Goal: Task Accomplishment & Management: Complete application form

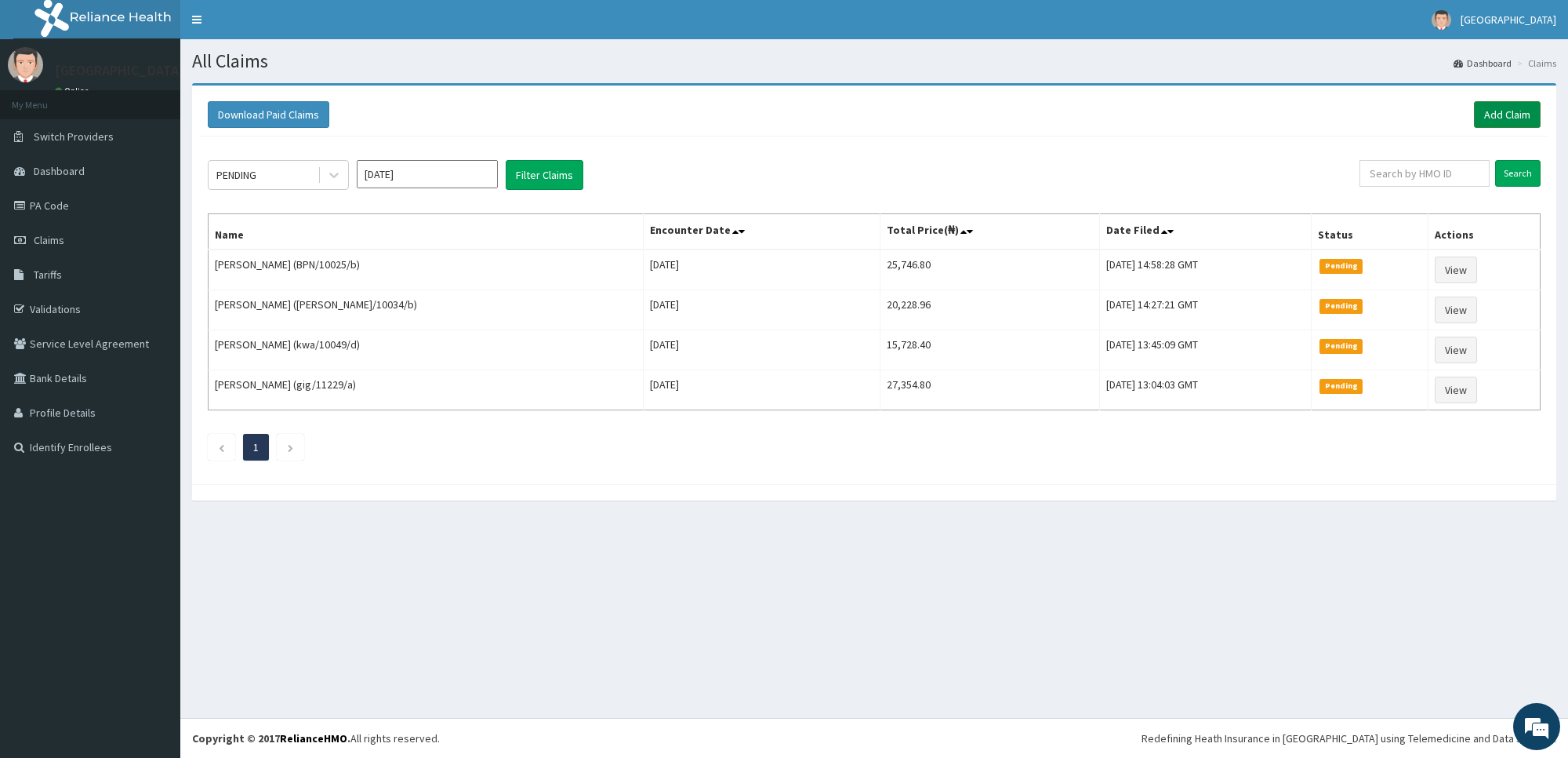
click at [1516, 123] on link "Add Claim" at bounding box center [1508, 114] width 66 height 26
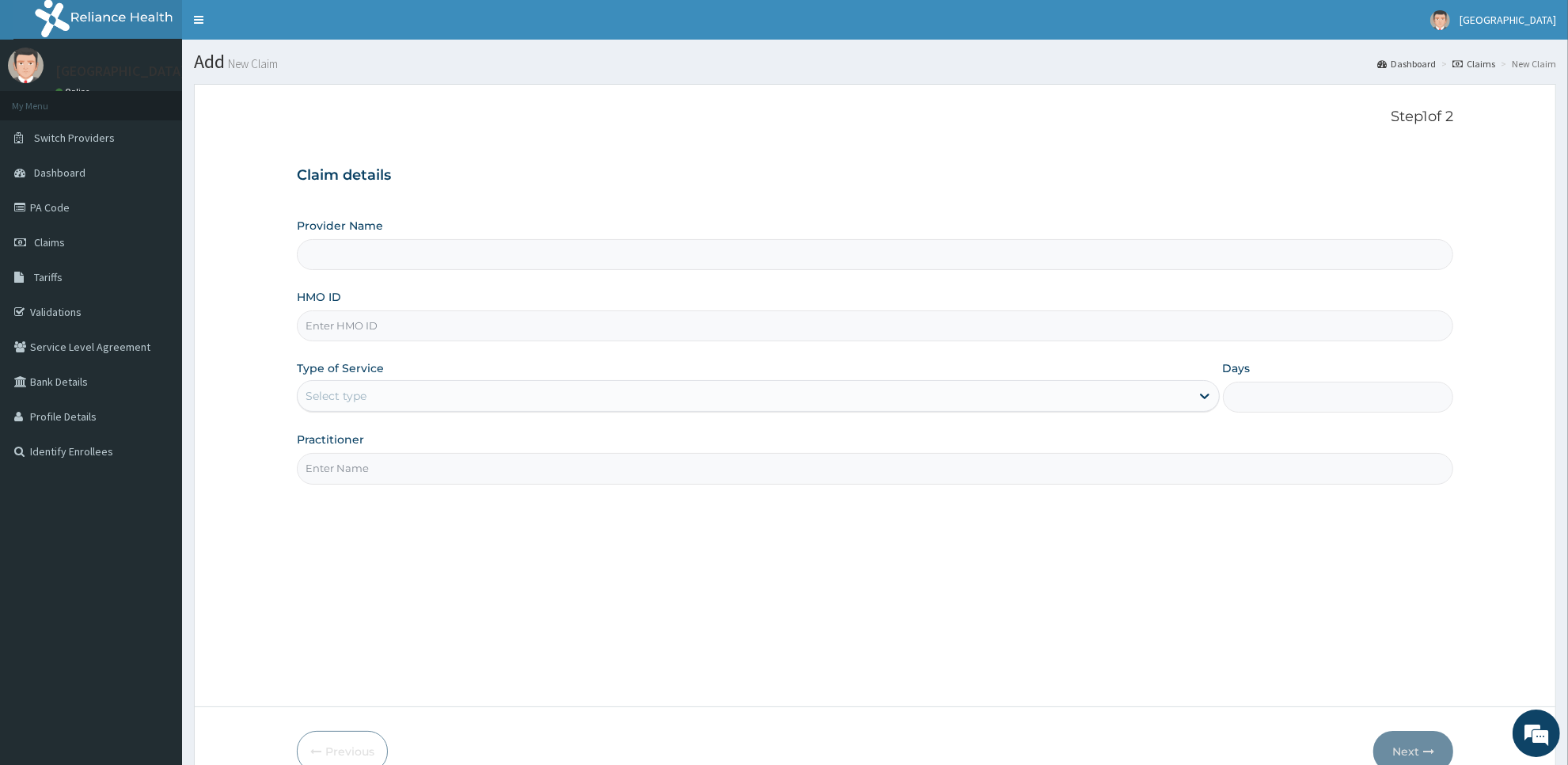
type input "[GEOGRAPHIC_DATA]"
click at [976, 316] on input "HMO ID" at bounding box center [875, 326] width 1156 height 31
type input "MHS/10005/A"
click at [448, 402] on div "Select type" at bounding box center [743, 395] width 893 height 25
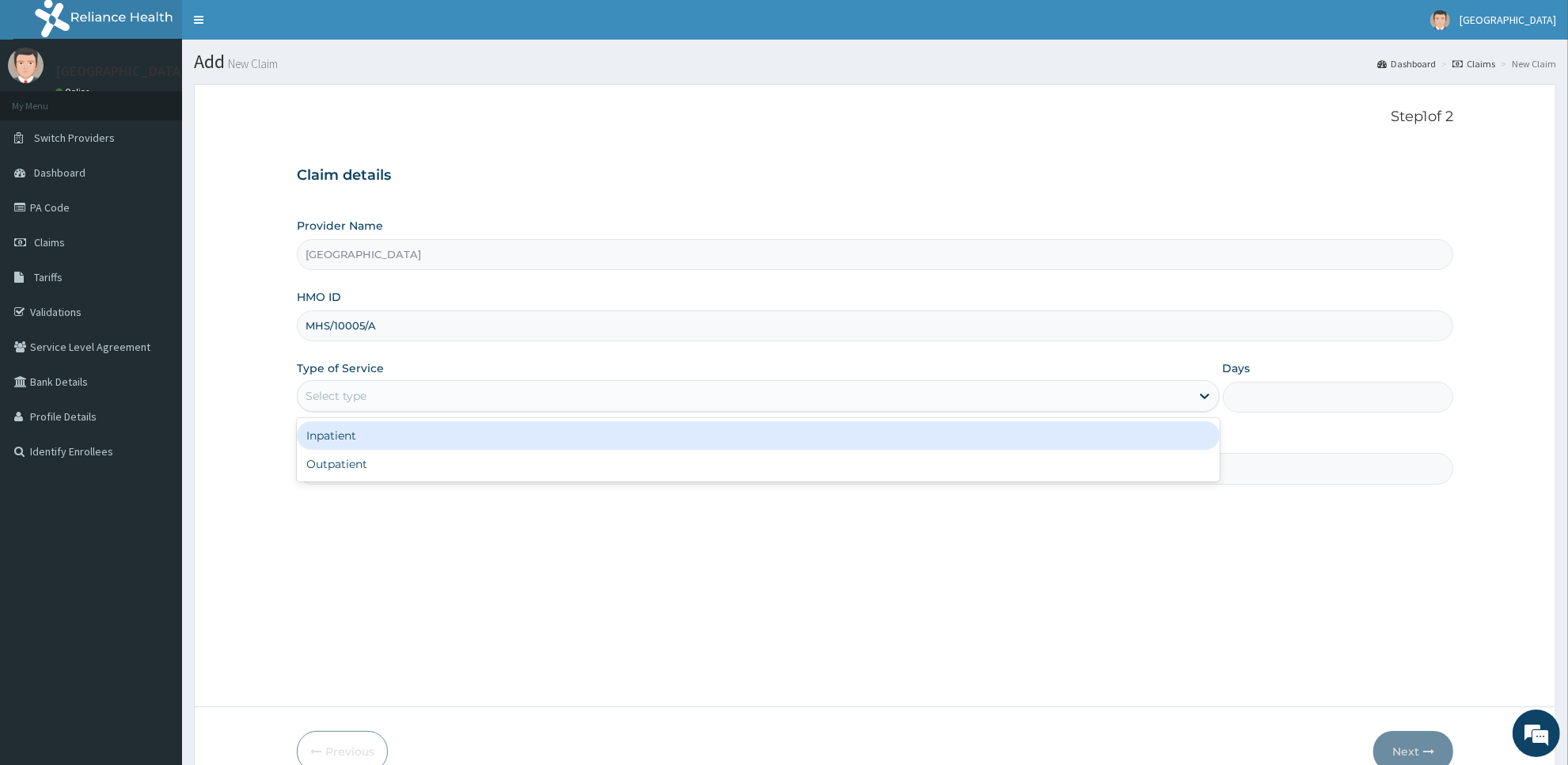
click at [448, 444] on div "Inpatient" at bounding box center [758, 435] width 923 height 28
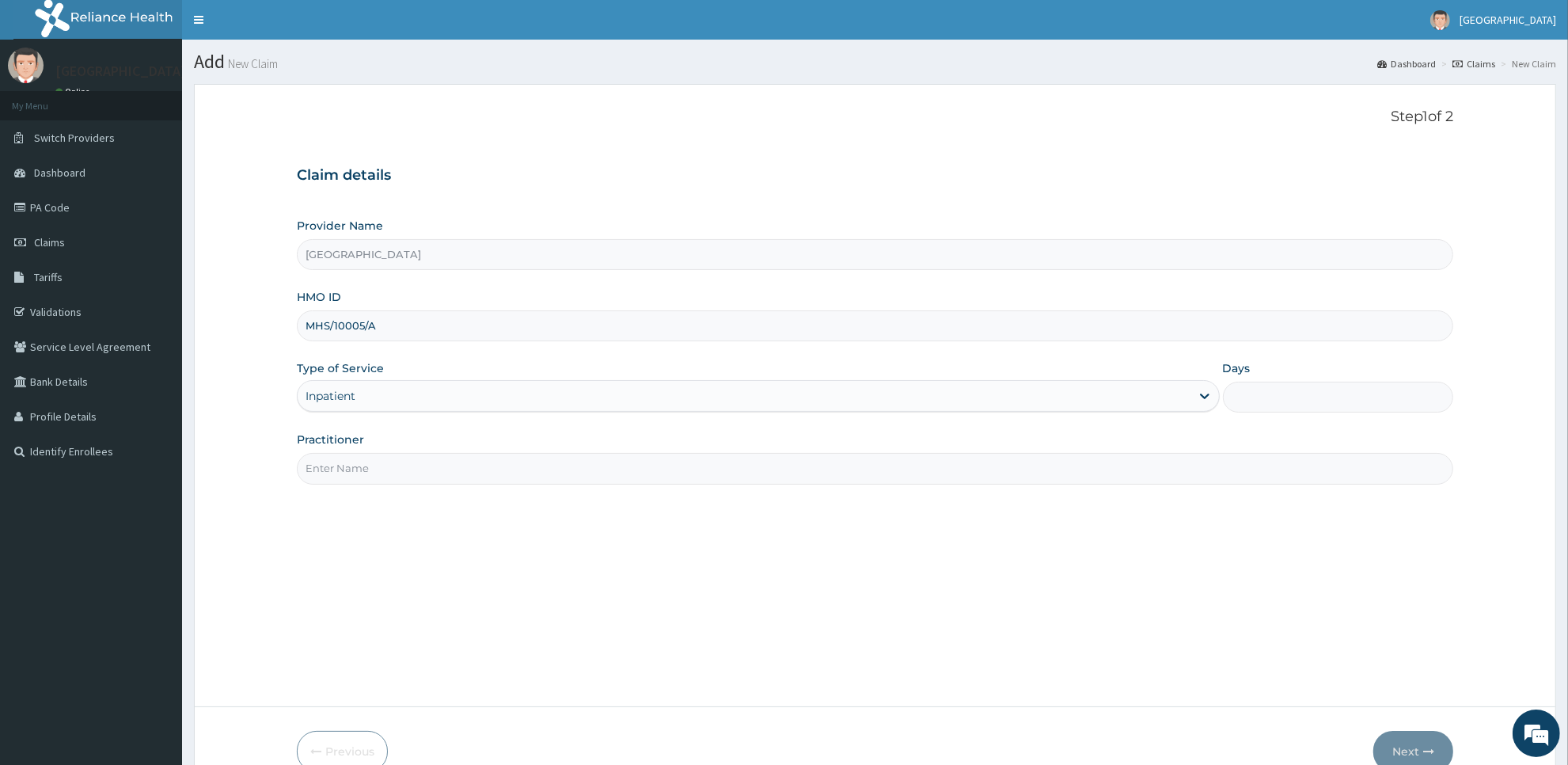
click at [1289, 406] on input "Days" at bounding box center [1338, 397] width 230 height 31
type input "2"
click at [948, 471] on input "Practitioner" at bounding box center [875, 468] width 1156 height 31
type input "Dr dede"
click at [1425, 731] on button "Next" at bounding box center [1412, 751] width 80 height 41
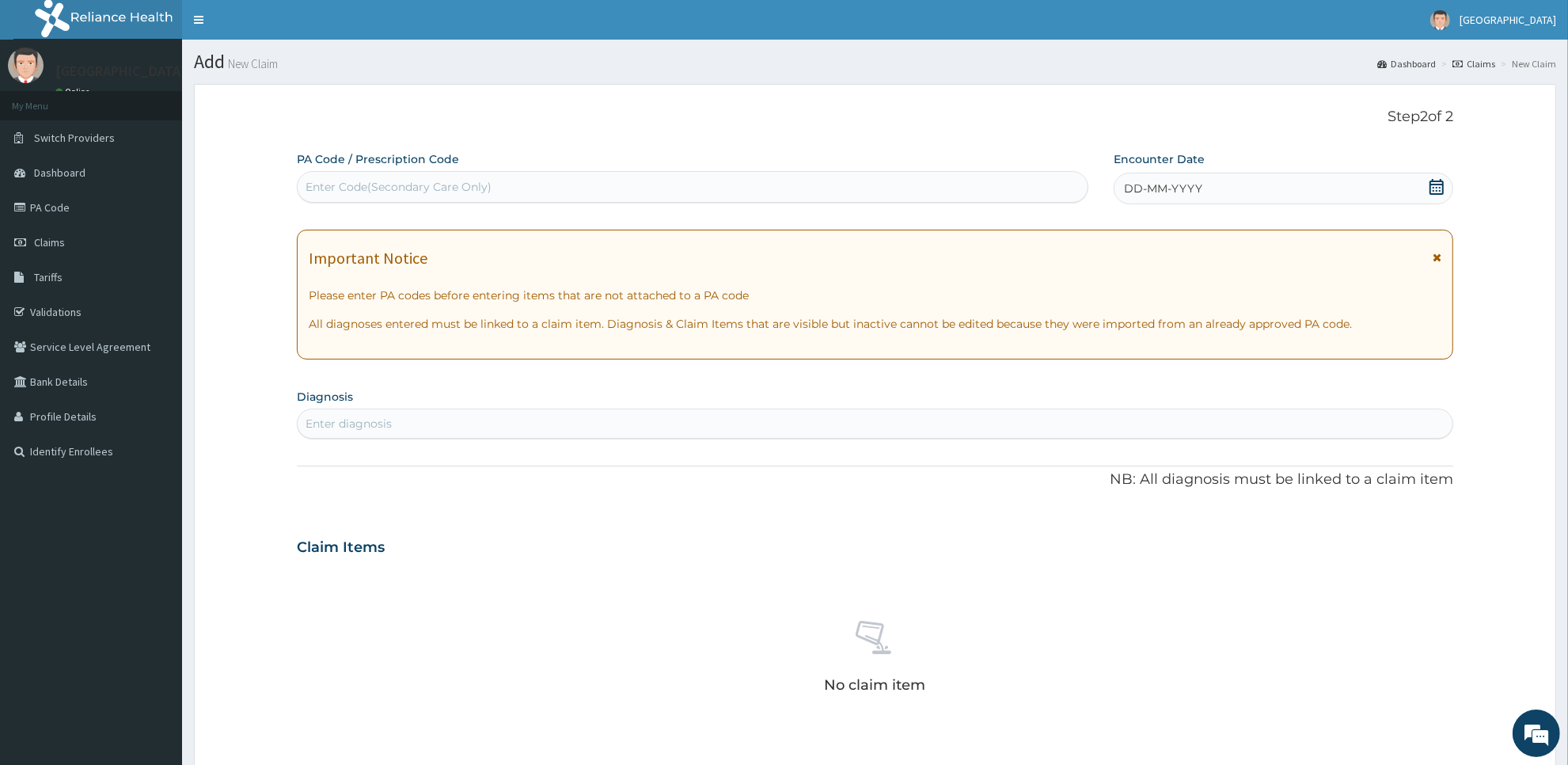
click at [986, 191] on div "Enter Code(Secondary Care Only)" at bounding box center [692, 187] width 790 height 25
paste input "PA/B04243"
type input "PA/B04243"
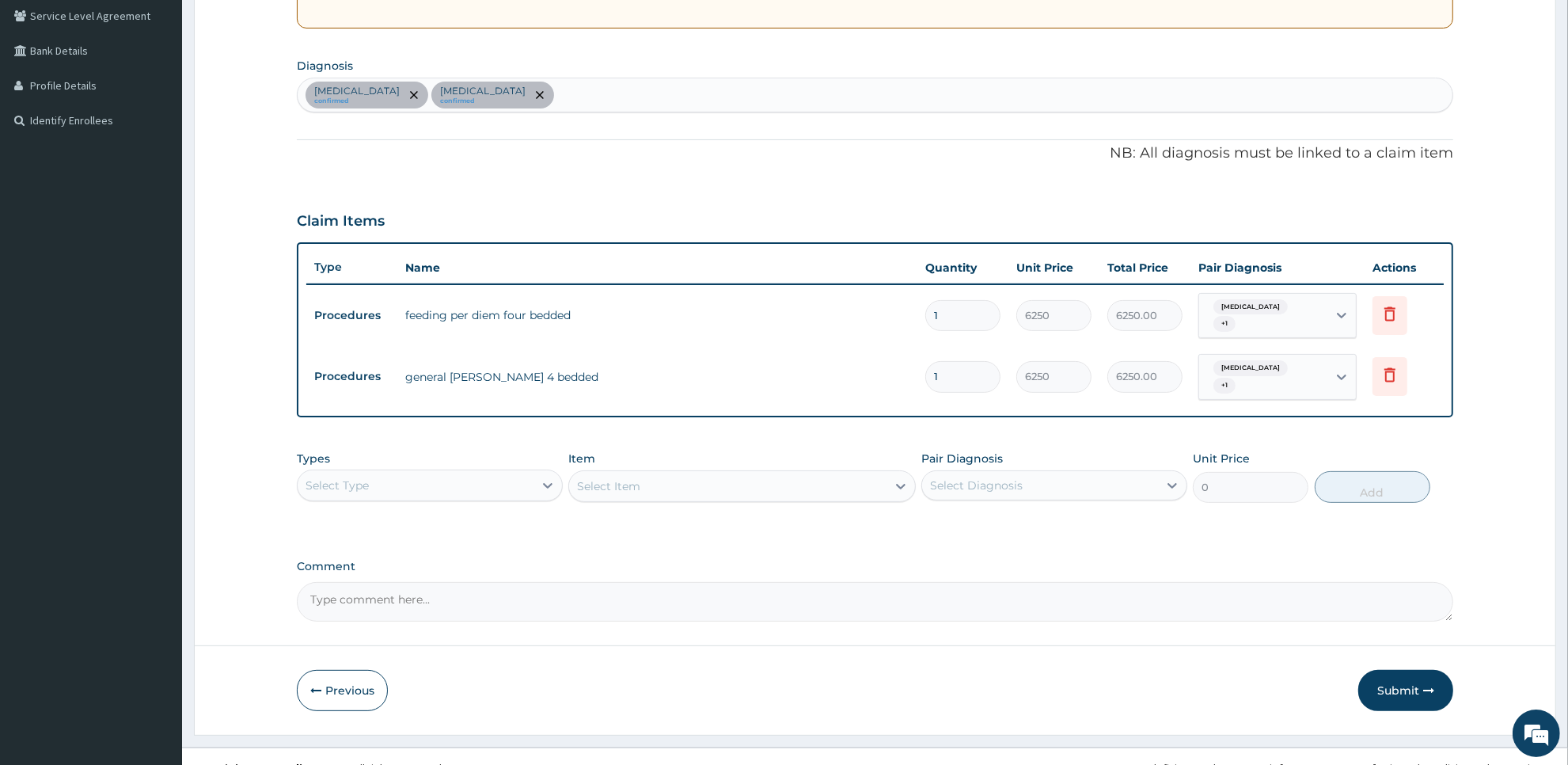
scroll to position [339, 0]
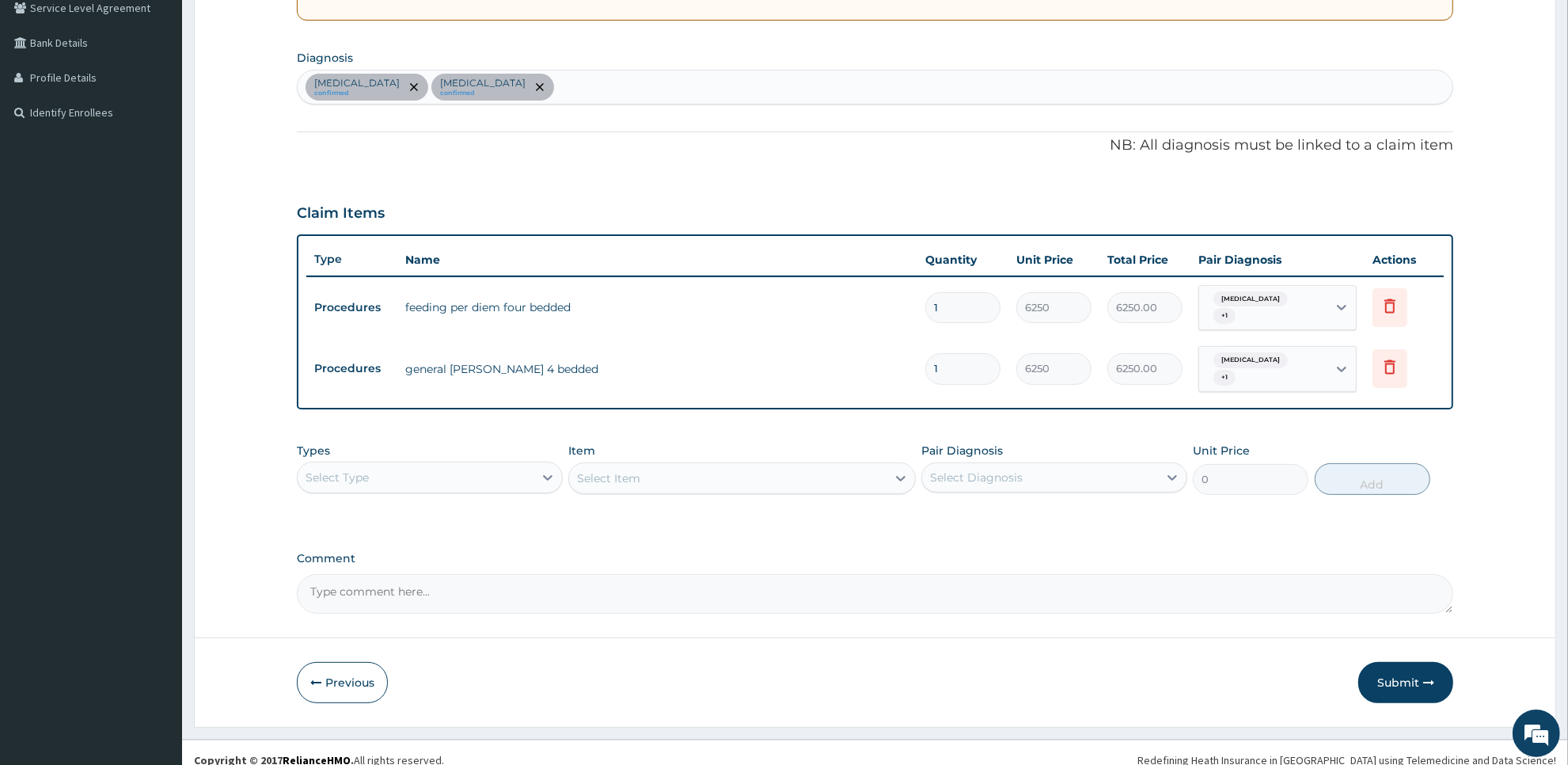
click at [428, 471] on div "Select Type" at bounding box center [415, 477] width 236 height 25
click at [413, 617] on div "Laboratory" at bounding box center [430, 631] width 266 height 28
click at [736, 471] on div "Select Item" at bounding box center [741, 478] width 346 height 32
click at [736, 471] on div "Select Item" at bounding box center [727, 478] width 316 height 25
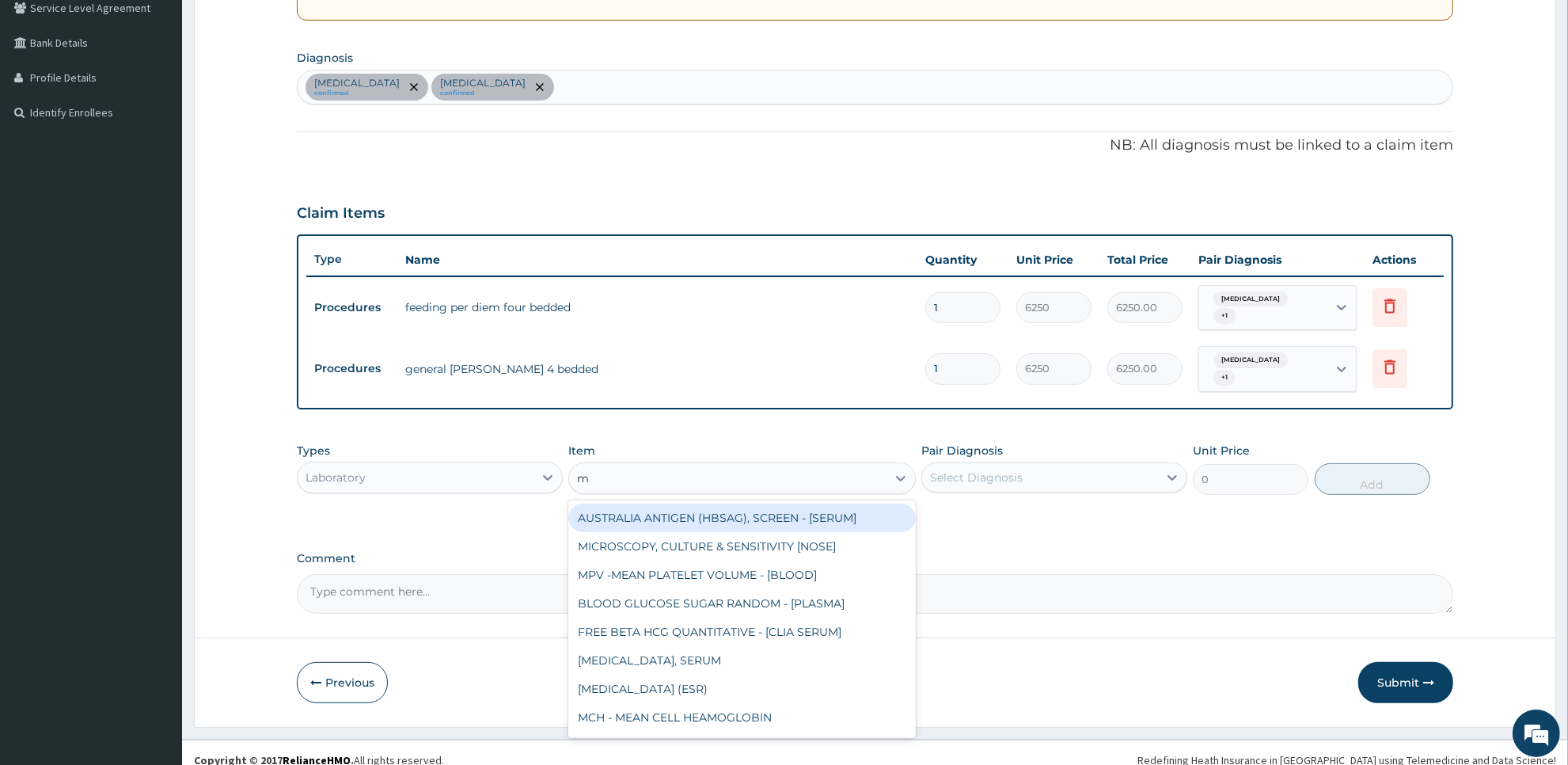
type input "mp"
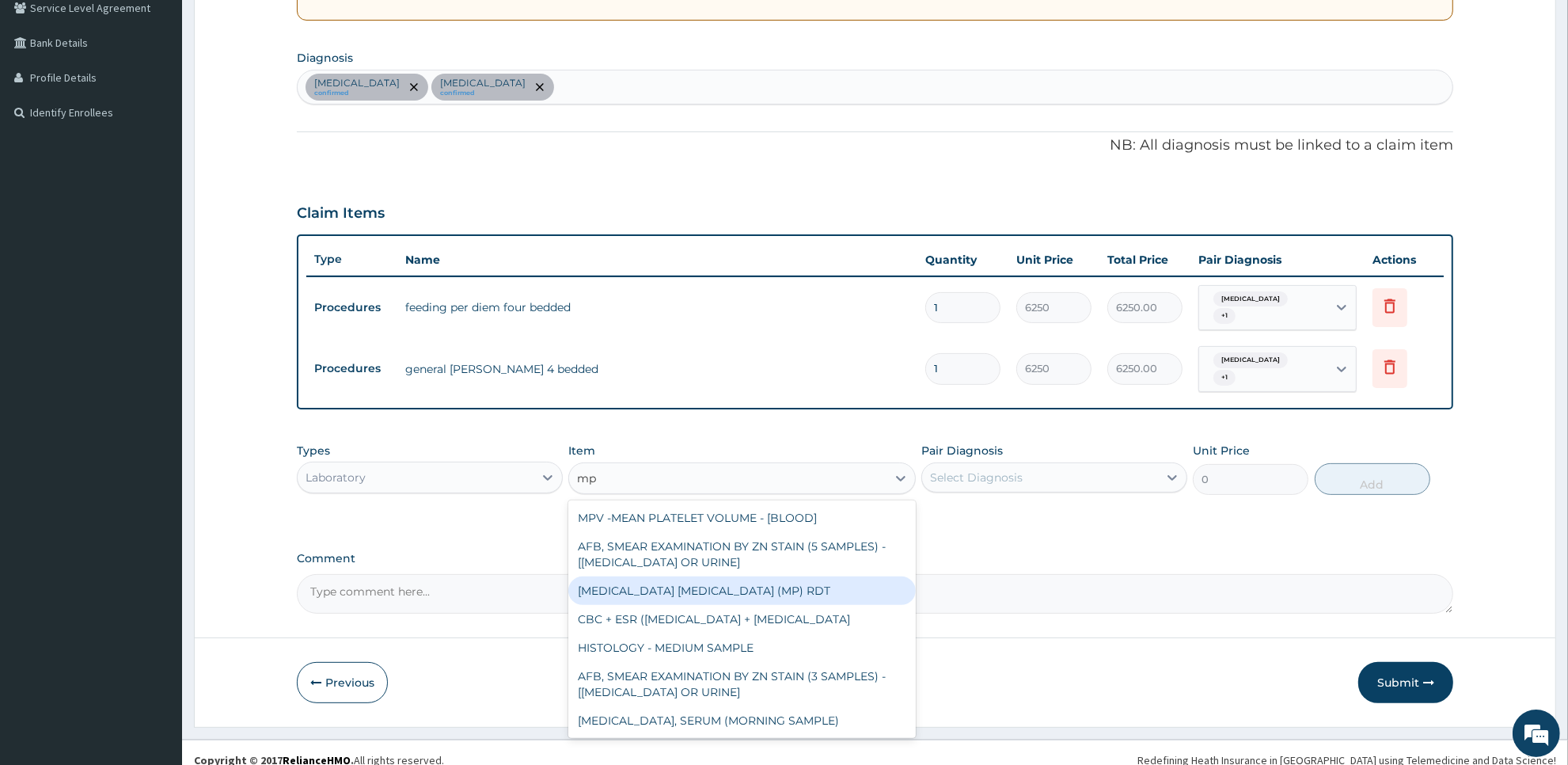
click at [741, 577] on div "MALARIA PARASITE (MP) RDT" at bounding box center [741, 591] width 346 height 28
type input "2000"
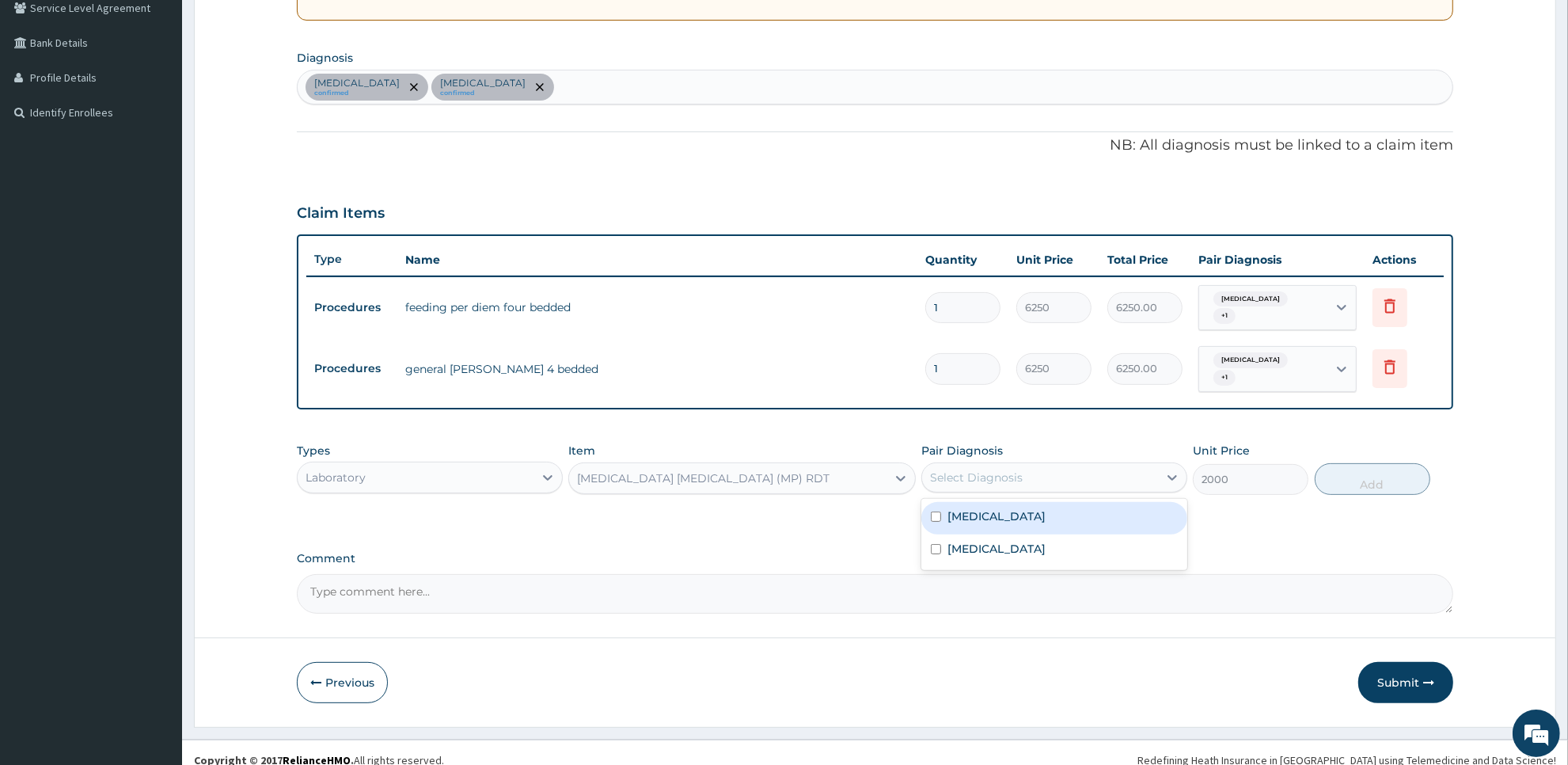
click at [1059, 471] on div "Select Diagnosis" at bounding box center [1040, 477] width 236 height 25
click at [1049, 512] on div "[MEDICAL_DATA]" at bounding box center [1054, 518] width 266 height 33
checkbox input "true"
click at [1340, 465] on button "Add" at bounding box center [1372, 479] width 115 height 32
type input "0"
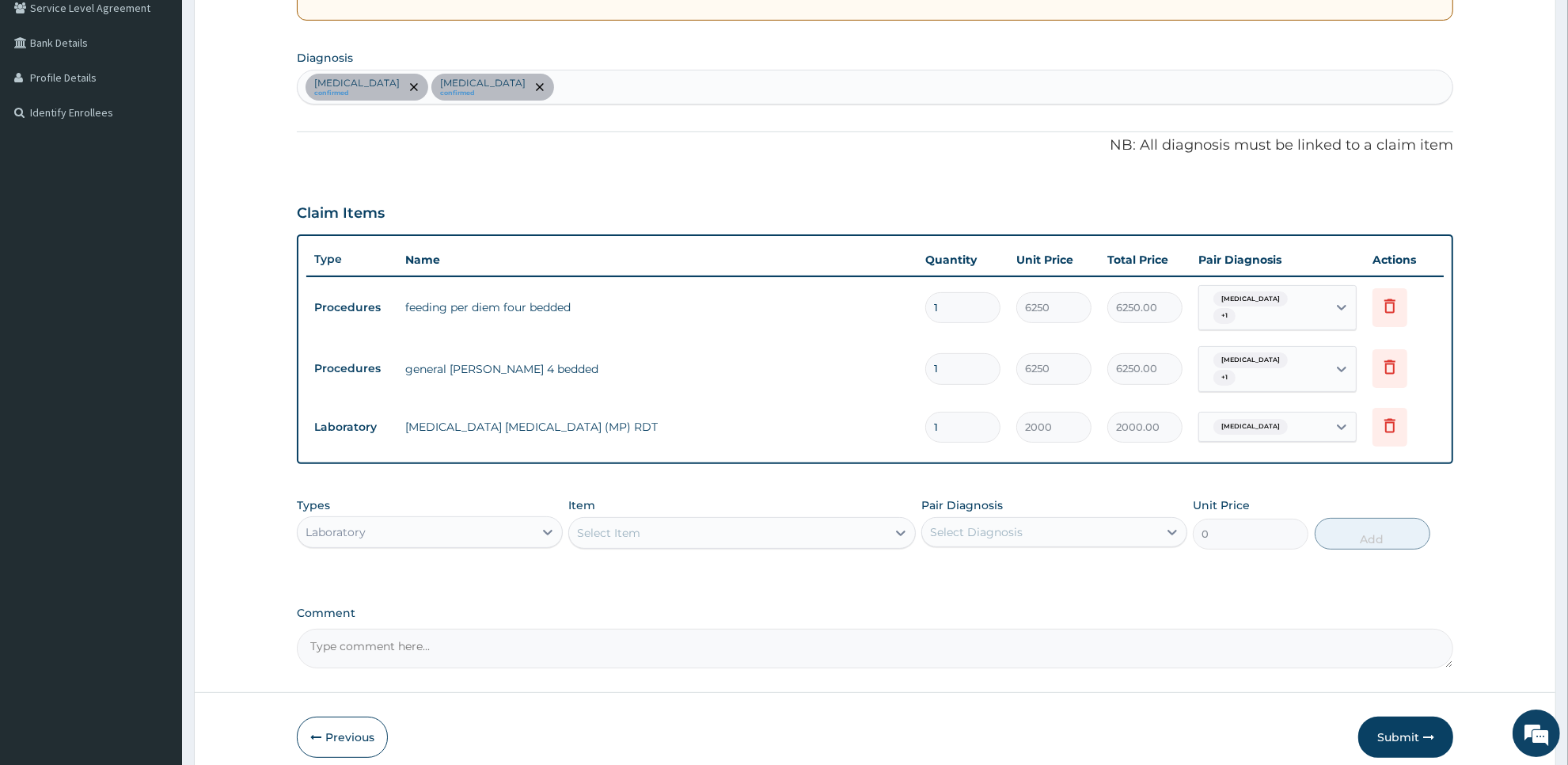
click at [778, 524] on div "Select Item" at bounding box center [727, 532] width 316 height 25
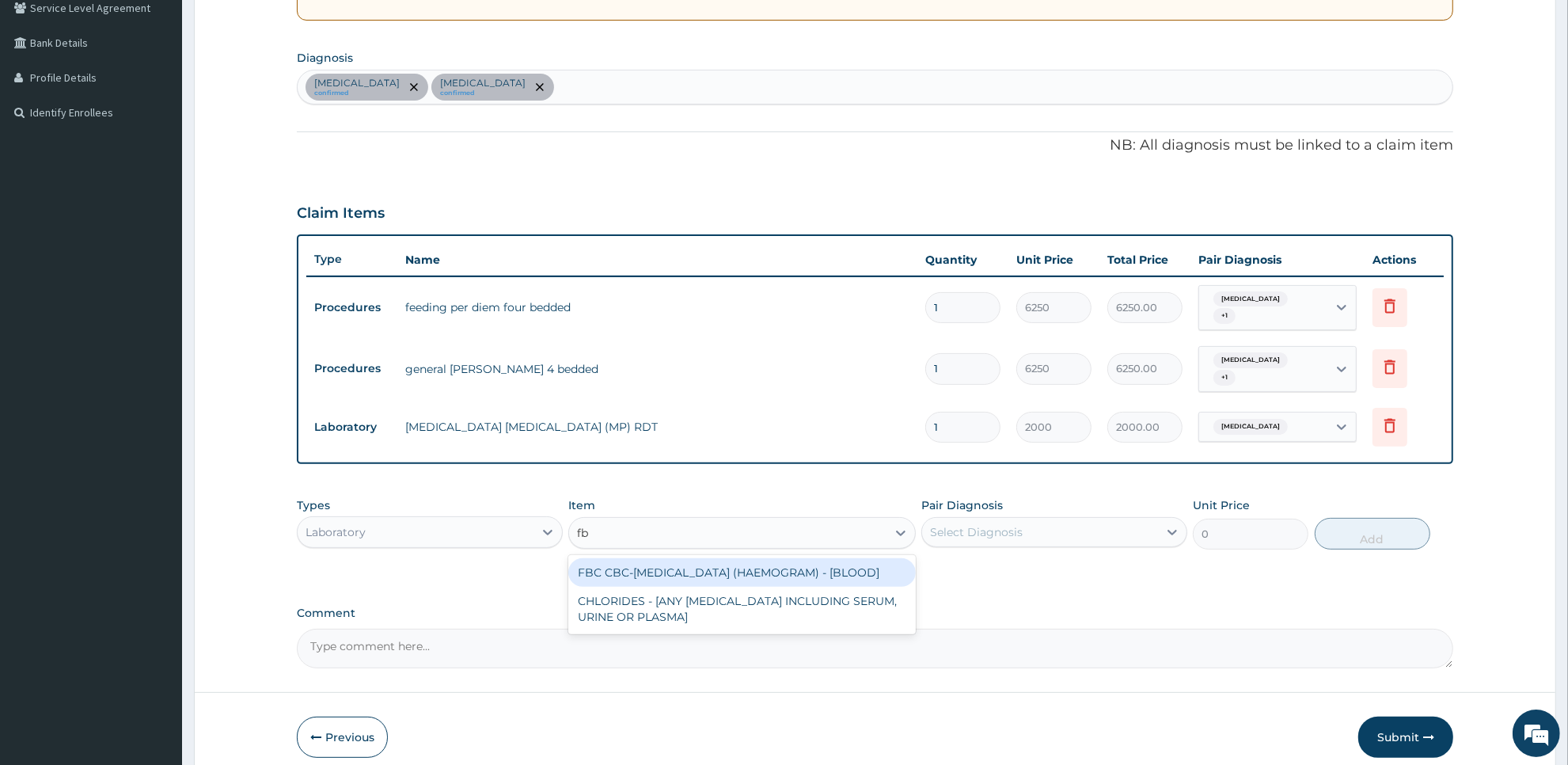
type input "fbc"
click at [780, 560] on div "FBC CBC-COMPLETE BLOOD COUNT (HAEMOGRAM) - [BLOOD]" at bounding box center [741, 572] width 346 height 28
type input "5000"
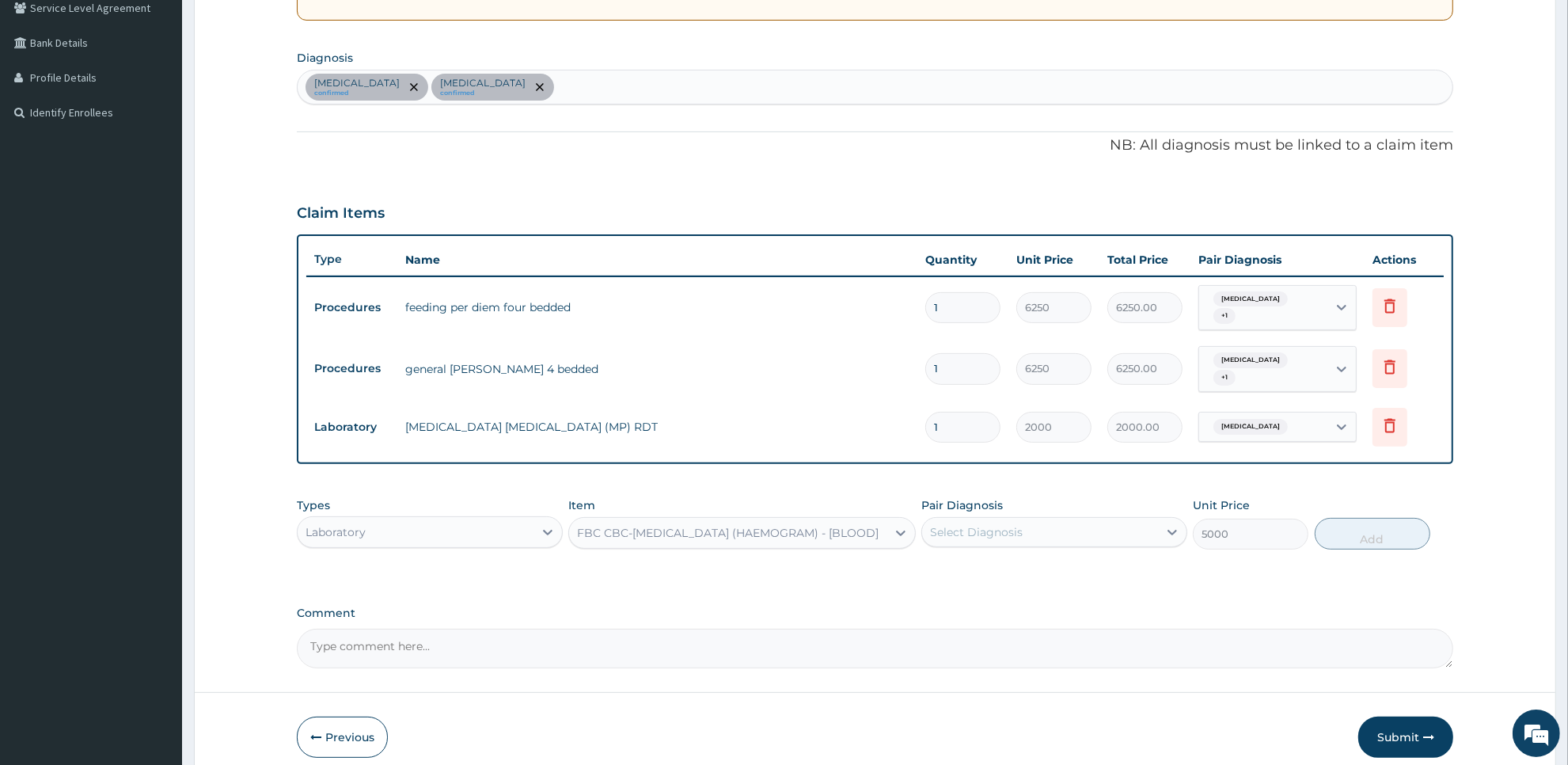
click at [958, 524] on div "Select Diagnosis" at bounding box center [976, 532] width 93 height 15
click at [960, 571] on div "[MEDICAL_DATA]" at bounding box center [1054, 573] width 266 height 33
checkbox input "true"
click at [1370, 535] on button "Add" at bounding box center [1372, 533] width 115 height 32
type input "0"
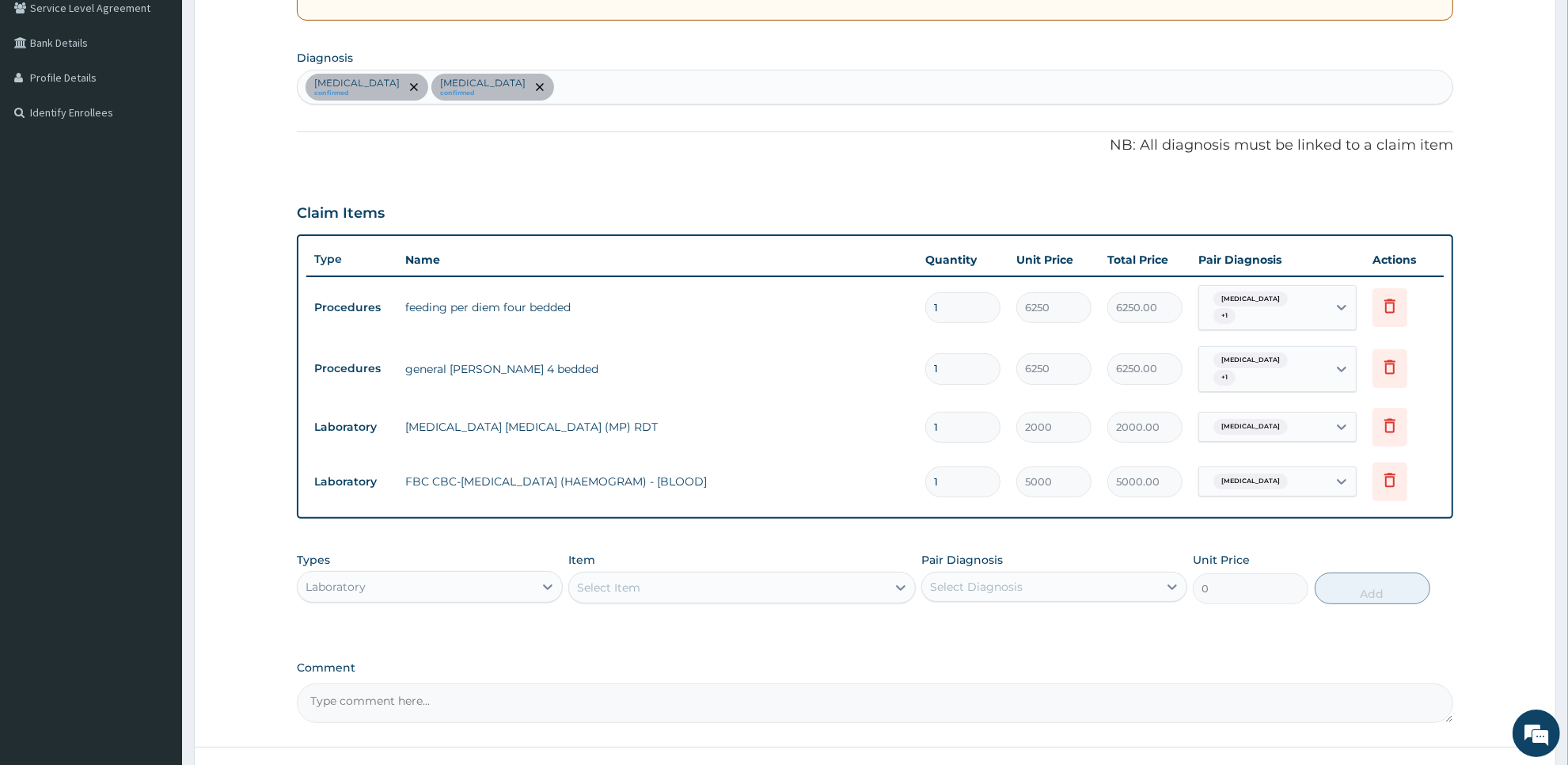
type input "0"
type input "0.00"
type input "1"
type input "5000.00"
type input "1"
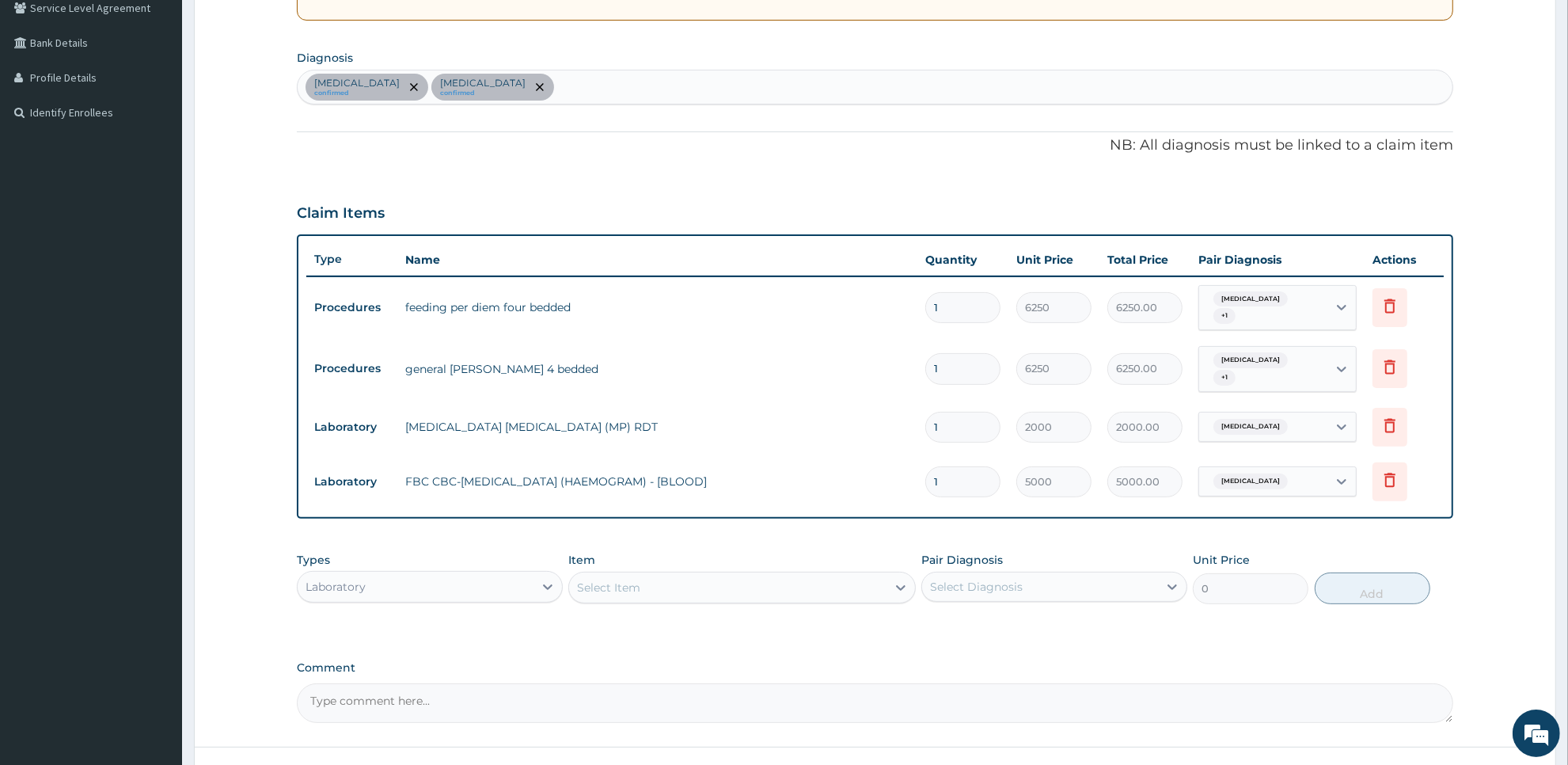
type input "5000.00"
type input "0"
type input "0.00"
type input "1"
type input "5000.00"
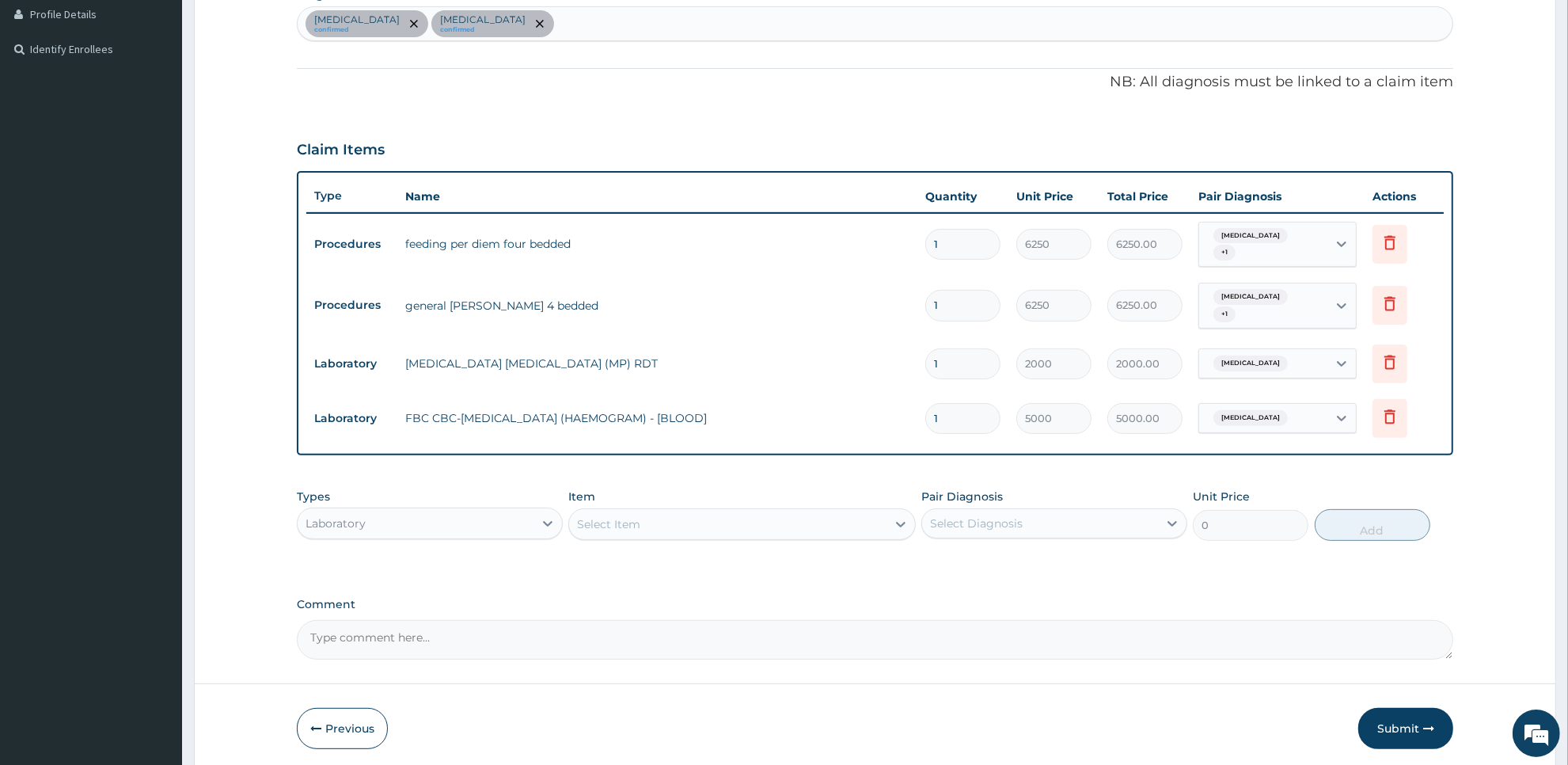
scroll to position [449, 0]
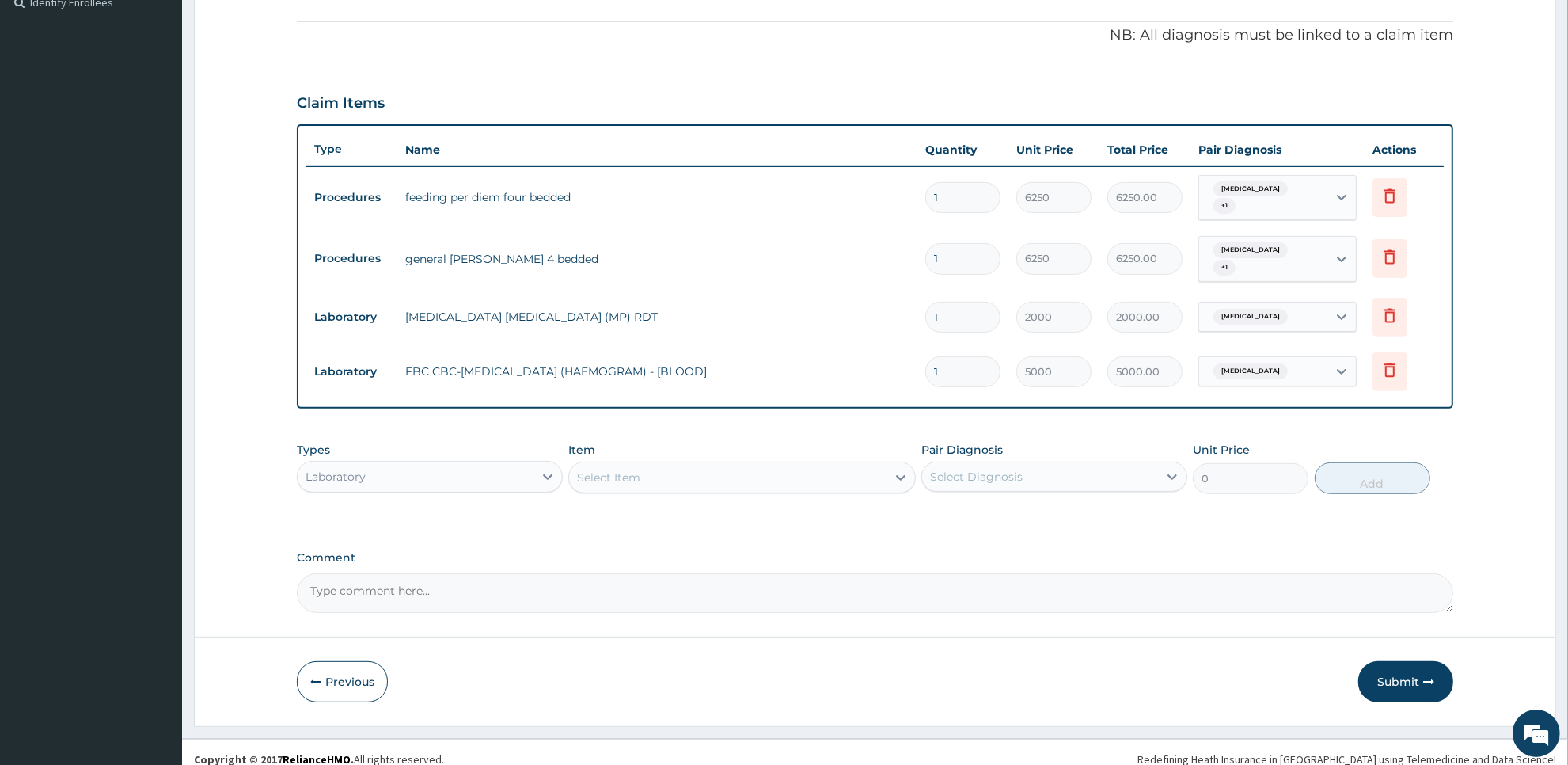
click at [493, 464] on div "Laboratory" at bounding box center [415, 476] width 236 height 25
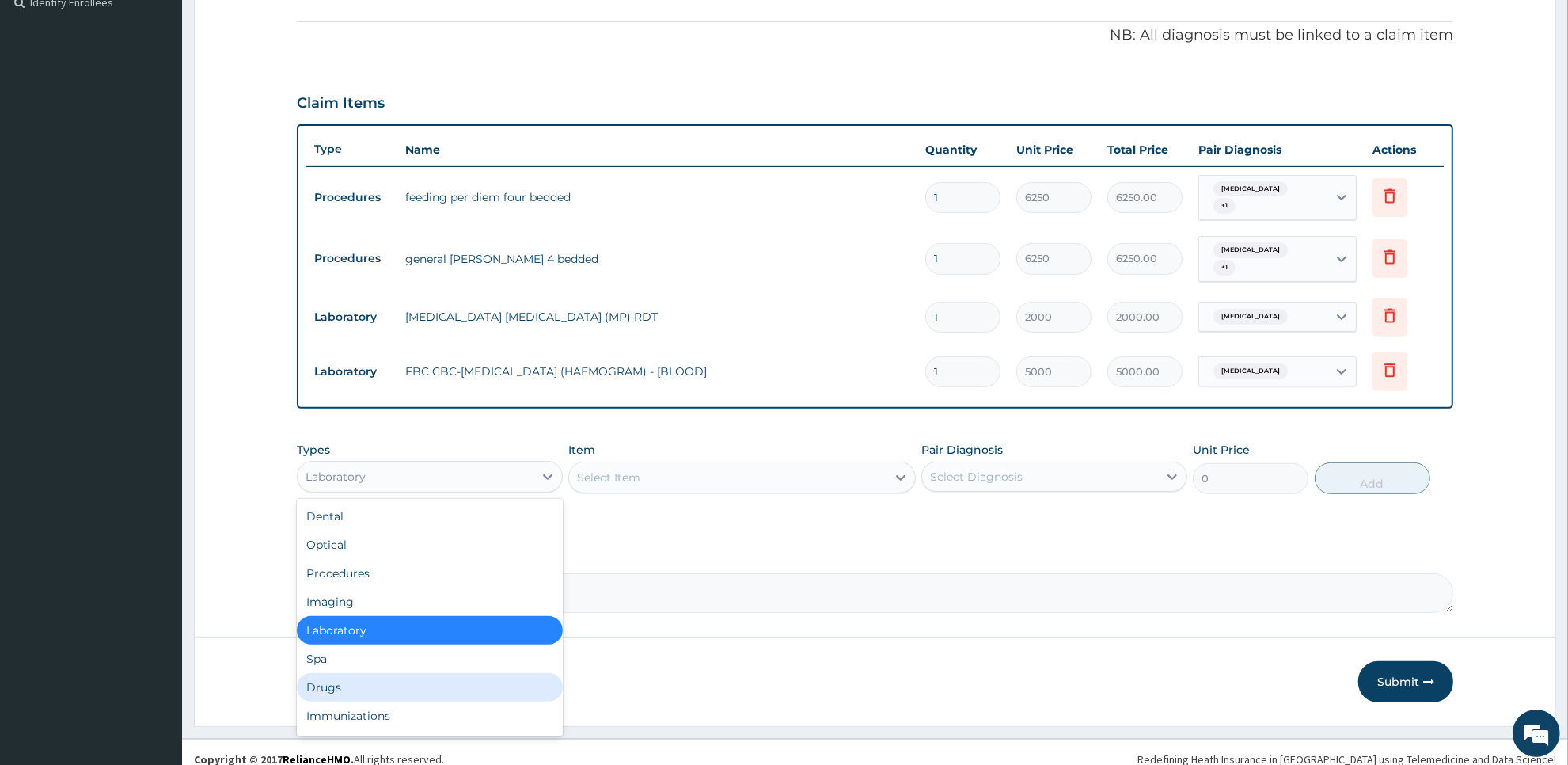
click at [491, 673] on div "Drugs" at bounding box center [430, 687] width 266 height 28
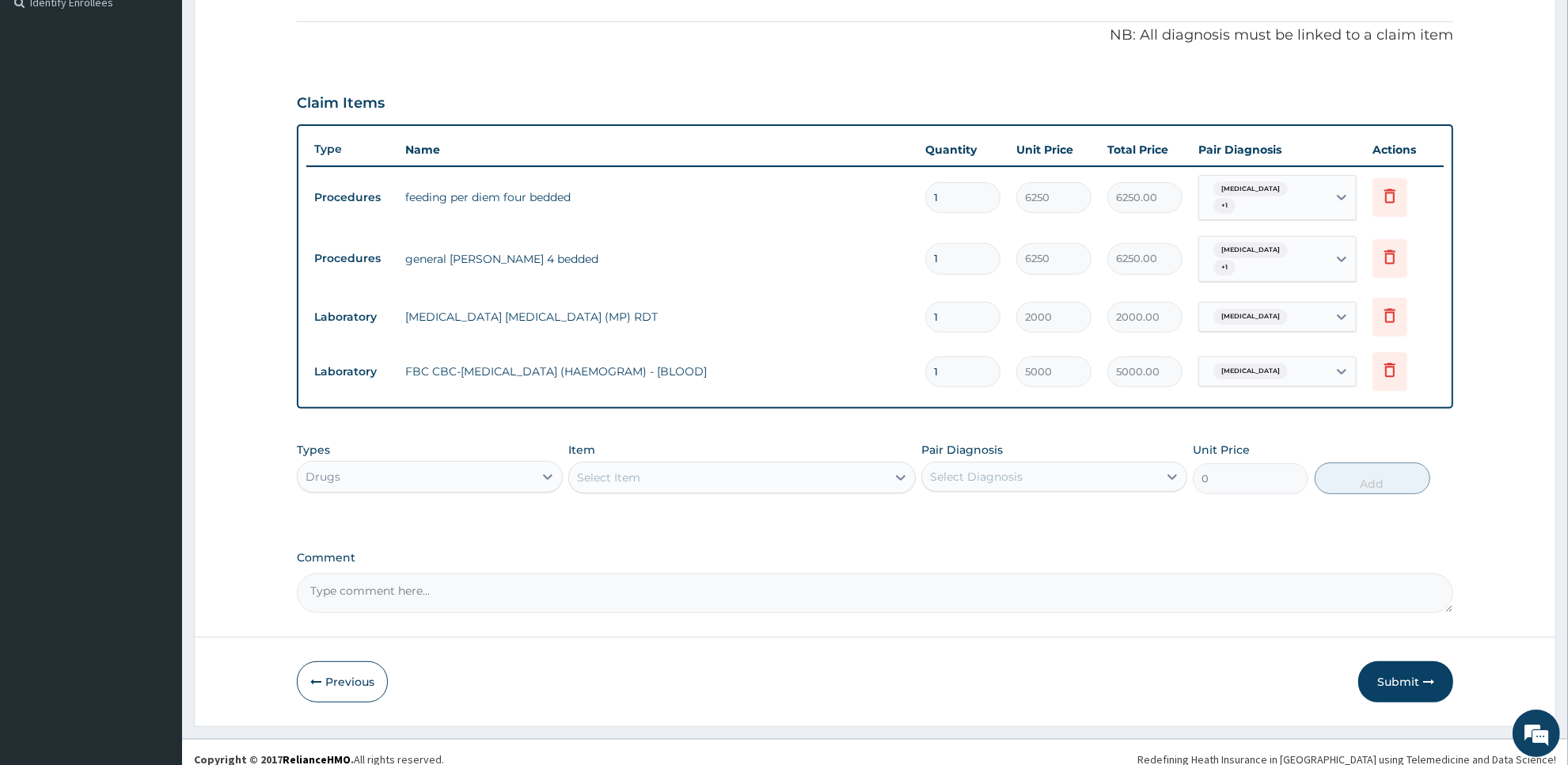
click at [693, 465] on div "Select Item" at bounding box center [727, 477] width 316 height 25
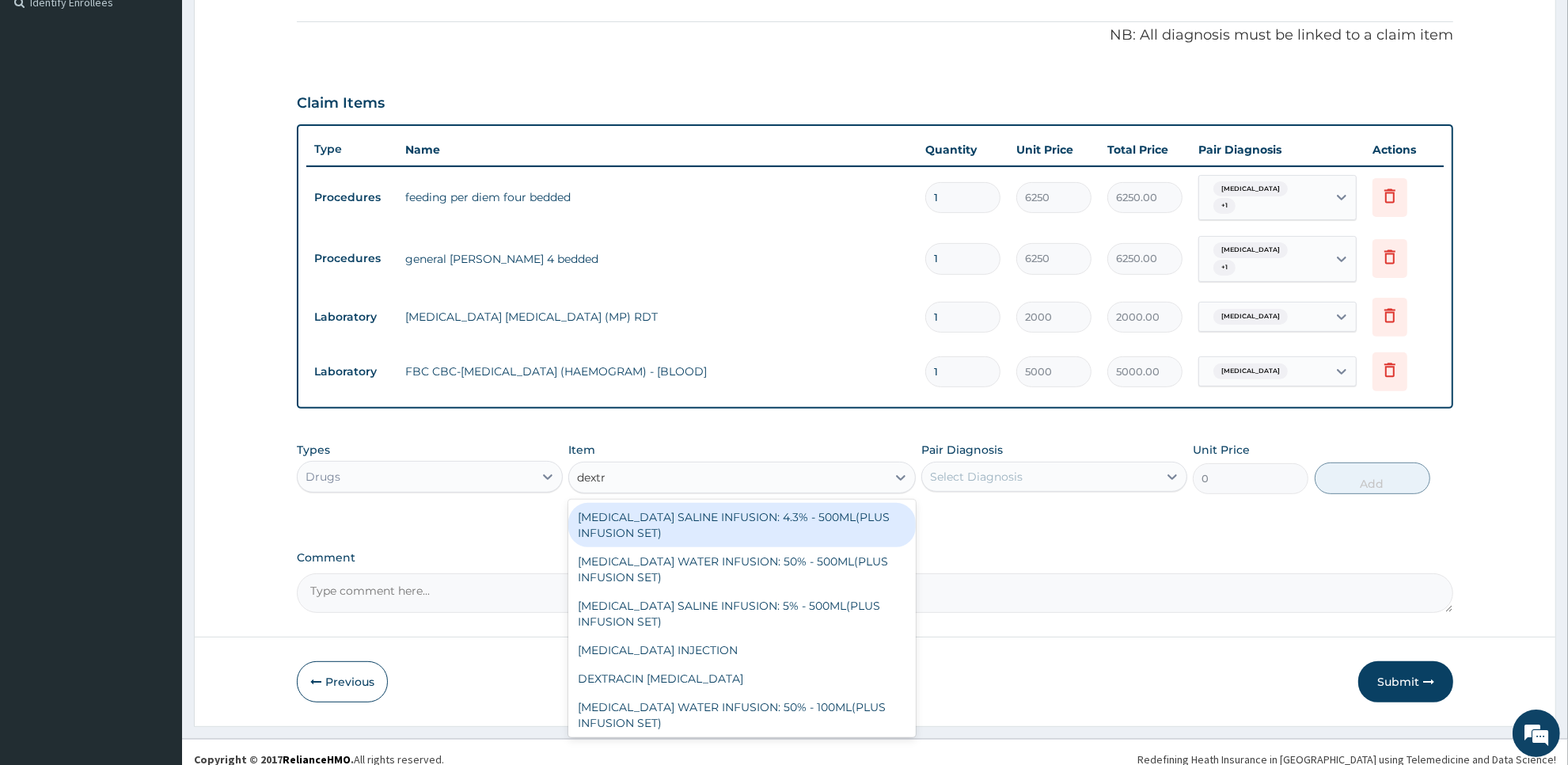
type input "dextr"
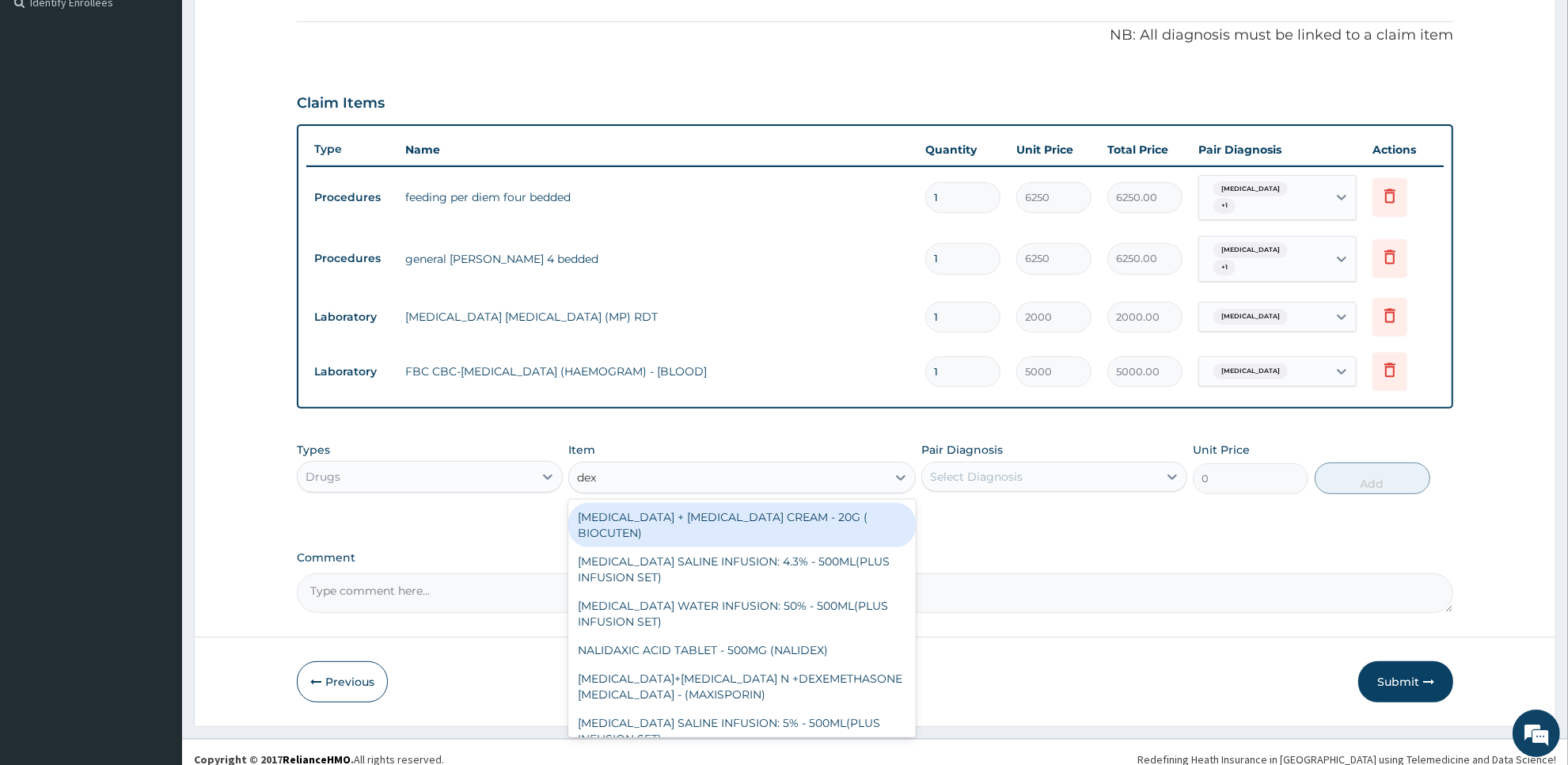
type input "dext"
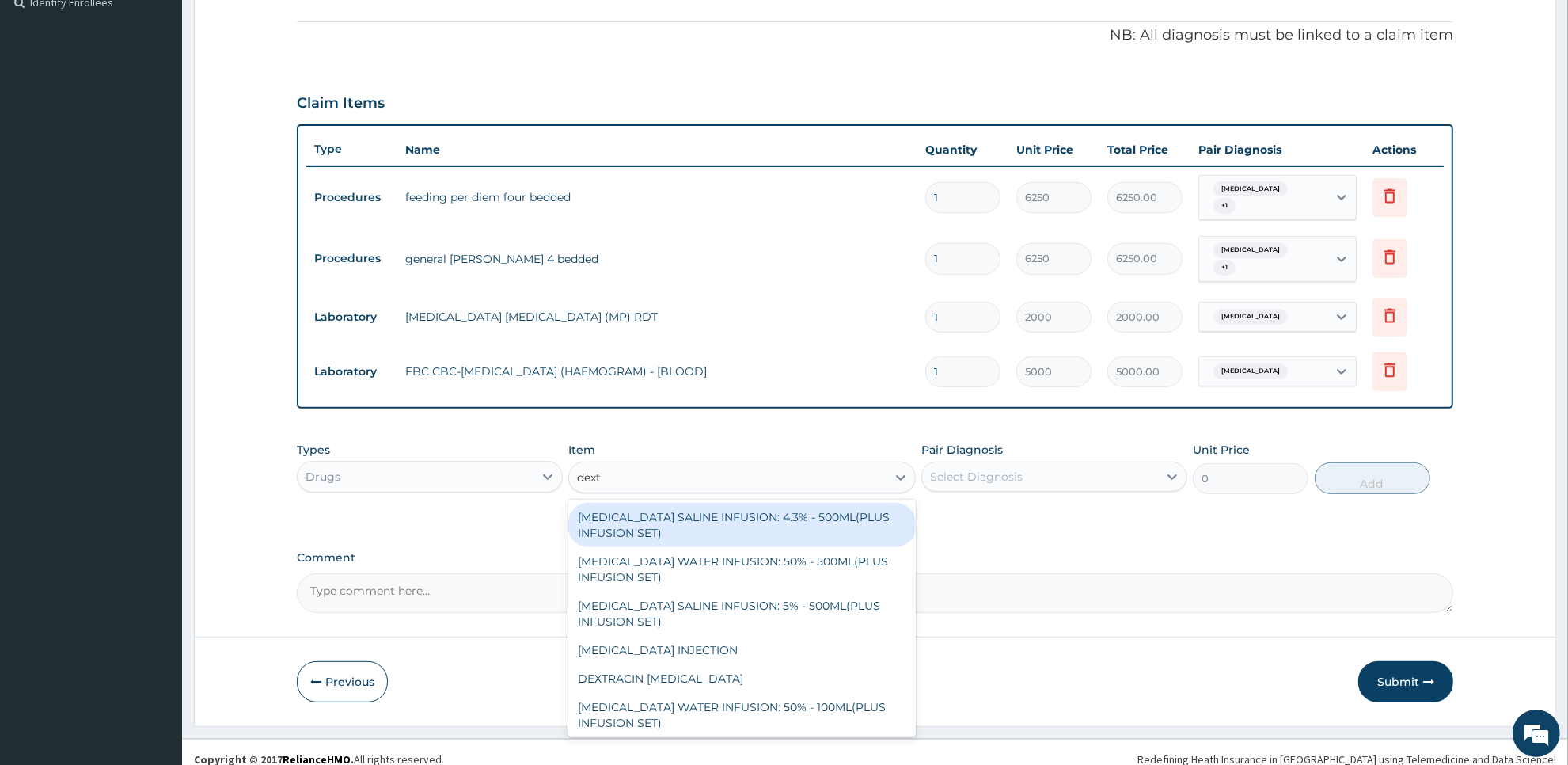
click at [766, 523] on div "[MEDICAL_DATA] SALINE INFUSION: 4.3% - 500ML(PLUS INFUSION SET)" at bounding box center [741, 525] width 346 height 45
type input "1092"
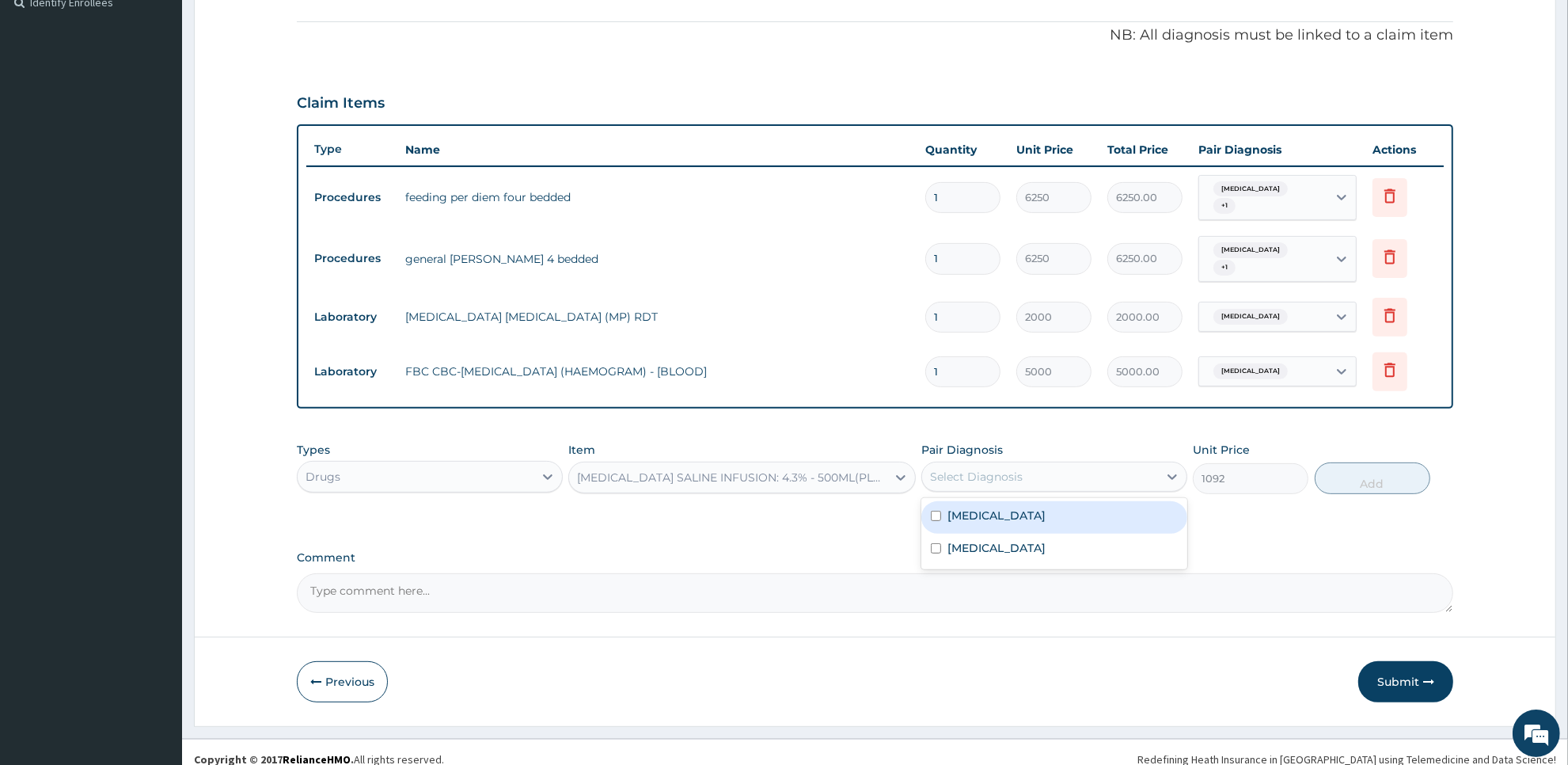
click at [1026, 464] on div "Select Diagnosis" at bounding box center [1040, 476] width 236 height 25
click at [1025, 515] on div "[MEDICAL_DATA]" at bounding box center [1054, 517] width 266 height 33
checkbox input "true"
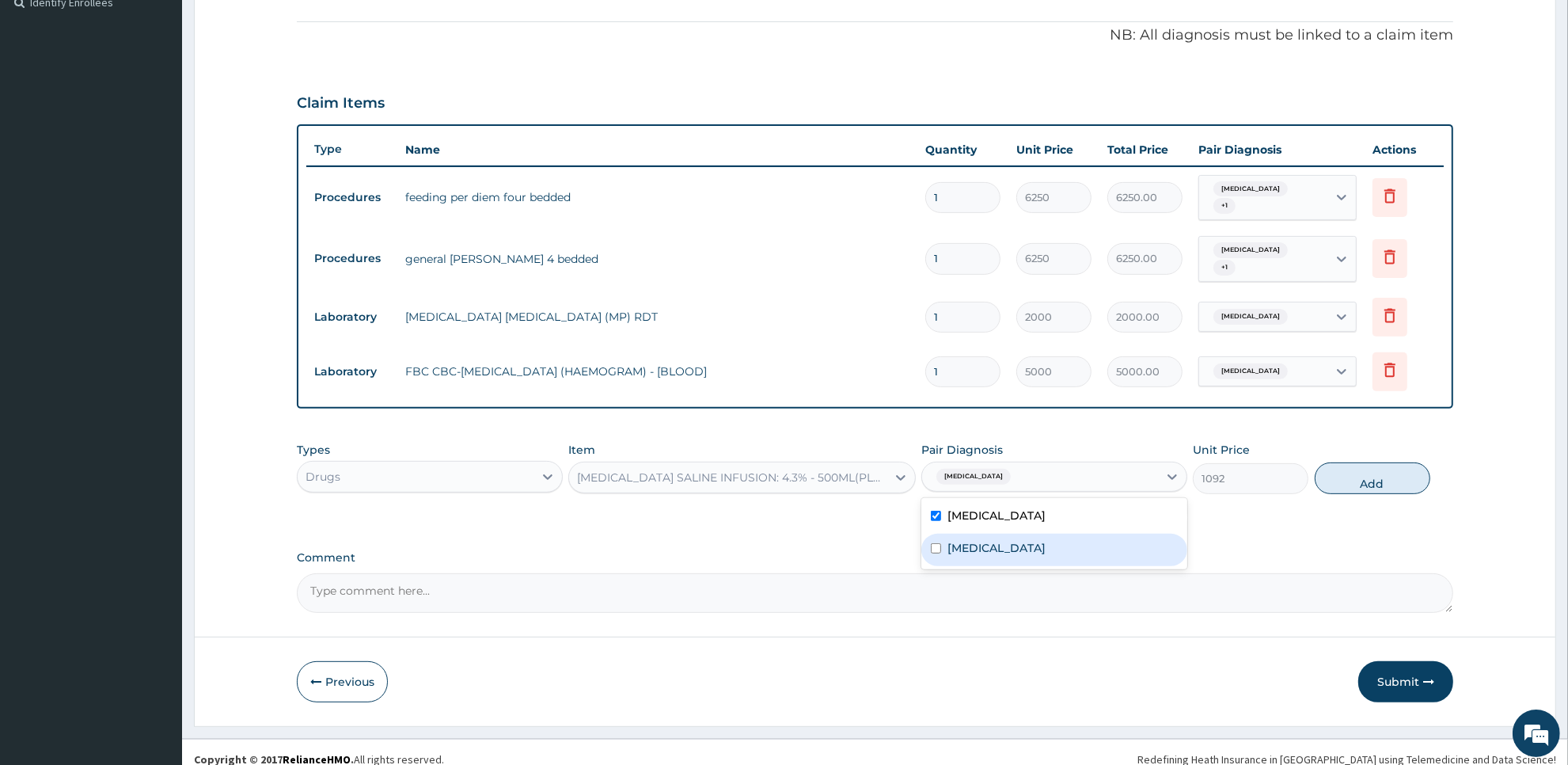
click at [1025, 548] on div "Upper respiratory infection" at bounding box center [1054, 550] width 266 height 33
checkbox input "true"
click at [1365, 468] on button "Add" at bounding box center [1372, 478] width 115 height 32
type input "0"
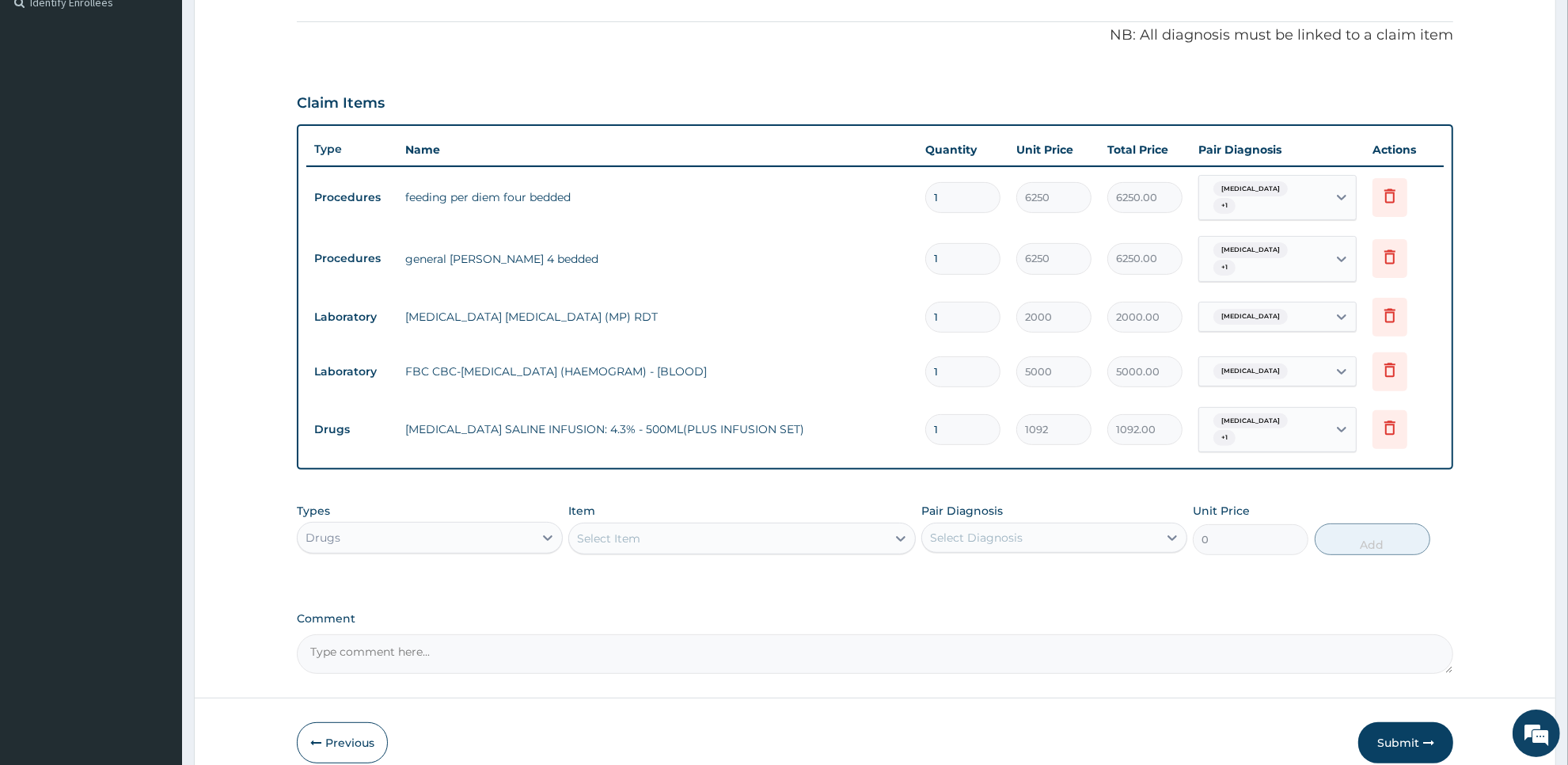
click at [812, 528] on div "Select Item" at bounding box center [727, 538] width 316 height 25
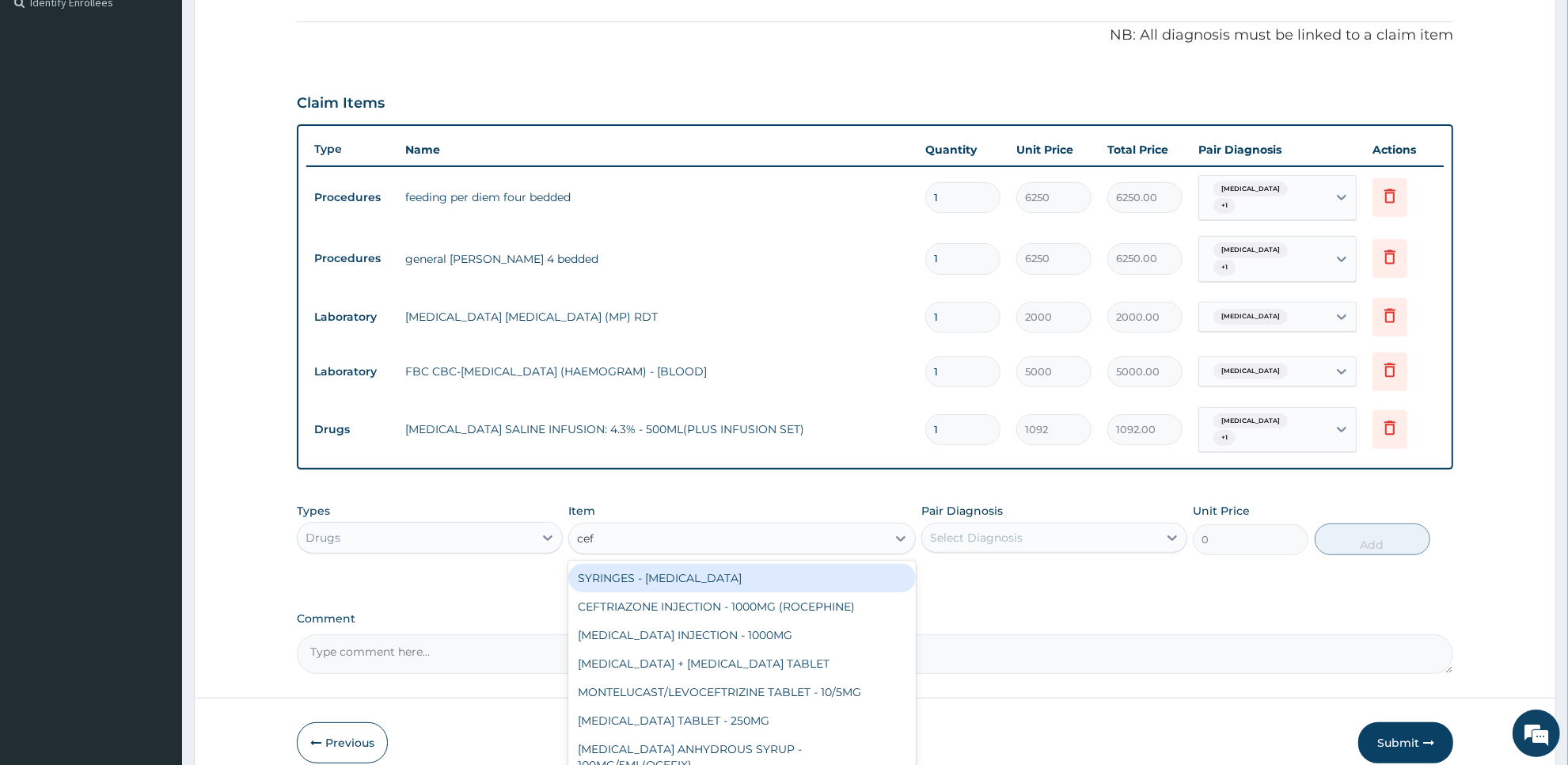
type input "ceft"
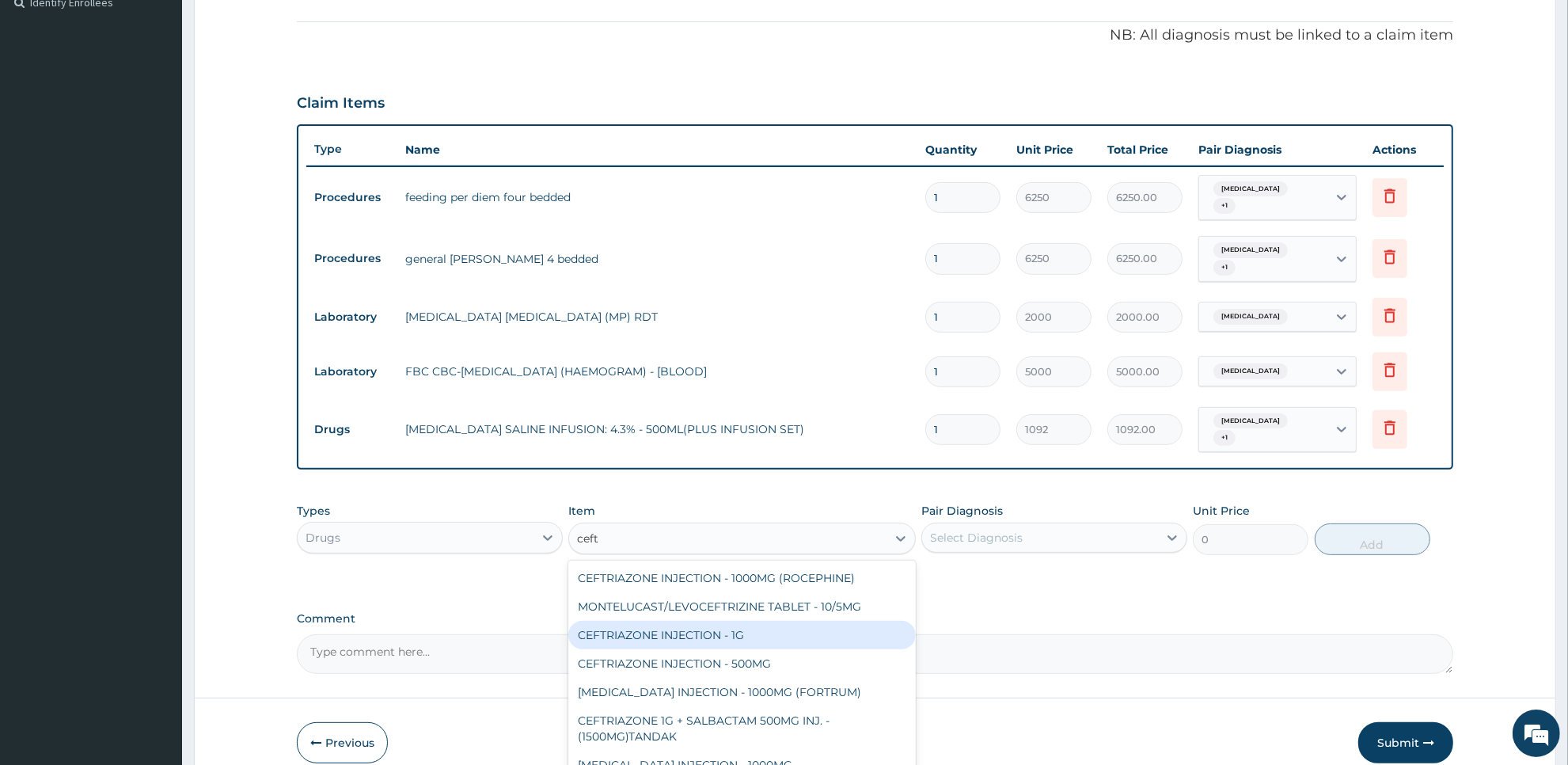
click at [818, 621] on div "CEFTRIAZONE INJECTION - 1G" at bounding box center [741, 634] width 346 height 28
type input "1652"
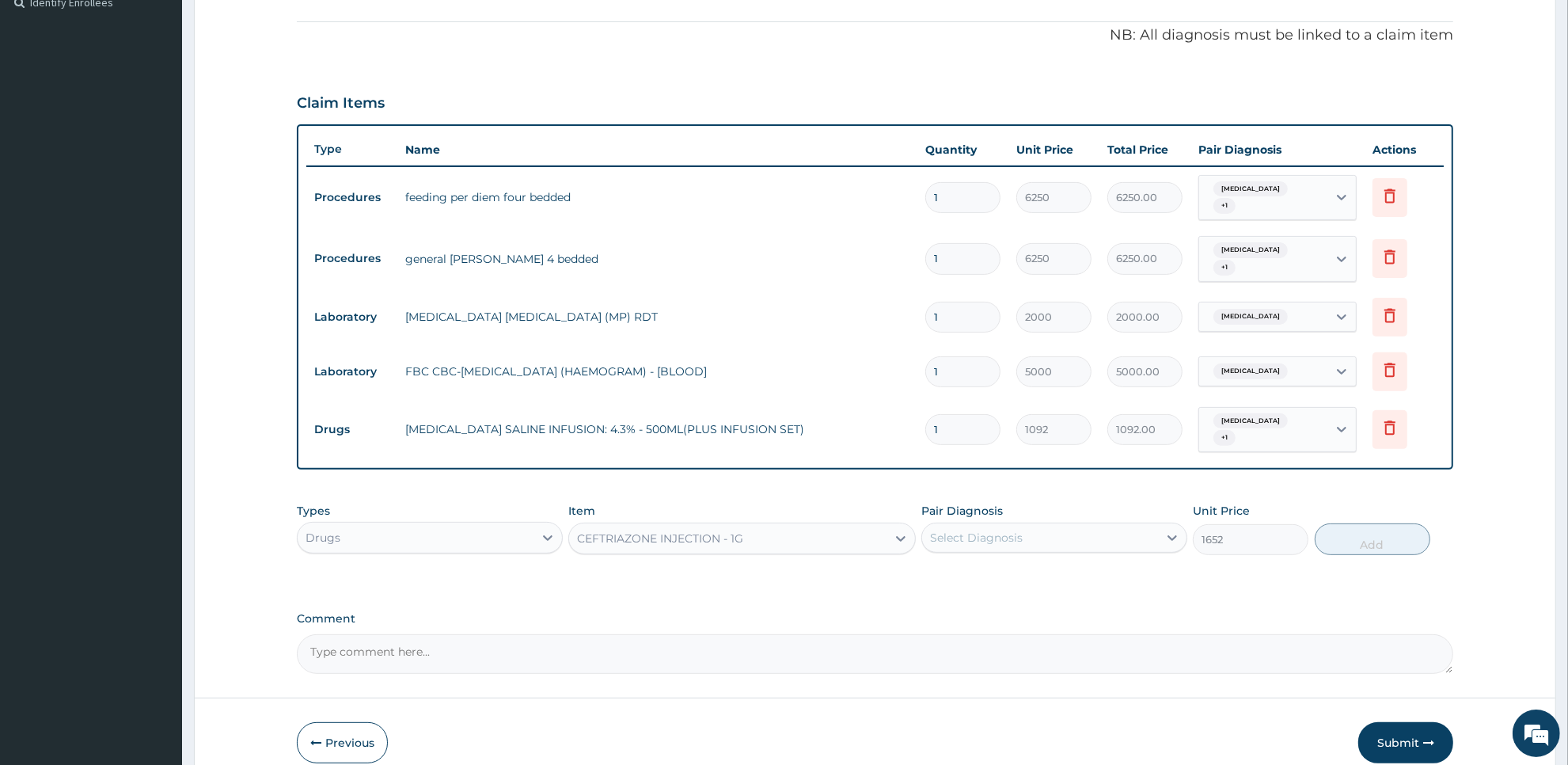
click at [1089, 533] on div "Pair Diagnosis Select Diagnosis" at bounding box center [1054, 529] width 266 height 52
click at [1092, 528] on div "Select Diagnosis" at bounding box center [1040, 537] width 236 height 25
click at [1092, 562] on div "[MEDICAL_DATA]" at bounding box center [1054, 578] width 266 height 33
checkbox input "true"
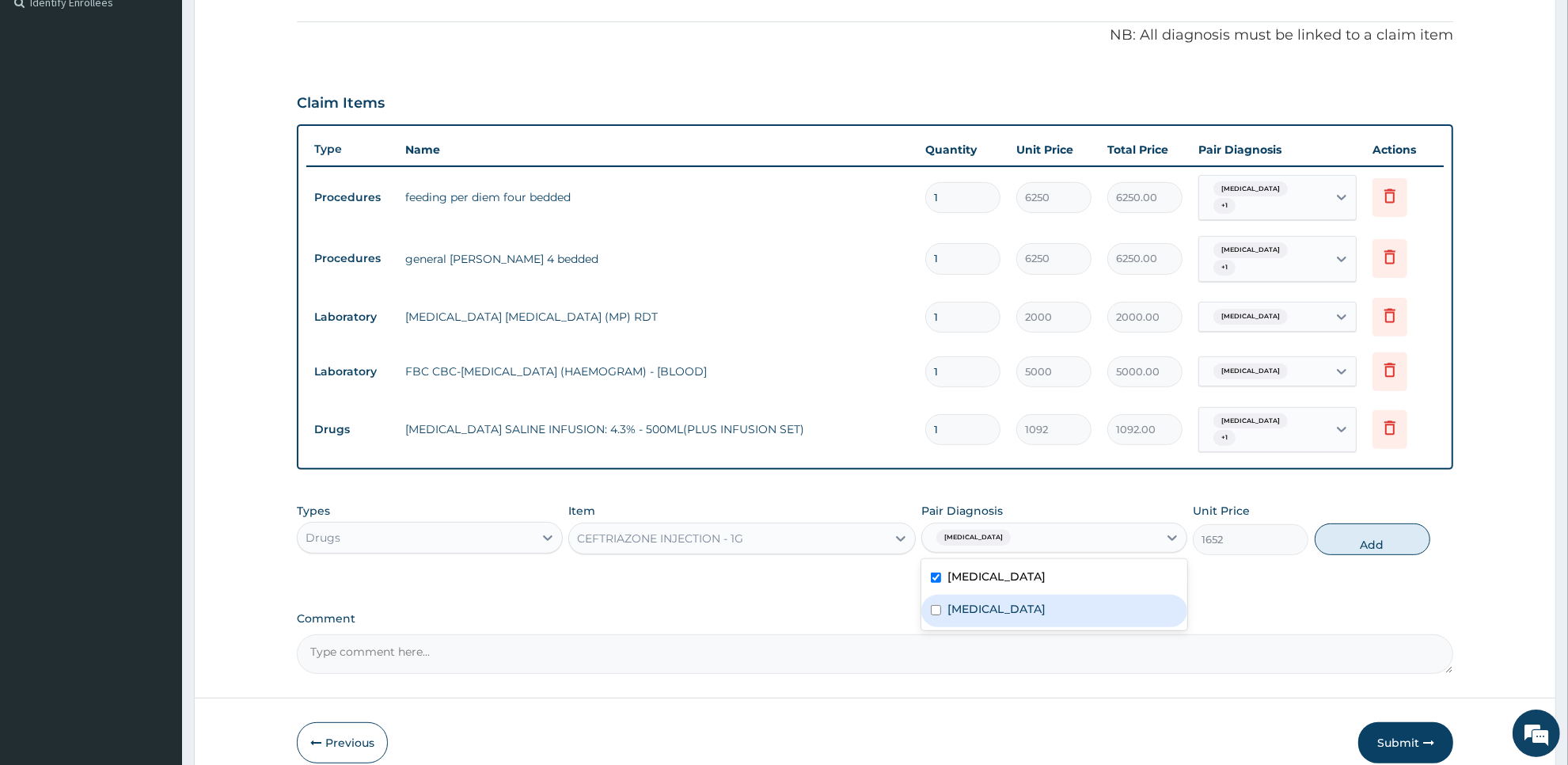
click at [1046, 601] on label "Upper respiratory infection" at bounding box center [997, 609] width 98 height 15
checkbox input "true"
click at [1348, 532] on button "Add" at bounding box center [1372, 539] width 115 height 32
type input "0"
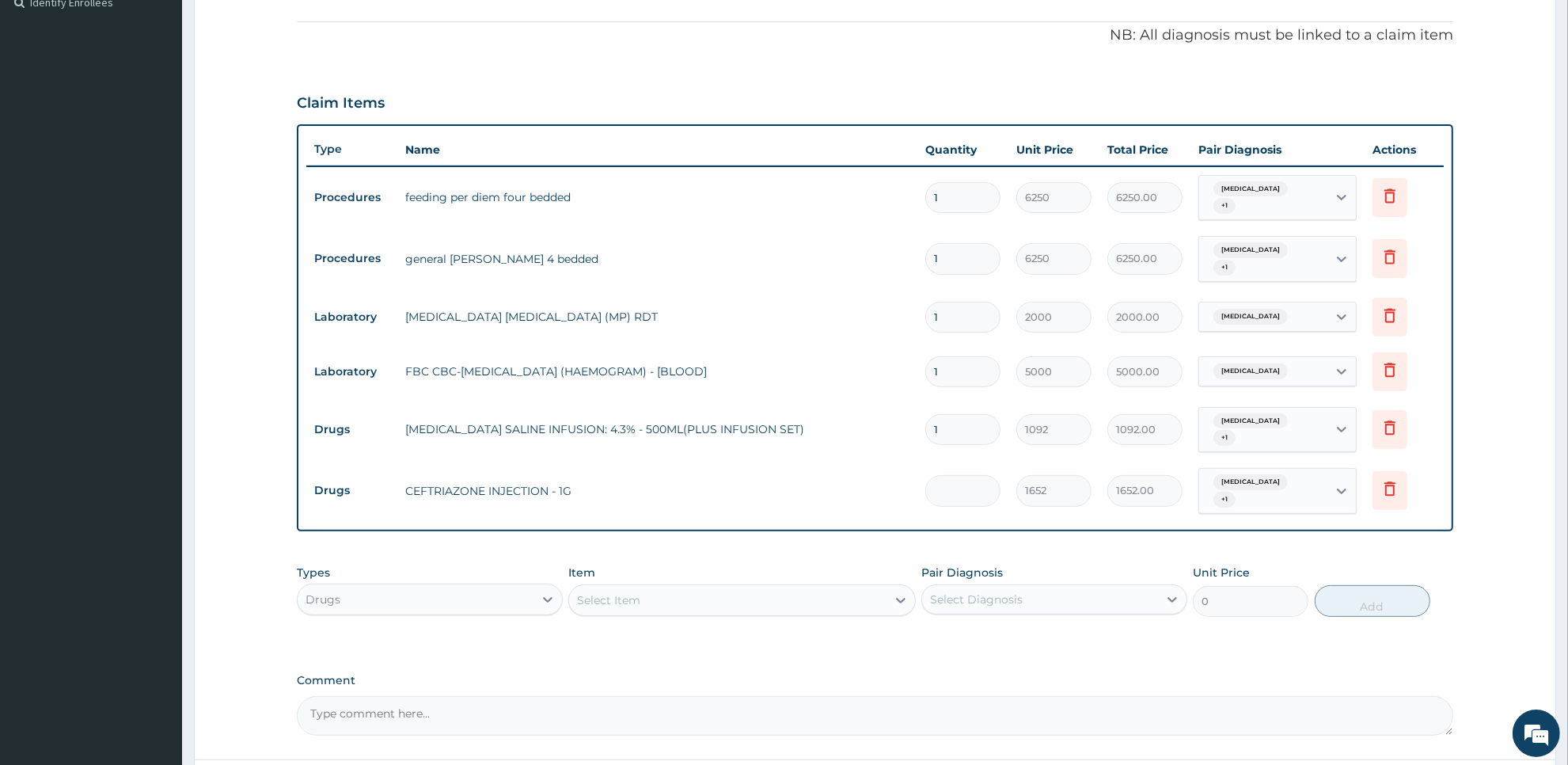
type input "0.00"
type input "2"
type input "3304.00"
type input "2"
click at [764, 588] on div "Select Item" at bounding box center [727, 600] width 316 height 25
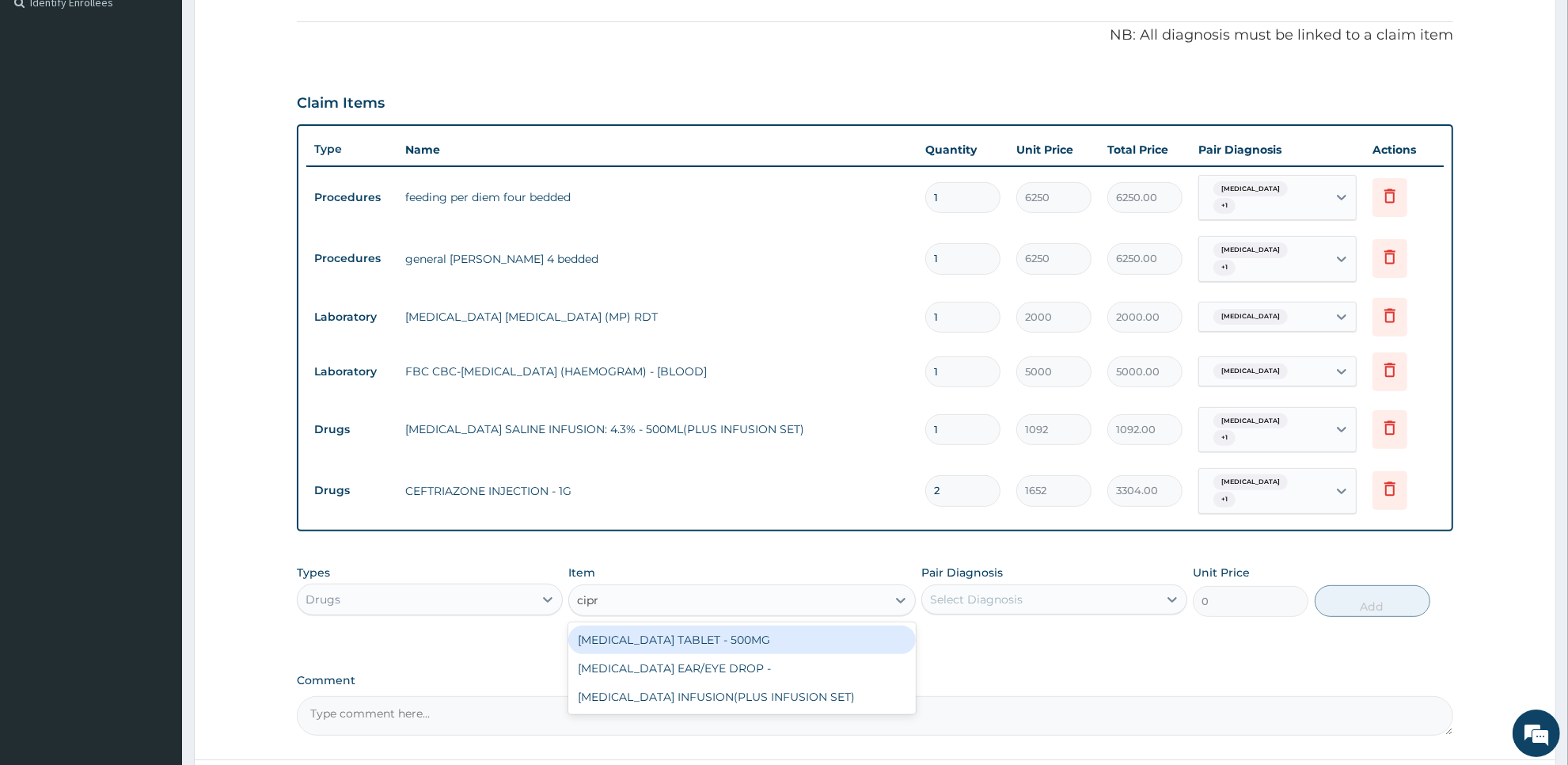
type input "cipro"
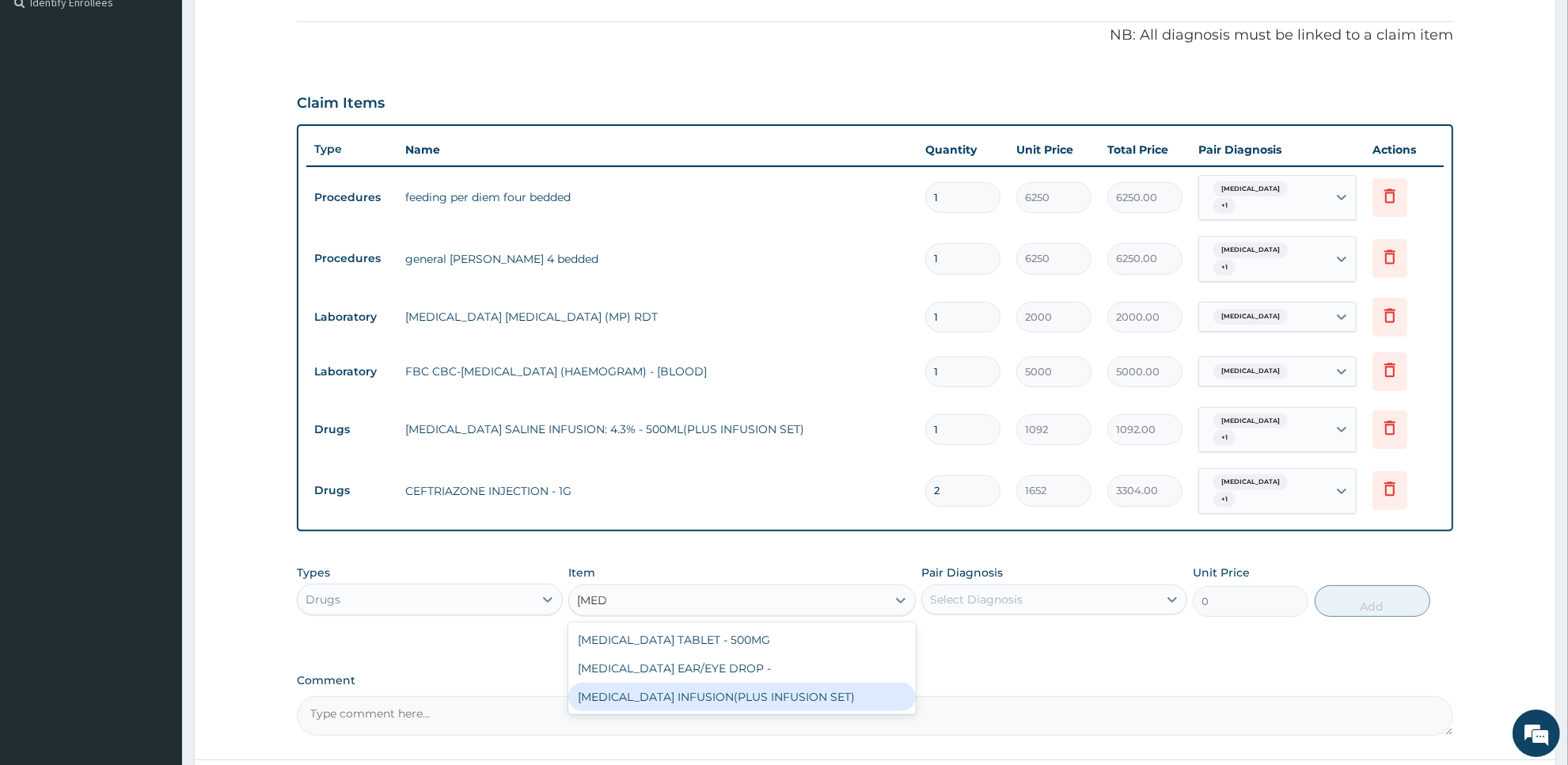
click at [772, 682] on div "[MEDICAL_DATA] INFUSION(PLUS INFUSION SET)" at bounding box center [741, 696] width 346 height 28
type input "1092"
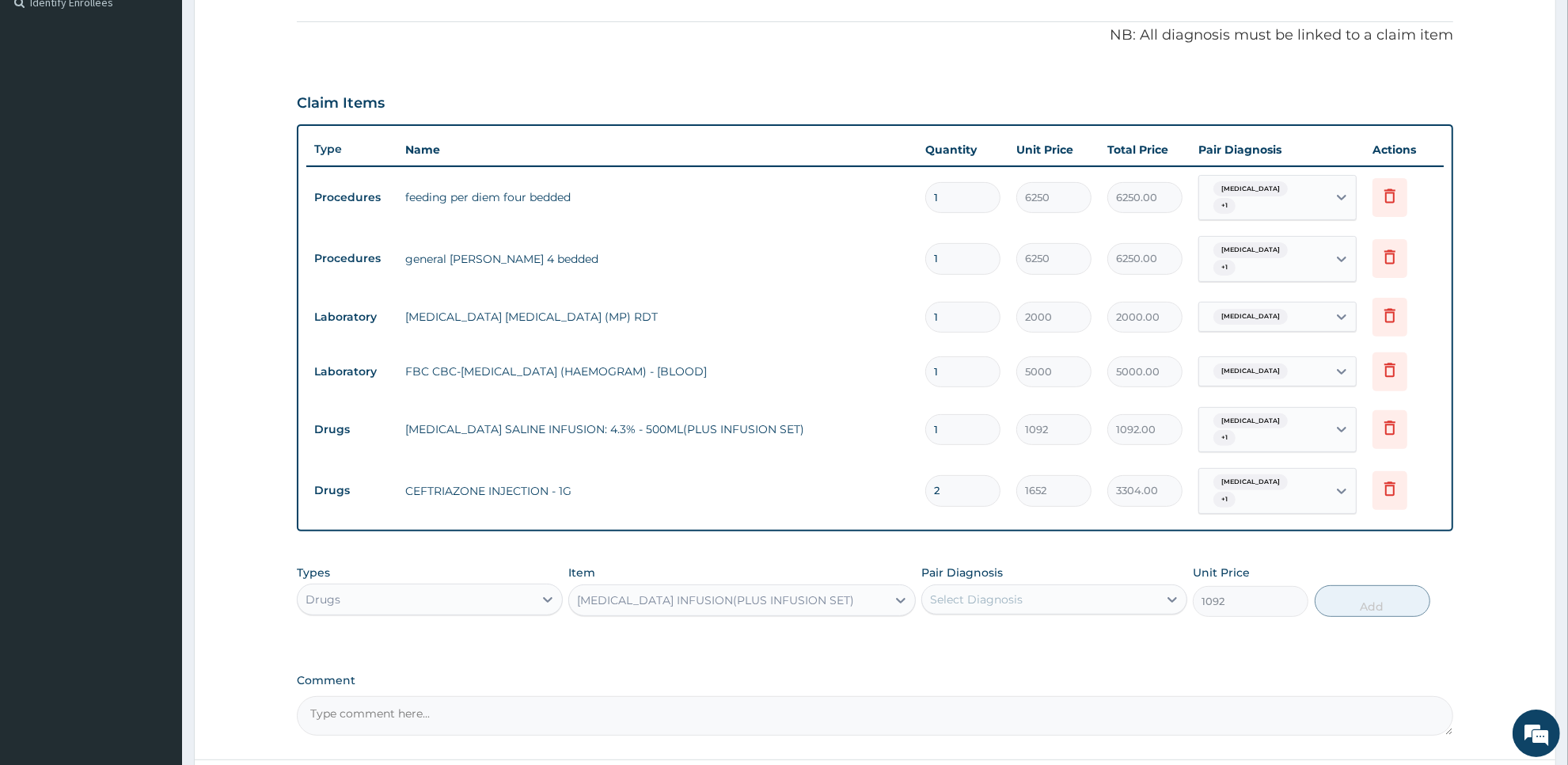
click at [1034, 587] on div "Select Diagnosis" at bounding box center [1040, 599] width 236 height 25
click at [1034, 624] on div "[MEDICAL_DATA]" at bounding box center [1054, 640] width 266 height 33
checkbox input "true"
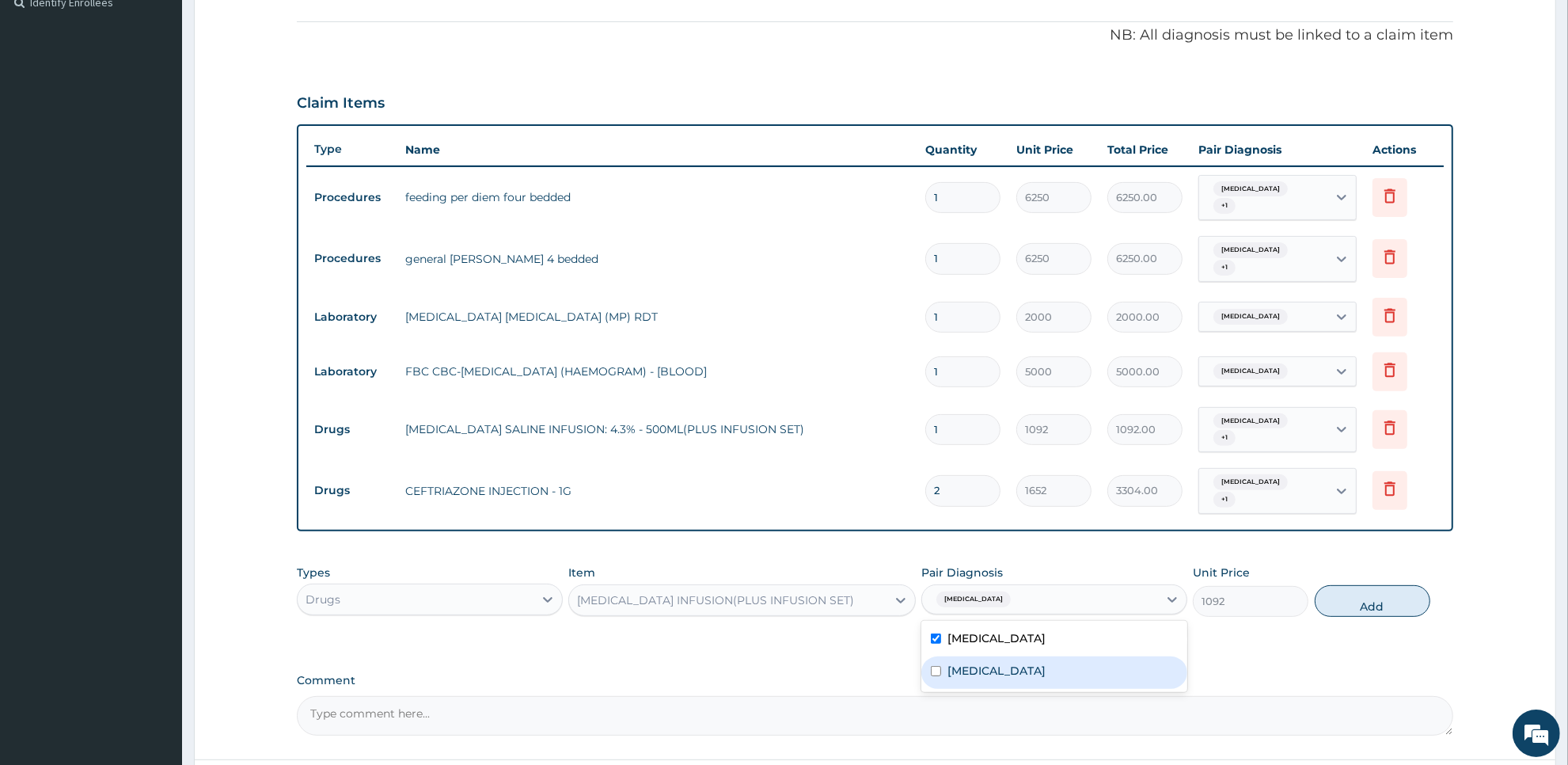
click at [1031, 663] on label "Upper respiratory infection" at bounding box center [997, 670] width 98 height 15
checkbox input "true"
click at [1342, 587] on button "Add" at bounding box center [1372, 601] width 115 height 32
type input "0"
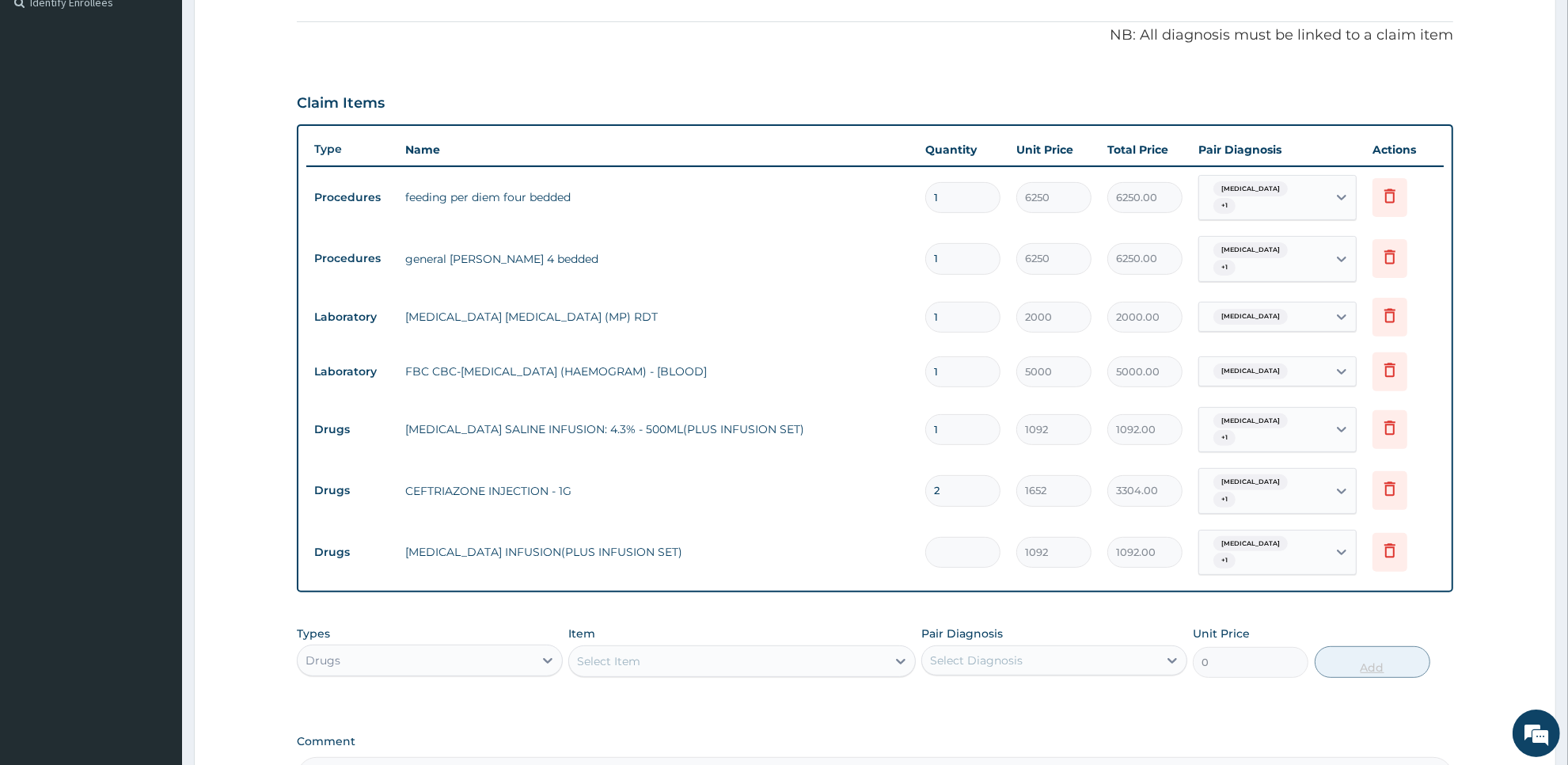
type input "0.00"
type input "2"
type input "2184.00"
type input "2"
click at [814, 648] on div "Select Item" at bounding box center [727, 660] width 316 height 25
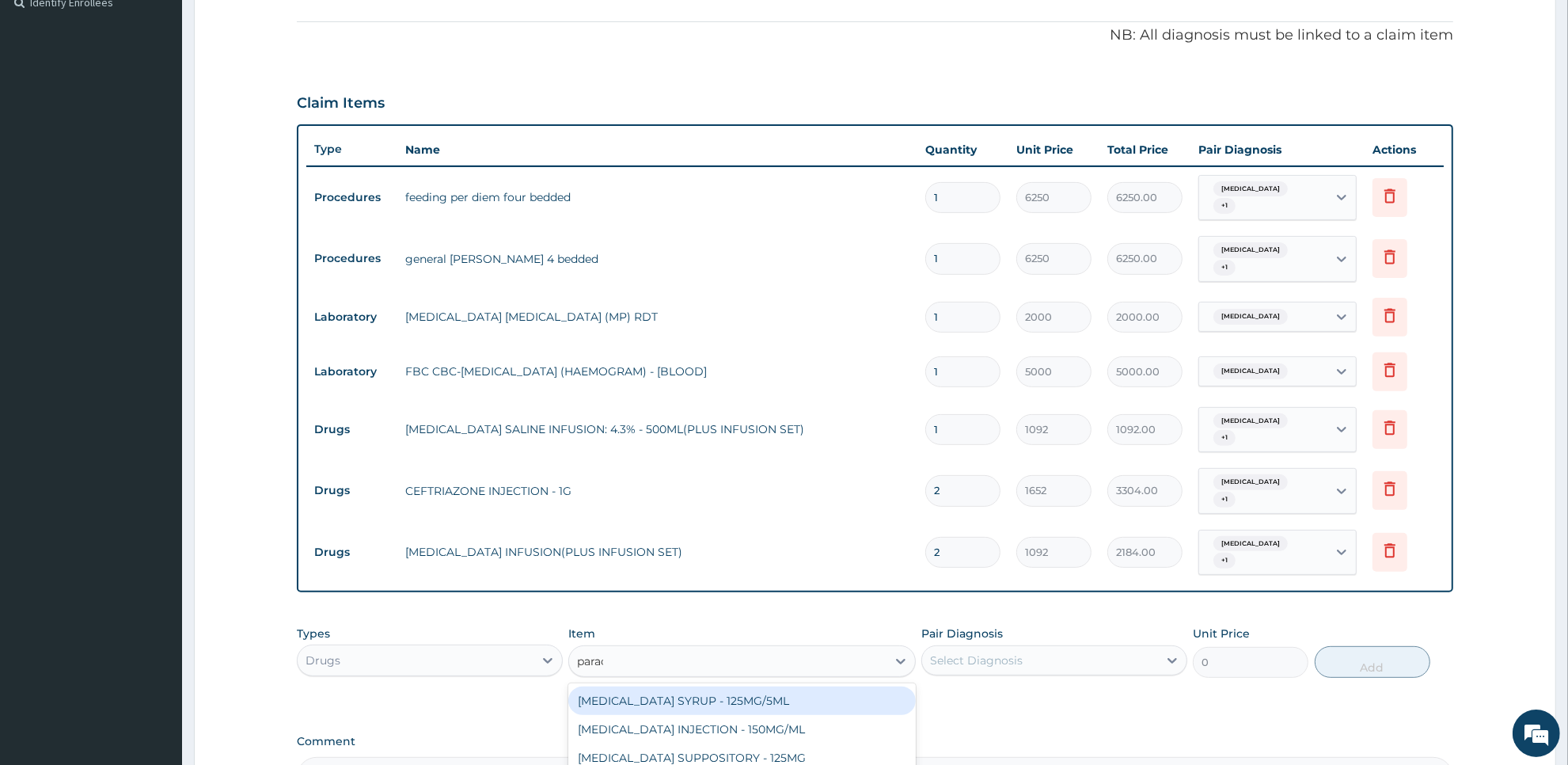
type input "parace"
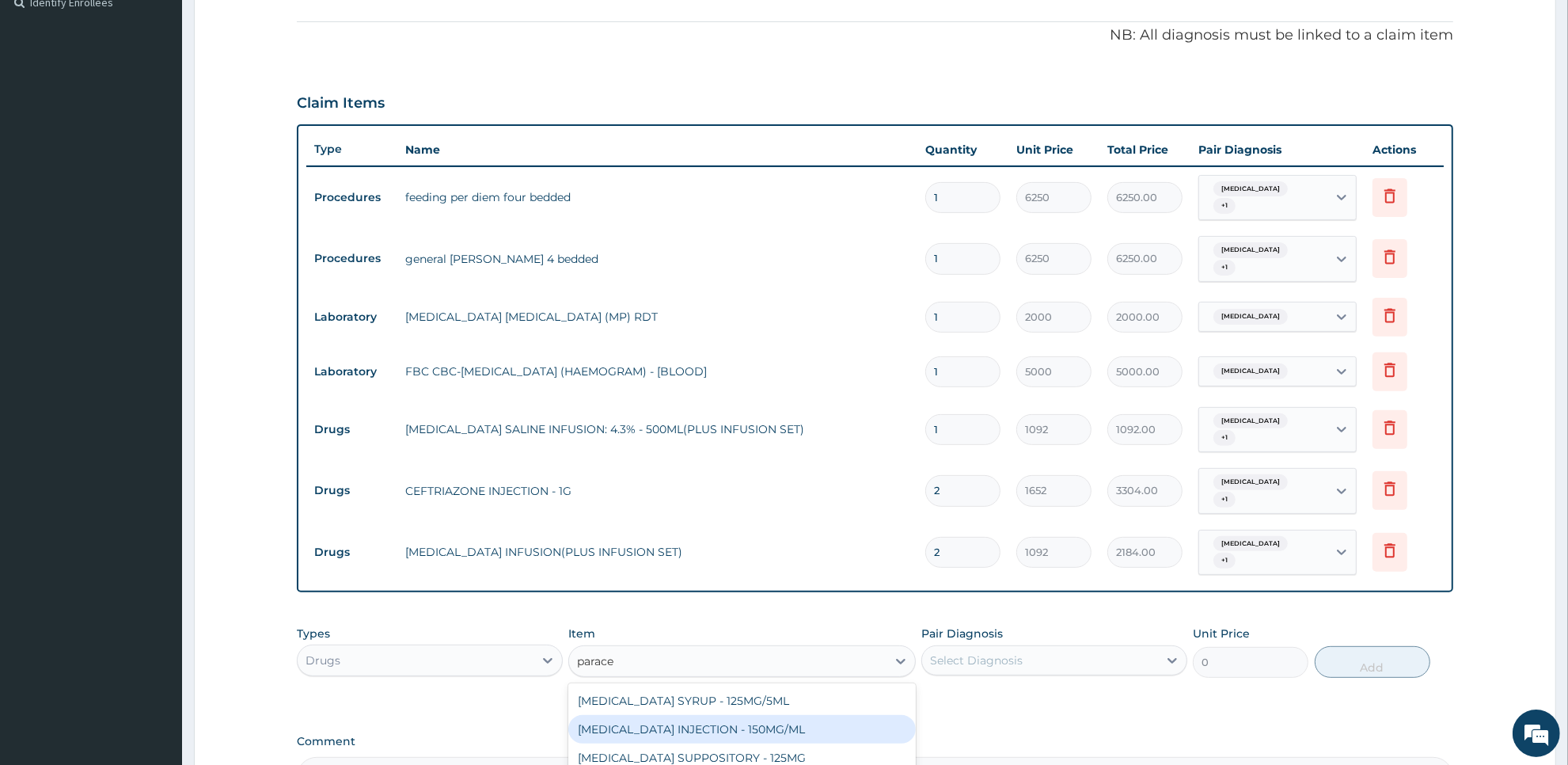
click at [819, 715] on div "[MEDICAL_DATA] INJECTION - 150MG/ML" at bounding box center [741, 729] width 346 height 28
type input "560"
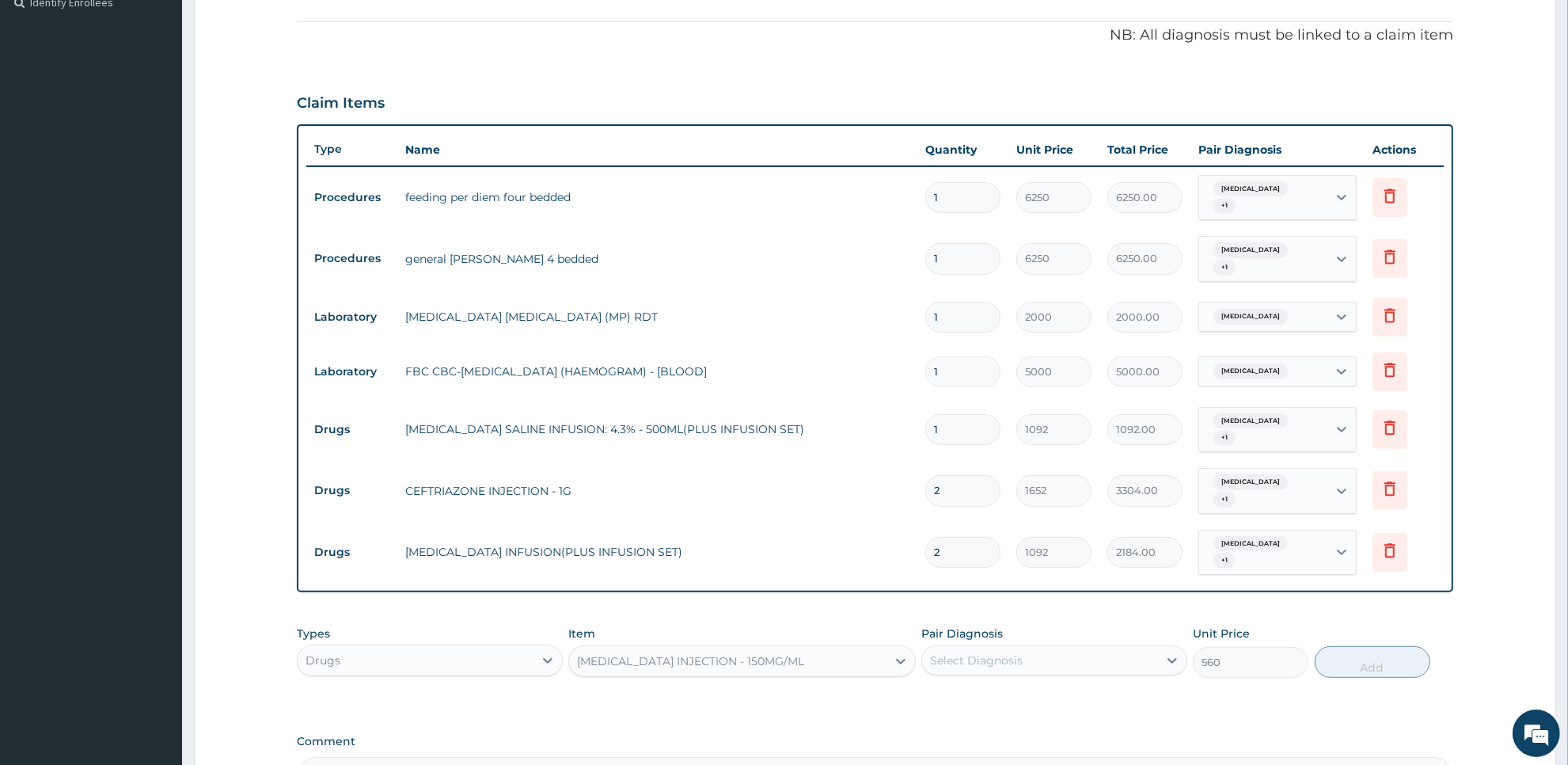
click at [1073, 648] on div "Select Diagnosis" at bounding box center [1040, 660] width 236 height 25
click at [1065, 685] on div "[MEDICAL_DATA]" at bounding box center [1054, 701] width 266 height 33
checkbox input "true"
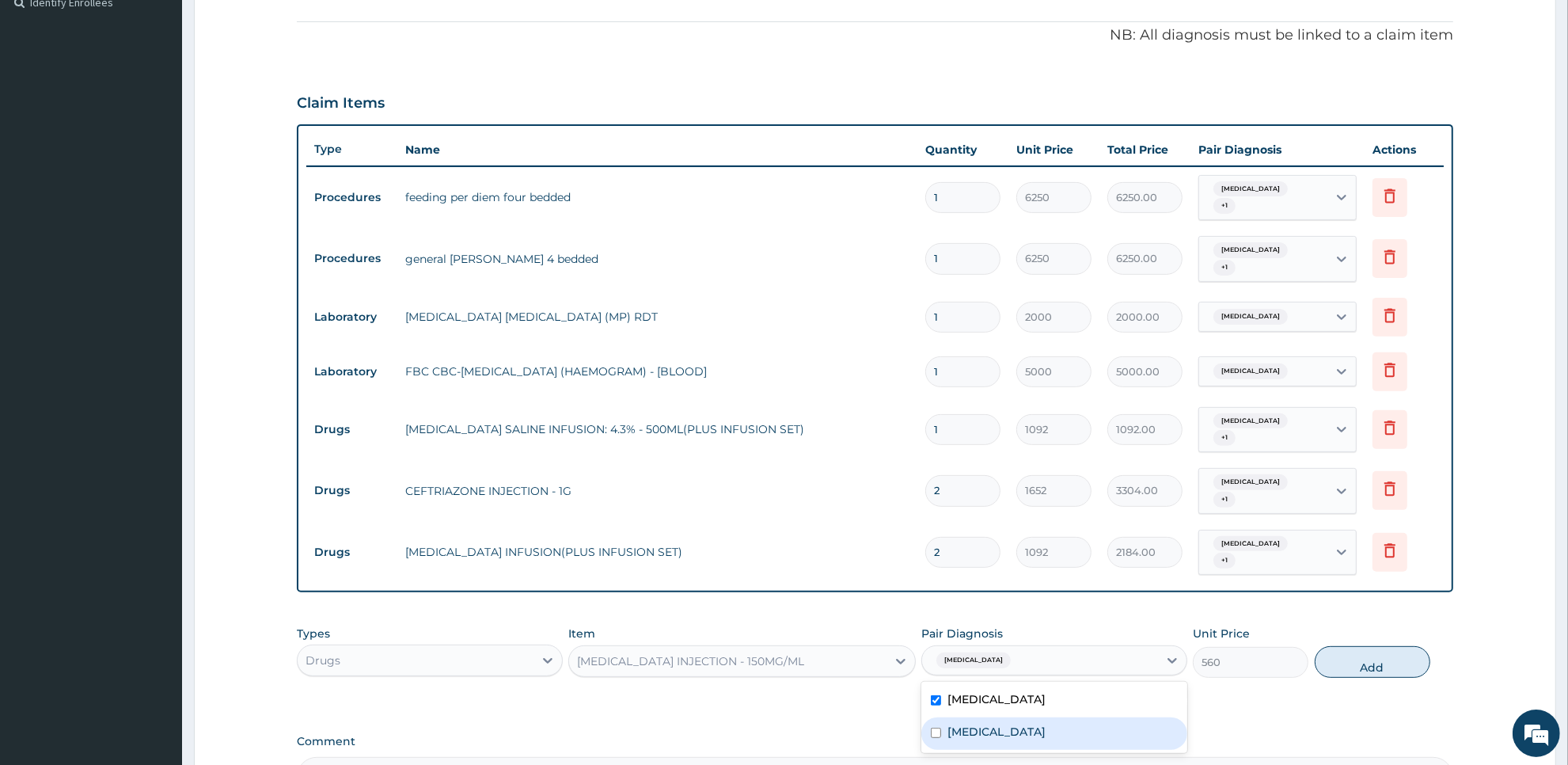
click at [1065, 718] on div "Upper respiratory infection" at bounding box center [1054, 734] width 266 height 33
checkbox input "true"
click at [1338, 646] on button "Add" at bounding box center [1372, 662] width 115 height 32
type input "0"
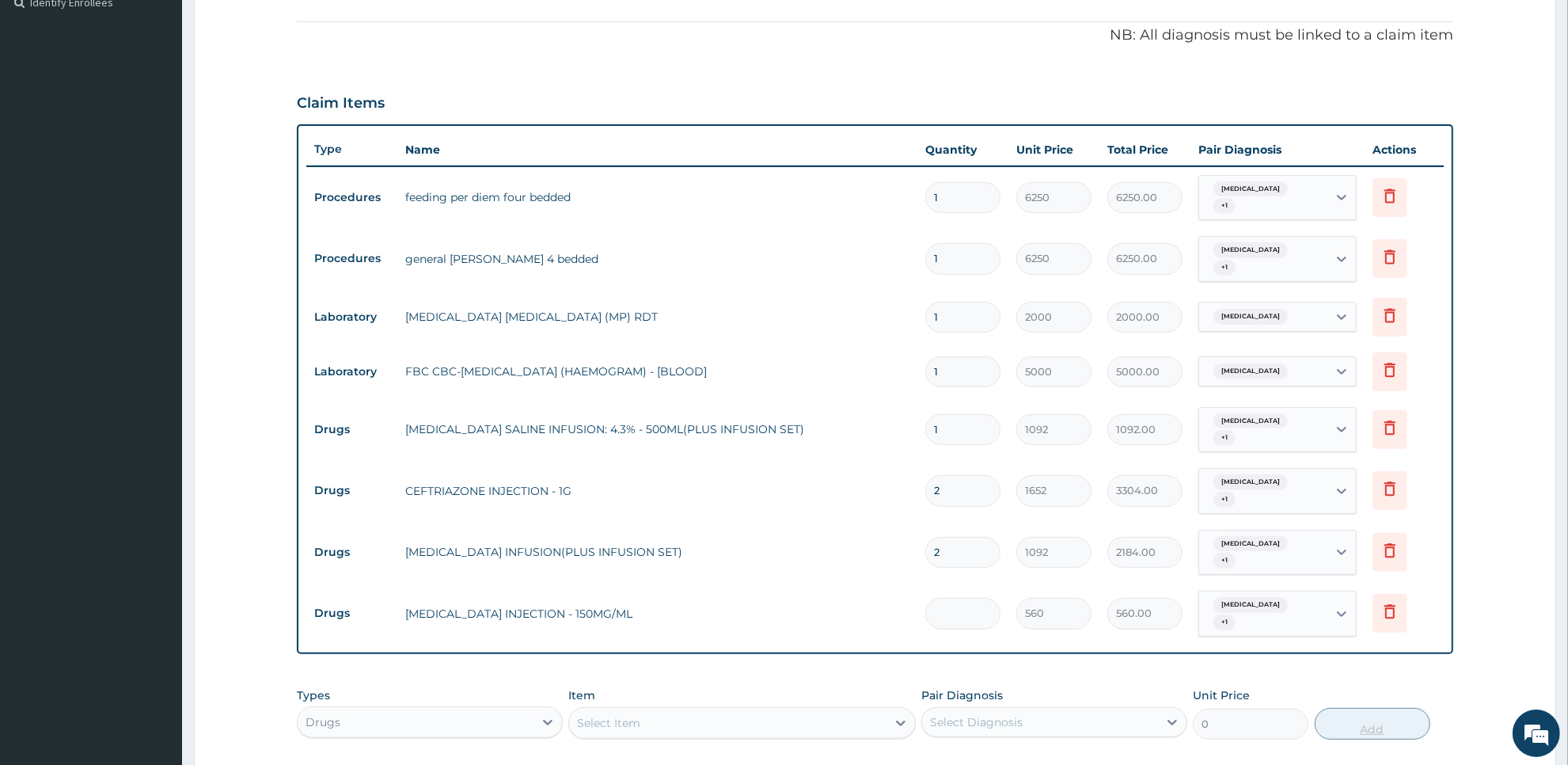
type input "0.00"
type input "1"
type input "560.00"
type input "12"
type input "6720.00"
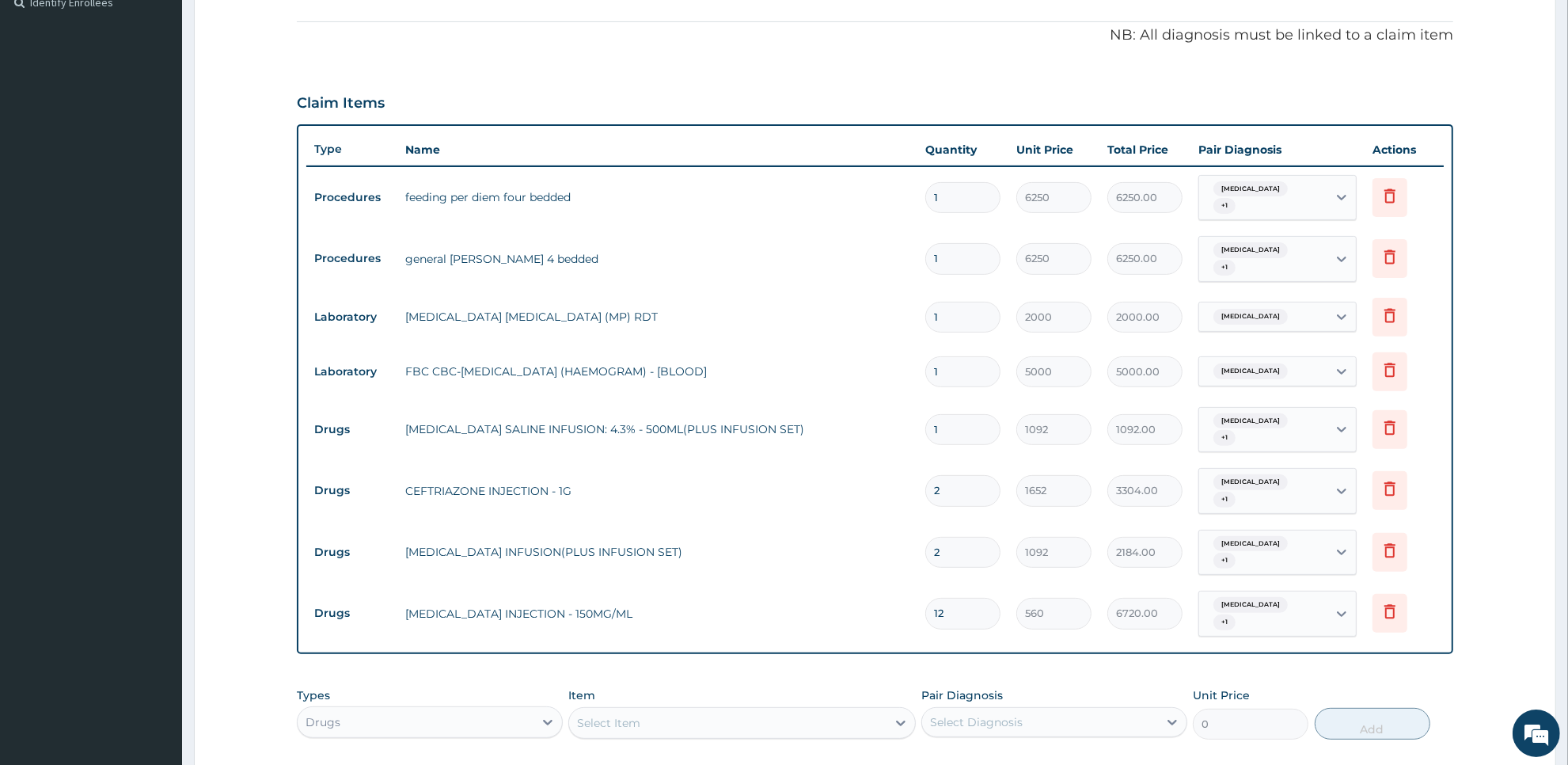
scroll to position [668, 0]
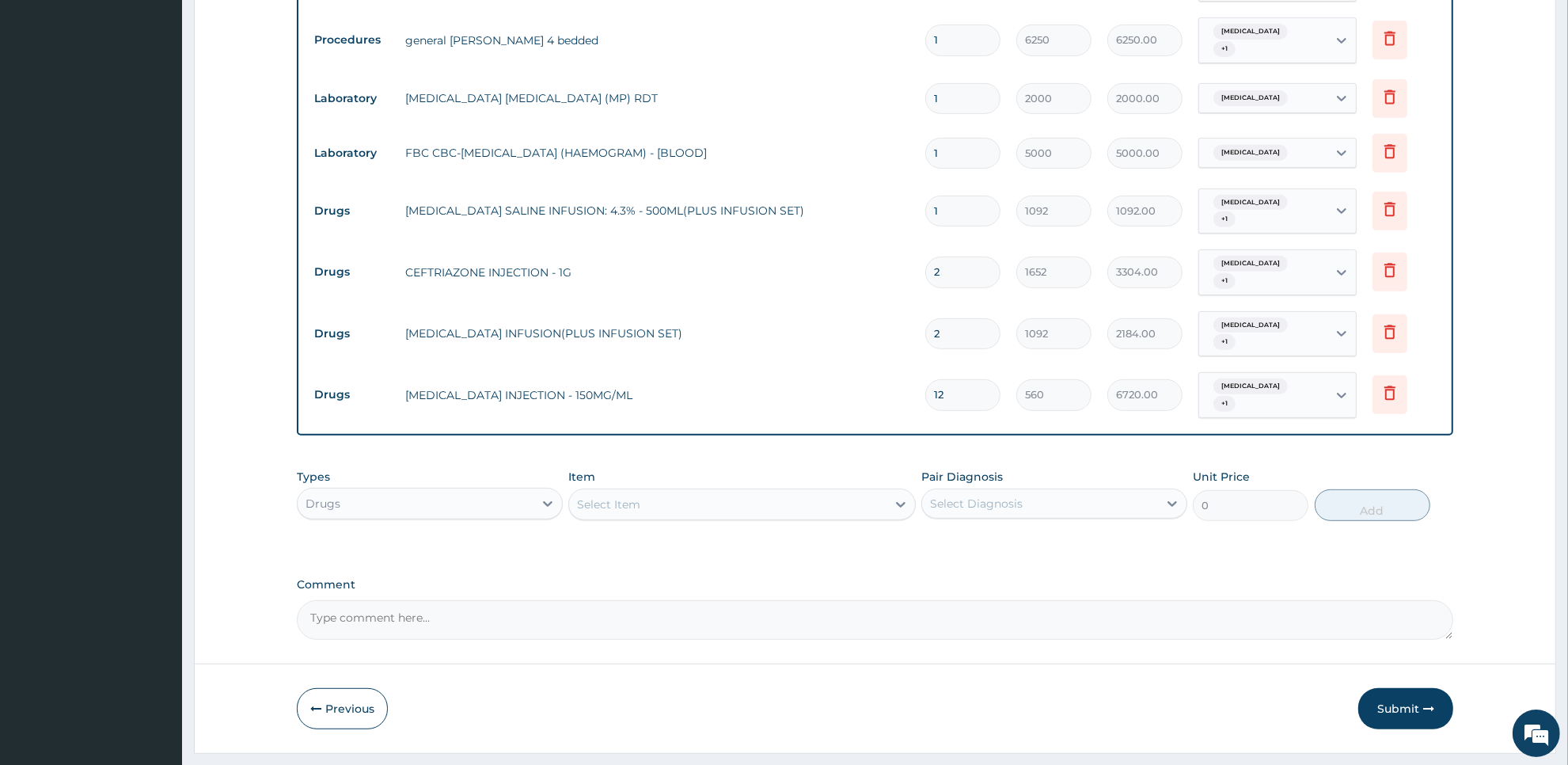
type input "12"
click at [734, 492] on div "Select Item" at bounding box center [727, 504] width 316 height 25
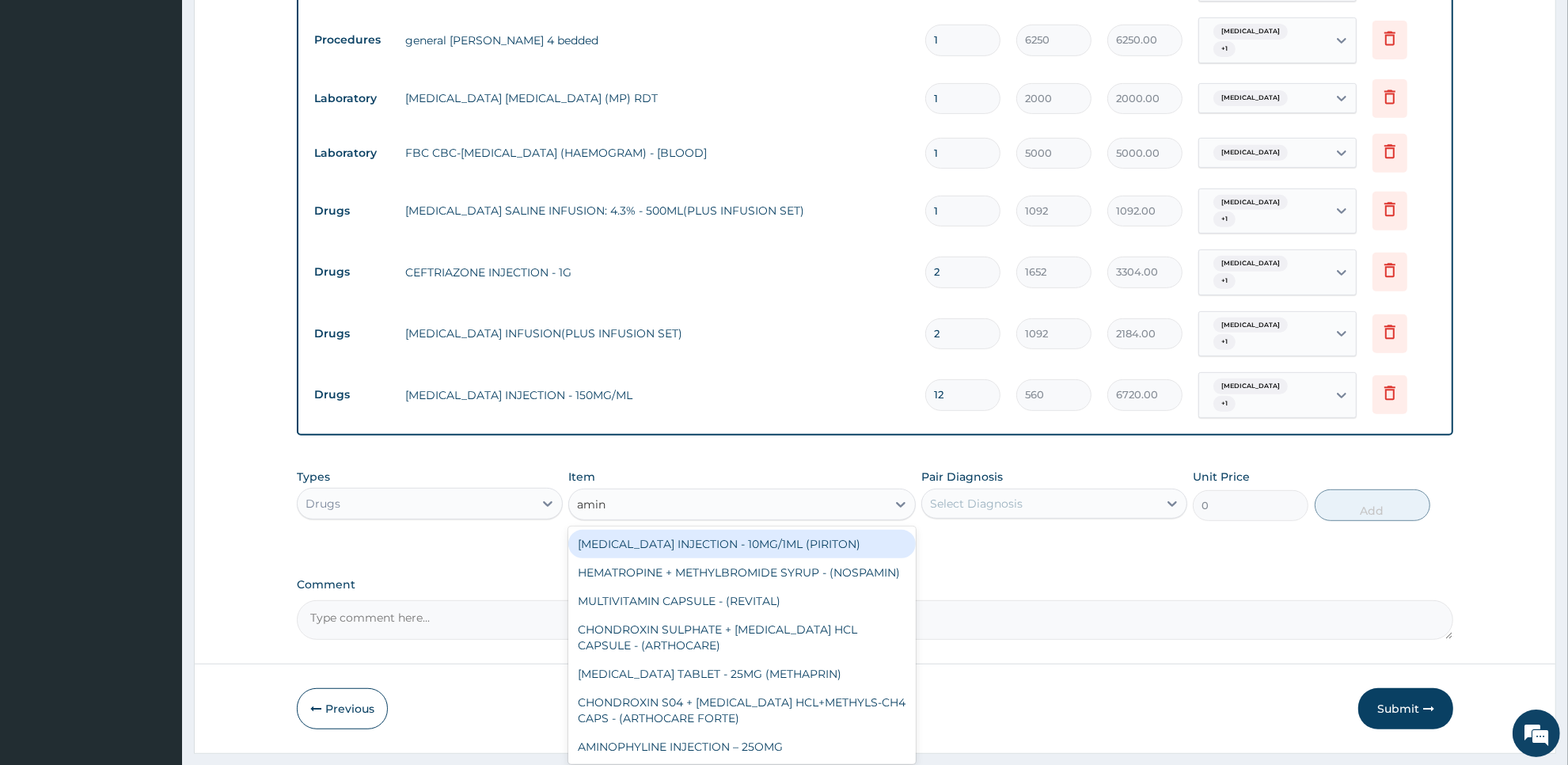
type input "amino"
click at [772, 529] on div "AMINOPHYLINE INJECTION – 25OMG" at bounding box center [741, 543] width 346 height 28
type input "420"
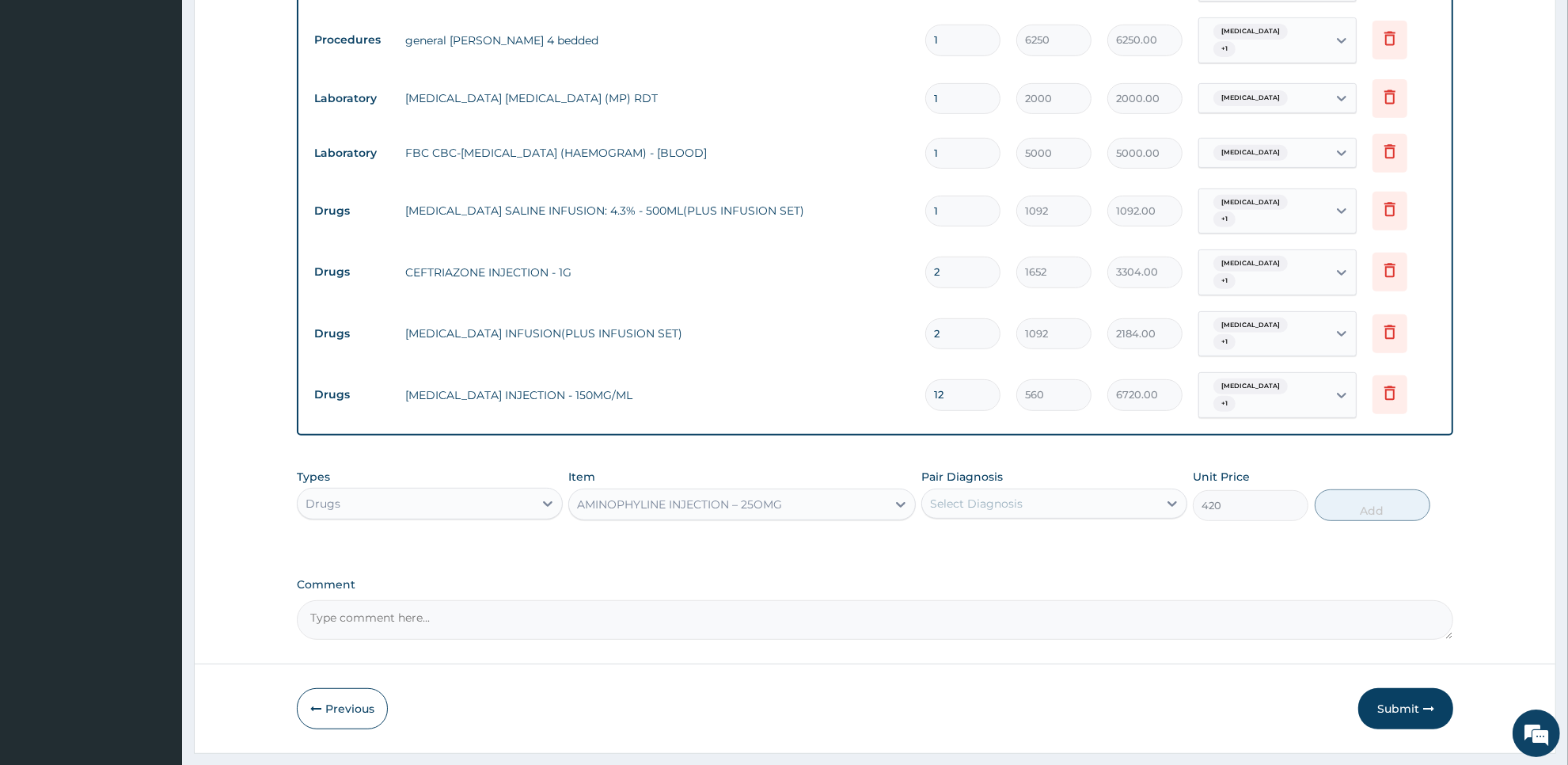
click at [988, 496] on div "Select Diagnosis" at bounding box center [976, 504] width 93 height 15
click at [987, 535] on label "[MEDICAL_DATA]" at bounding box center [997, 542] width 98 height 15
checkbox input "true"
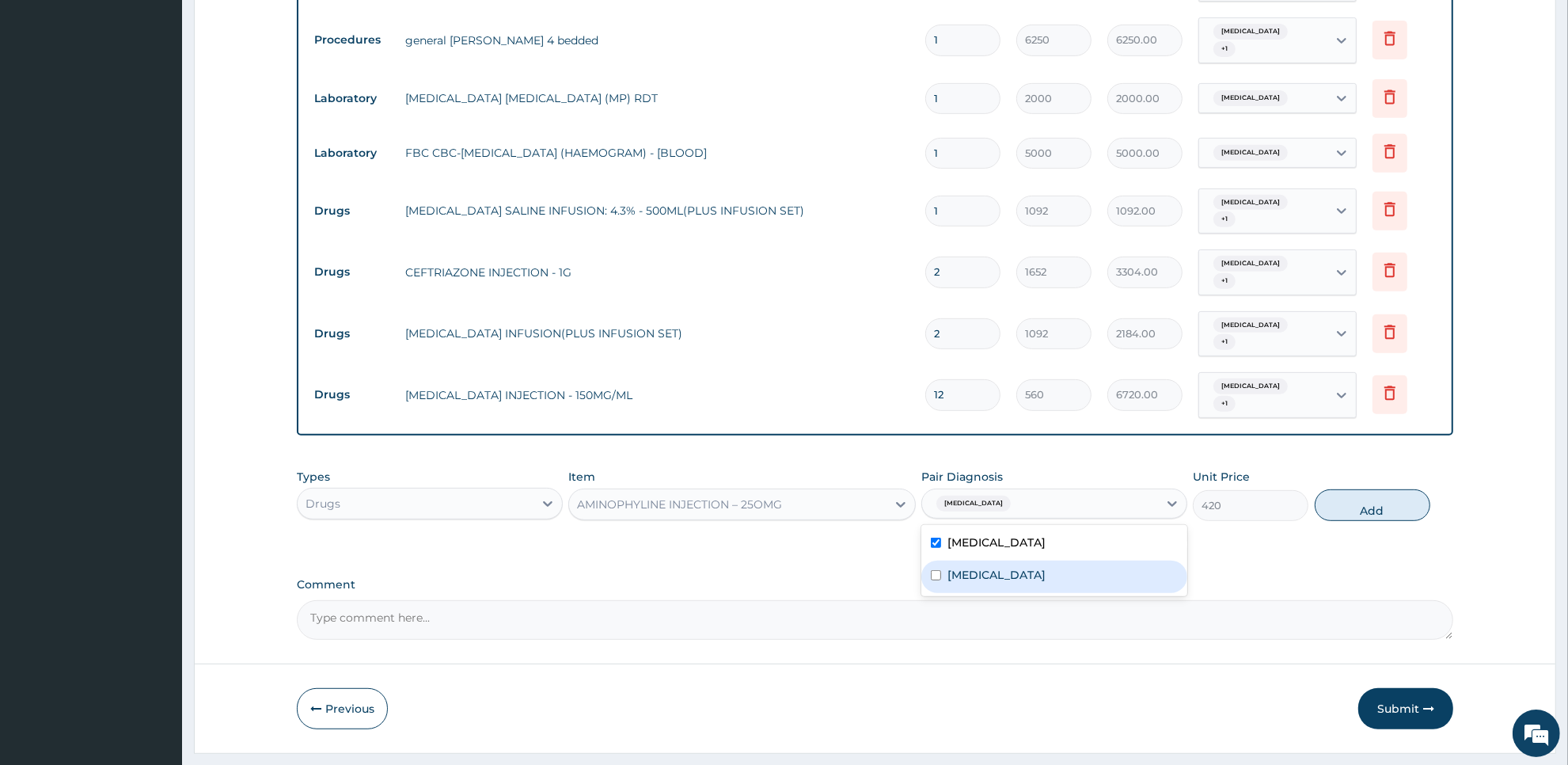
click at [986, 567] on label "Upper respiratory infection" at bounding box center [997, 575] width 98 height 15
checkbox input "true"
click at [1374, 489] on button "Add" at bounding box center [1372, 505] width 115 height 32
type input "0"
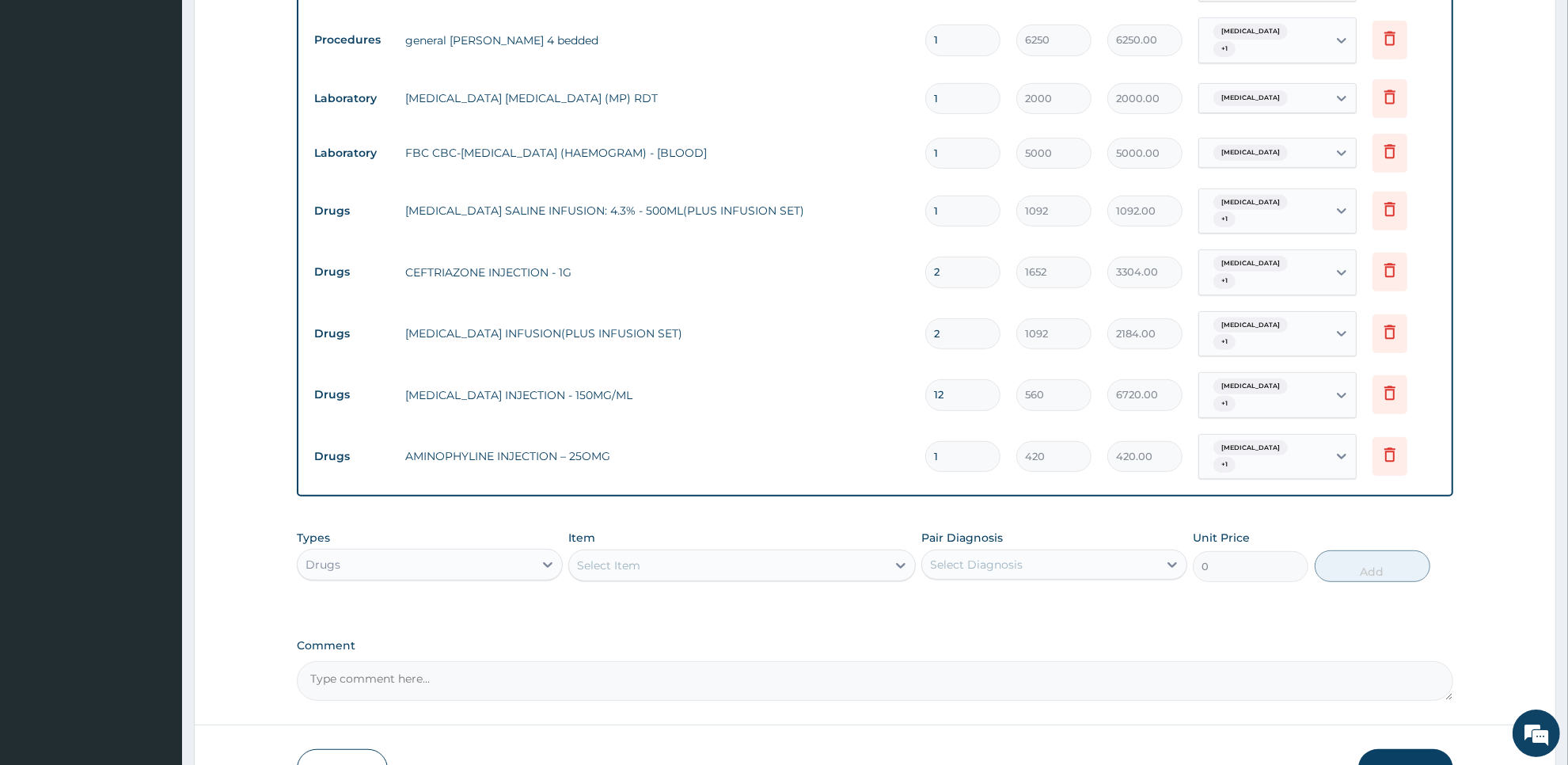
click at [829, 553] on div "Select Item" at bounding box center [727, 565] width 316 height 25
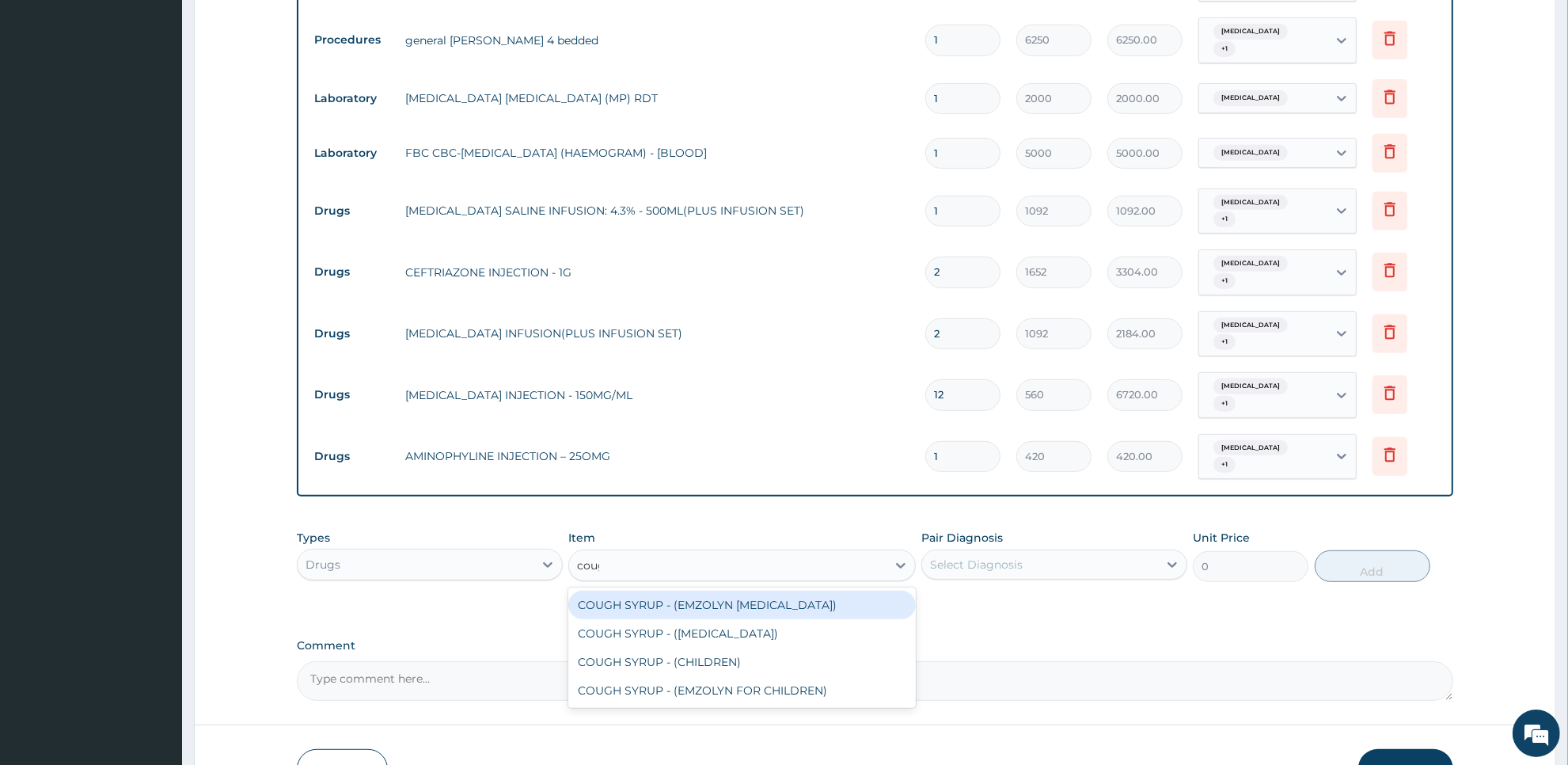
type input "cough"
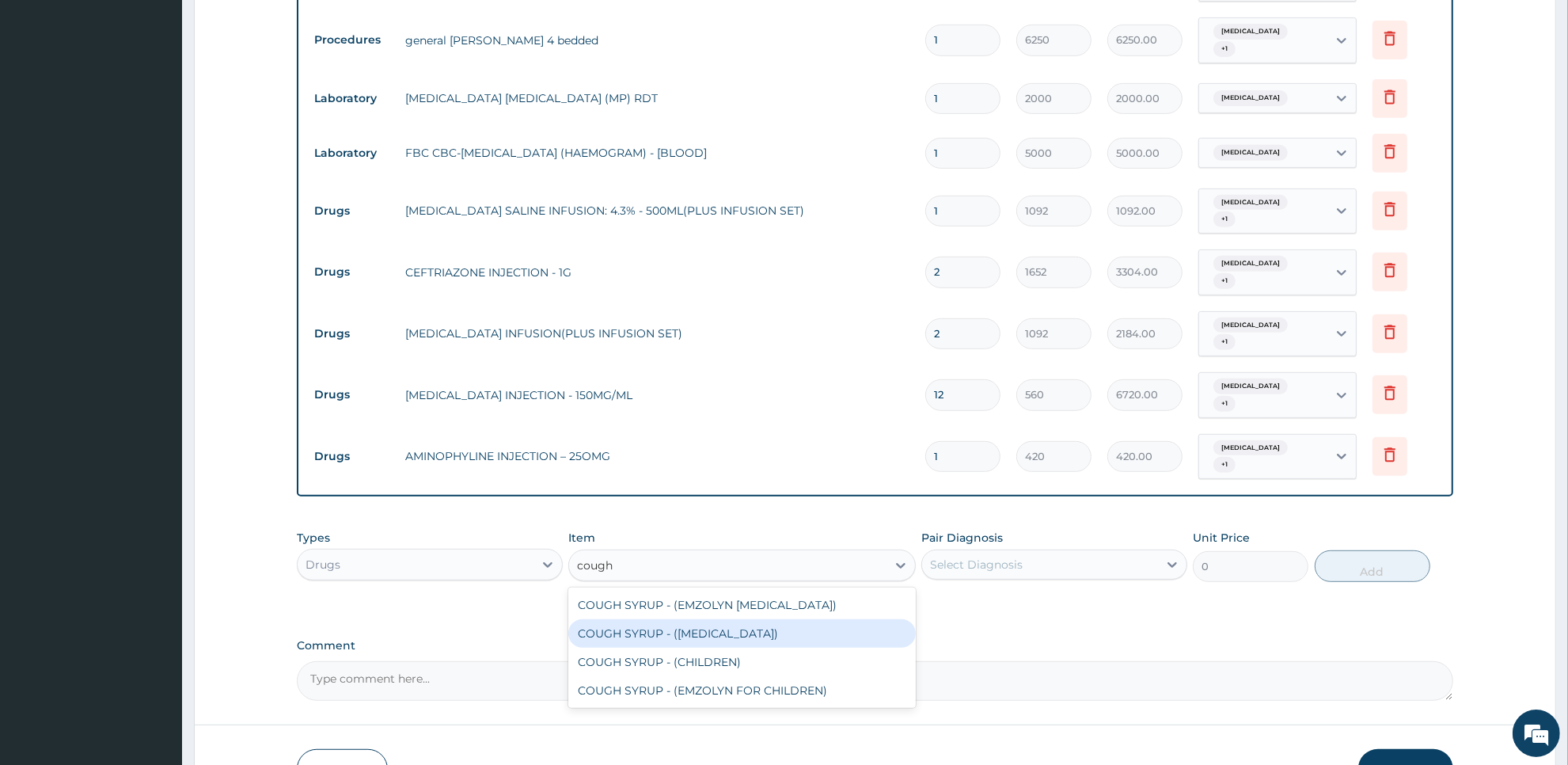
click at [851, 619] on div "COUGH SYRUP - ([MEDICAL_DATA])" at bounding box center [741, 633] width 346 height 28
type input "1120"
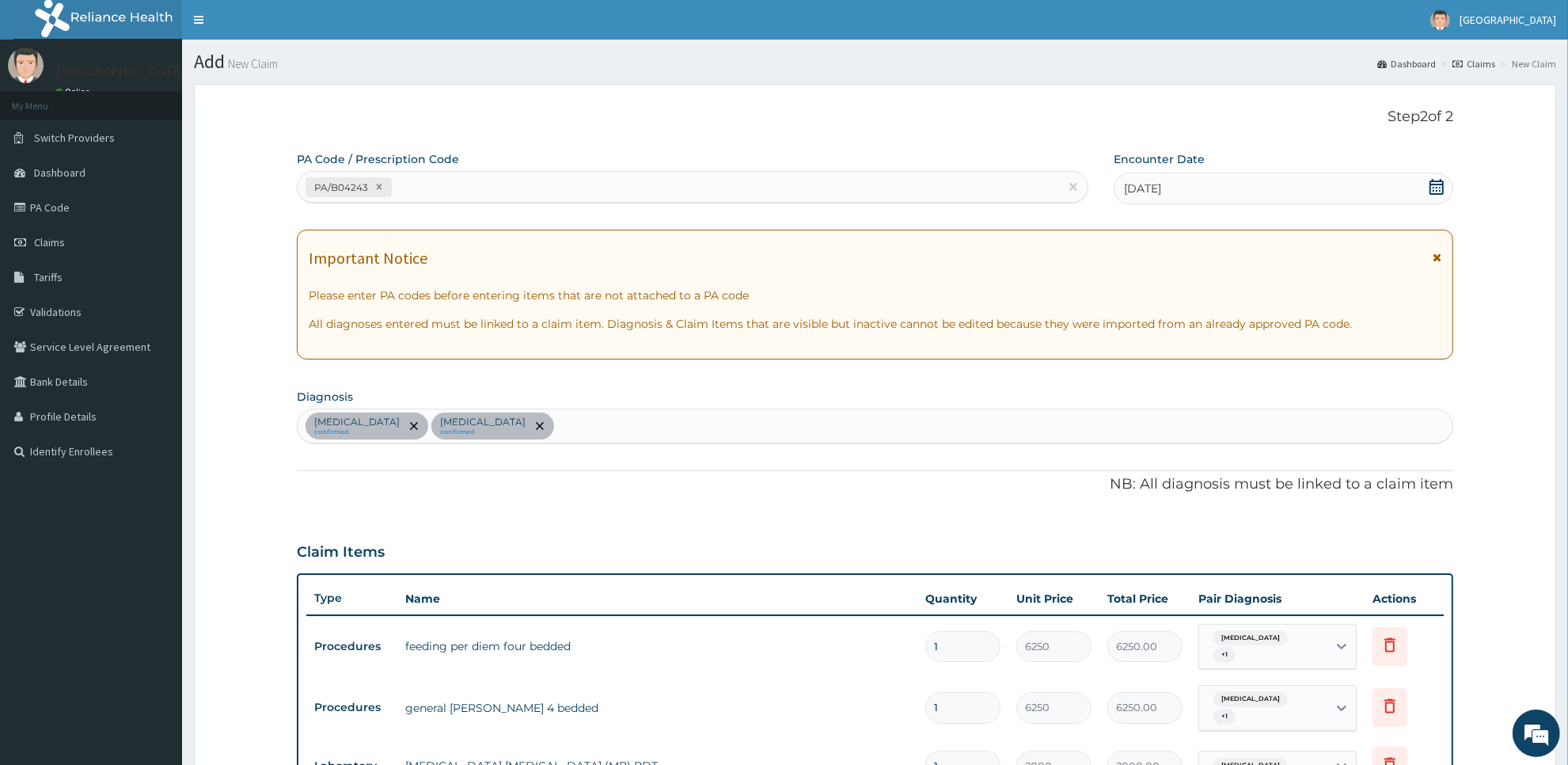
scroll to position [669, 0]
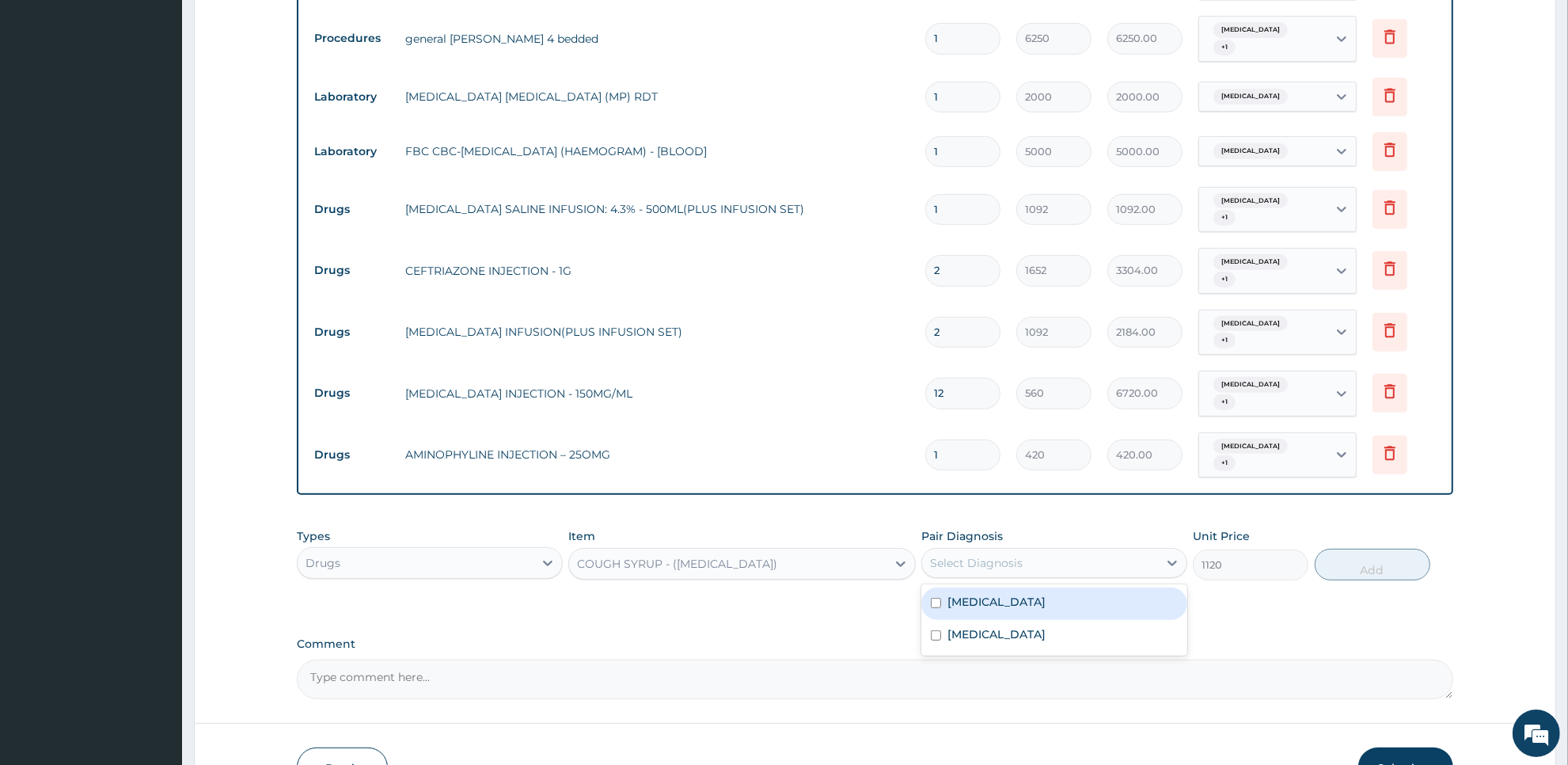
click at [1122, 550] on div "Select Diagnosis" at bounding box center [1040, 562] width 236 height 25
click at [1112, 620] on div "Upper respiratory infection" at bounding box center [1054, 636] width 266 height 33
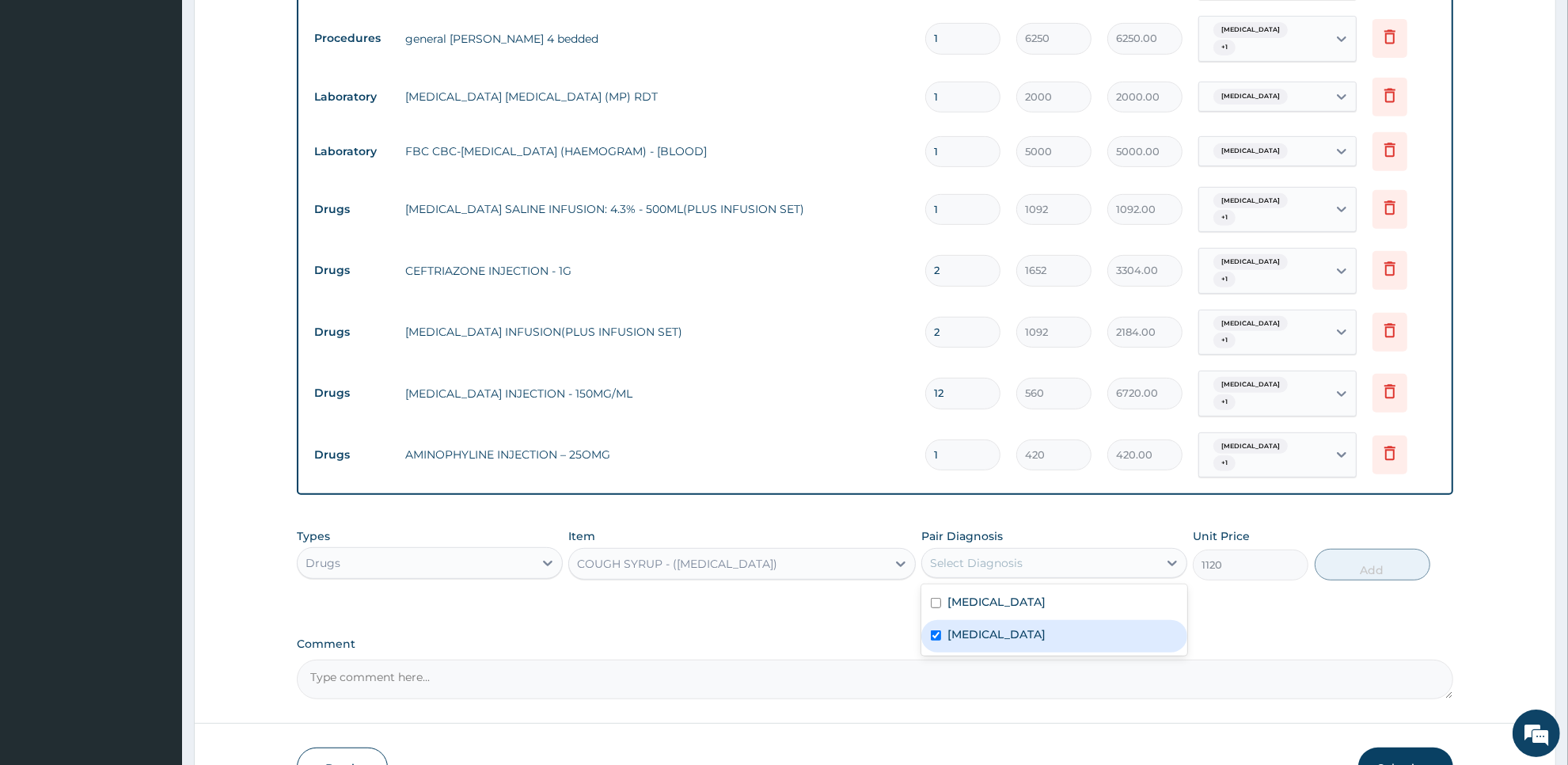
checkbox input "true"
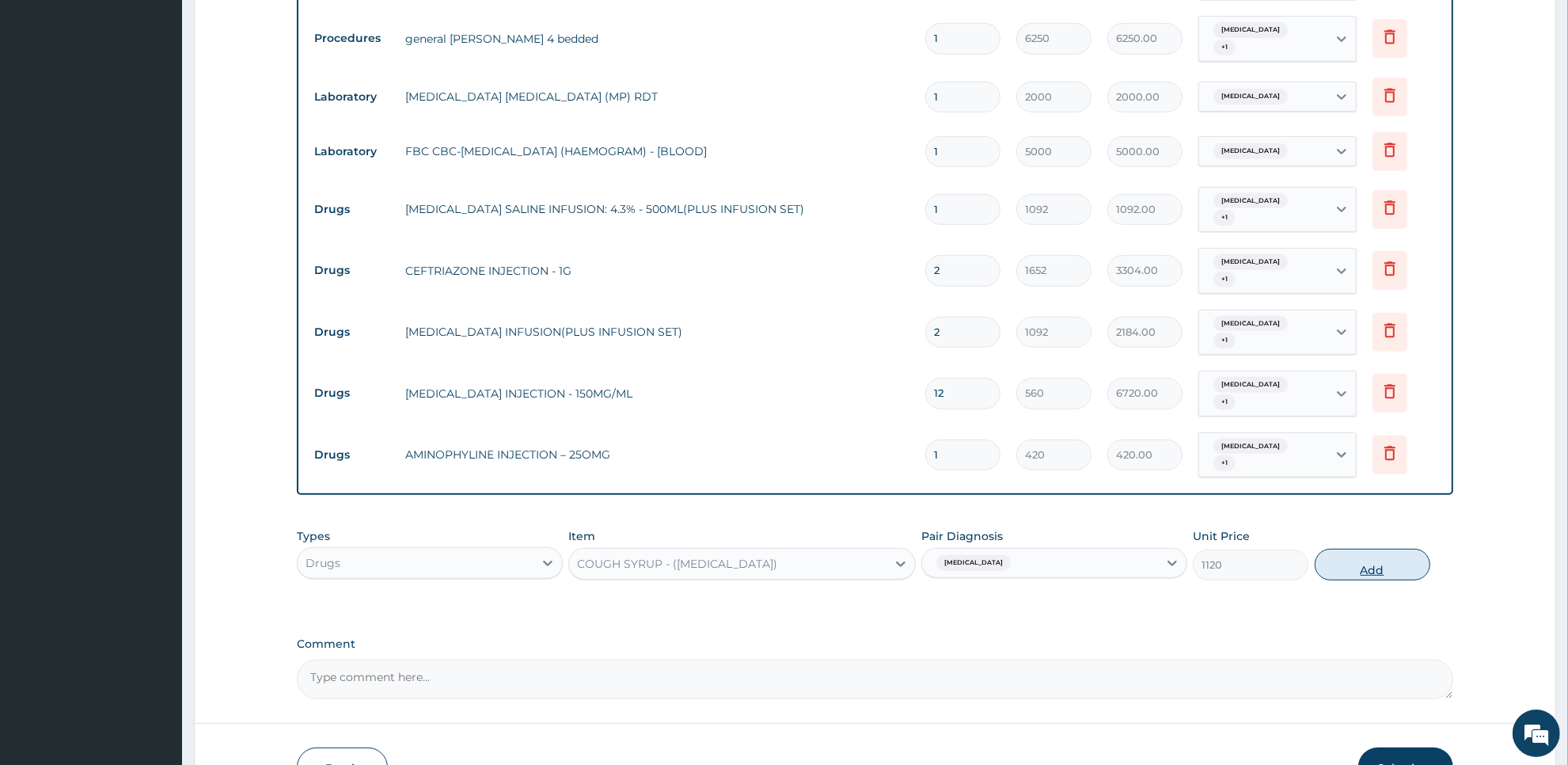
click at [1351, 548] on button "Add" at bounding box center [1372, 564] width 115 height 32
type input "0"
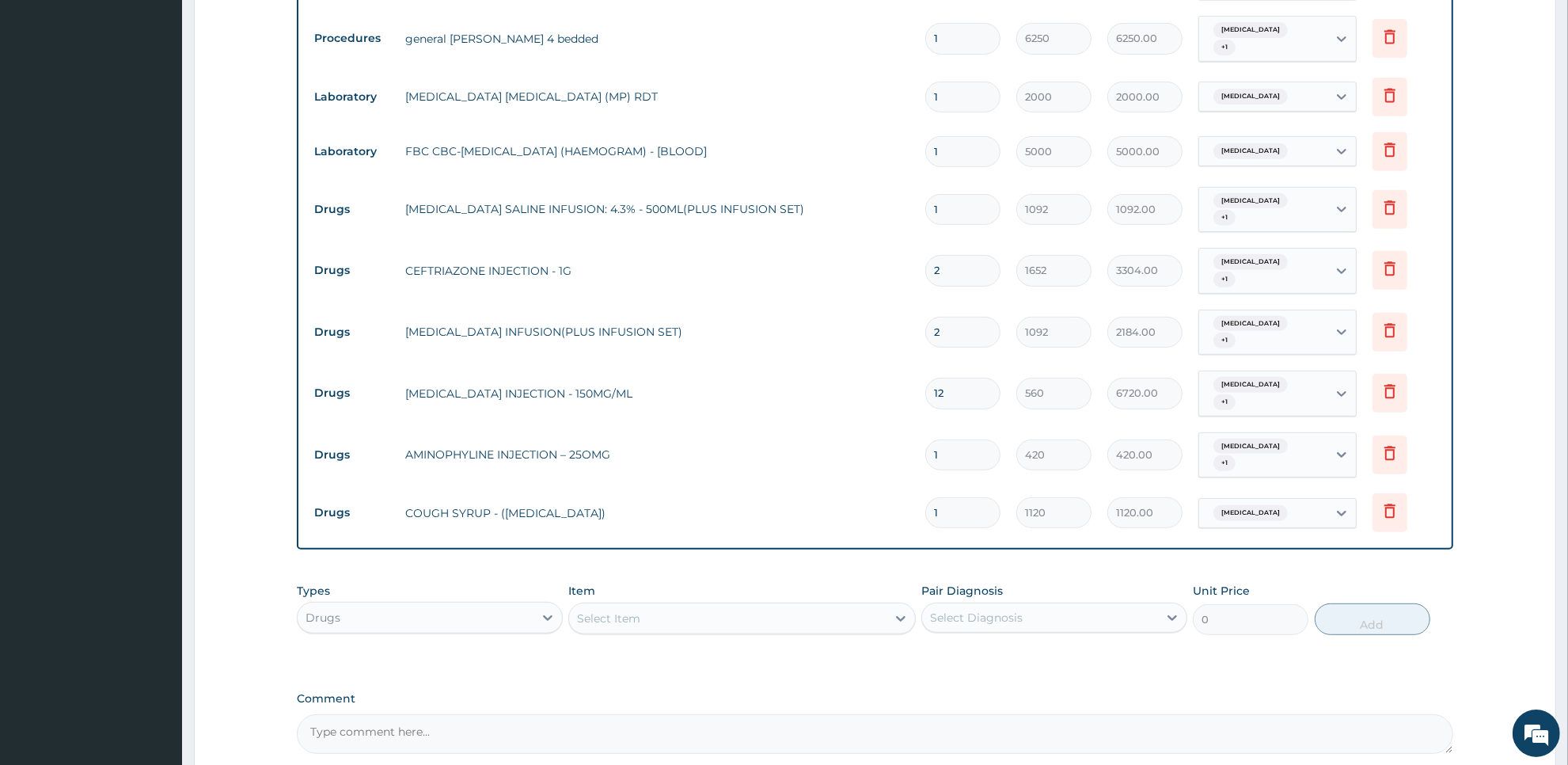
click at [717, 588] on div "Types Drugs Item Select Item Pair Diagnosis Select Diagnosis Unit Price 0 Add" at bounding box center [875, 609] width 1156 height 68
click at [588, 610] on div "Select Item" at bounding box center [609, 618] width 64 height 15
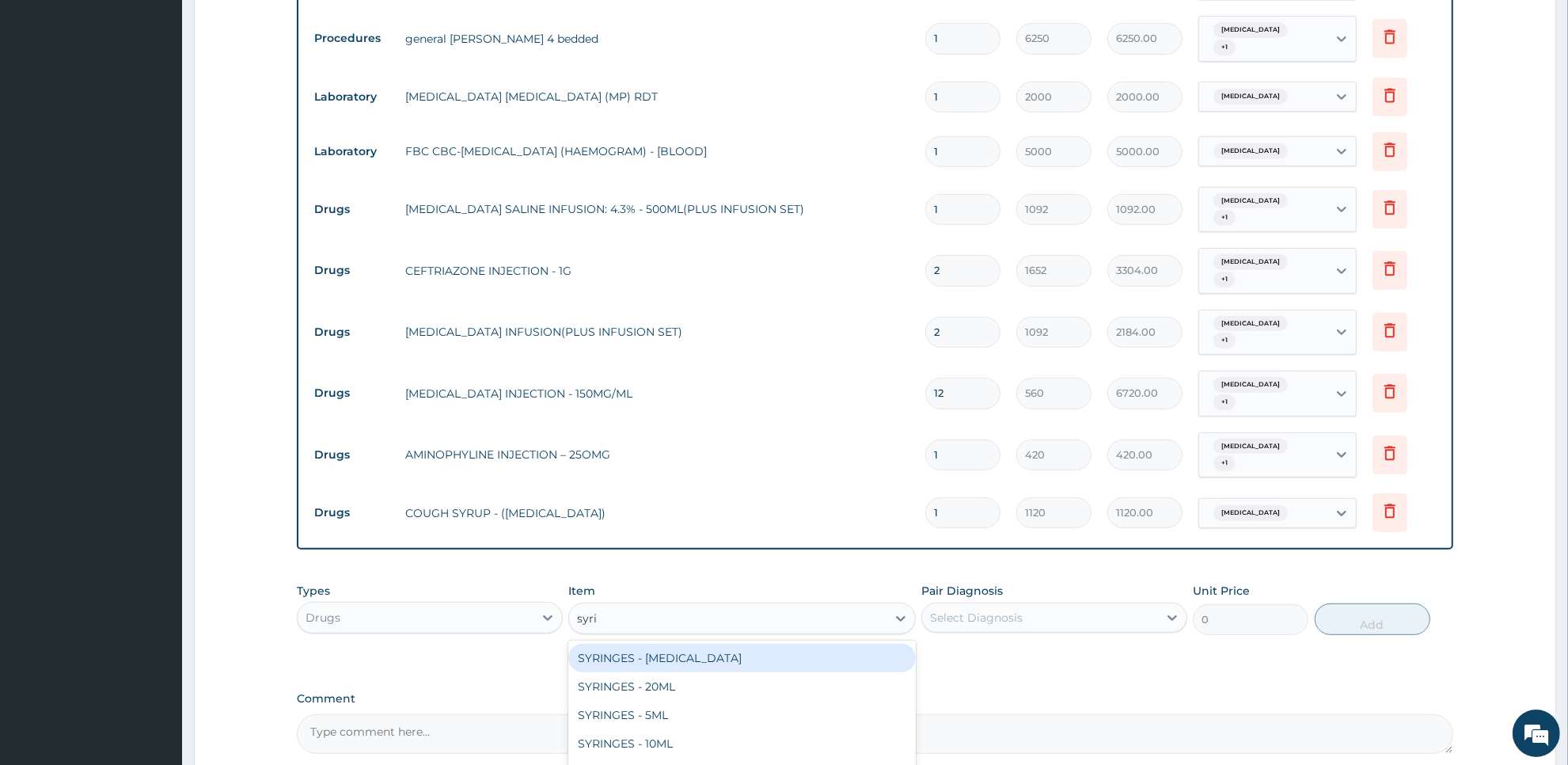
type input "syrin"
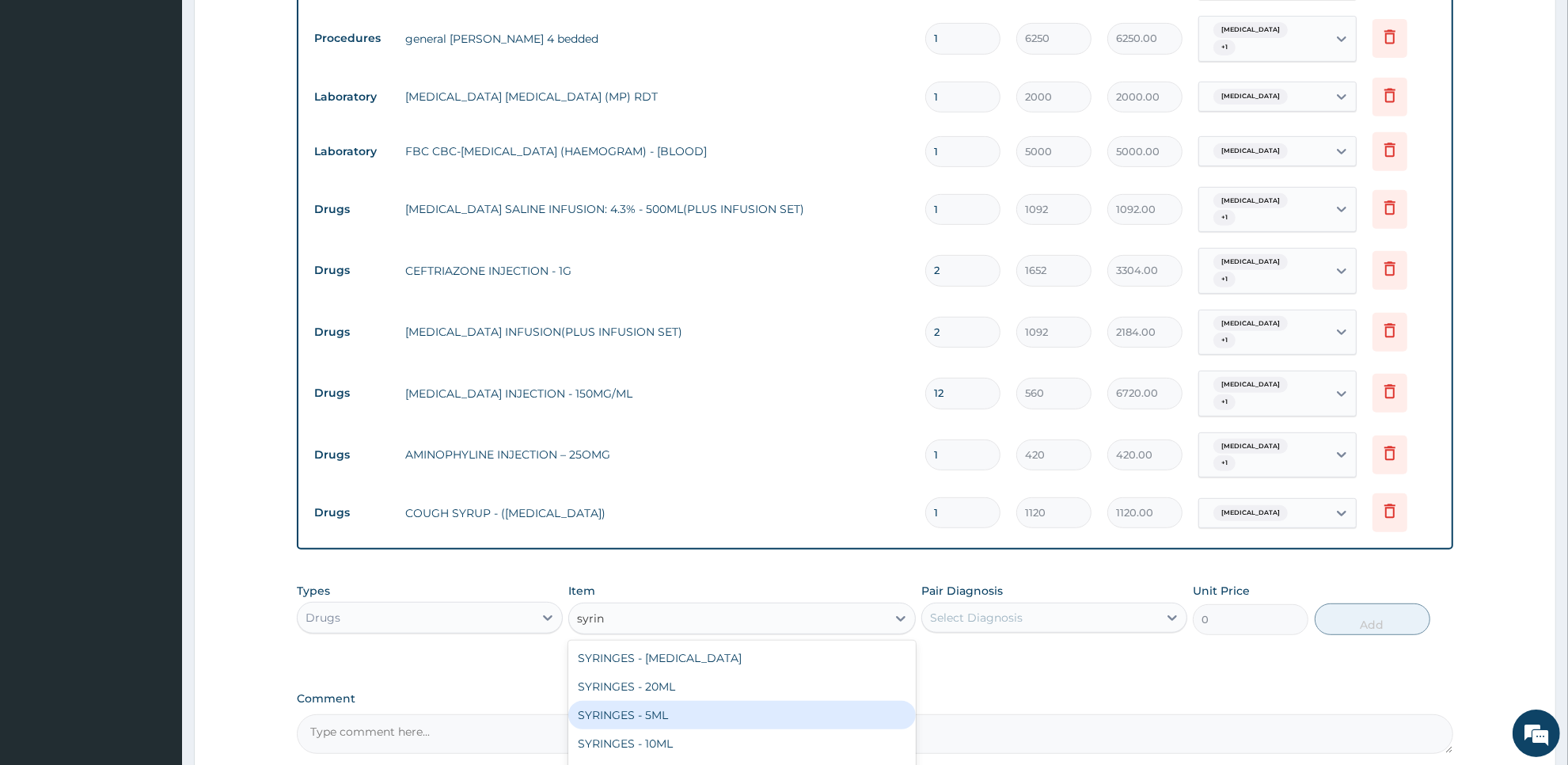
click at [656, 701] on div "SYRINGES - 5ML" at bounding box center [741, 714] width 346 height 28
type input "42"
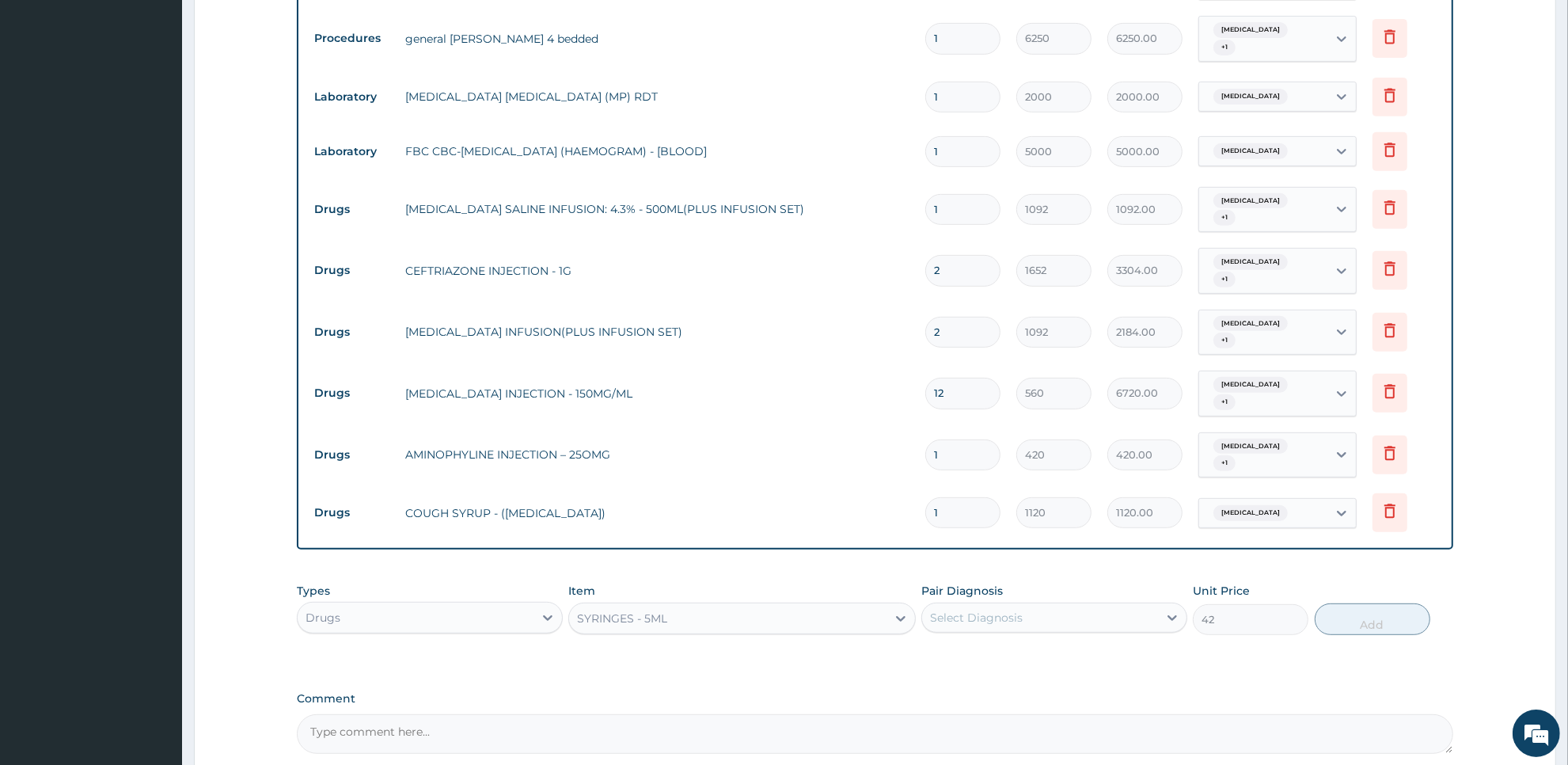
click at [988, 609] on div "Select Diagnosis" at bounding box center [976, 617] width 93 height 15
click at [987, 642] on div "Malaria" at bounding box center [1054, 658] width 266 height 33
checkbox input "true"
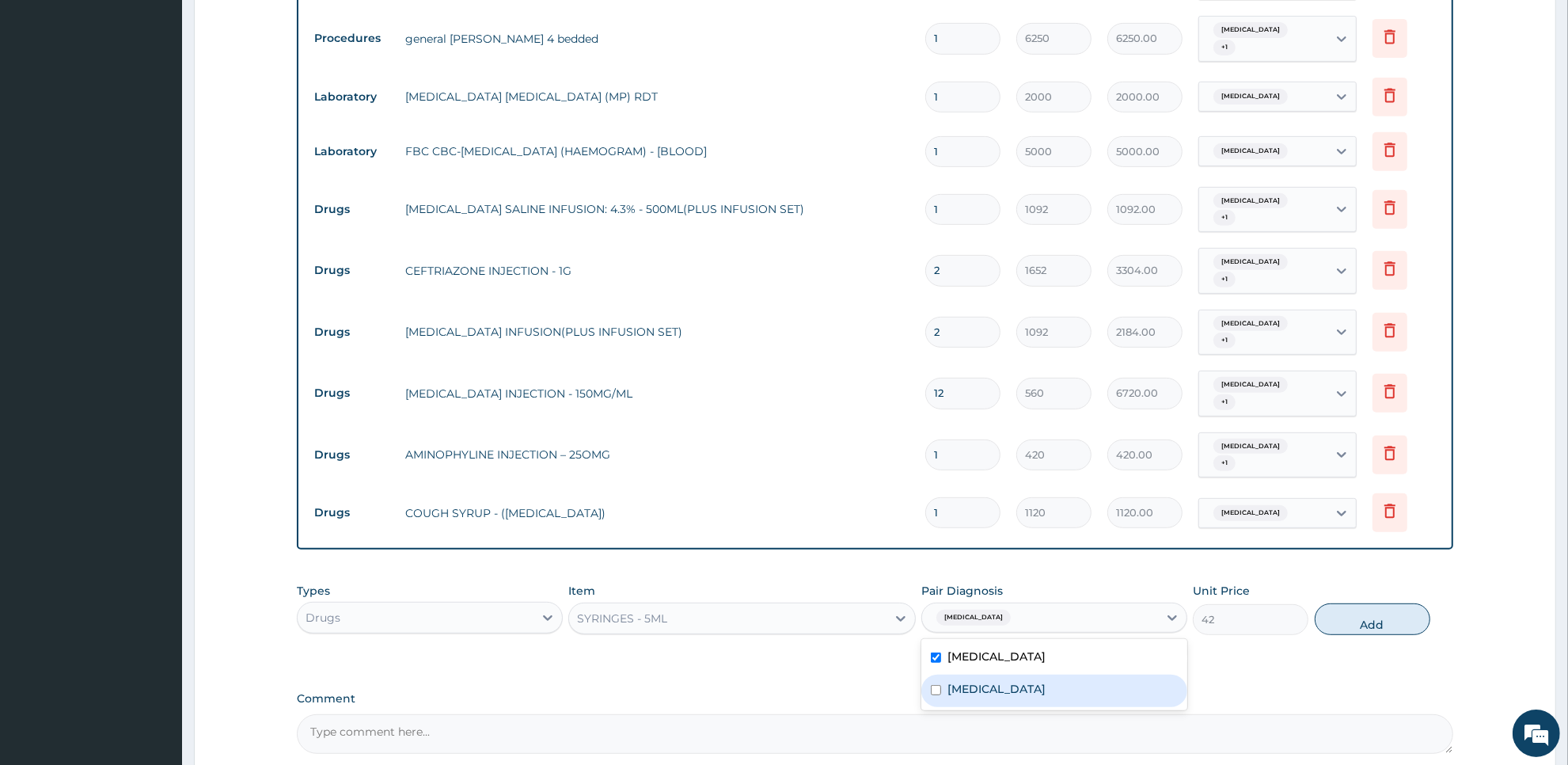
click at [987, 681] on label "Upper respiratory infection" at bounding box center [997, 688] width 98 height 15
checkbox input "true"
click at [1371, 603] on button "Add" at bounding box center [1372, 619] width 115 height 32
type input "0"
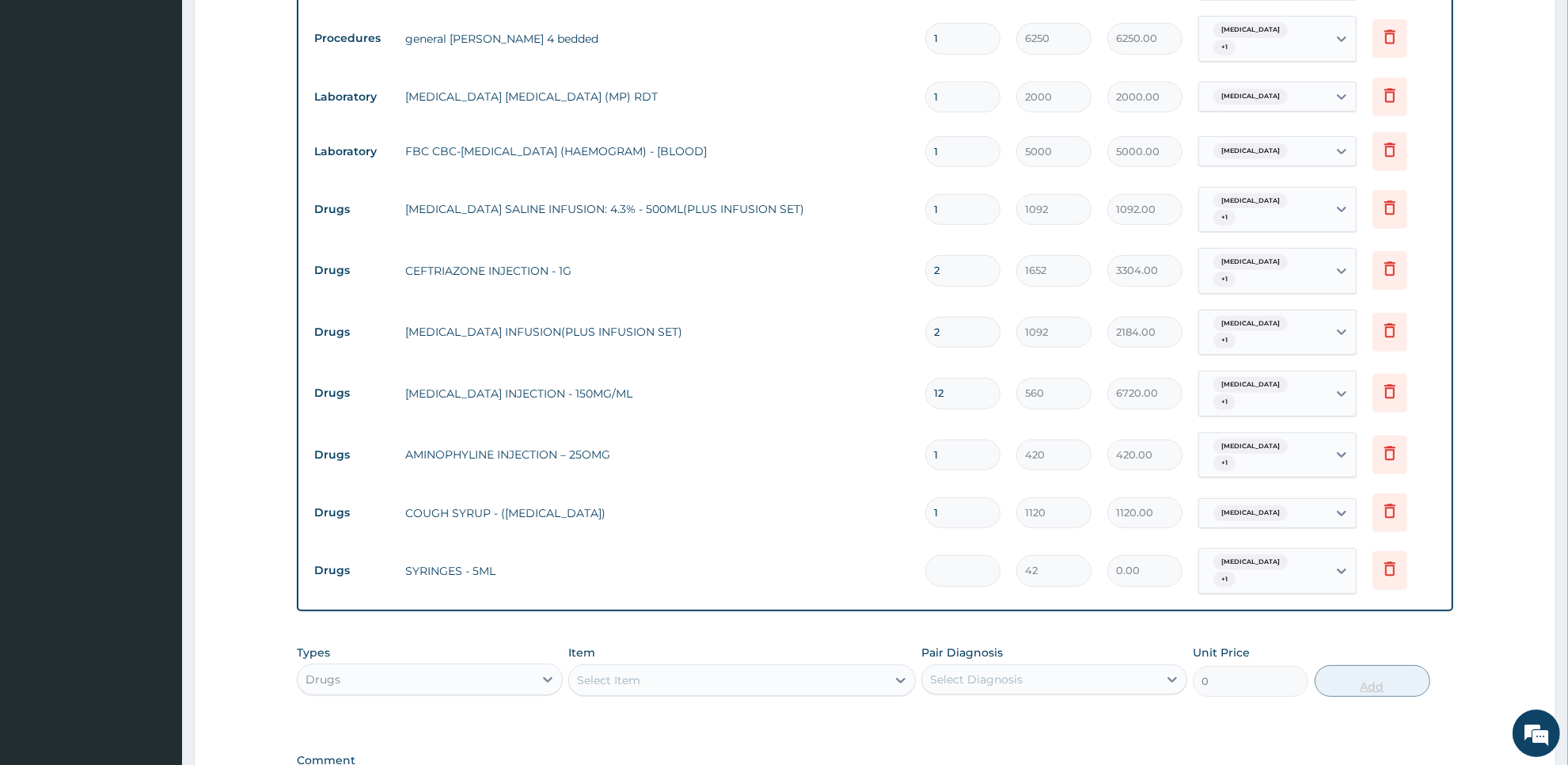
type input "3"
type input "126.00"
type input "3"
click at [839, 668] on div "Select Item" at bounding box center [727, 680] width 316 height 25
type input "can"
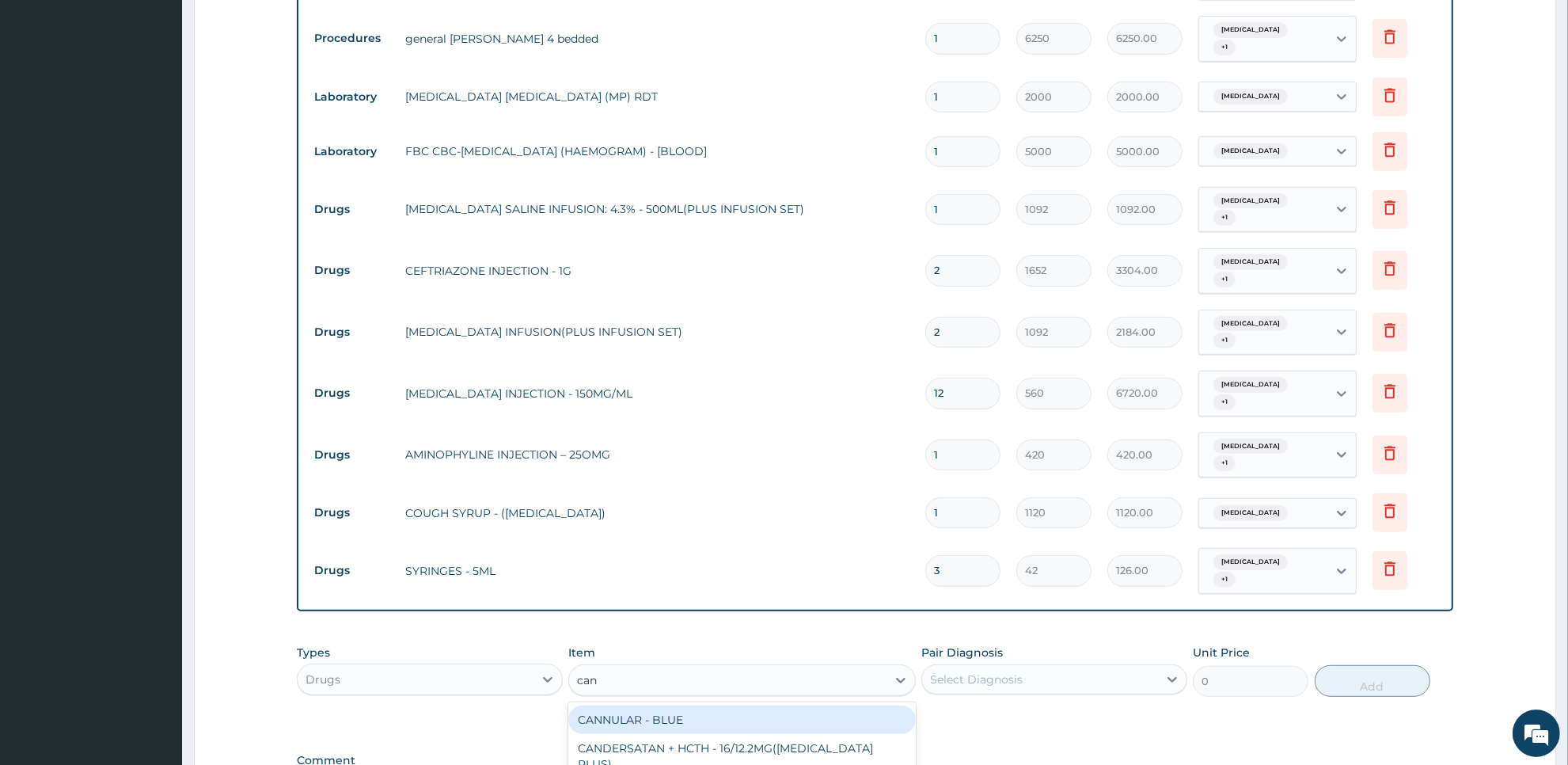
click at [844, 706] on div "CANNULAR - BLUE" at bounding box center [741, 719] width 346 height 28
type input "140"
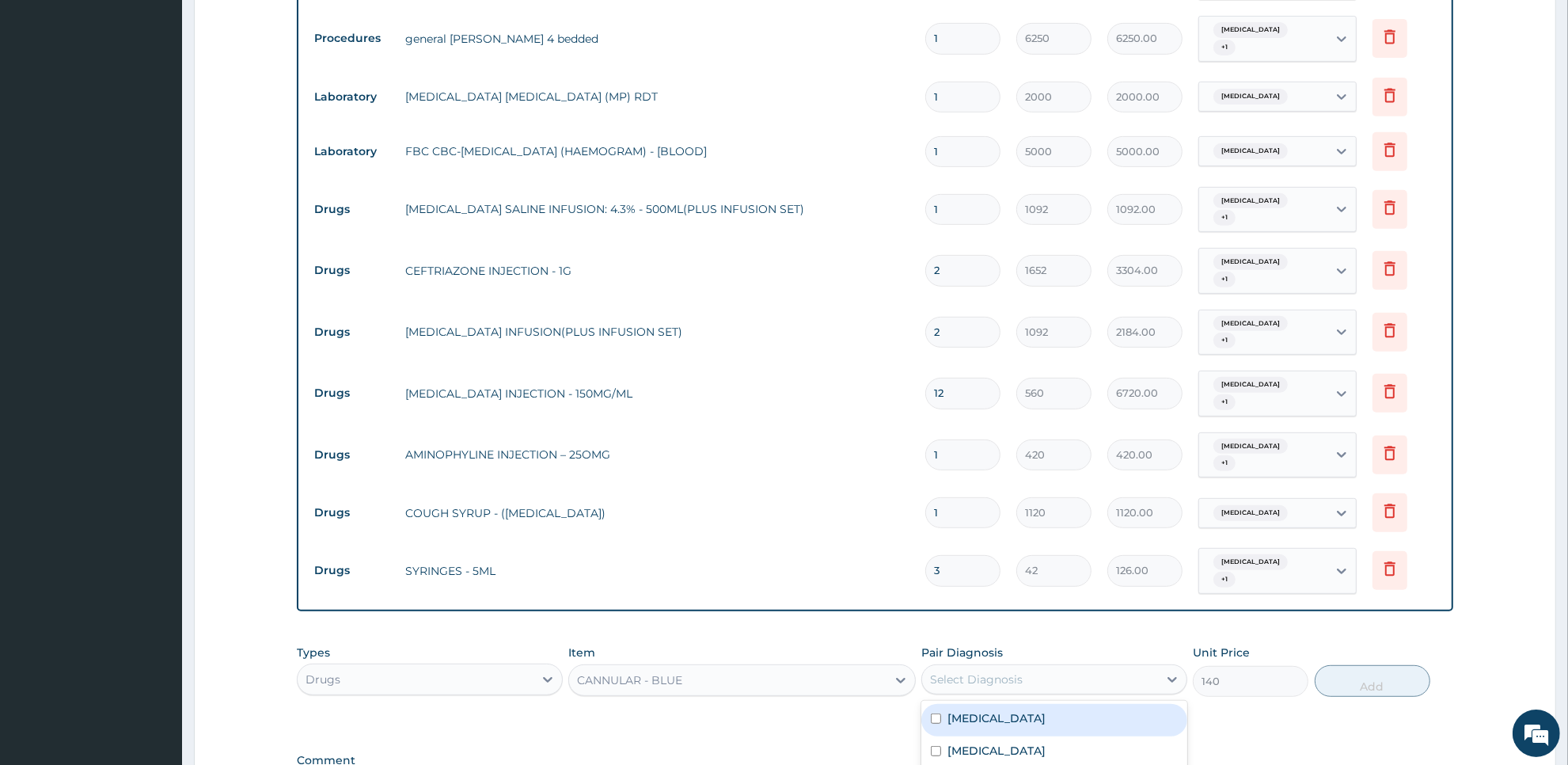
click at [982, 671] on div "Select Diagnosis" at bounding box center [976, 679] width 93 height 15
click at [979, 737] on div "Upper respiratory infection" at bounding box center [1054, 753] width 266 height 33
checkbox input "true"
click at [988, 710] on label "[MEDICAL_DATA]" at bounding box center [997, 718] width 98 height 15
checkbox input "true"
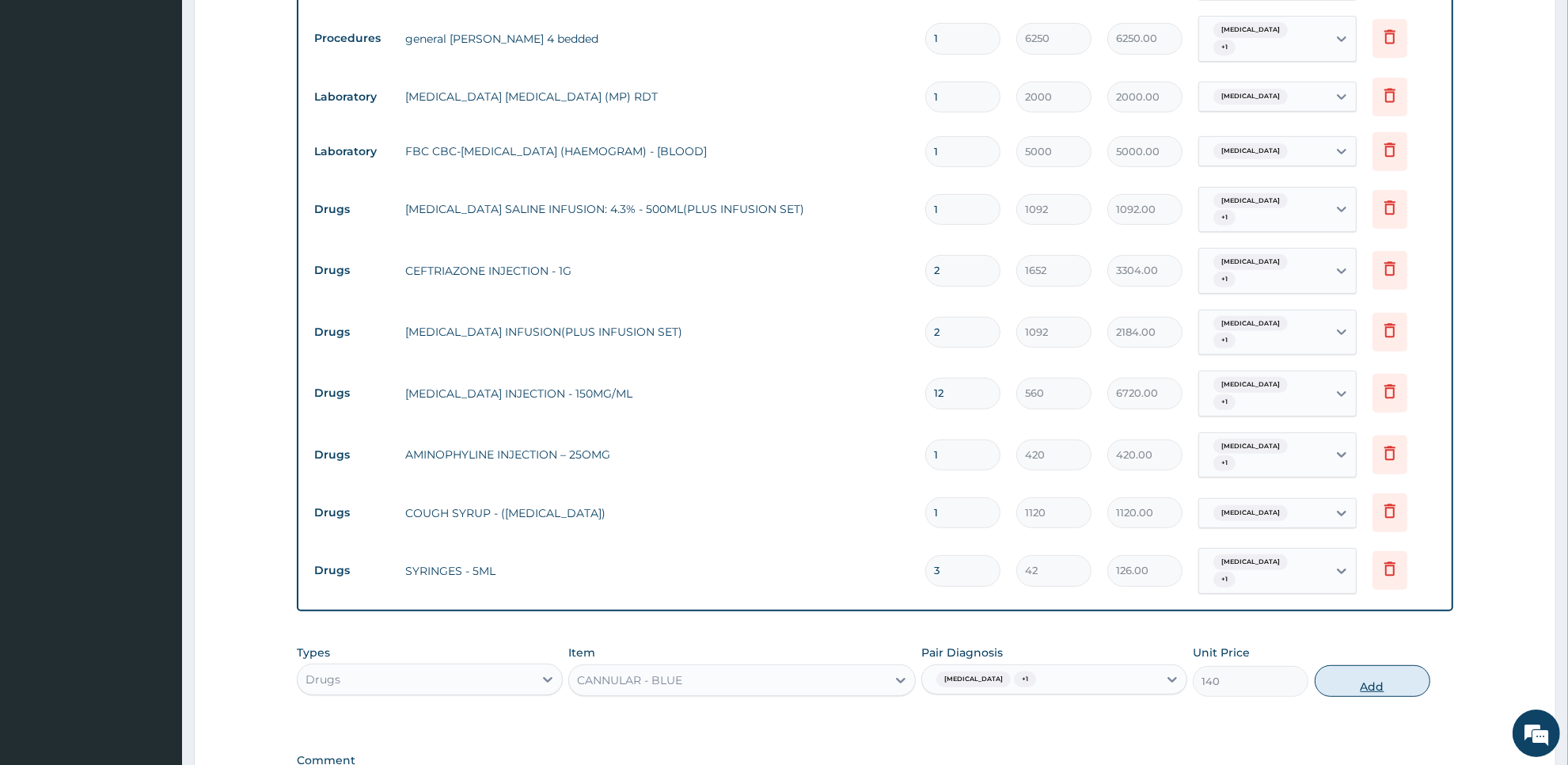
click at [1364, 665] on button "Add" at bounding box center [1372, 681] width 115 height 32
type input "0"
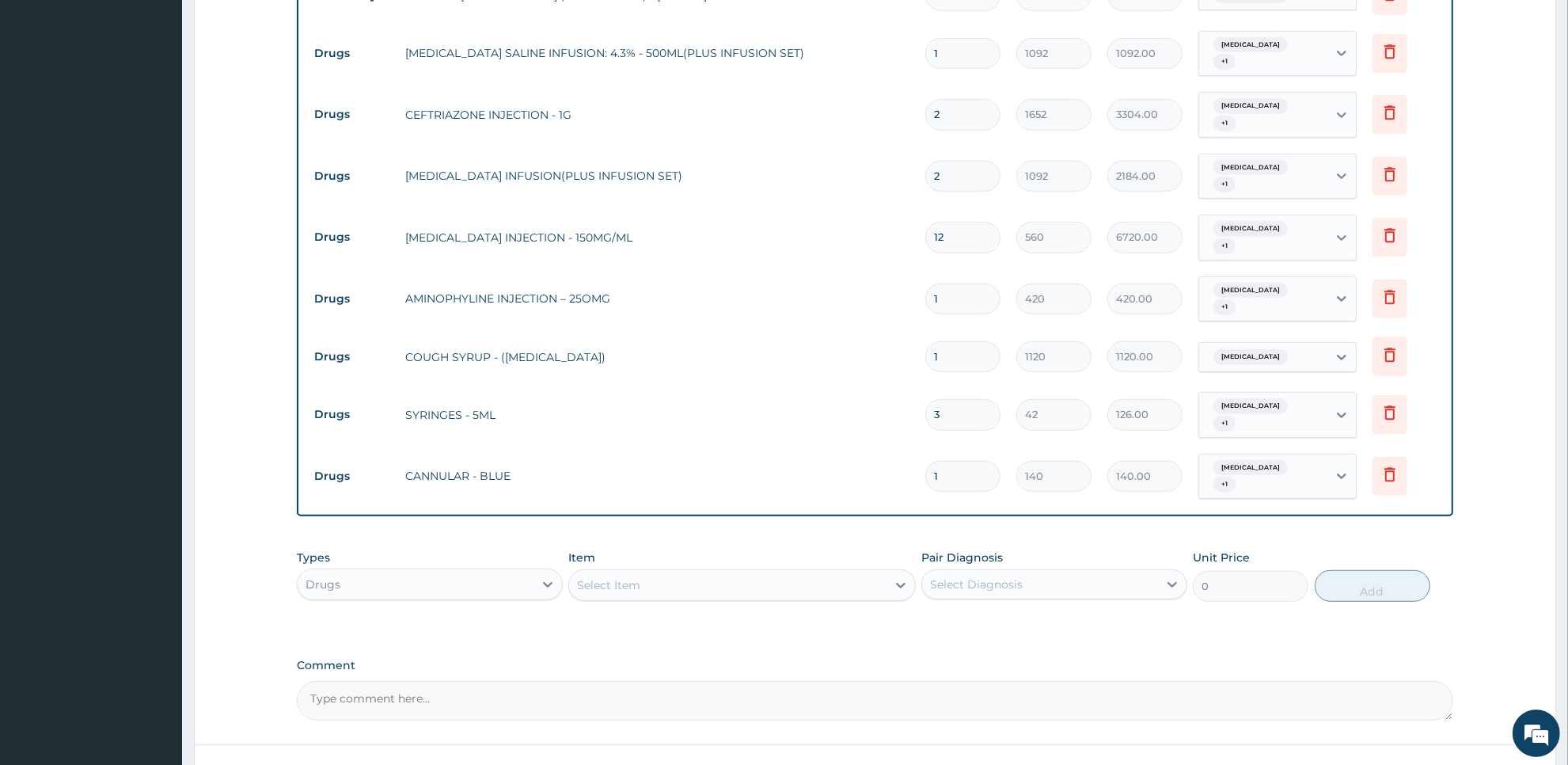
scroll to position [893, 0]
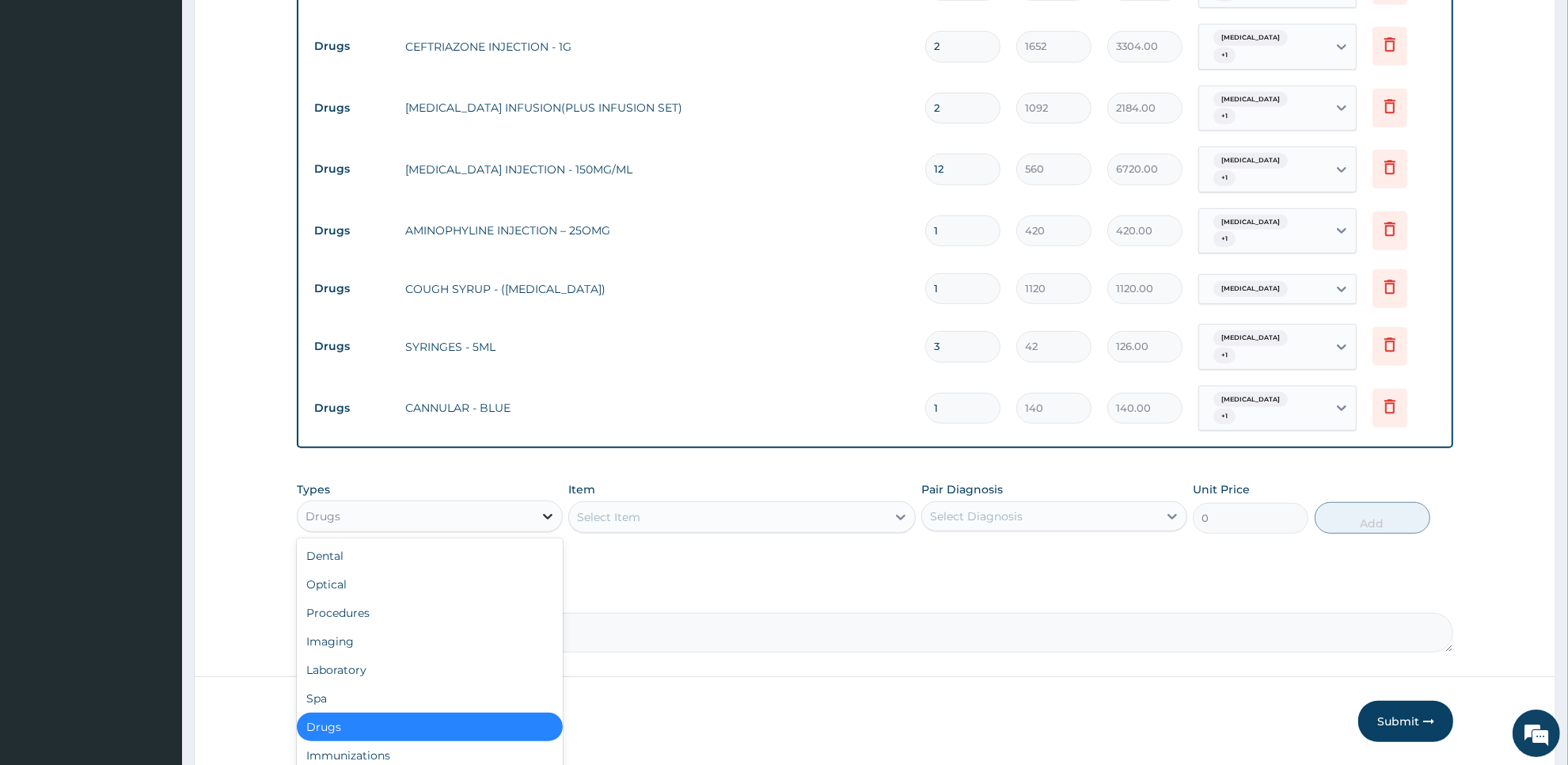
click at [538, 502] on div at bounding box center [547, 516] width 28 height 28
click at [532, 598] on div "Procedures" at bounding box center [430, 612] width 266 height 28
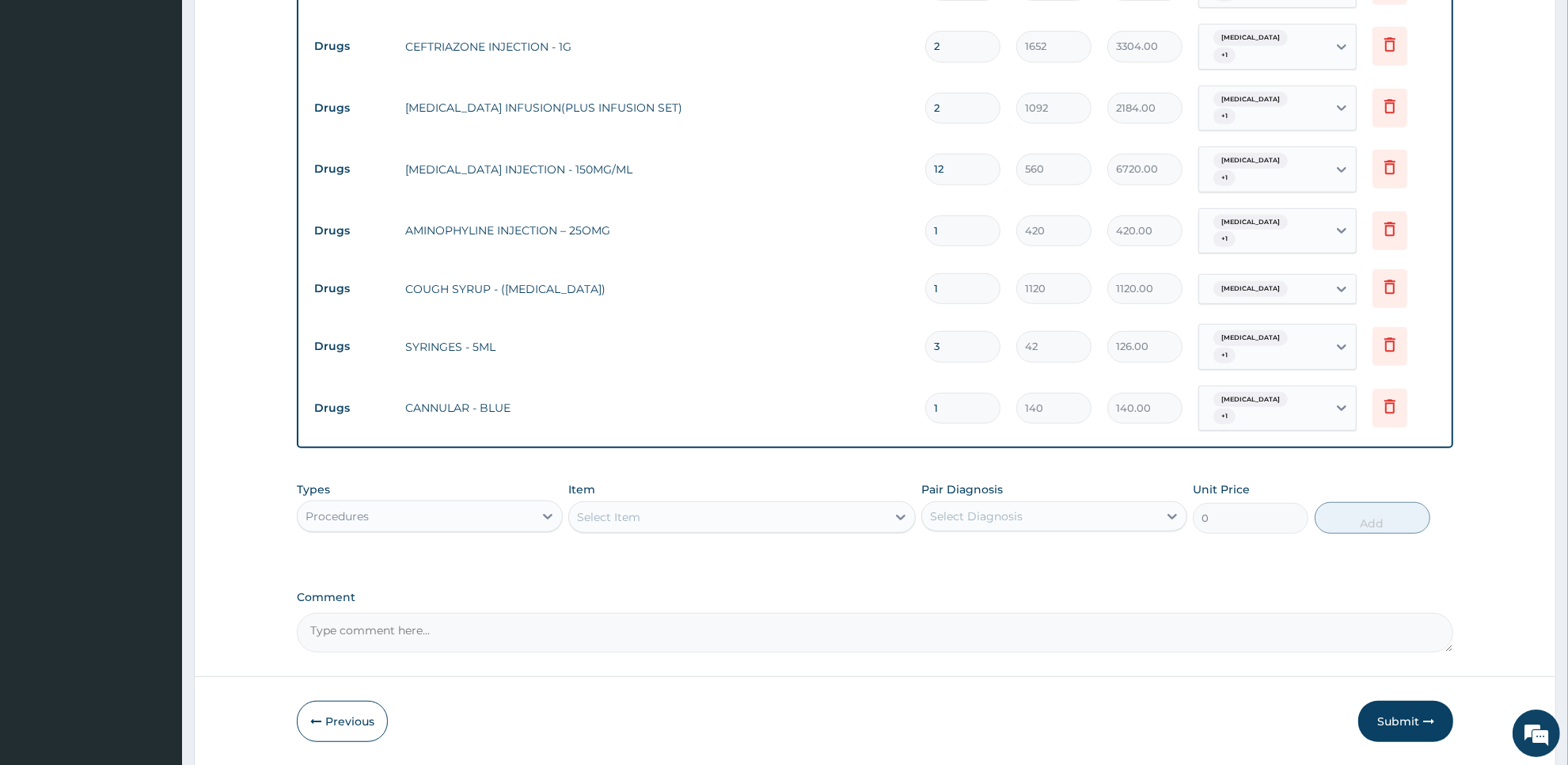
click at [762, 505] on div "Select Item" at bounding box center [727, 517] width 316 height 25
type input "nur"
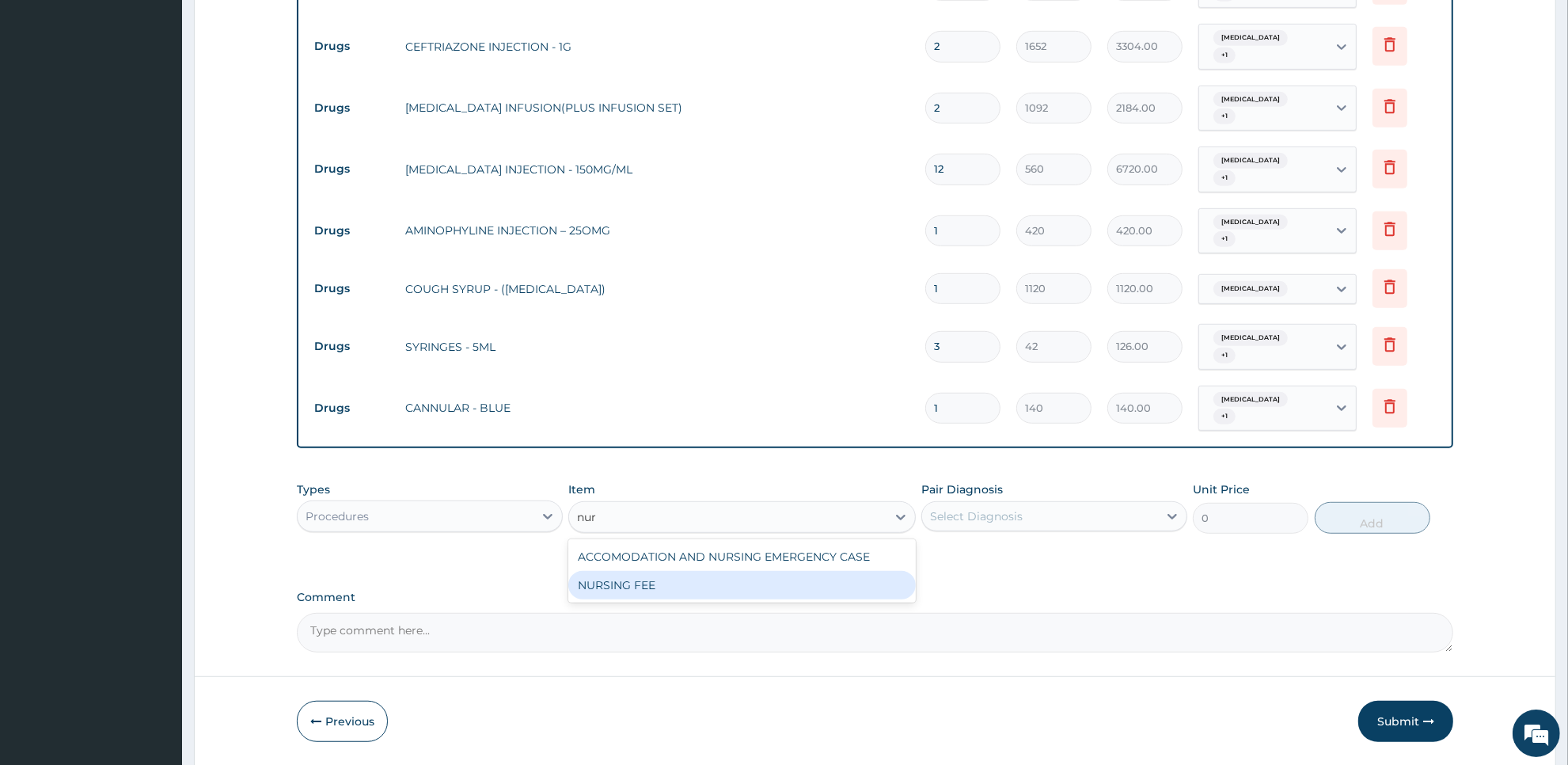
click at [760, 571] on div "NURSING FEE" at bounding box center [741, 584] width 346 height 28
type input "1875"
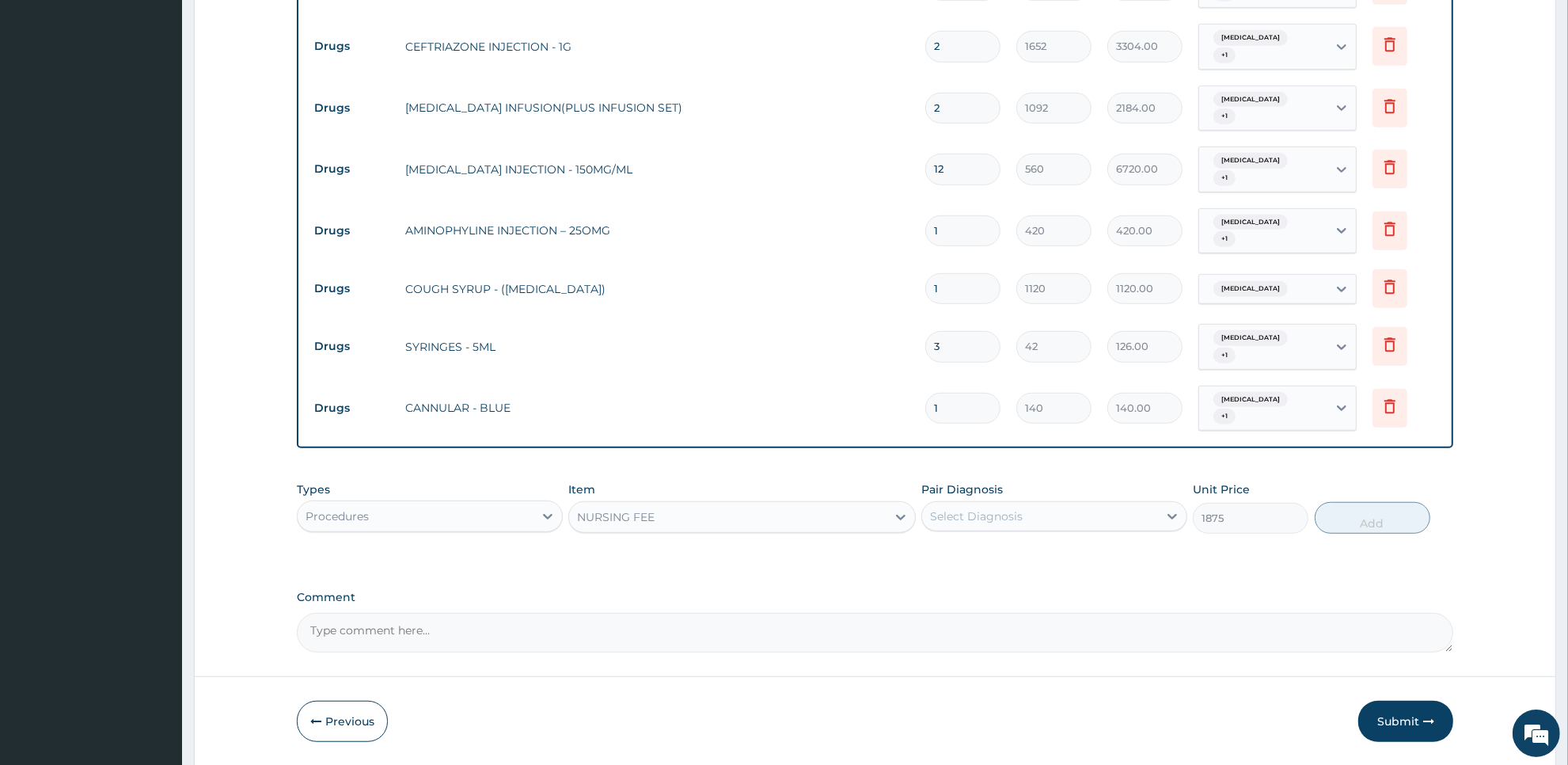
click at [991, 508] on div "Select Diagnosis" at bounding box center [976, 516] width 93 height 15
click at [1002, 573] on div "Upper respiratory infection" at bounding box center [1054, 590] width 266 height 33
checkbox input "true"
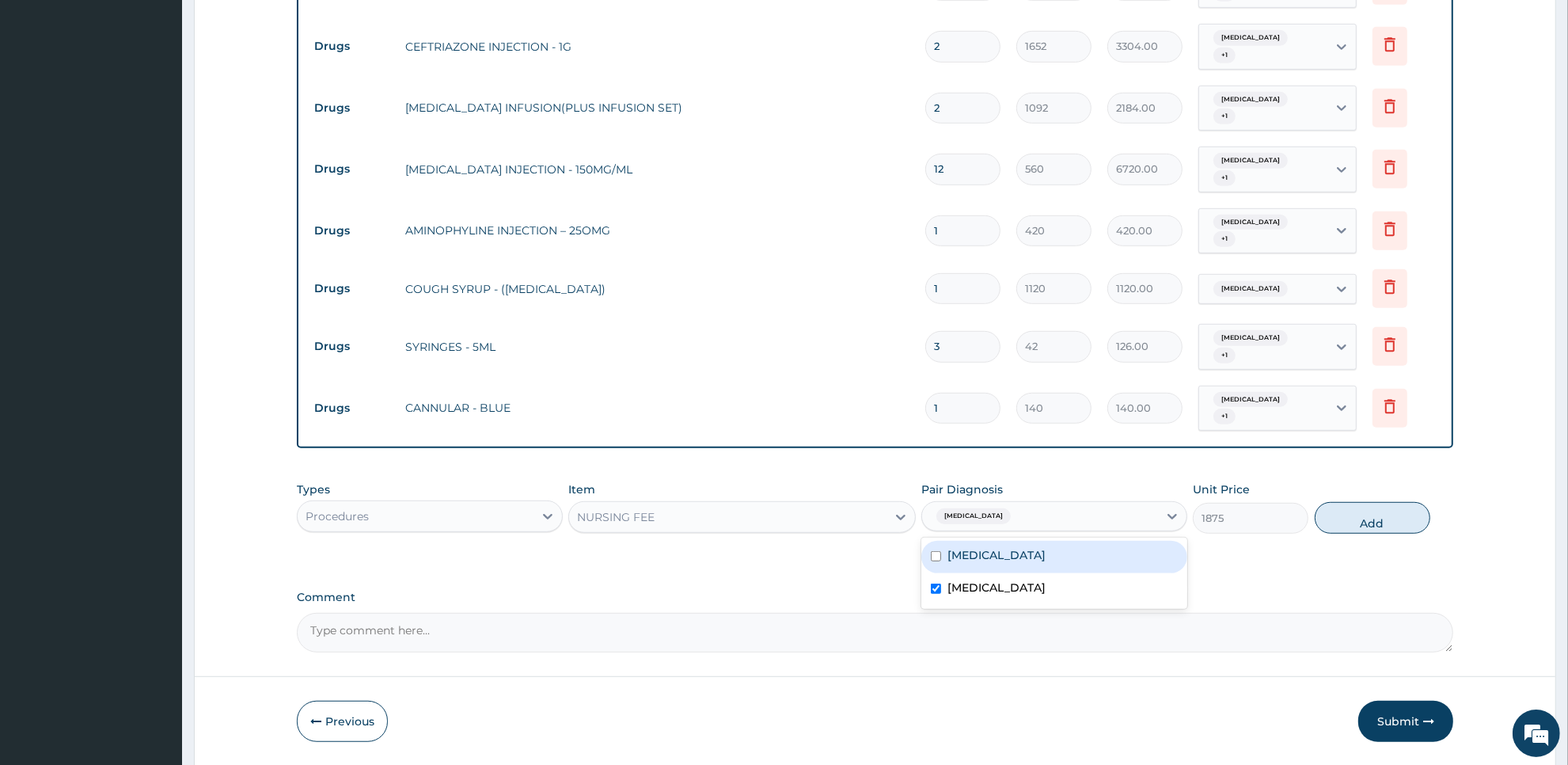
click at [1018, 541] on div "[MEDICAL_DATA]" at bounding box center [1054, 557] width 266 height 33
checkbox input "true"
click at [1334, 502] on button "Add" at bounding box center [1372, 517] width 115 height 32
type input "0"
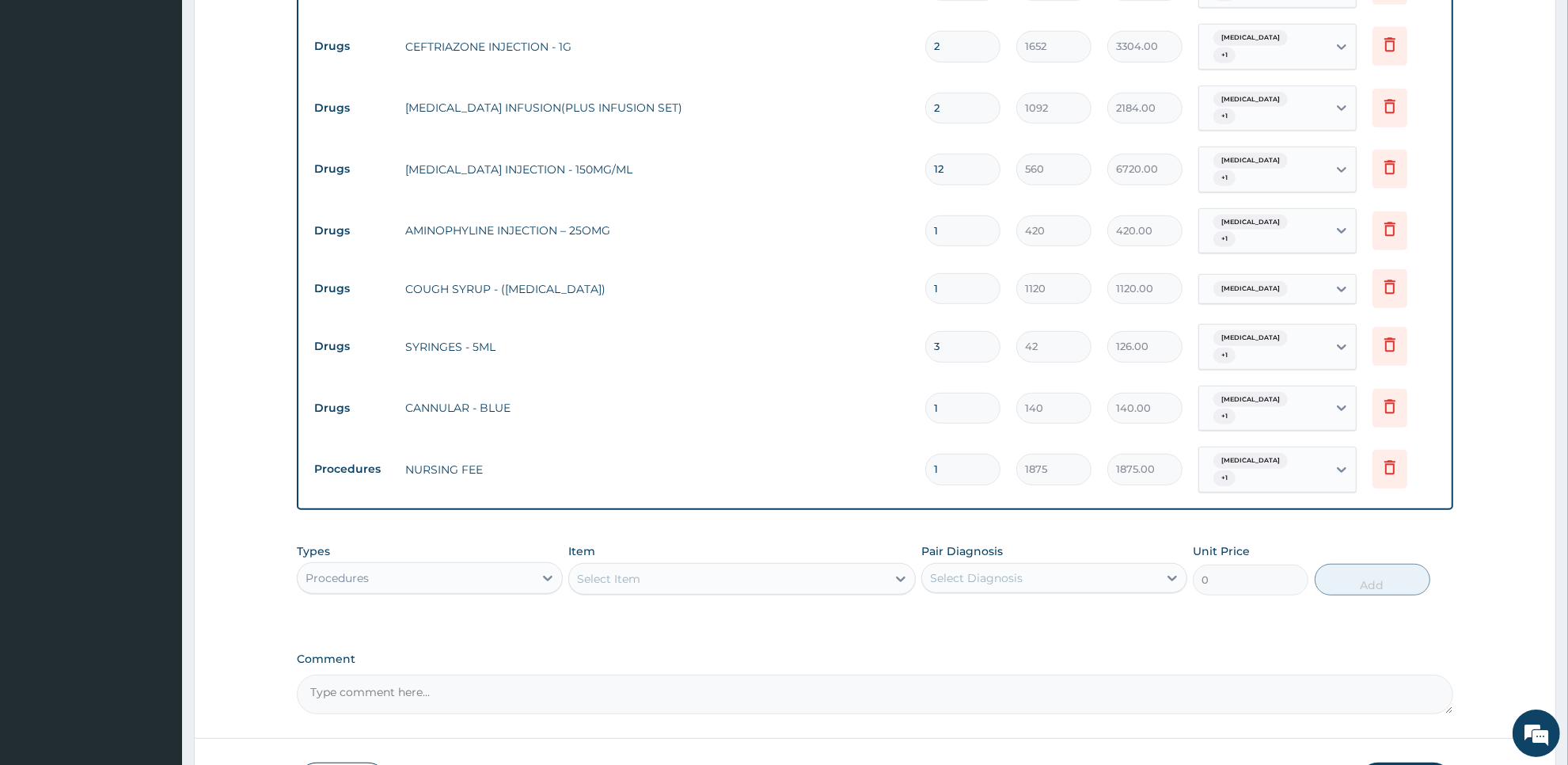
click at [845, 566] on div "Select Item" at bounding box center [727, 578] width 316 height 25
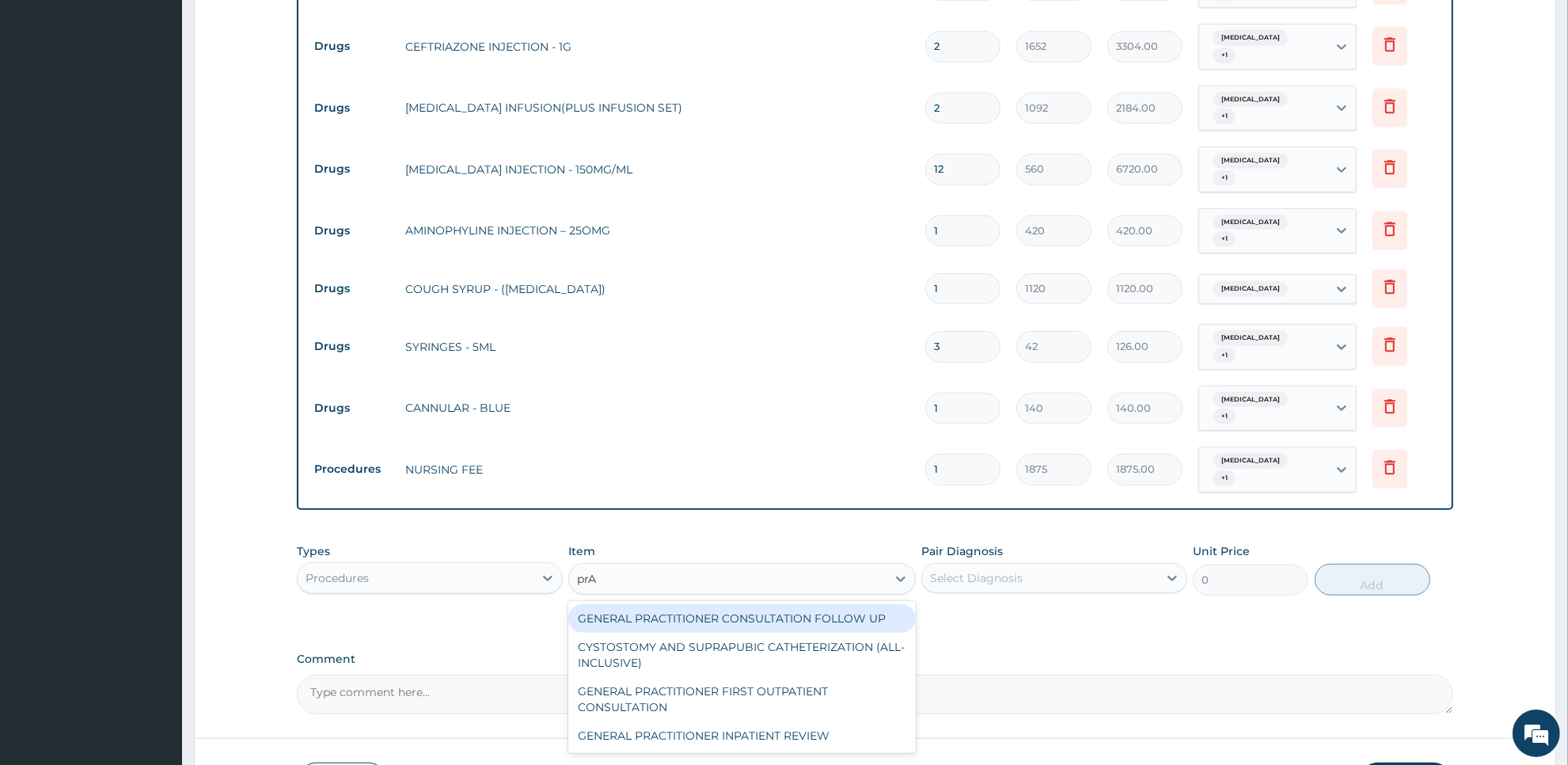
type input "prAC"
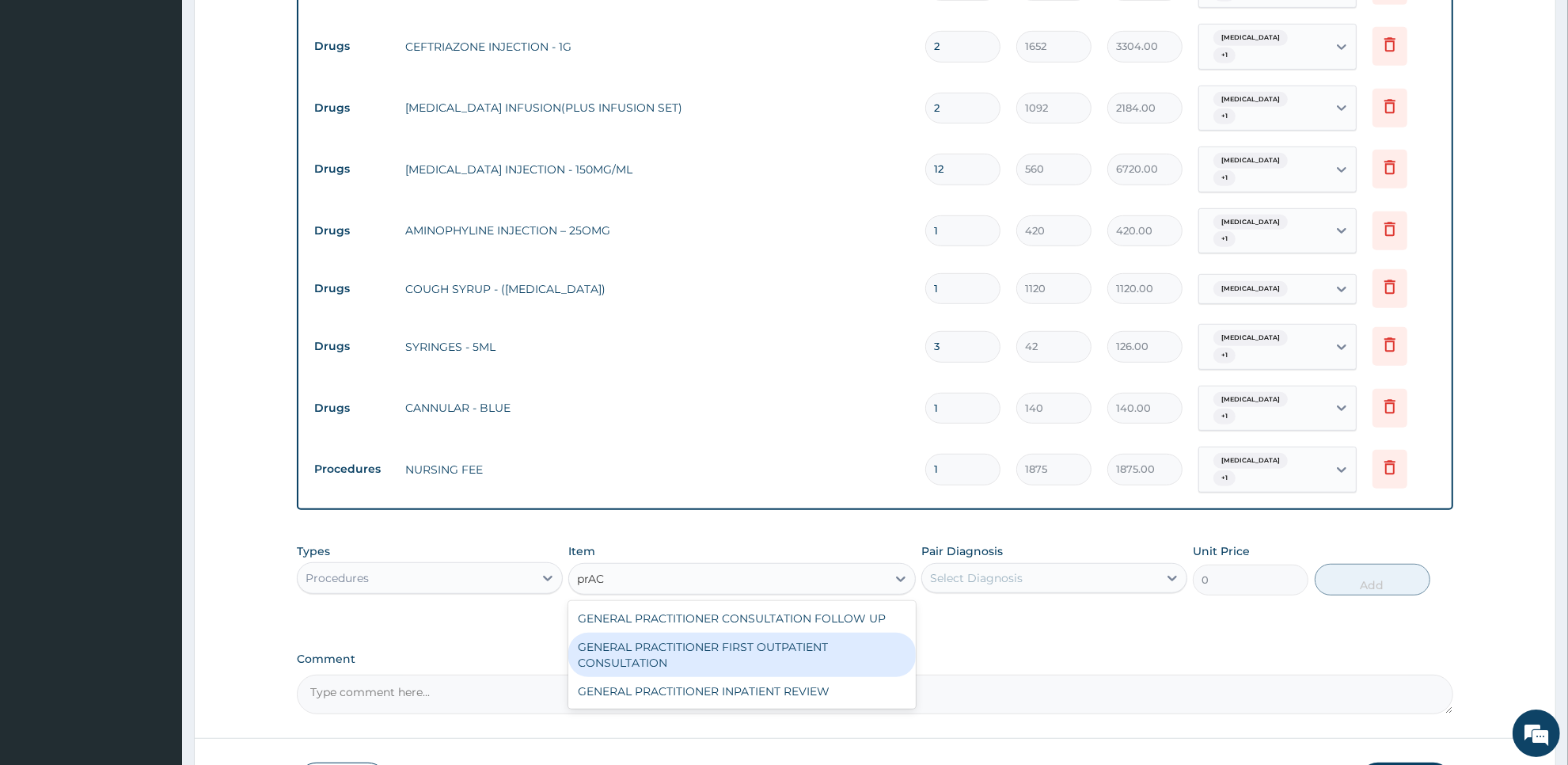
click at [867, 633] on div "GENERAL PRACTITIONER FIRST OUTPATIENT CONSULTATION" at bounding box center [741, 655] width 346 height 45
type input "3750"
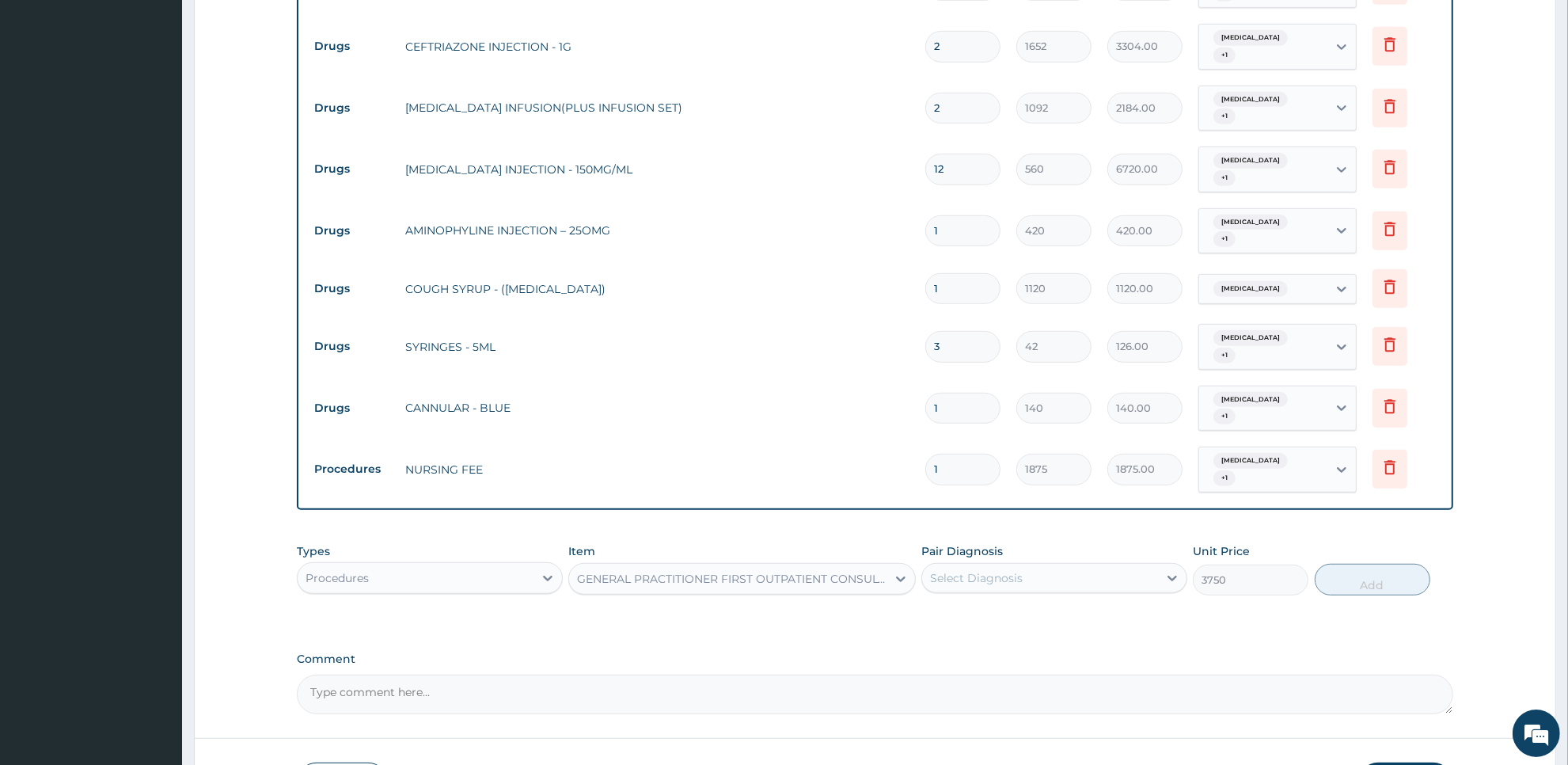
click at [1038, 566] on div "Select Diagnosis" at bounding box center [1040, 578] width 236 height 25
click at [1038, 603] on div "[MEDICAL_DATA]" at bounding box center [1054, 619] width 266 height 33
checkbox input "true"
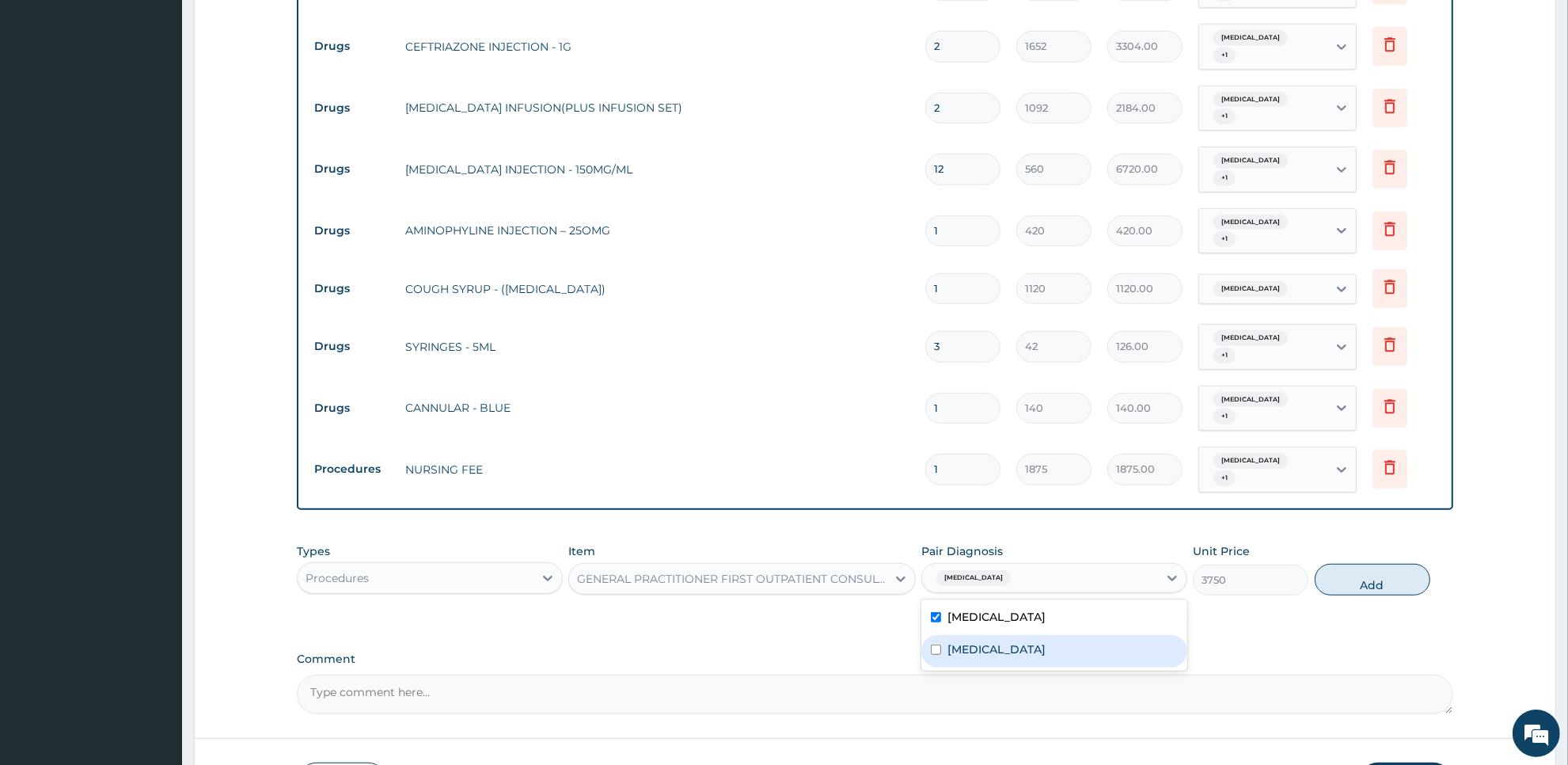
click at [1034, 635] on div "Upper respiratory infection" at bounding box center [1054, 652] width 266 height 33
checkbox input "true"
click at [1370, 564] on button "Add" at bounding box center [1372, 579] width 115 height 32
type input "0"
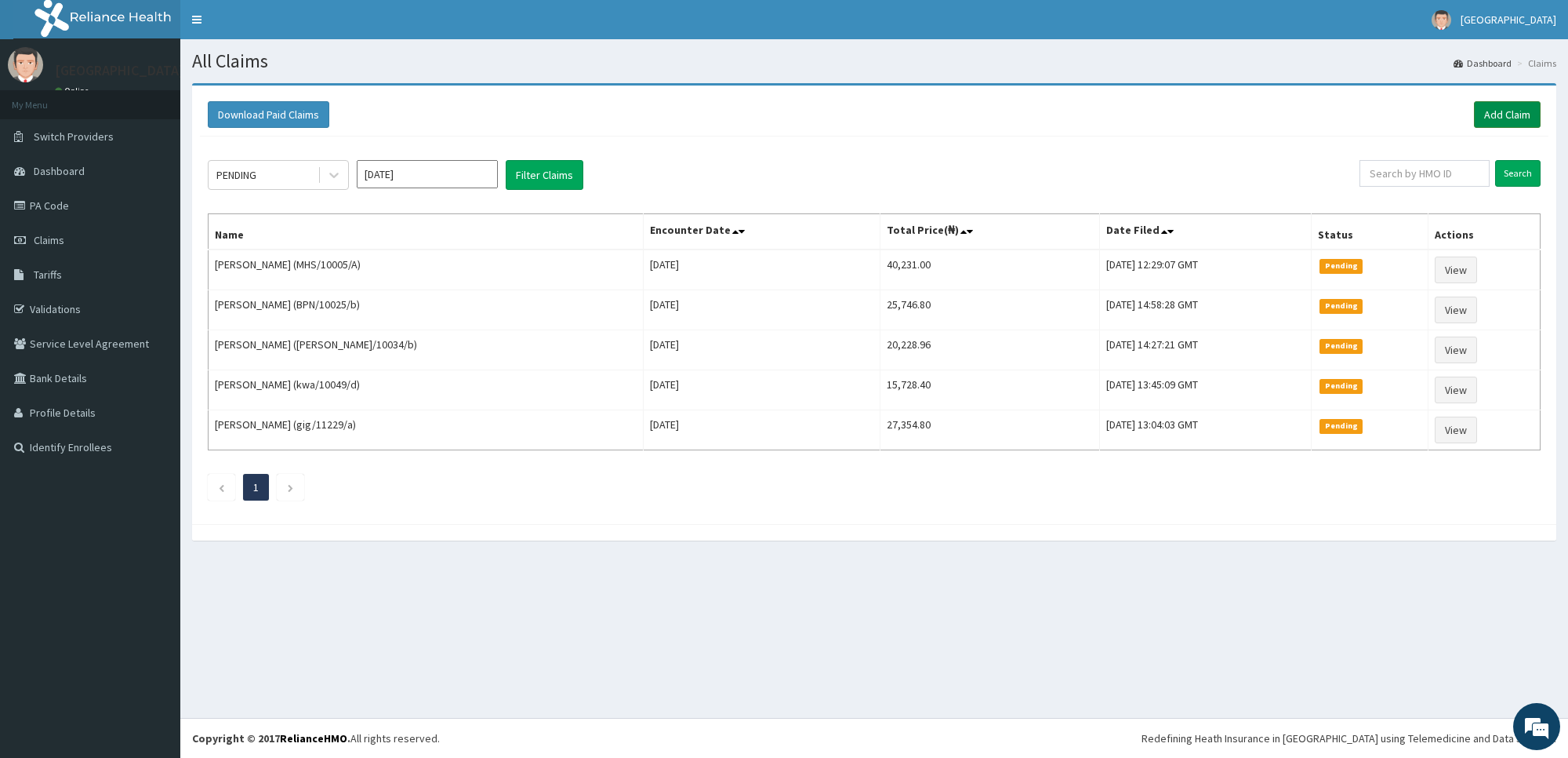
click at [1502, 112] on link "Add Claim" at bounding box center [1508, 114] width 66 height 26
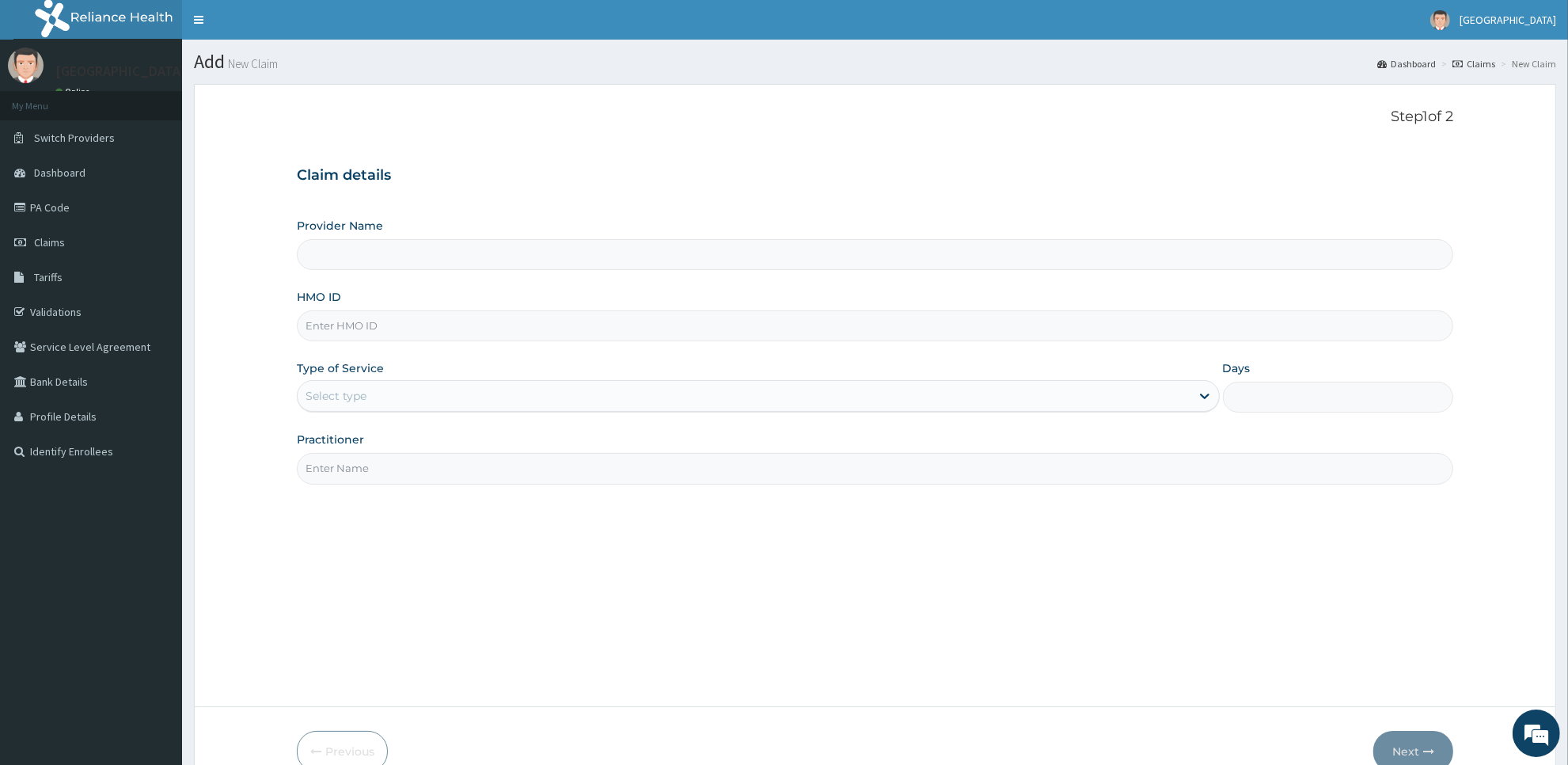
type input "[GEOGRAPHIC_DATA]"
click at [930, 335] on input "HMO ID" at bounding box center [875, 326] width 1156 height 31
type input "skp/10213/a"
click at [917, 401] on div "Select type" at bounding box center [743, 395] width 893 height 25
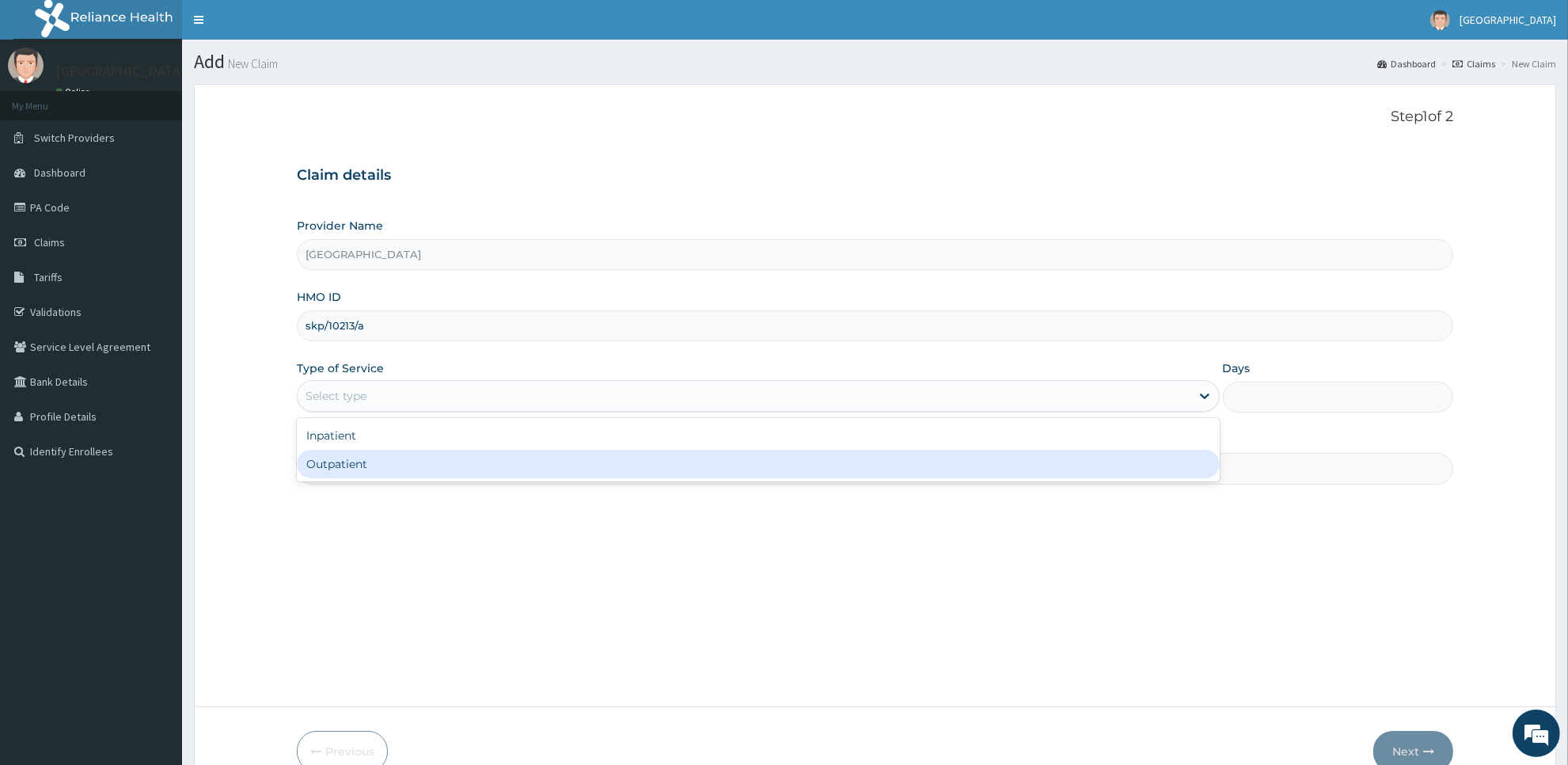
click at [908, 463] on div "Outpatient" at bounding box center [758, 463] width 923 height 28
type input "1"
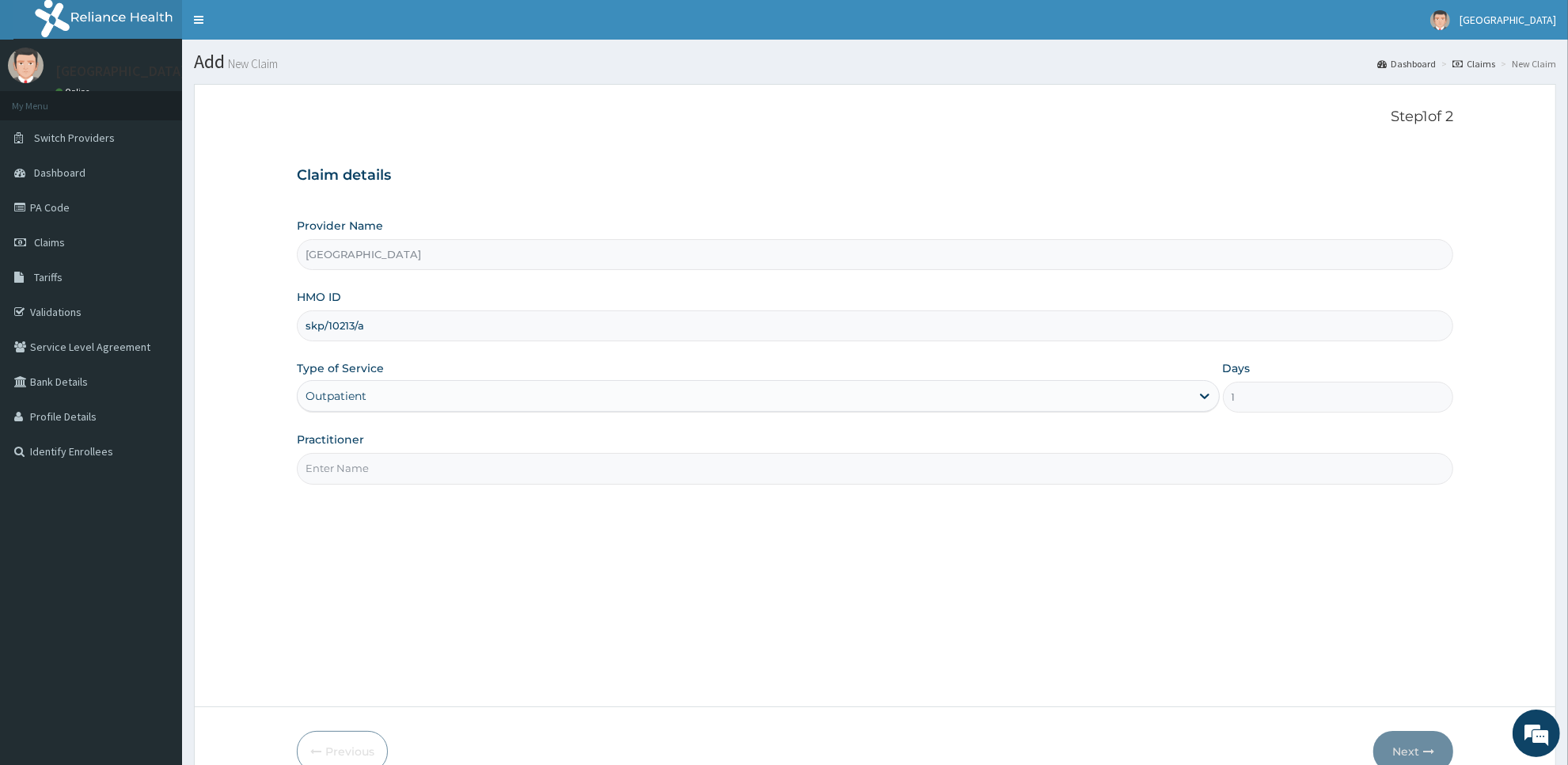
click at [888, 468] on input "Practitioner" at bounding box center [875, 468] width 1156 height 31
type input "[PERSON_NAME]"
click at [1419, 749] on button "Next" at bounding box center [1412, 751] width 80 height 41
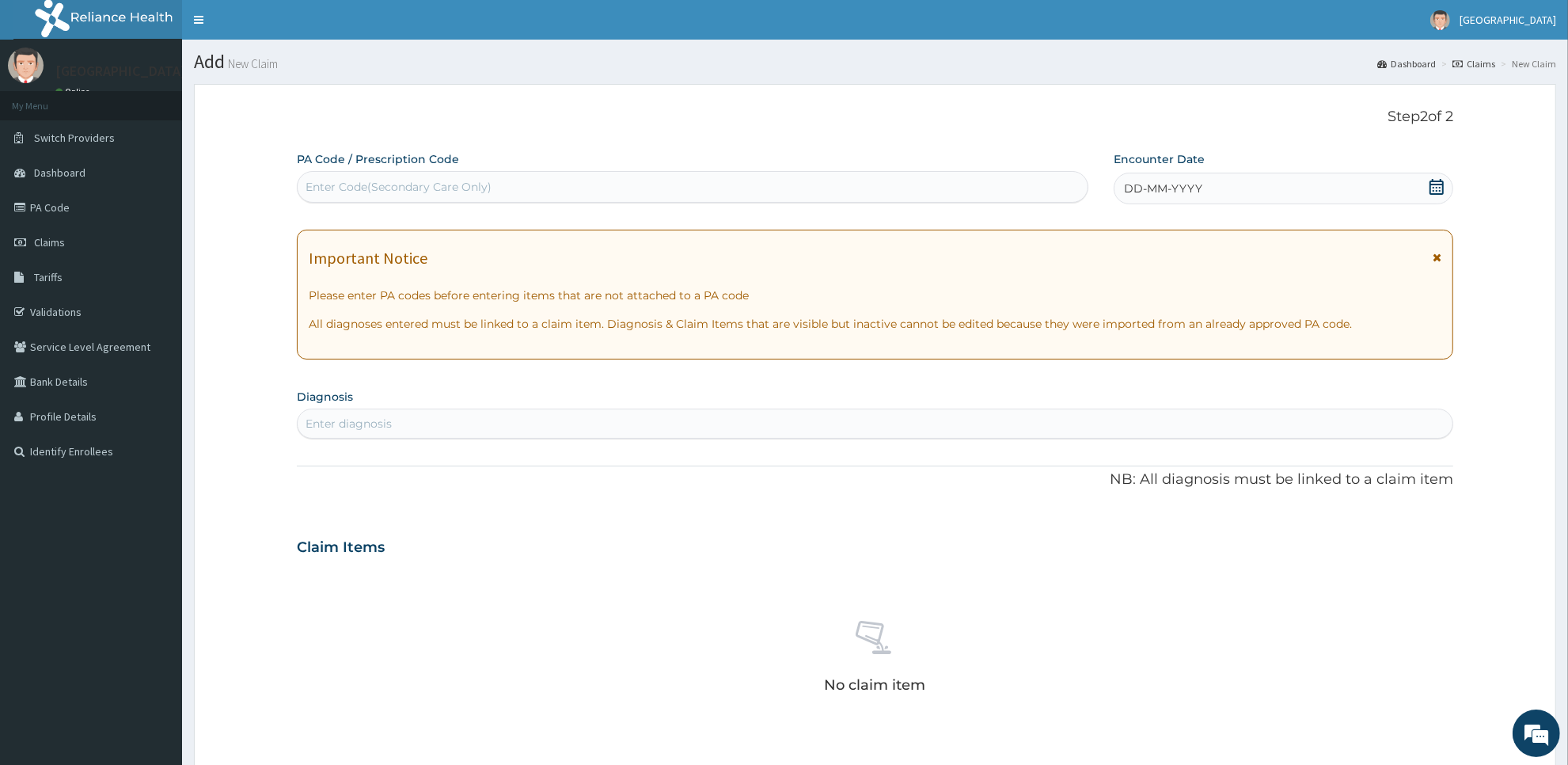
click at [1441, 187] on icon at bounding box center [1437, 187] width 15 height 15
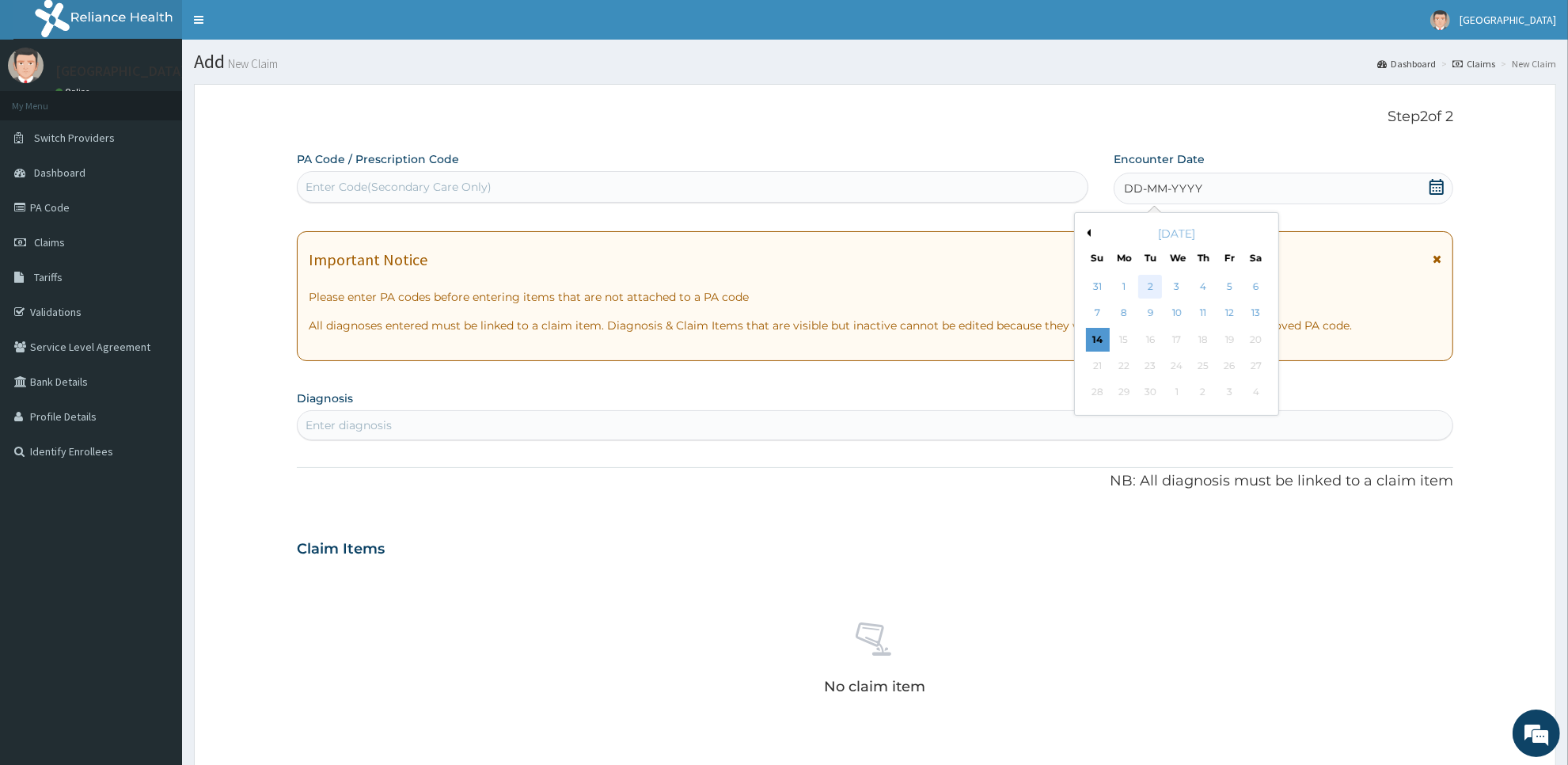
click at [1152, 286] on div "2" at bounding box center [1151, 287] width 24 height 24
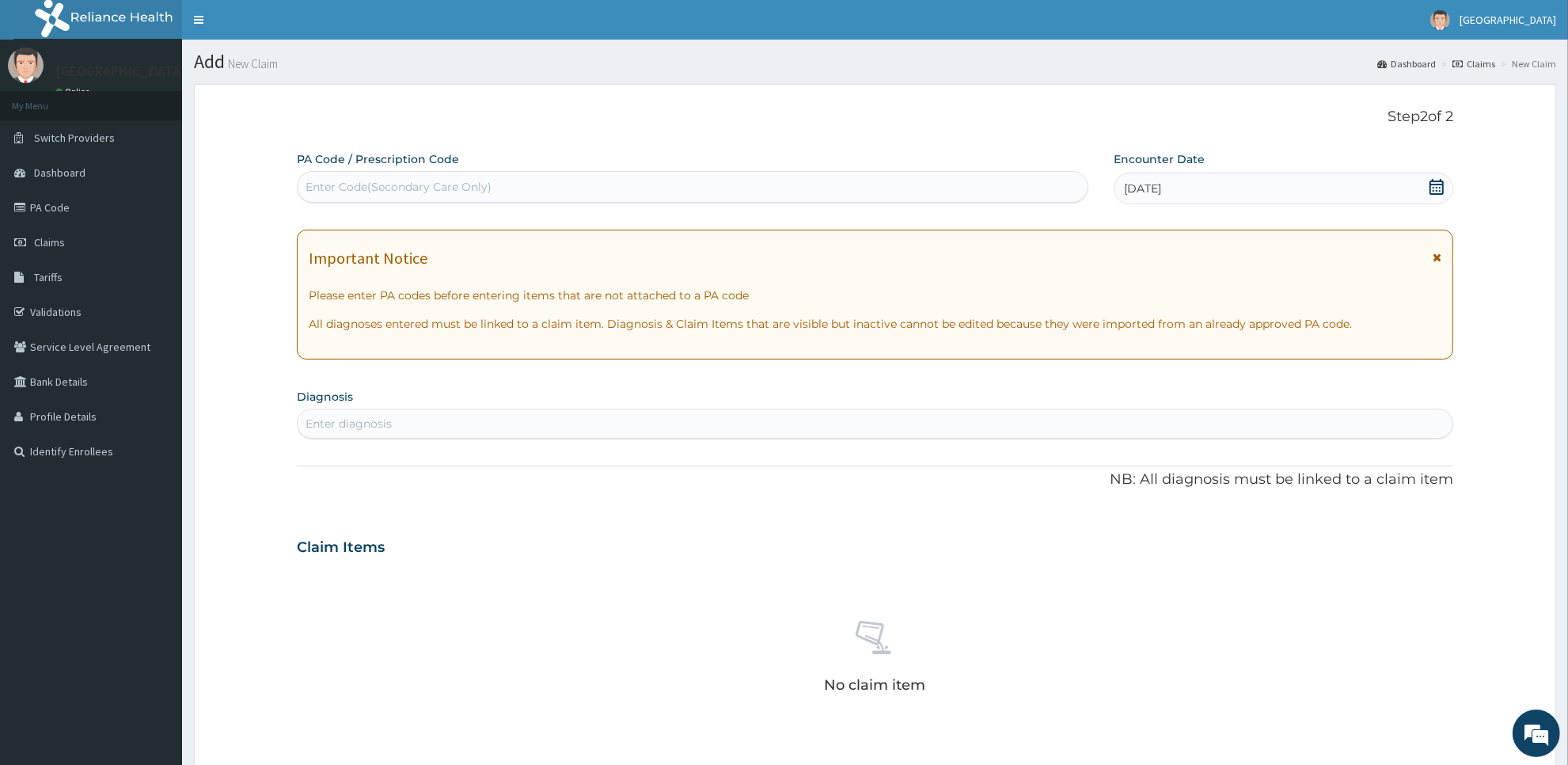
click at [1059, 413] on div "Enter diagnosis" at bounding box center [875, 423] width 1155 height 25
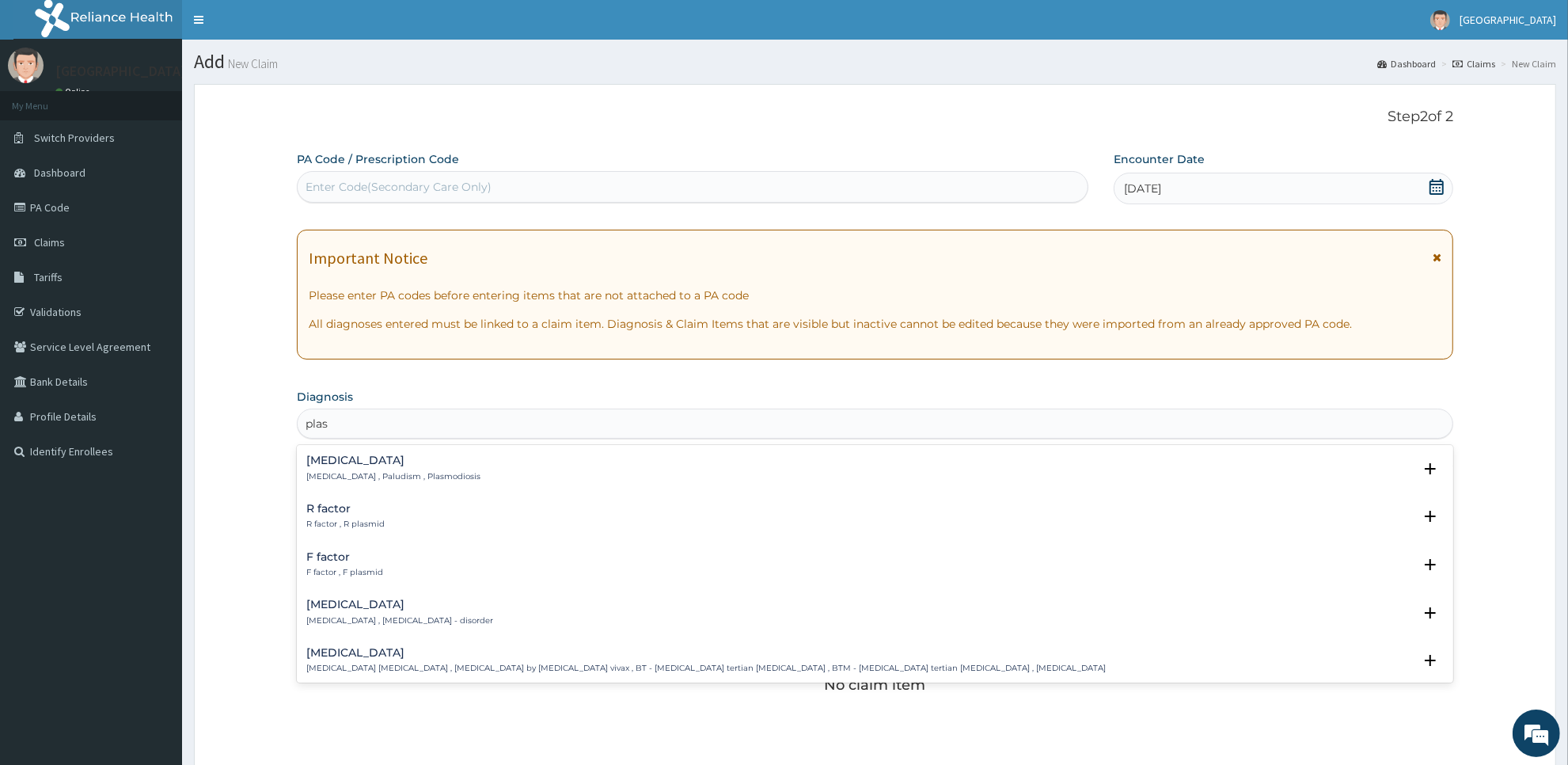
type input "plasm"
click at [352, 467] on h4 "[MEDICAL_DATA]" at bounding box center [393, 461] width 174 height 12
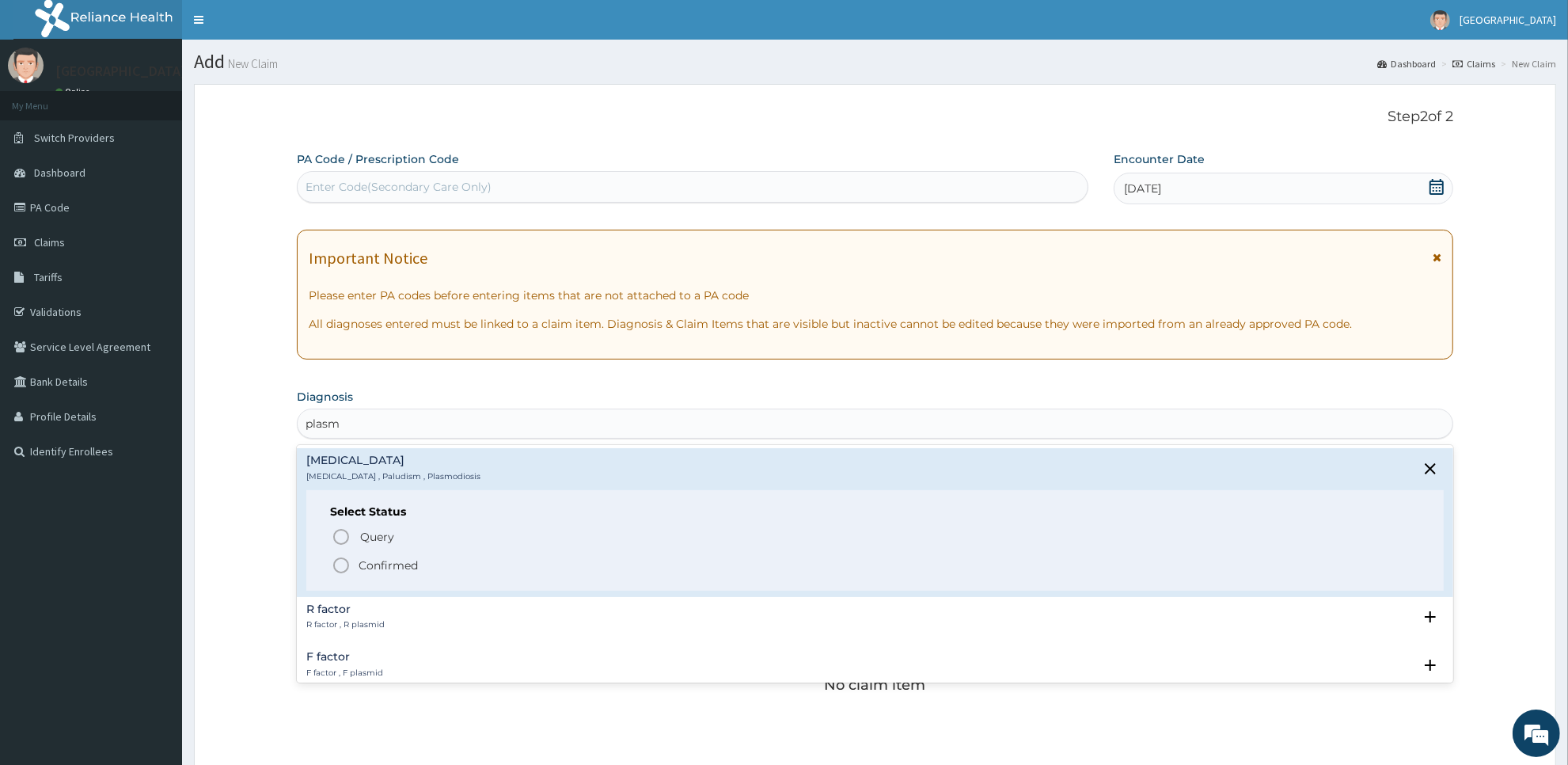
click at [368, 564] on p "Confirmed" at bounding box center [387, 566] width 59 height 15
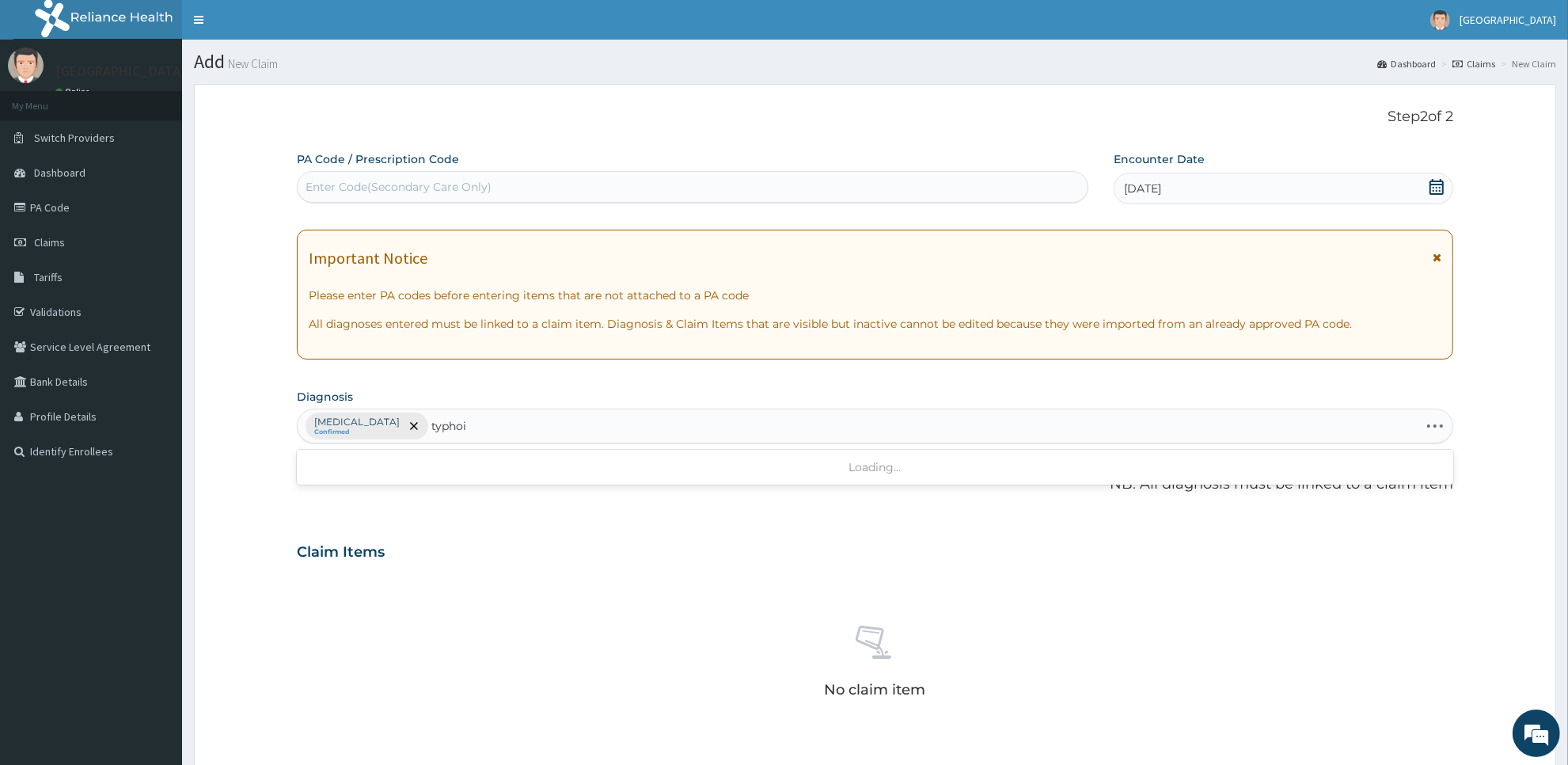
type input "typhoid"
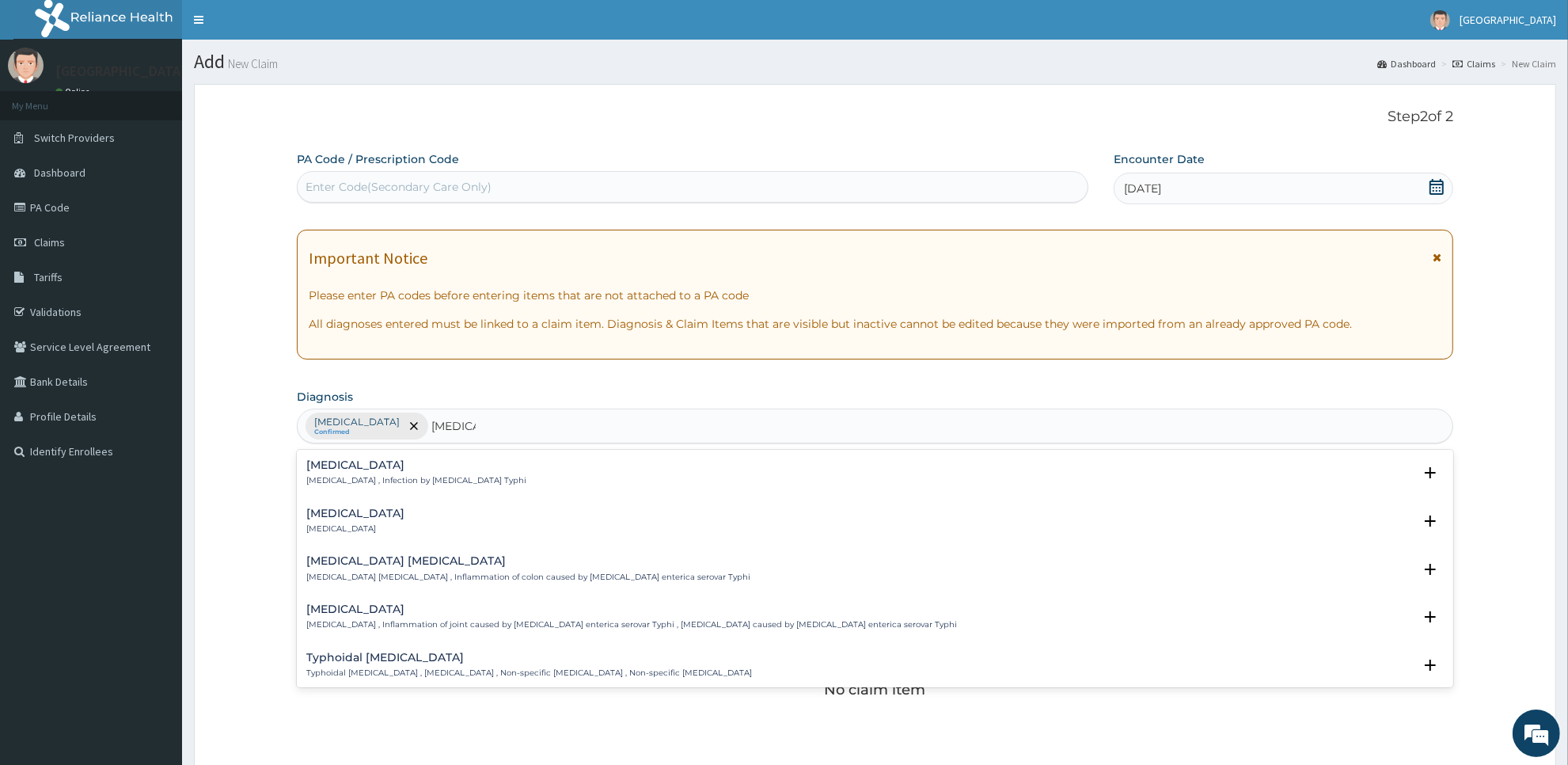
click at [595, 474] on div "Typhoid fever Typhoid fever , Infection by Salmonella Typhi" at bounding box center [875, 473] width 1138 height 28
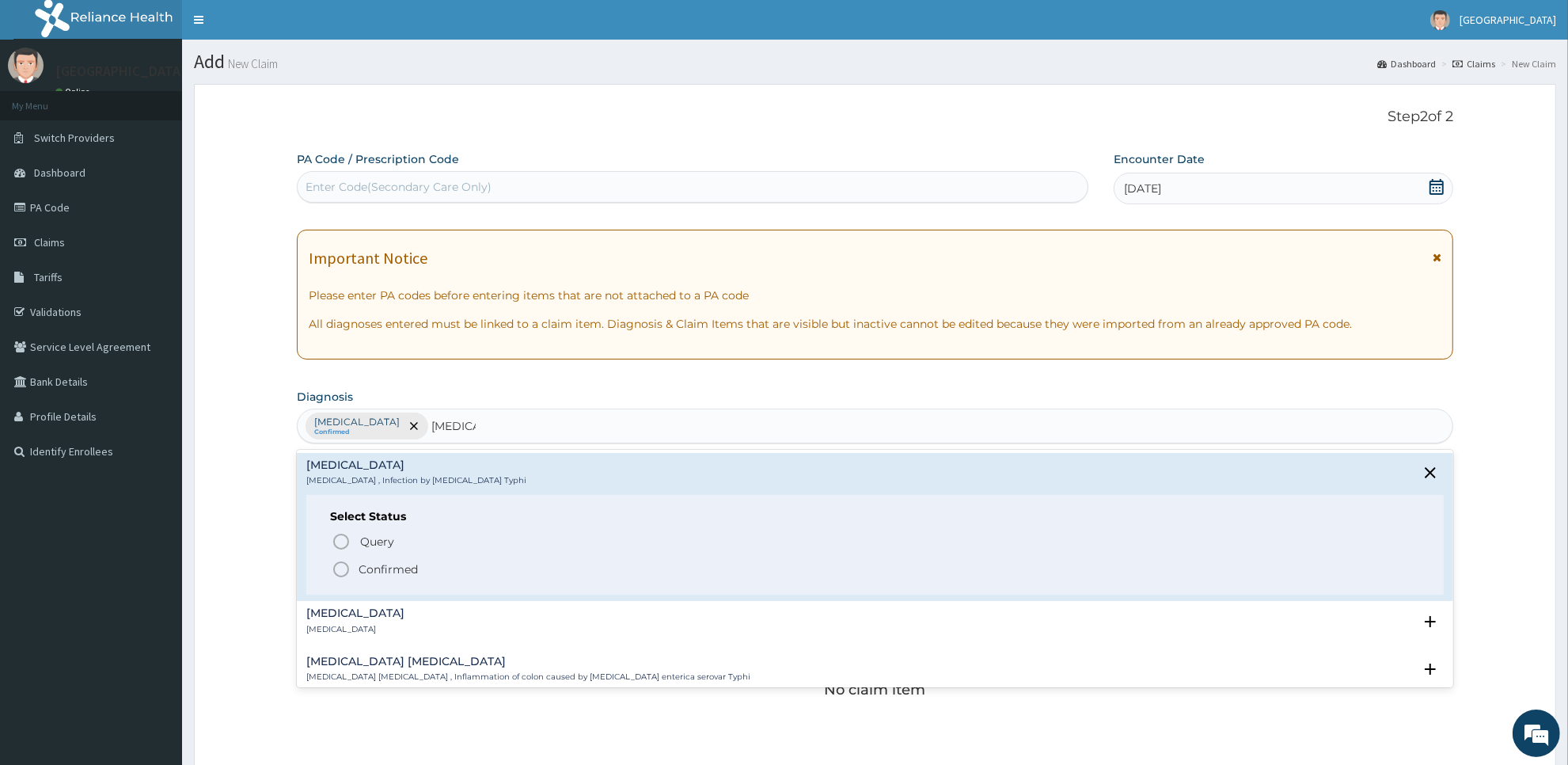
click at [583, 576] on span "Confirmed" at bounding box center [876, 569] width 1089 height 19
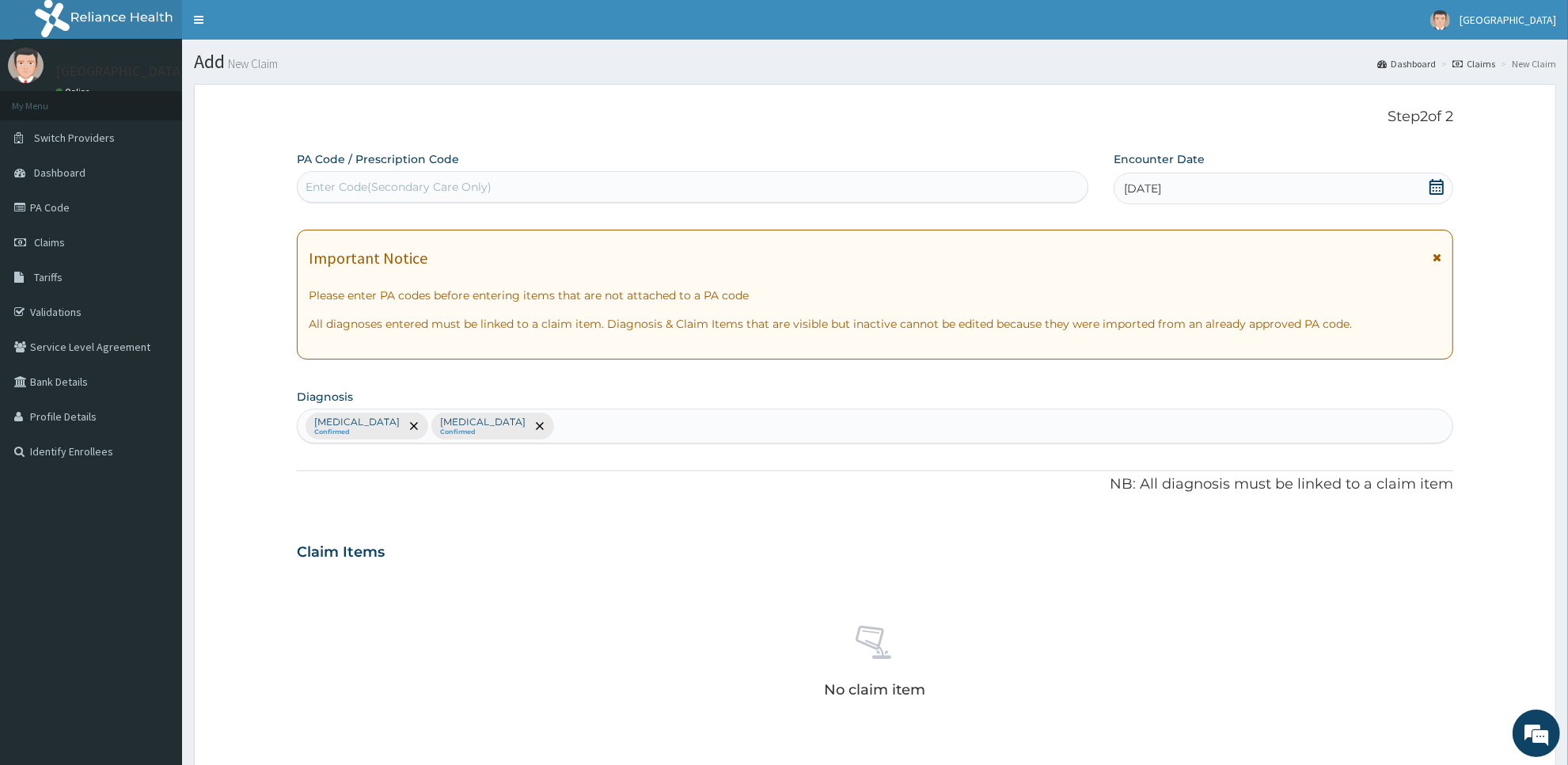
scroll to position [362, 0]
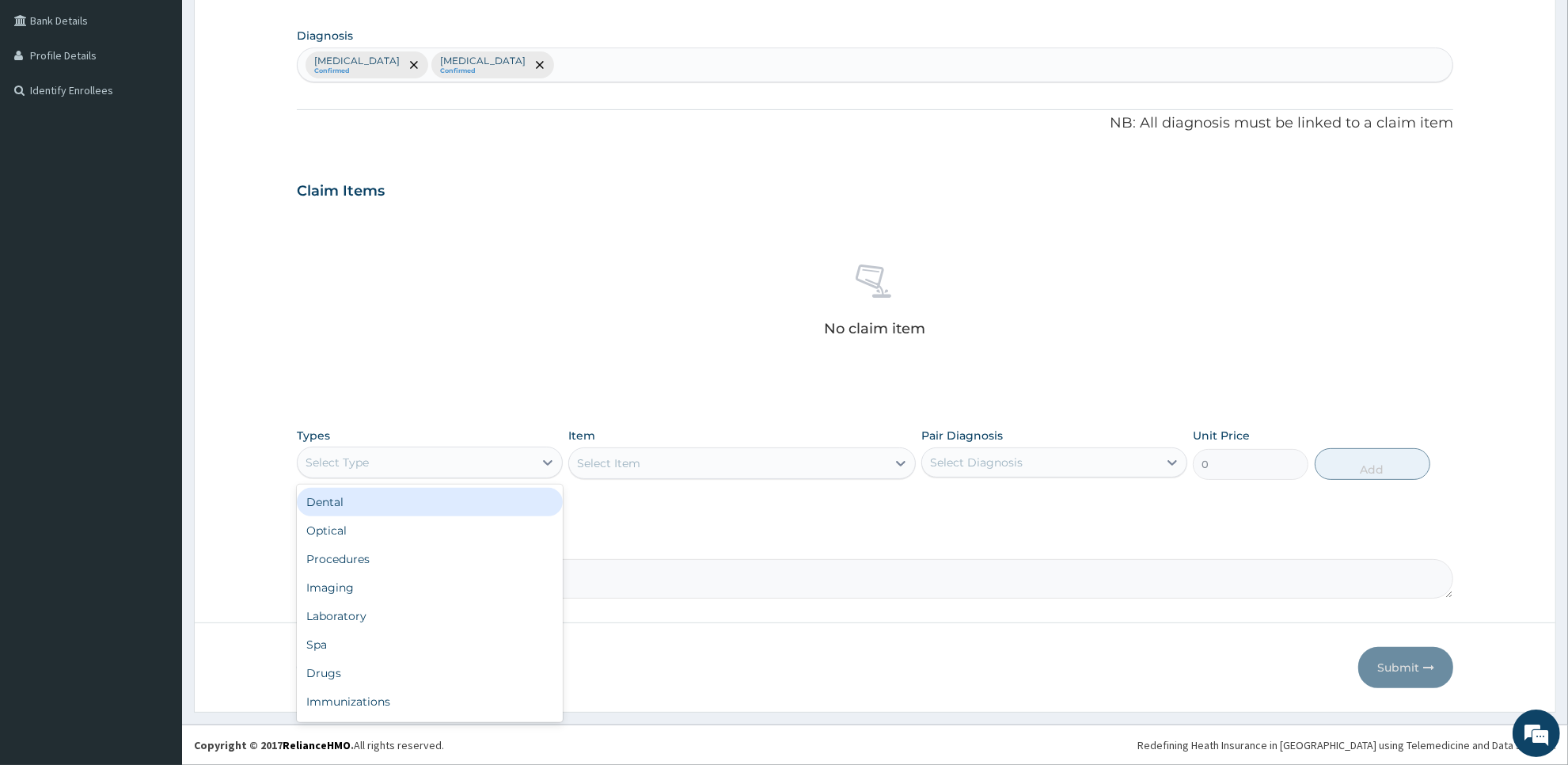
click at [523, 471] on div "Select Type" at bounding box center [415, 462] width 236 height 25
click at [496, 619] on div "Laboratory" at bounding box center [430, 615] width 266 height 28
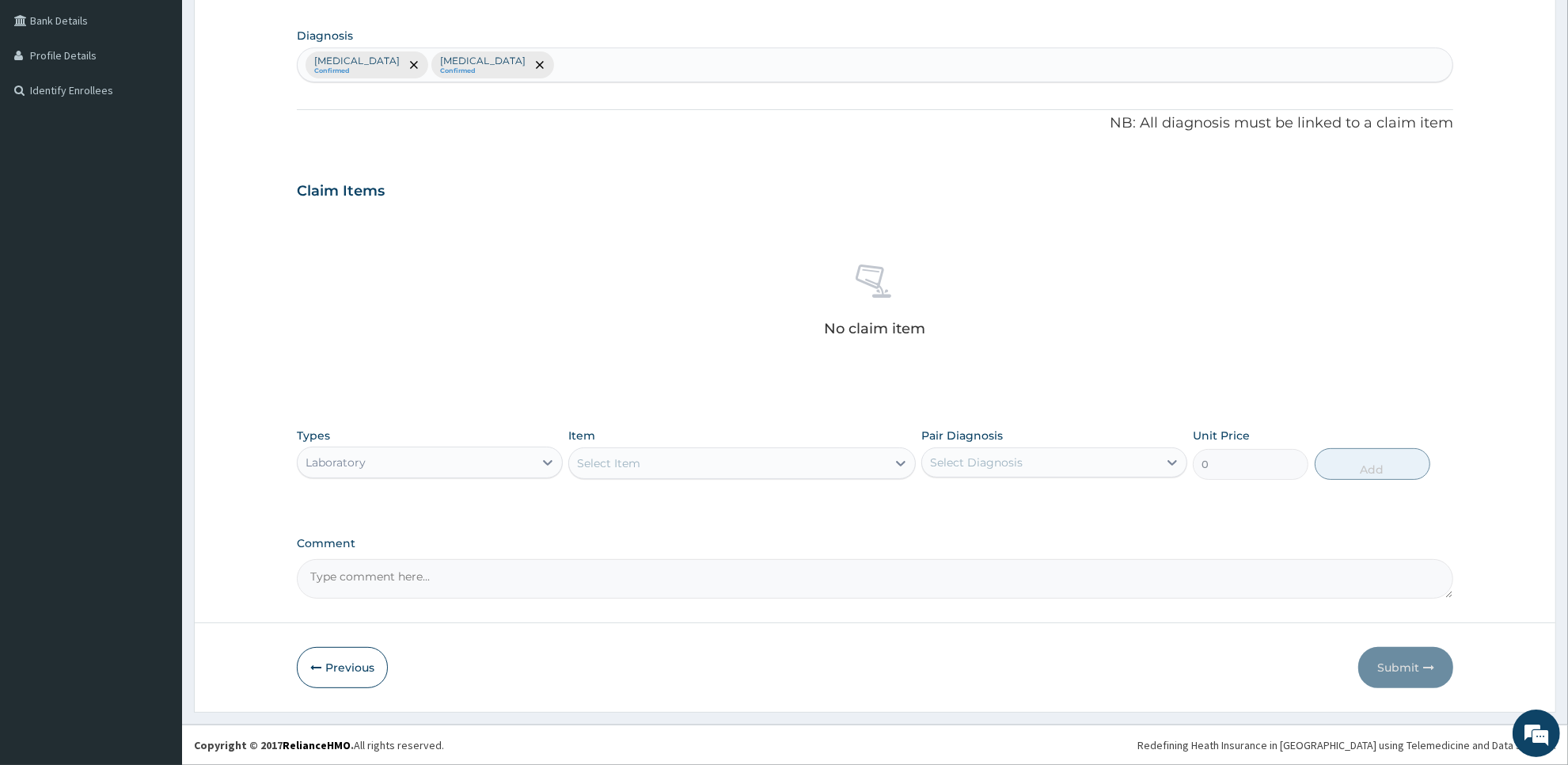
click at [869, 472] on div "Select Item" at bounding box center [727, 462] width 316 height 25
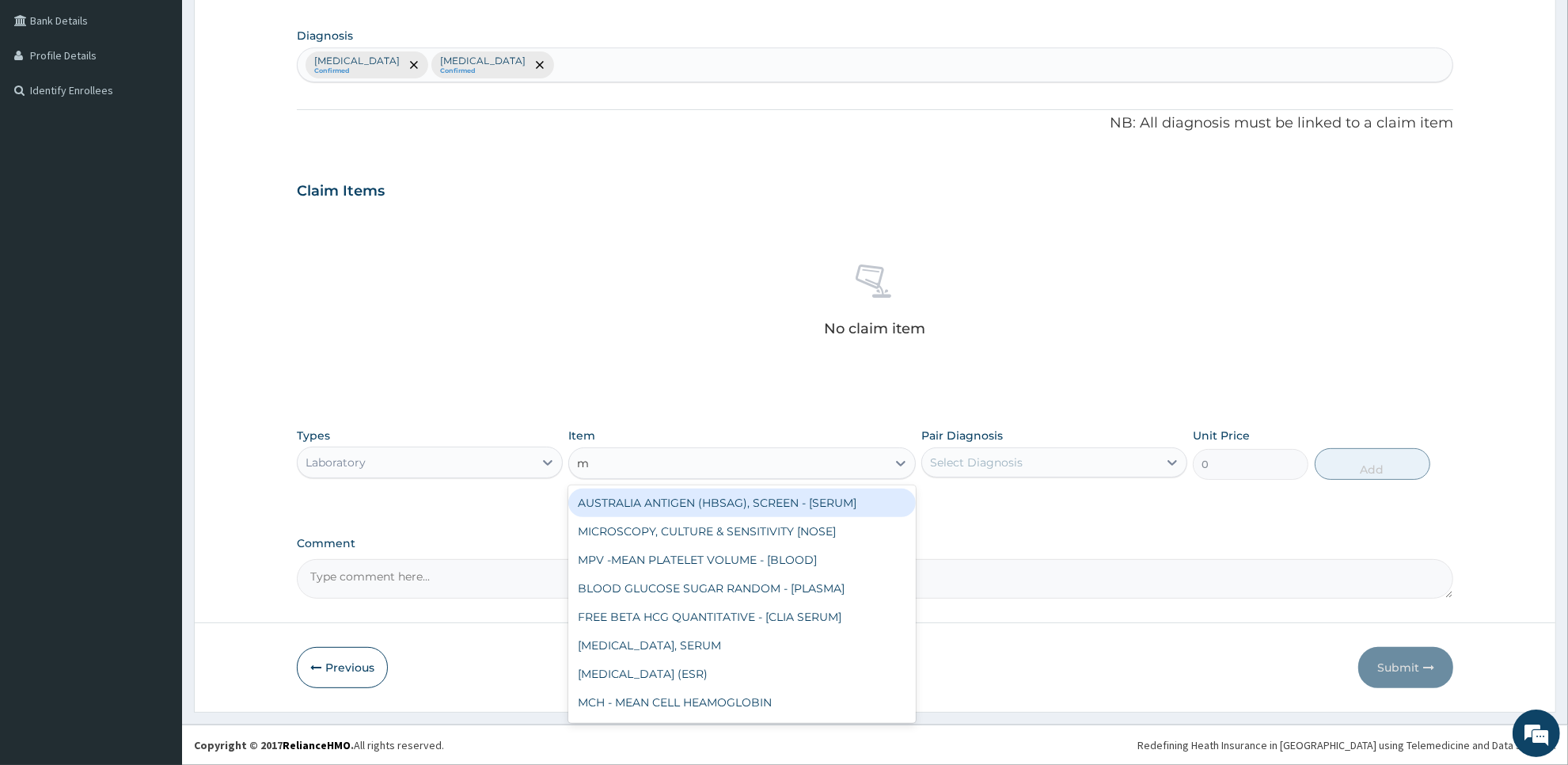
type input "mp"
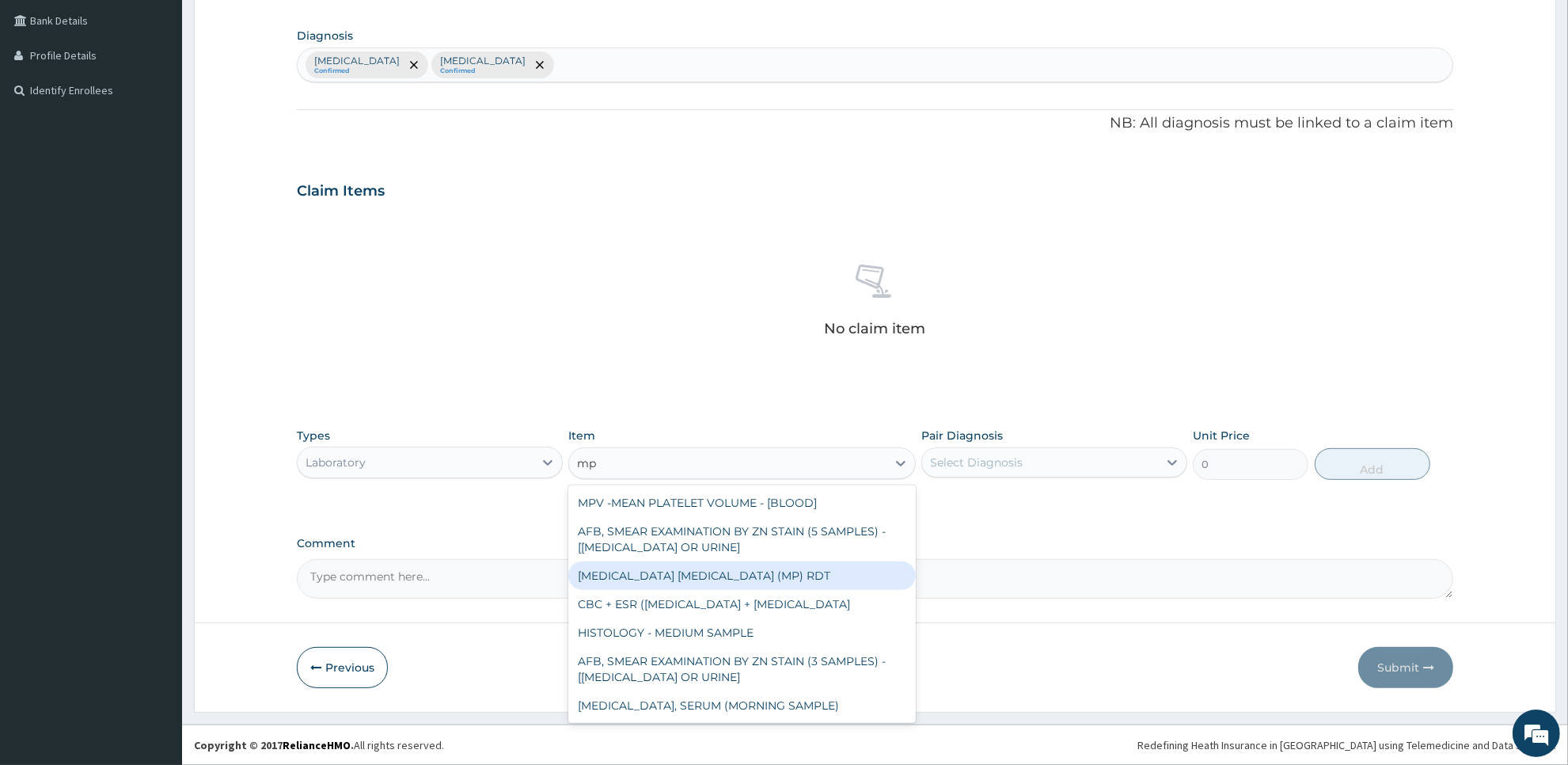
click at [869, 567] on div "MALARIA PARASITE (MP) RDT" at bounding box center [741, 575] width 346 height 28
type input "2000"
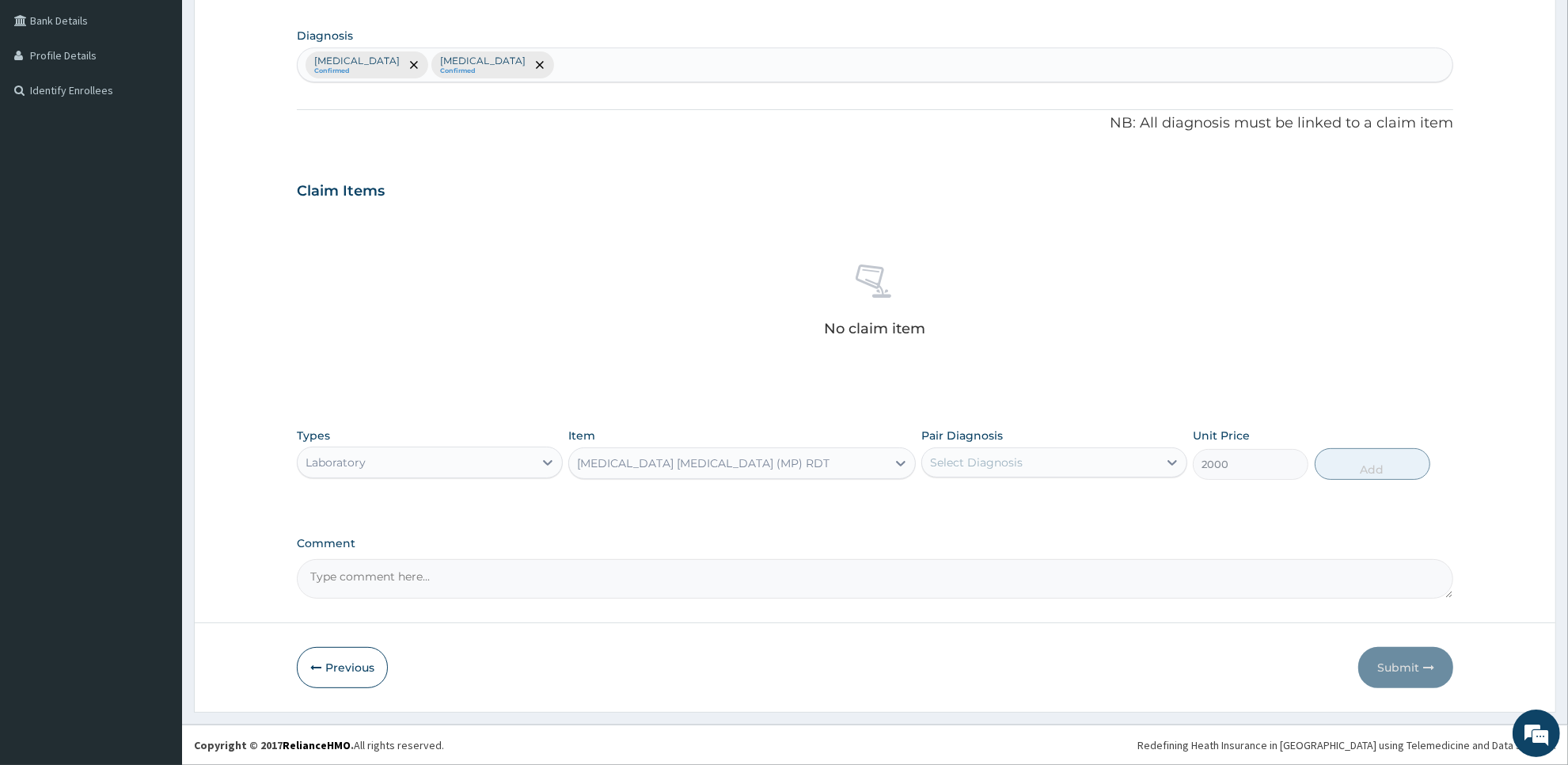
click at [1005, 445] on div "Pair Diagnosis Select Diagnosis" at bounding box center [1054, 453] width 266 height 52
click at [1022, 456] on div "Select Diagnosis" at bounding box center [1040, 462] width 236 height 25
click at [1026, 504] on div "[MEDICAL_DATA]" at bounding box center [1054, 504] width 266 height 33
checkbox input "true"
click at [1368, 467] on button "Add" at bounding box center [1372, 463] width 115 height 32
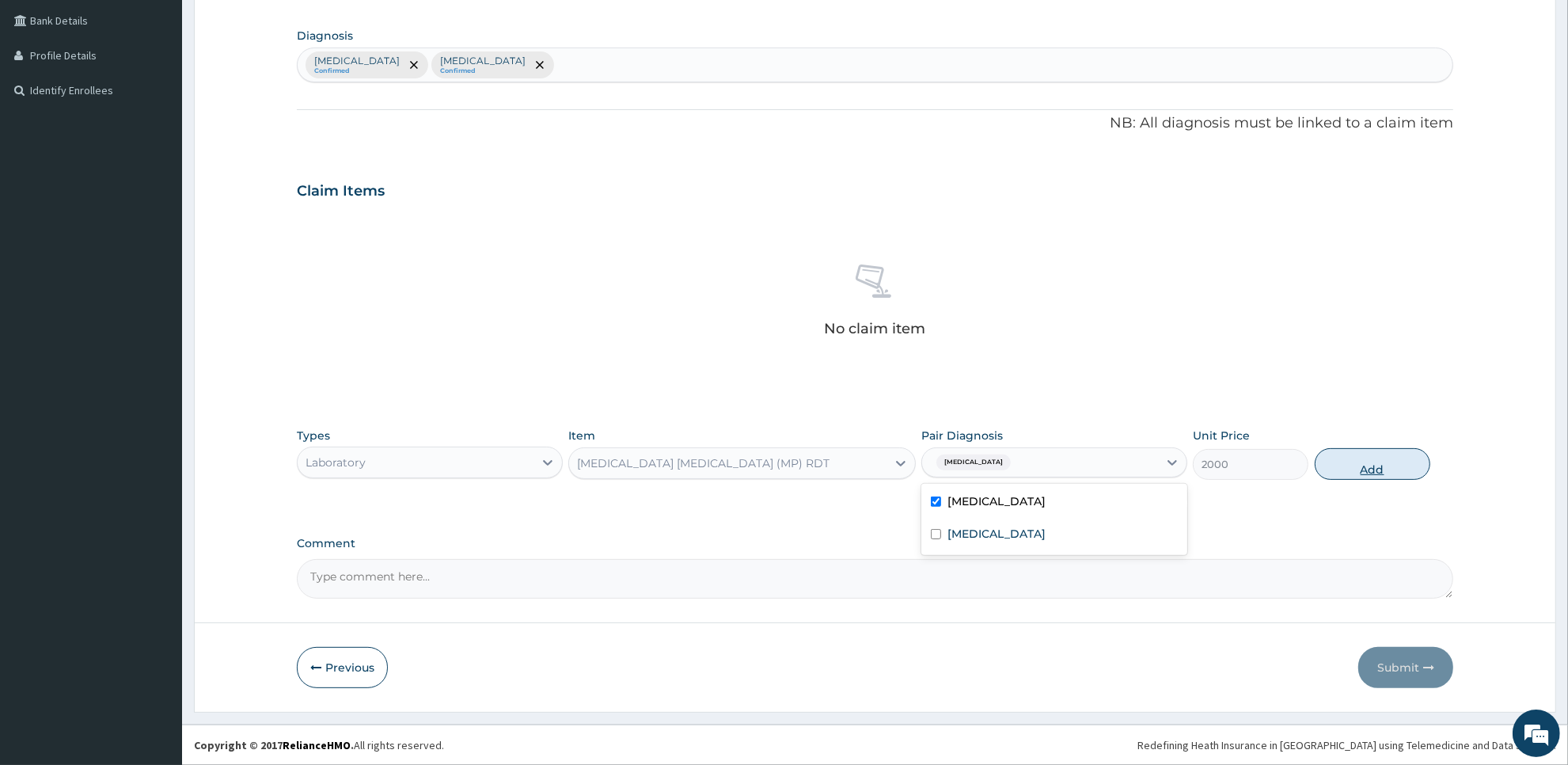
type input "0"
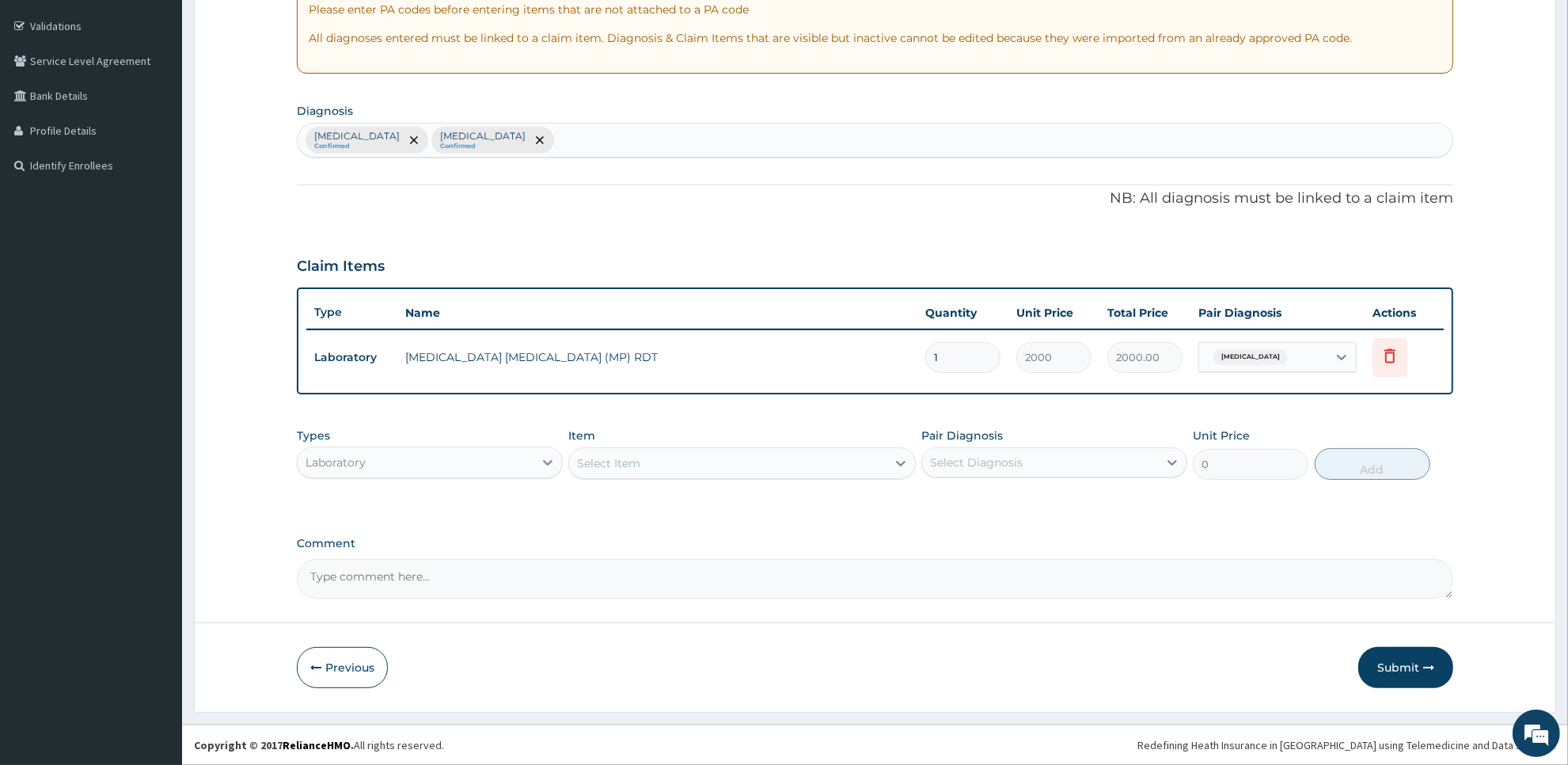
scroll to position [285, 0]
click at [745, 459] on div "Select Item" at bounding box center [727, 463] width 316 height 25
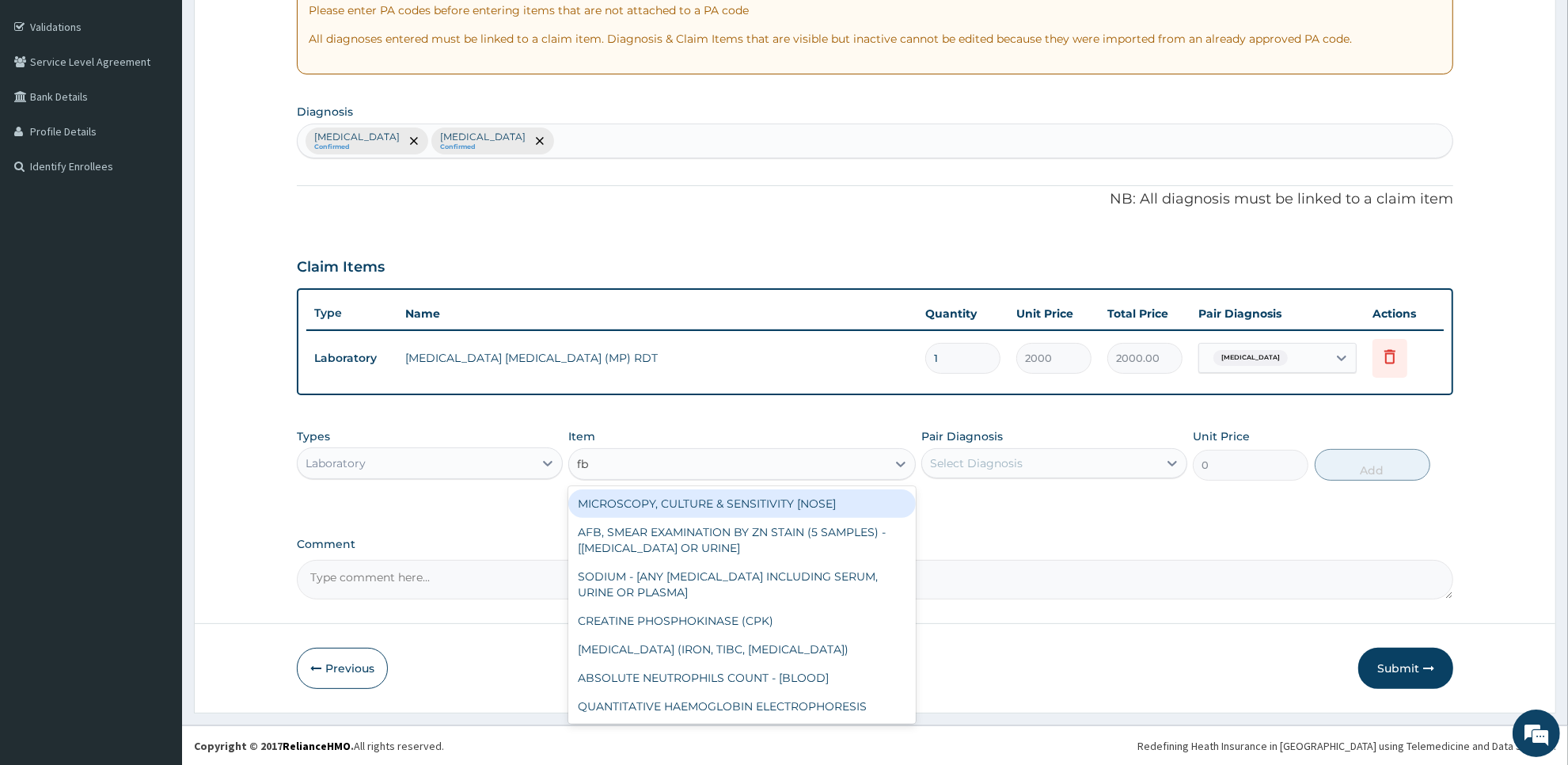
type input "fbc"
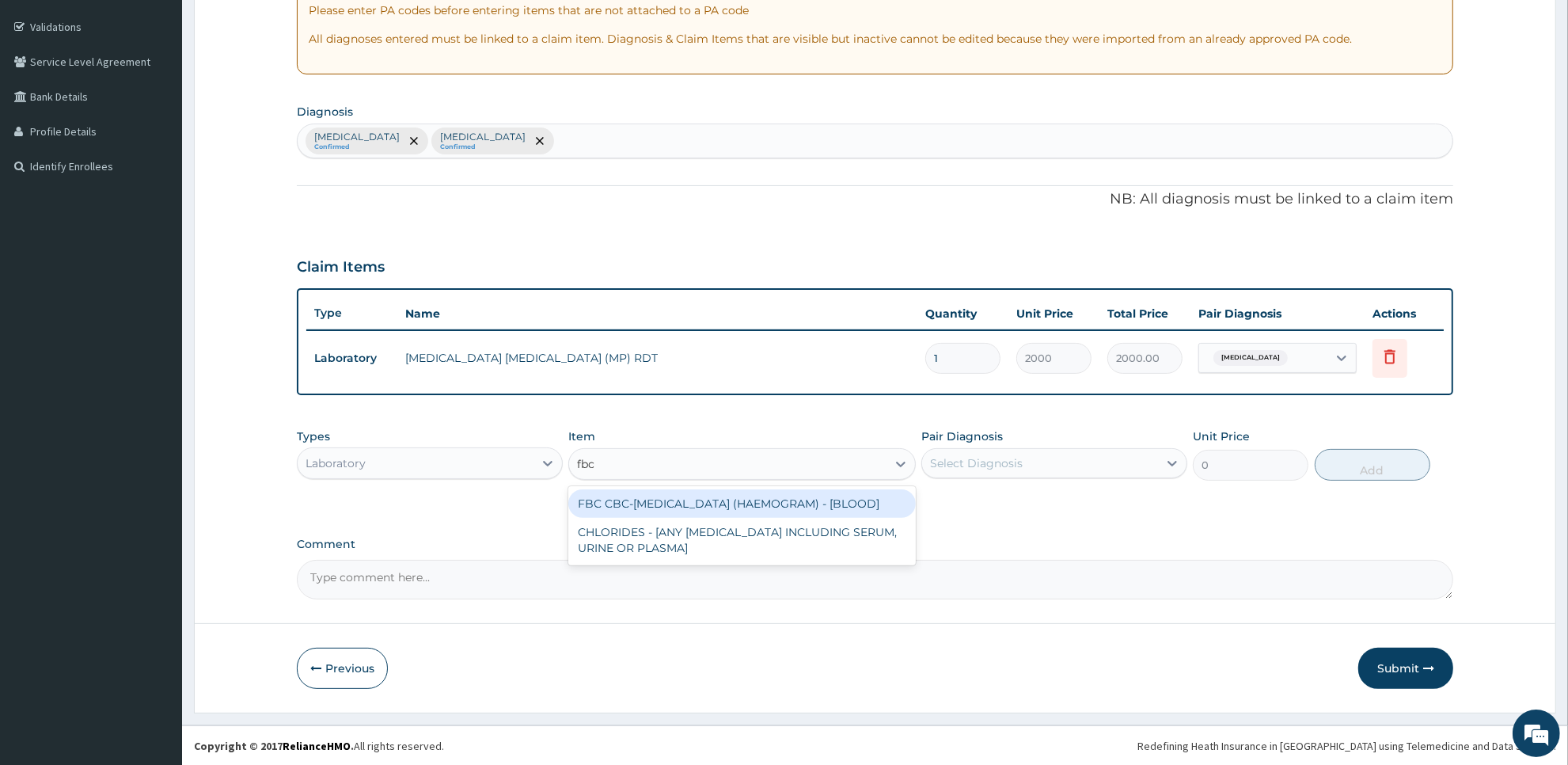
click at [753, 499] on div "FBC CBC-COMPLETE BLOOD COUNT (HAEMOGRAM) - [BLOOD]" at bounding box center [741, 503] width 346 height 28
type input "5000"
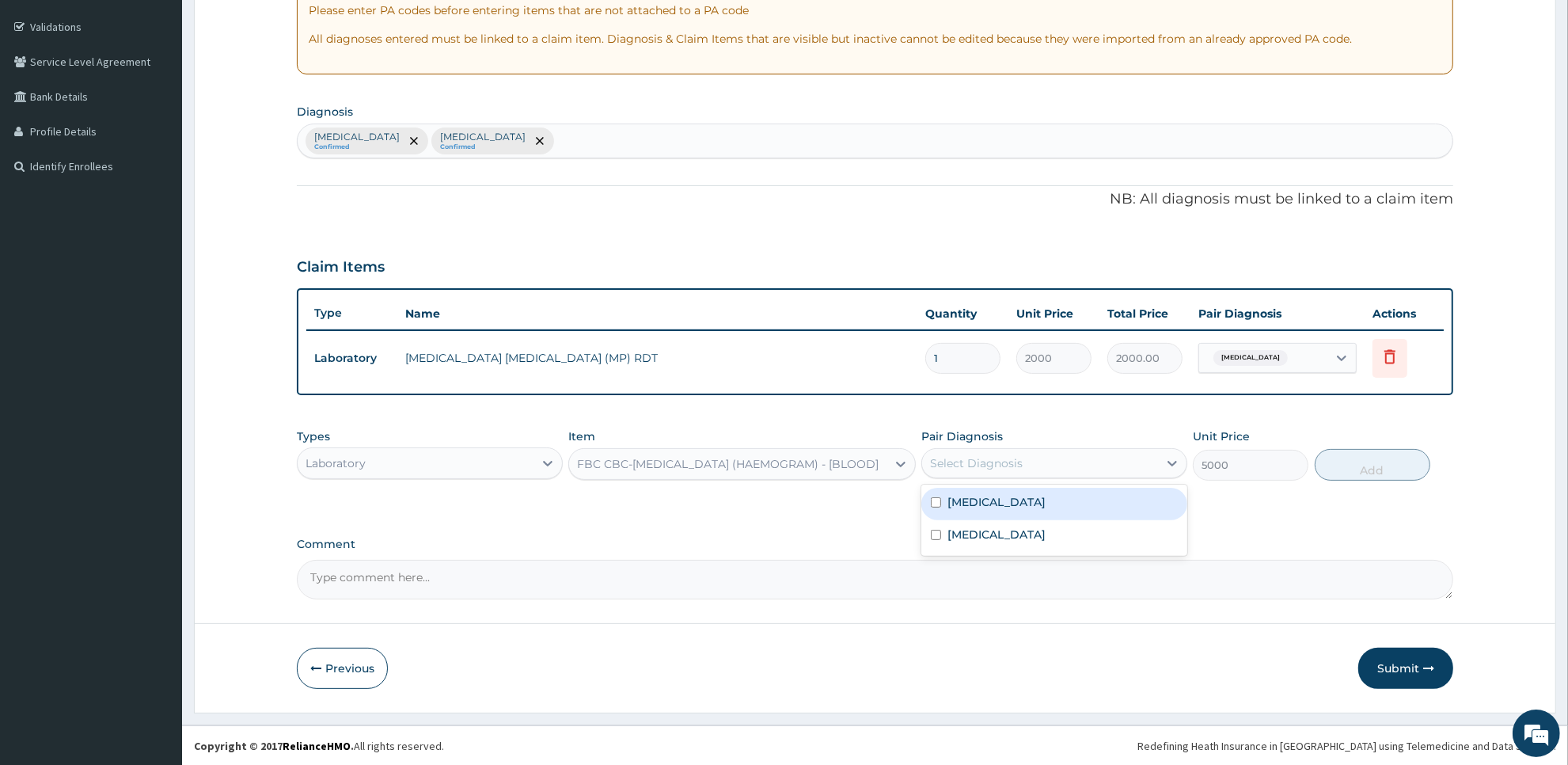
click at [967, 467] on div "Select Diagnosis" at bounding box center [976, 463] width 93 height 15
click at [971, 507] on label "[MEDICAL_DATA]" at bounding box center [997, 502] width 98 height 15
checkbox input "true"
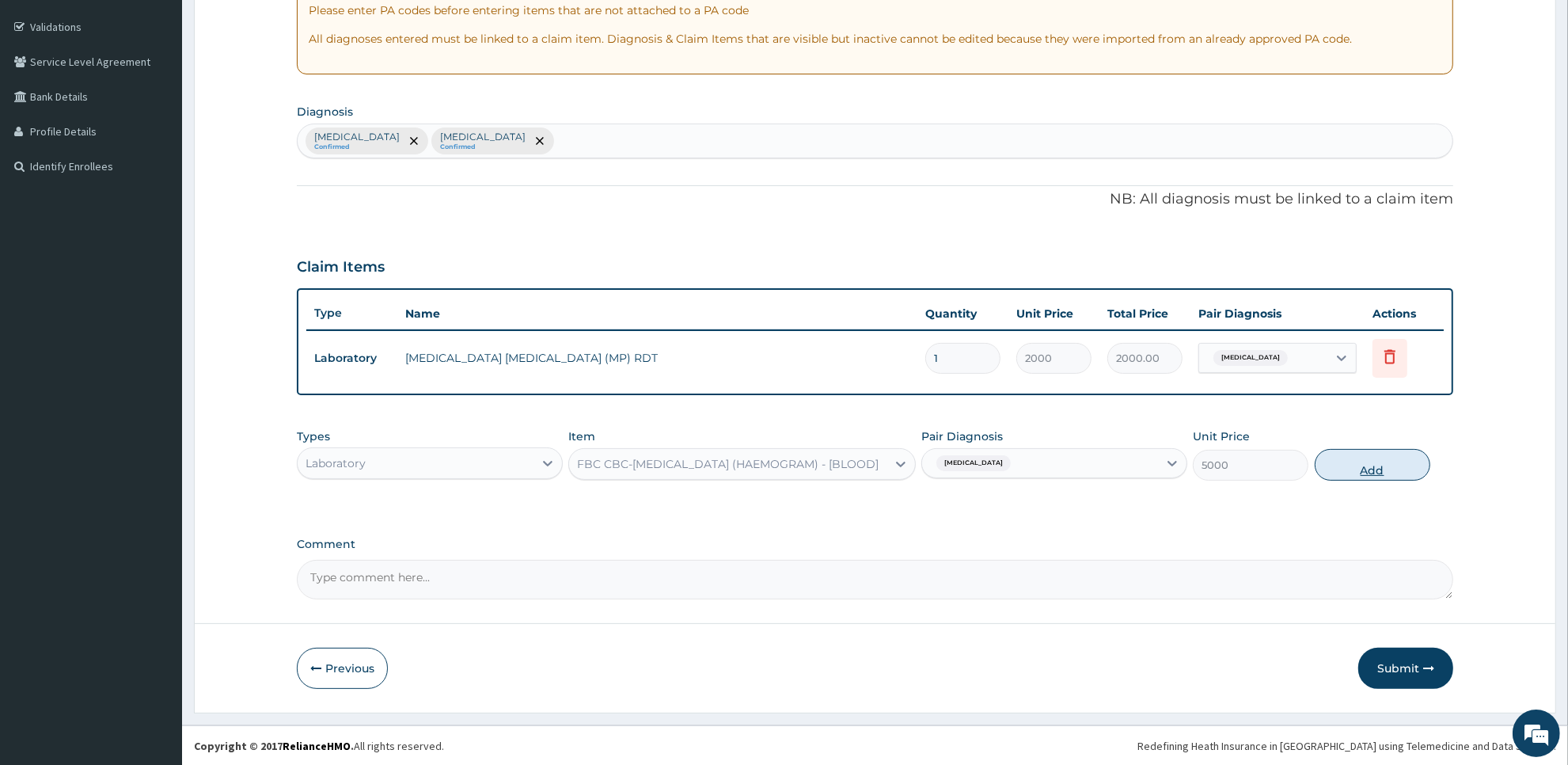
click at [1378, 477] on button "Add" at bounding box center [1372, 464] width 115 height 32
type input "0"
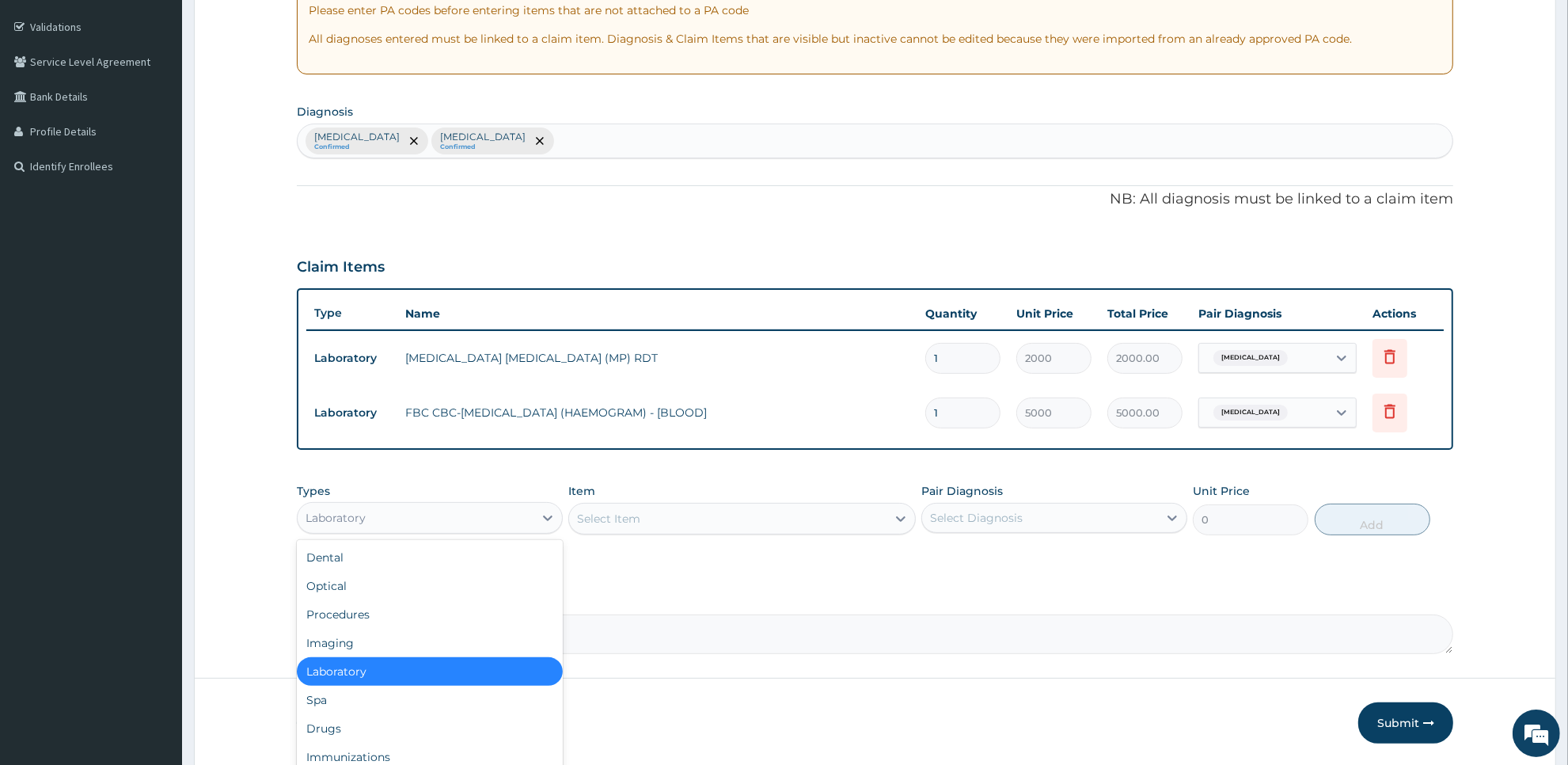
click at [481, 517] on div "Laboratory" at bounding box center [415, 517] width 236 height 25
click at [459, 728] on div "Drugs" at bounding box center [430, 728] width 266 height 28
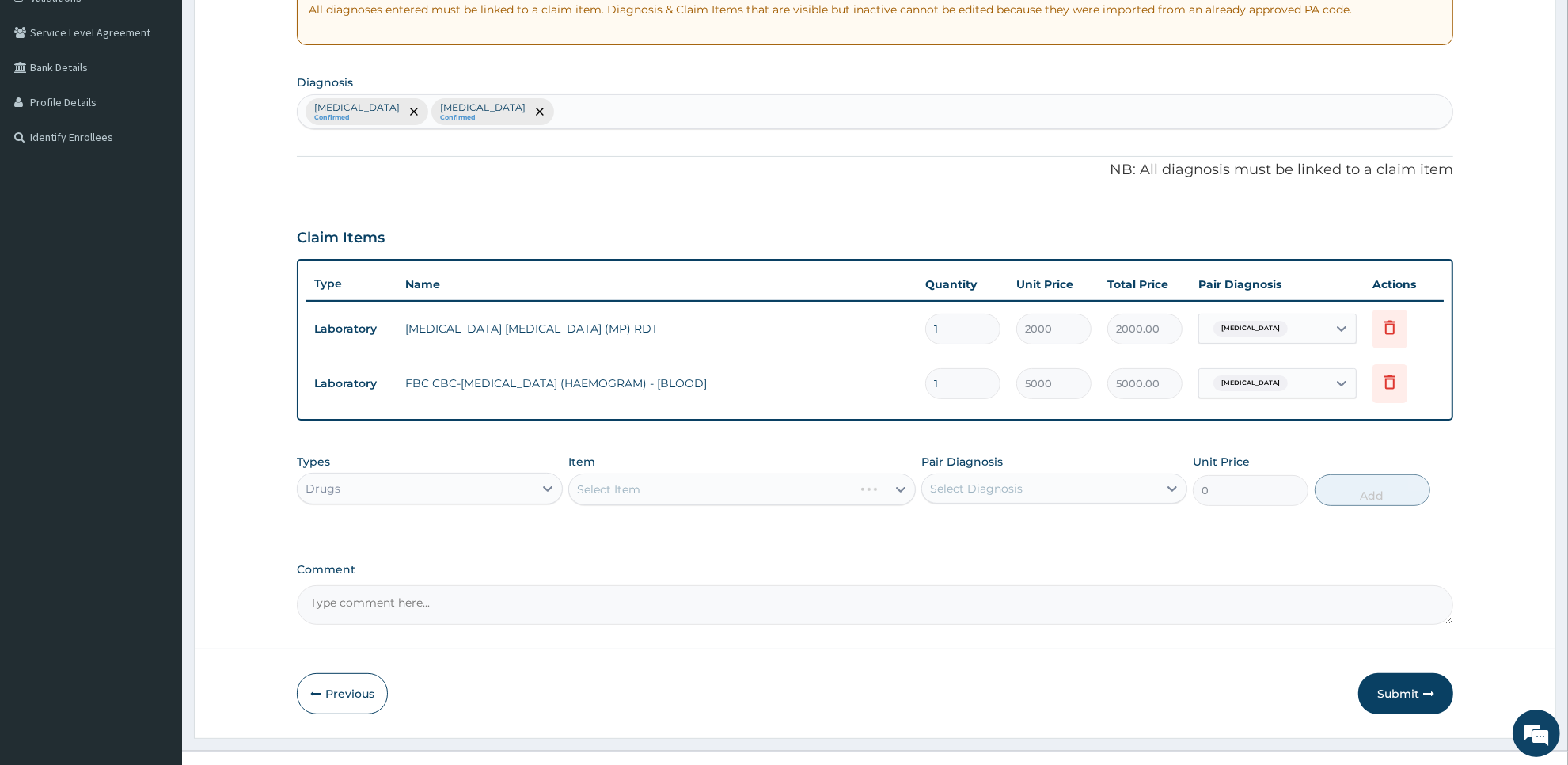
scroll to position [339, 0]
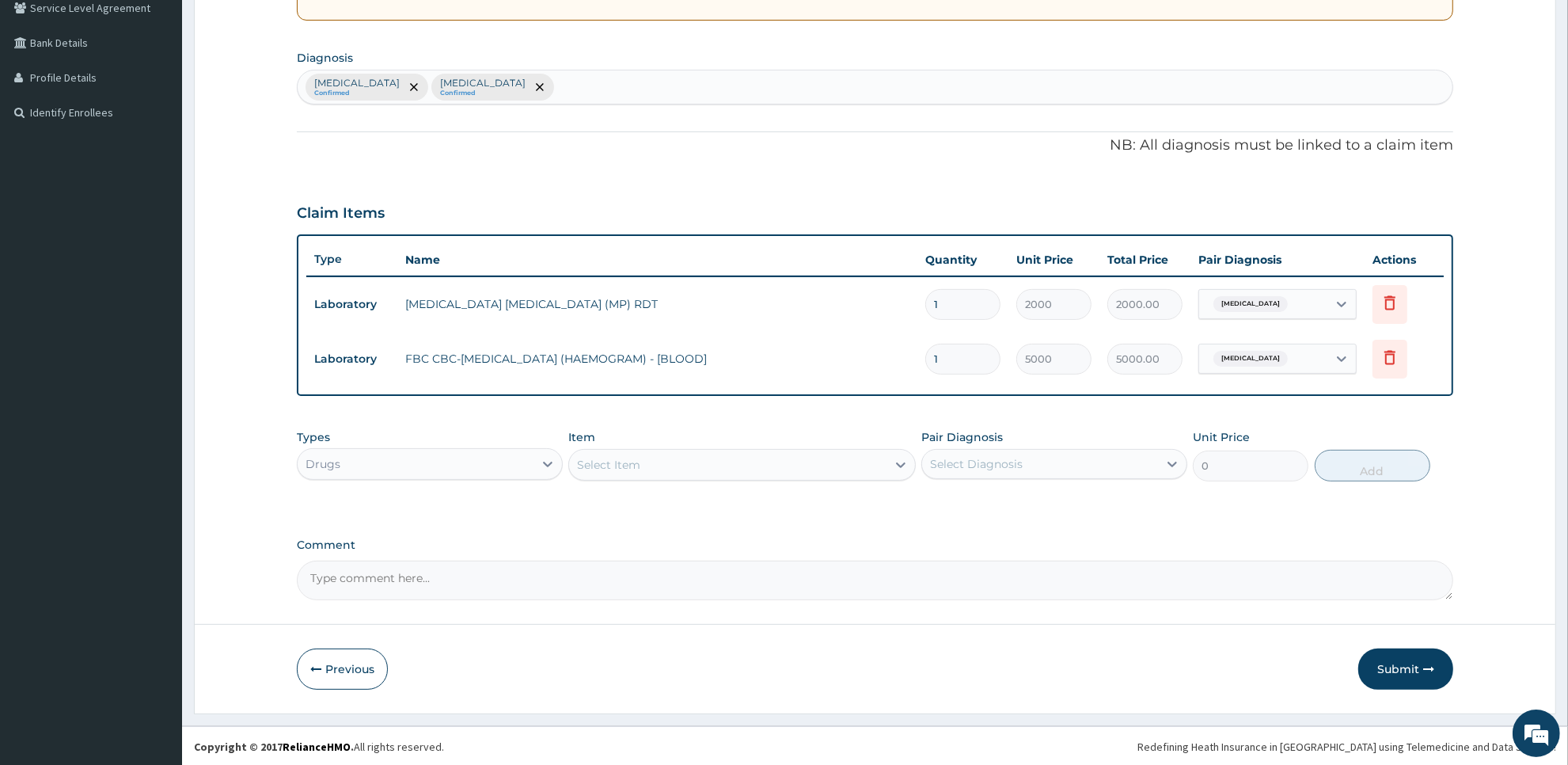
click at [800, 489] on div "Types option Drugs, selected. Select is focused ,type to refine list, press Dow…" at bounding box center [875, 467] width 1156 height 92
click at [798, 468] on div "Select Item" at bounding box center [727, 464] width 316 height 25
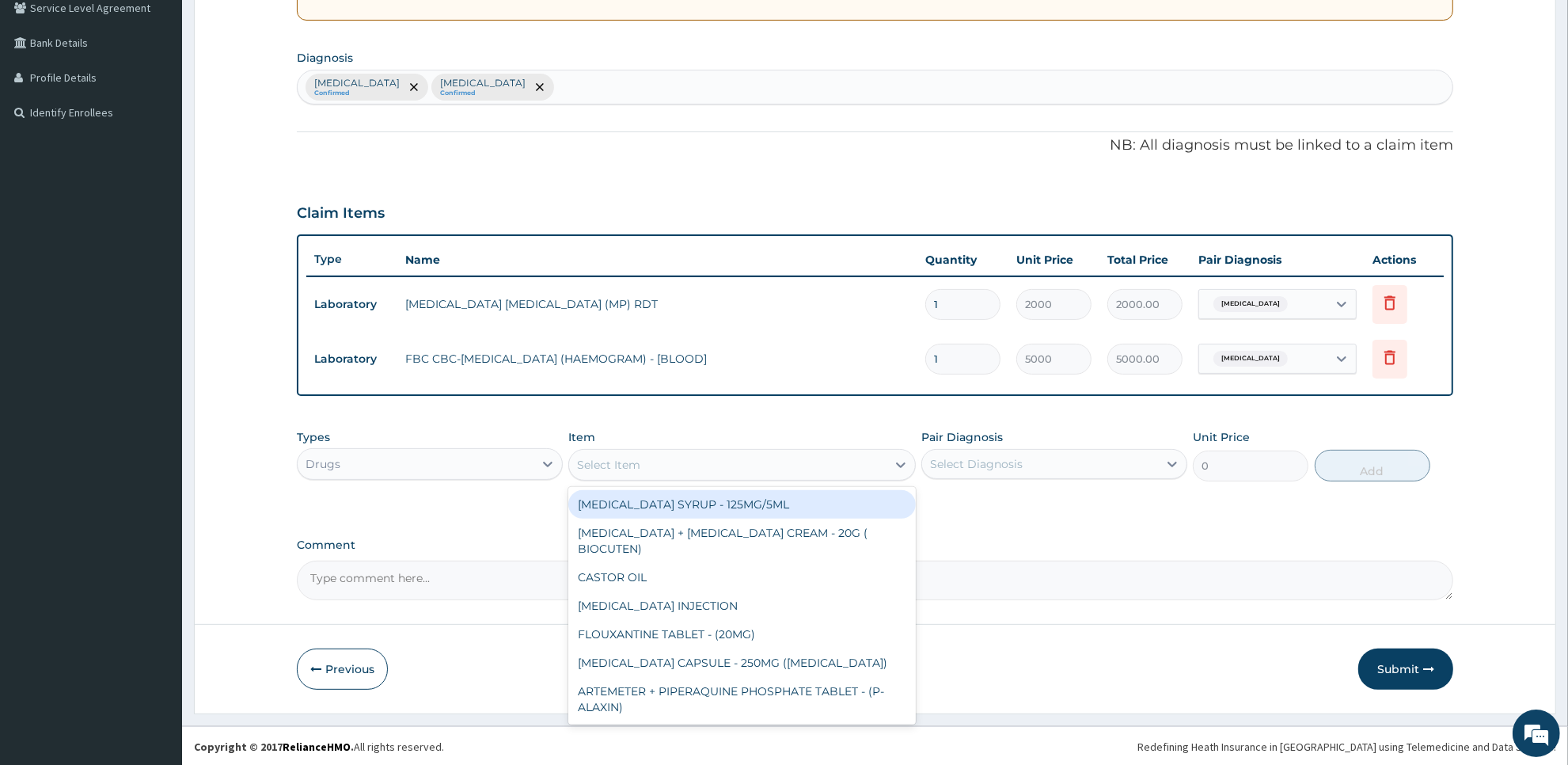
type input "c"
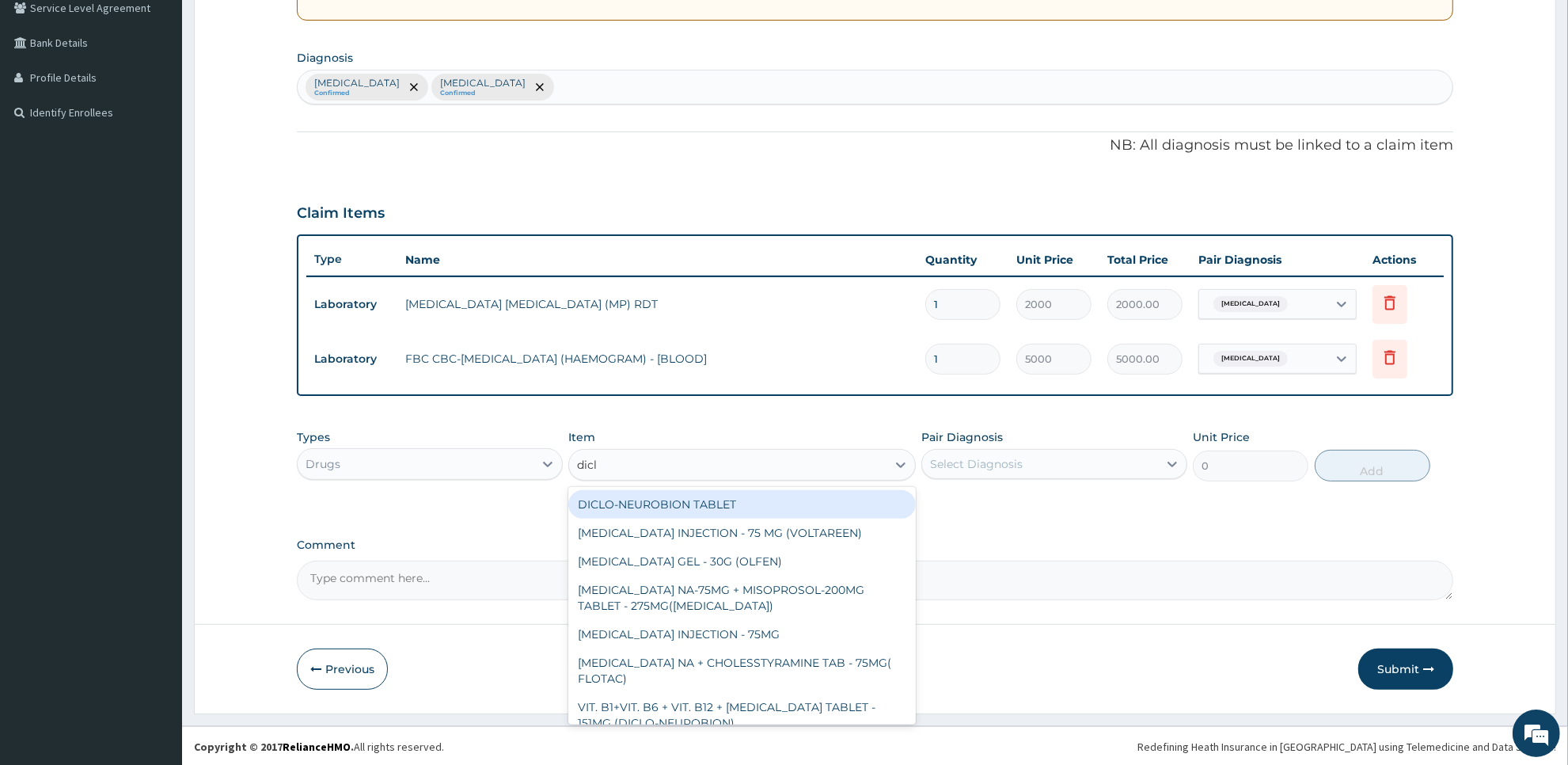
type input "diclo"
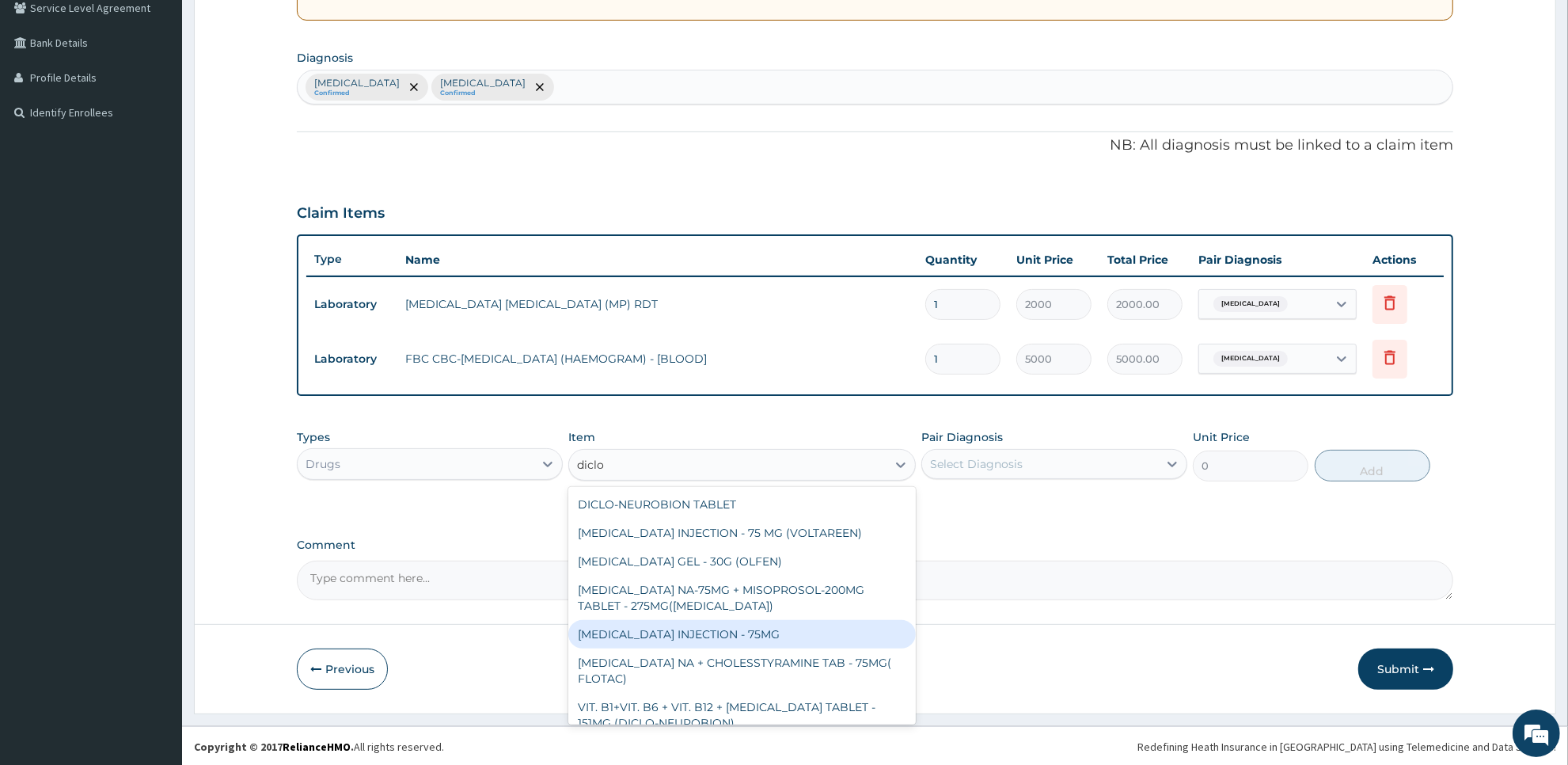
click at [808, 643] on div "[MEDICAL_DATA] INJECTION - 75MG" at bounding box center [741, 633] width 346 height 28
type input "420"
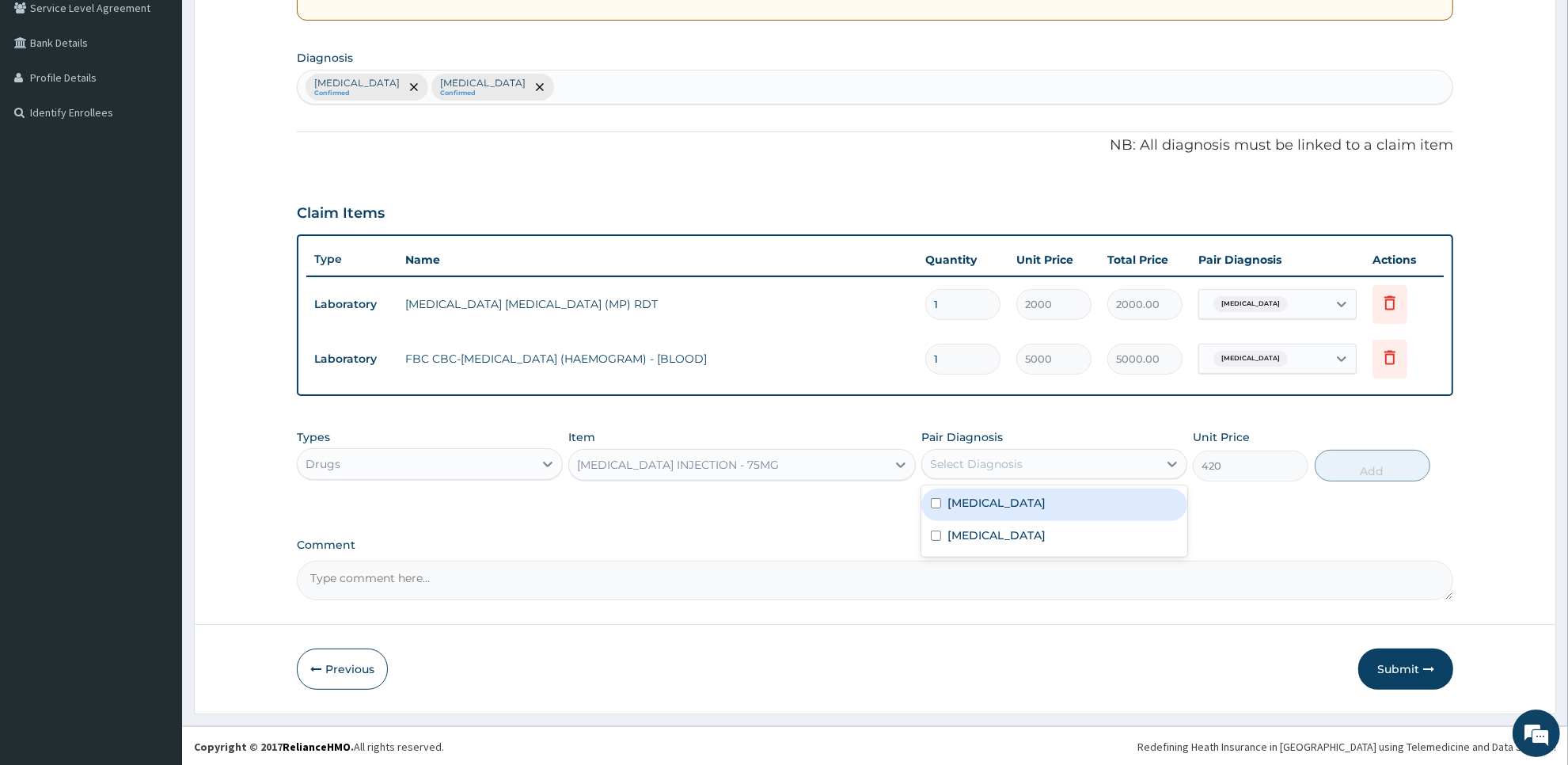
click at [1067, 462] on div "Select Diagnosis" at bounding box center [1040, 463] width 236 height 25
click at [1066, 501] on div "[MEDICAL_DATA]" at bounding box center [1054, 505] width 266 height 33
checkbox input "true"
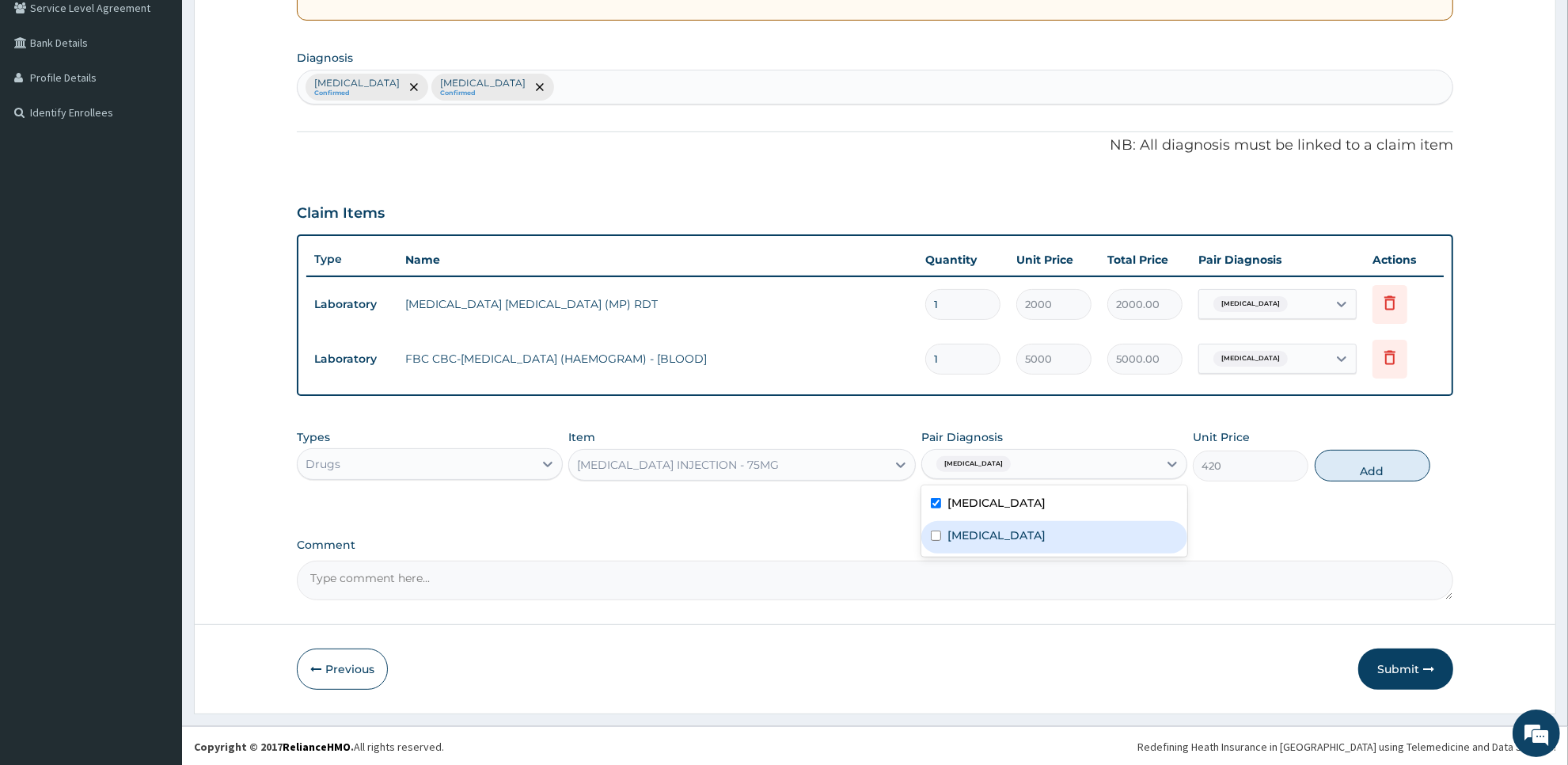
click at [1066, 542] on div "Typhoid fever" at bounding box center [1054, 537] width 266 height 33
checkbox input "true"
click at [1351, 472] on button "Add" at bounding box center [1372, 465] width 115 height 32
type input "0"
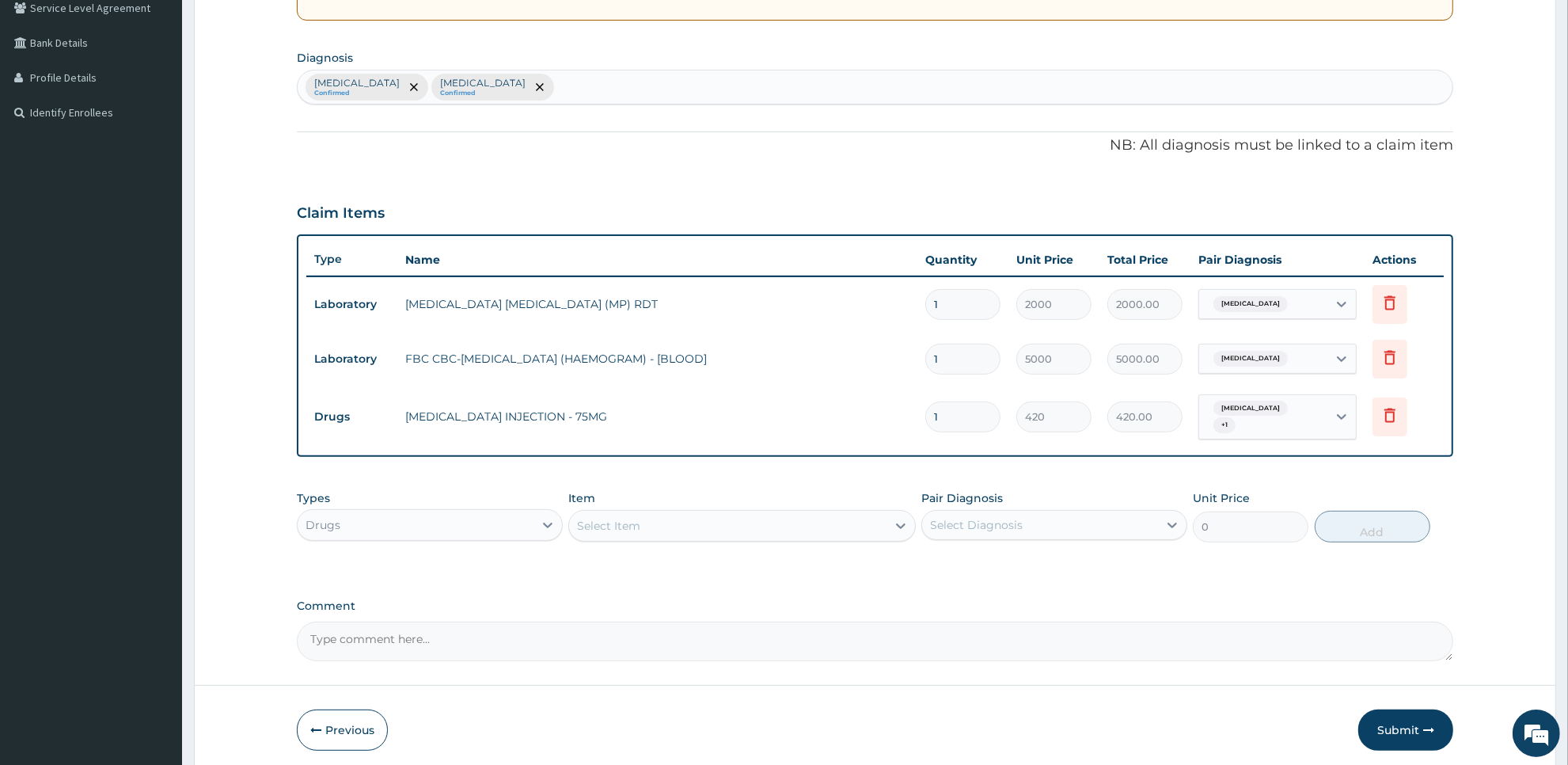
click at [820, 524] on div "Select Item" at bounding box center [727, 525] width 316 height 25
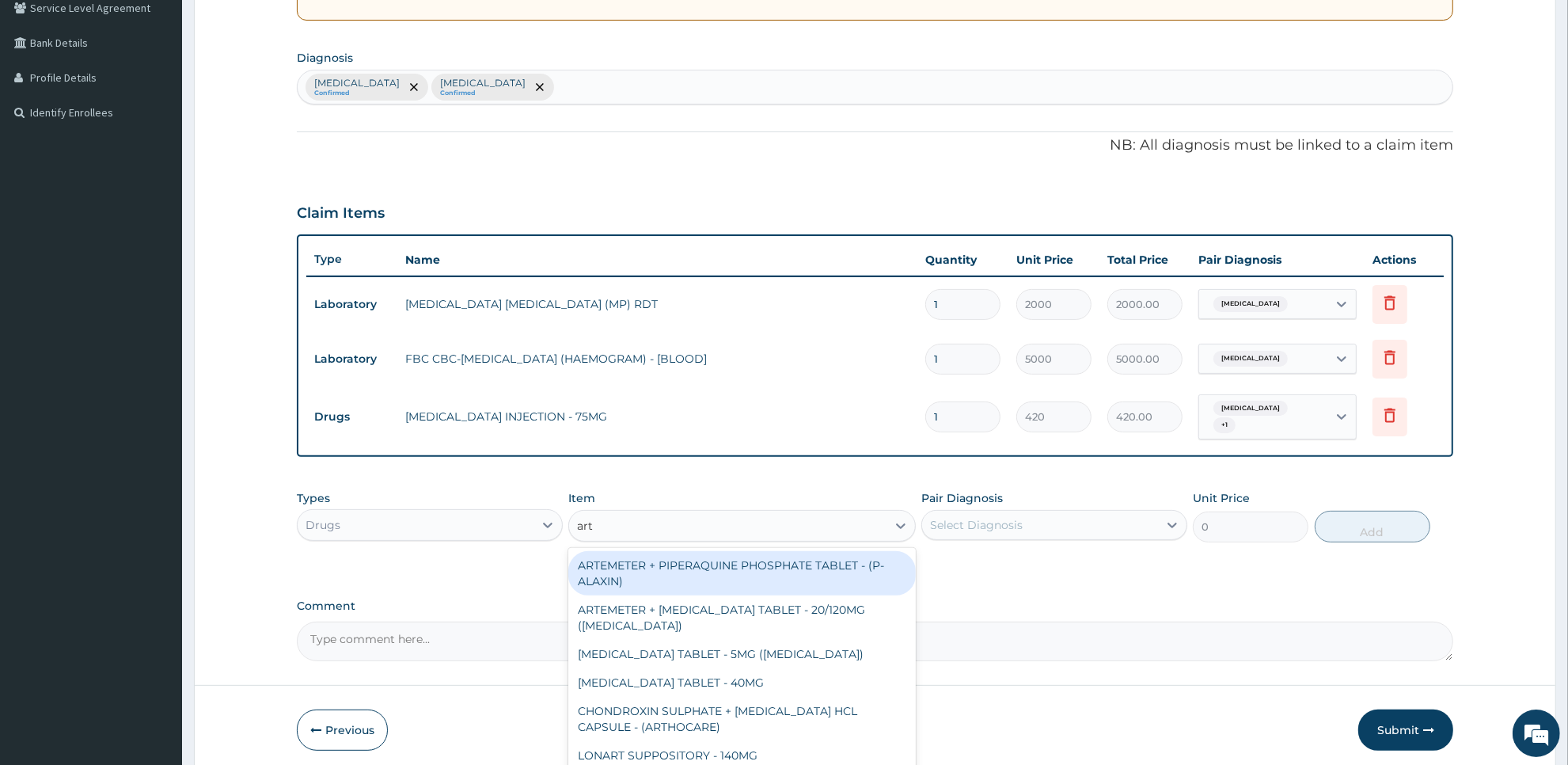
type input "arte"
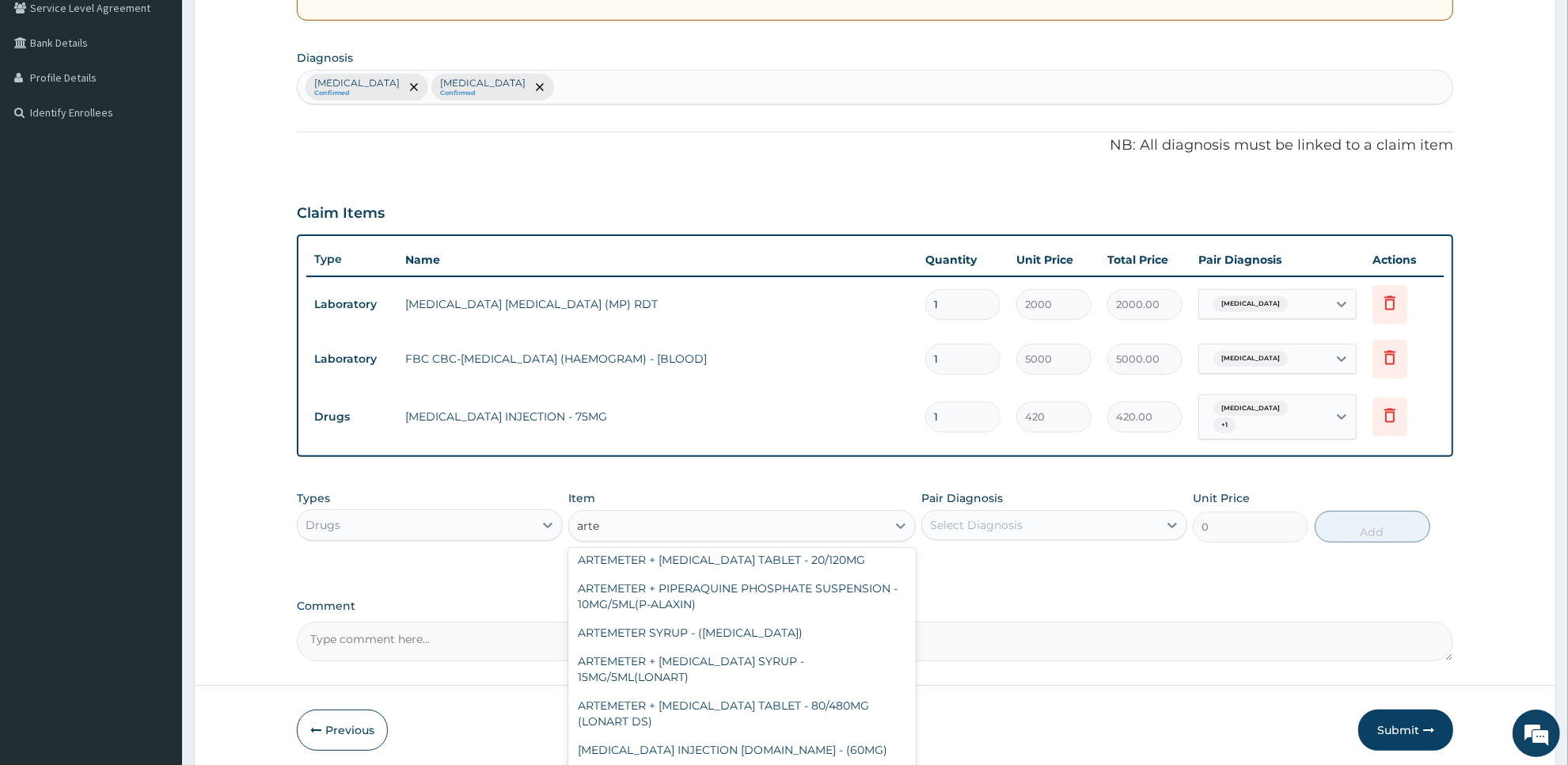
scroll to position [557, 0]
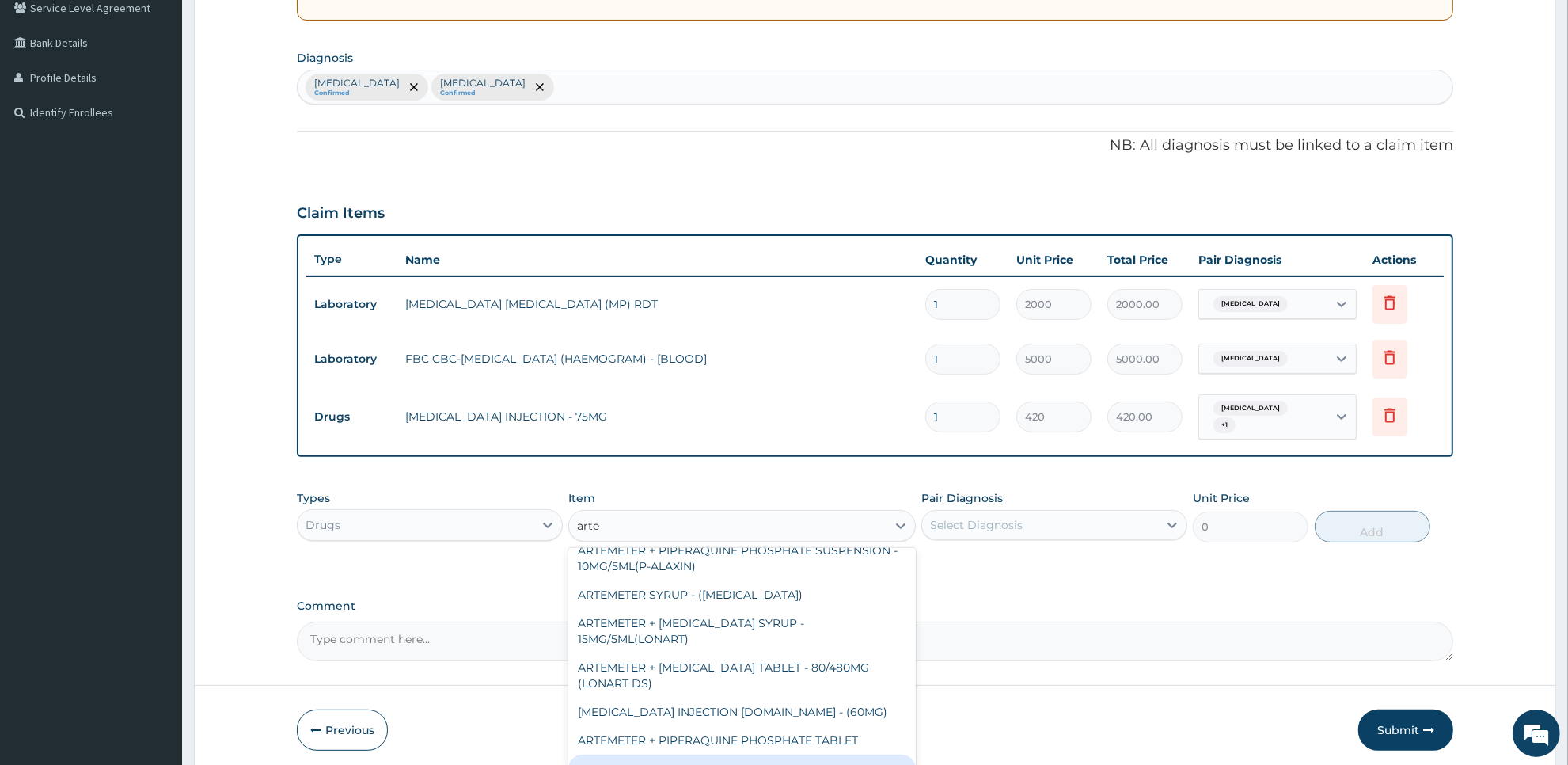
click at [861, 755] on div "ARTEMETER INJECTION - 80MG" at bounding box center [741, 768] width 346 height 28
type input "475.99999999999994"
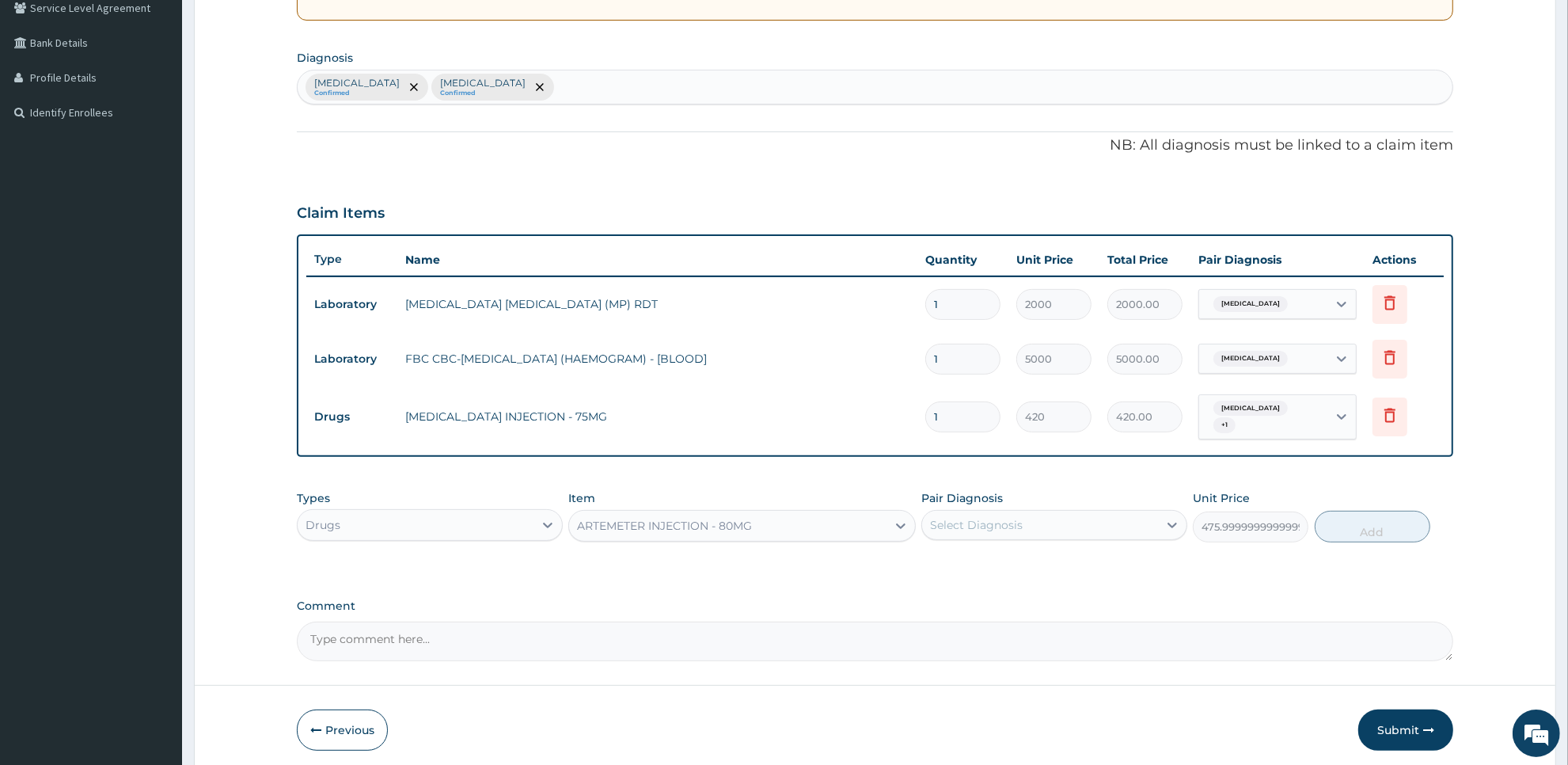
click at [1130, 548] on div "Types Drugs Item option ARTEMETER INJECTION - 80MG, selected. Select is focused…" at bounding box center [875, 528] width 1156 height 92
click at [1120, 521] on div "Select Diagnosis" at bounding box center [1040, 524] width 236 height 25
click at [1118, 550] on div "[MEDICAL_DATA]" at bounding box center [1054, 566] width 266 height 33
checkbox input "true"
click at [1370, 521] on button "Add" at bounding box center [1372, 526] width 115 height 32
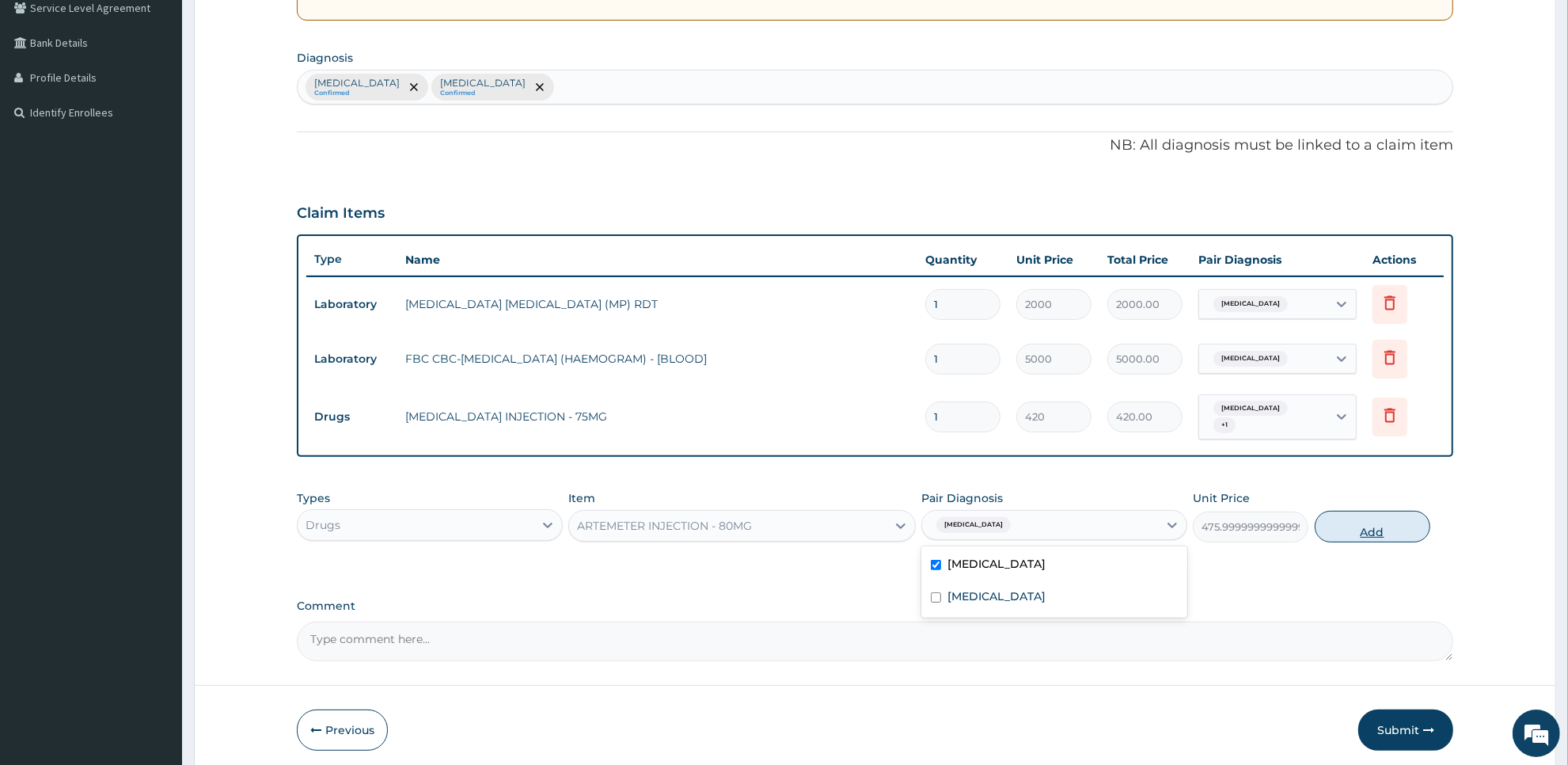
type input "0"
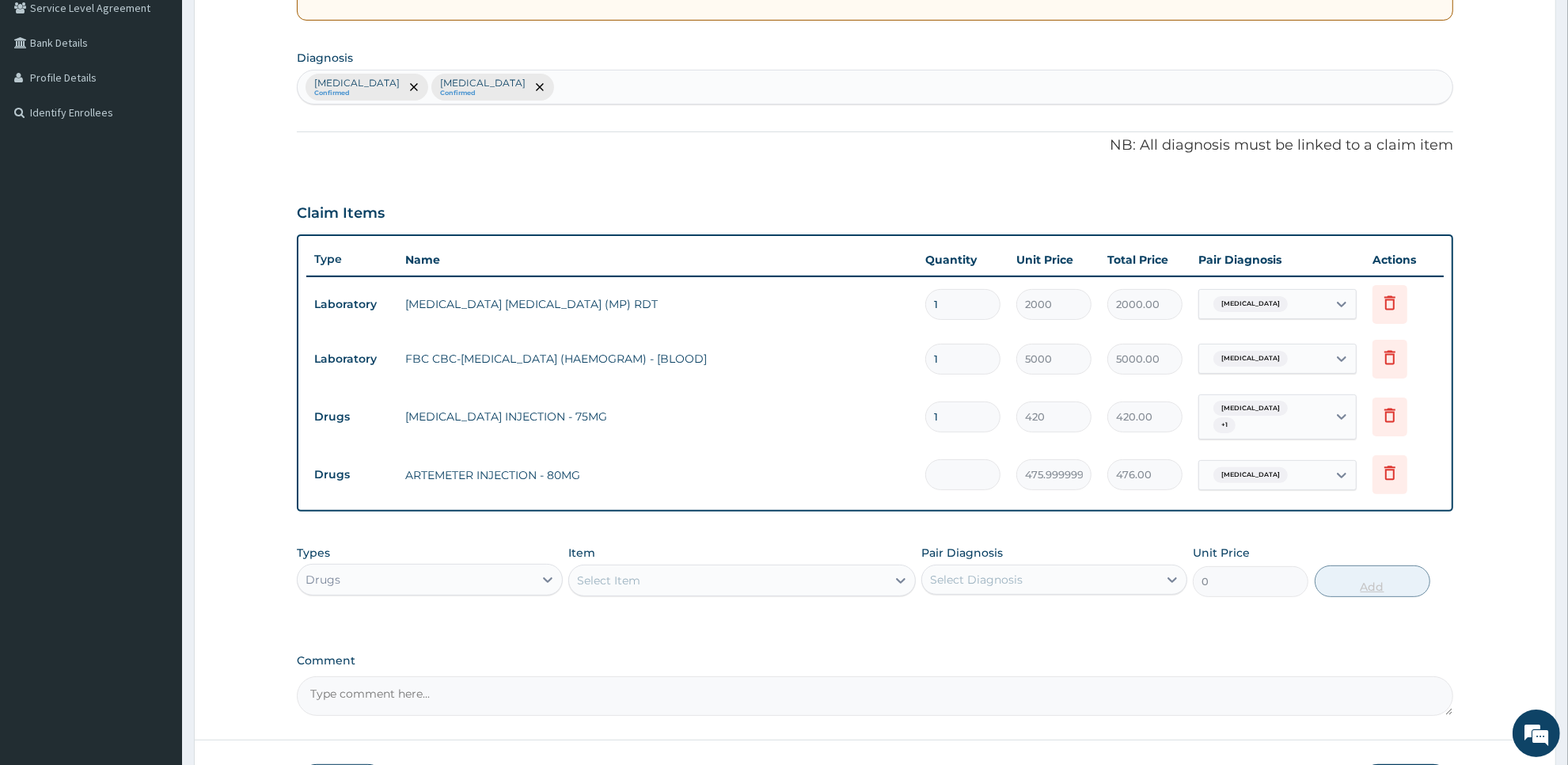
type input "0.00"
type input "6"
type input "2856.00"
type input "6"
click at [736, 576] on div "Select Item" at bounding box center [727, 579] width 316 height 25
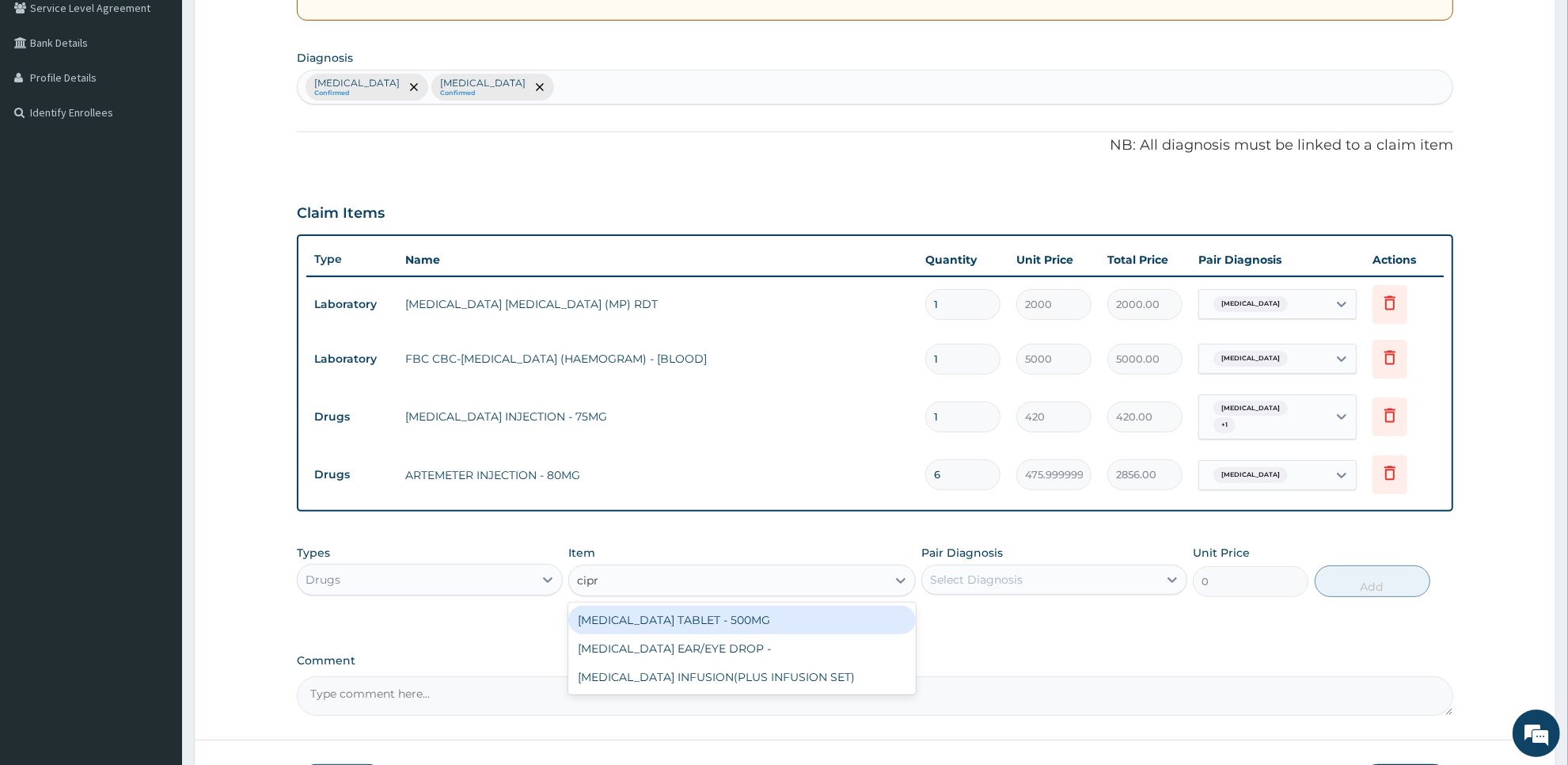
type input "[MEDICAL_DATA]"
click at [740, 614] on div "[MEDICAL_DATA] TABLET - 500MG" at bounding box center [741, 620] width 346 height 28
type input "196"
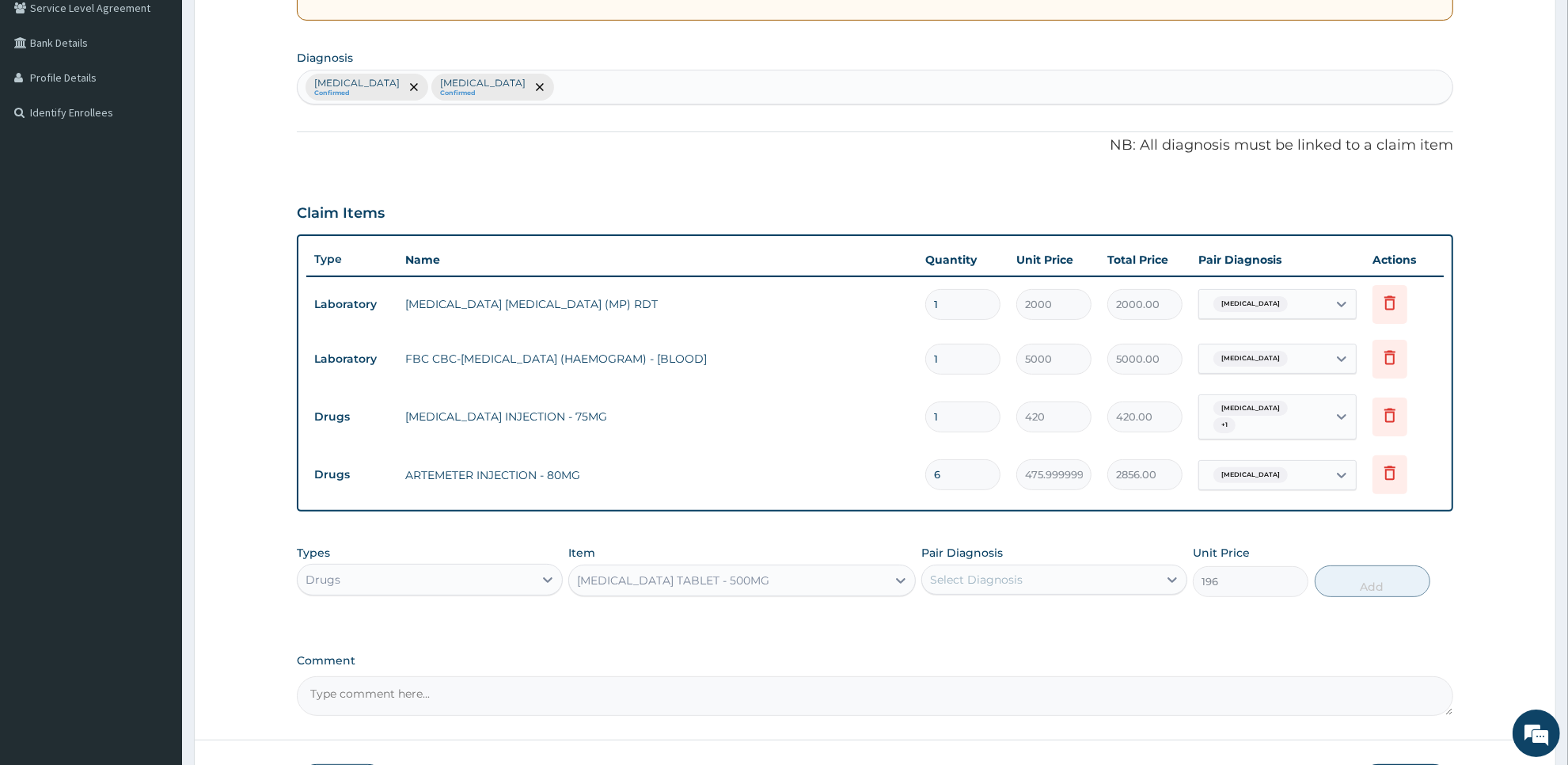
click at [1039, 567] on div "Select Diagnosis" at bounding box center [1040, 579] width 236 height 25
click at [1031, 620] on div "Malaria" at bounding box center [1054, 621] width 266 height 33
checkbox input "true"
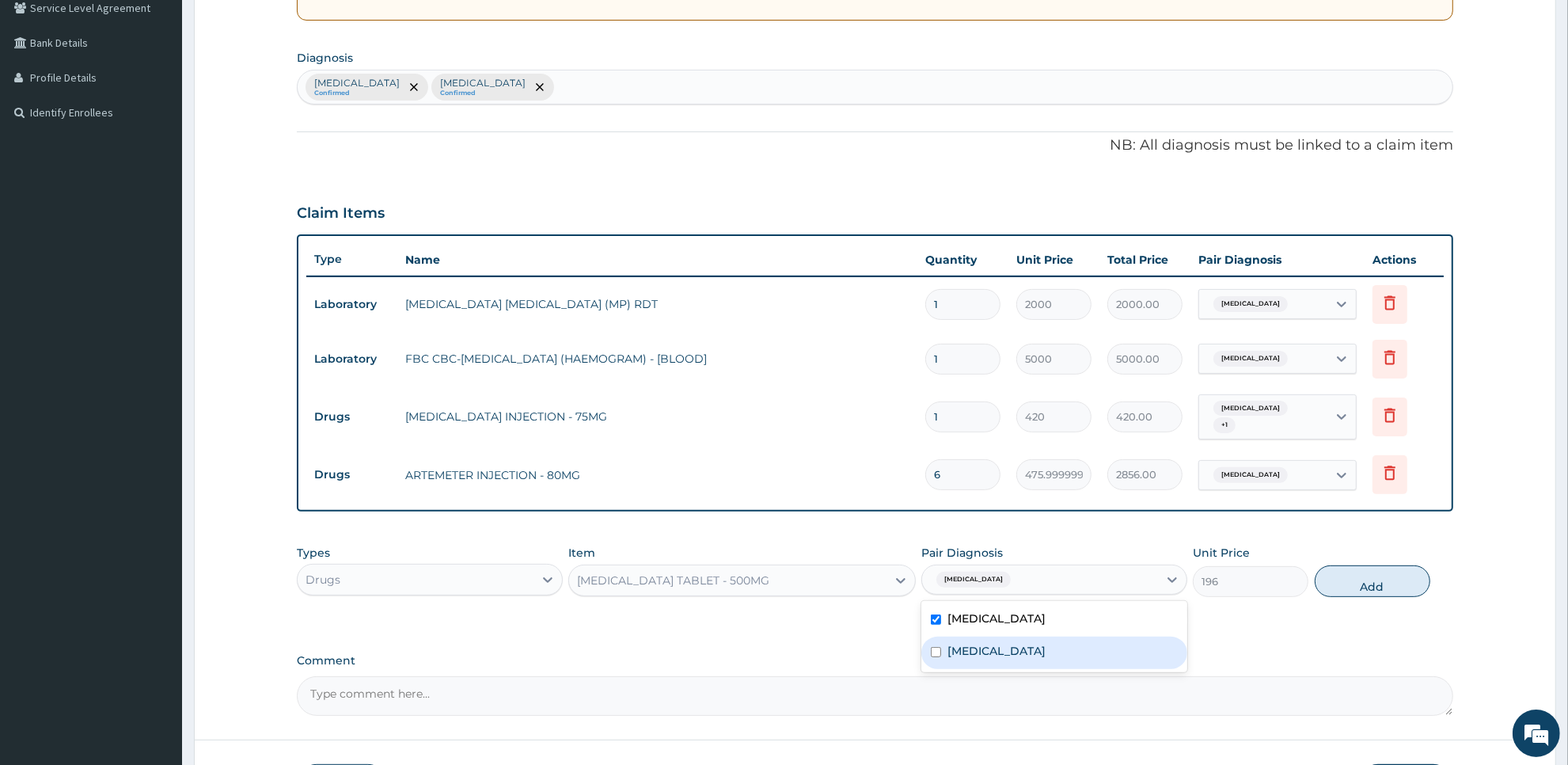
click at [1029, 646] on div "Typhoid fever" at bounding box center [1054, 653] width 266 height 33
checkbox input "true"
type input "0"
click at [1373, 572] on button "Add" at bounding box center [1372, 581] width 115 height 32
type input "0"
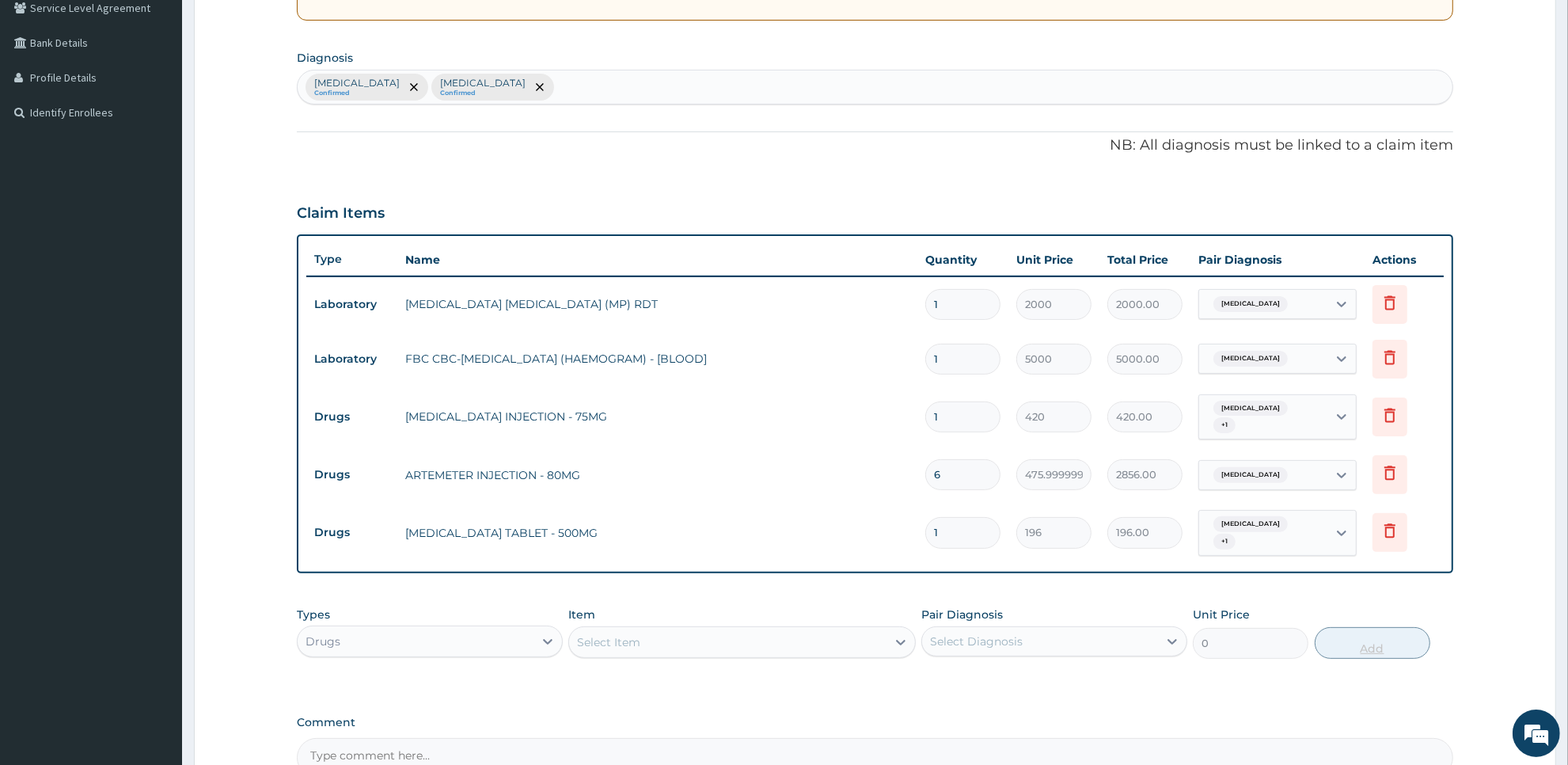
type input "10"
type input "1960.00"
type input "10"
click at [861, 629] on div "Select Item" at bounding box center [727, 641] width 316 height 25
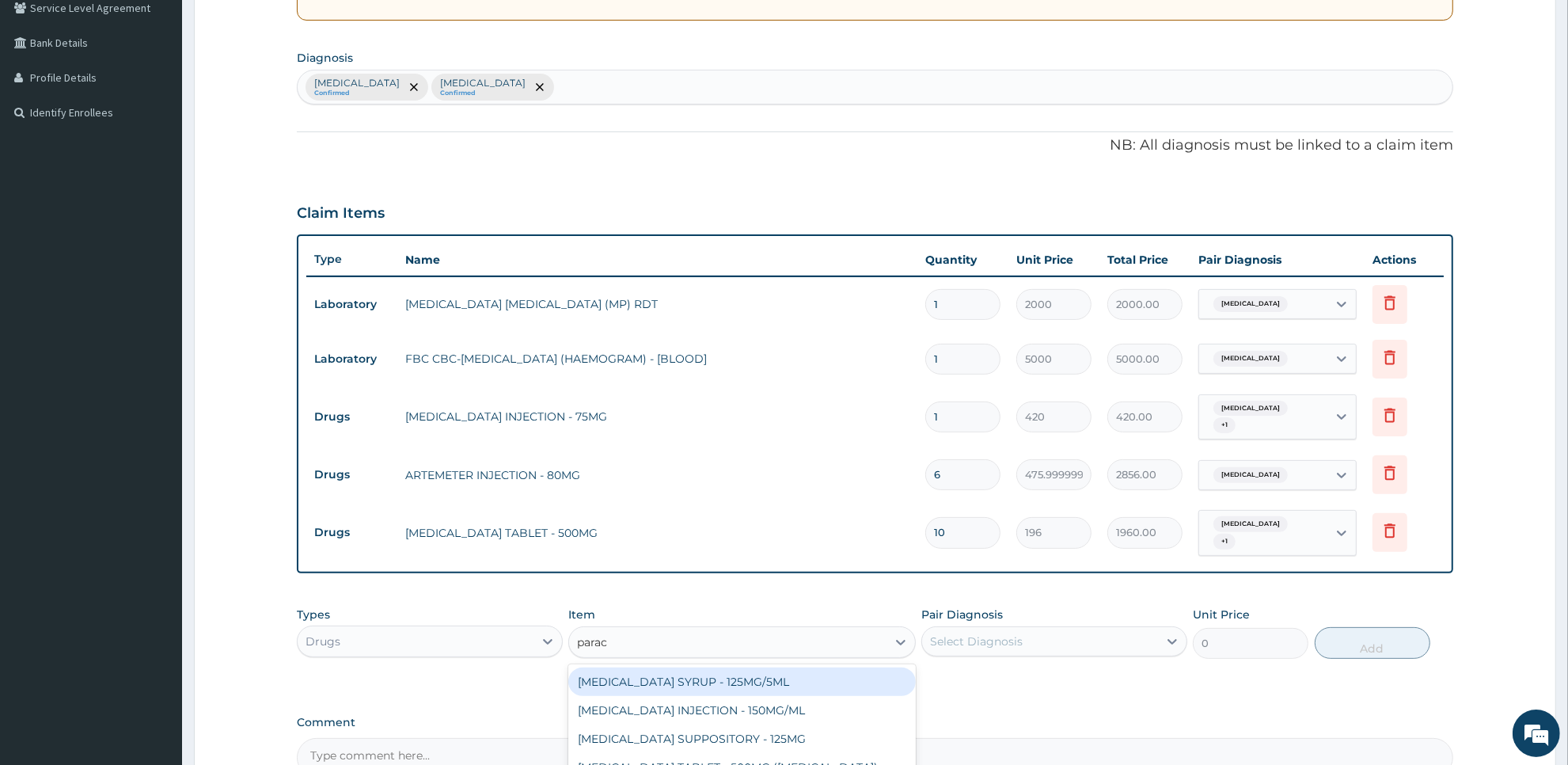
type input "parace"
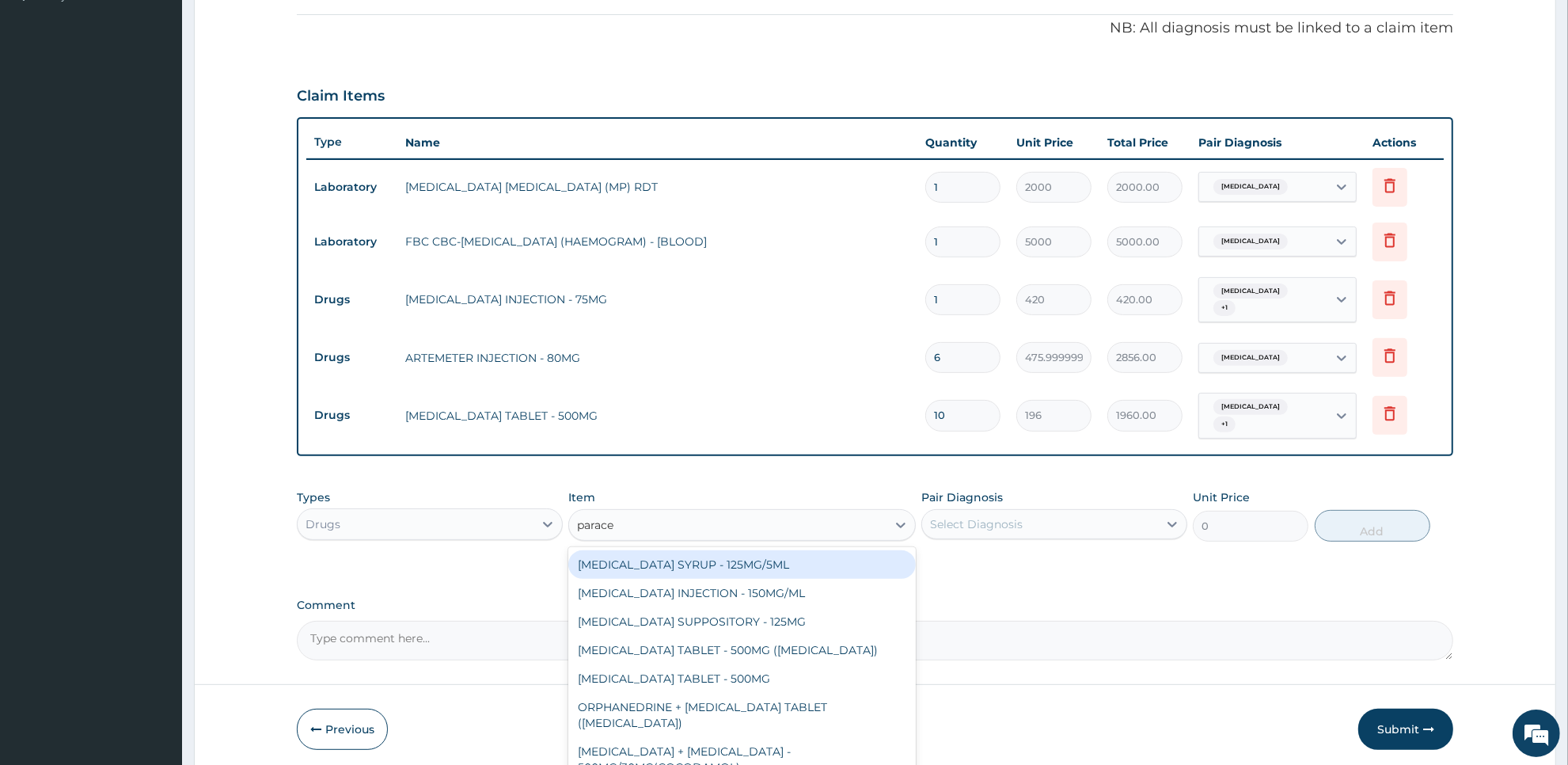
scroll to position [504, 0]
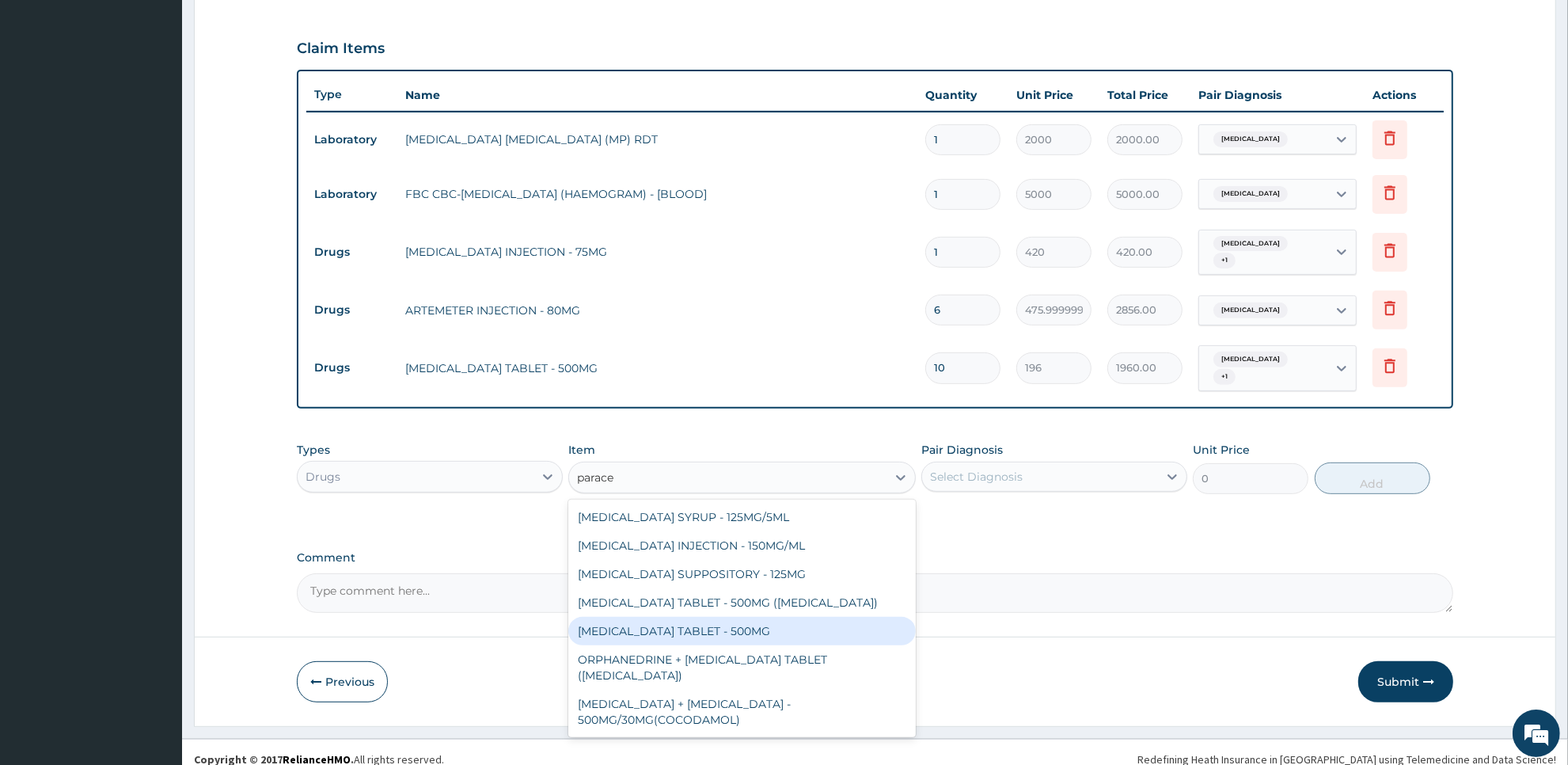
click at [821, 617] on div "PARACETAMOL TABLET - 500MG" at bounding box center [741, 631] width 346 height 28
type input "33.599999999999994"
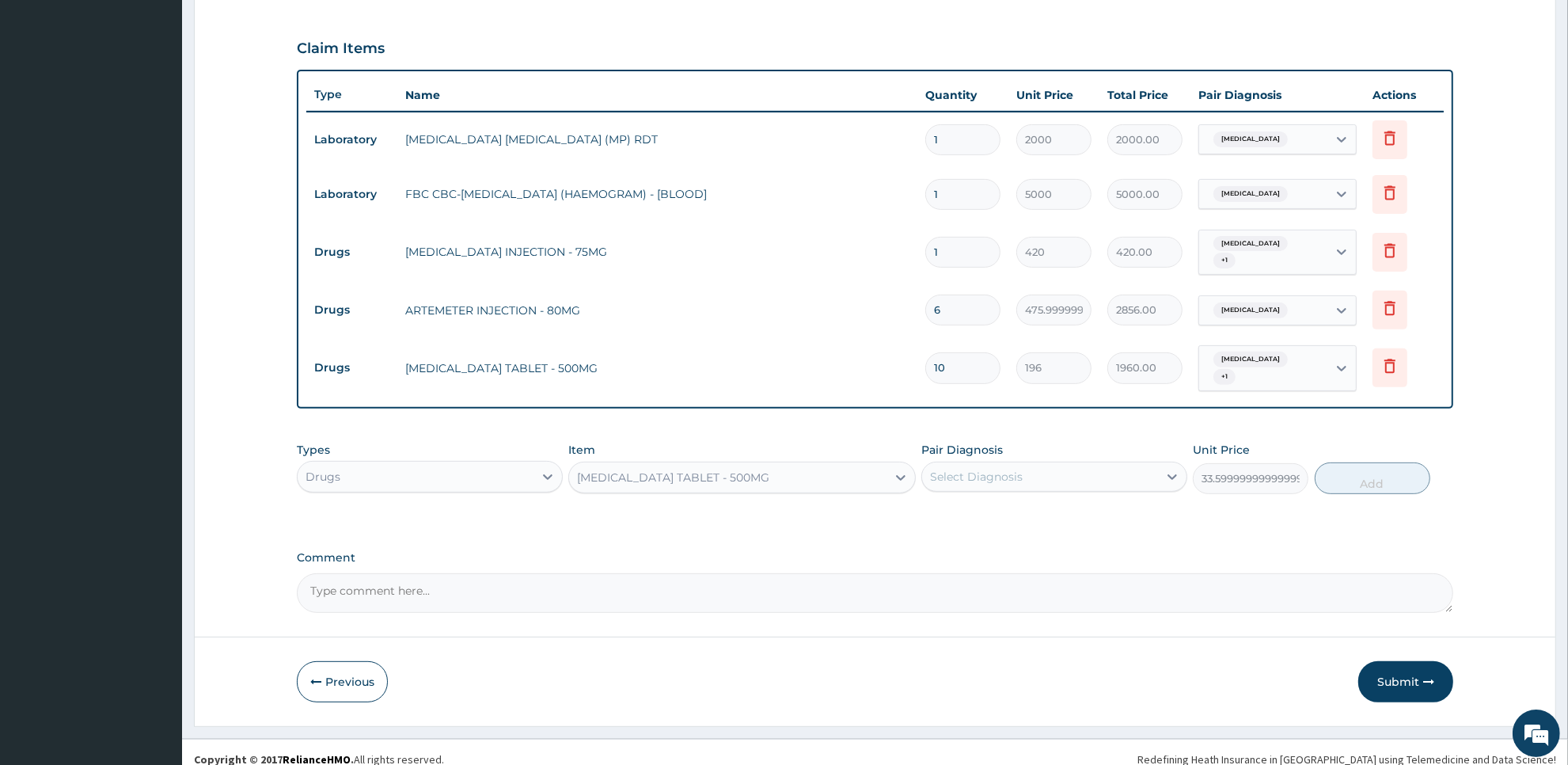
click at [1106, 464] on div "Select Diagnosis" at bounding box center [1040, 476] width 236 height 25
click at [1101, 501] on div "Malaria" at bounding box center [1054, 517] width 266 height 33
click at [1100, 517] on div "Malaria" at bounding box center [1054, 517] width 266 height 33
checkbox input "true"
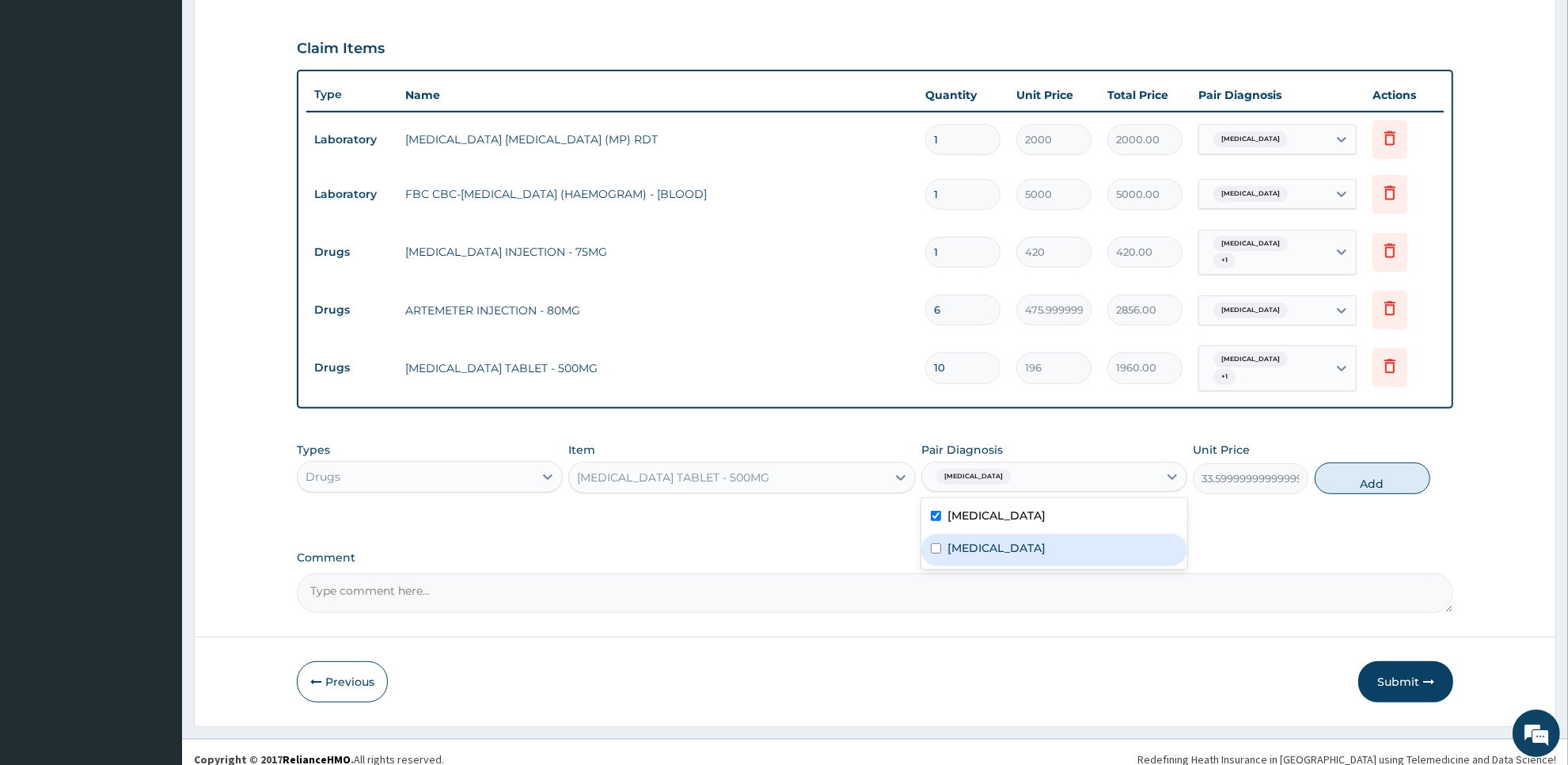
click at [1100, 536] on div "Typhoid fever" at bounding box center [1054, 550] width 266 height 33
checkbox input "true"
click at [1347, 462] on button "Add" at bounding box center [1372, 478] width 115 height 32
type input "0"
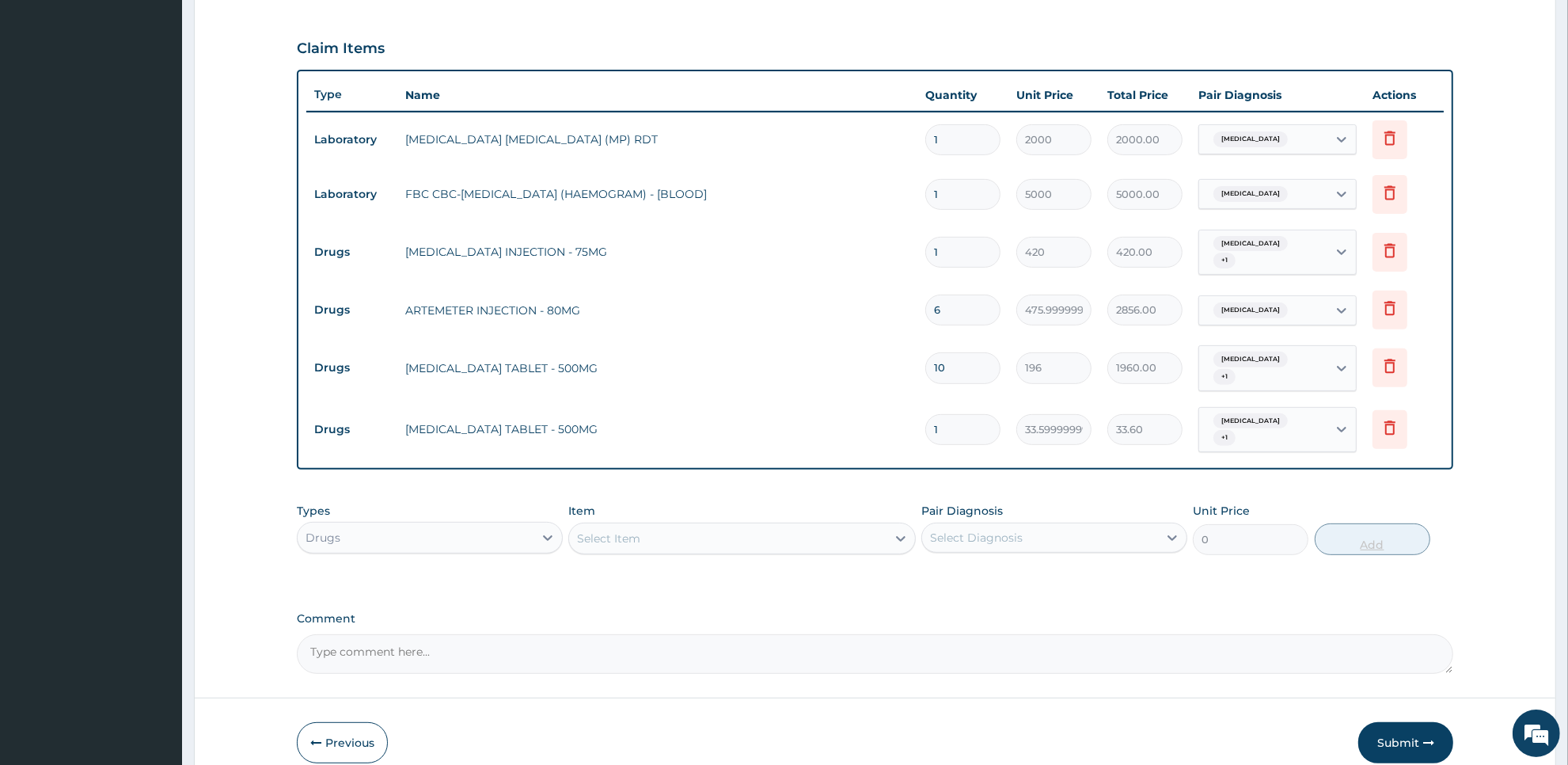
type input "18"
type input "604.80"
type input "18"
click at [851, 526] on div "Select Item" at bounding box center [727, 538] width 316 height 25
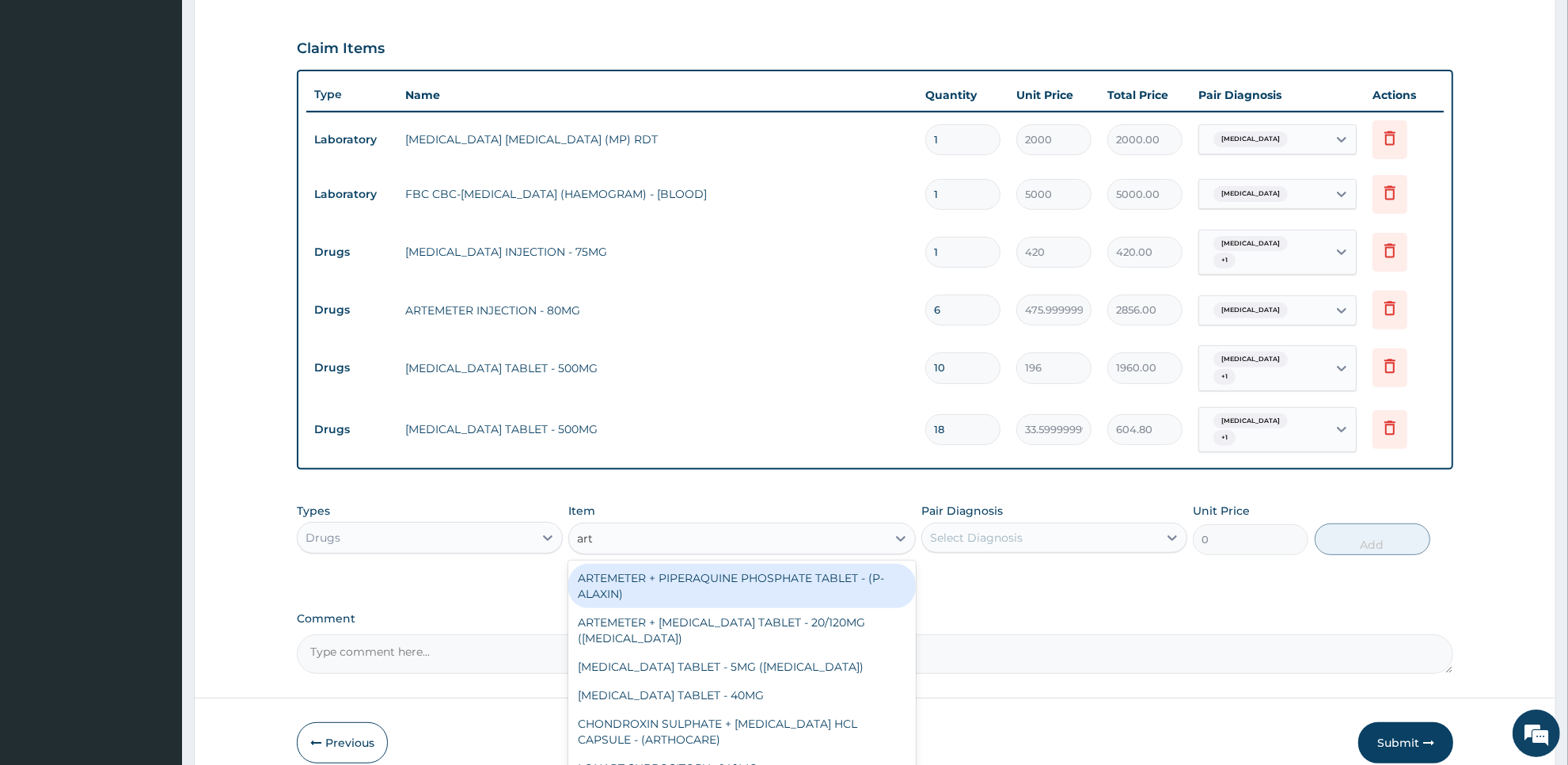
type input "arte"
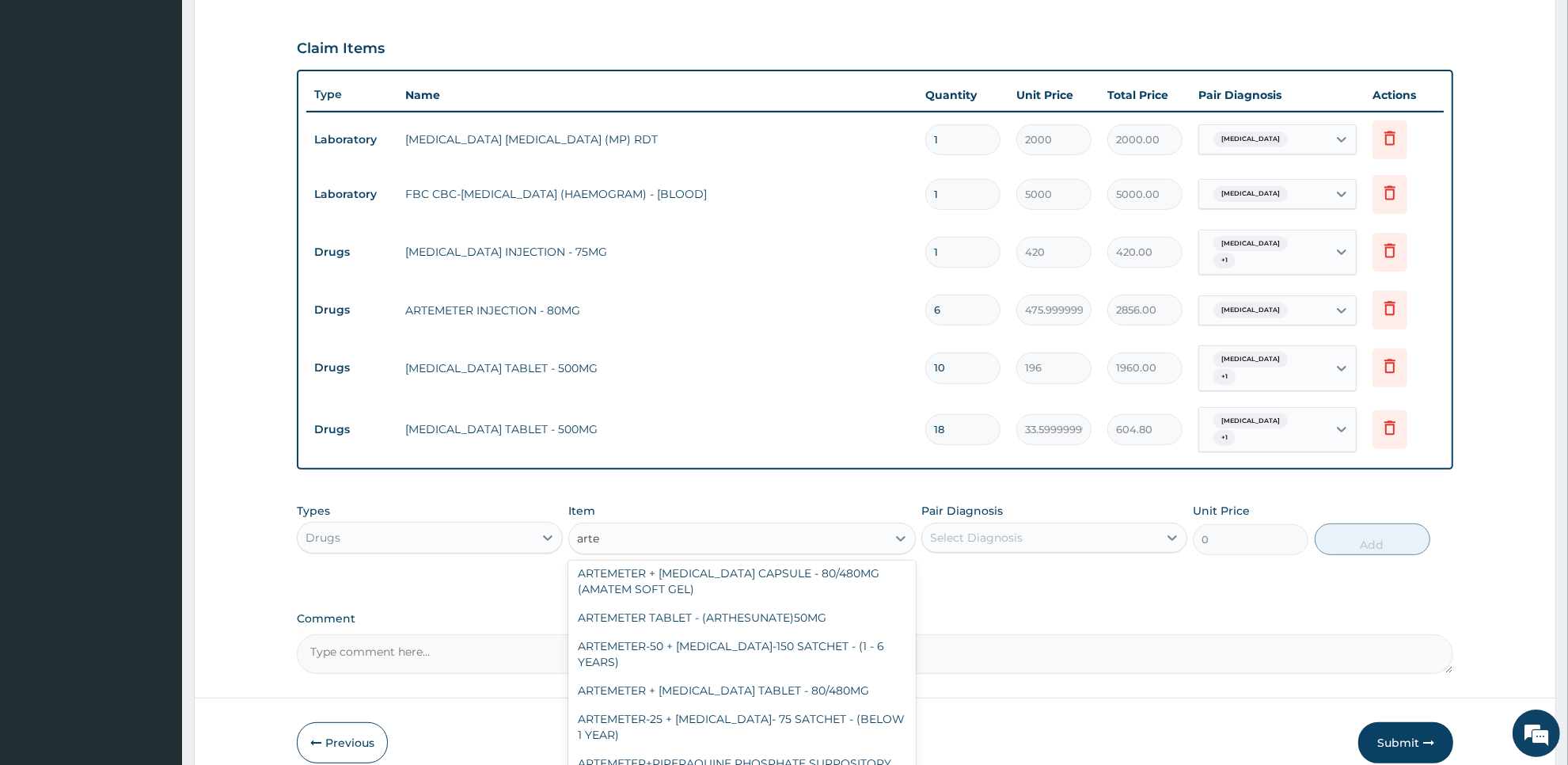
scroll to position [207, 0]
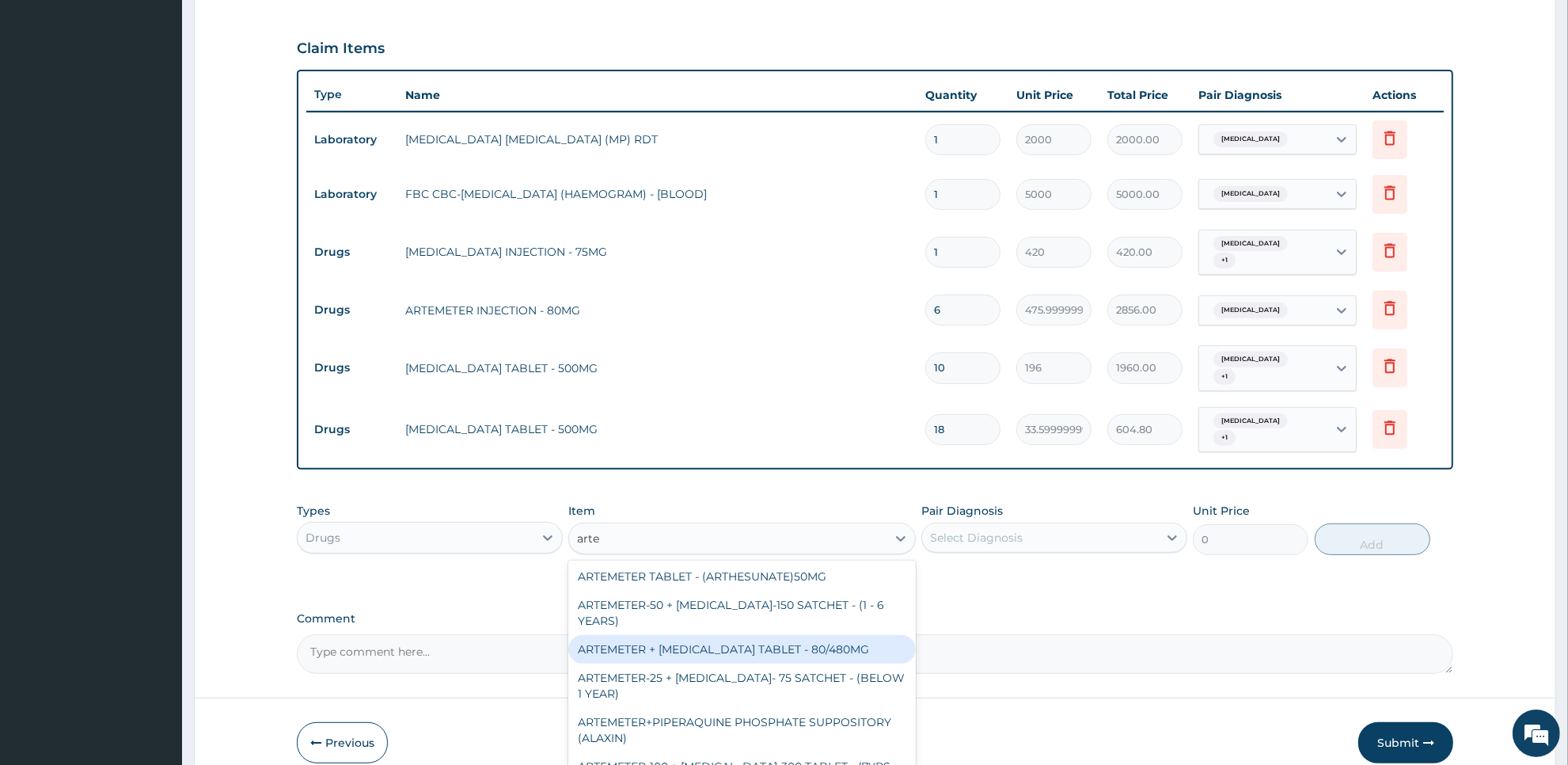
click at [833, 635] on div "ARTEMETER + LUMEFANTRINE TABLET - 80/480MG" at bounding box center [741, 649] width 346 height 28
type input "364"
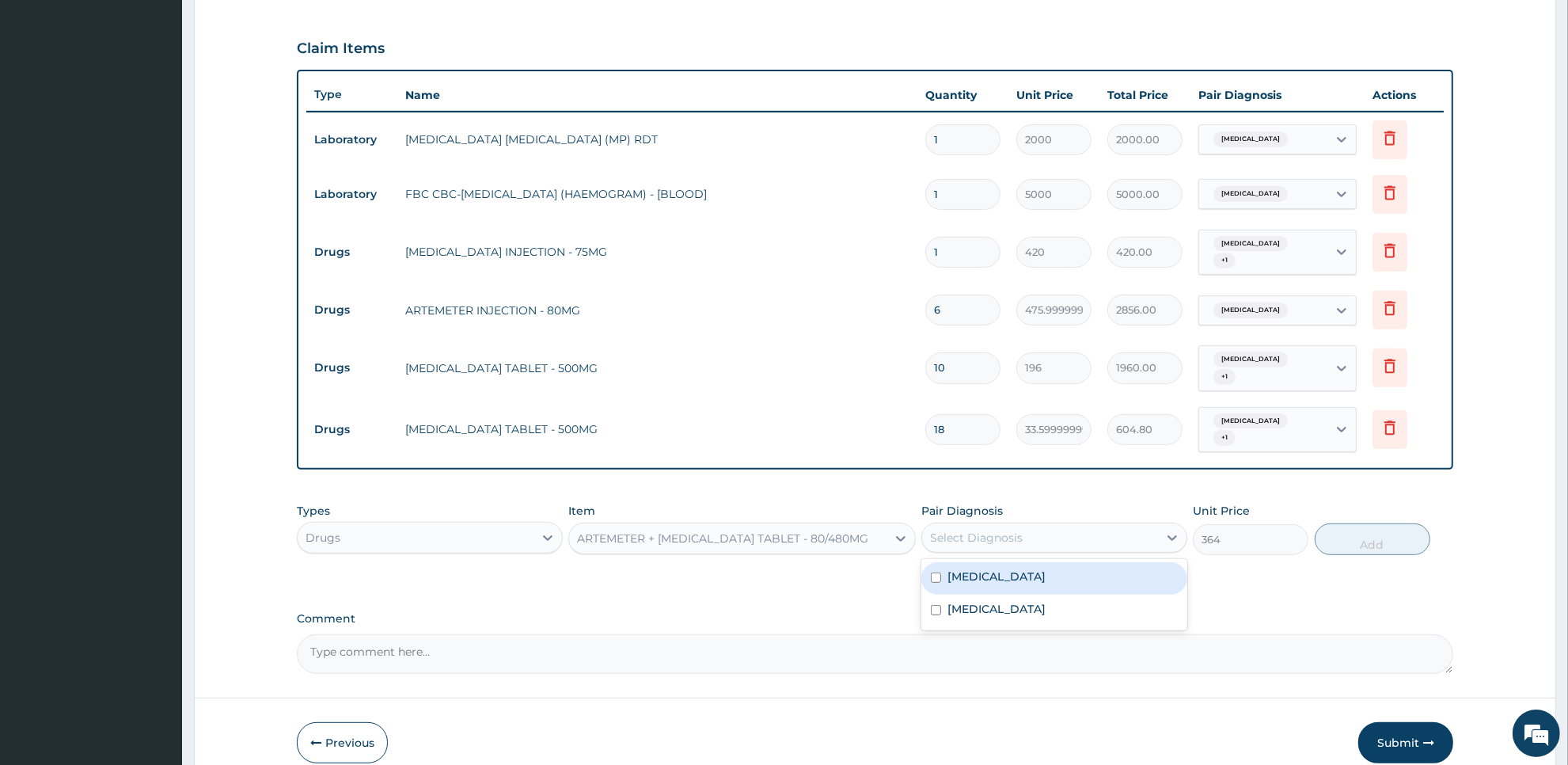
click at [1087, 525] on div "Select Diagnosis" at bounding box center [1040, 537] width 236 height 25
click at [1080, 563] on div "Malaria" at bounding box center [1054, 578] width 266 height 33
checkbox input "true"
click at [1362, 523] on button "Add" at bounding box center [1372, 539] width 115 height 32
type input "0"
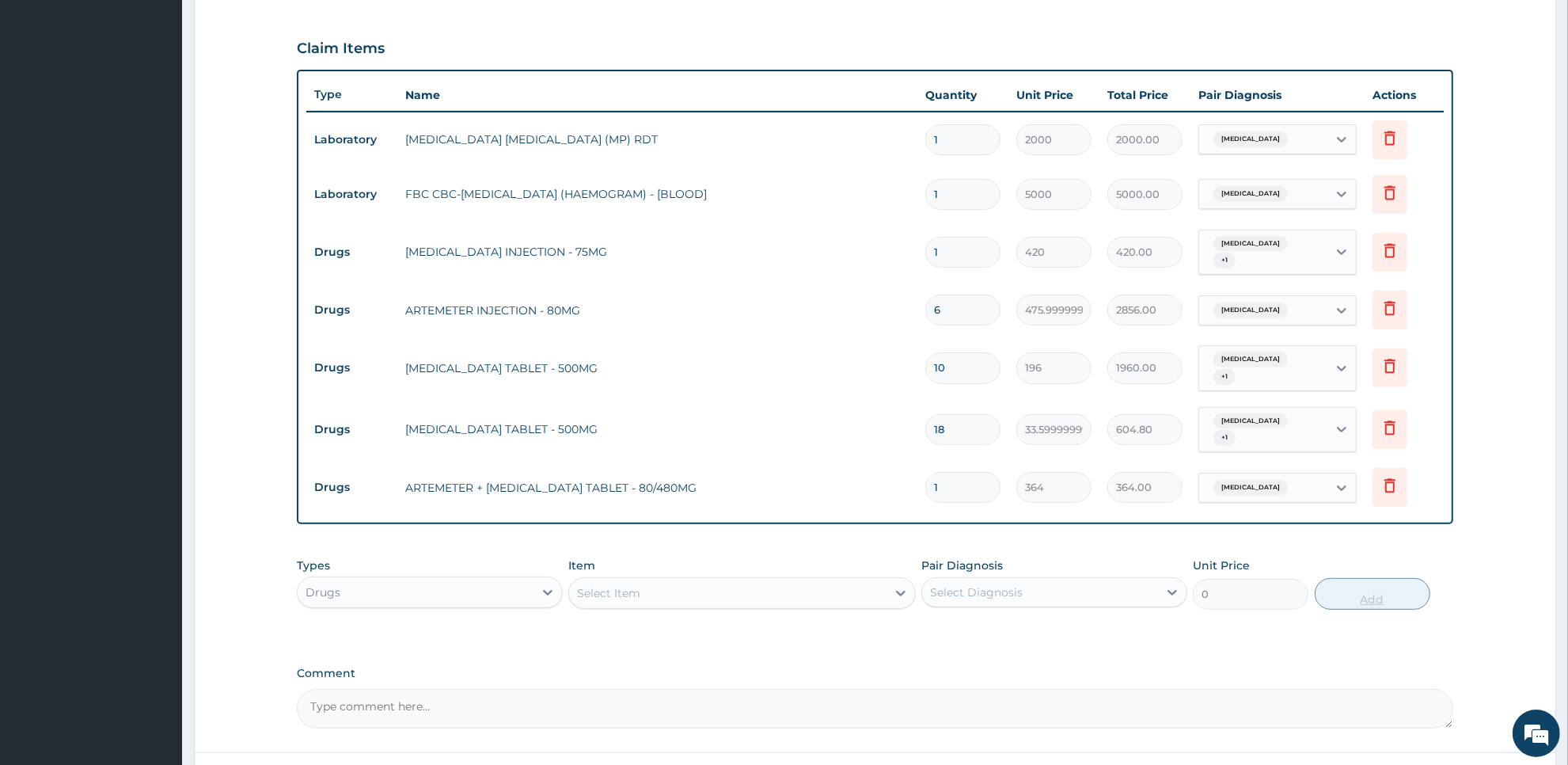
type input "0.00"
type input "6"
type input "2184.00"
type input "6"
click at [735, 580] on div "Select Item" at bounding box center [727, 592] width 316 height 25
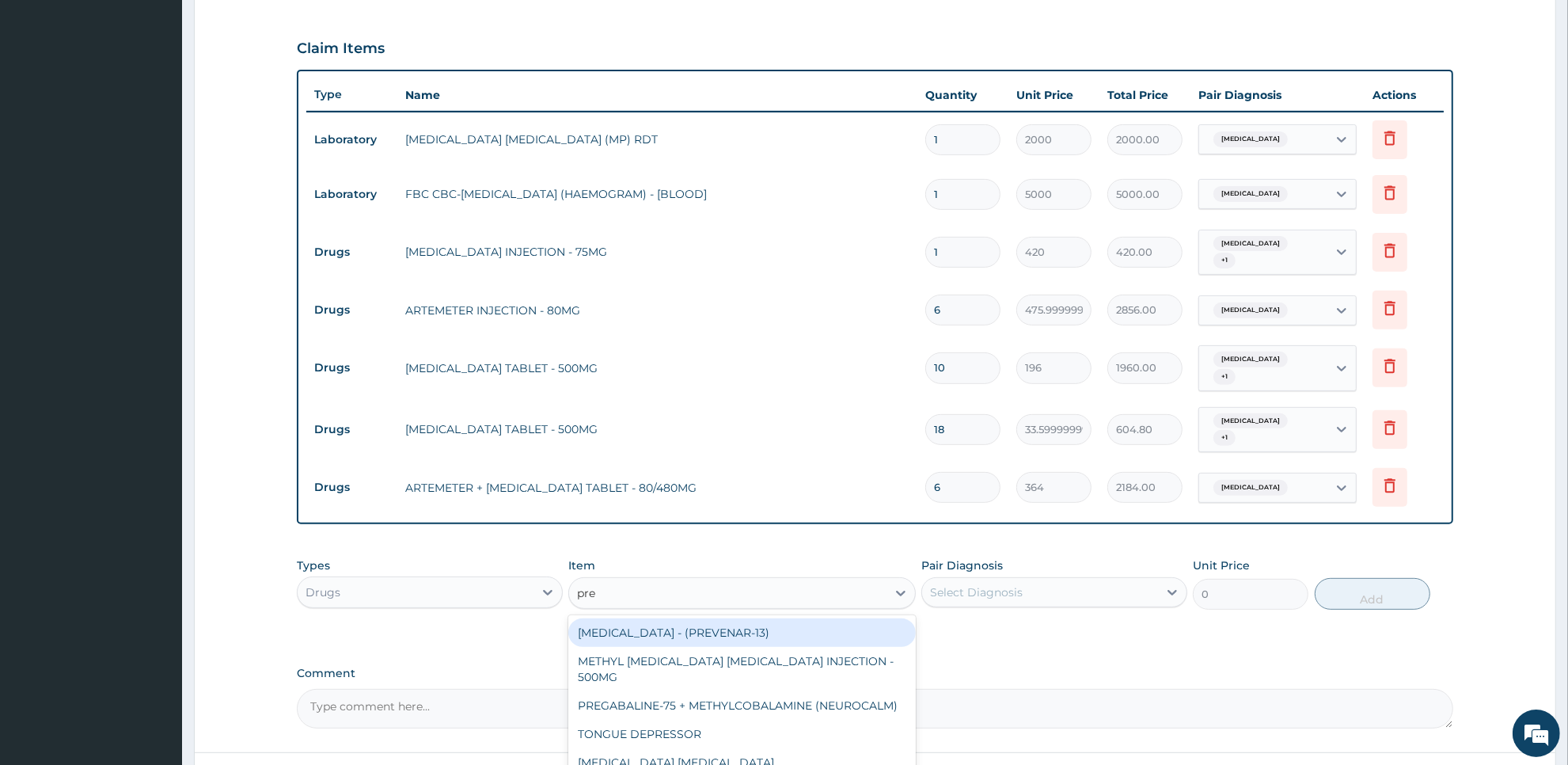
type input "pred"
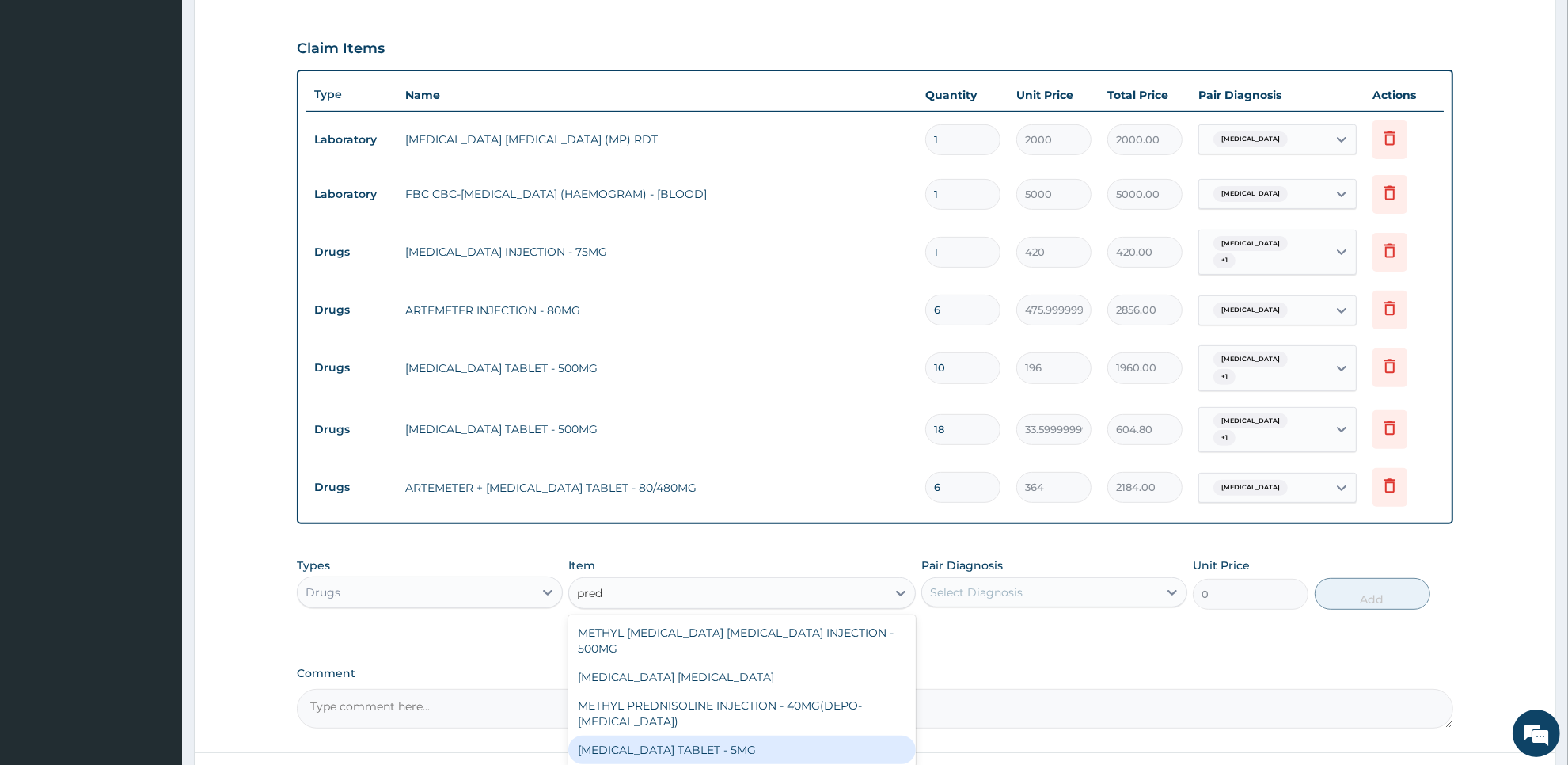
click at [738, 736] on div "PREDNISOLONE TABLET - 5MG" at bounding box center [741, 750] width 346 height 28
type input "42"
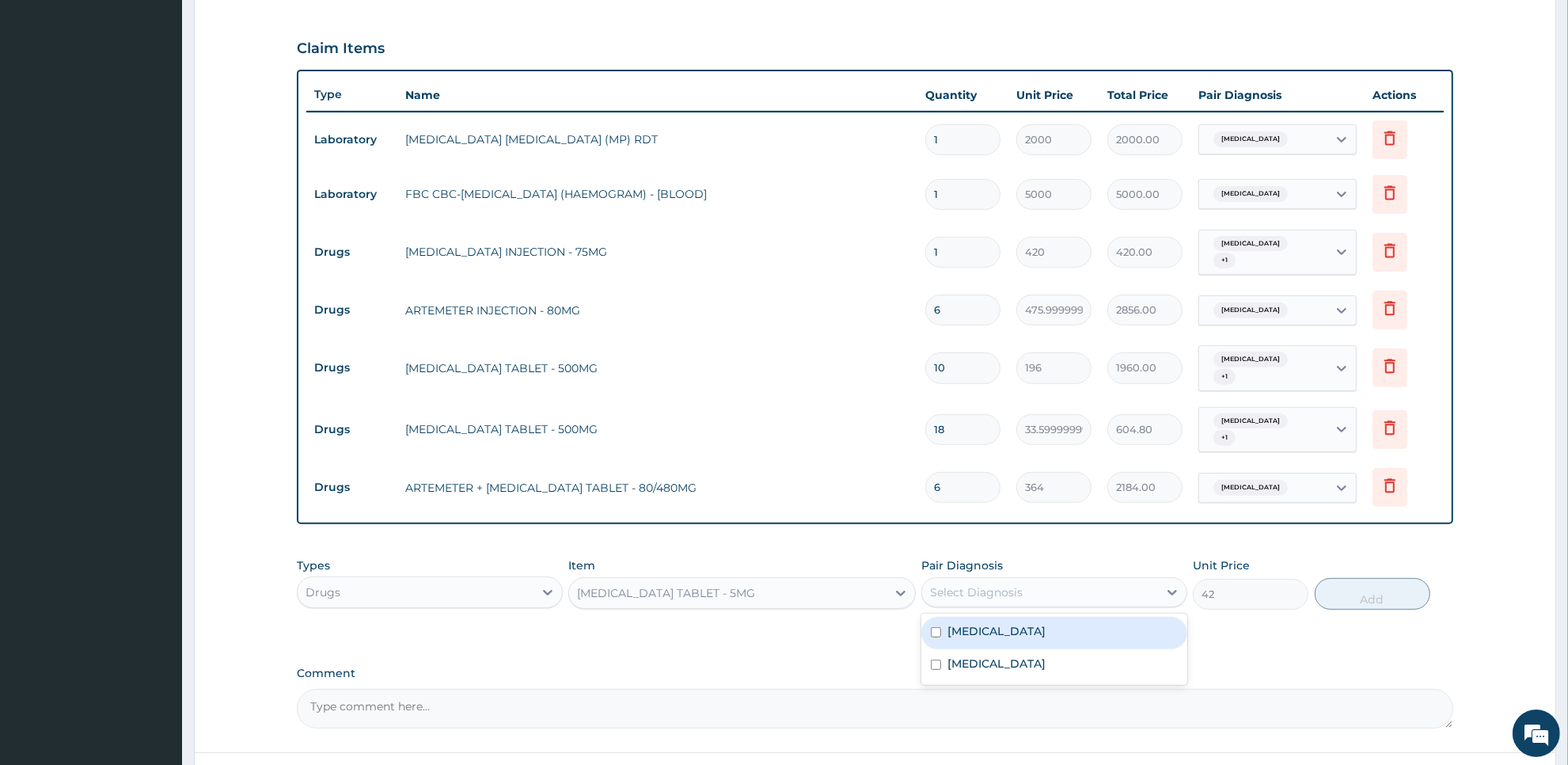
click at [1089, 579] on div "Select Diagnosis" at bounding box center [1040, 591] width 236 height 25
click at [1085, 617] on div "Malaria" at bounding box center [1054, 633] width 266 height 33
checkbox input "true"
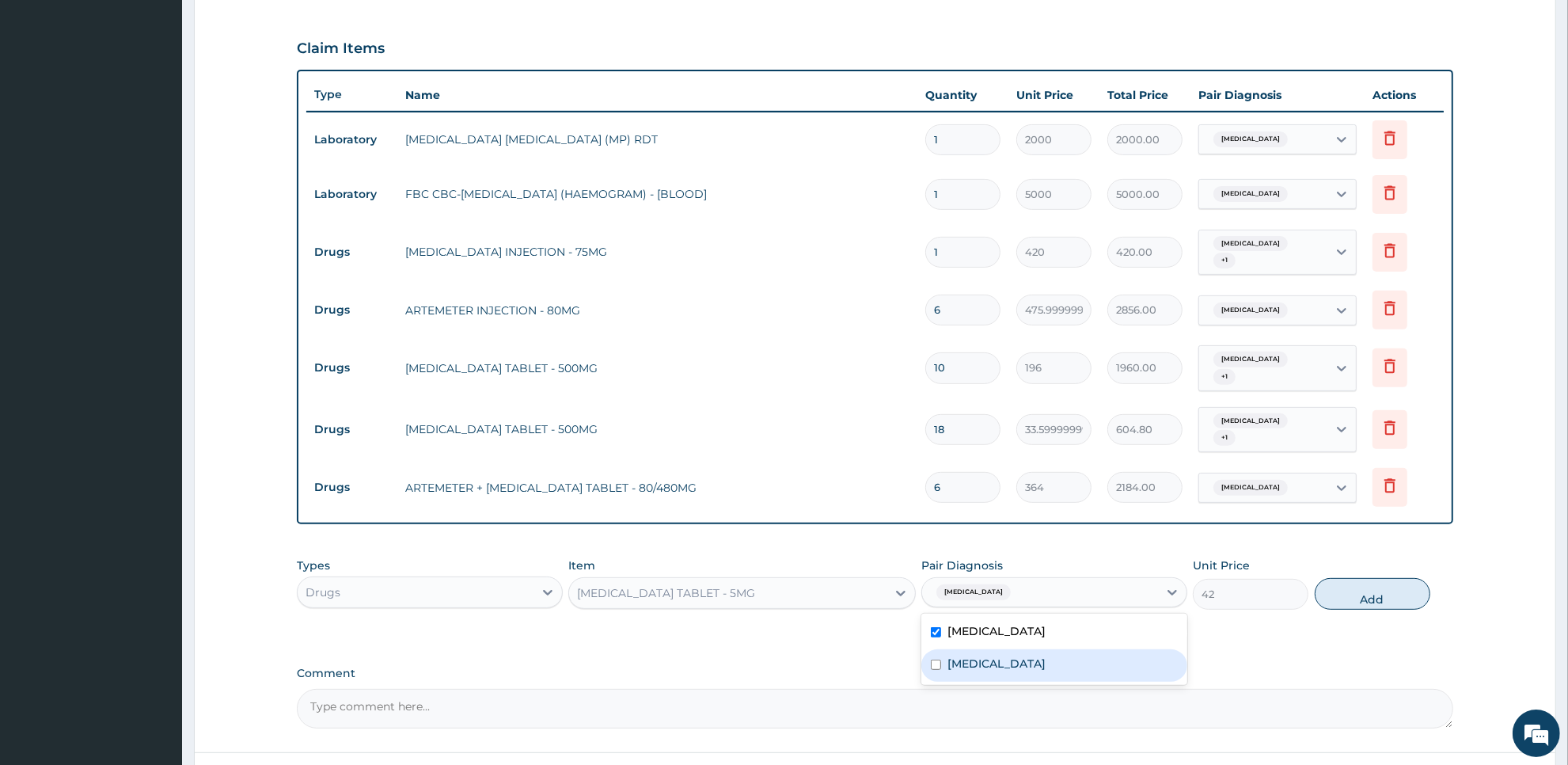
click at [1098, 651] on div "Typhoid fever" at bounding box center [1054, 665] width 266 height 33
checkbox input "true"
click at [1361, 578] on button "Add" at bounding box center [1372, 593] width 115 height 32
type input "0"
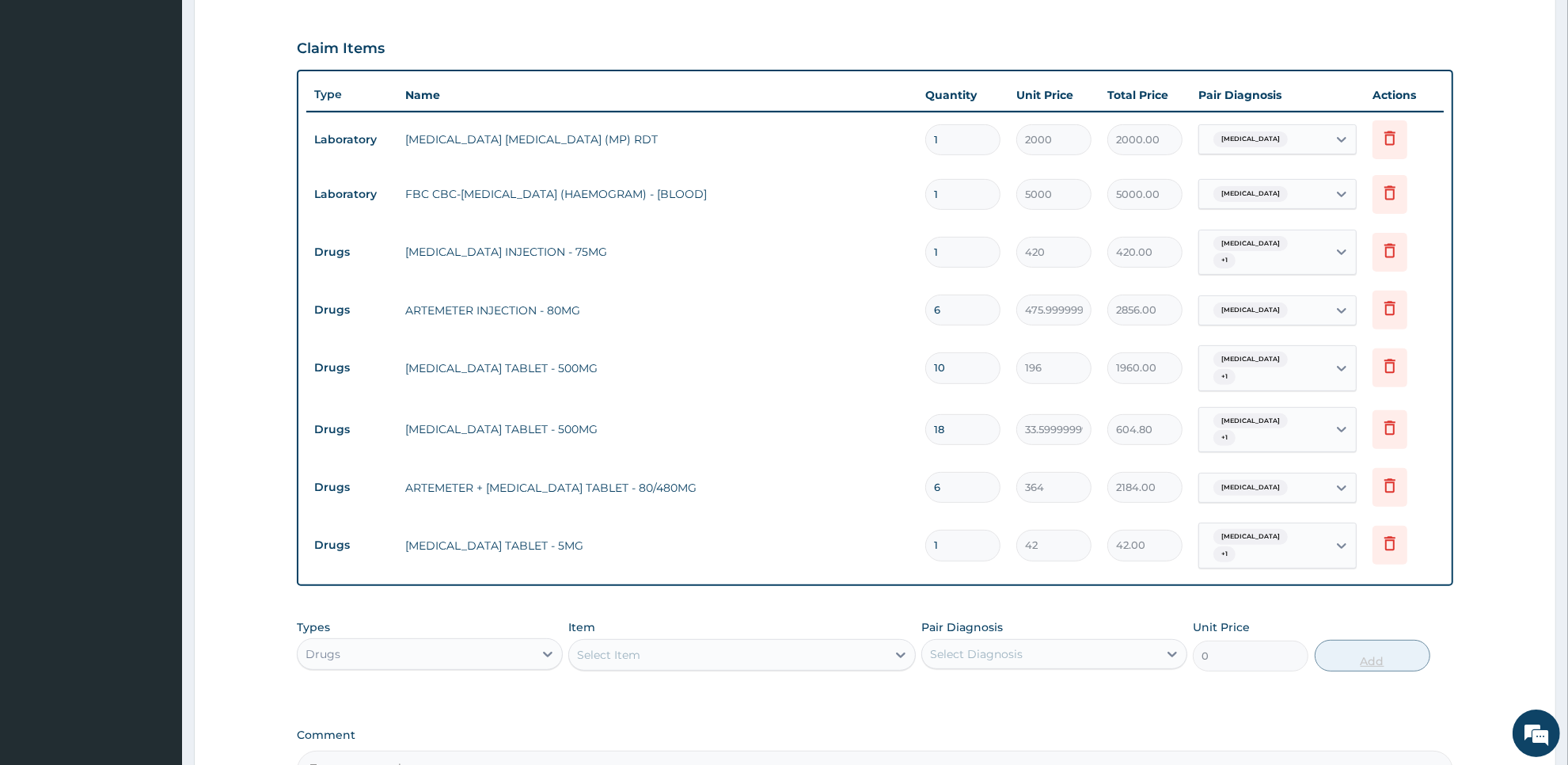
type input "10"
type input "420.00"
type input "10"
click at [819, 642] on div "Select Item" at bounding box center [727, 654] width 316 height 25
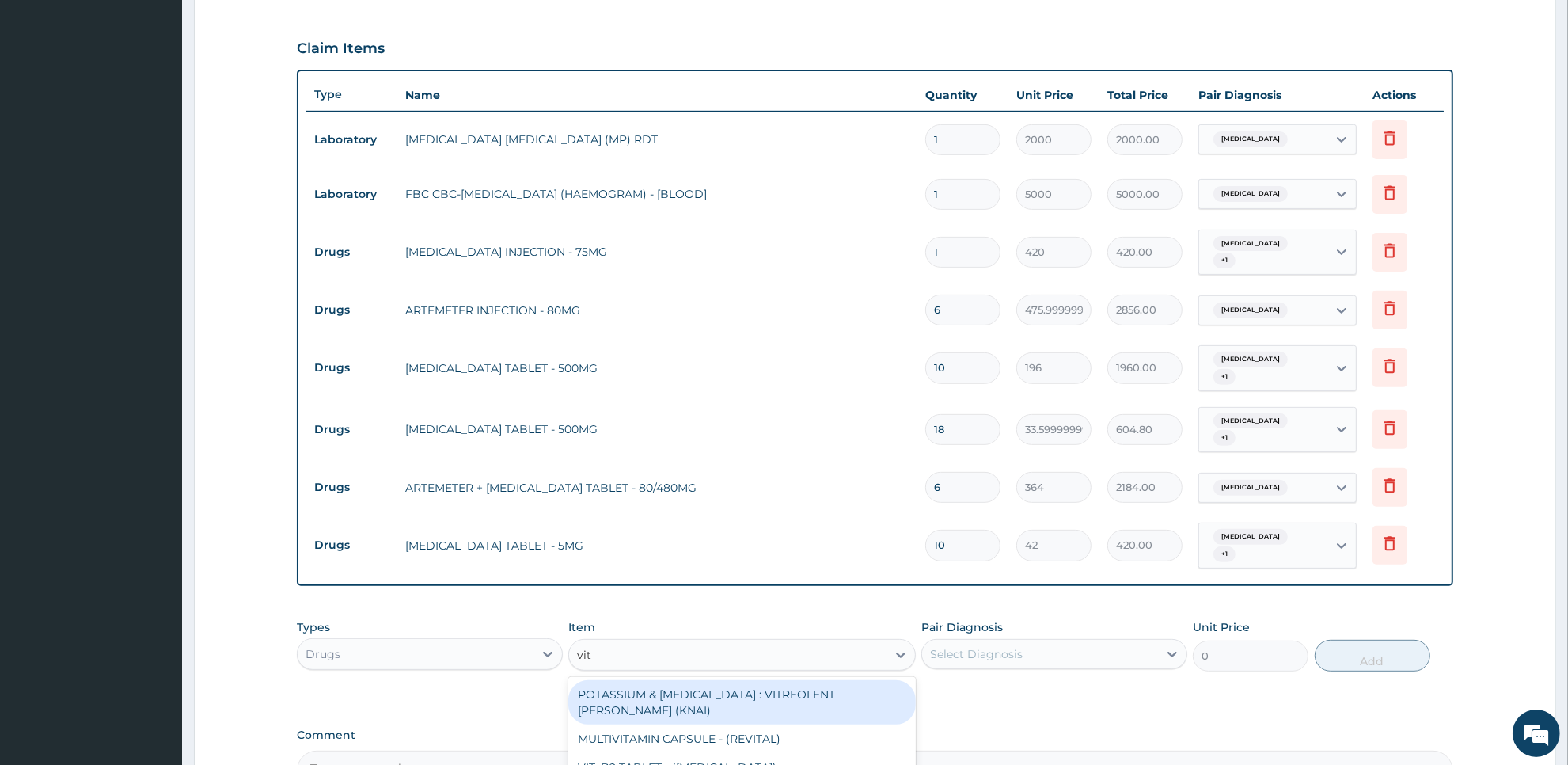
type input "vit b"
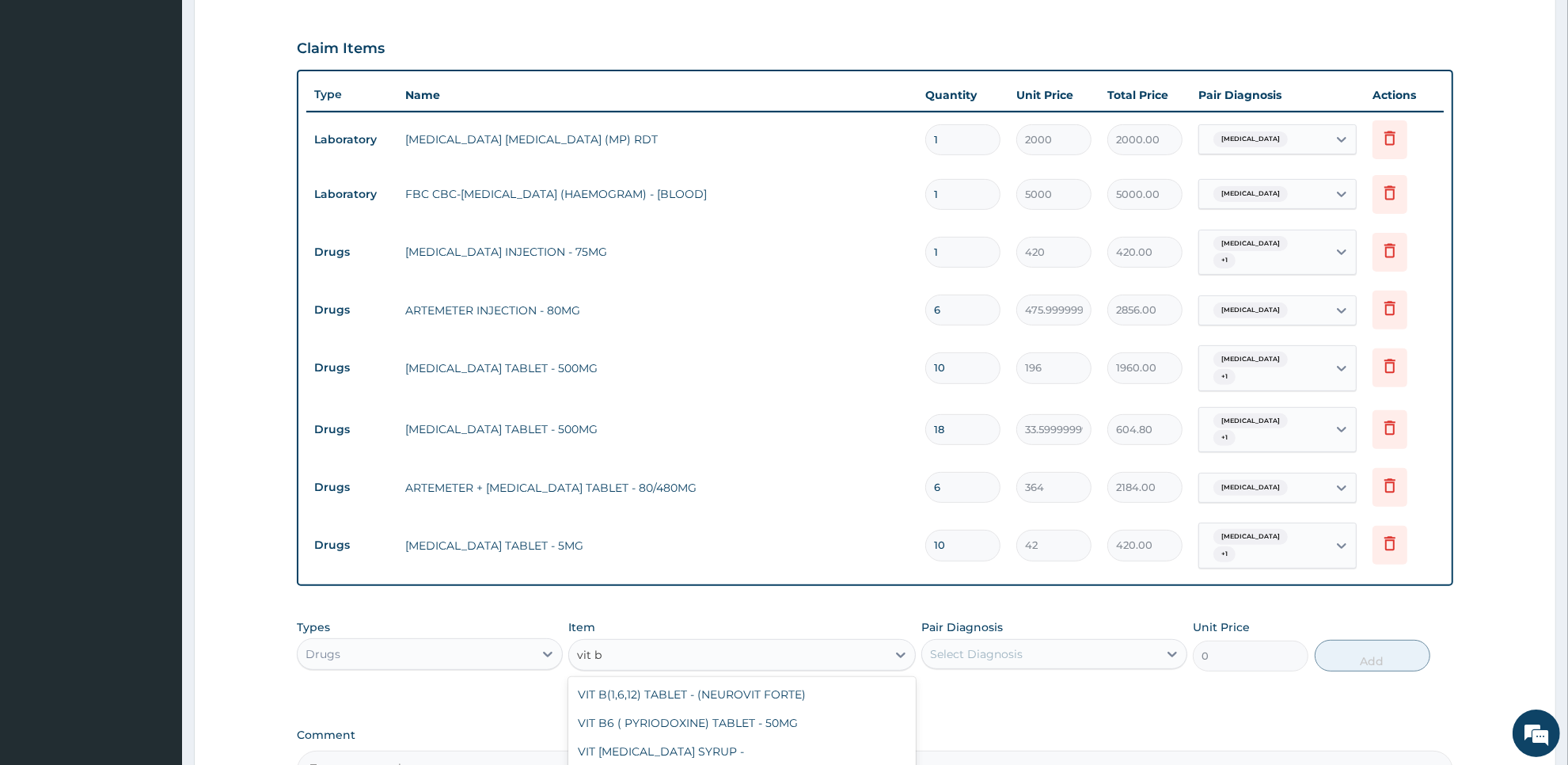
click at [844, 764] on div "VIT B- COMPLEX TABLET -" at bounding box center [741, 780] width 346 height 28
type input "16.799999999999997"
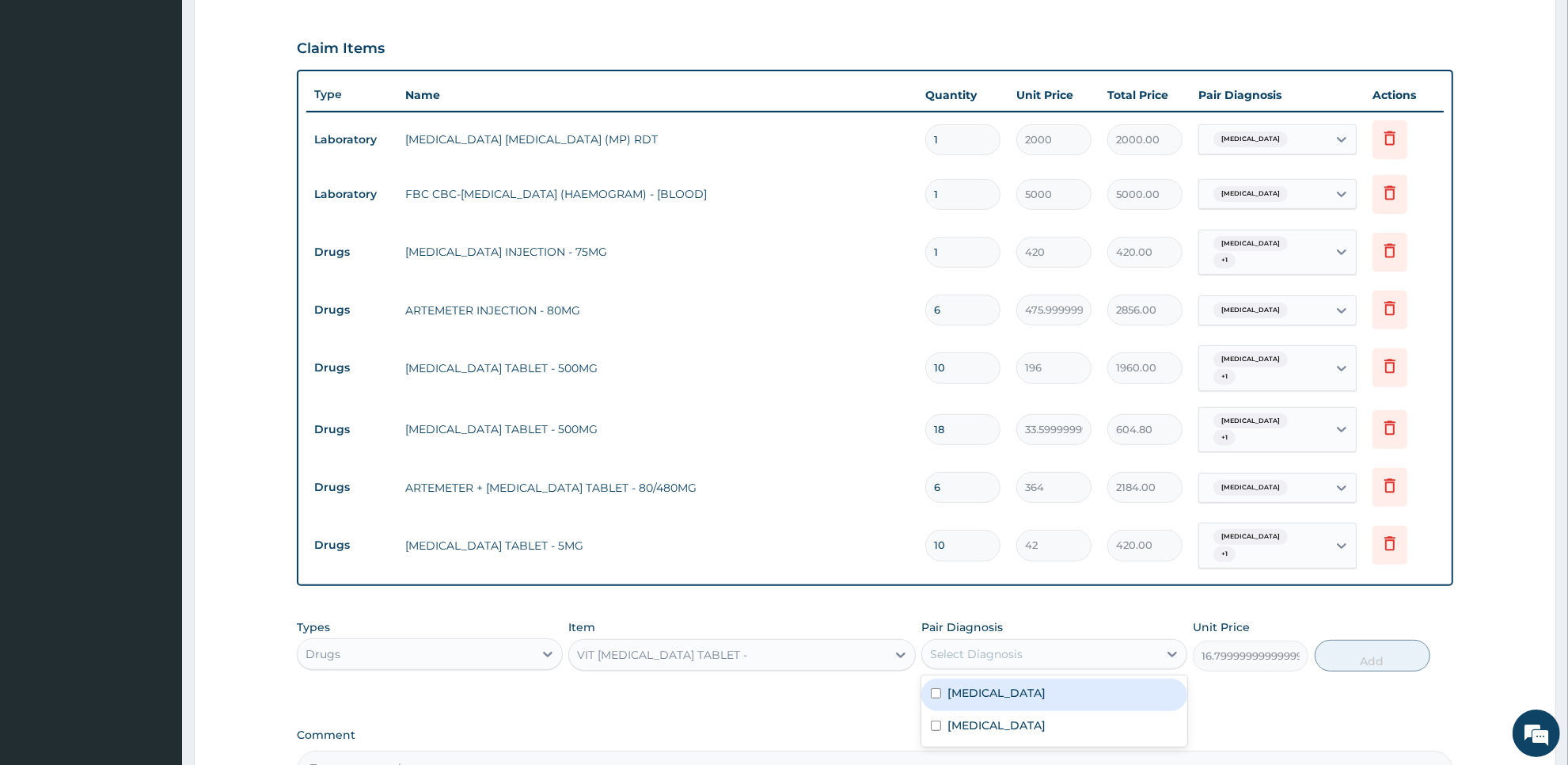
click at [1055, 641] on div "Select Diagnosis" at bounding box center [1040, 653] width 236 height 25
click at [1049, 678] on div "Malaria" at bounding box center [1054, 695] width 266 height 33
checkbox input "true"
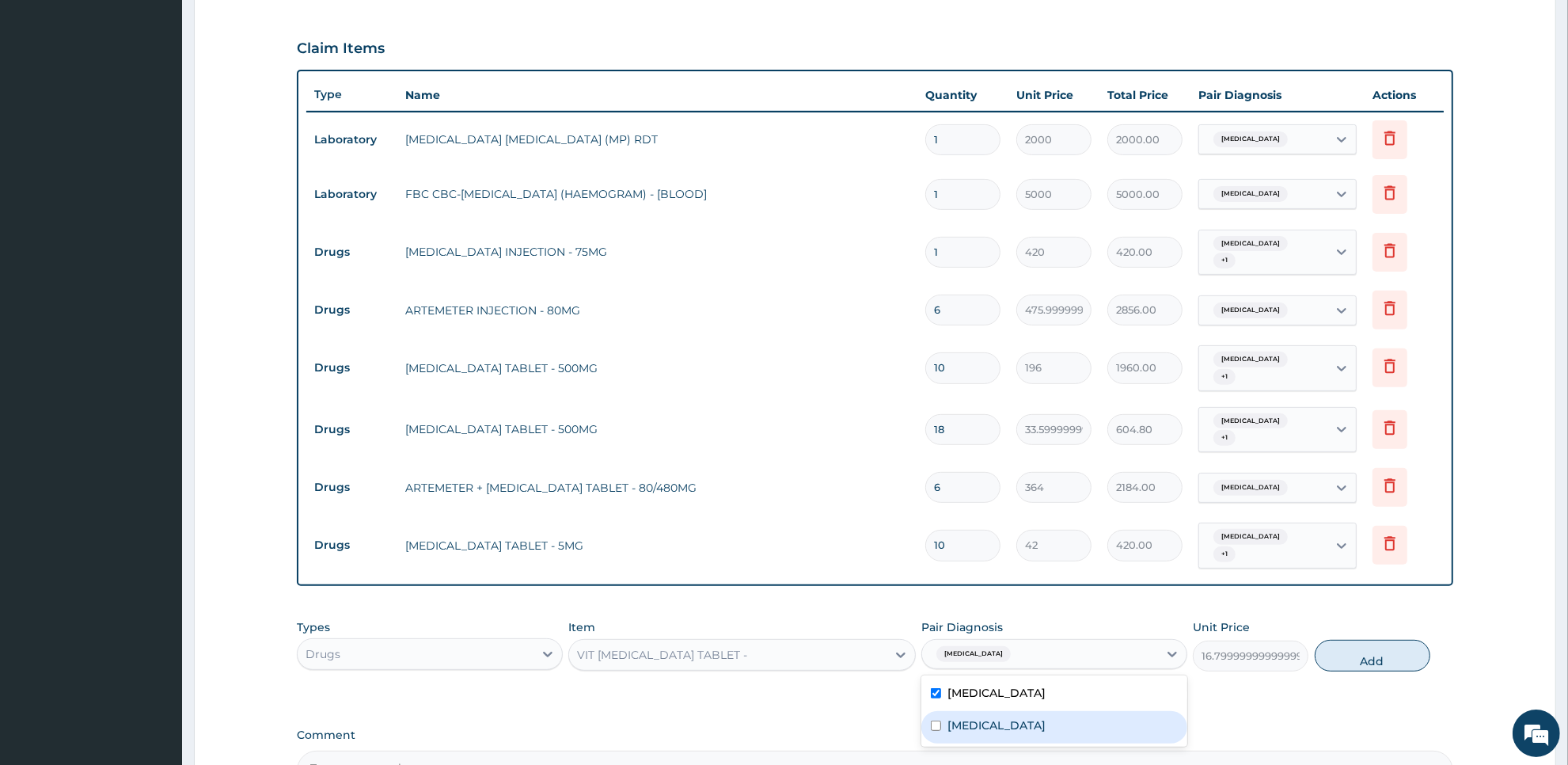
click at [1042, 711] on div "Typhoid fever" at bounding box center [1054, 727] width 266 height 33
checkbox input "true"
click at [1336, 642] on button "Add" at bounding box center [1372, 655] width 115 height 32
type input "0"
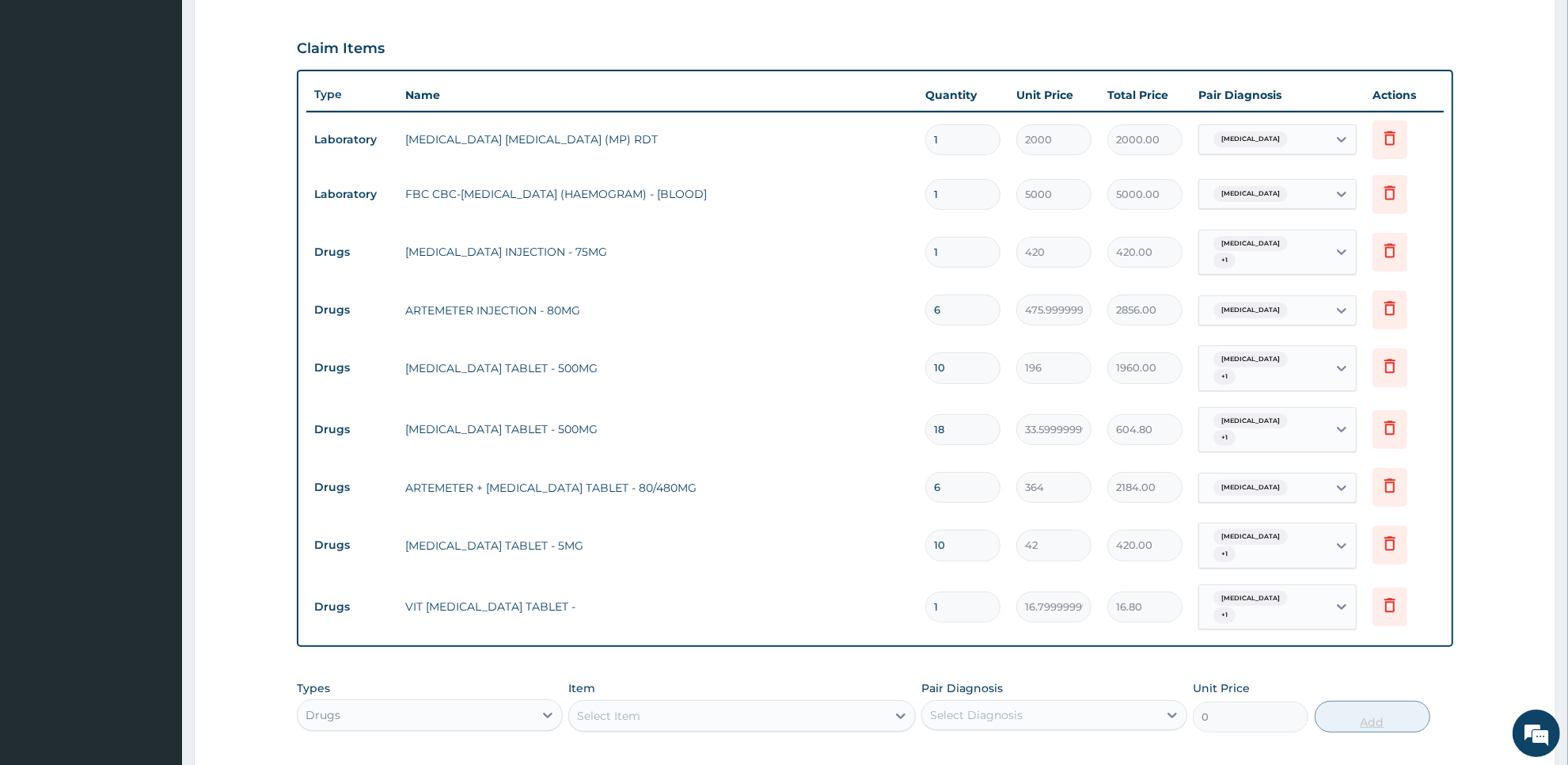
type input "10"
type input "168.00"
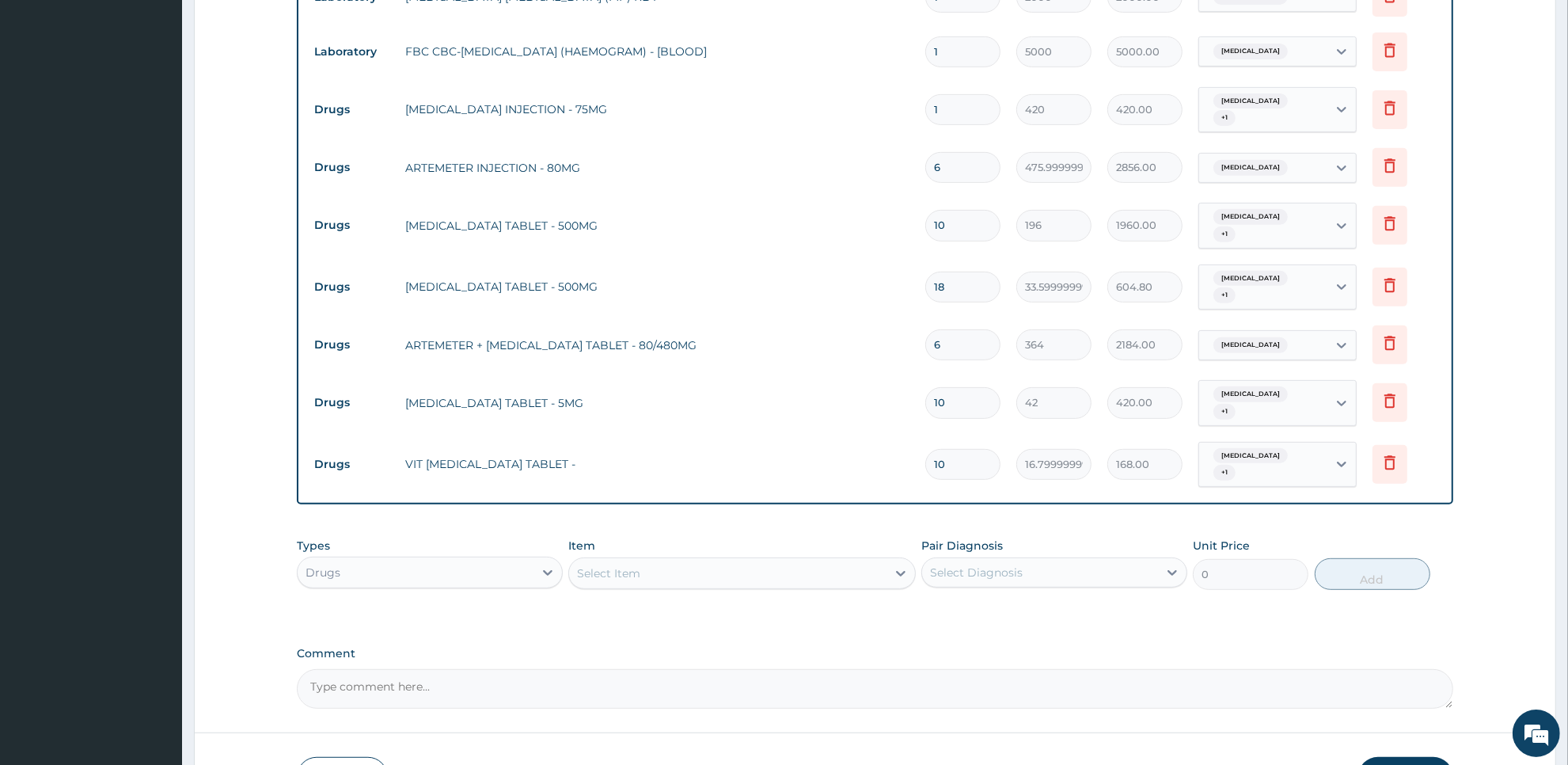
scroll to position [722, 0]
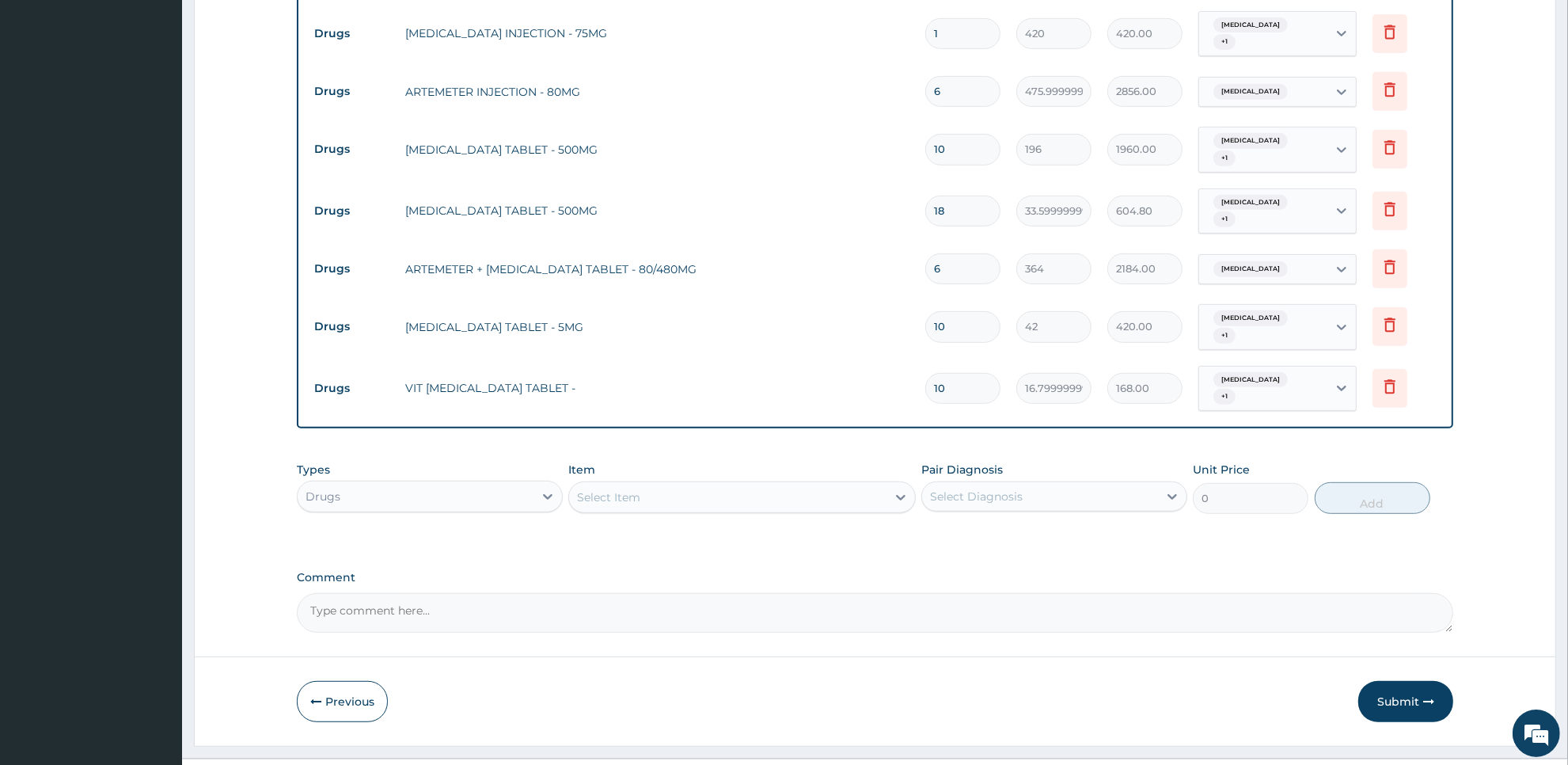
type input "10"
click at [487, 484] on div "Drugs" at bounding box center [415, 496] width 236 height 25
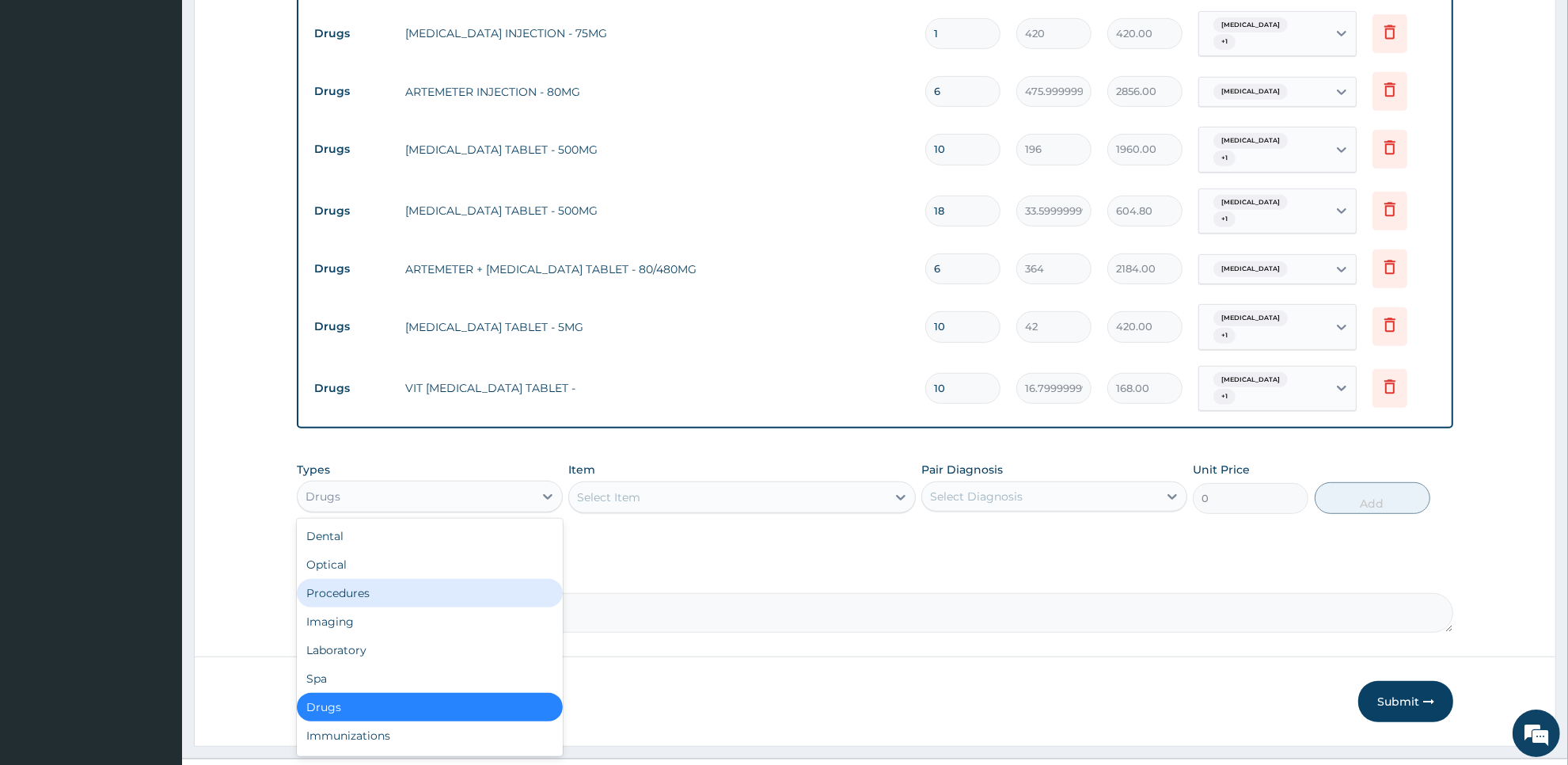
click at [461, 578] on div "Procedures" at bounding box center [430, 592] width 266 height 28
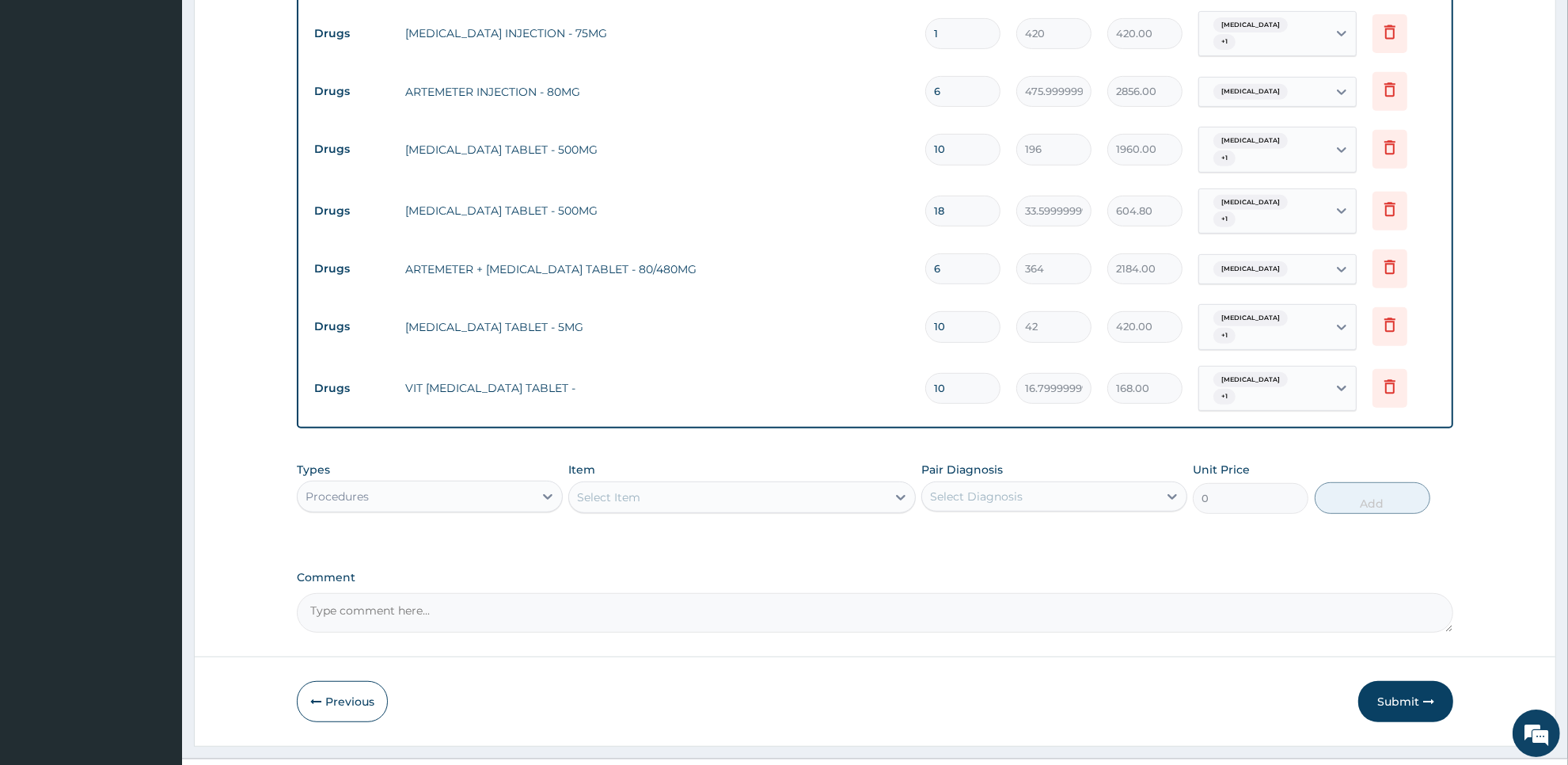
click at [827, 485] on div "Select Item" at bounding box center [727, 497] width 316 height 25
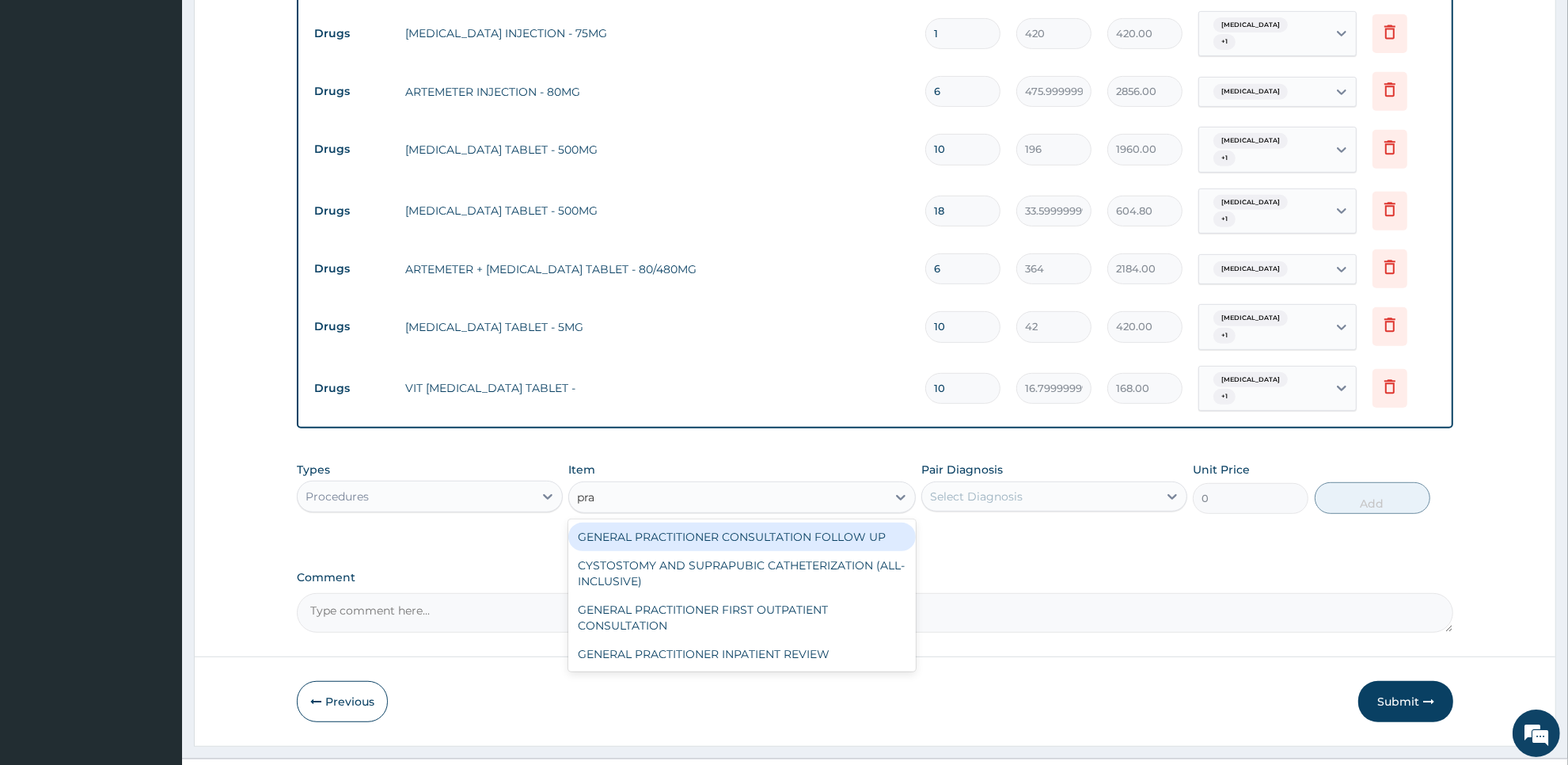
type input "prac"
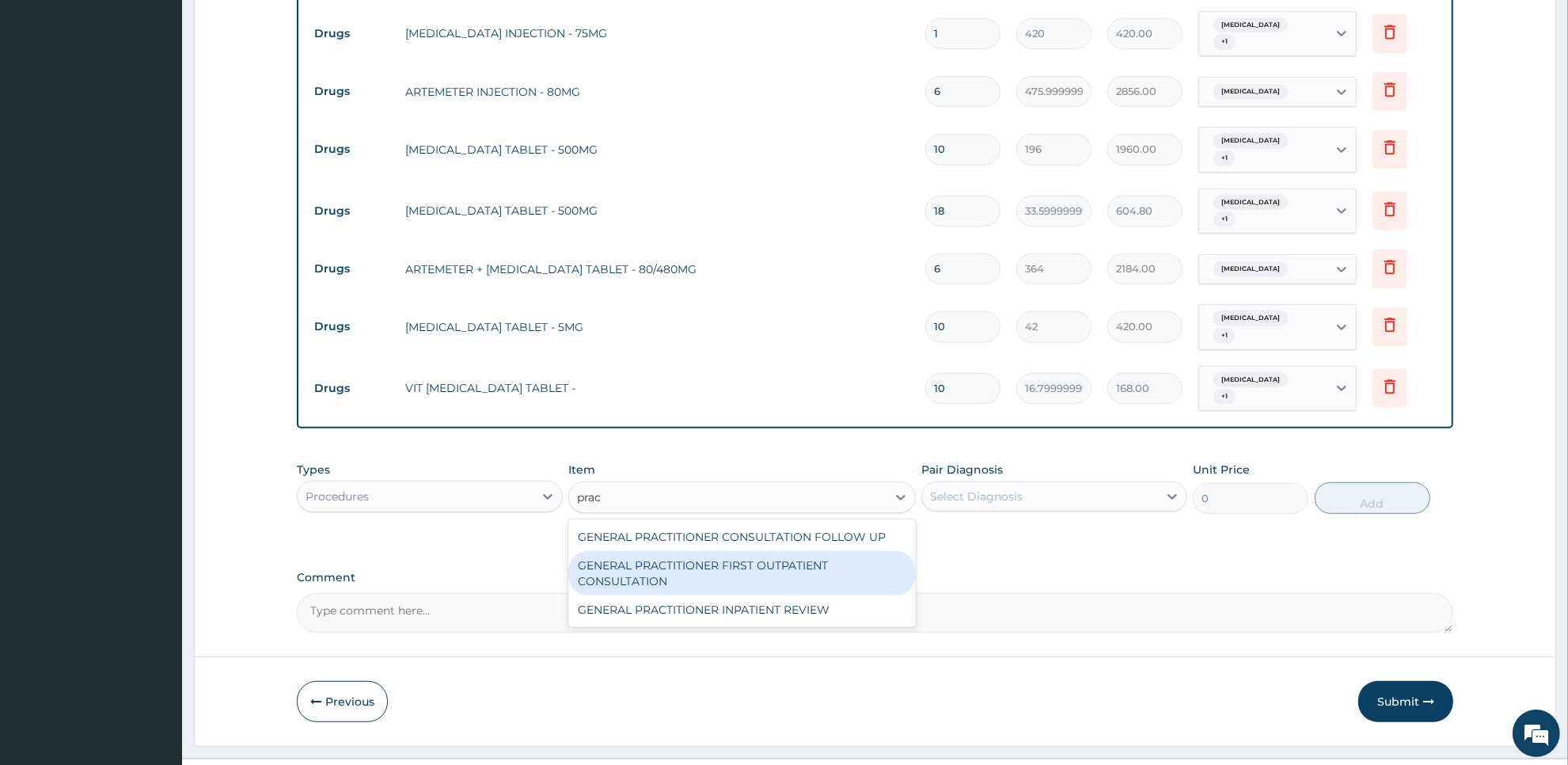
click at [817, 551] on div "GENERAL PRACTITIONER FIRST OUTPATIENT CONSULTATION" at bounding box center [741, 573] width 346 height 45
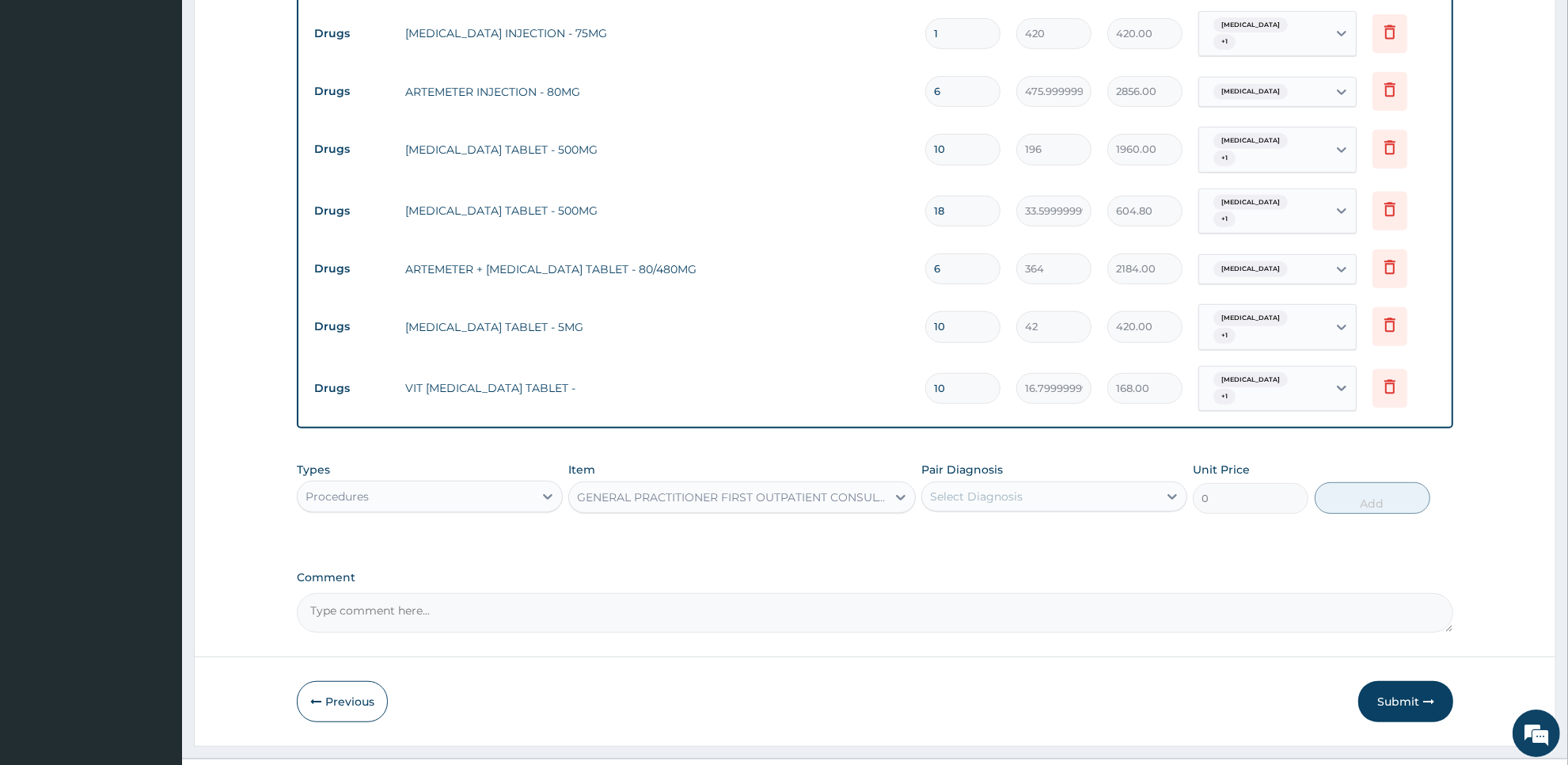
type input "3750"
click at [998, 488] on div "Select Diagnosis" at bounding box center [976, 496] width 93 height 15
click at [993, 521] on div "Malaria" at bounding box center [1054, 537] width 266 height 33
checkbox input "true"
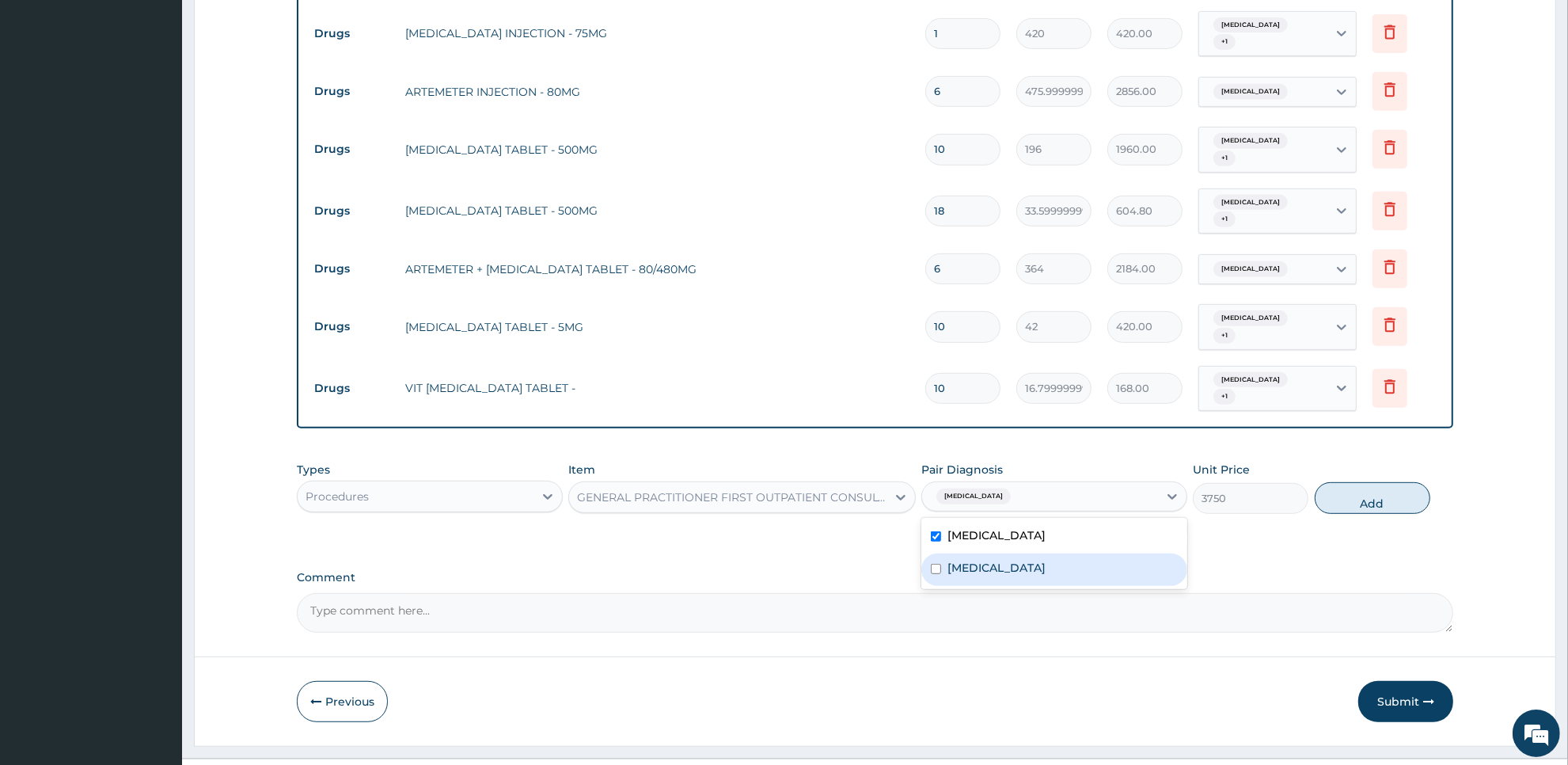
click at [988, 554] on div "Typhoid fever" at bounding box center [1054, 570] width 266 height 33
checkbox input "true"
click at [1353, 482] on button "Add" at bounding box center [1372, 498] width 115 height 32
type input "0"
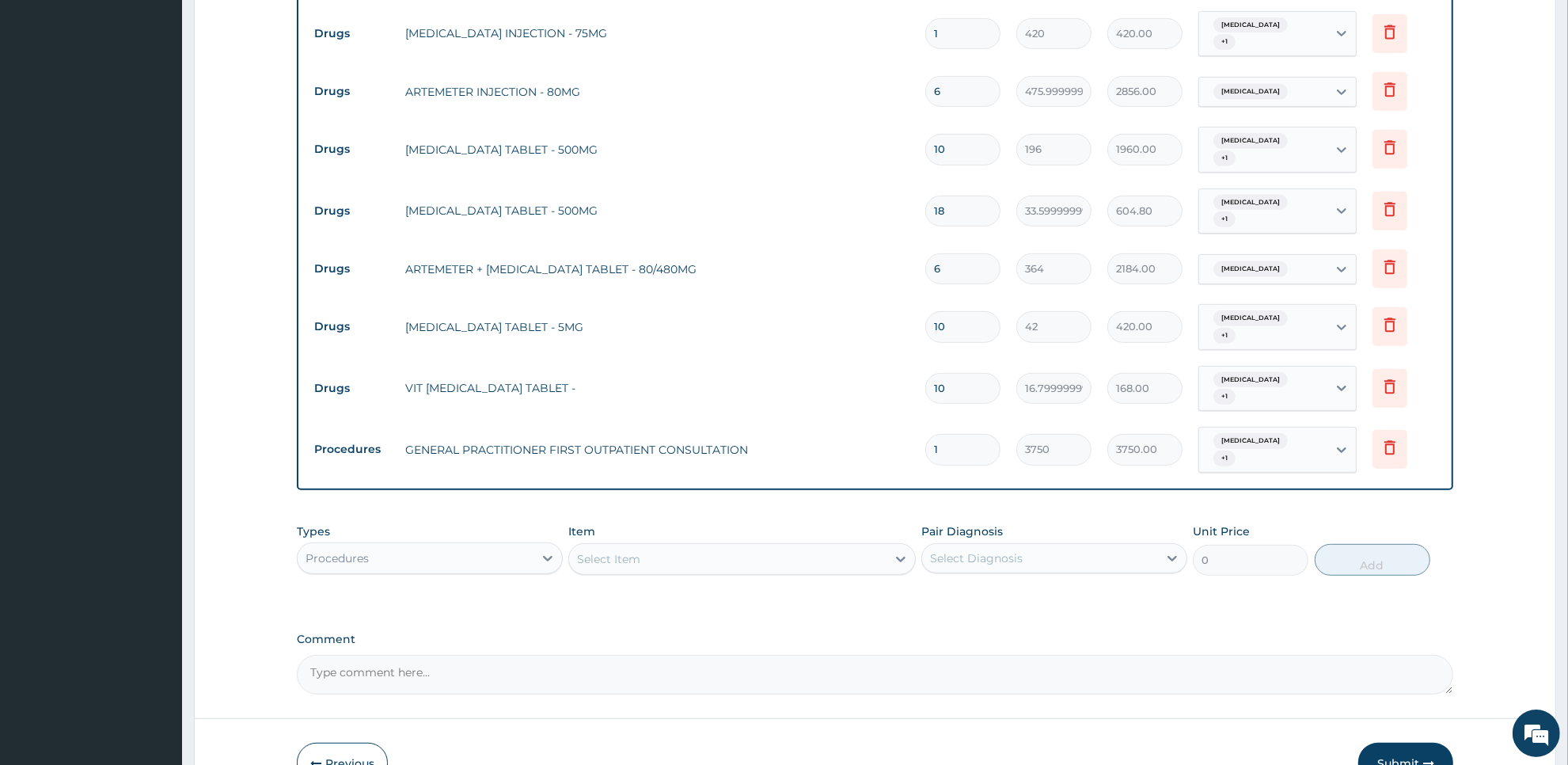
click at [1390, 743] on button "Submit" at bounding box center [1406, 763] width 95 height 41
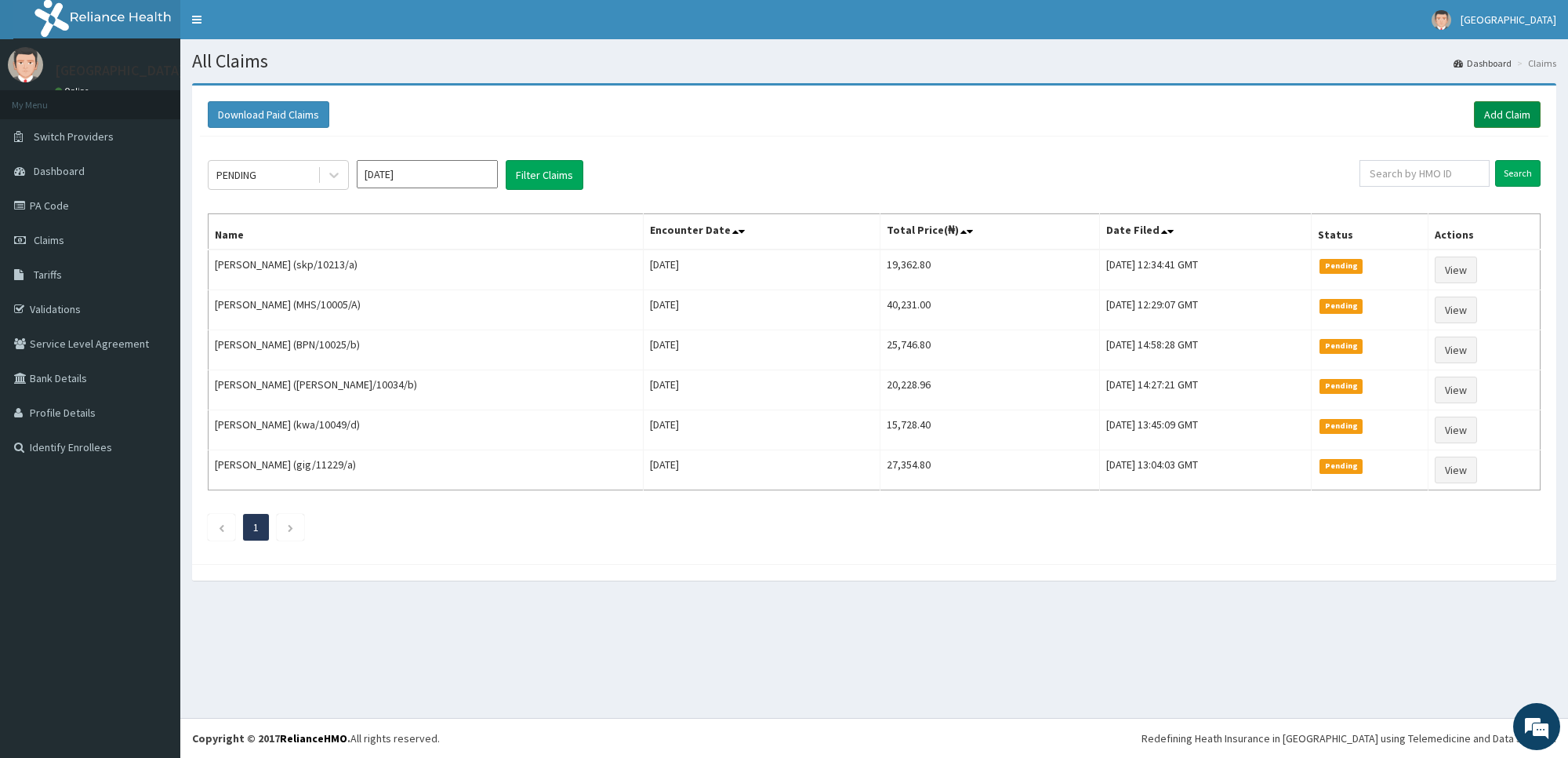
click at [1519, 116] on link "Add Claim" at bounding box center [1508, 114] width 66 height 26
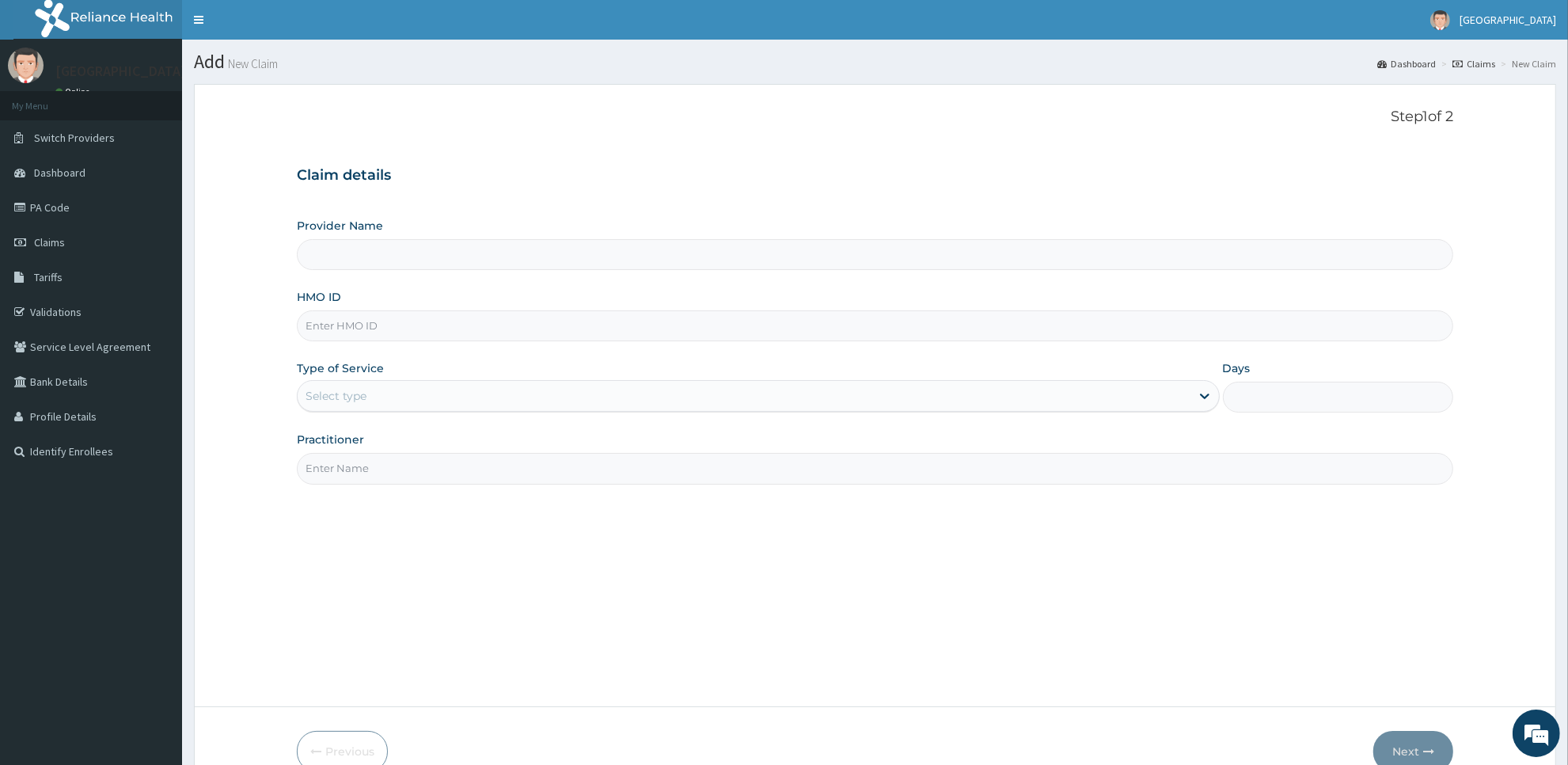
type input "[GEOGRAPHIC_DATA]"
click at [1083, 331] on input "HMO ID" at bounding box center [875, 326] width 1156 height 31
type input "tie/10047/c"
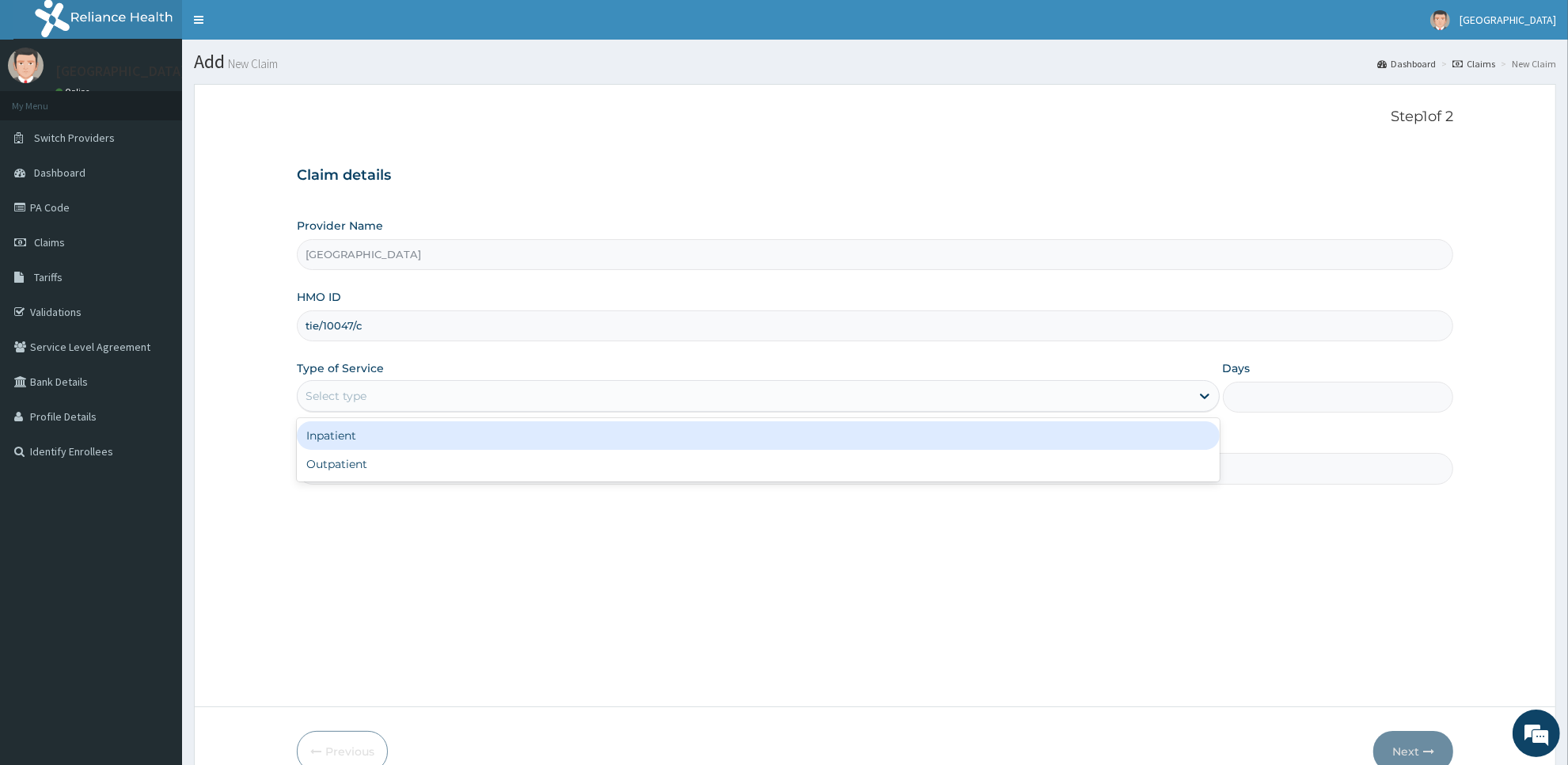
click at [1047, 392] on div "Select type" at bounding box center [743, 395] width 893 height 25
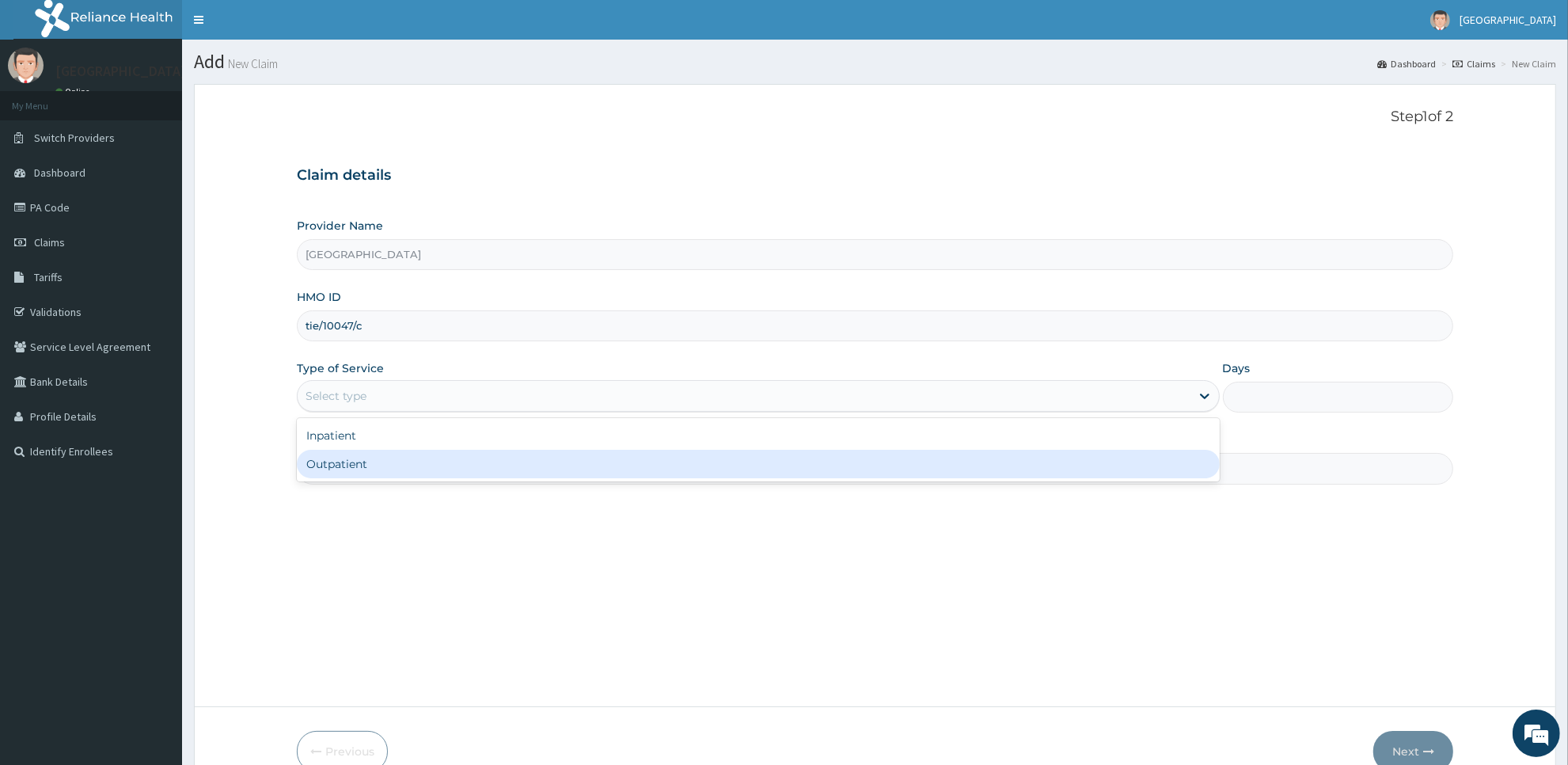
click at [1040, 467] on div "Outpatient" at bounding box center [758, 463] width 923 height 28
type input "1"
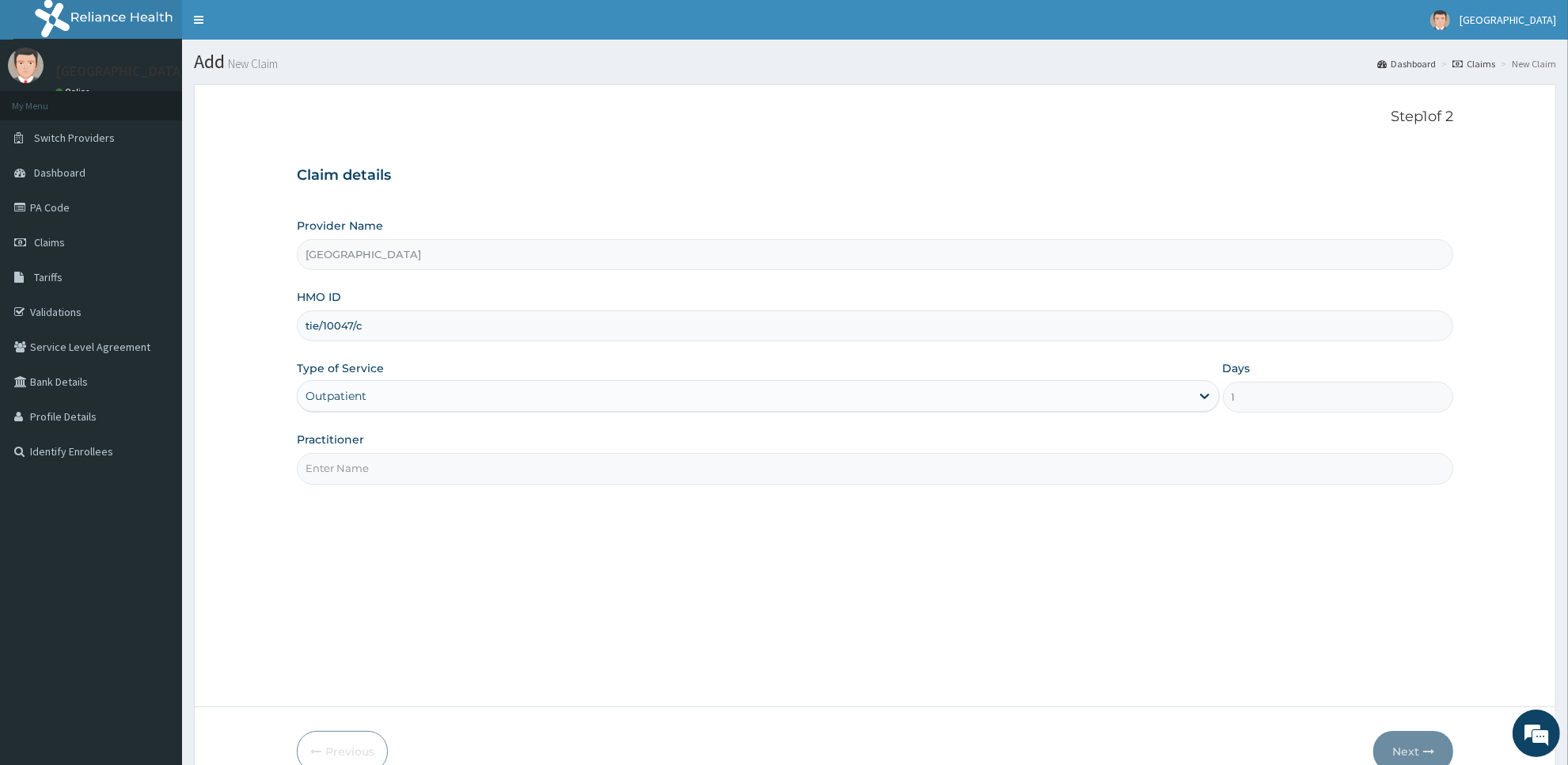
click at [998, 475] on input "Practitioner" at bounding box center [875, 468] width 1156 height 31
type input "Dr Daso"
click at [1414, 747] on button "Next" at bounding box center [1412, 751] width 80 height 41
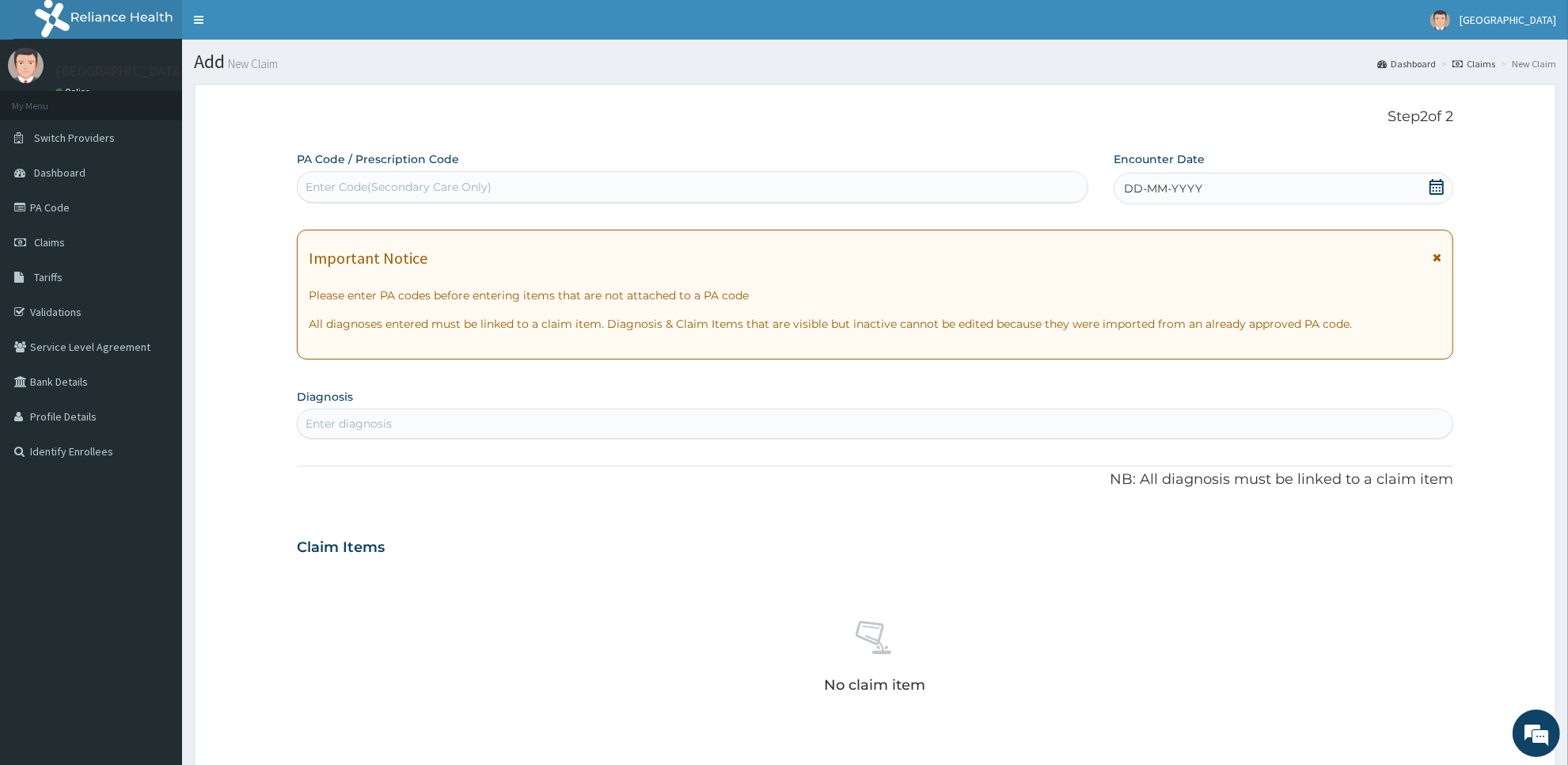
click at [1441, 187] on icon at bounding box center [1437, 187] width 15 height 15
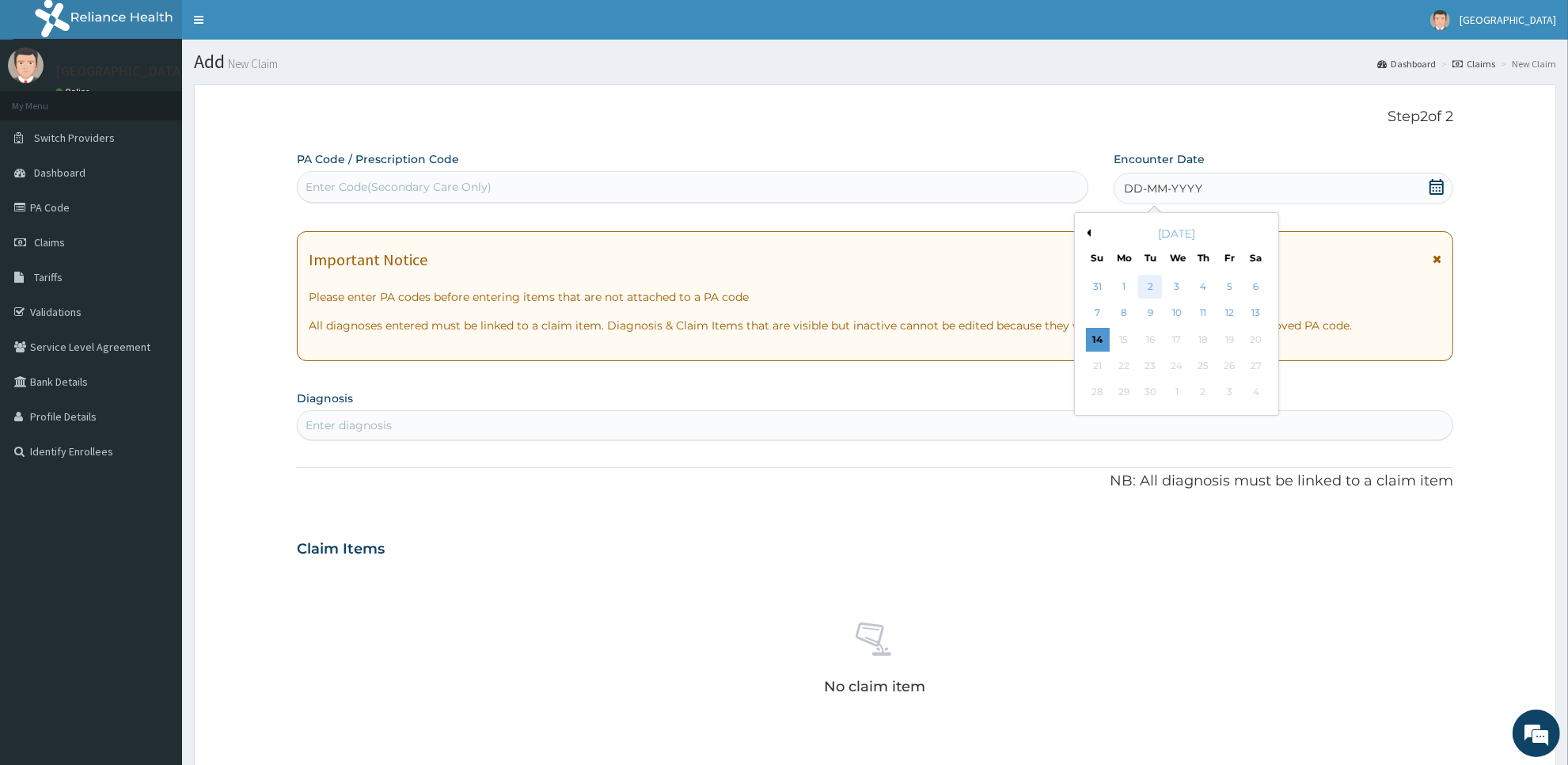
click at [1154, 286] on div "2" at bounding box center [1151, 287] width 24 height 24
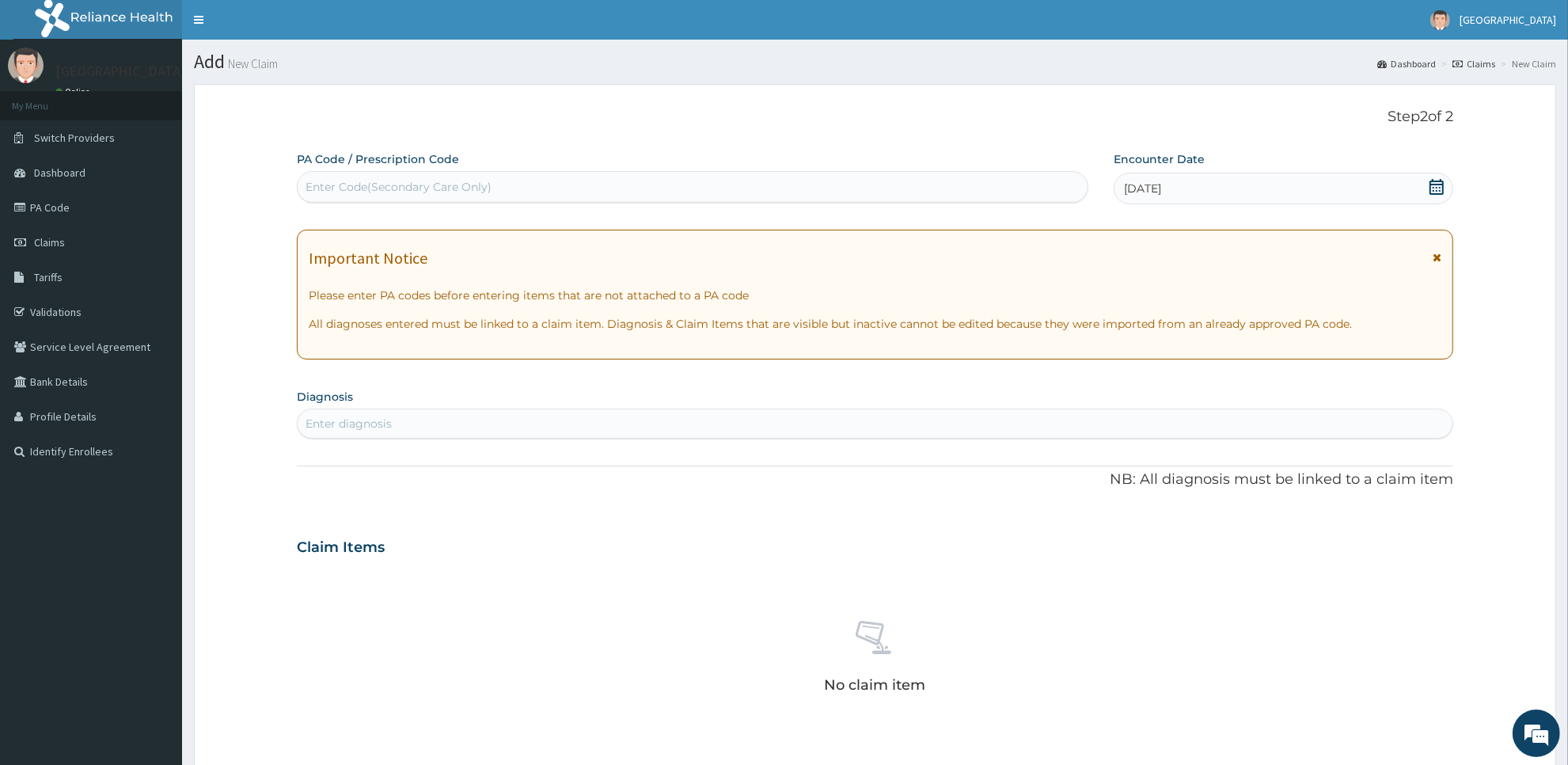
click at [1003, 429] on div "Enter diagnosis" at bounding box center [875, 423] width 1155 height 25
type input "plas"
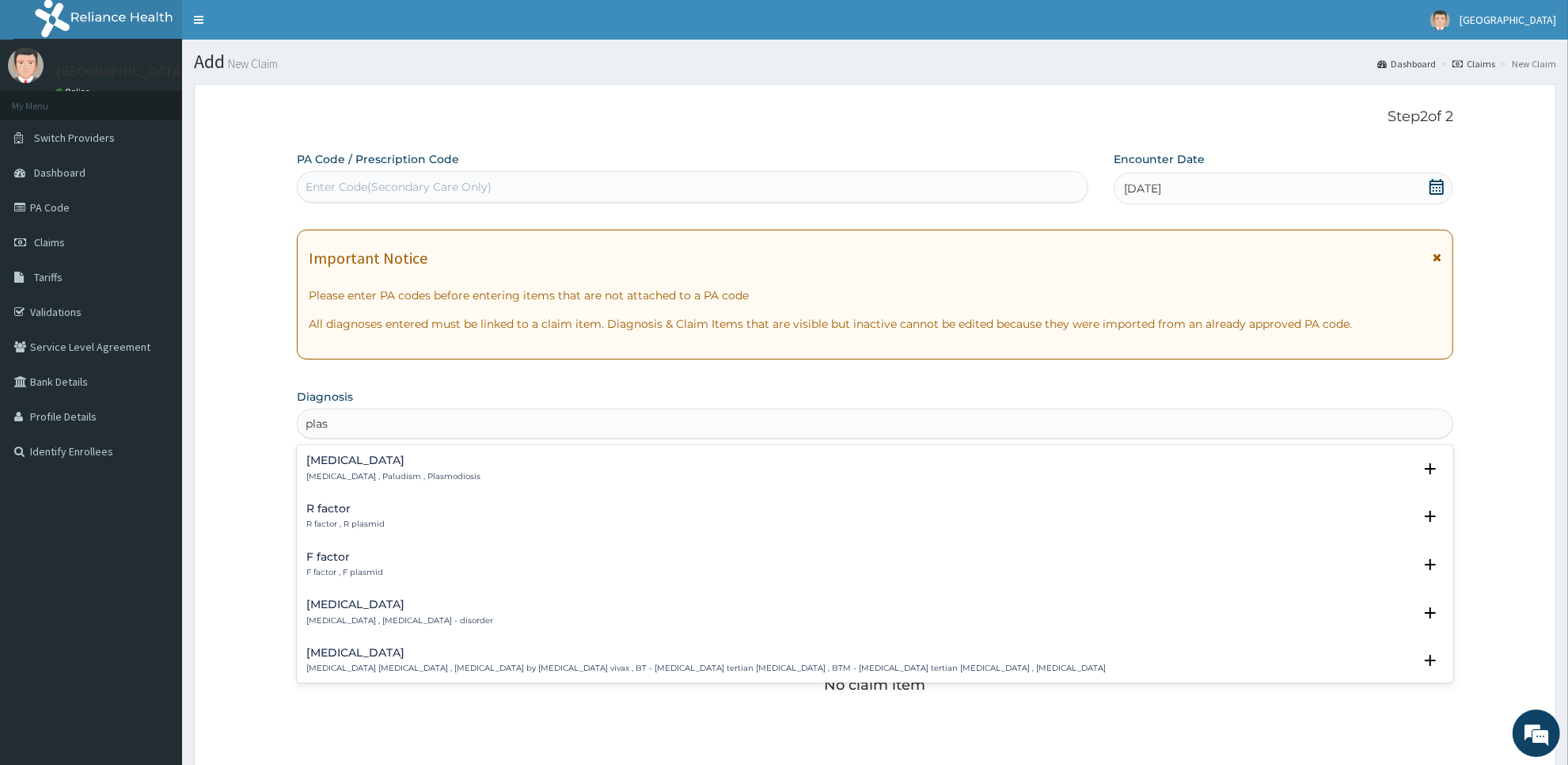
click at [930, 488] on div "Malaria Malaria , Paludism , Plasmodiosis Select Status Query Query covers susp…" at bounding box center [875, 472] width 1138 height 35
click at [343, 475] on p "[MEDICAL_DATA] , Paludism , Plasmodiosis" at bounding box center [393, 476] width 174 height 11
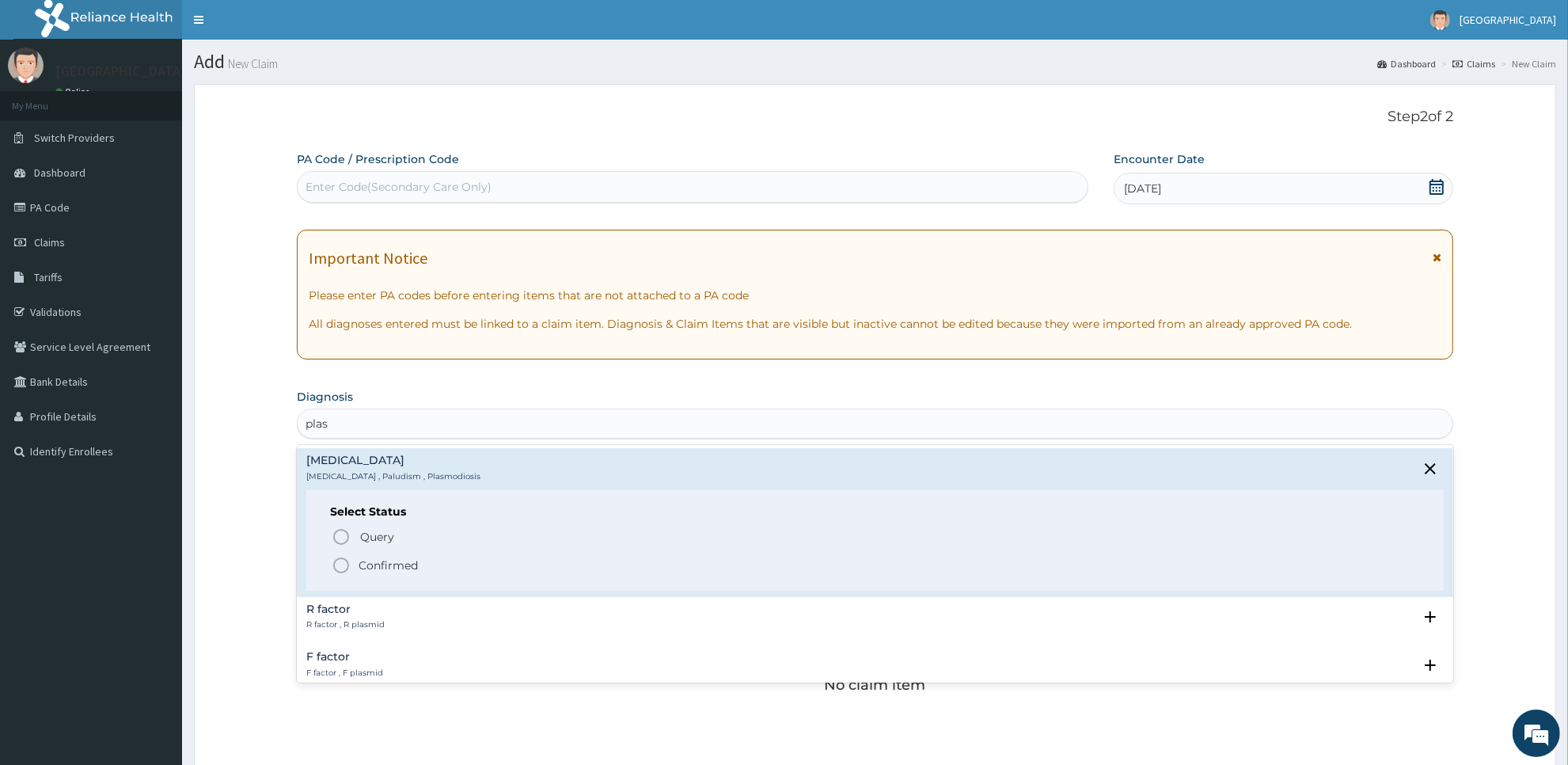
click at [345, 564] on icon "status option filled" at bounding box center [341, 566] width 19 height 19
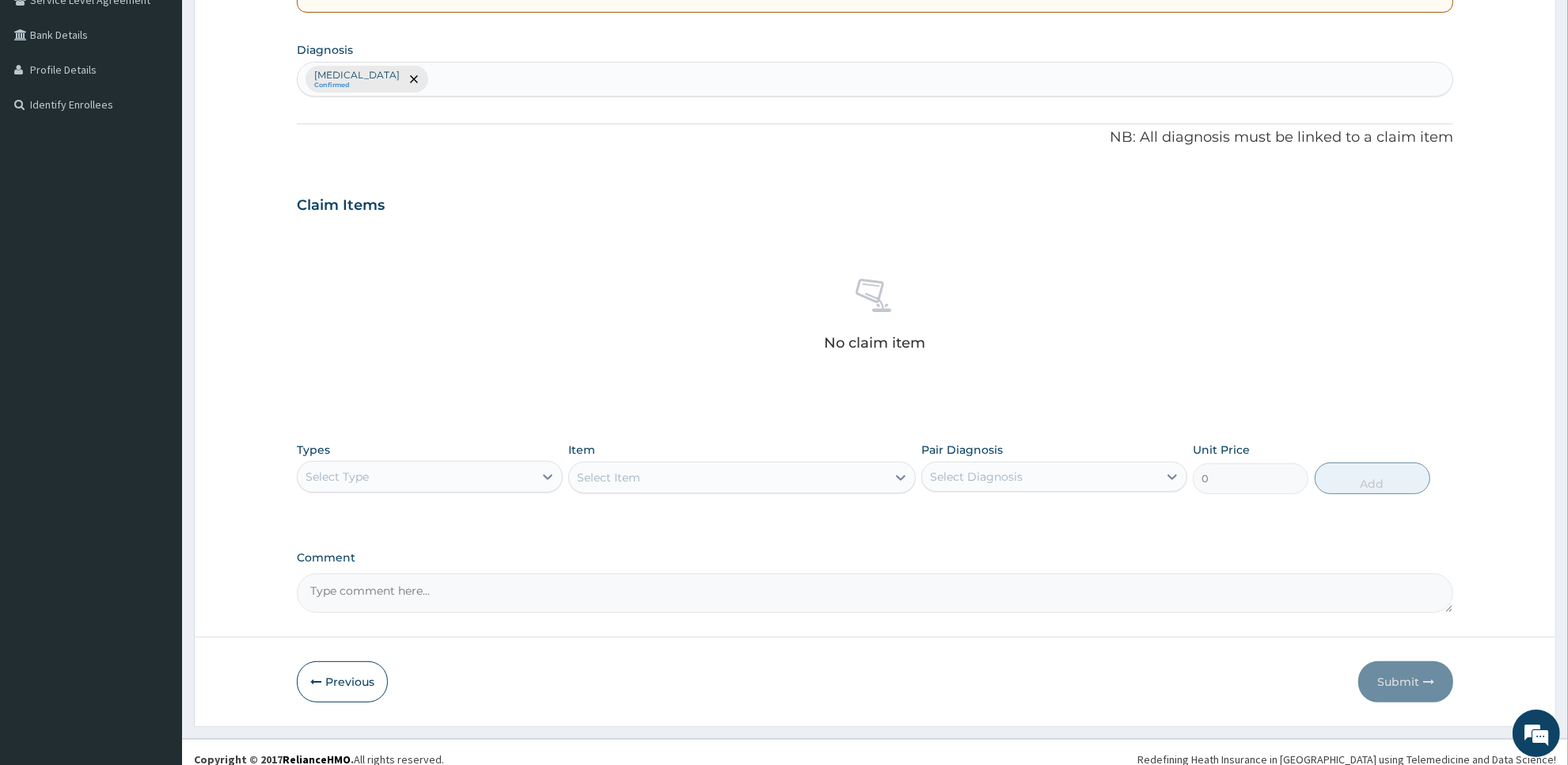
scroll to position [362, 0]
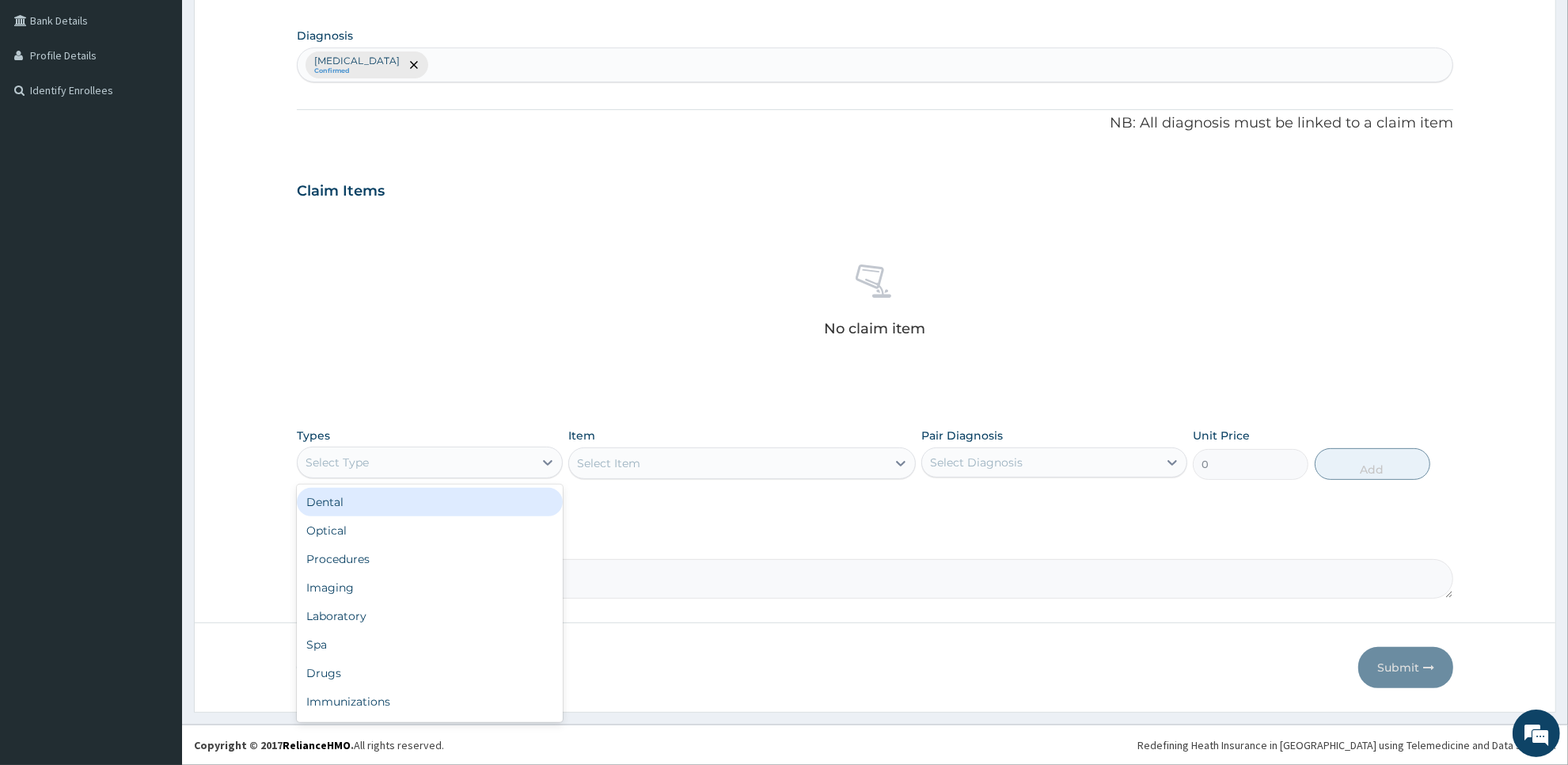
click at [417, 466] on div "Select Type" at bounding box center [415, 462] width 236 height 25
click at [417, 620] on div "Laboratory" at bounding box center [430, 615] width 266 height 28
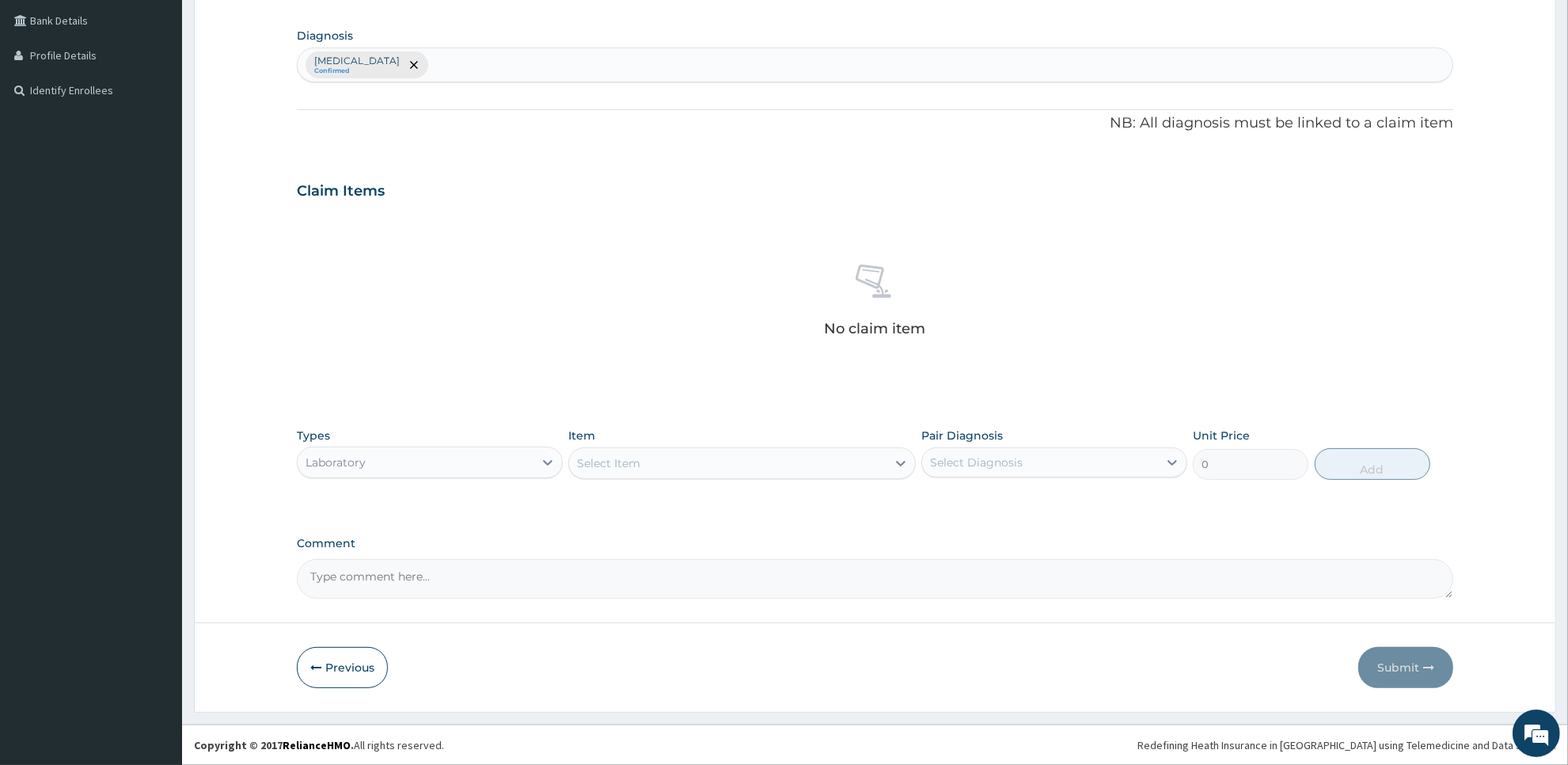
click at [841, 472] on div "Select Item" at bounding box center [727, 462] width 316 height 25
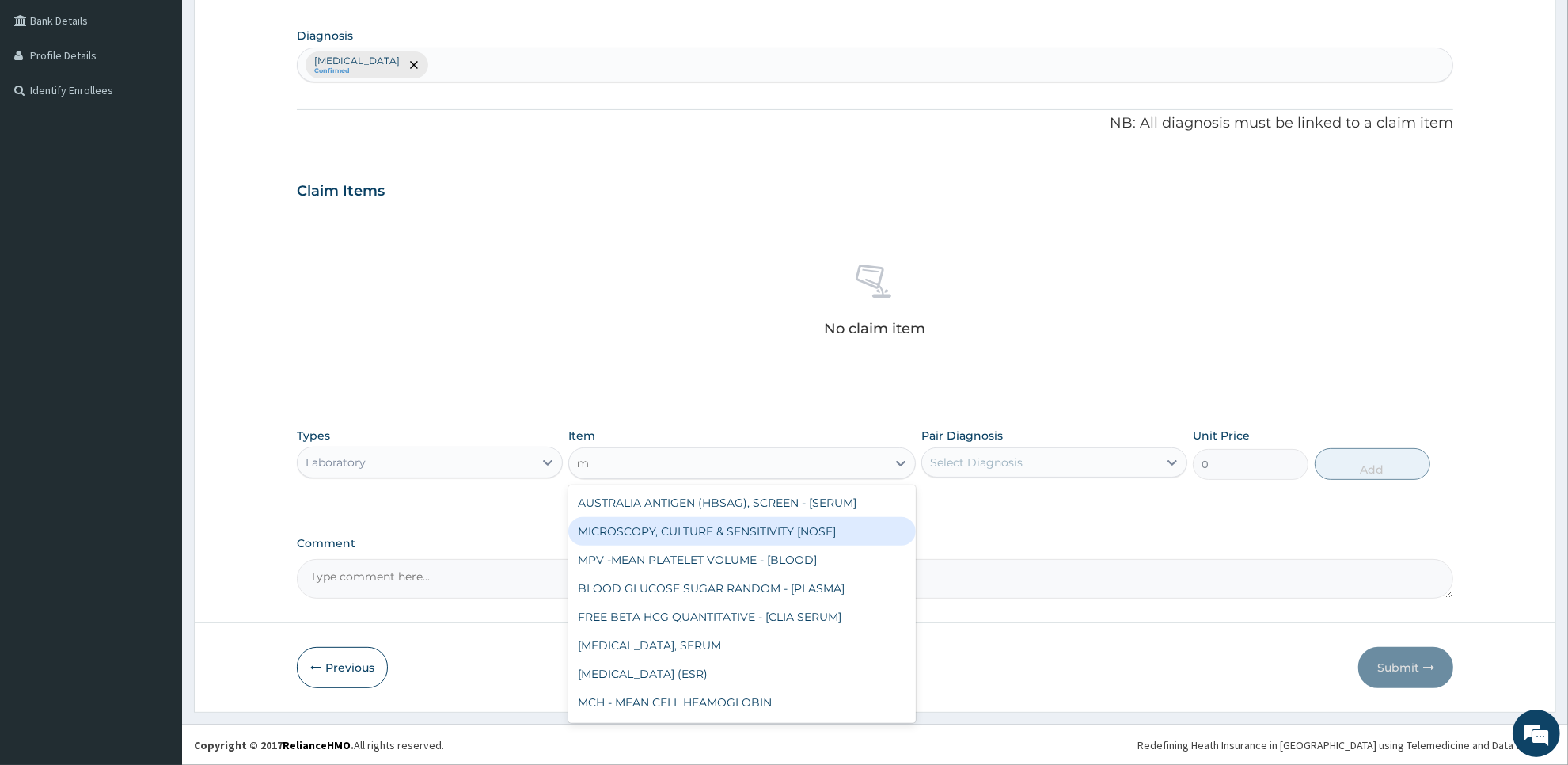
type input "mp"
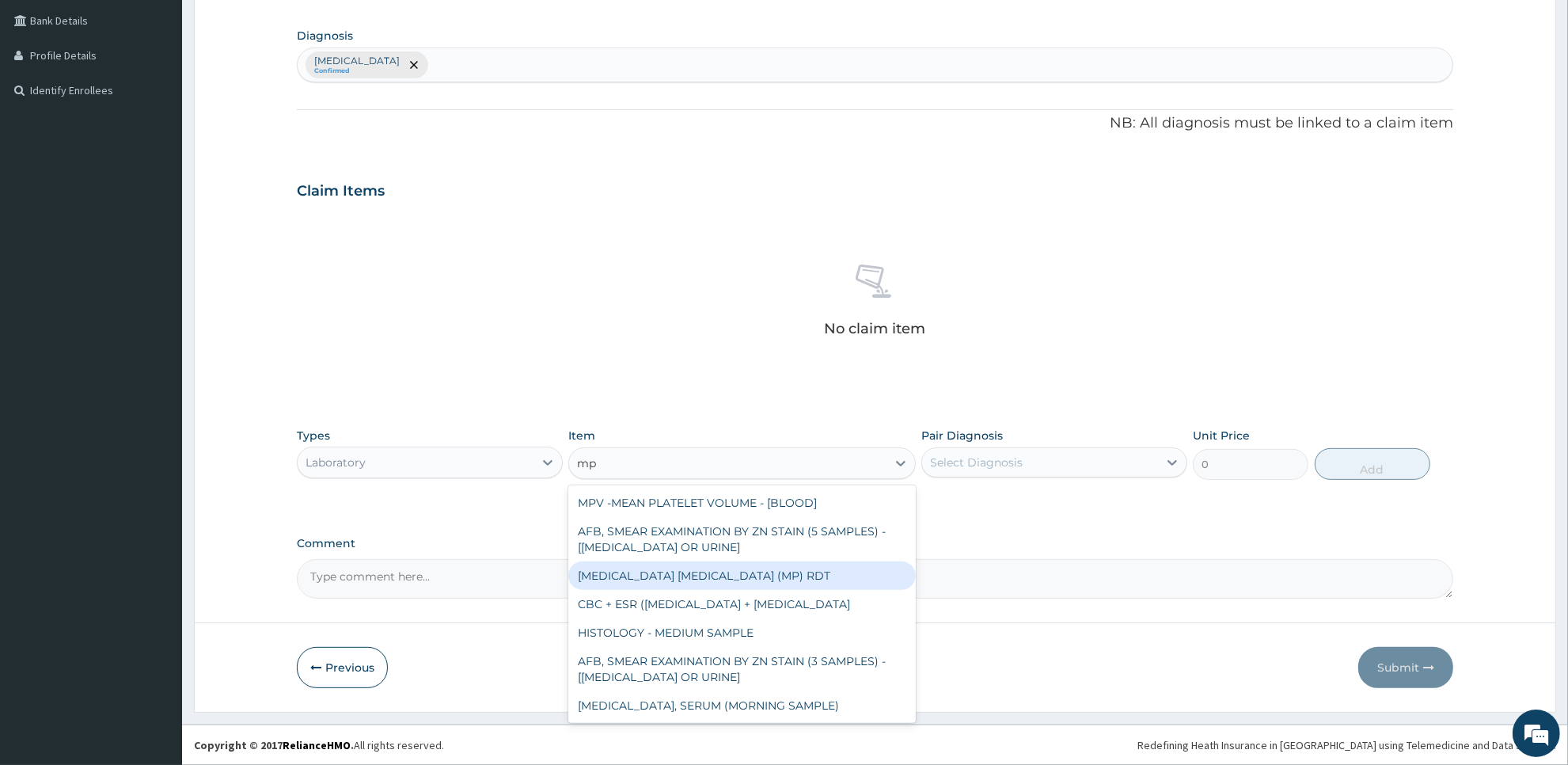
click at [828, 567] on div "MALARIA PARASITE (MP) RDT" at bounding box center [741, 575] width 346 height 28
type input "2000"
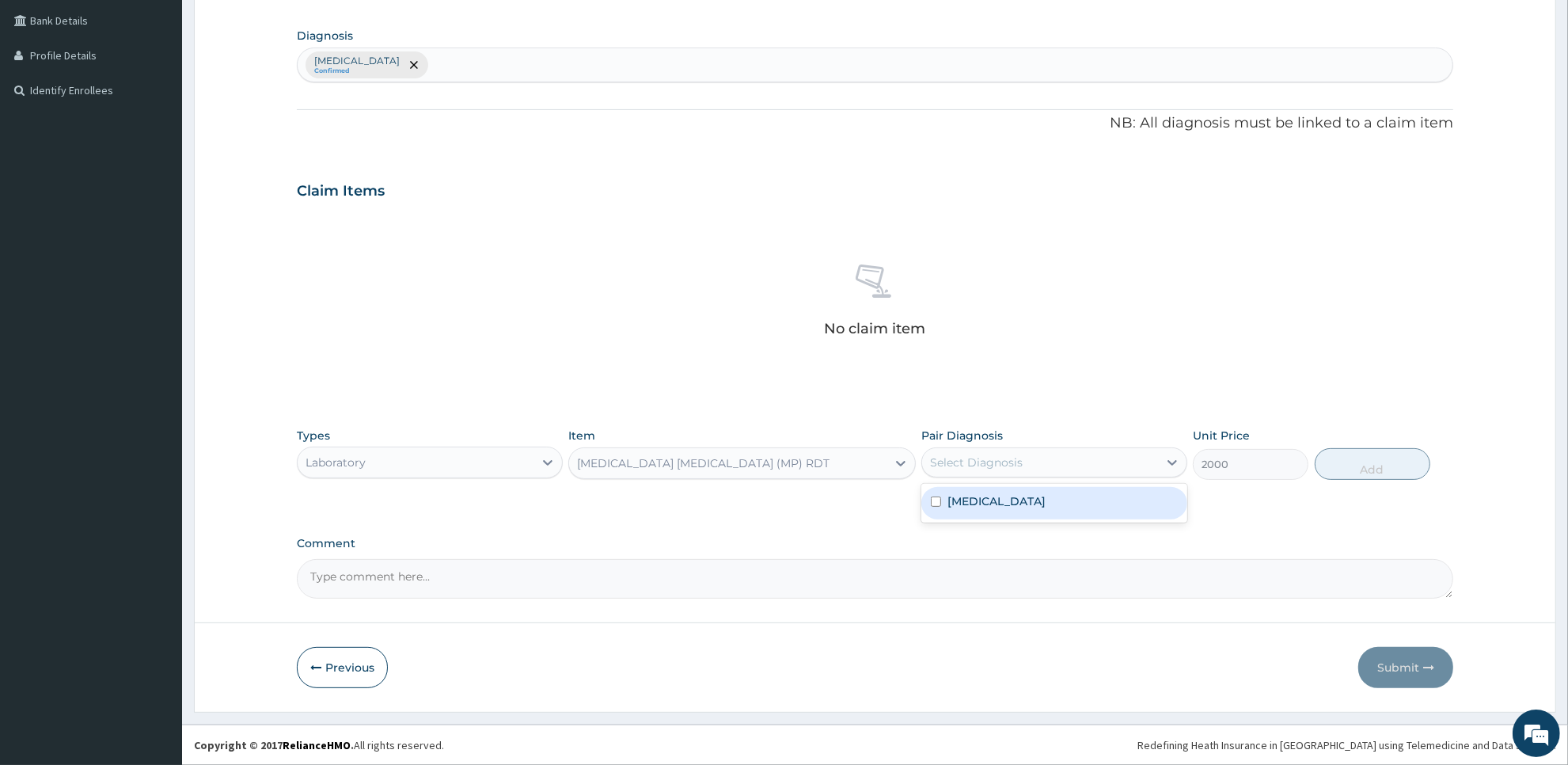
click at [1134, 464] on div "Select Diagnosis" at bounding box center [1040, 462] width 236 height 25
click at [1125, 499] on div "[MEDICAL_DATA]" at bounding box center [1054, 504] width 266 height 33
checkbox input "true"
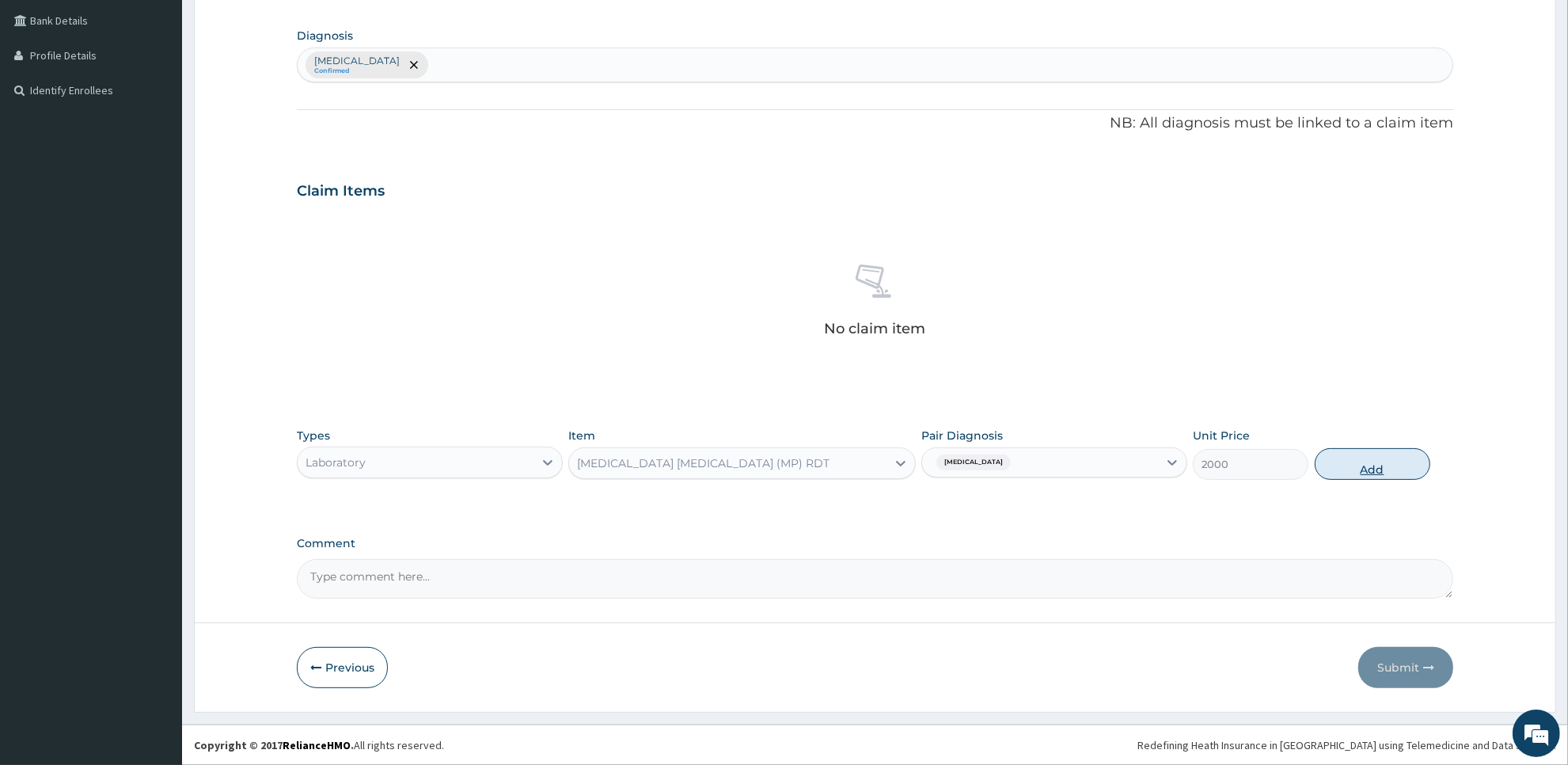
click at [1346, 468] on button "Add" at bounding box center [1372, 463] width 115 height 32
type input "0"
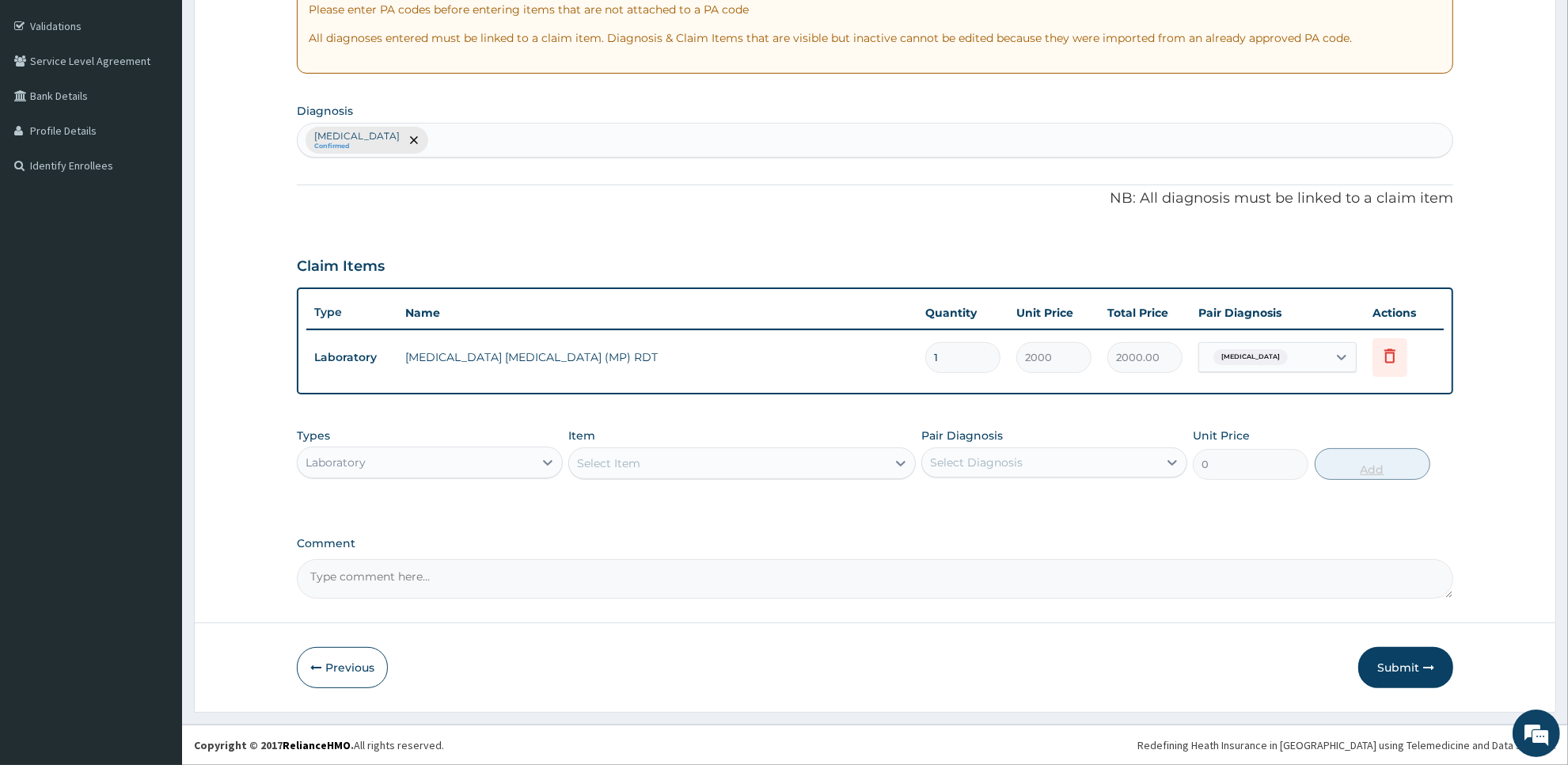
scroll to position [285, 0]
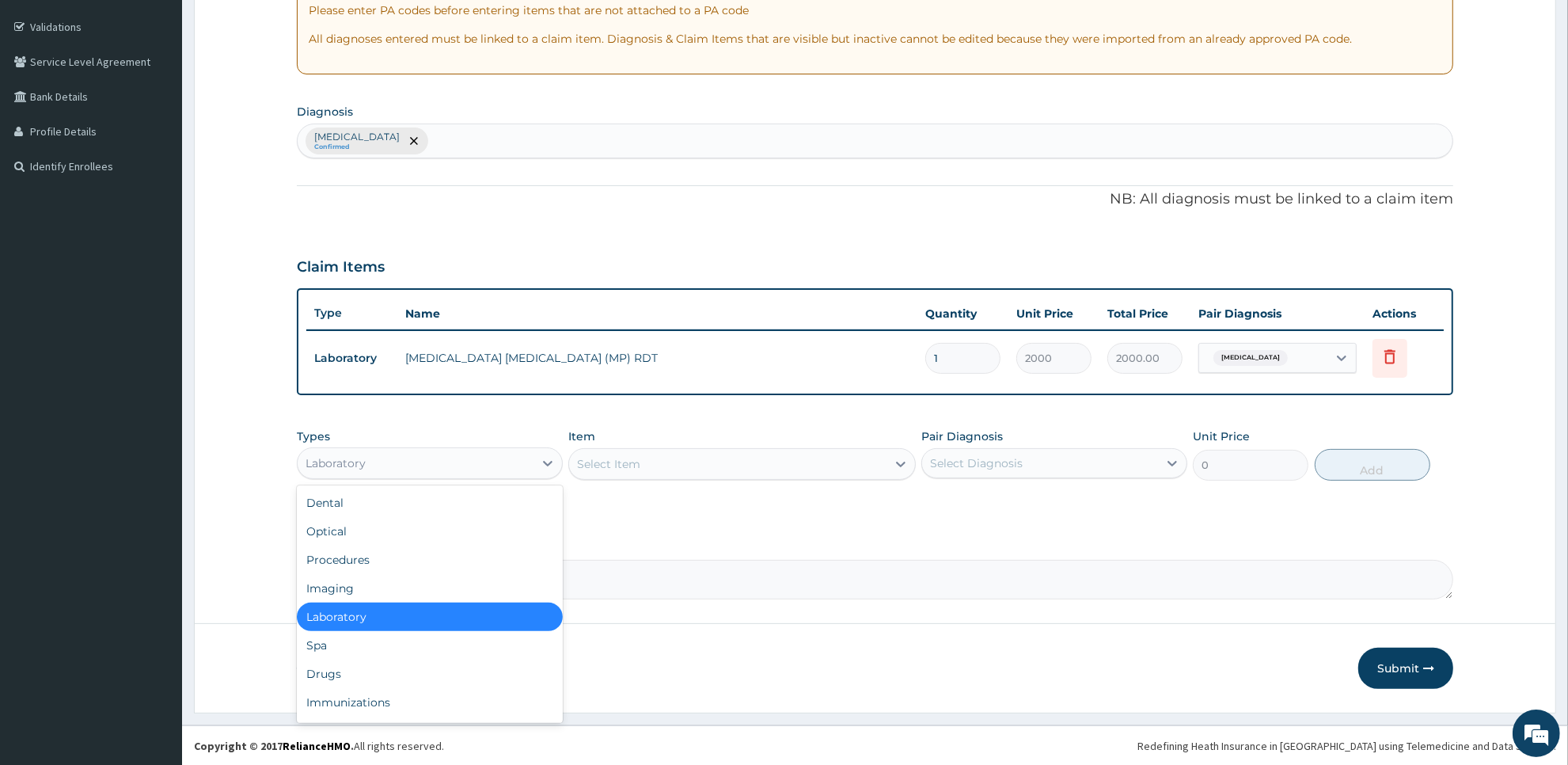
click at [477, 474] on div "Laboratory" at bounding box center [415, 462] width 236 height 25
click at [431, 674] on div "Drugs" at bounding box center [430, 673] width 266 height 28
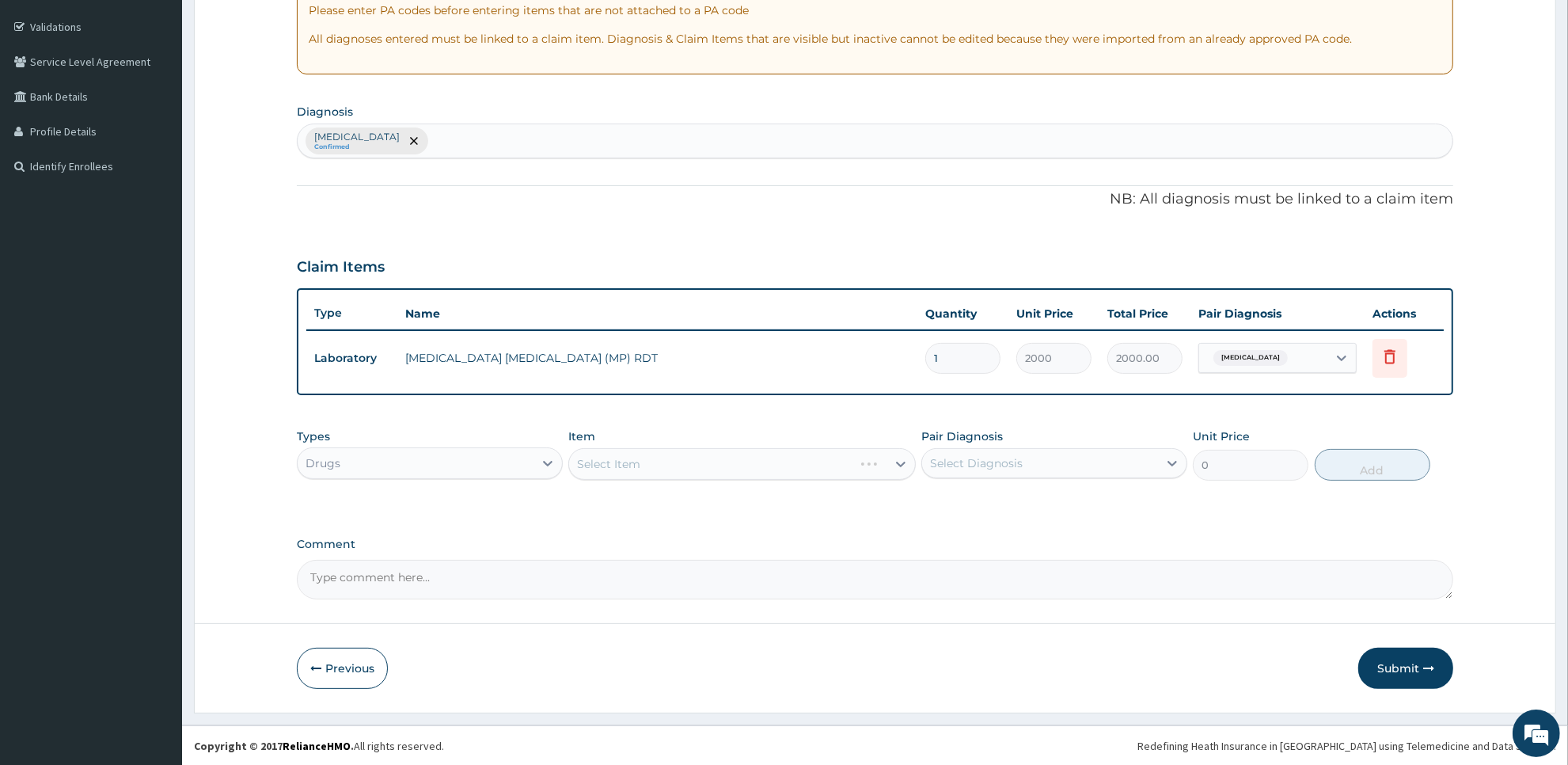
click at [773, 471] on div "Select Item" at bounding box center [741, 463] width 346 height 32
click at [773, 471] on div "Select Item" at bounding box center [727, 463] width 316 height 25
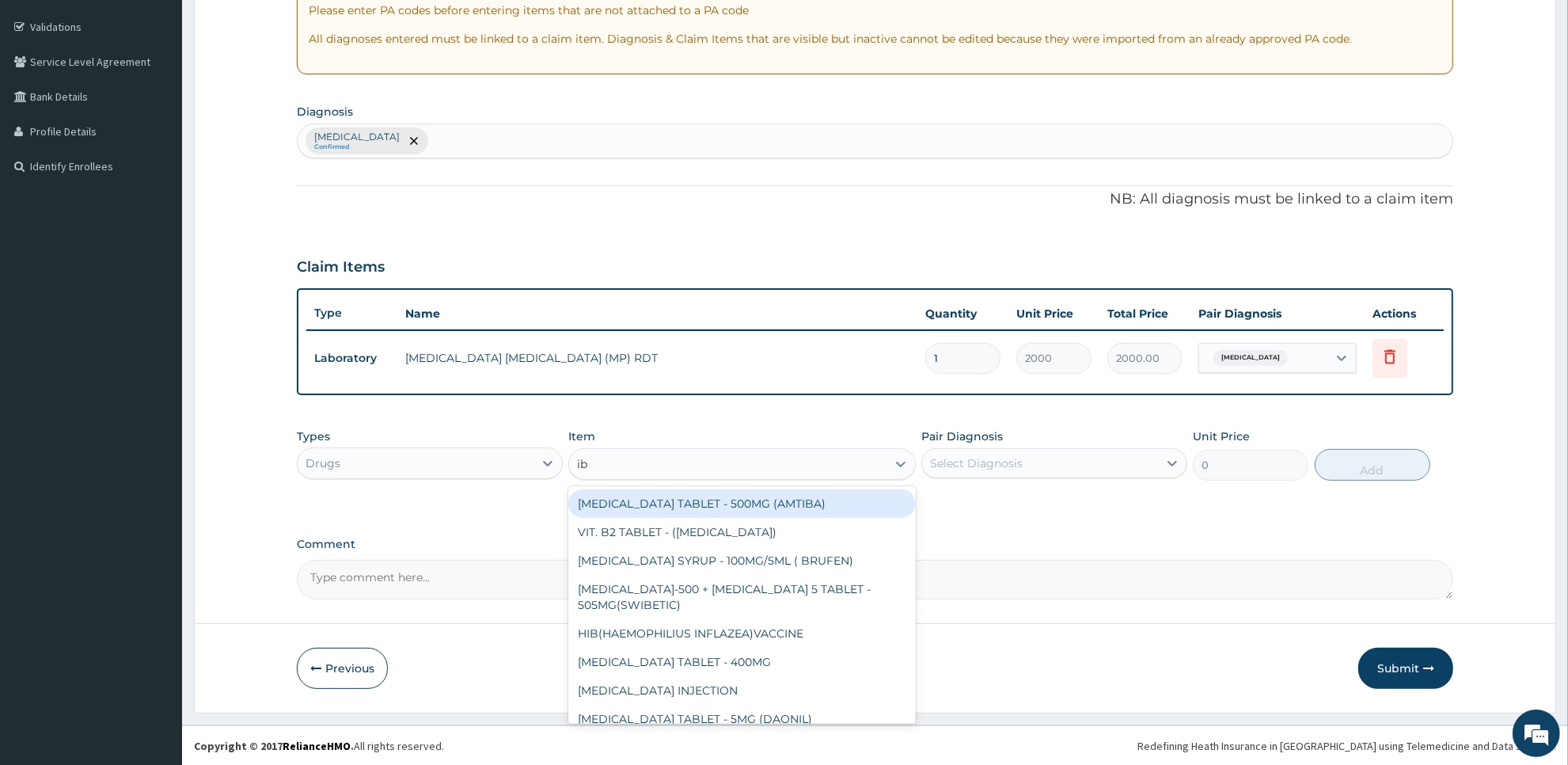
type input "ibu"
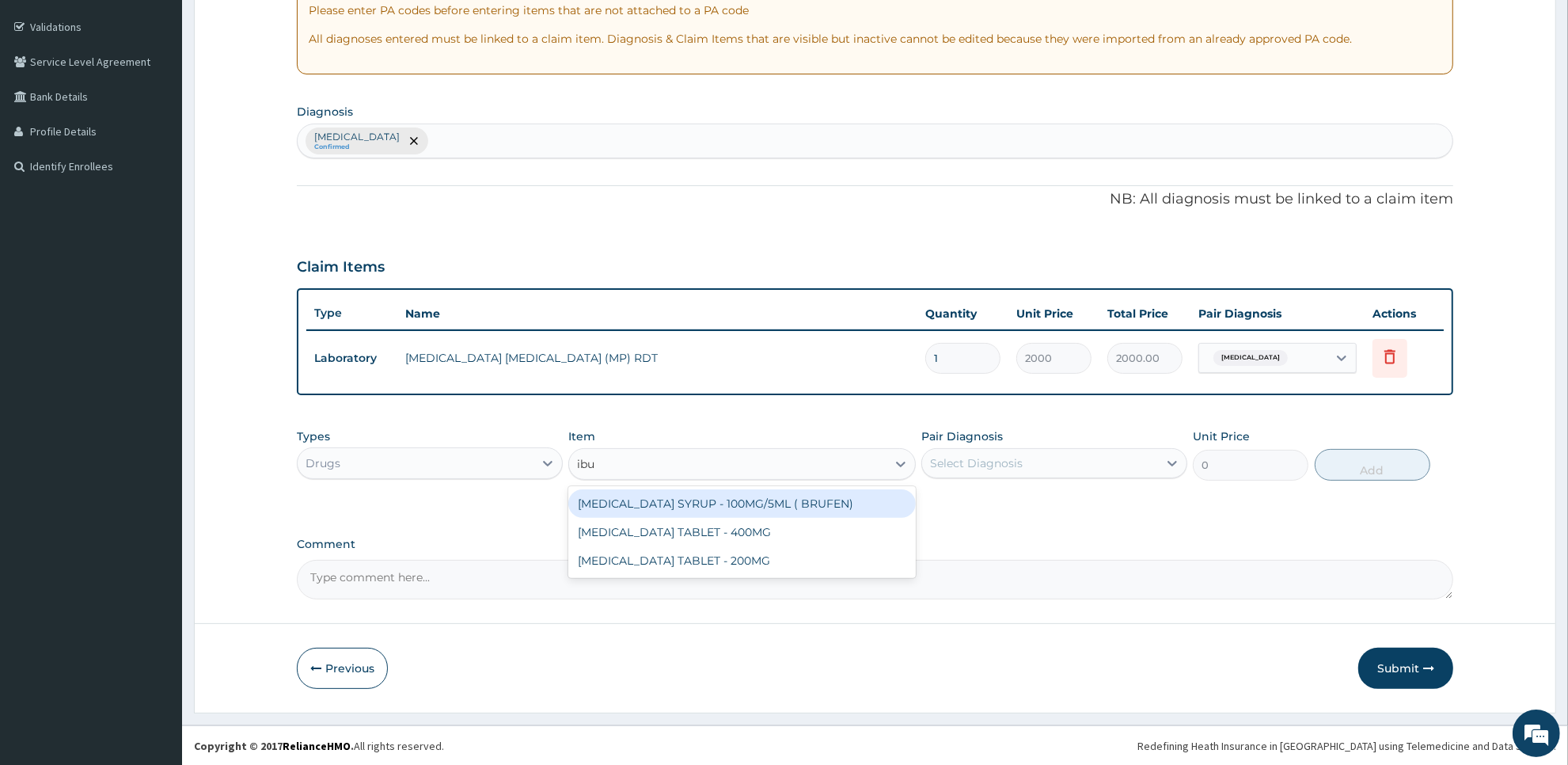
click at [791, 513] on div "[MEDICAL_DATA] SYRUP - 100MG/5ML ( BRUFEN)" at bounding box center [741, 503] width 346 height 28
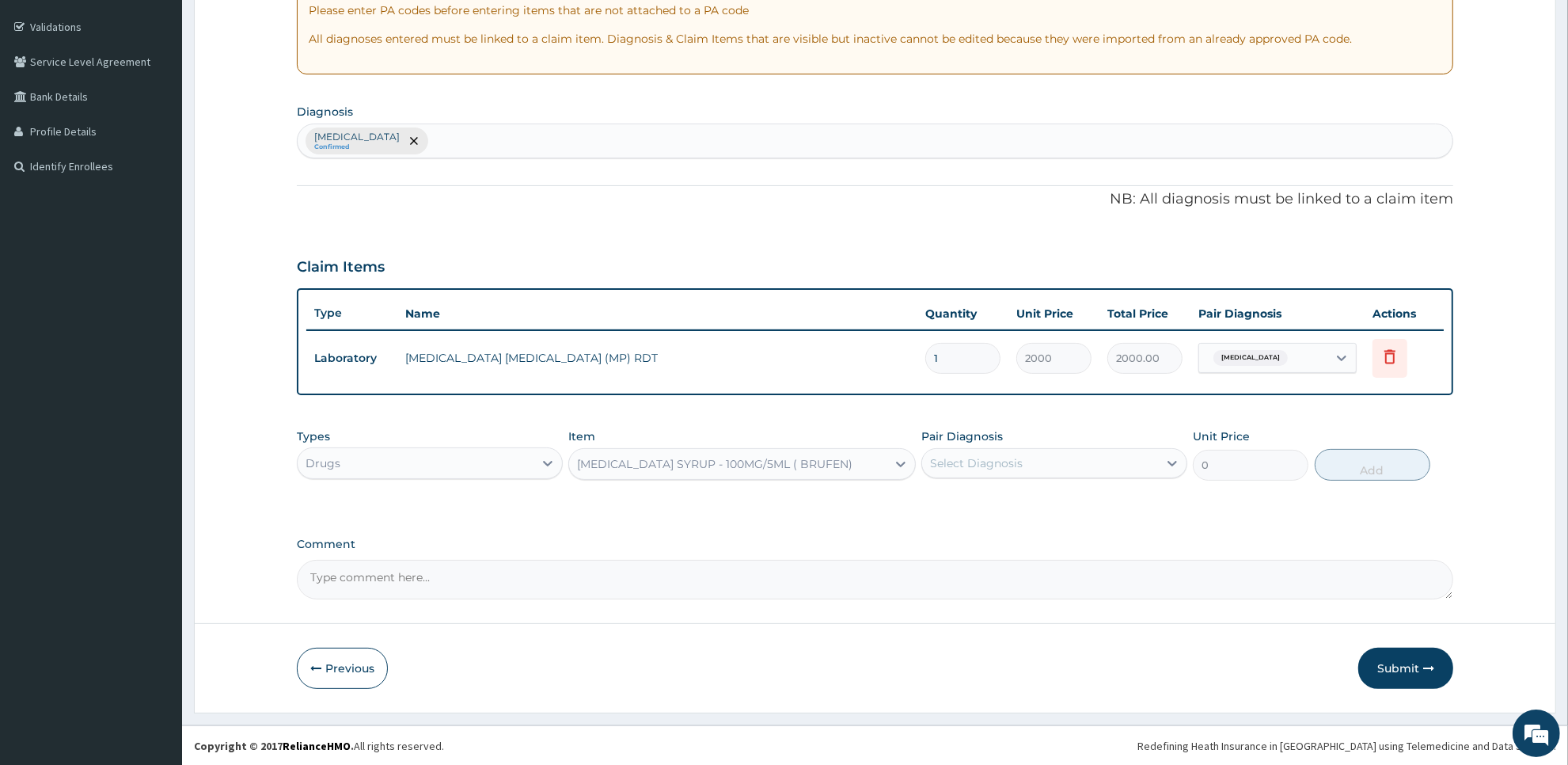
type input "475.99999999999994"
click at [970, 463] on div "Select Diagnosis" at bounding box center [976, 463] width 93 height 15
click at [970, 495] on label "[MEDICAL_DATA]" at bounding box center [997, 502] width 98 height 15
checkbox input "true"
click at [1401, 468] on button "Add" at bounding box center [1372, 464] width 115 height 32
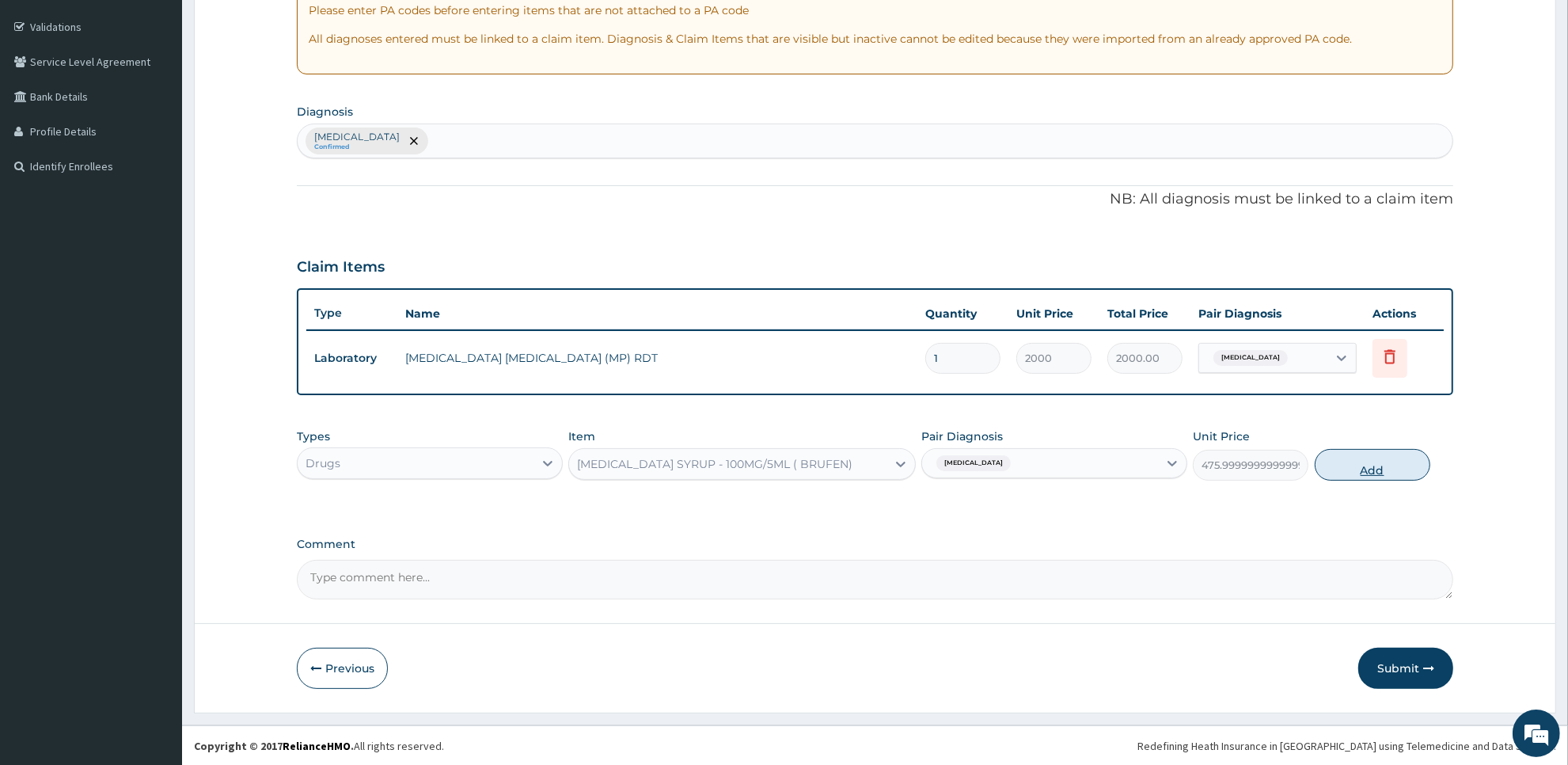
type input "0"
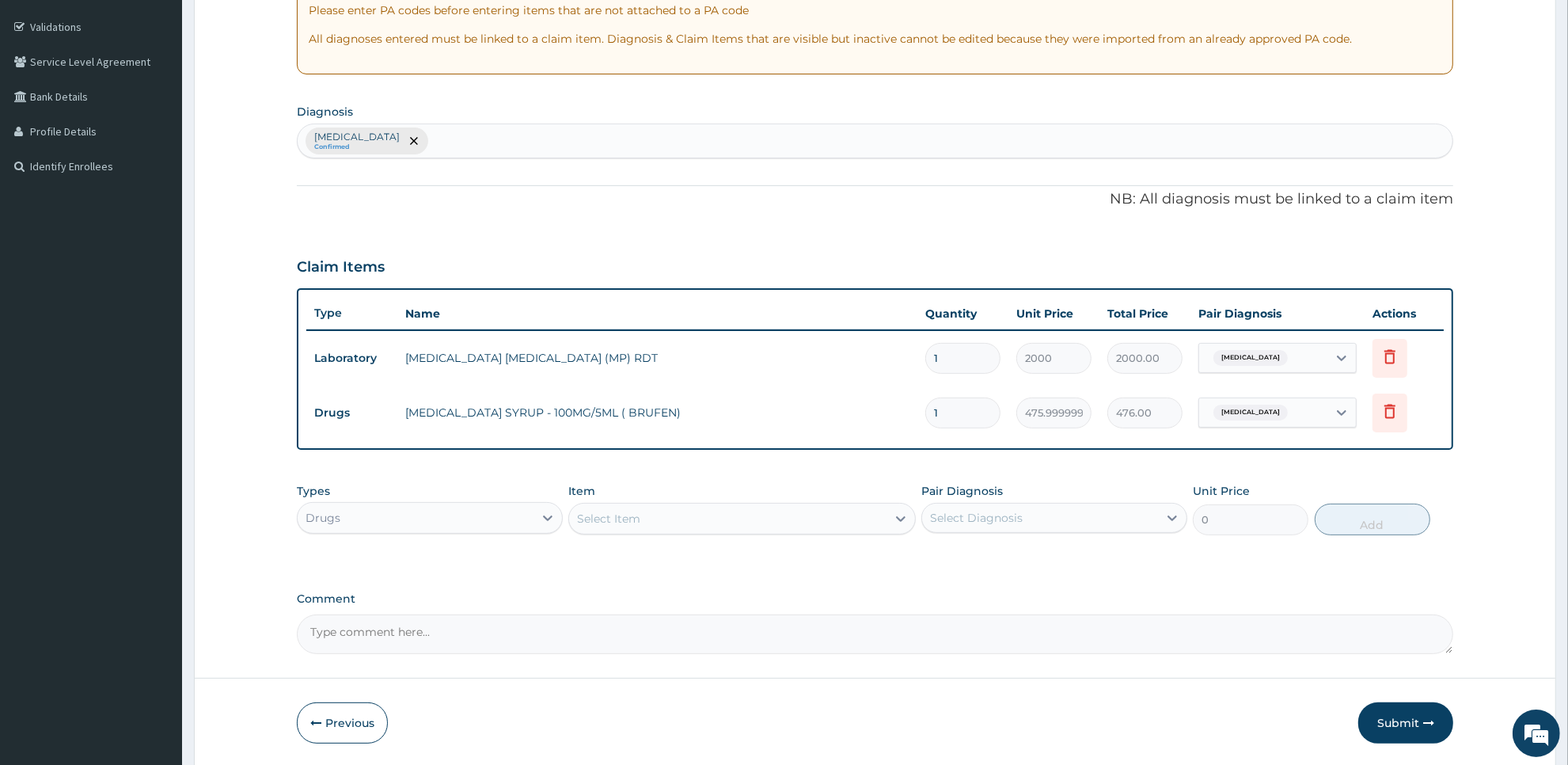
click at [760, 523] on div "Select Item" at bounding box center [727, 518] width 316 height 25
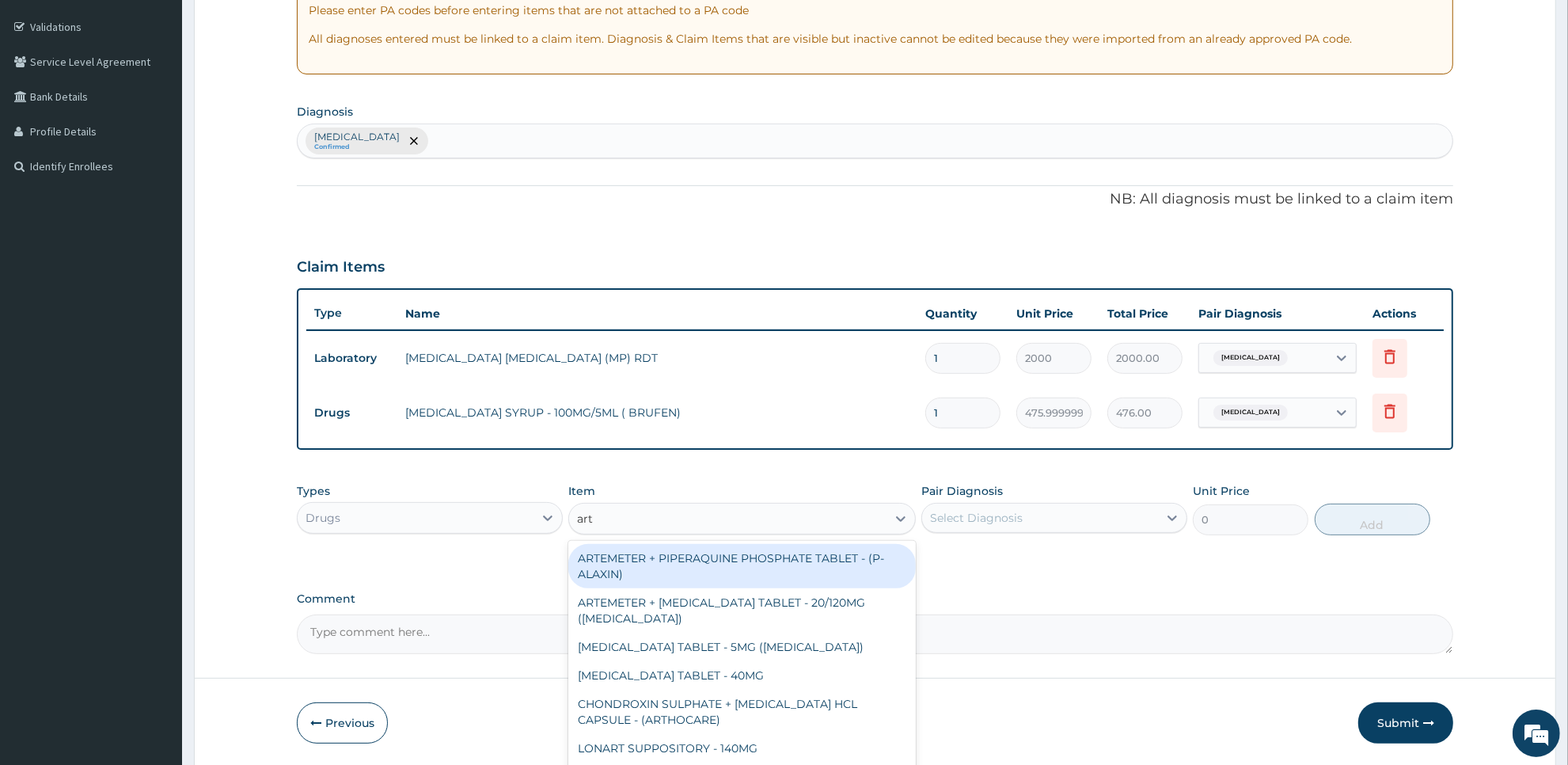
type input "arte"
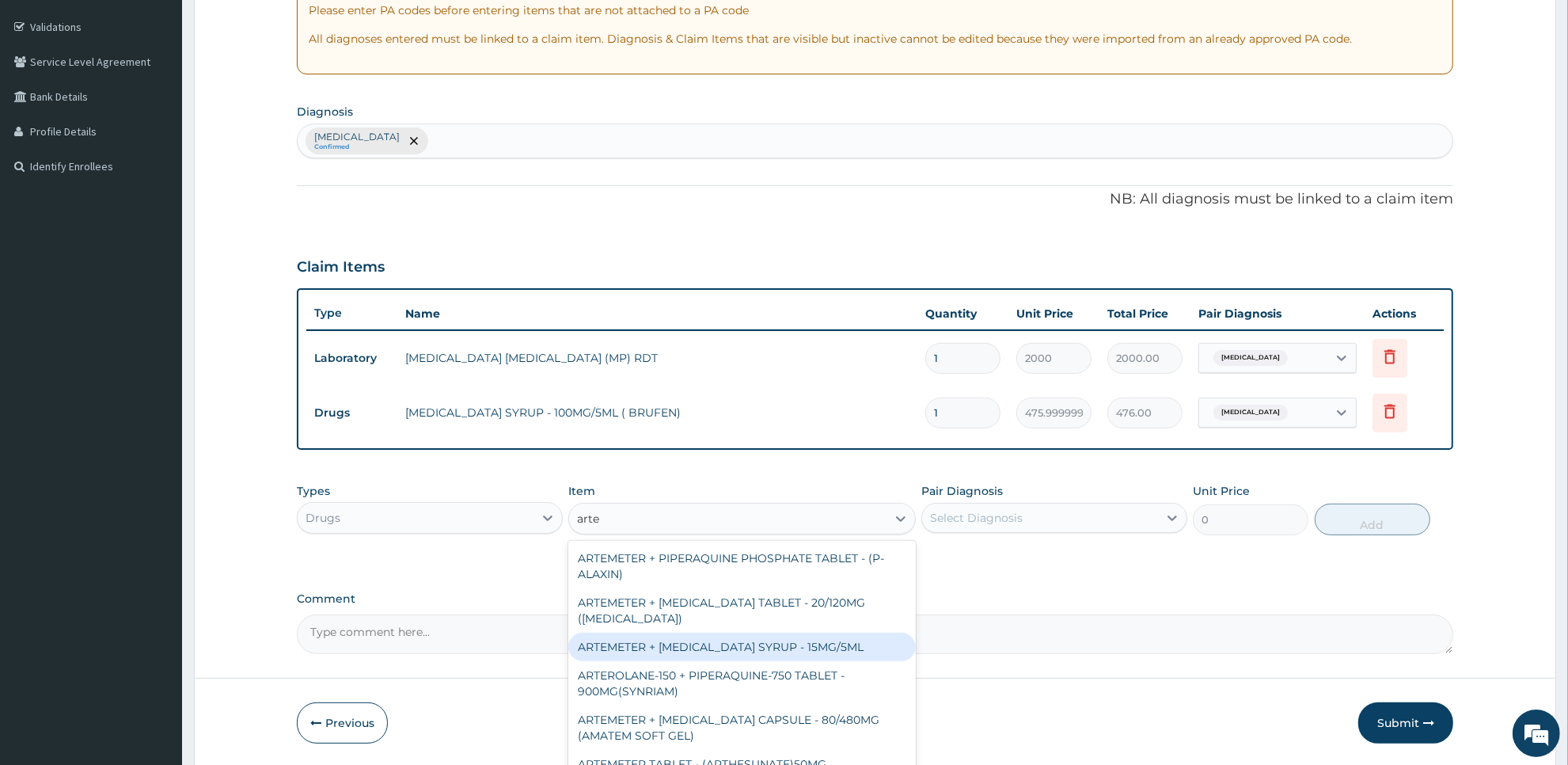
click at [857, 641] on div "ARTEMETER + [MEDICAL_DATA] SYRUP - 15MG/5ML" at bounding box center [741, 646] width 346 height 28
type input "1400"
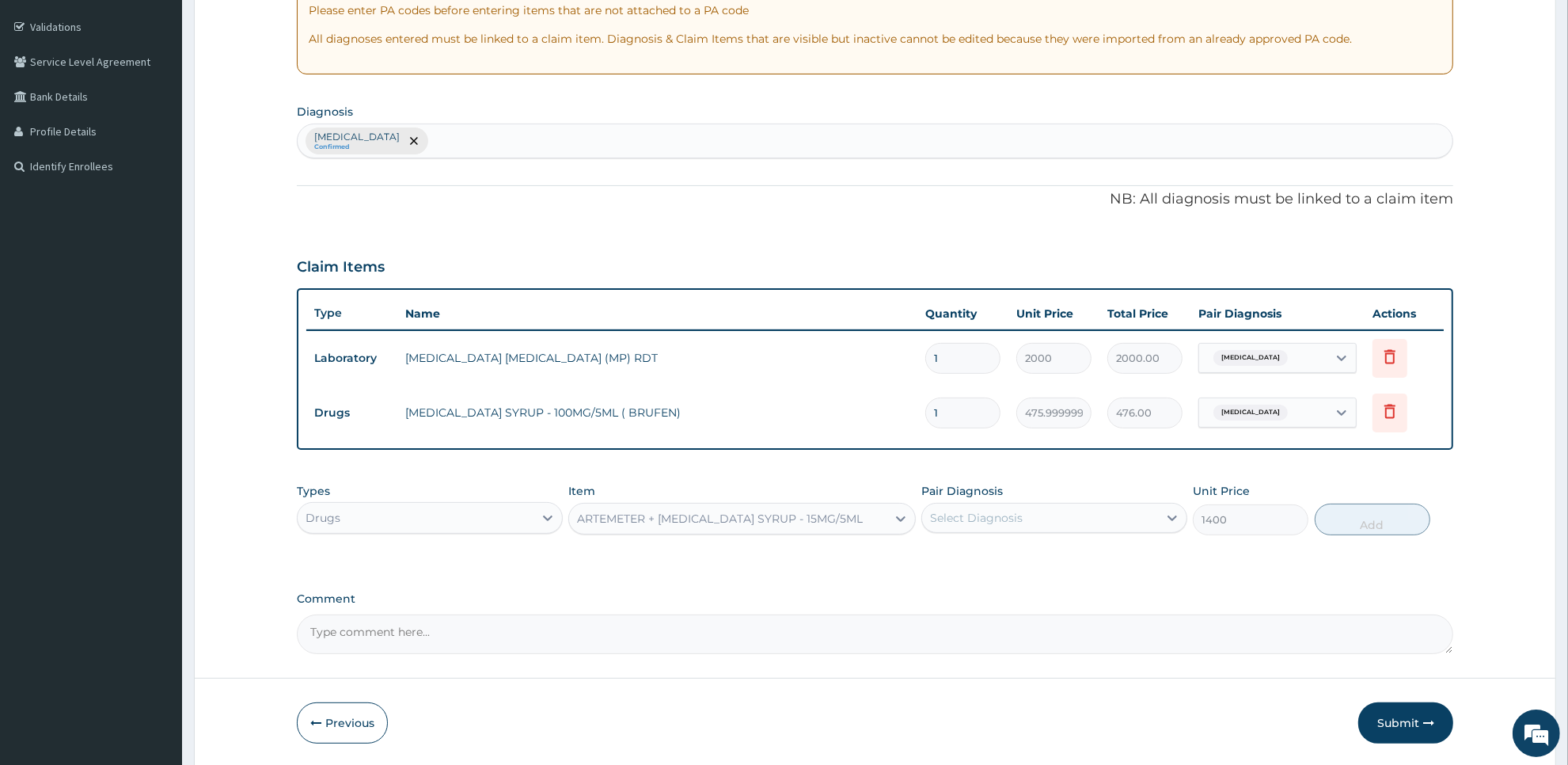
click at [1102, 508] on div "Select Diagnosis" at bounding box center [1040, 517] width 236 height 25
click at [1106, 559] on div "[MEDICAL_DATA]" at bounding box center [1054, 559] width 266 height 33
checkbox input "true"
click at [1393, 517] on button "Add" at bounding box center [1372, 519] width 115 height 32
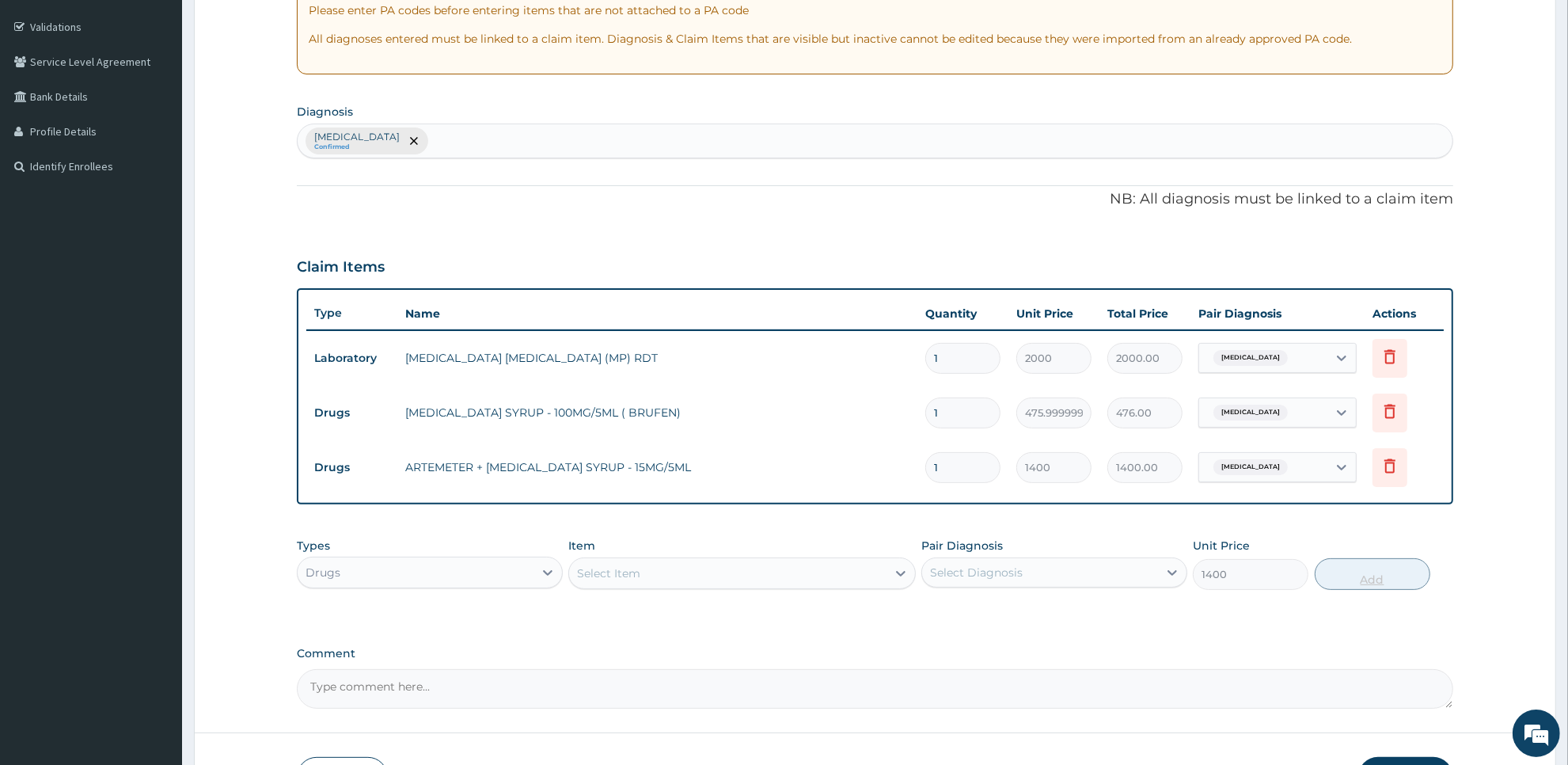
type input "0"
click at [800, 575] on div "Select Item" at bounding box center [727, 572] width 316 height 25
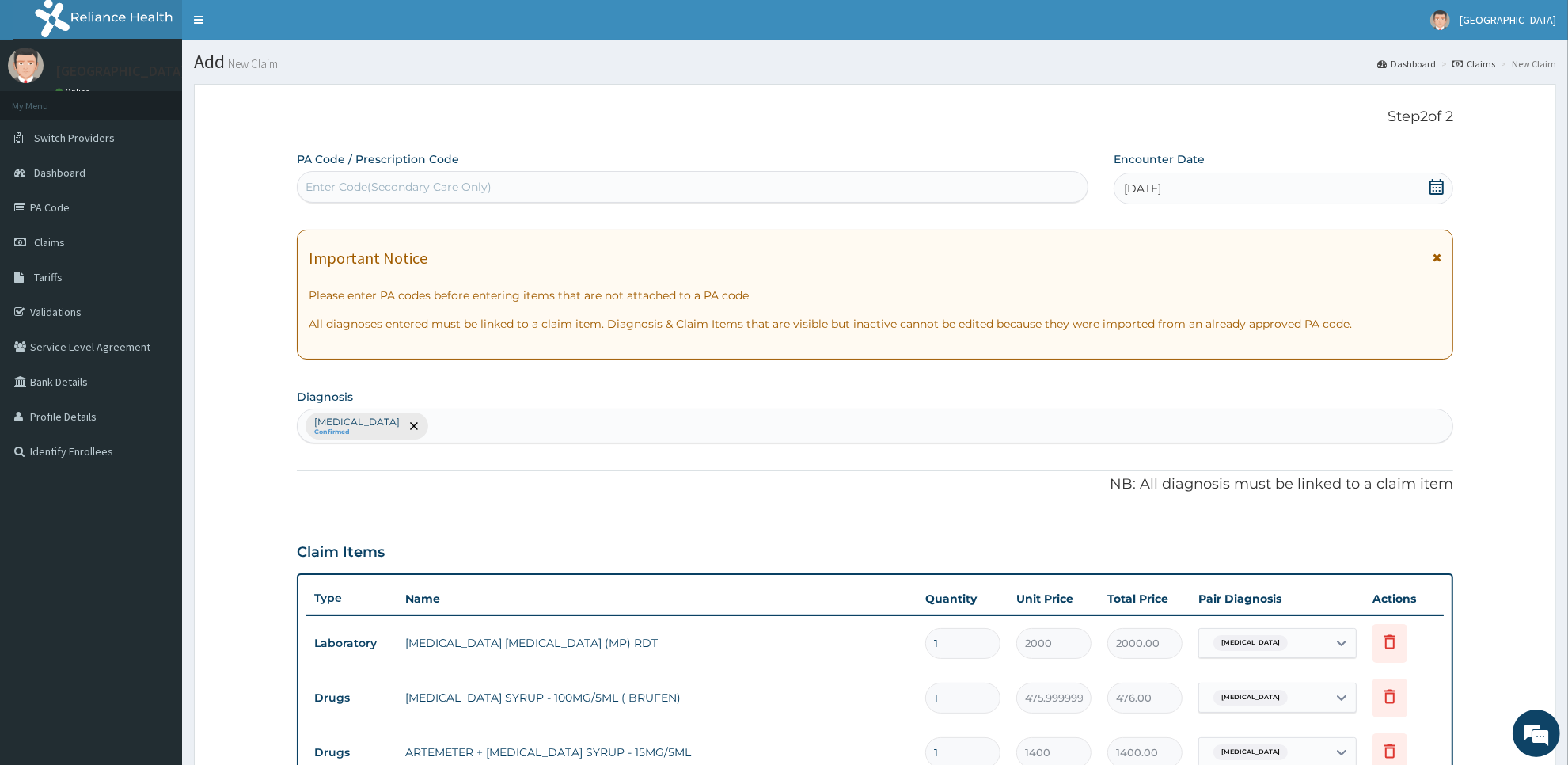
click at [1049, 437] on div "Malaria Confirmed" at bounding box center [875, 425] width 1155 height 34
type input "r"
type input "acute derm"
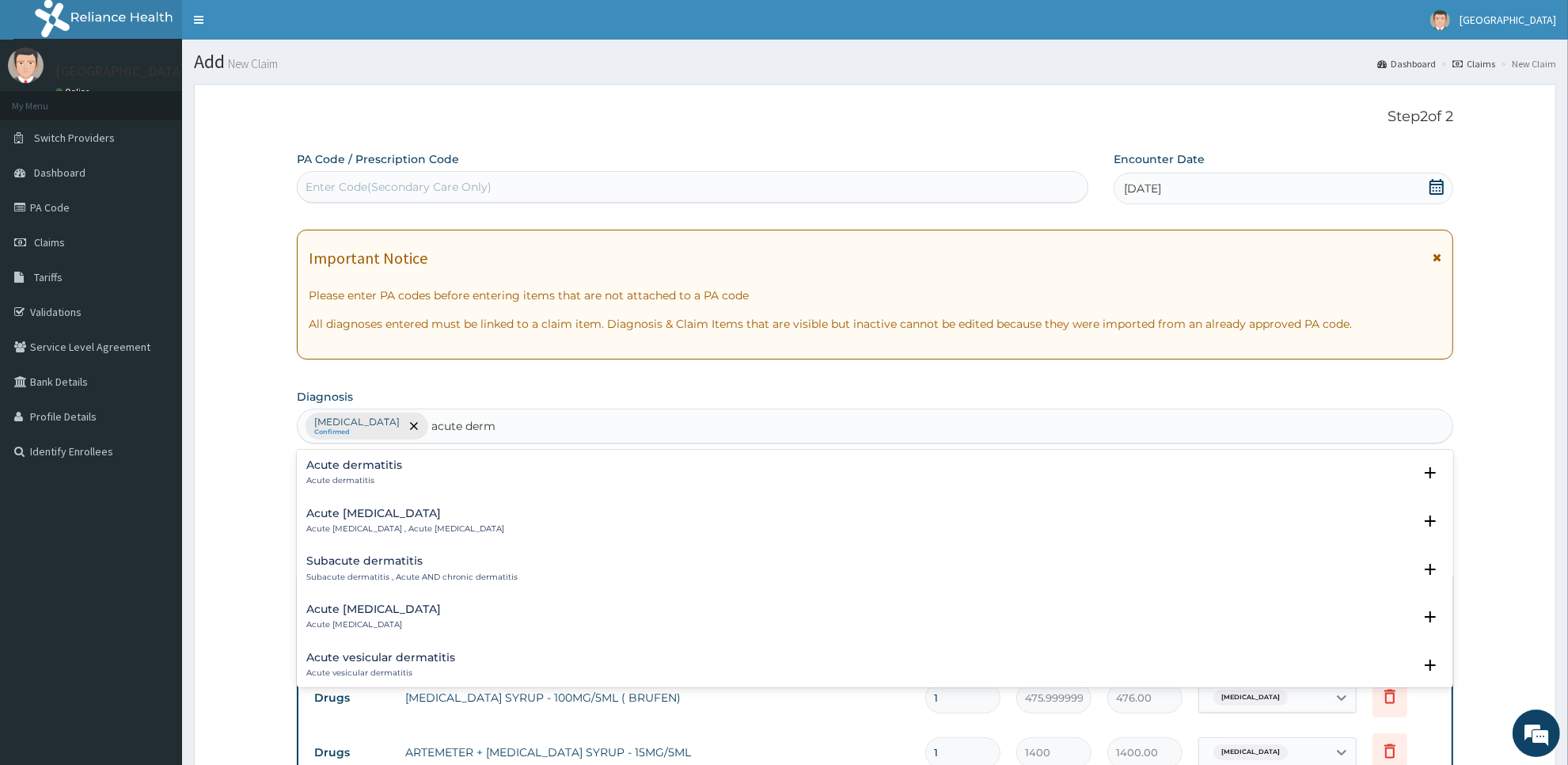
click at [666, 476] on div "Acute dermatitis Acute dermatitis" at bounding box center [875, 473] width 1138 height 28
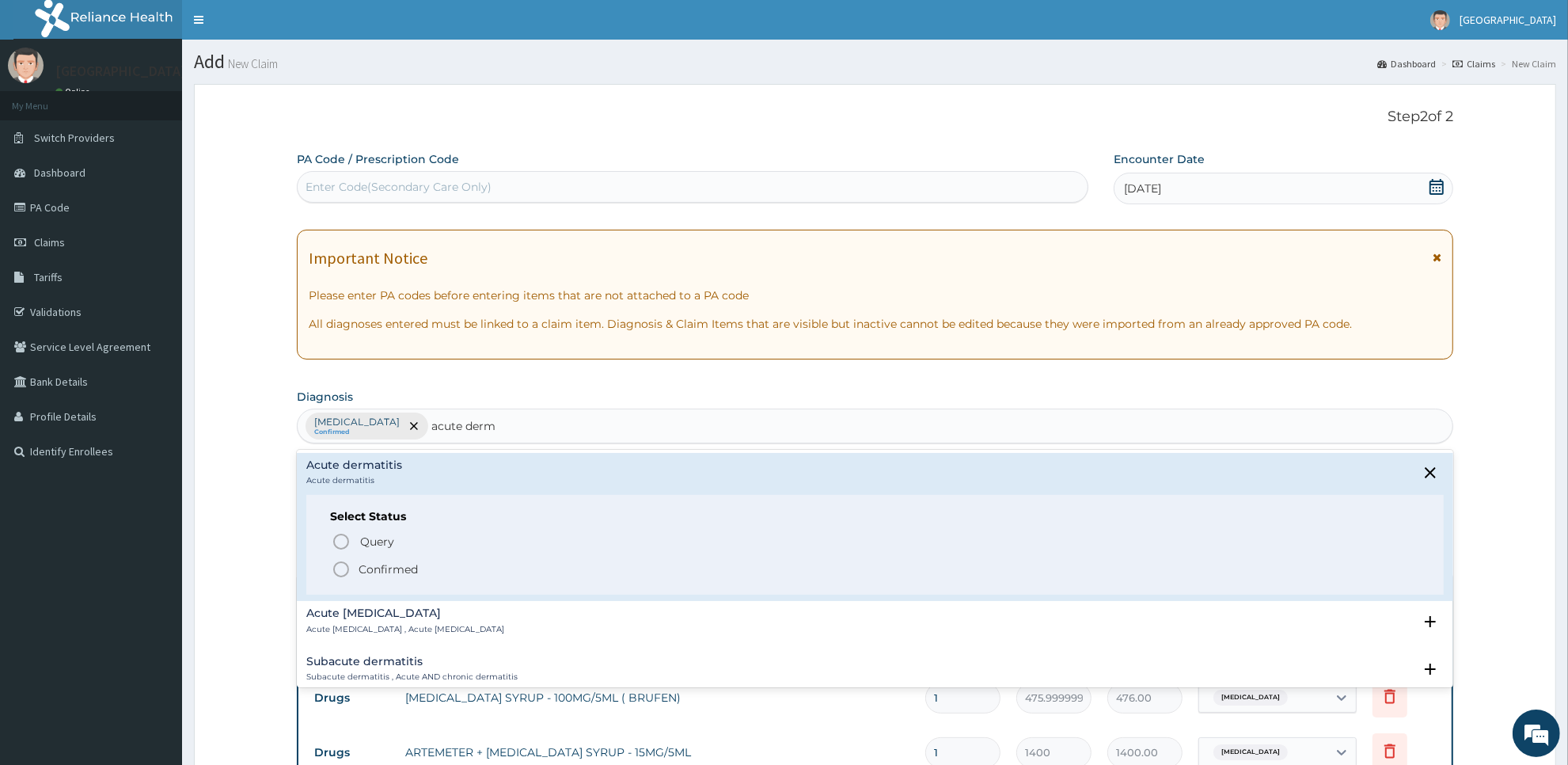
click at [619, 574] on span "Confirmed" at bounding box center [876, 569] width 1089 height 19
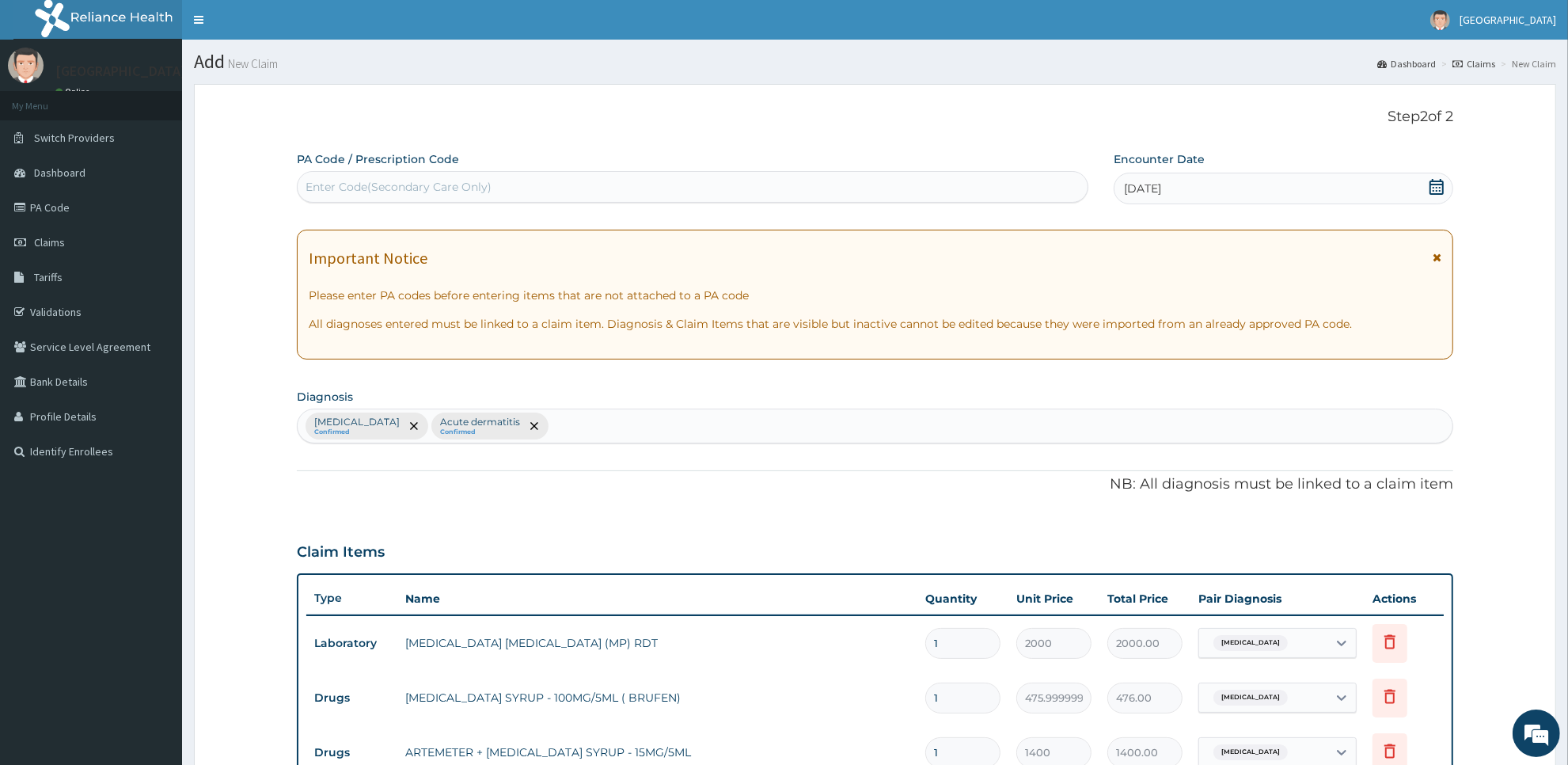
scroll to position [395, 0]
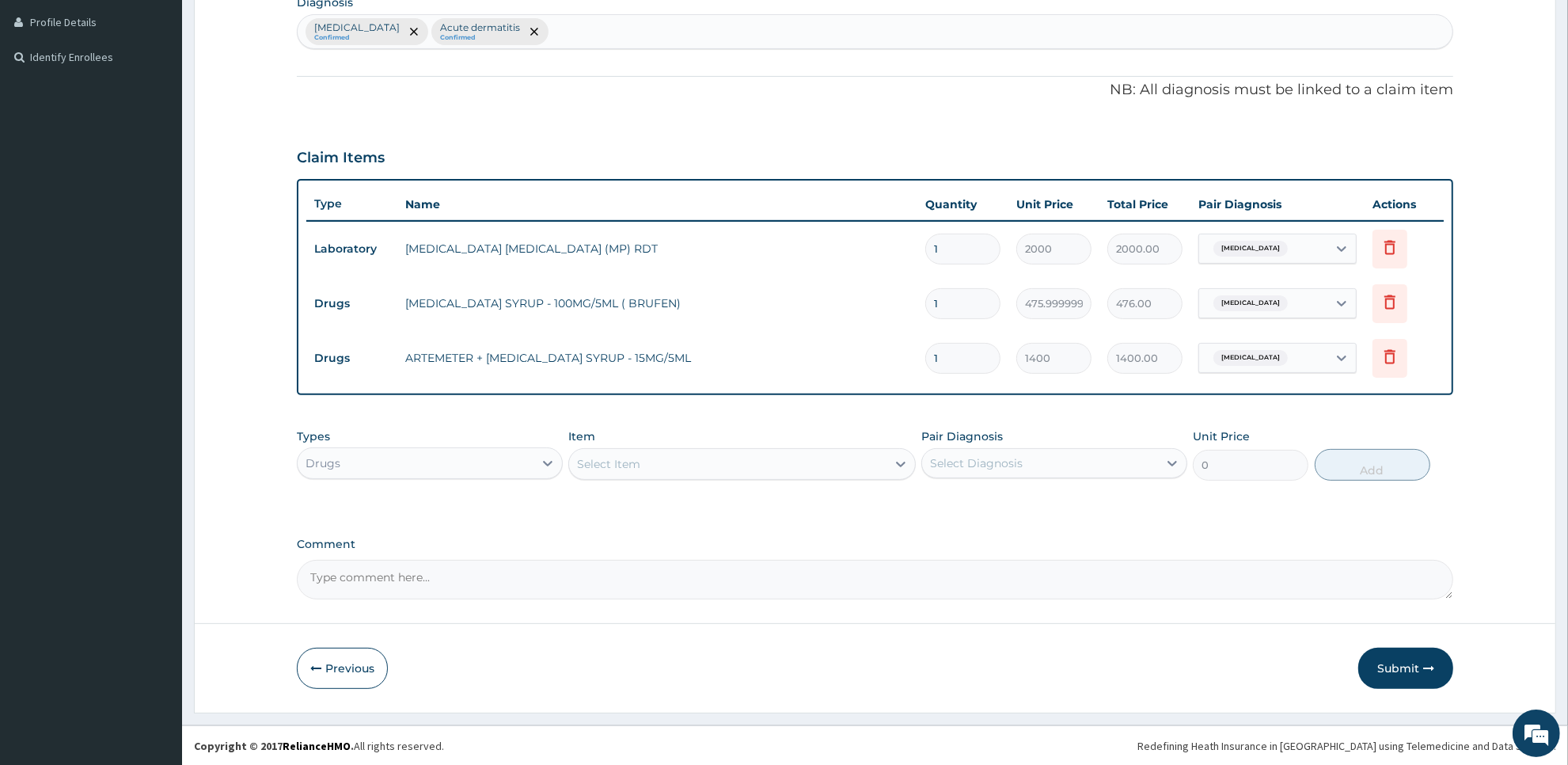
click at [828, 456] on div "Select Item" at bounding box center [727, 463] width 316 height 25
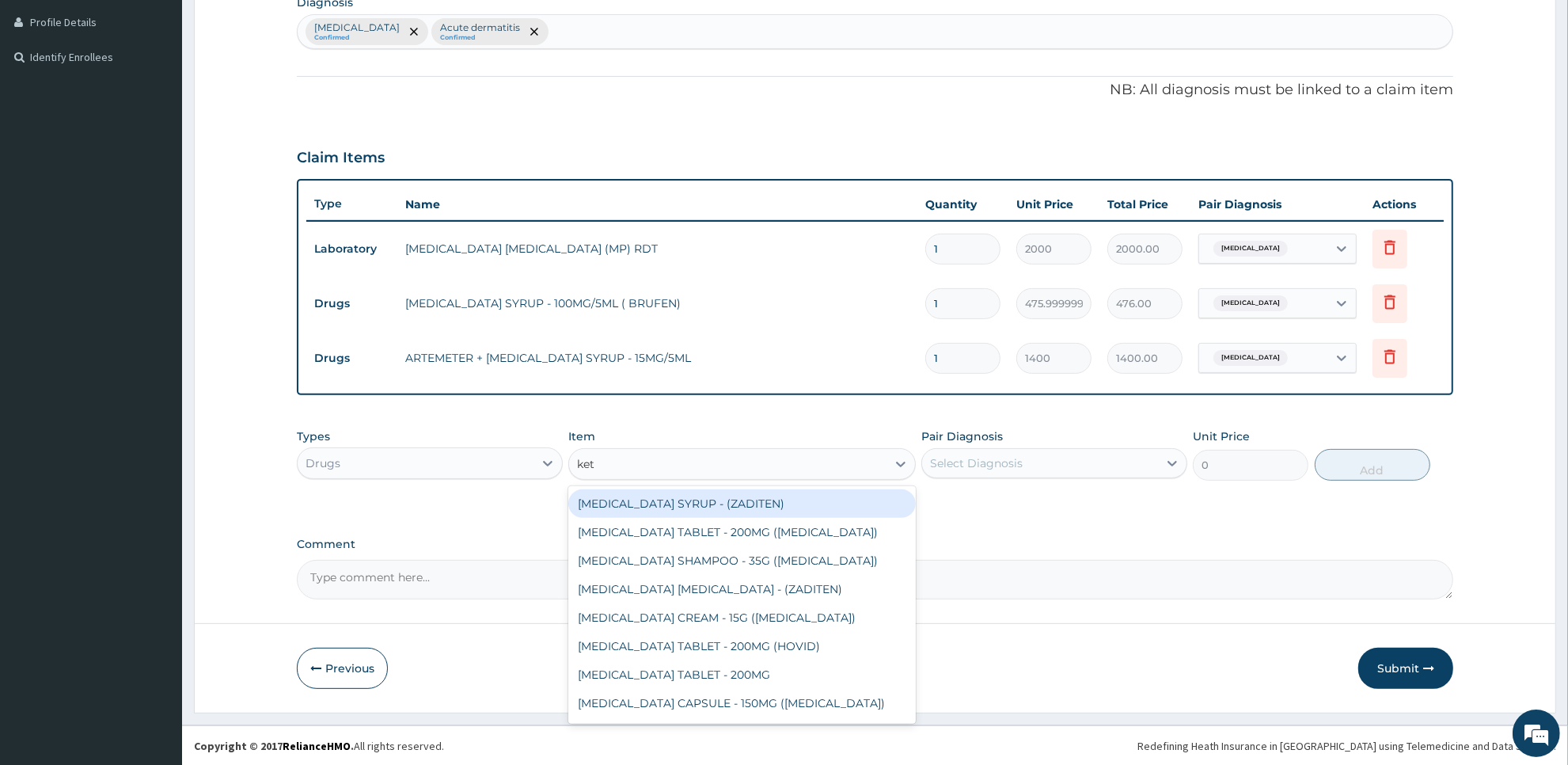
type input "keto"
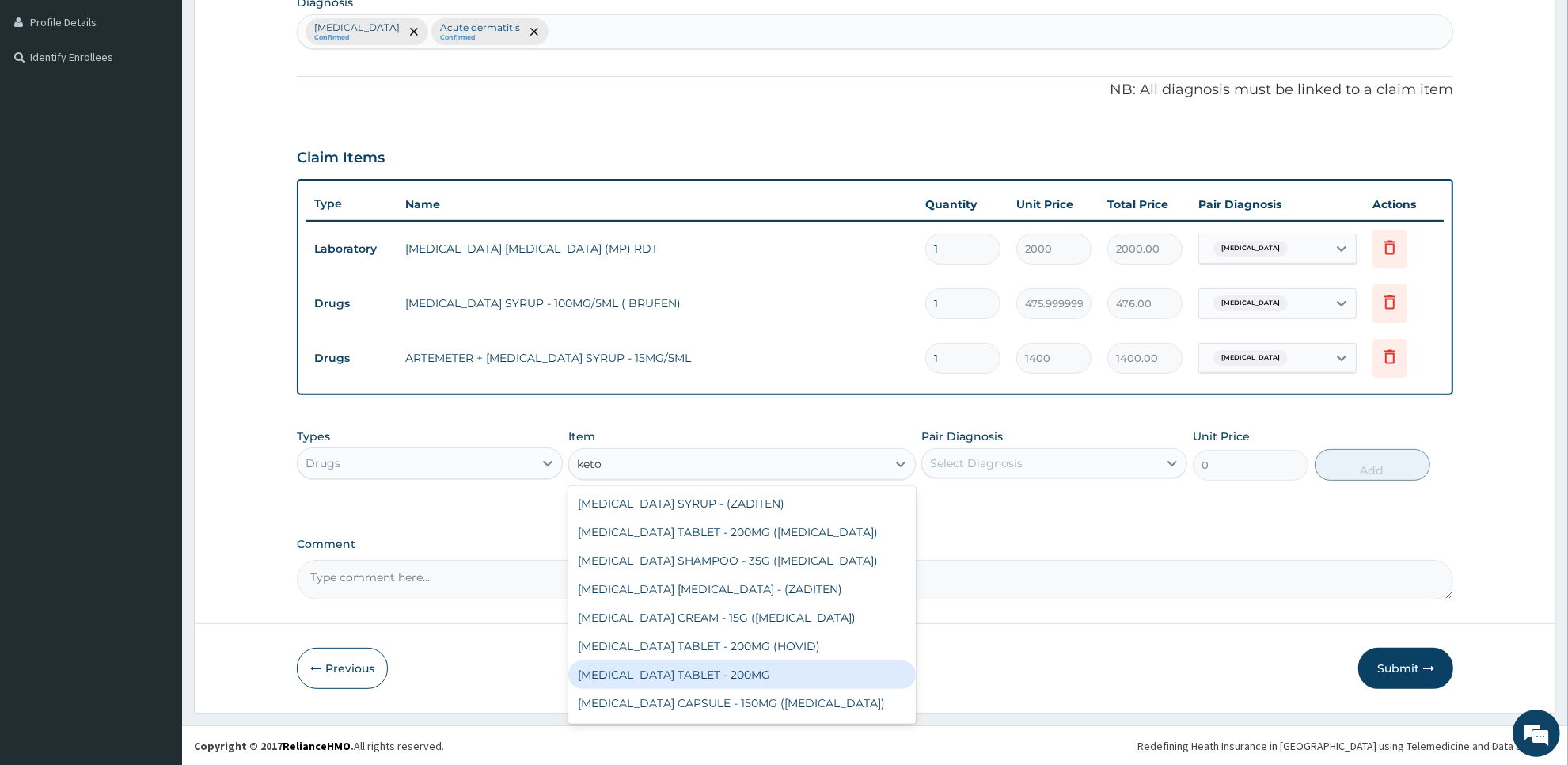
click at [824, 679] on div "[MEDICAL_DATA] TABLET - 200MG" at bounding box center [741, 674] width 346 height 28
type input "81.19999999999999"
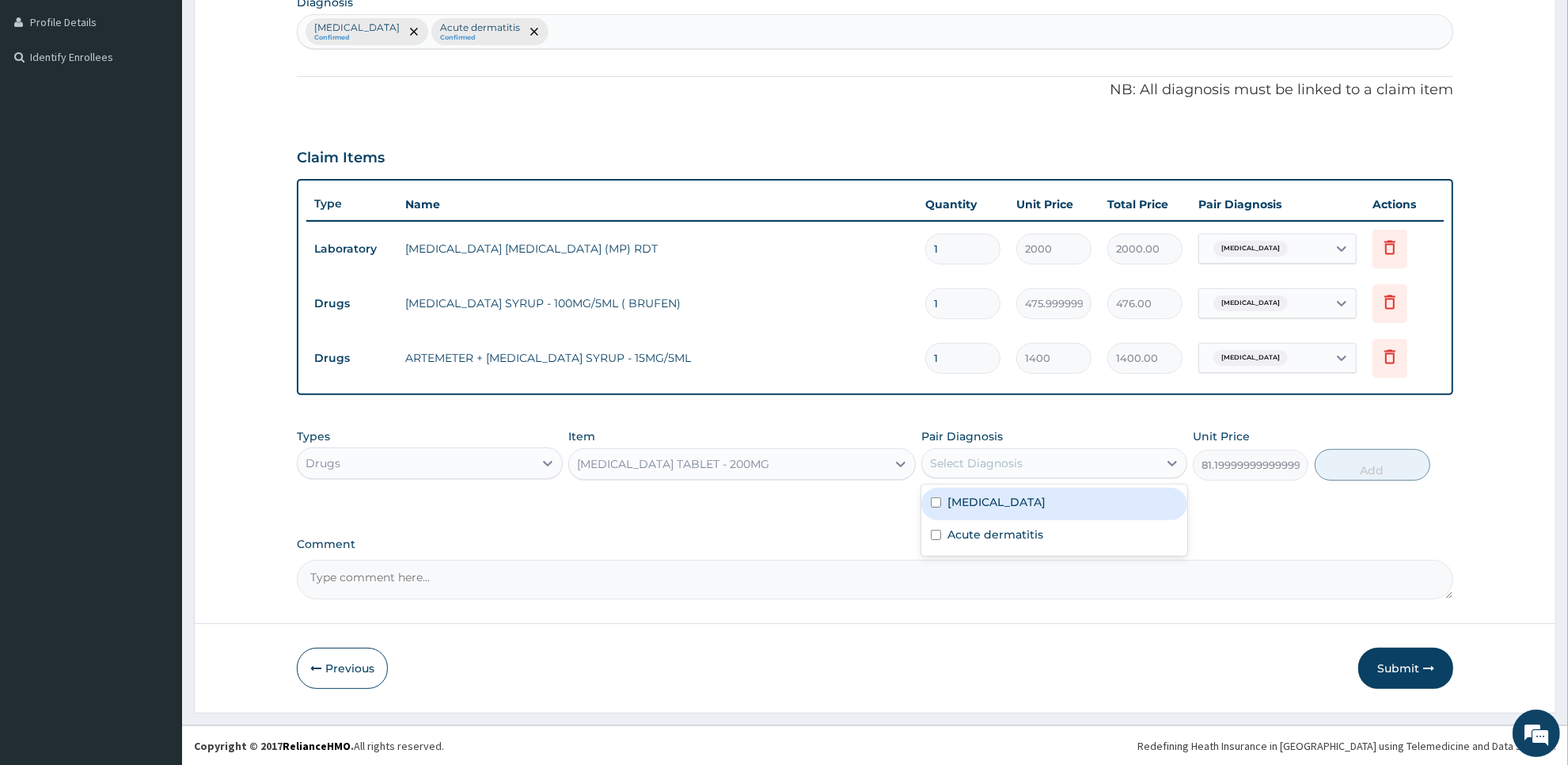
click at [1070, 464] on div "Select Diagnosis" at bounding box center [1040, 462] width 236 height 25
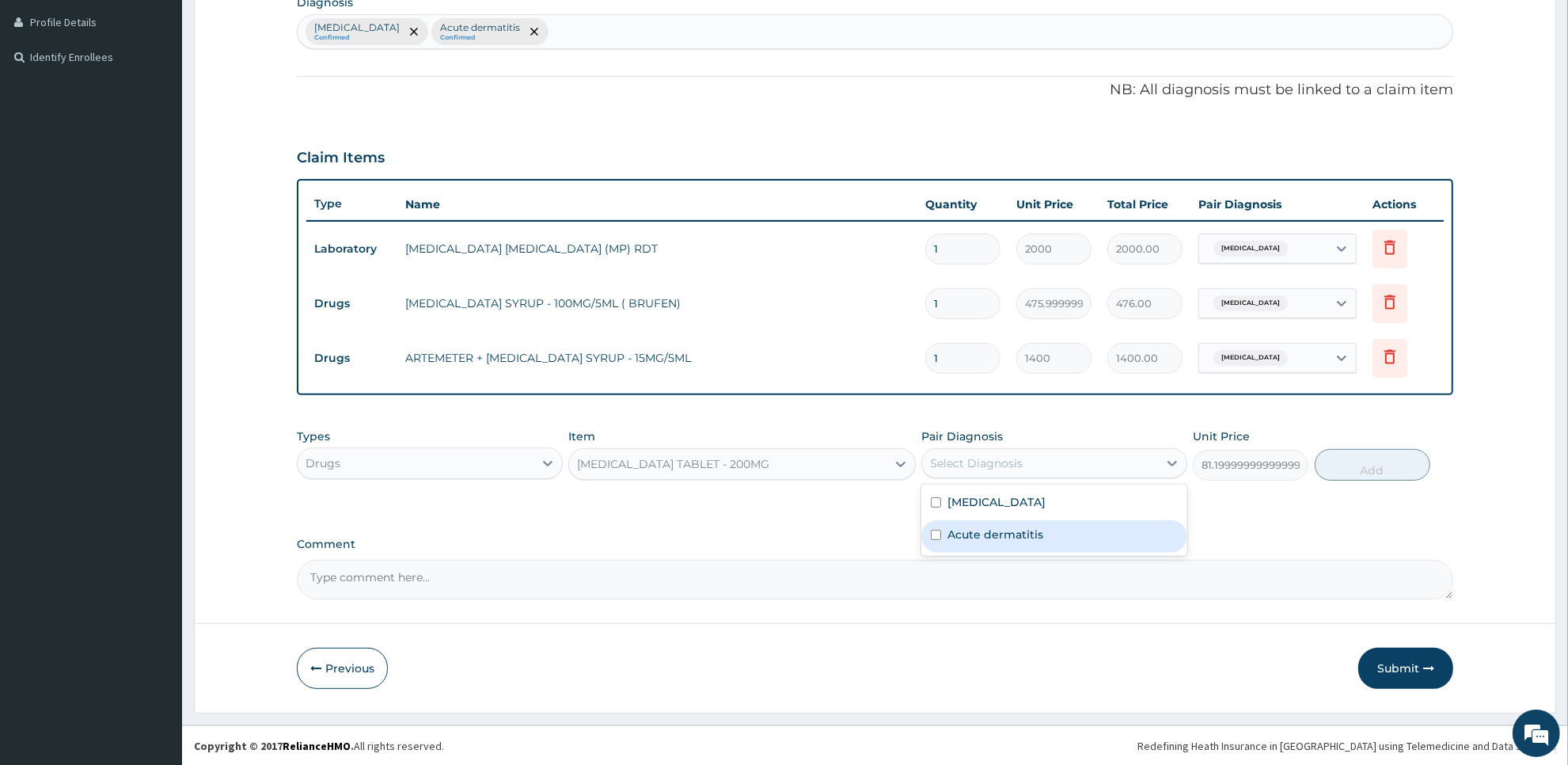
click at [1069, 542] on div "Acute dermatitis" at bounding box center [1054, 536] width 266 height 33
checkbox input "true"
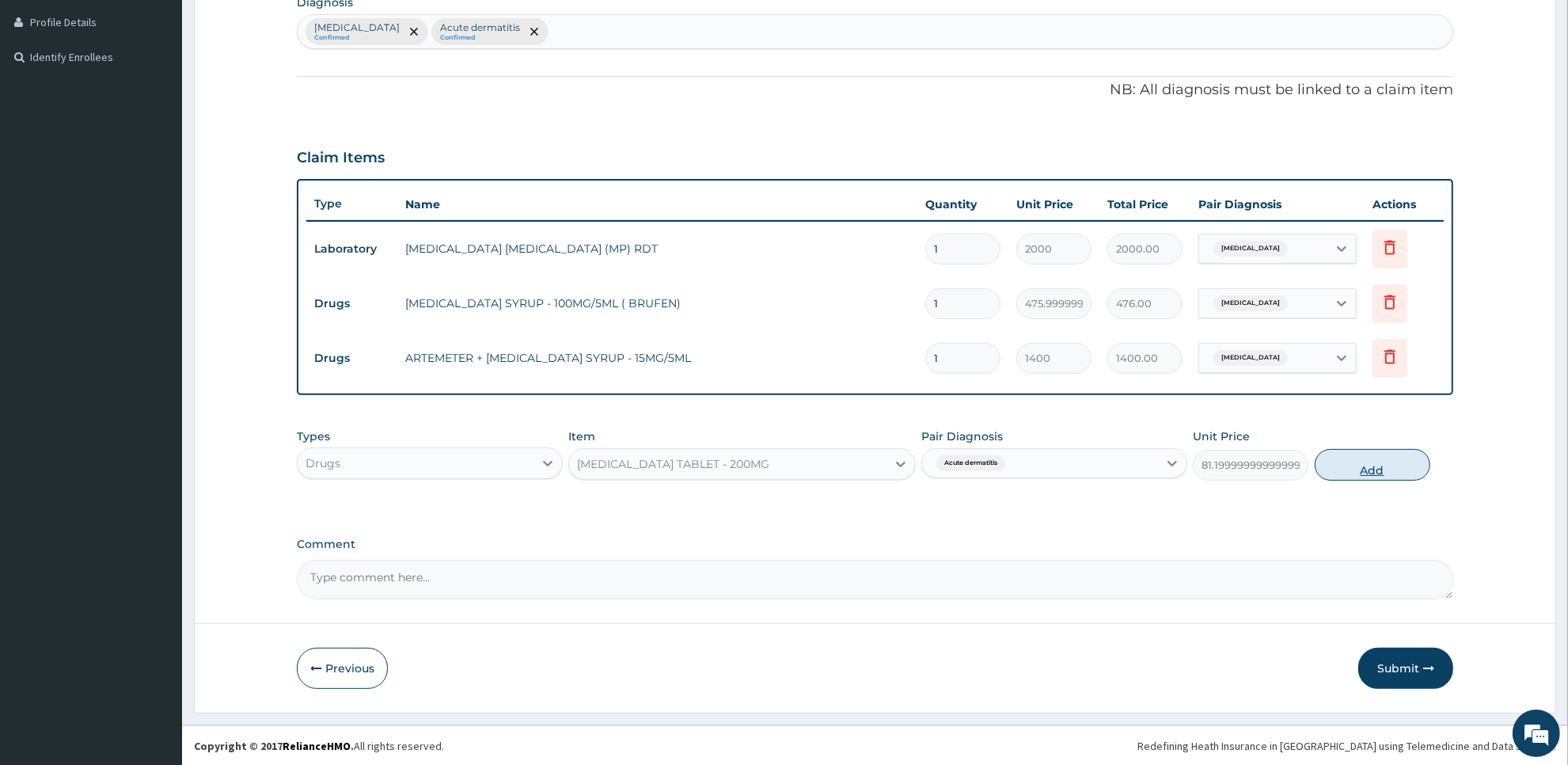
click at [1330, 474] on button "Add" at bounding box center [1372, 464] width 115 height 32
type input "0"
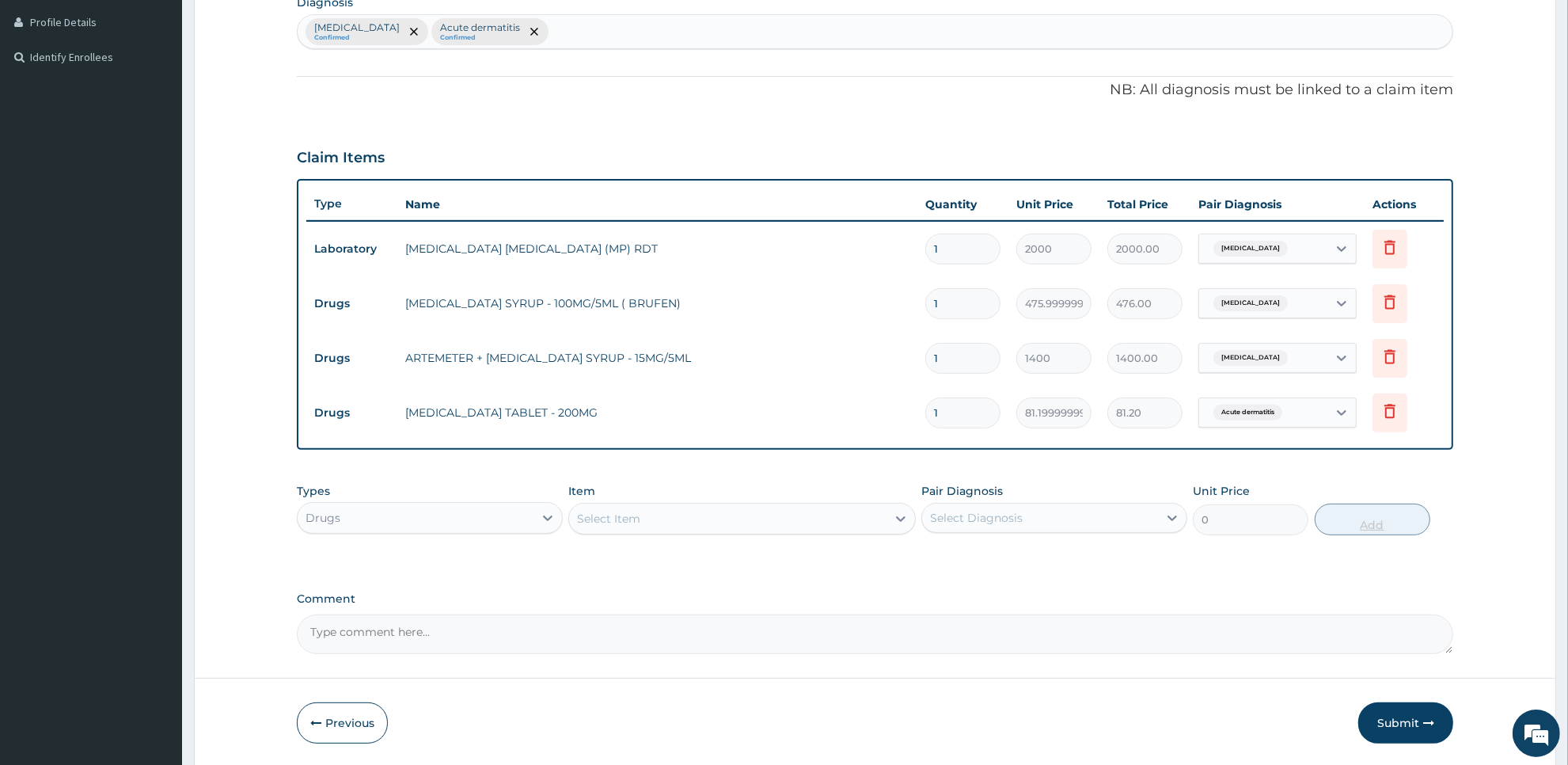
type input "0.00"
type input "7"
type input "568.40"
type input "7"
click at [521, 523] on div "Drugs" at bounding box center [415, 517] width 236 height 25
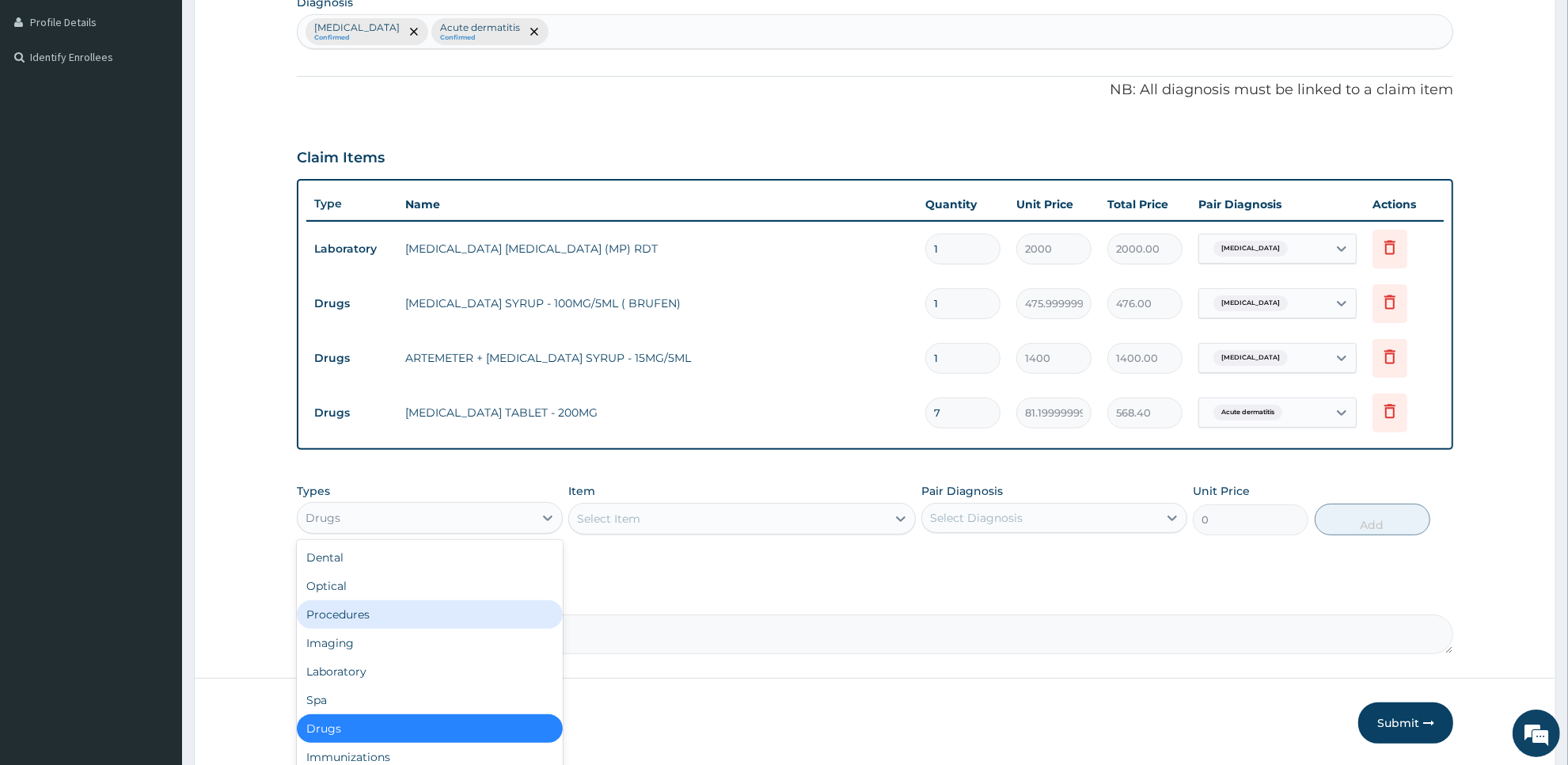
click at [504, 618] on div "Procedures" at bounding box center [430, 614] width 266 height 28
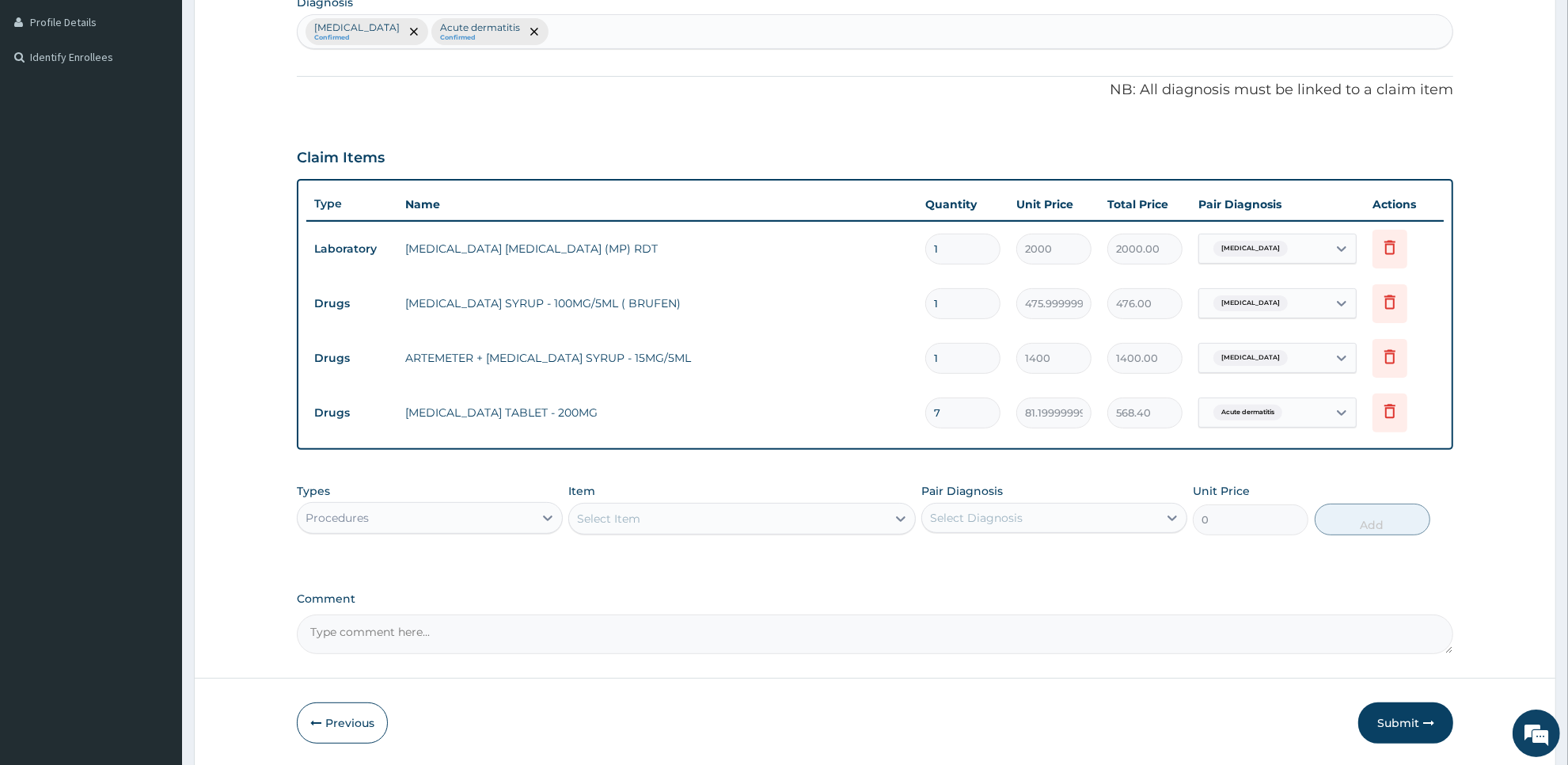
click at [758, 520] on div "Select Item" at bounding box center [727, 518] width 316 height 25
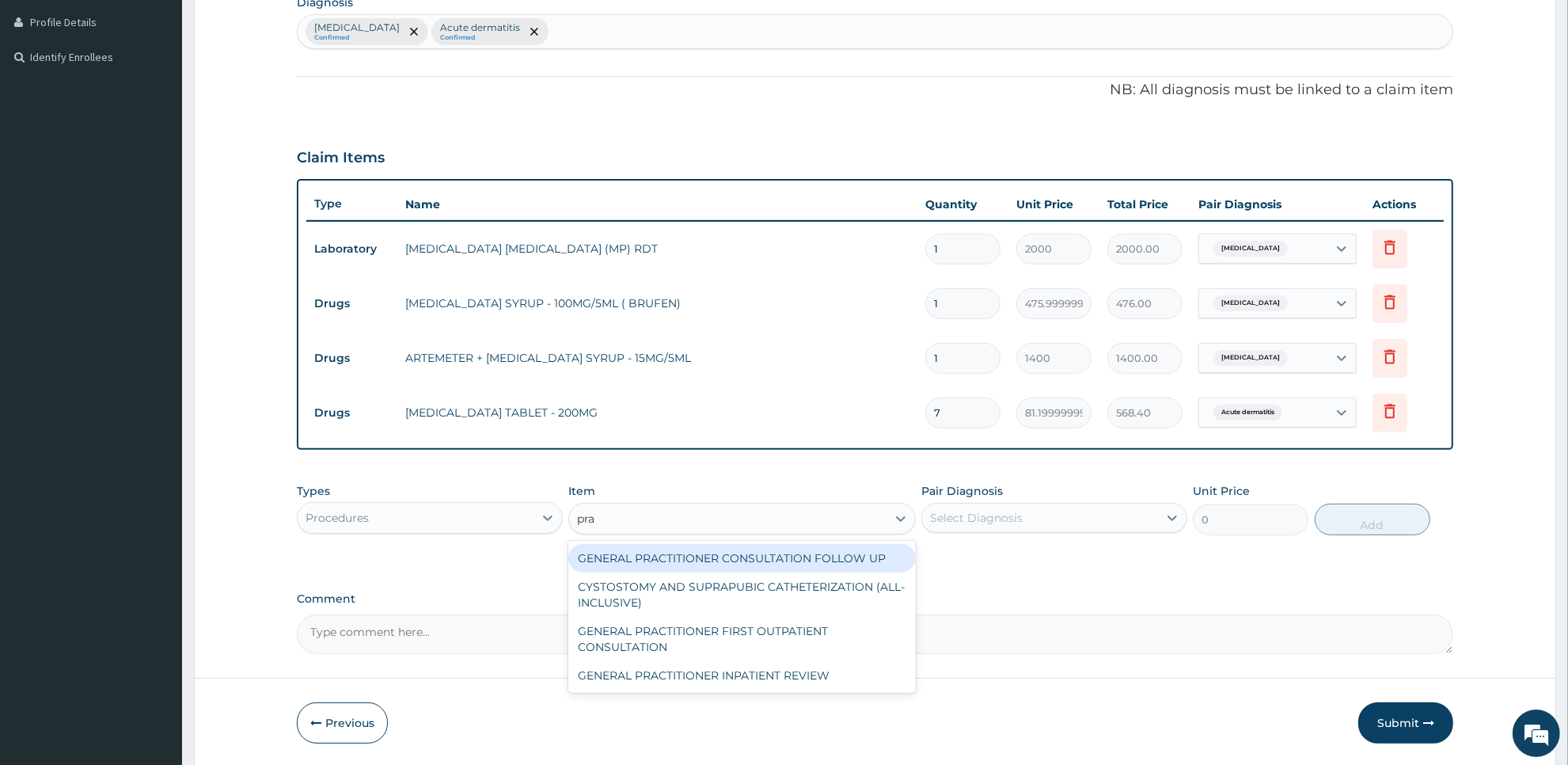
type input "prac"
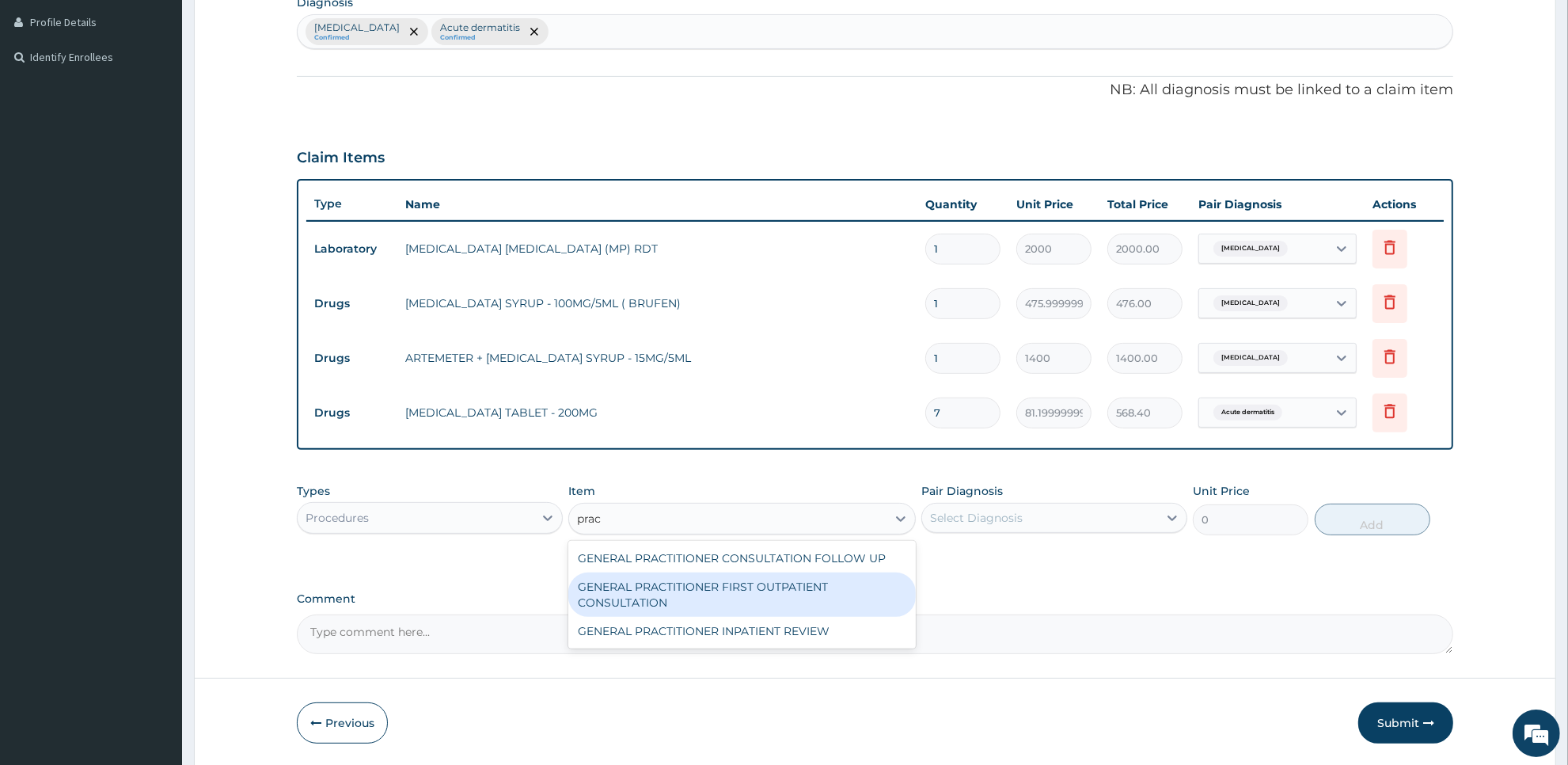
click at [766, 598] on div "GENERAL PRACTITIONER FIRST OUTPATIENT CONSULTATION" at bounding box center [741, 595] width 346 height 45
type input "3750"
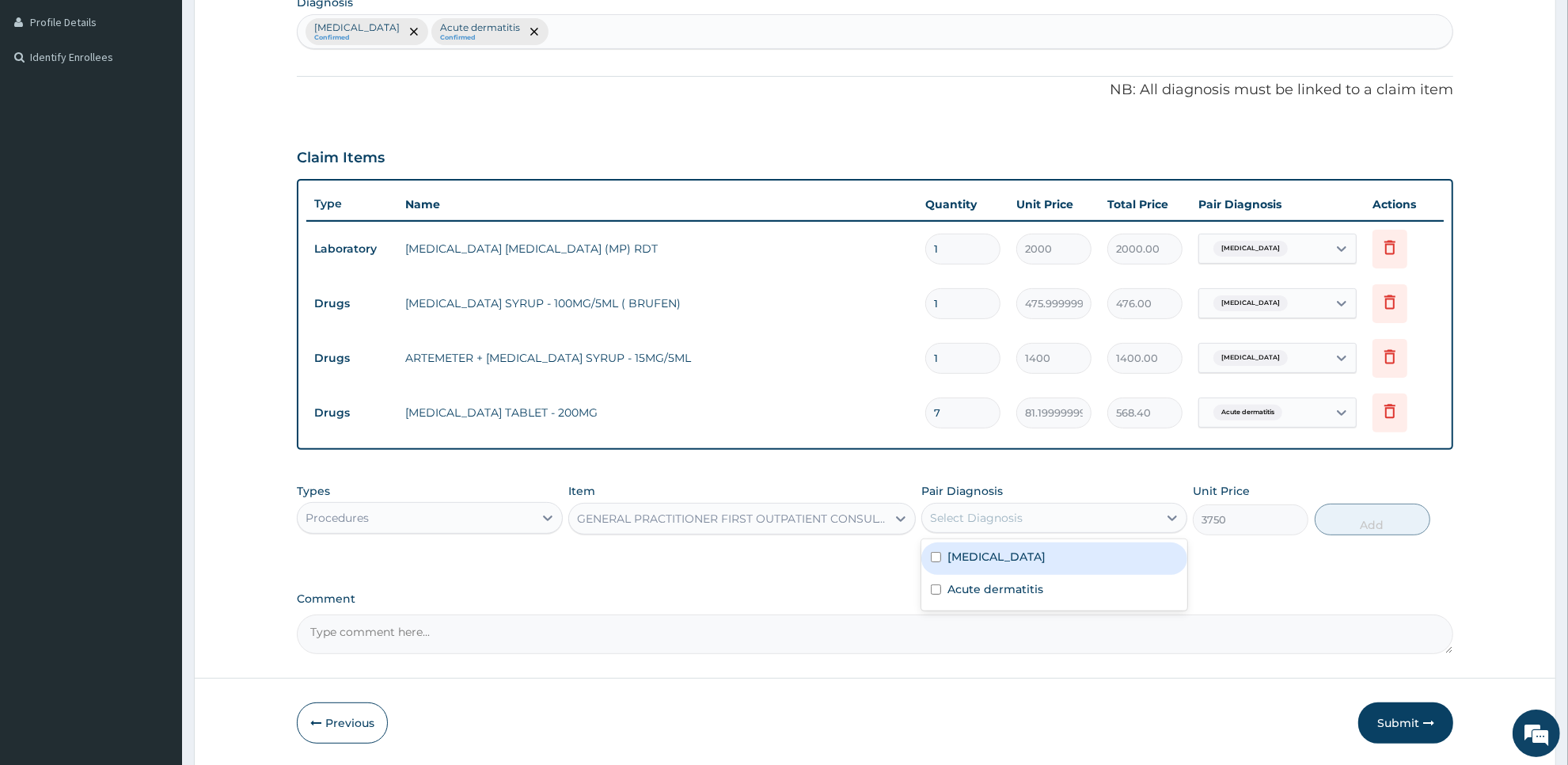
click at [1017, 521] on div "Select Diagnosis" at bounding box center [976, 517] width 93 height 15
click at [1021, 564] on div "[MEDICAL_DATA]" at bounding box center [1054, 559] width 266 height 33
checkbox input "true"
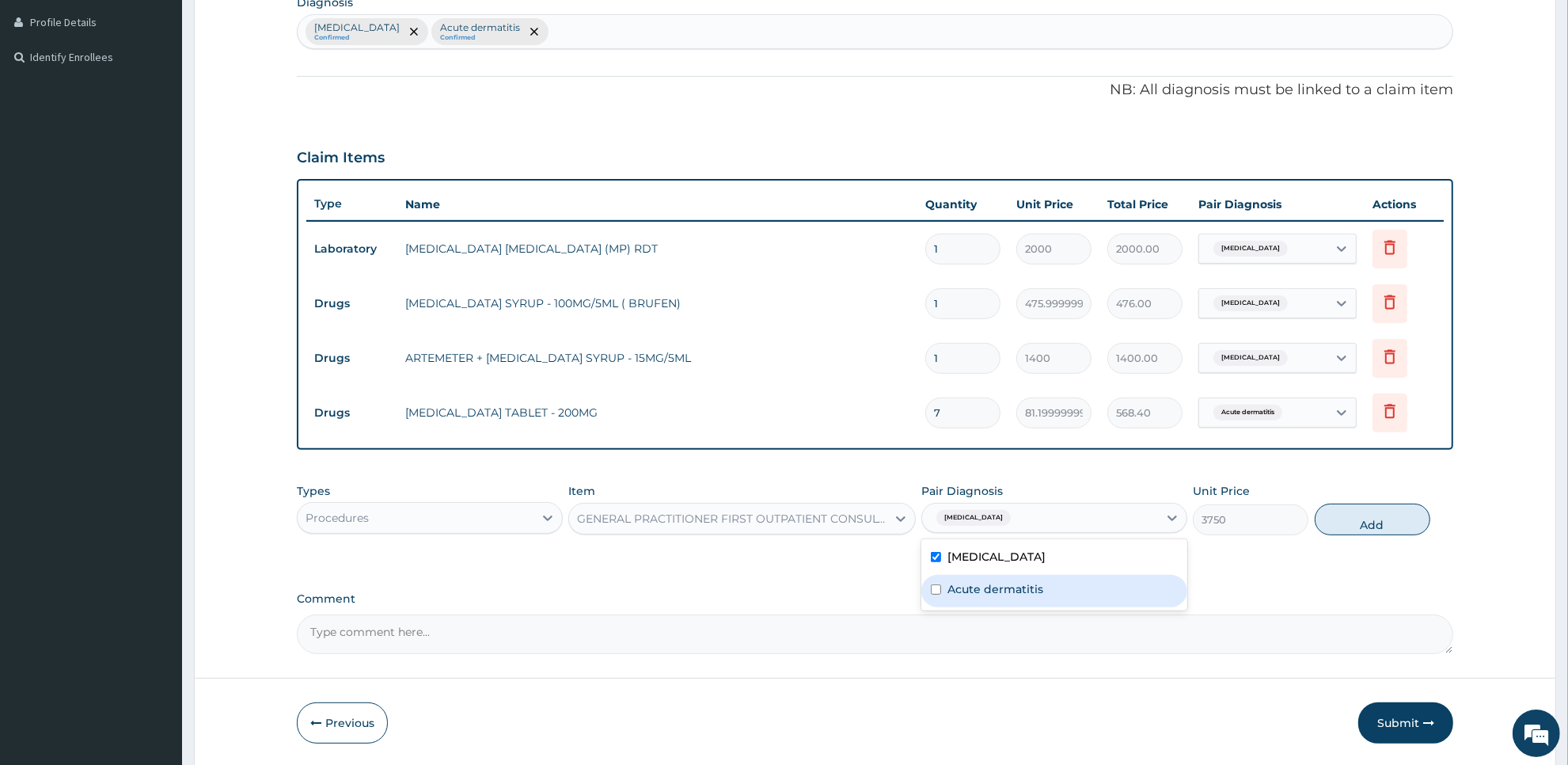
click at [1022, 587] on label "Acute dermatitis" at bounding box center [995, 589] width 95 height 15
checkbox input "true"
click at [1371, 524] on button "Add" at bounding box center [1372, 519] width 115 height 32
type input "0"
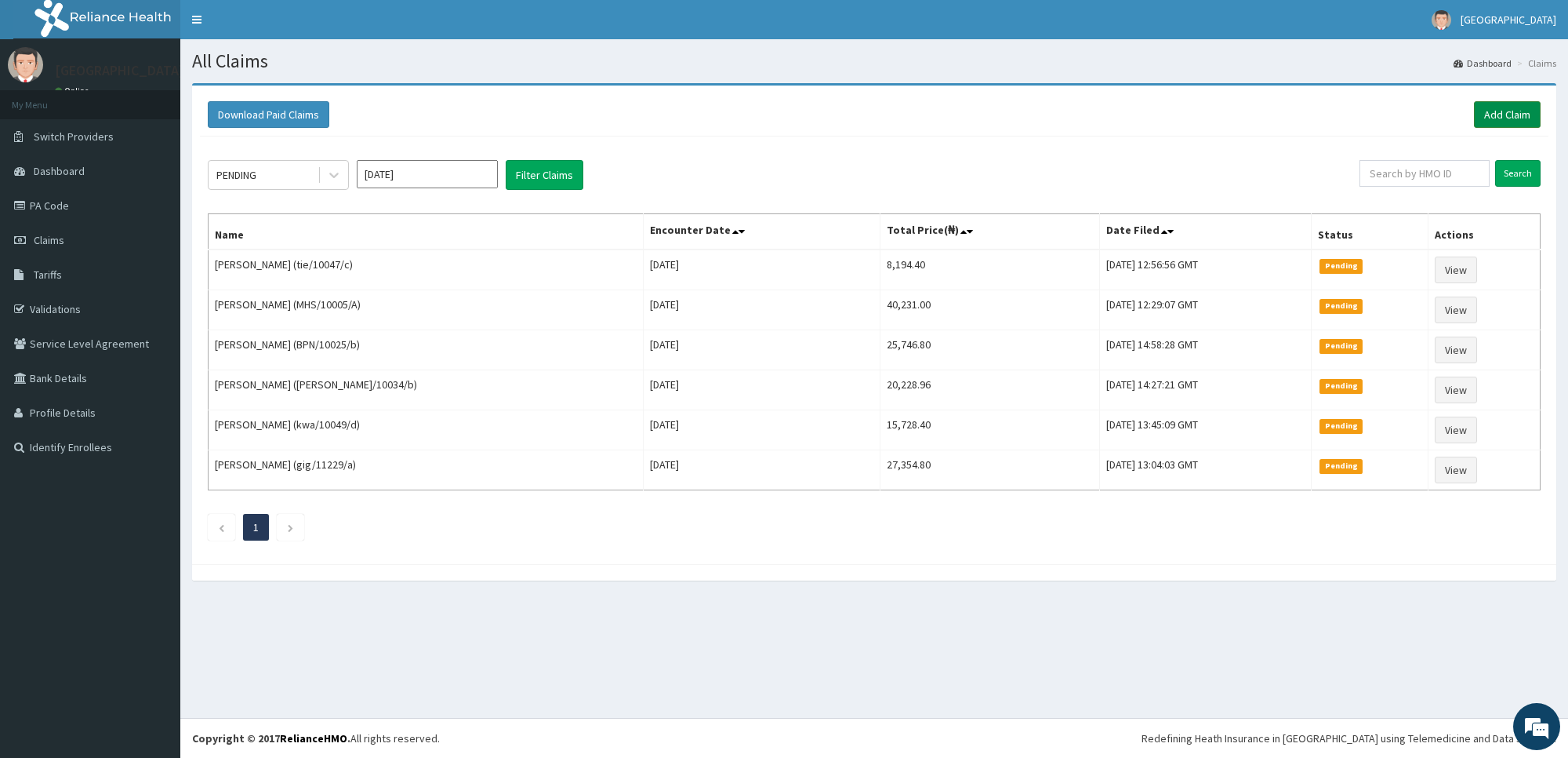
click at [1509, 118] on link "Add Claim" at bounding box center [1508, 114] width 66 height 26
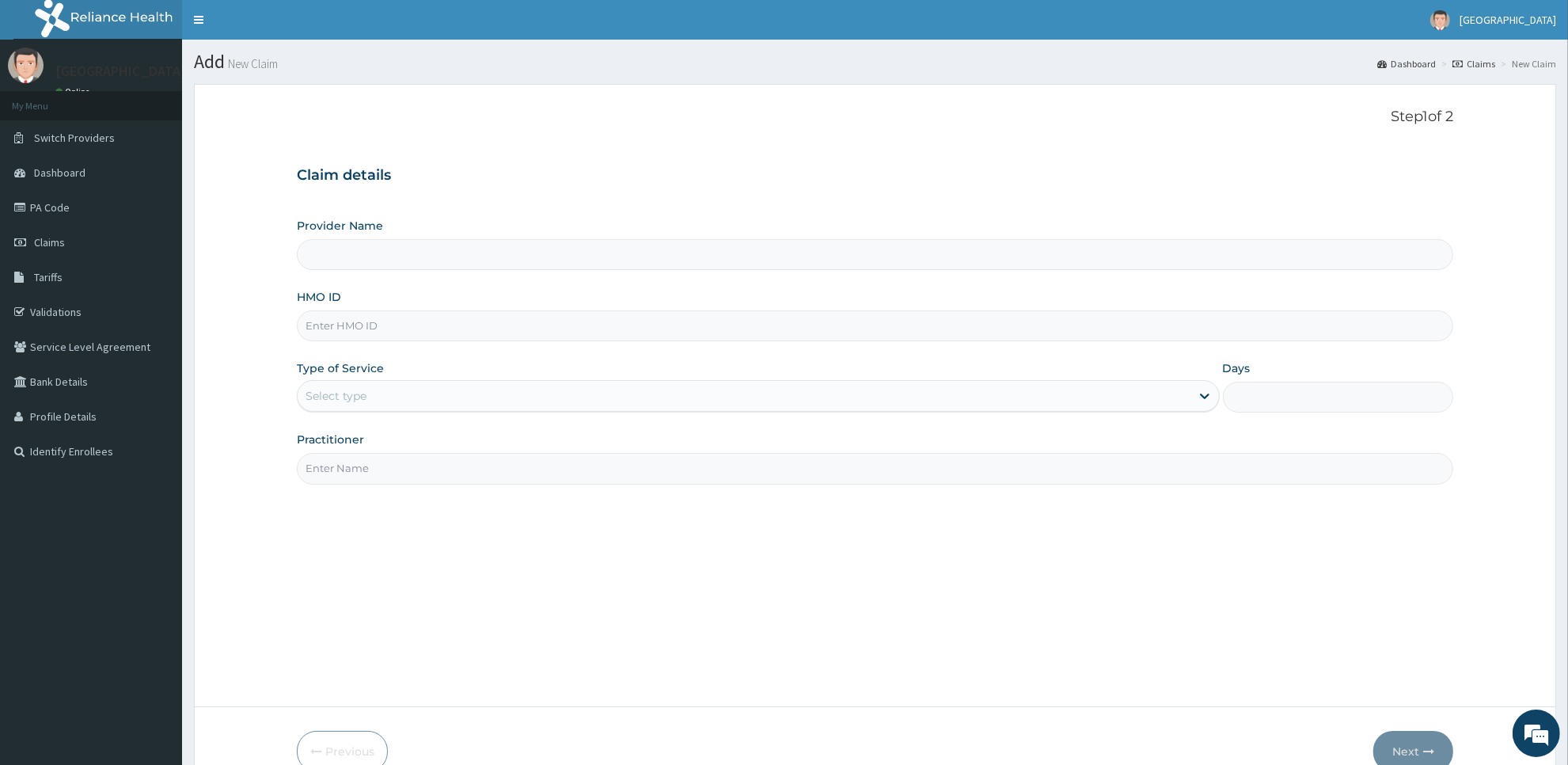
type input "[GEOGRAPHIC_DATA]"
click at [1067, 331] on input "HMO ID" at bounding box center [875, 326] width 1156 height 31
type input "sbg/10255/b"
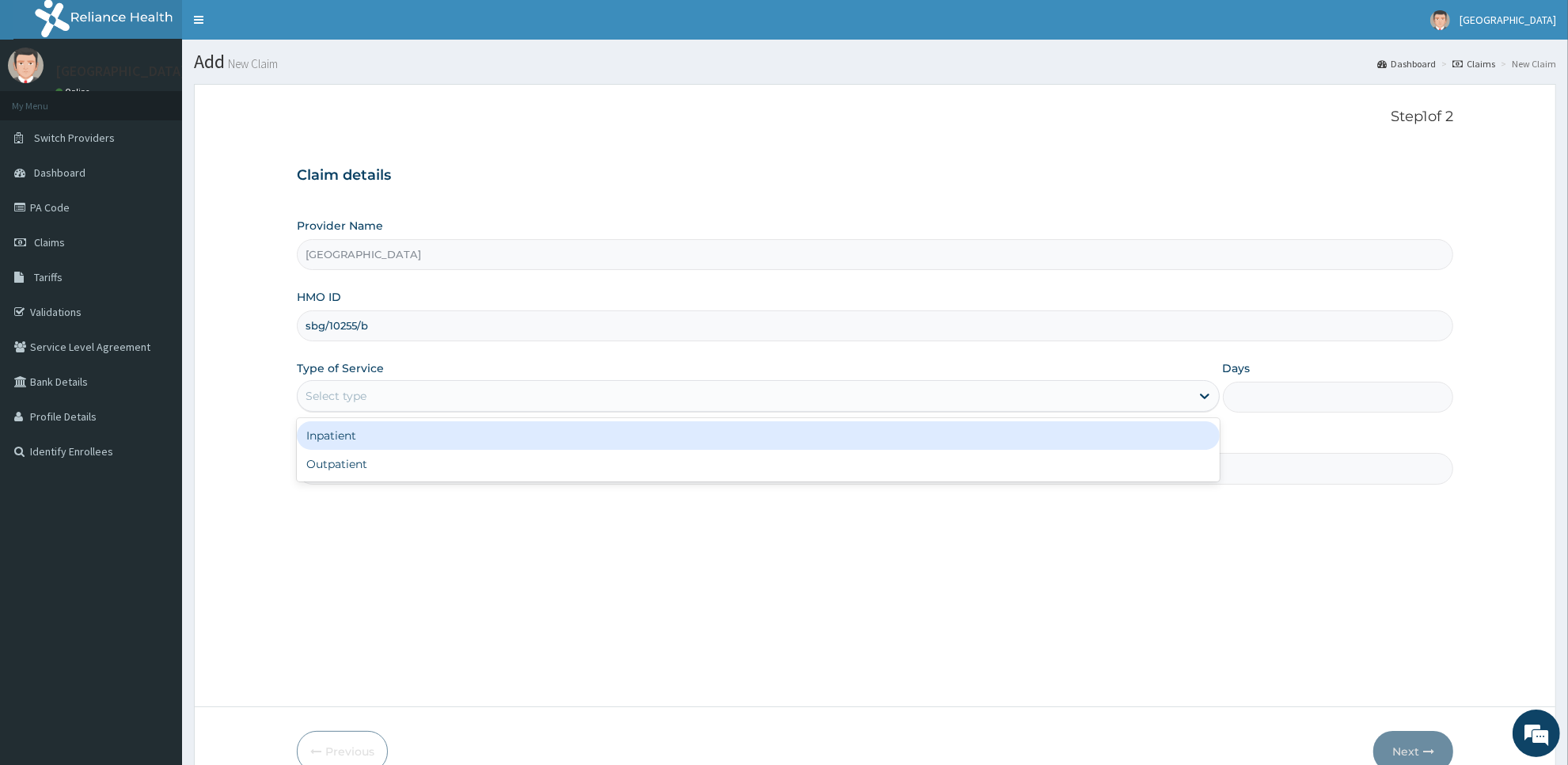
click at [479, 402] on div "Select type" at bounding box center [743, 395] width 893 height 25
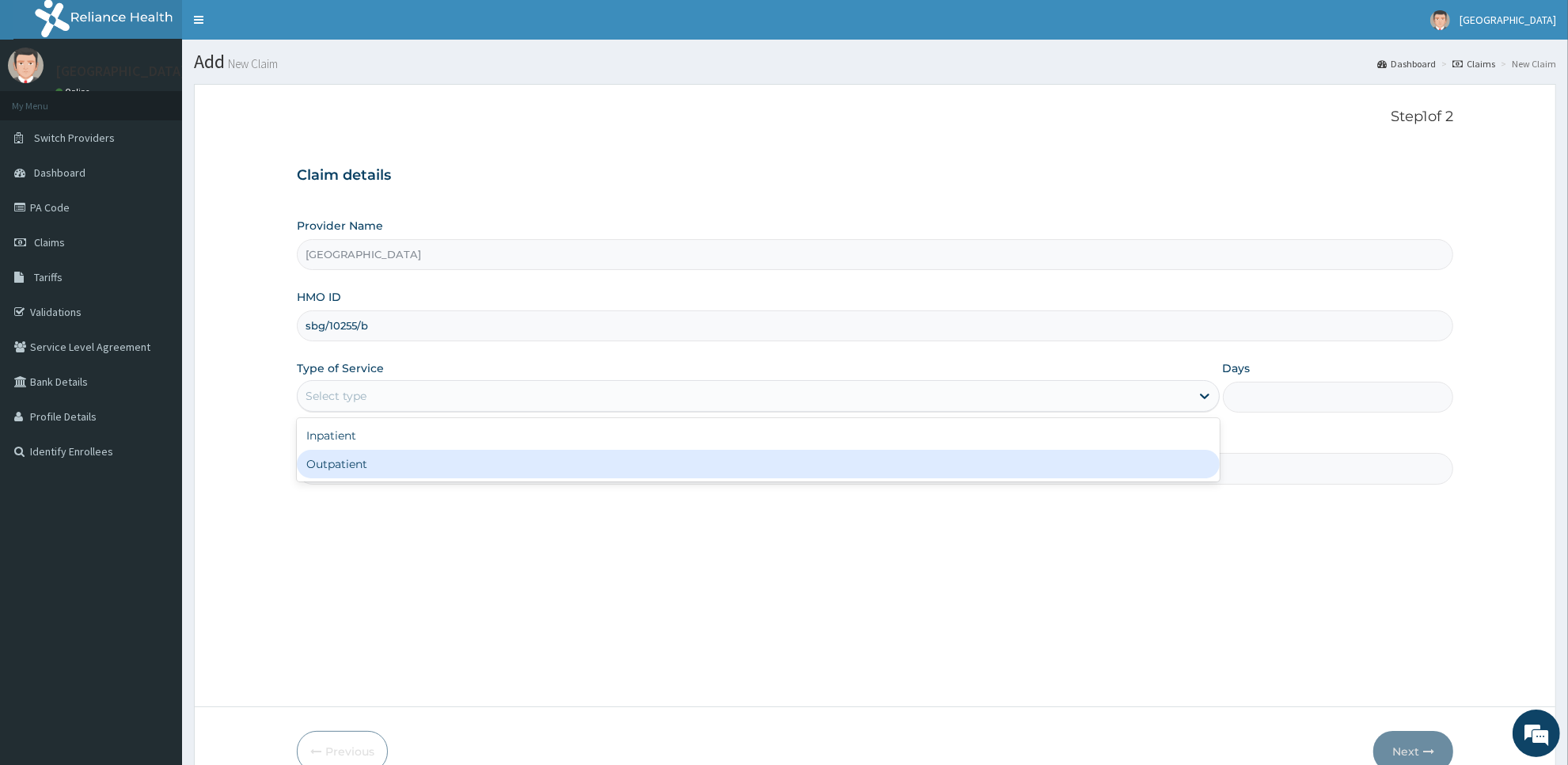
click at [477, 472] on div "Outpatient" at bounding box center [758, 463] width 923 height 28
type input "1"
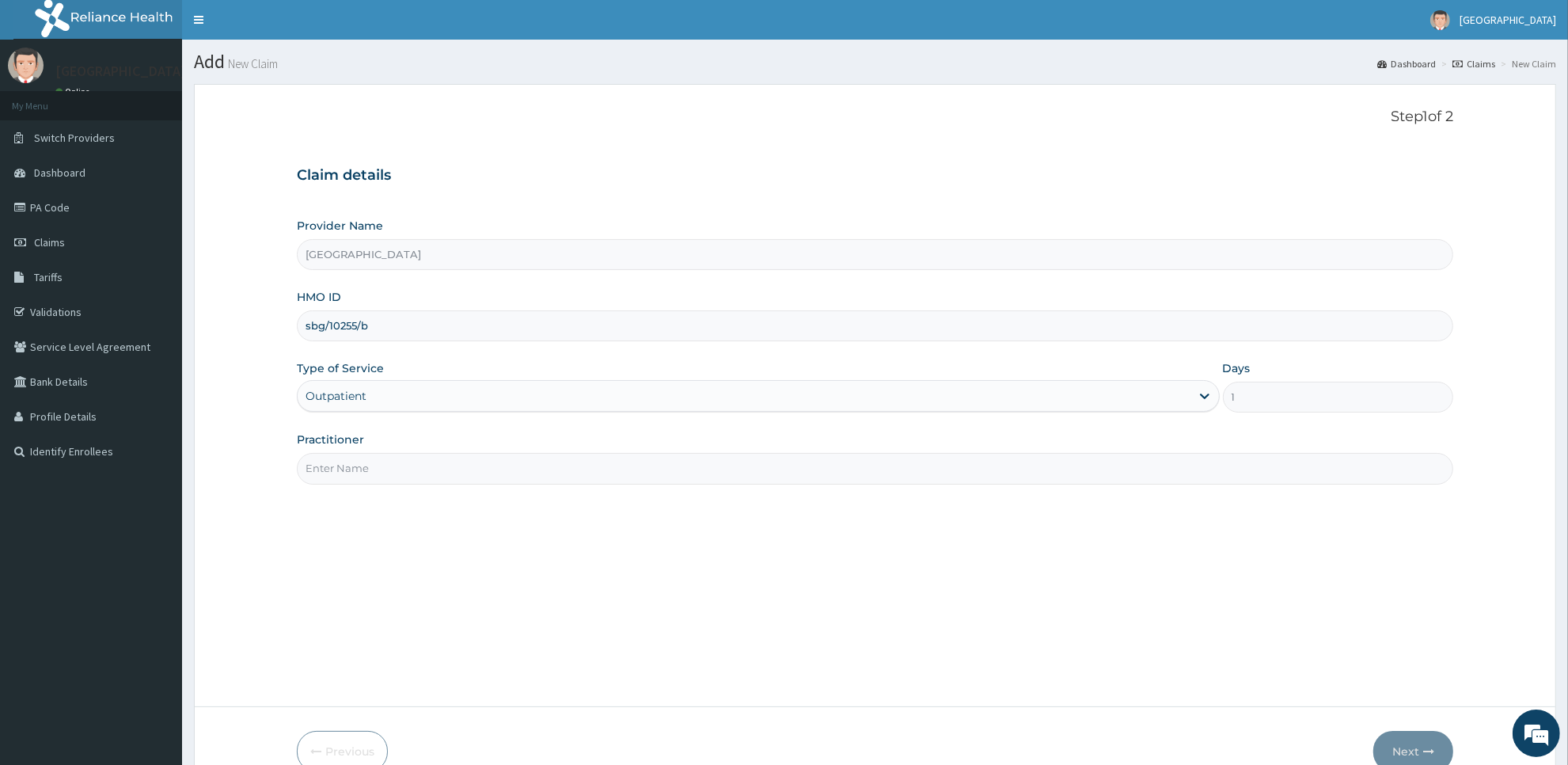
click at [469, 472] on input "Practitioner" at bounding box center [875, 468] width 1156 height 31
type input "[PERSON_NAME]"
click at [1390, 738] on button "Next" at bounding box center [1412, 751] width 80 height 41
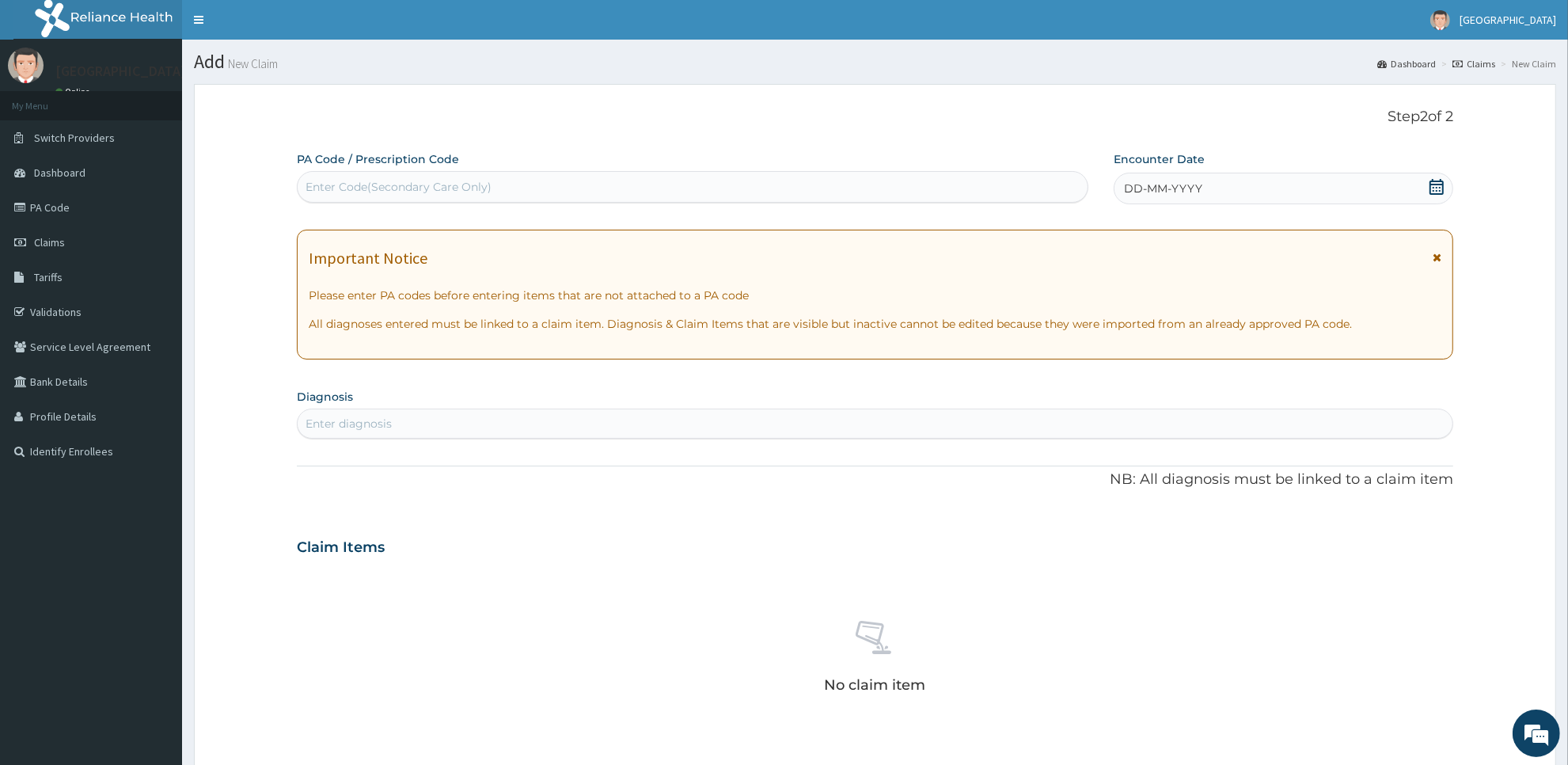
click at [1438, 191] on icon at bounding box center [1437, 187] width 15 height 15
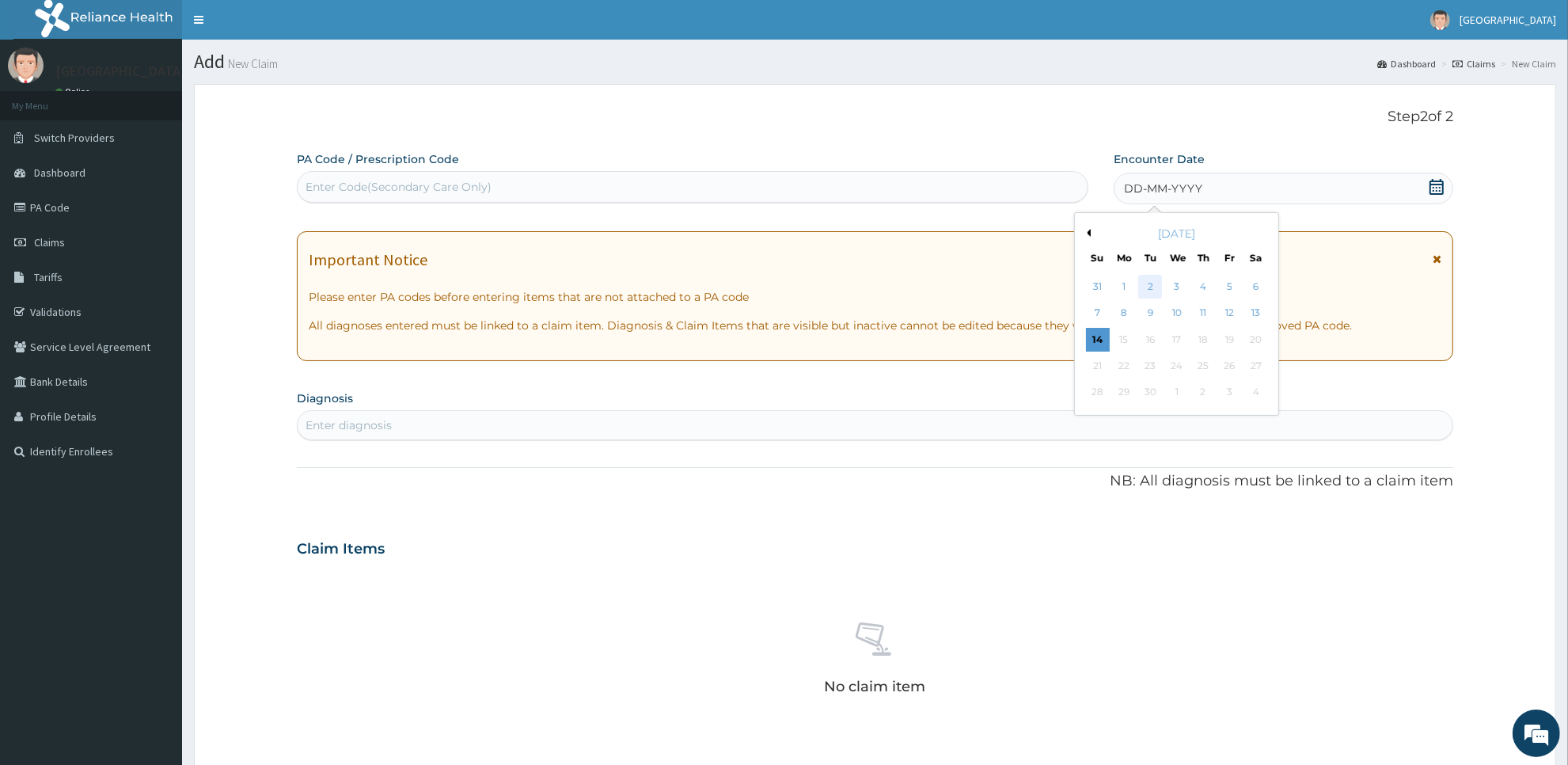
click at [1156, 290] on div "2" at bounding box center [1151, 287] width 24 height 24
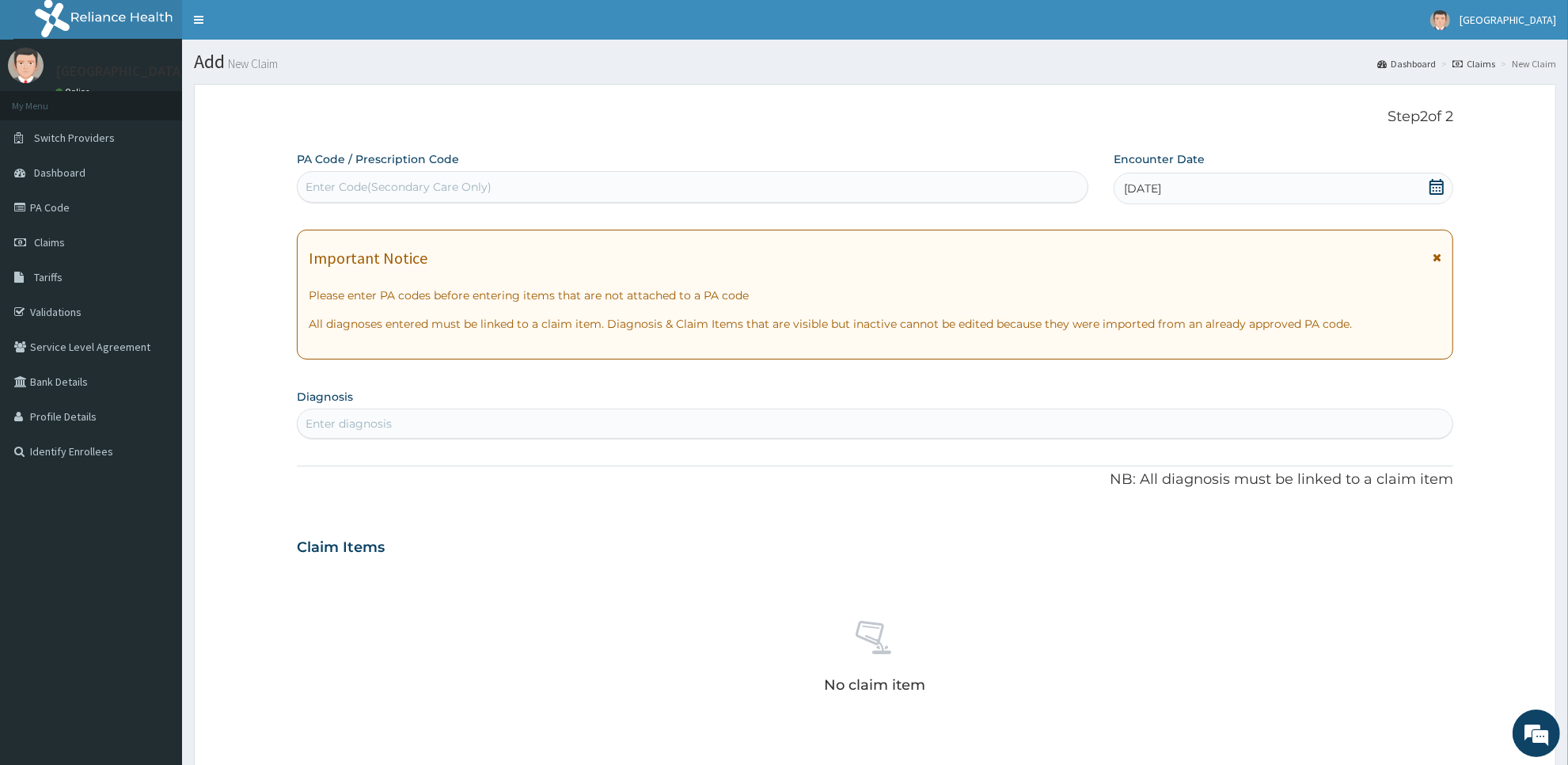
click at [1075, 425] on div "Enter diagnosis" at bounding box center [875, 423] width 1155 height 25
type input "plasm"
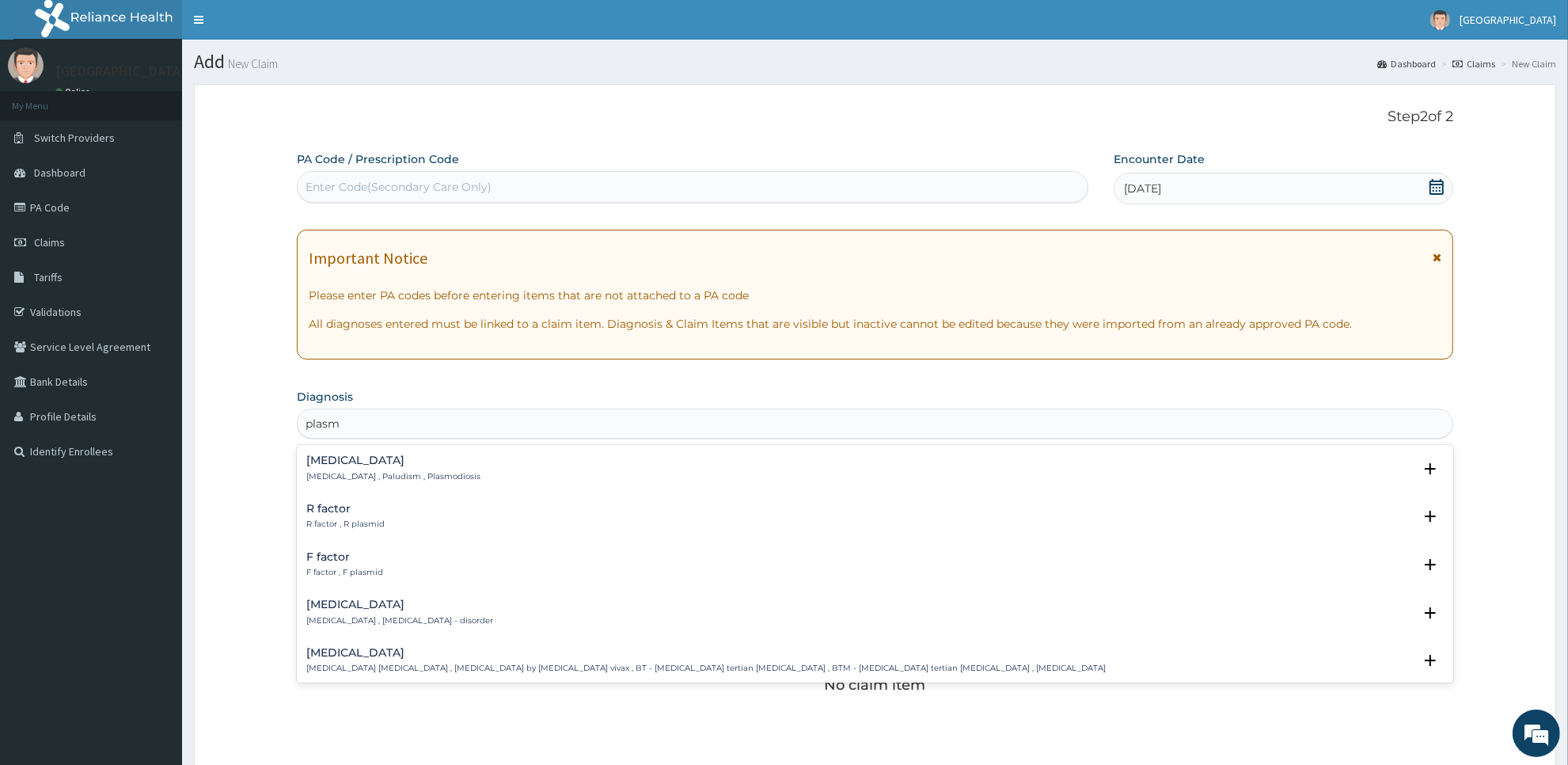
click at [888, 464] on div "[MEDICAL_DATA] [MEDICAL_DATA] , Paludism , Plasmodiosis" at bounding box center [875, 468] width 1138 height 28
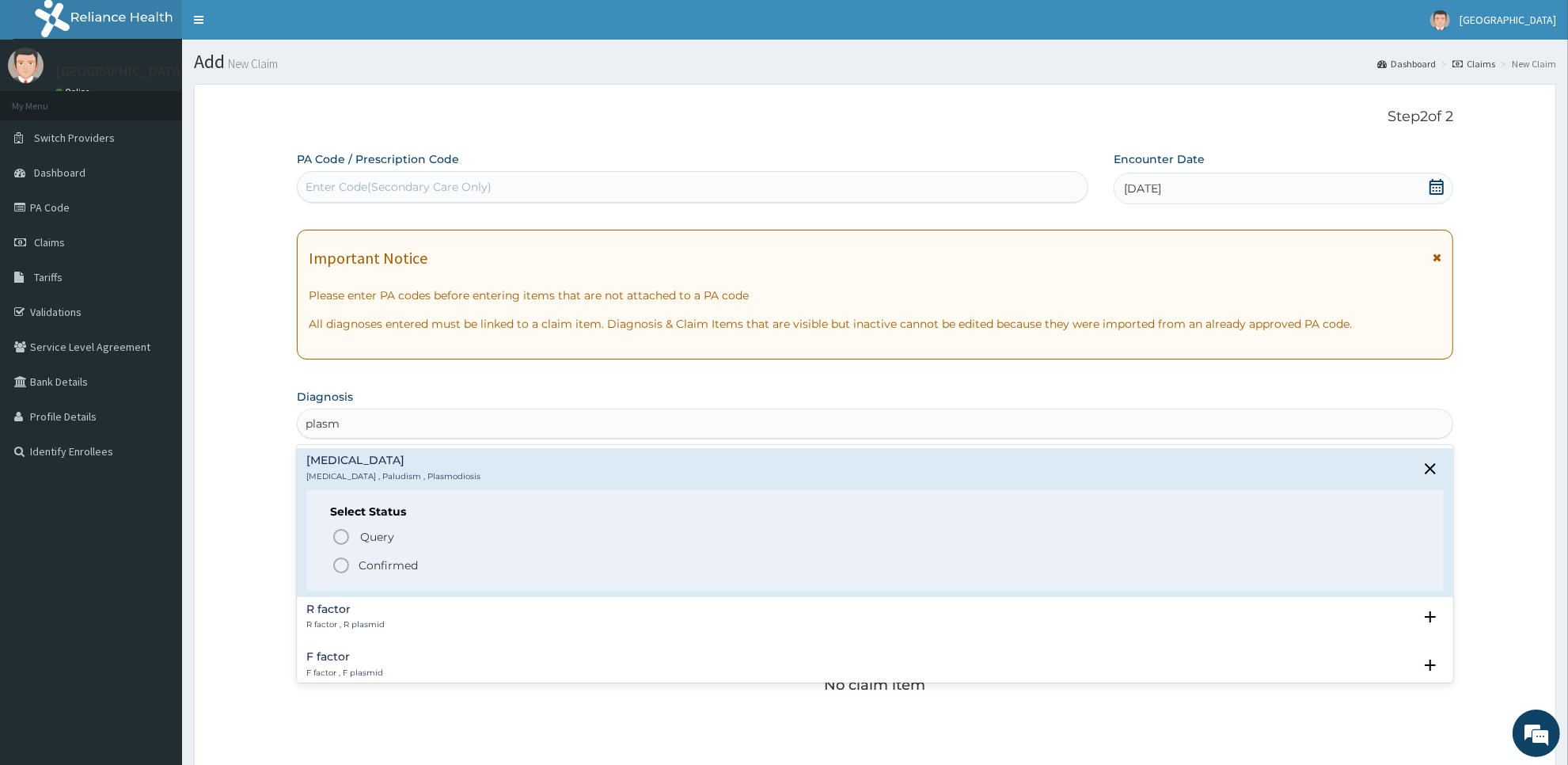
click at [645, 560] on span "Confirmed" at bounding box center [876, 566] width 1089 height 19
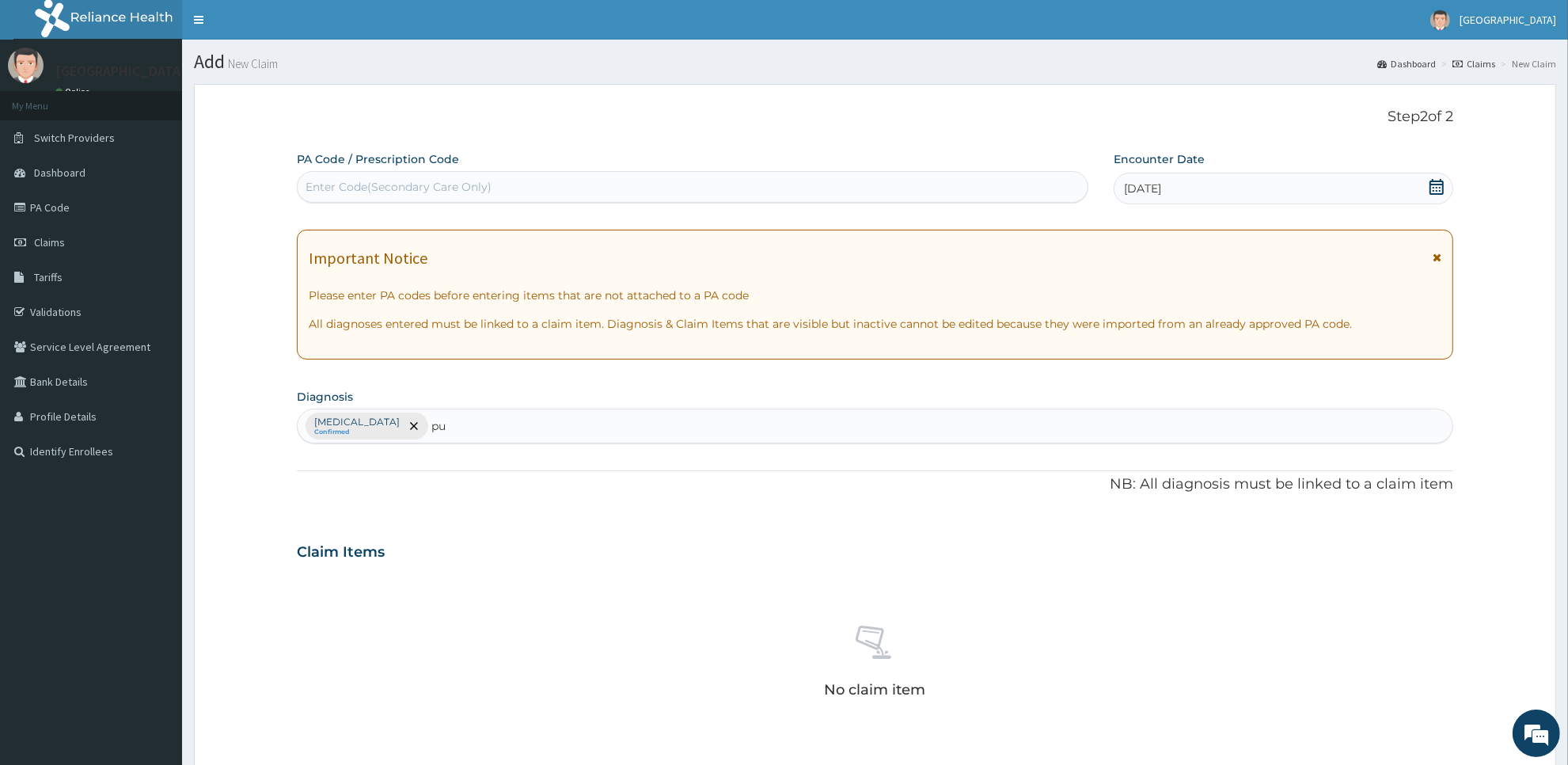
type input "pud"
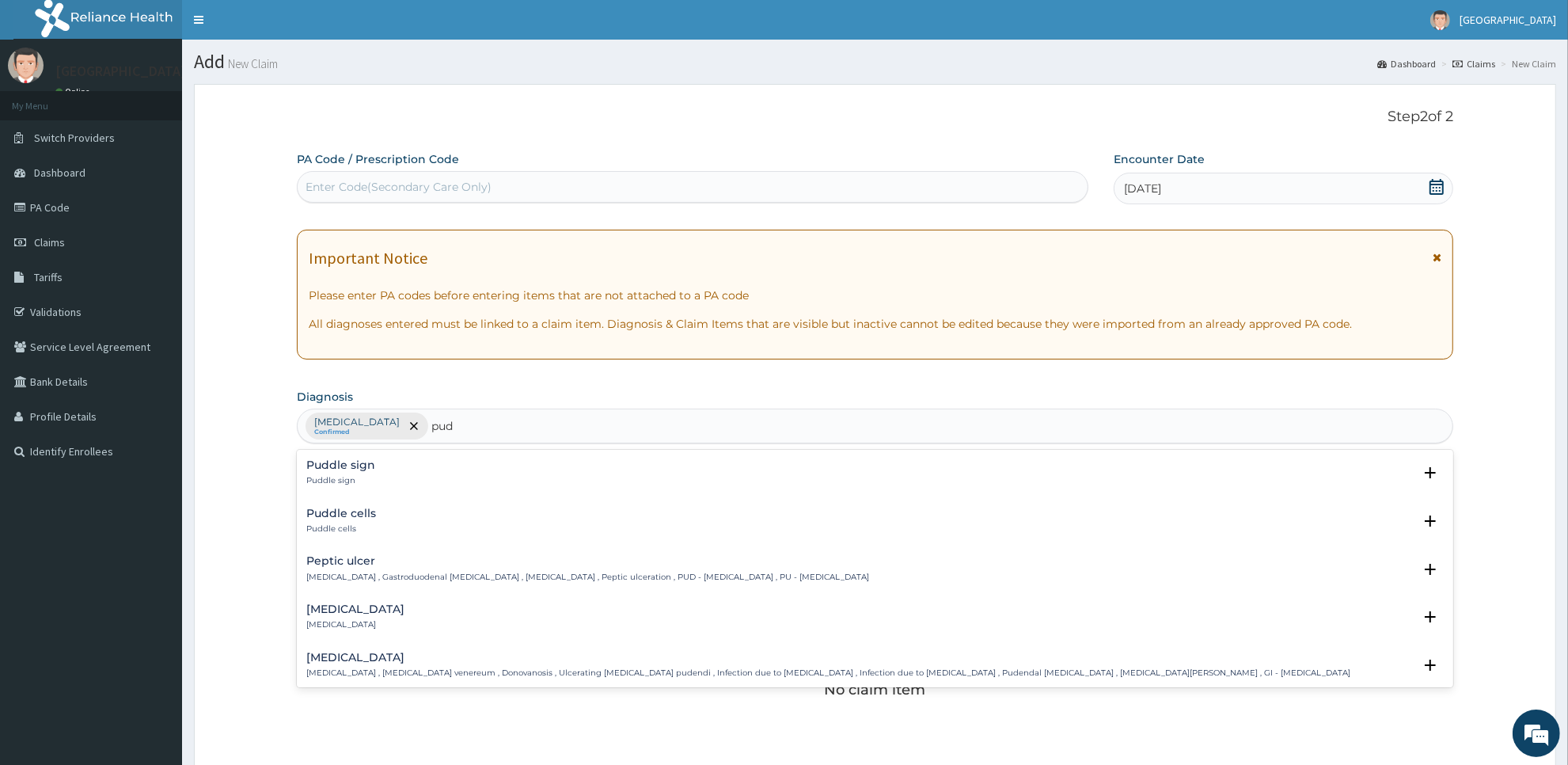
click at [618, 560] on h4 "Peptic ulcer" at bounding box center [587, 561] width 563 height 12
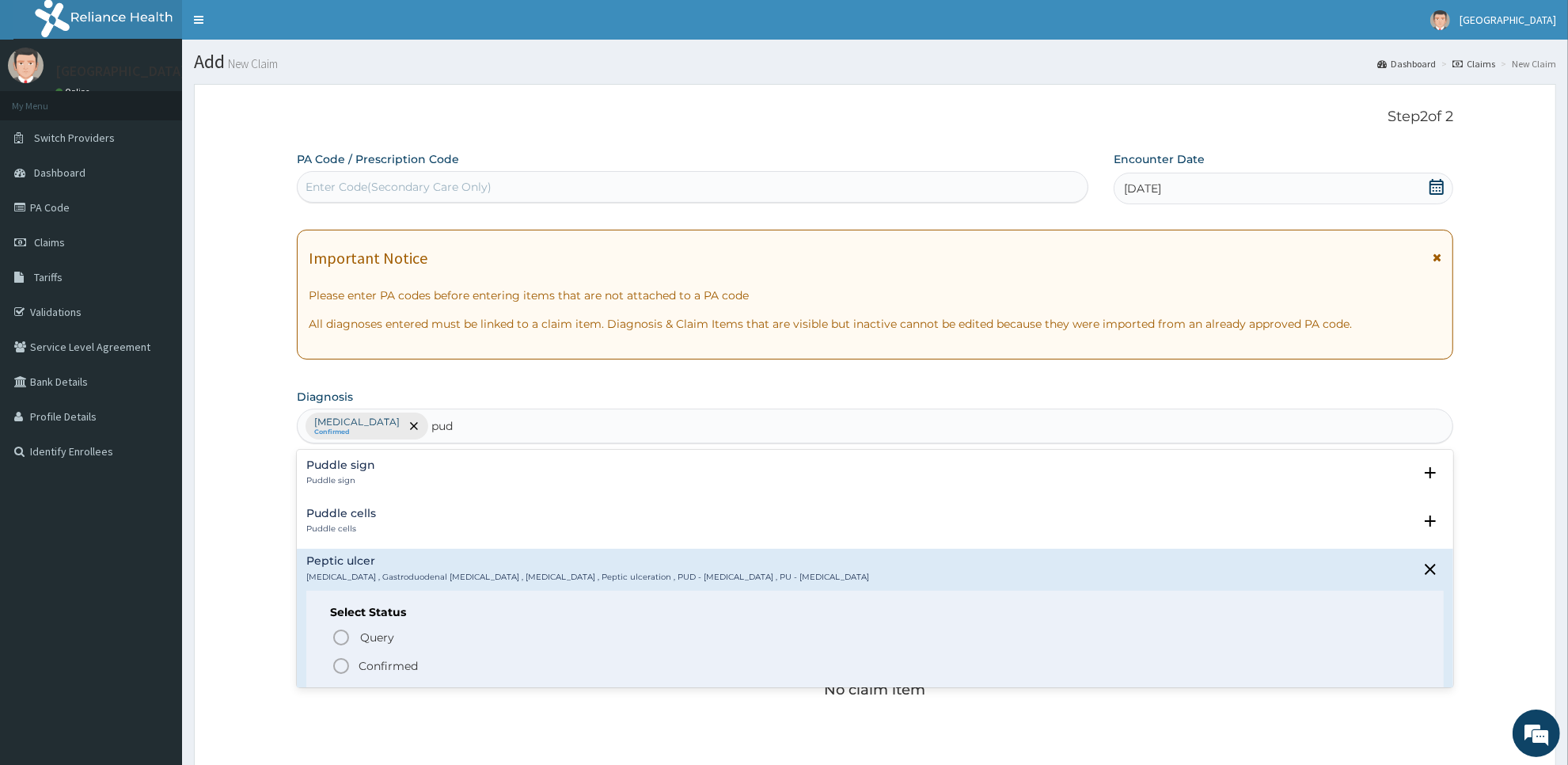
click at [618, 666] on span "Confirmed" at bounding box center [876, 666] width 1089 height 19
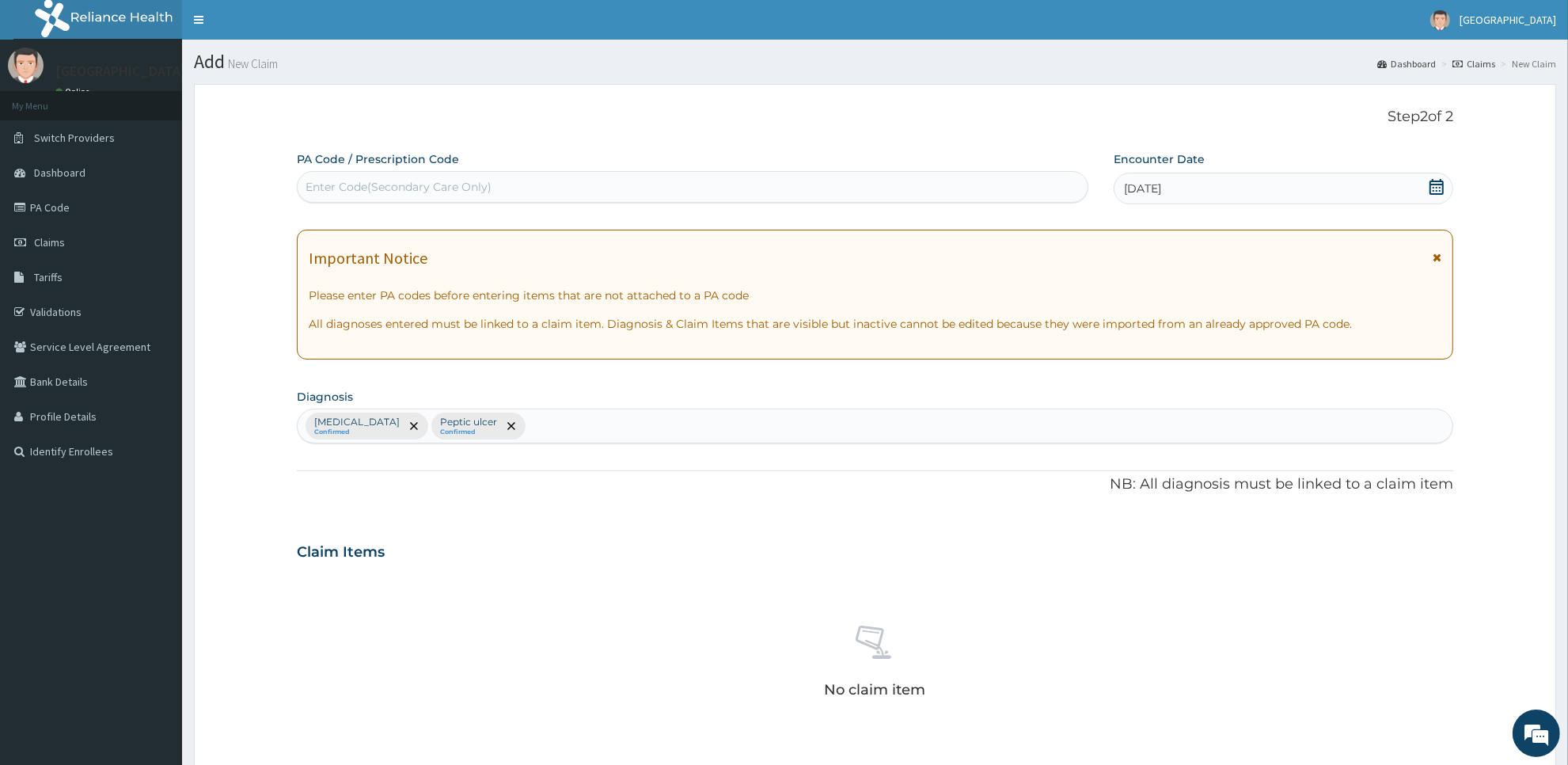
scroll to position [362, 0]
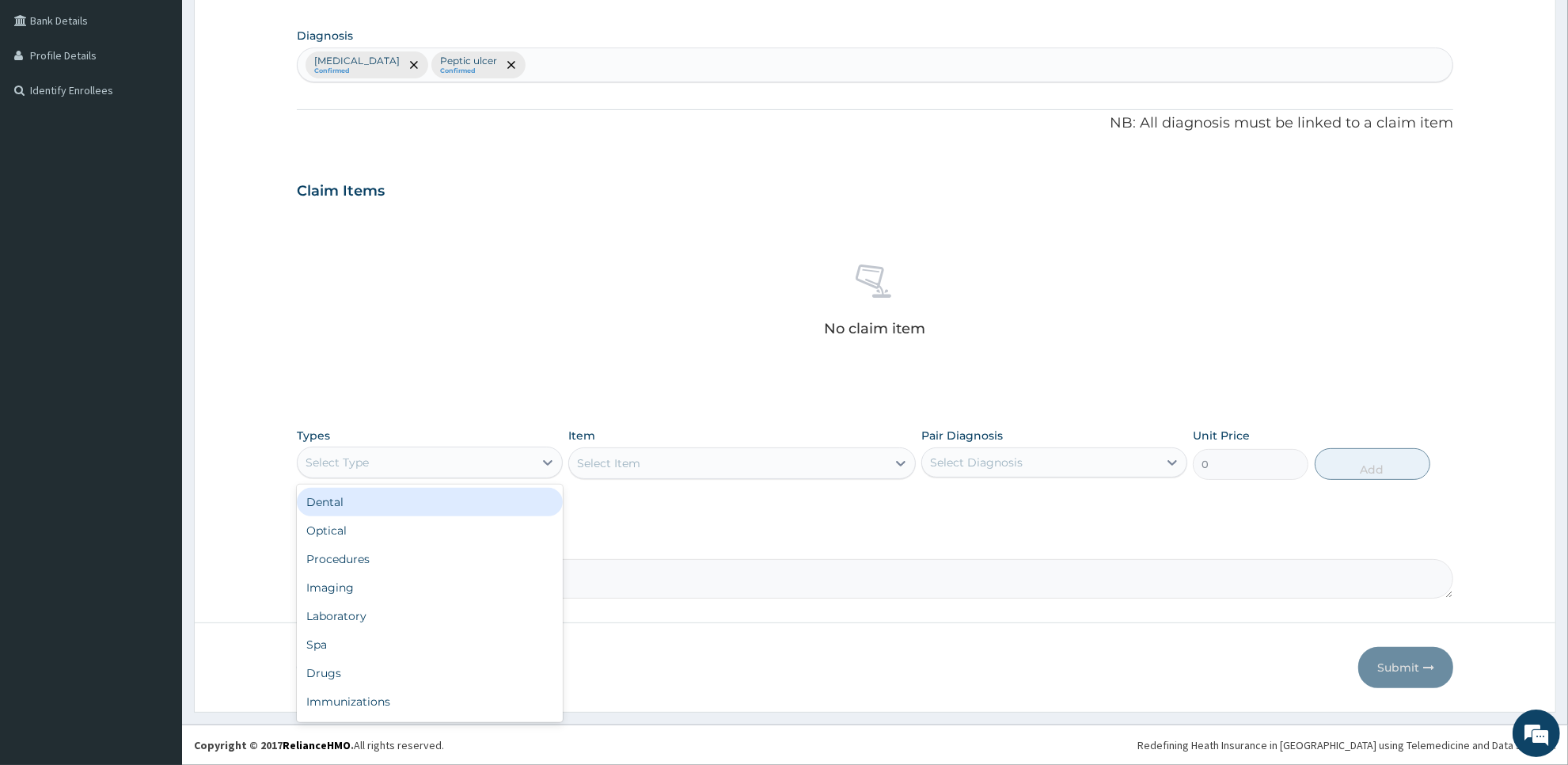
click at [518, 468] on div "Select Type" at bounding box center [415, 462] width 236 height 25
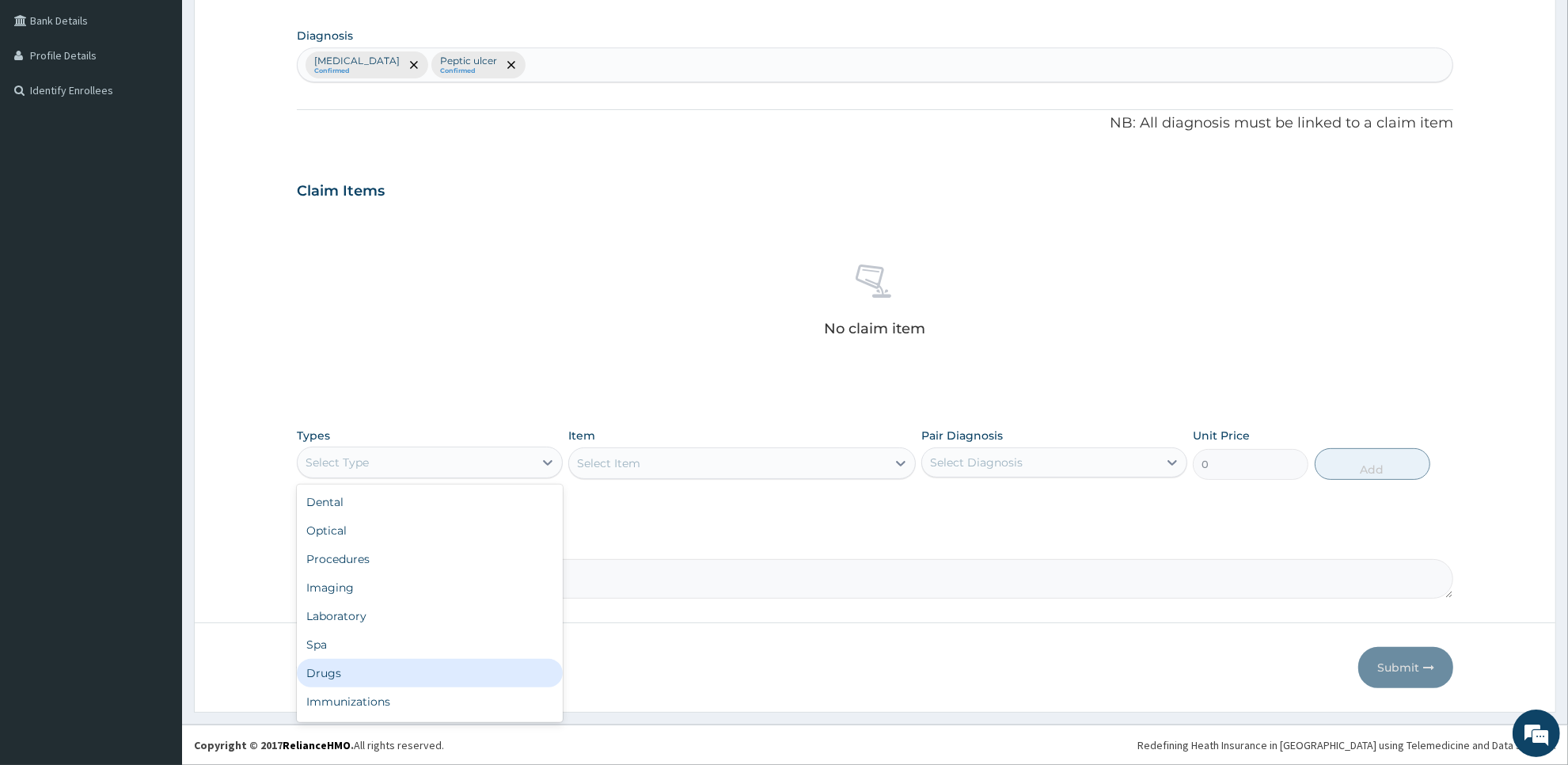
click at [503, 664] on div "Drugs" at bounding box center [430, 672] width 266 height 28
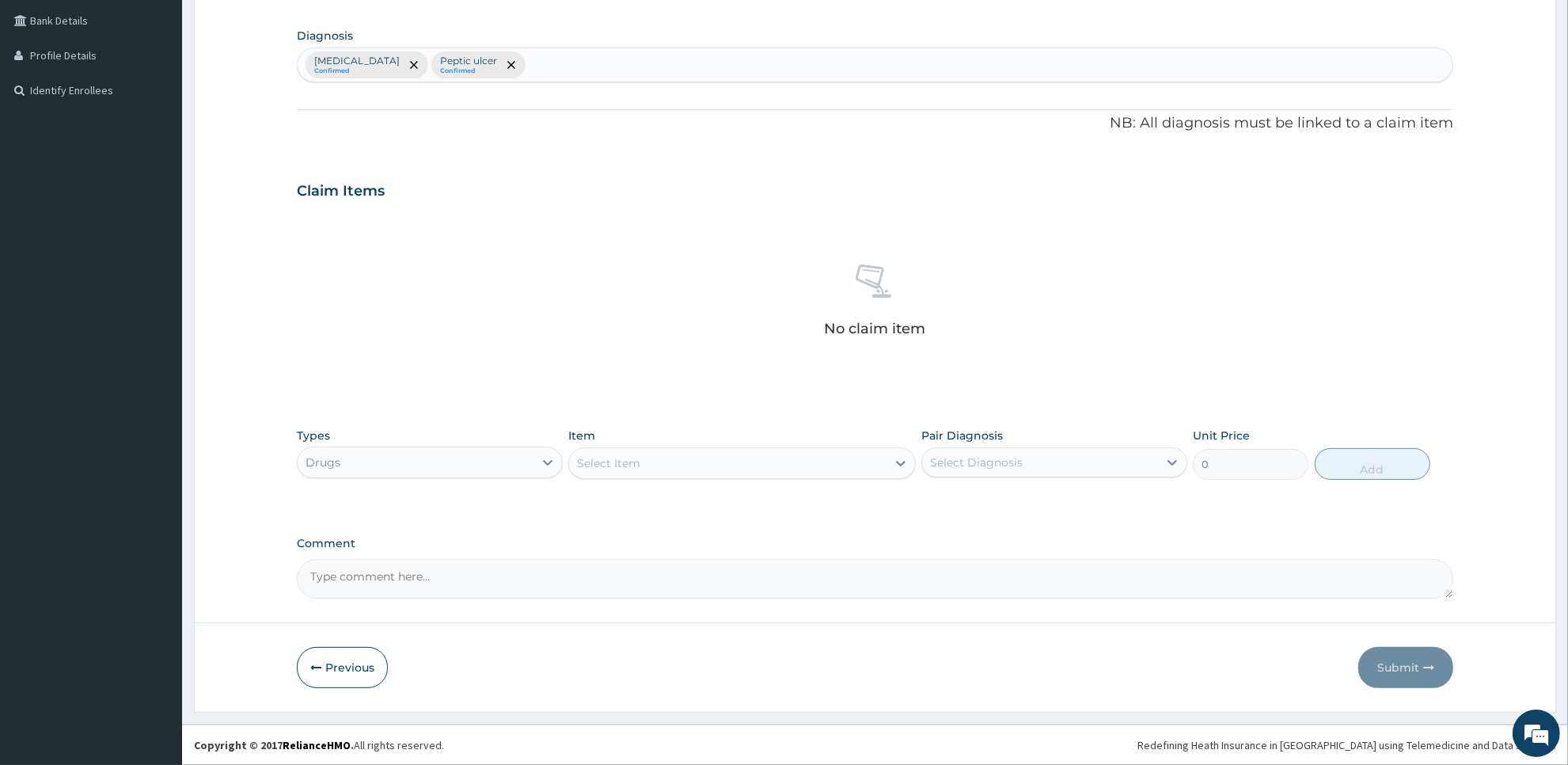
click at [776, 462] on div "Select Item" at bounding box center [727, 462] width 316 height 25
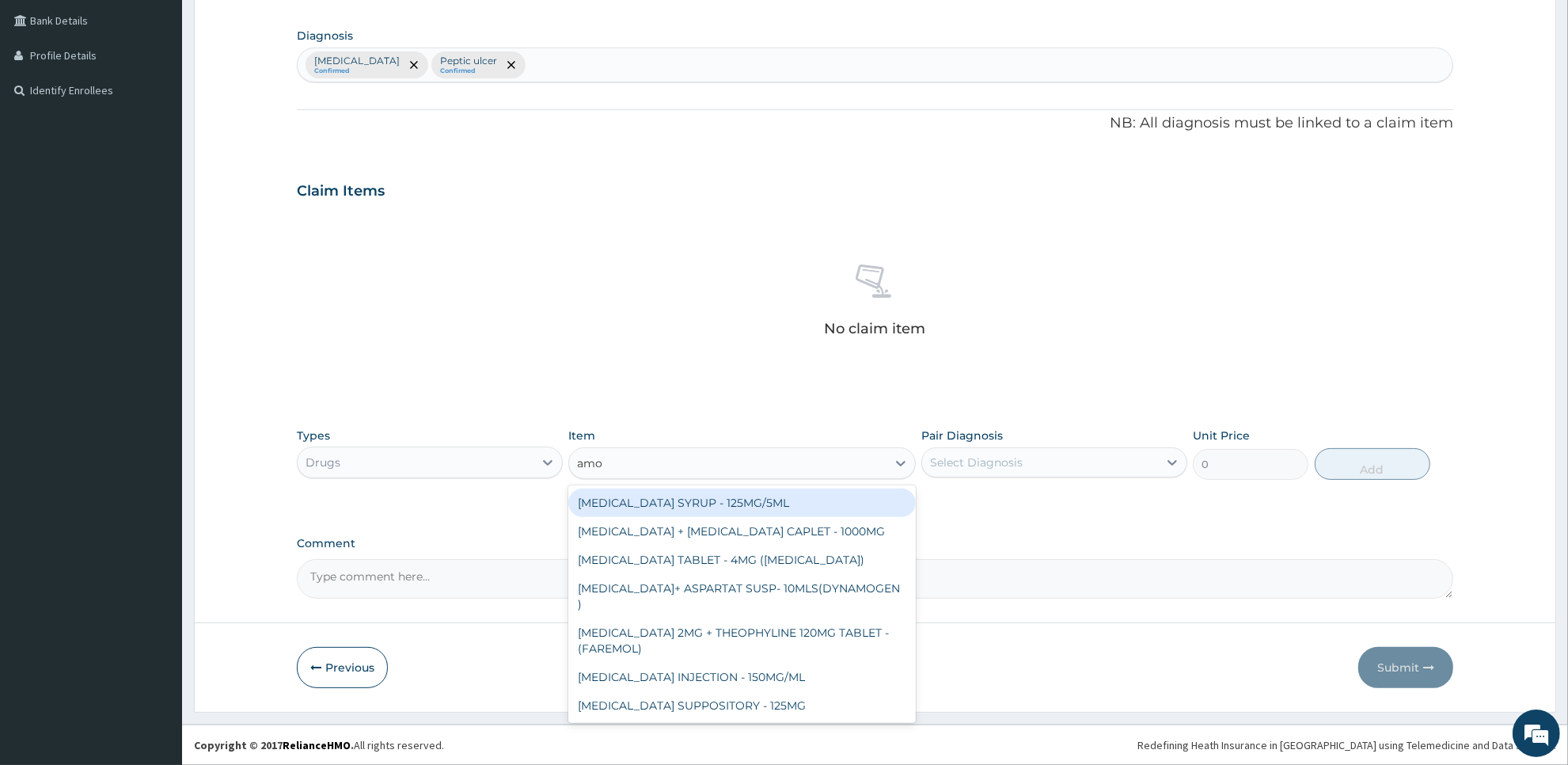
type input "amox"
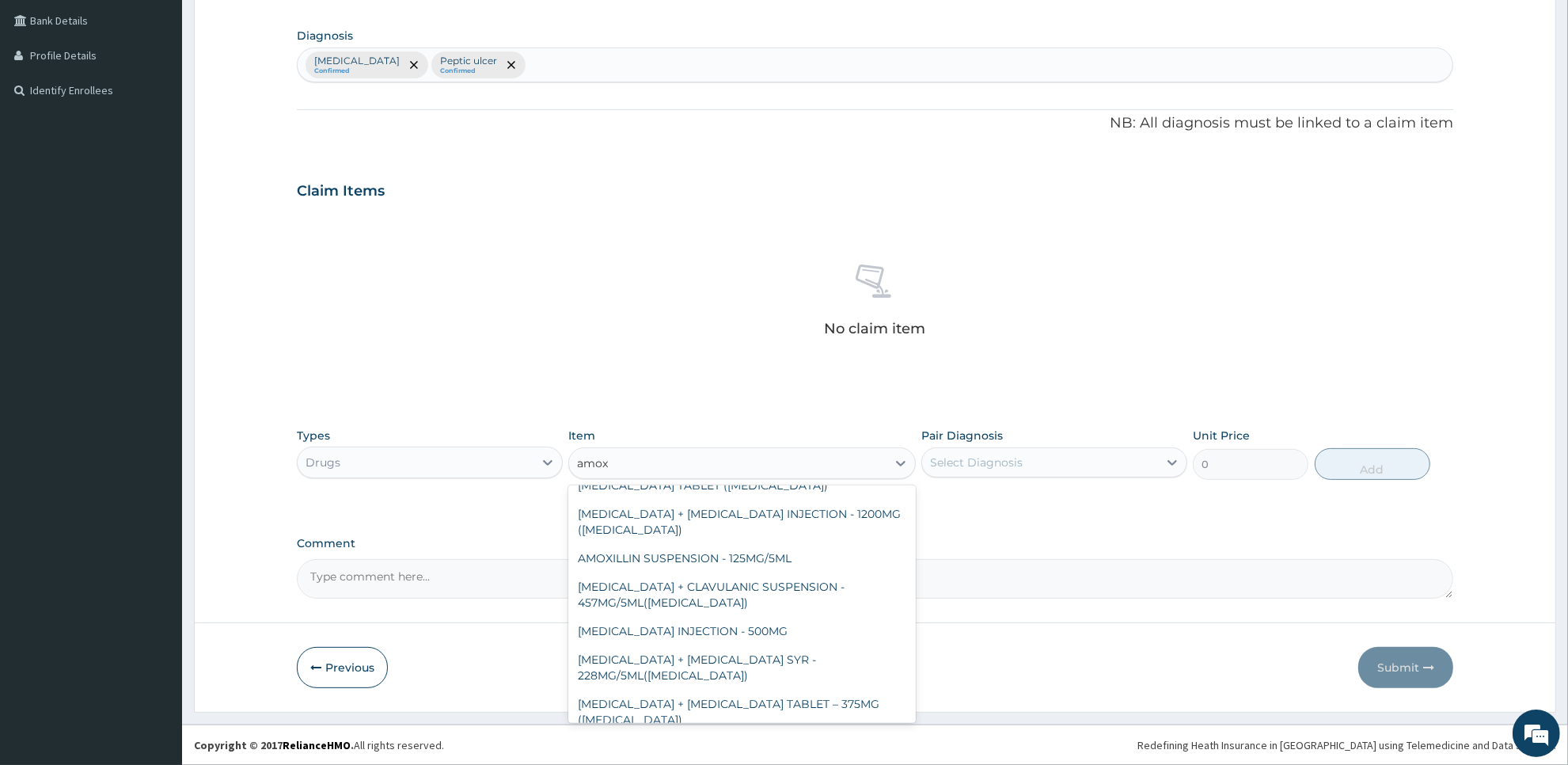
scroll to position [407, 0]
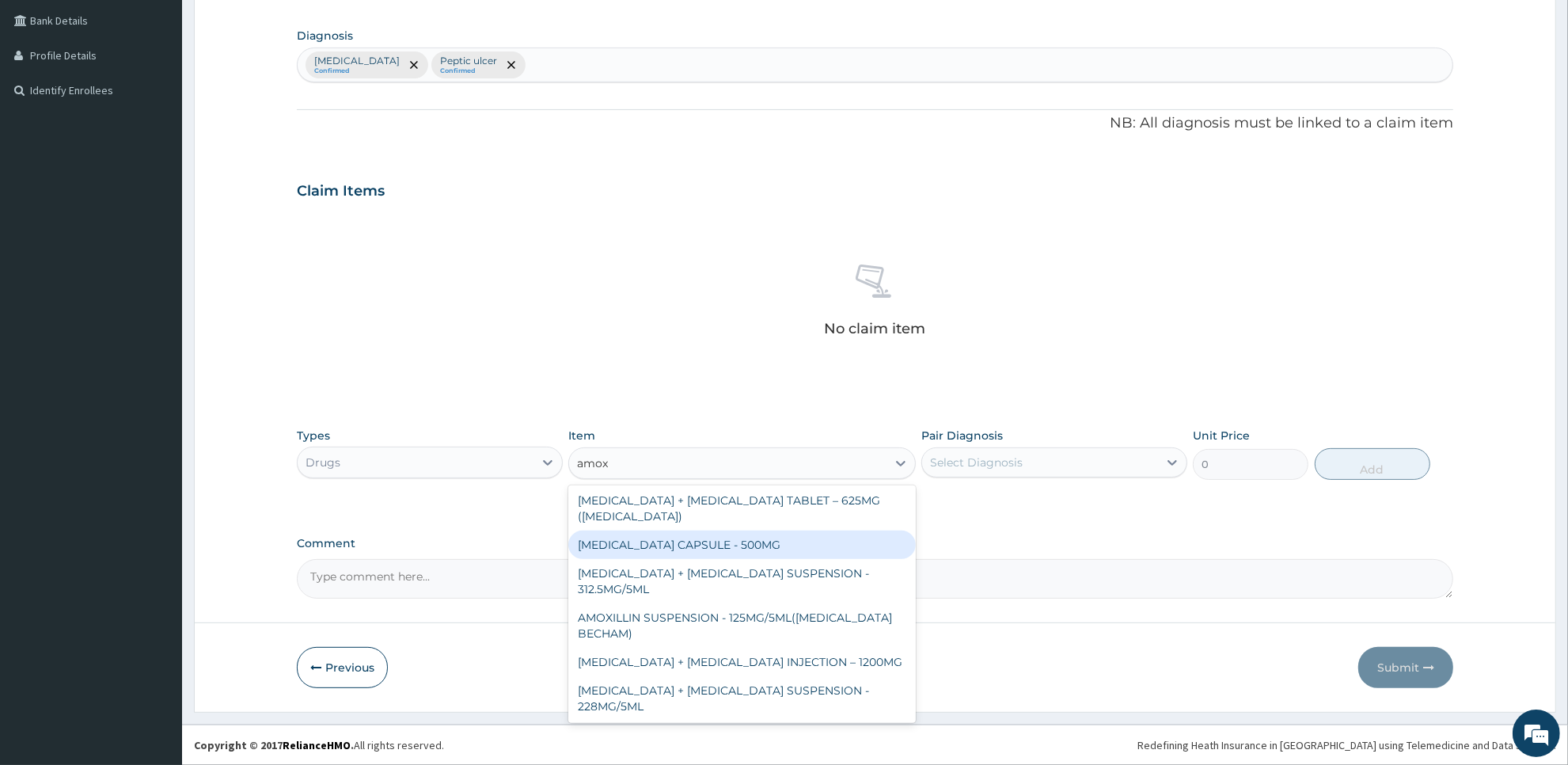
click at [803, 548] on div "[MEDICAL_DATA] CAPSULE - 500MG" at bounding box center [741, 544] width 346 height 28
type input "112"
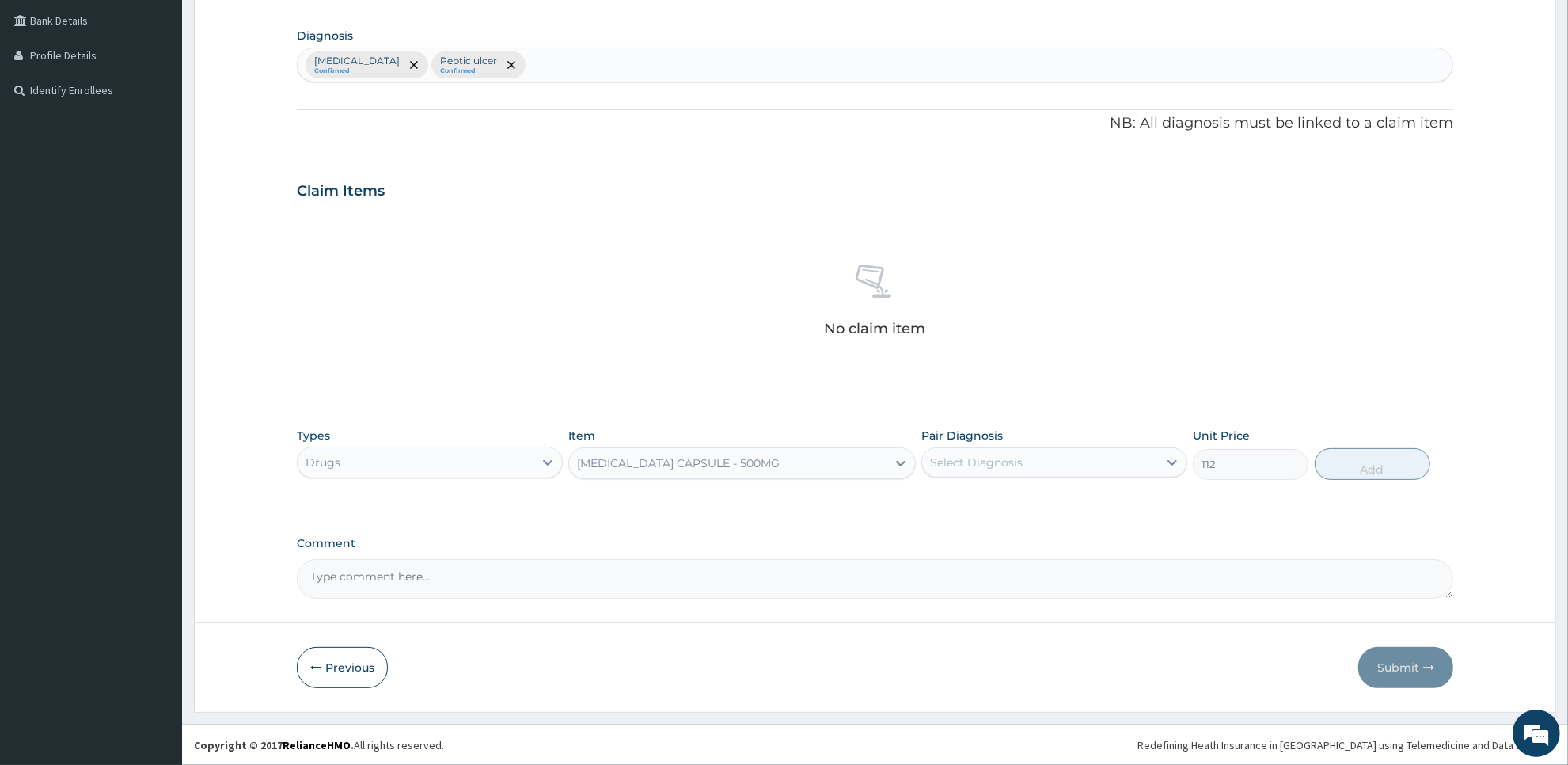
click at [1022, 461] on div "Select Diagnosis" at bounding box center [1040, 462] width 236 height 25
click at [1019, 499] on div "[MEDICAL_DATA]" at bounding box center [1054, 504] width 266 height 33
checkbox input "true"
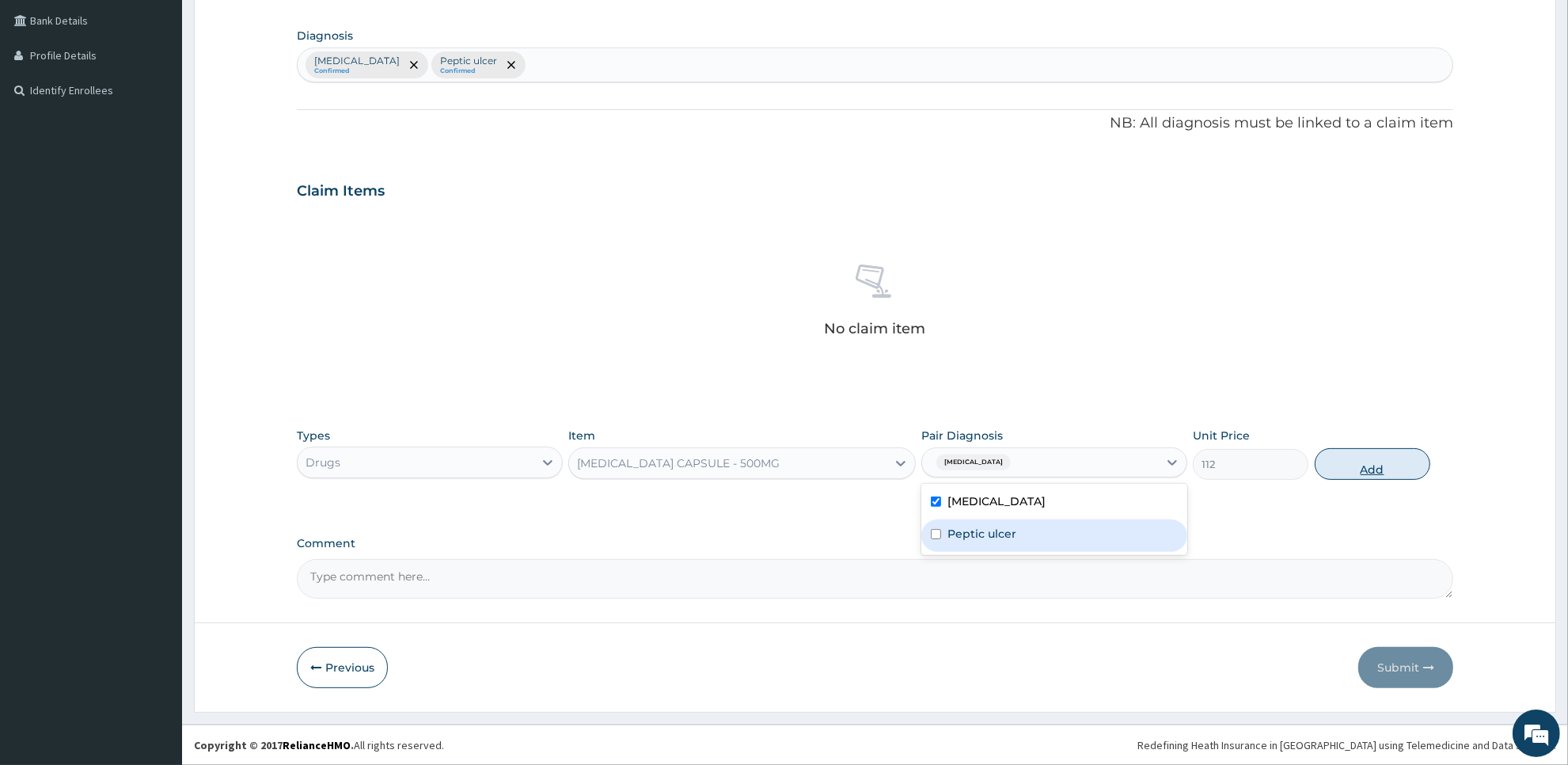
type input "6"
click at [1363, 461] on button "Add" at bounding box center [1372, 463] width 115 height 32
type input "0"
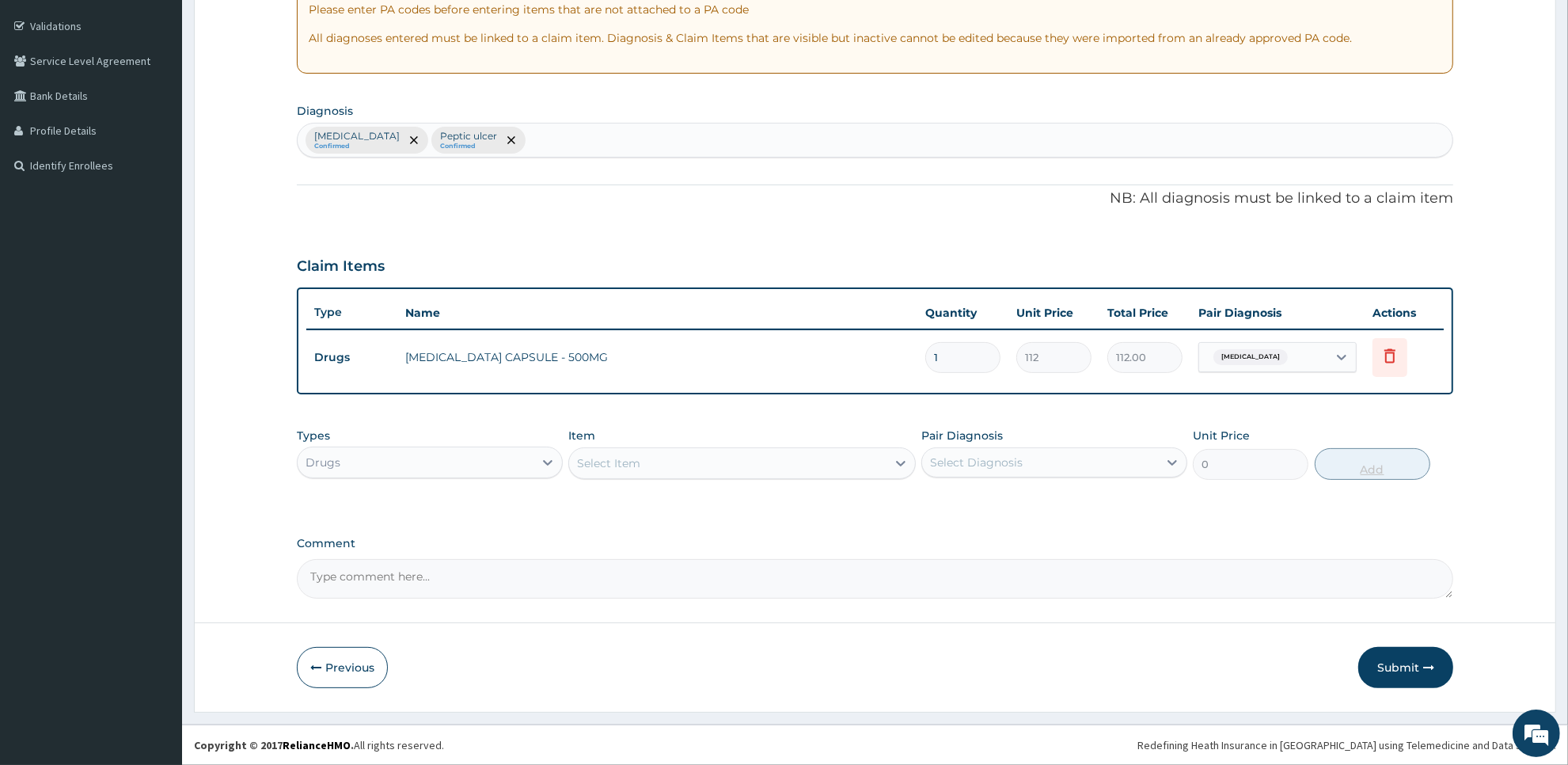
scroll to position [285, 0]
type input "15"
type input "1680.00"
type input "15"
click at [796, 463] on div "Select Item" at bounding box center [727, 463] width 316 height 25
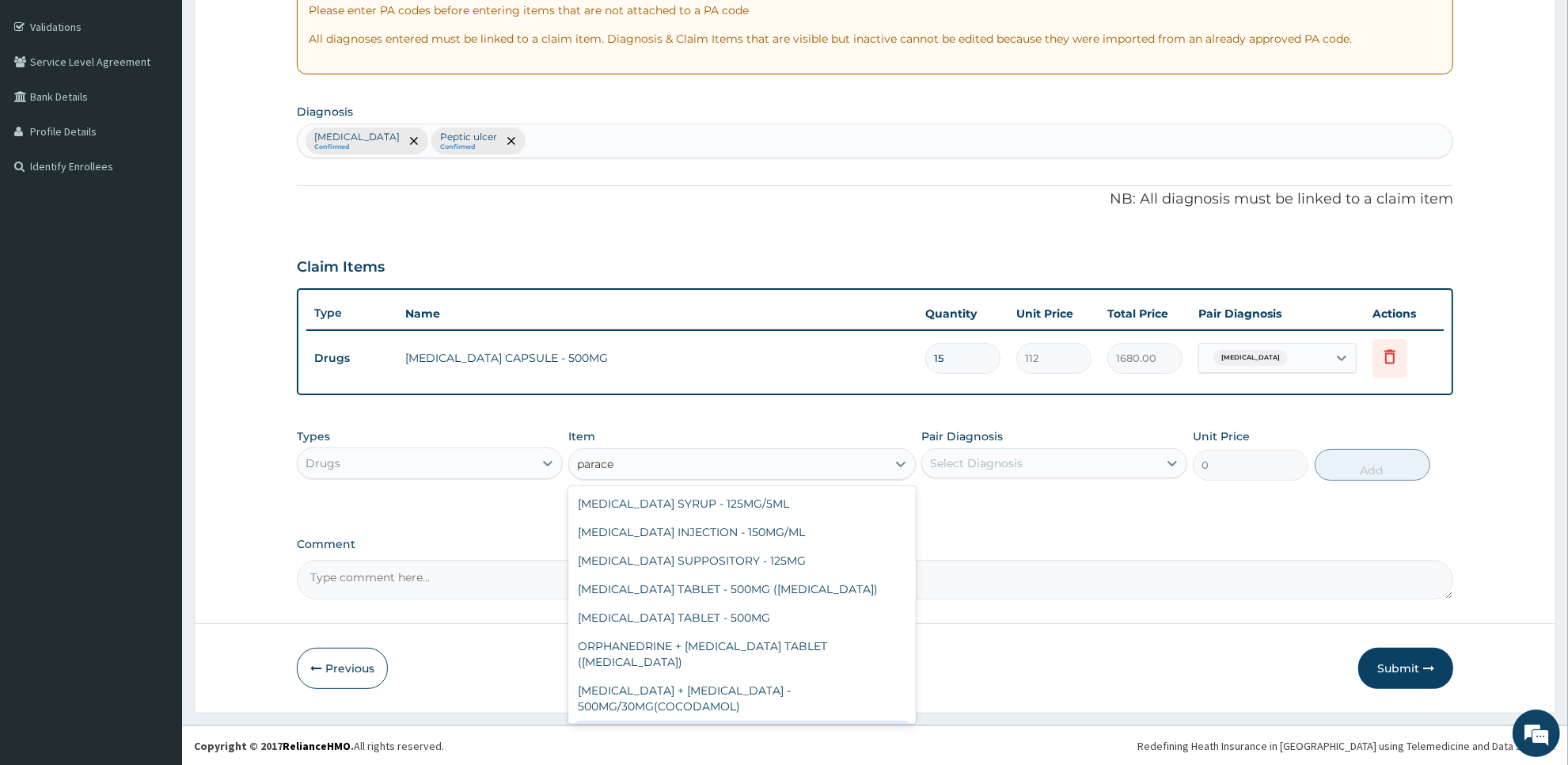
type input "parace"
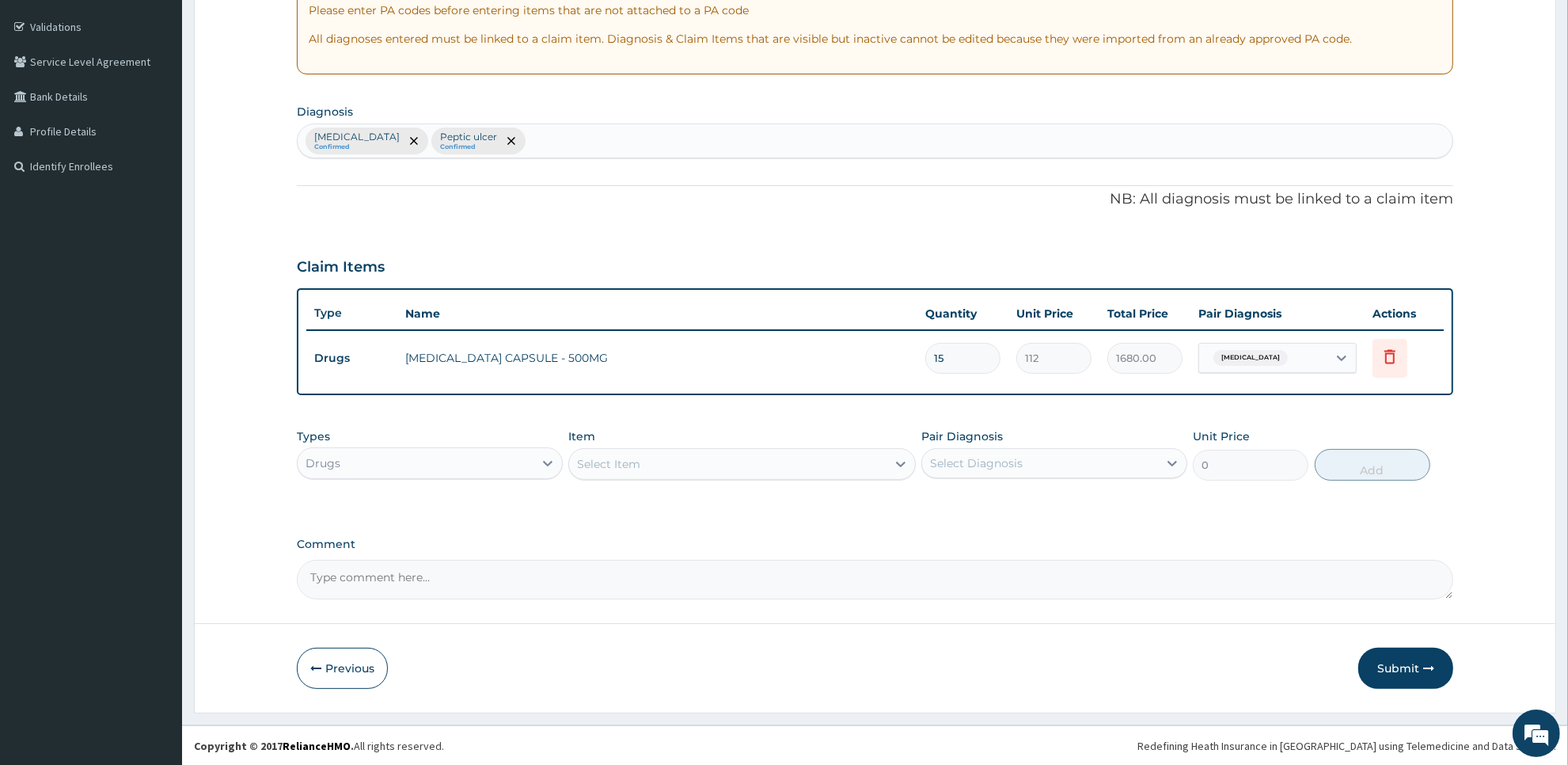
click at [1122, 230] on div "PA Code / Prescription Code Enter Code(Secondary Care Only) Encounter Date 02-0…" at bounding box center [875, 232] width 1156 height 733
click at [648, 467] on div "Select Item" at bounding box center [727, 463] width 316 height 25
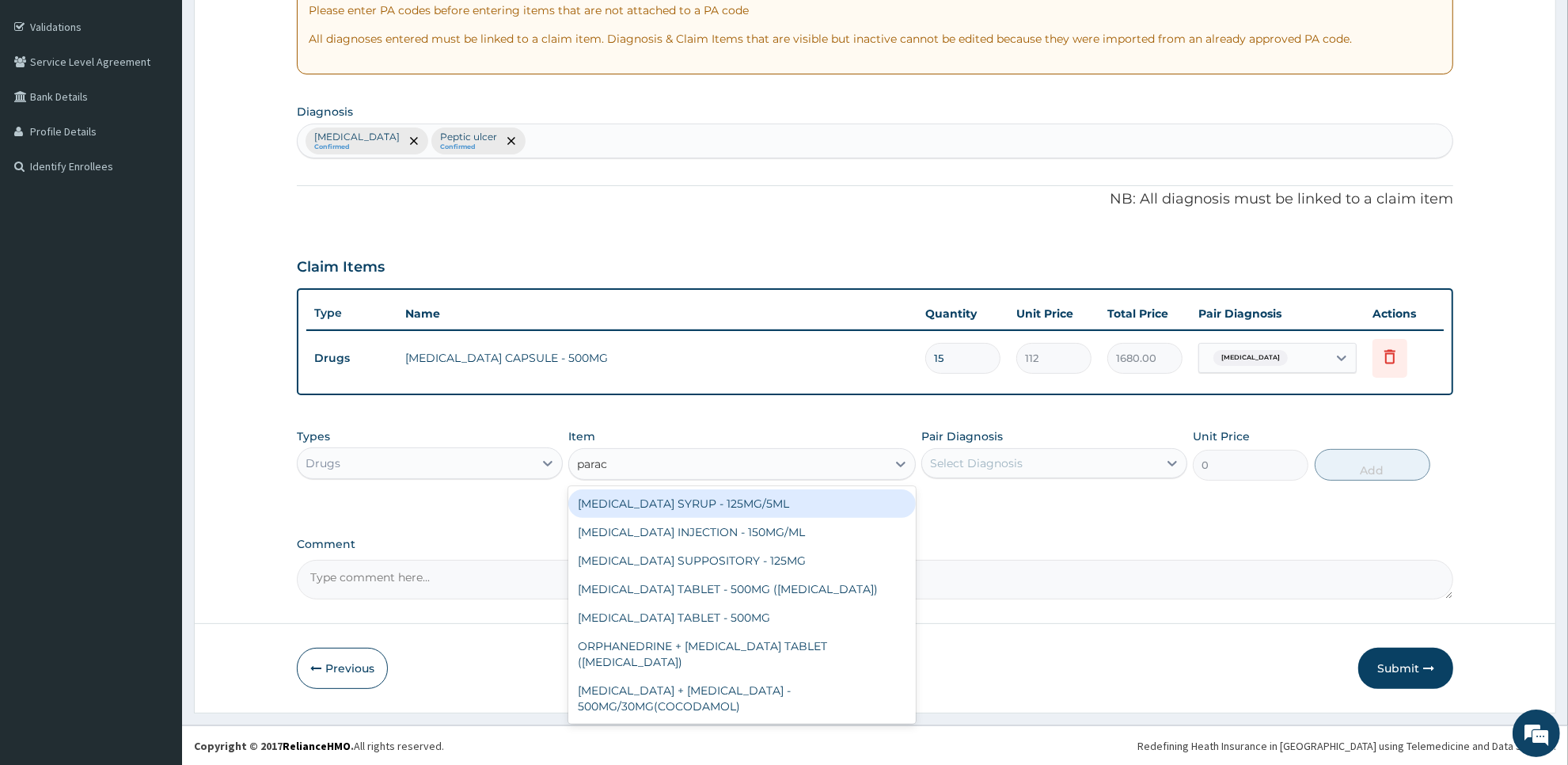
type input "parace"
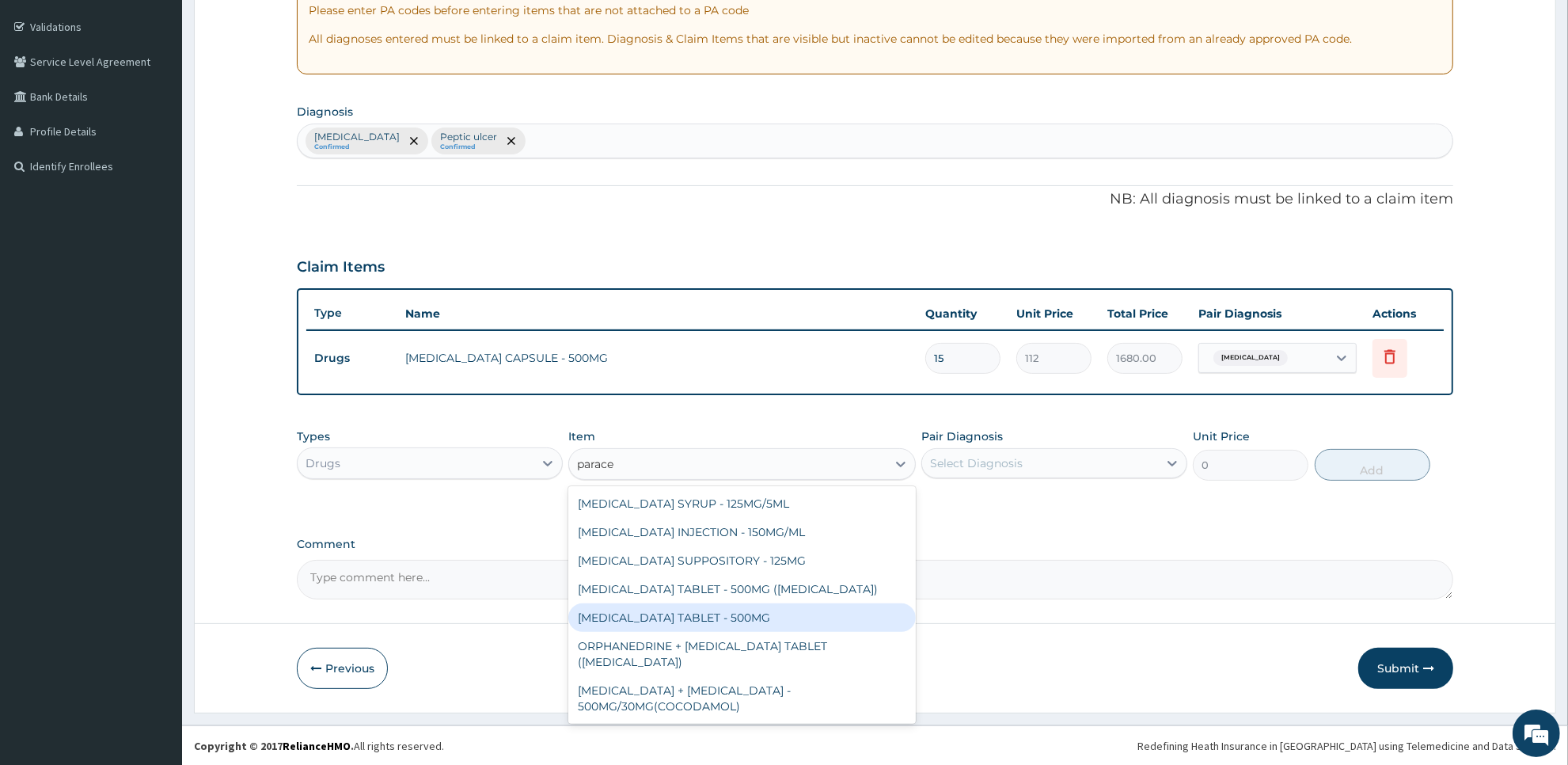
click at [661, 618] on div "[MEDICAL_DATA] TABLET - 500MG" at bounding box center [741, 617] width 346 height 28
type input "33.599999999999994"
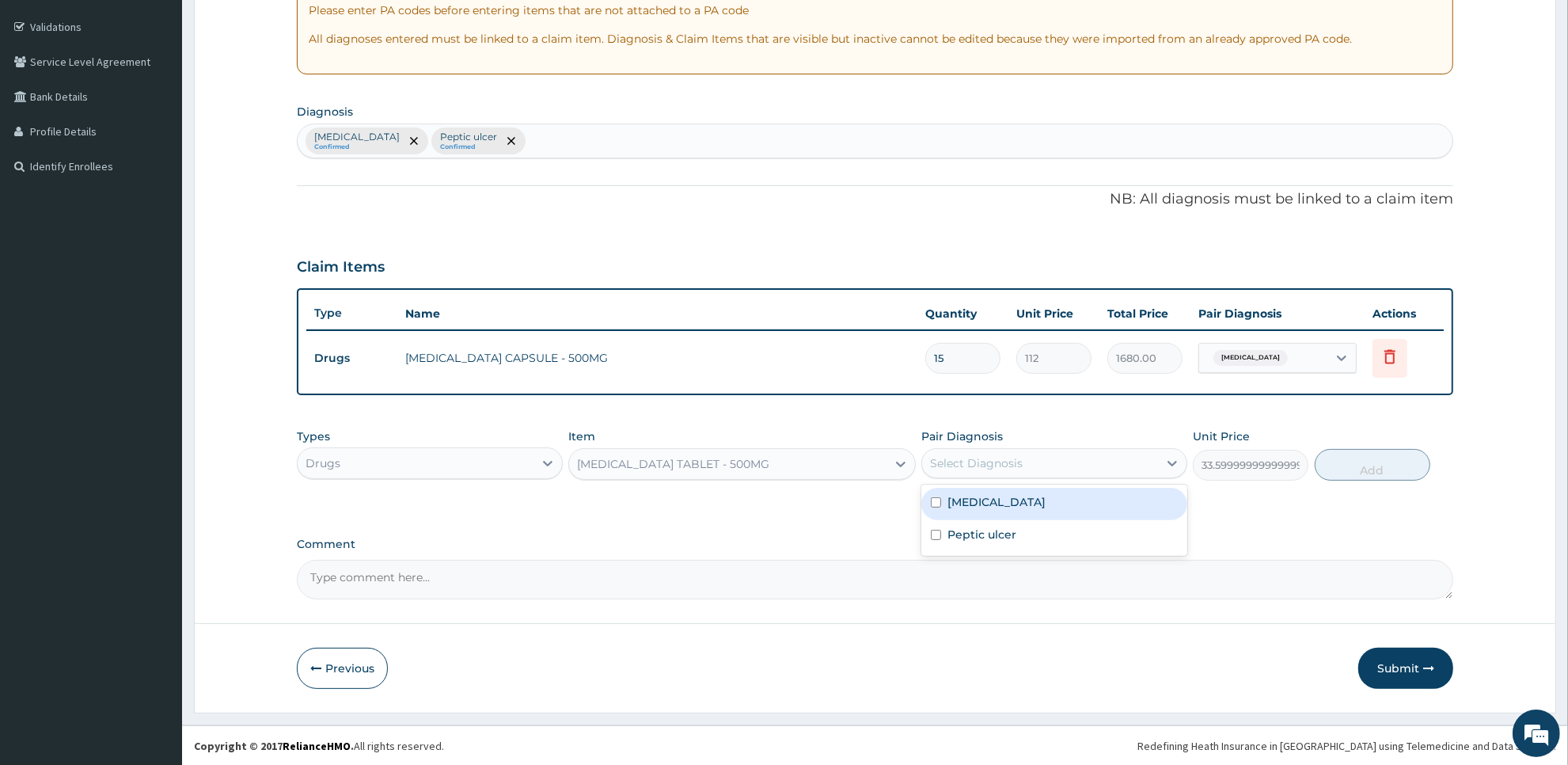
click at [1031, 466] on div "Select Diagnosis" at bounding box center [1040, 462] width 236 height 25
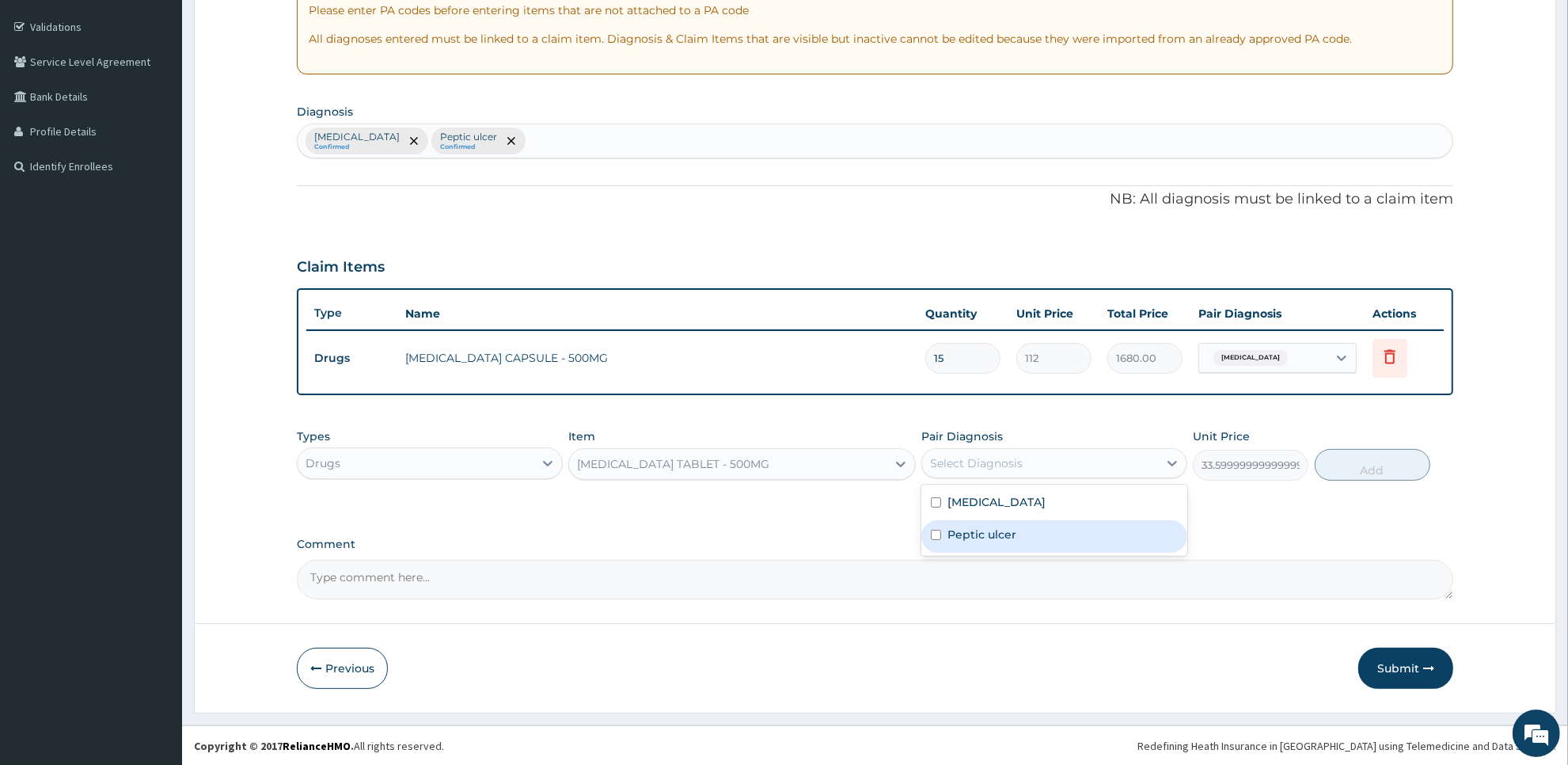
click at [1027, 520] on div "Peptic ulcer" at bounding box center [1054, 536] width 266 height 33
checkbox input "true"
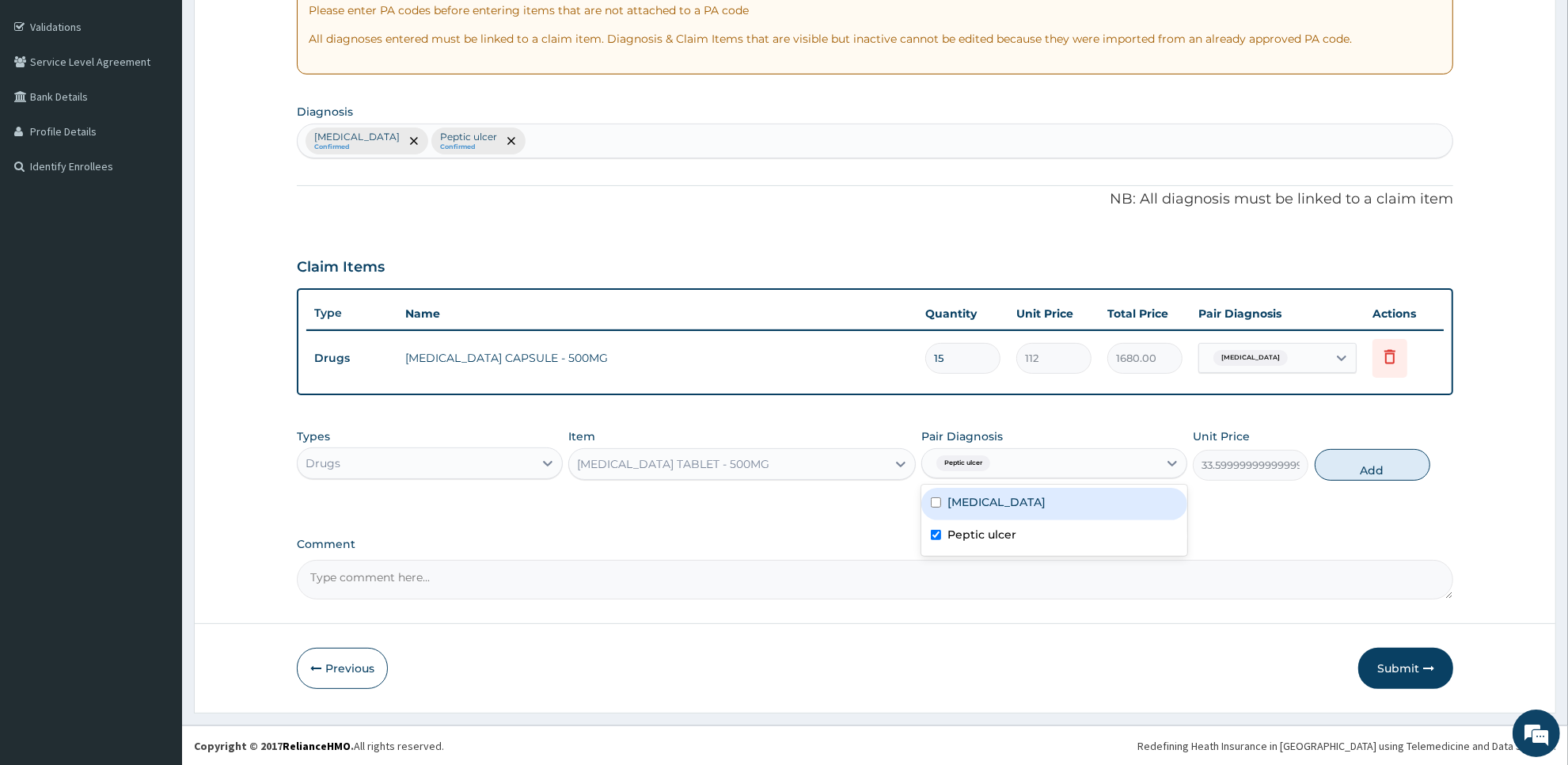
click at [1037, 508] on div "[MEDICAL_DATA]" at bounding box center [1054, 504] width 266 height 33
checkbox input "true"
click at [1359, 457] on button "Add" at bounding box center [1372, 464] width 115 height 32
type input "0"
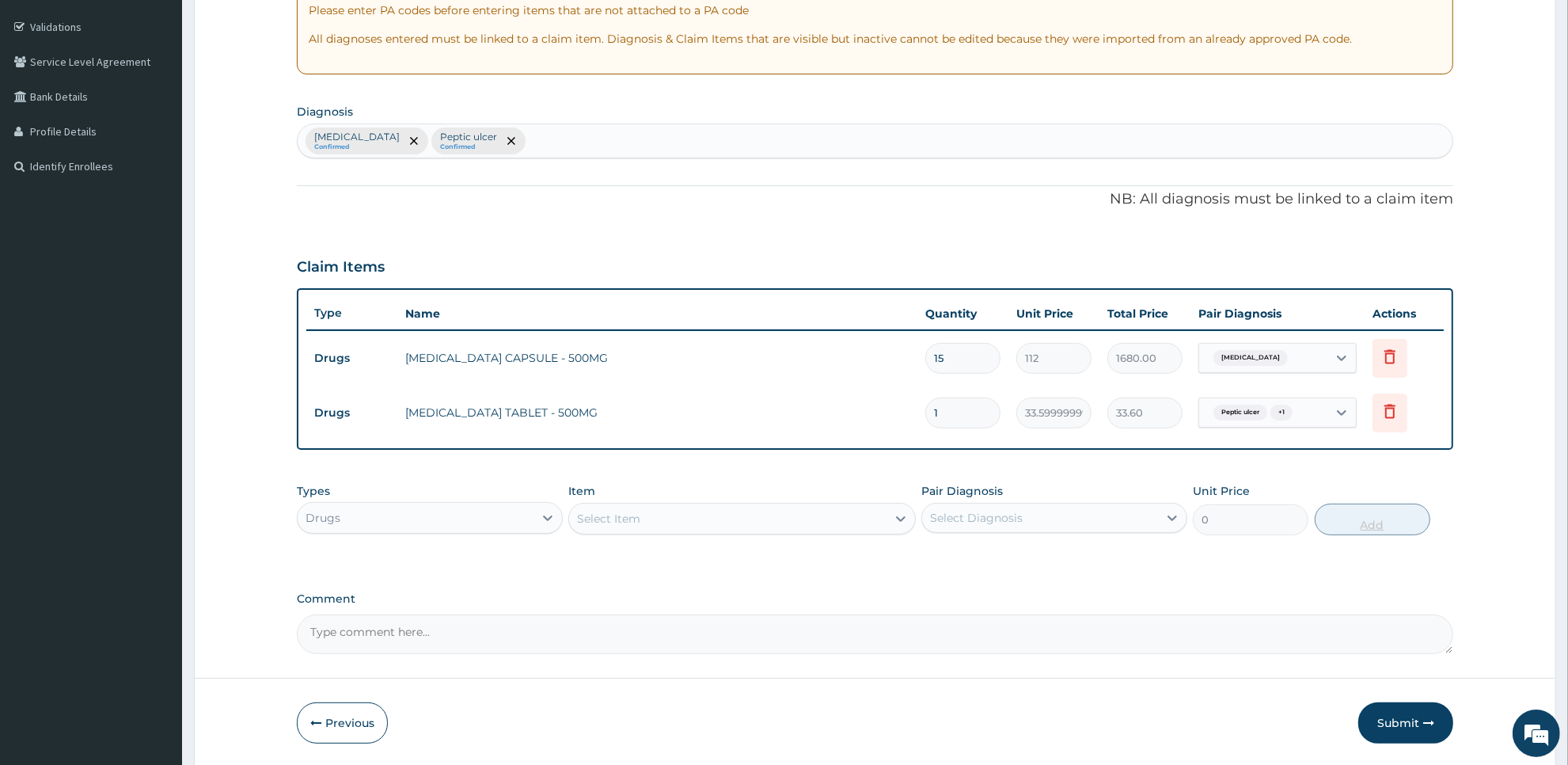
type input "18"
type input "604.80"
type input "18"
click at [837, 511] on div "Select Item" at bounding box center [727, 518] width 316 height 25
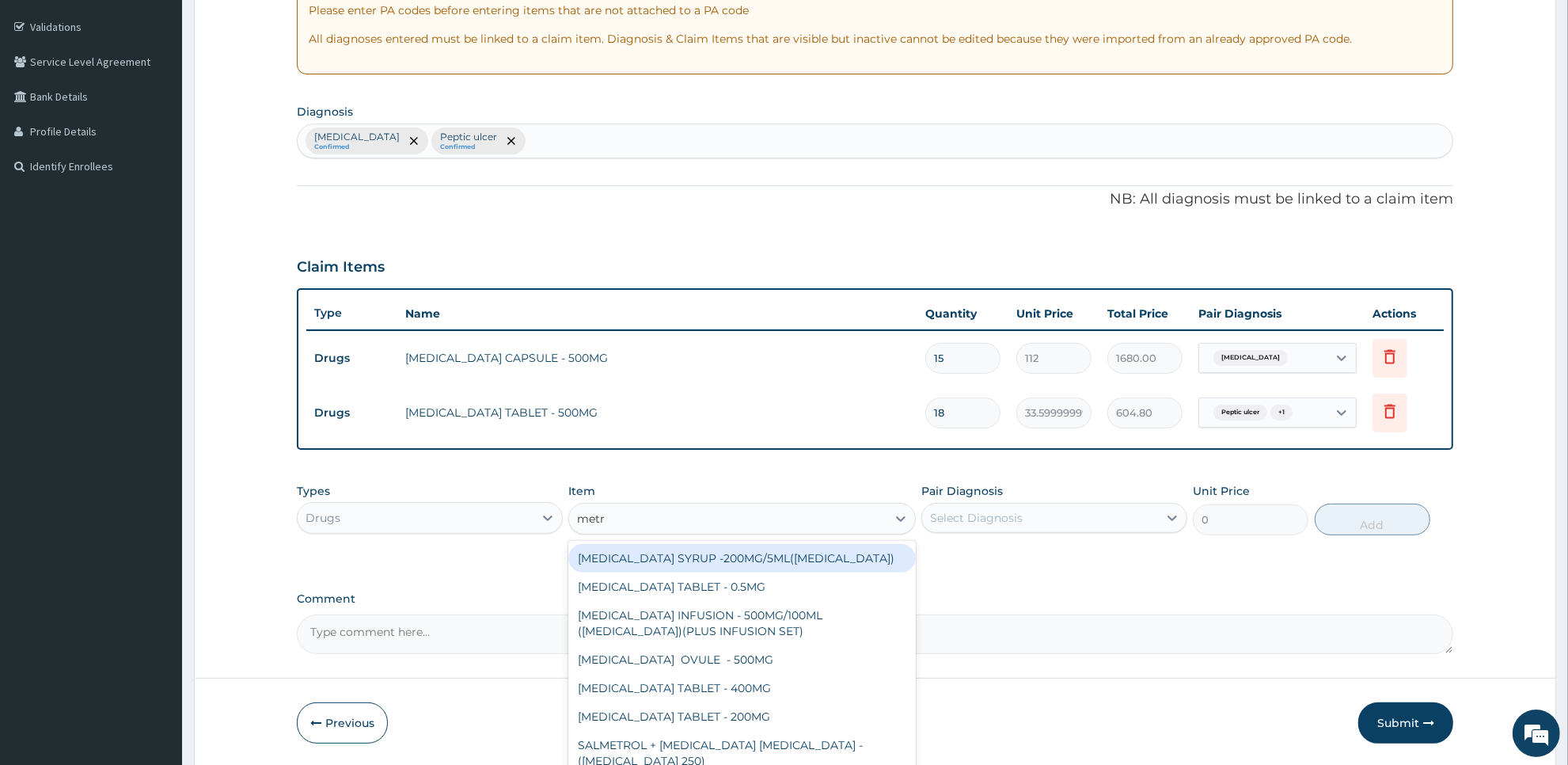
type input "metro"
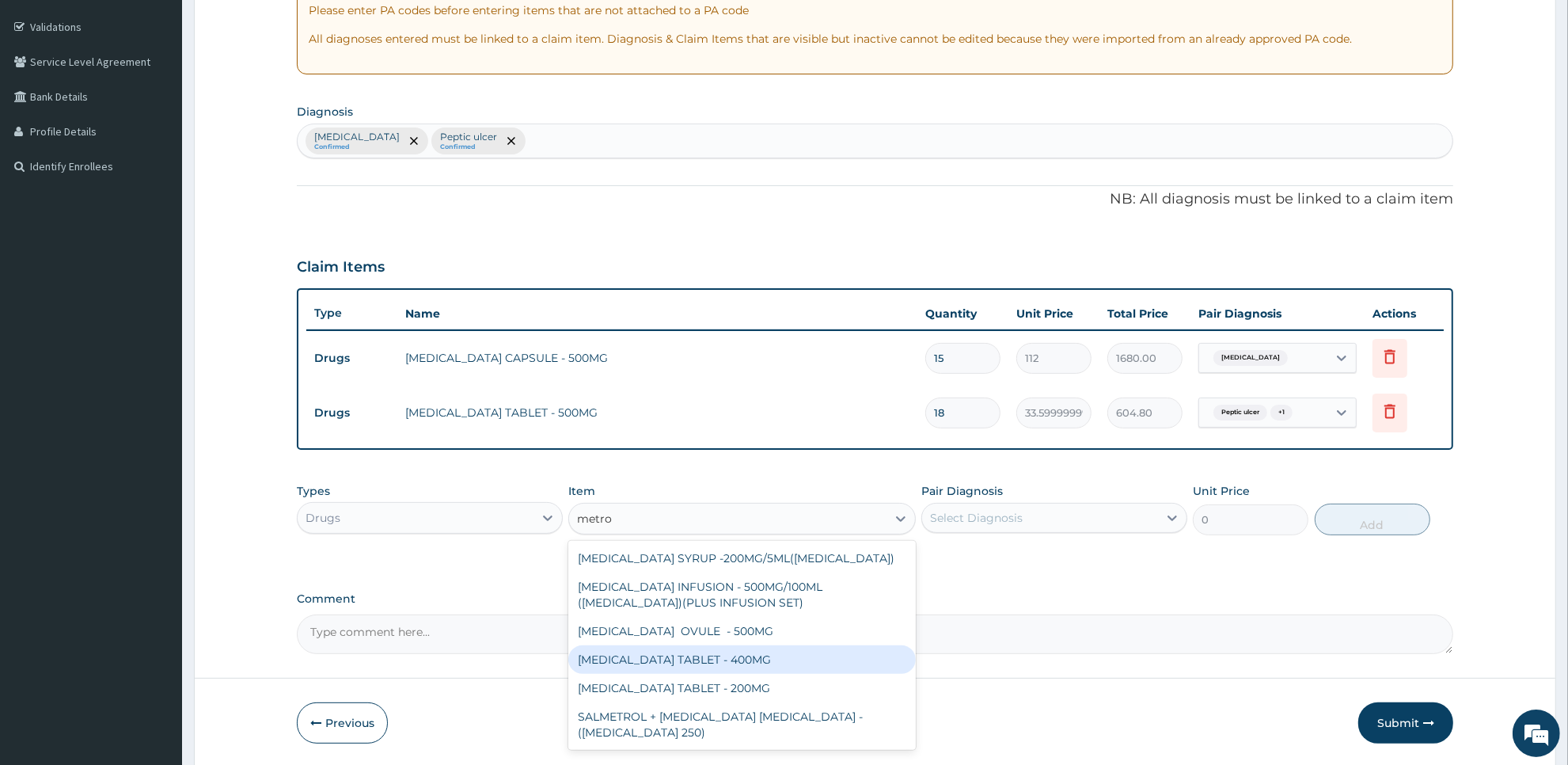
click at [838, 653] on div "[MEDICAL_DATA] TABLET - 400MG" at bounding box center [741, 659] width 346 height 28
type input "84"
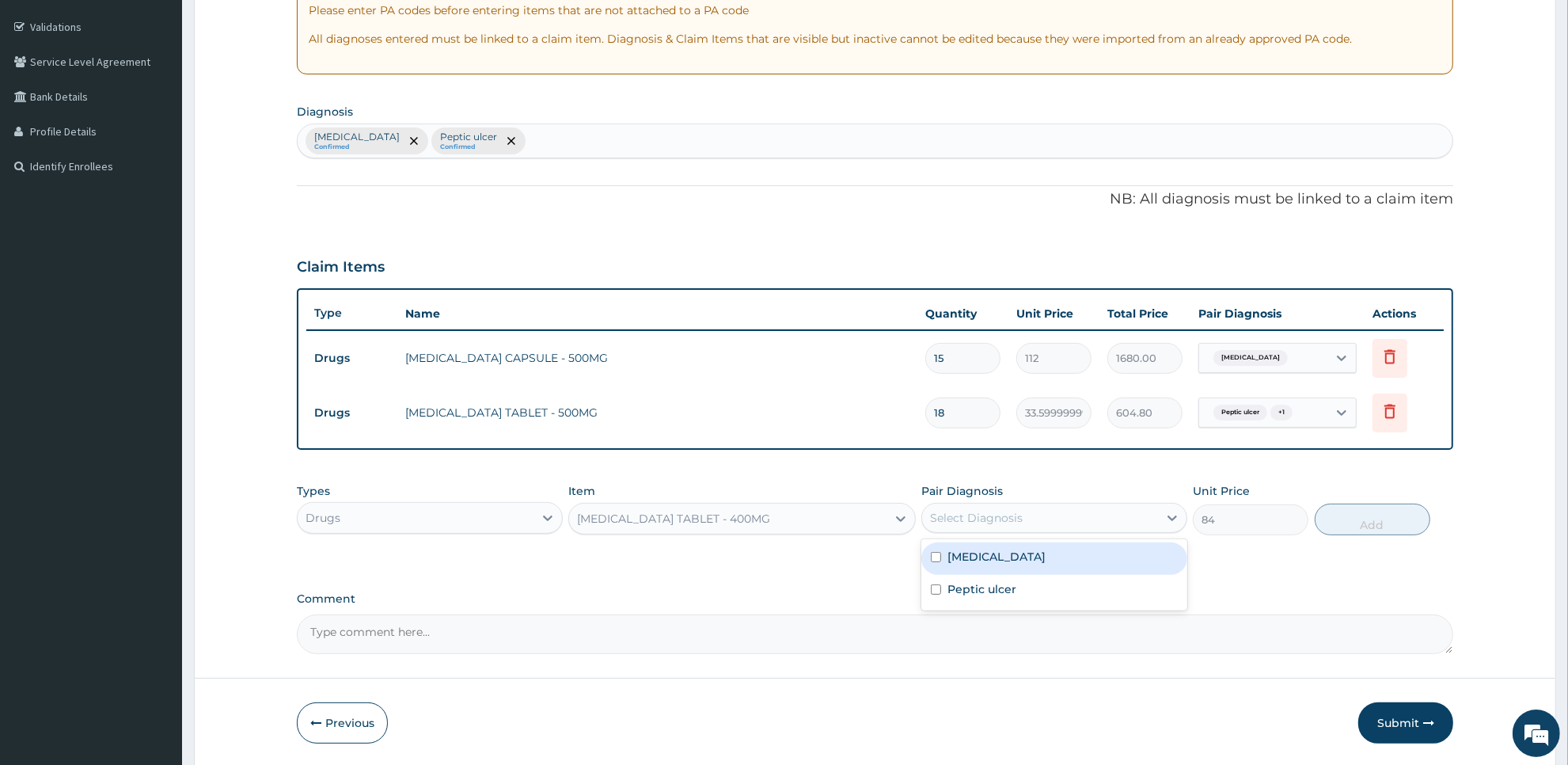
click at [1055, 525] on div "Select Diagnosis" at bounding box center [1040, 517] width 236 height 25
click at [1052, 553] on div "[MEDICAL_DATA]" at bounding box center [1054, 559] width 266 height 33
checkbox input "true"
type input "6"
type input "5"
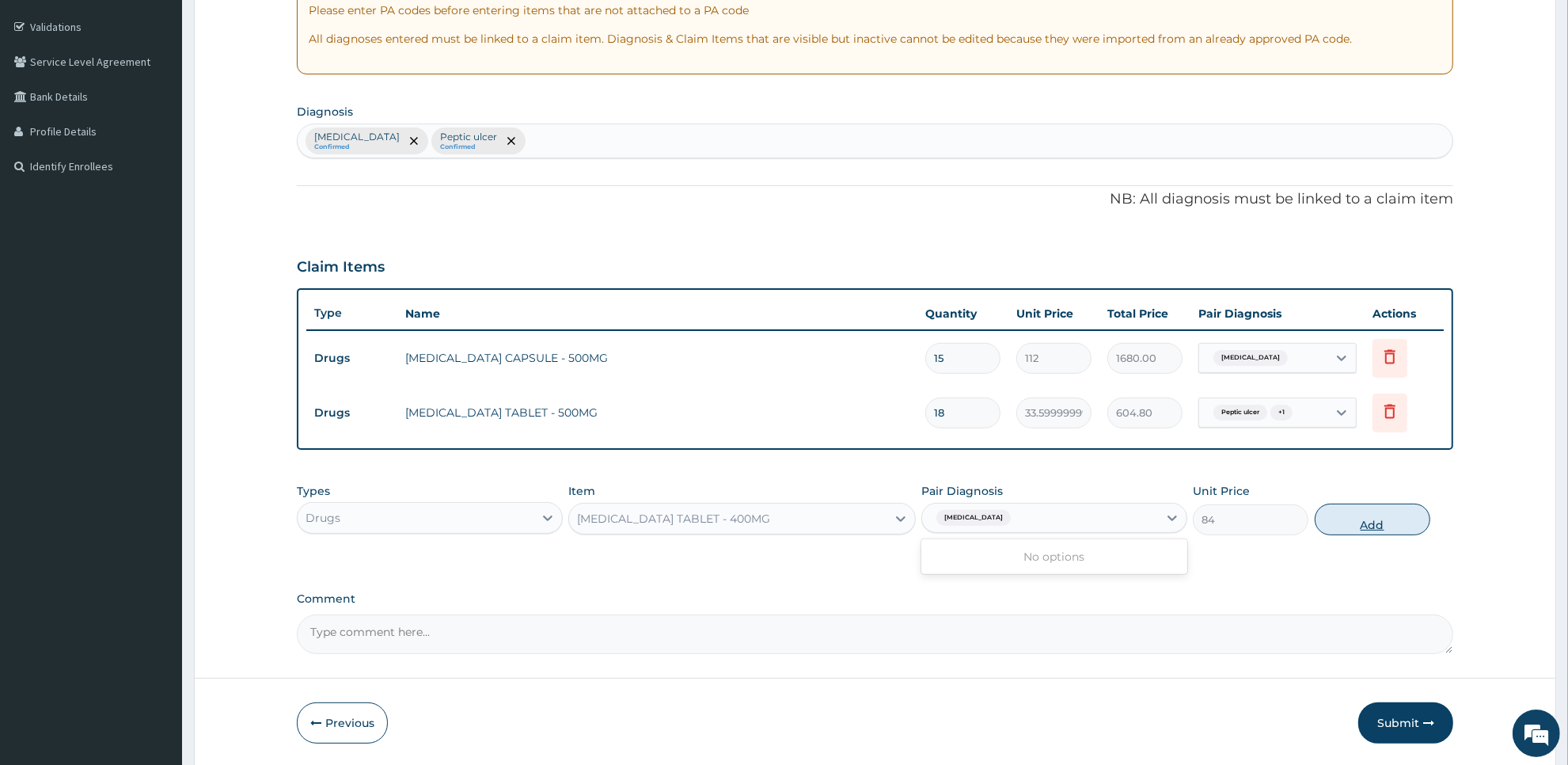
click at [1353, 512] on button "Add" at bounding box center [1372, 519] width 115 height 32
type input "0"
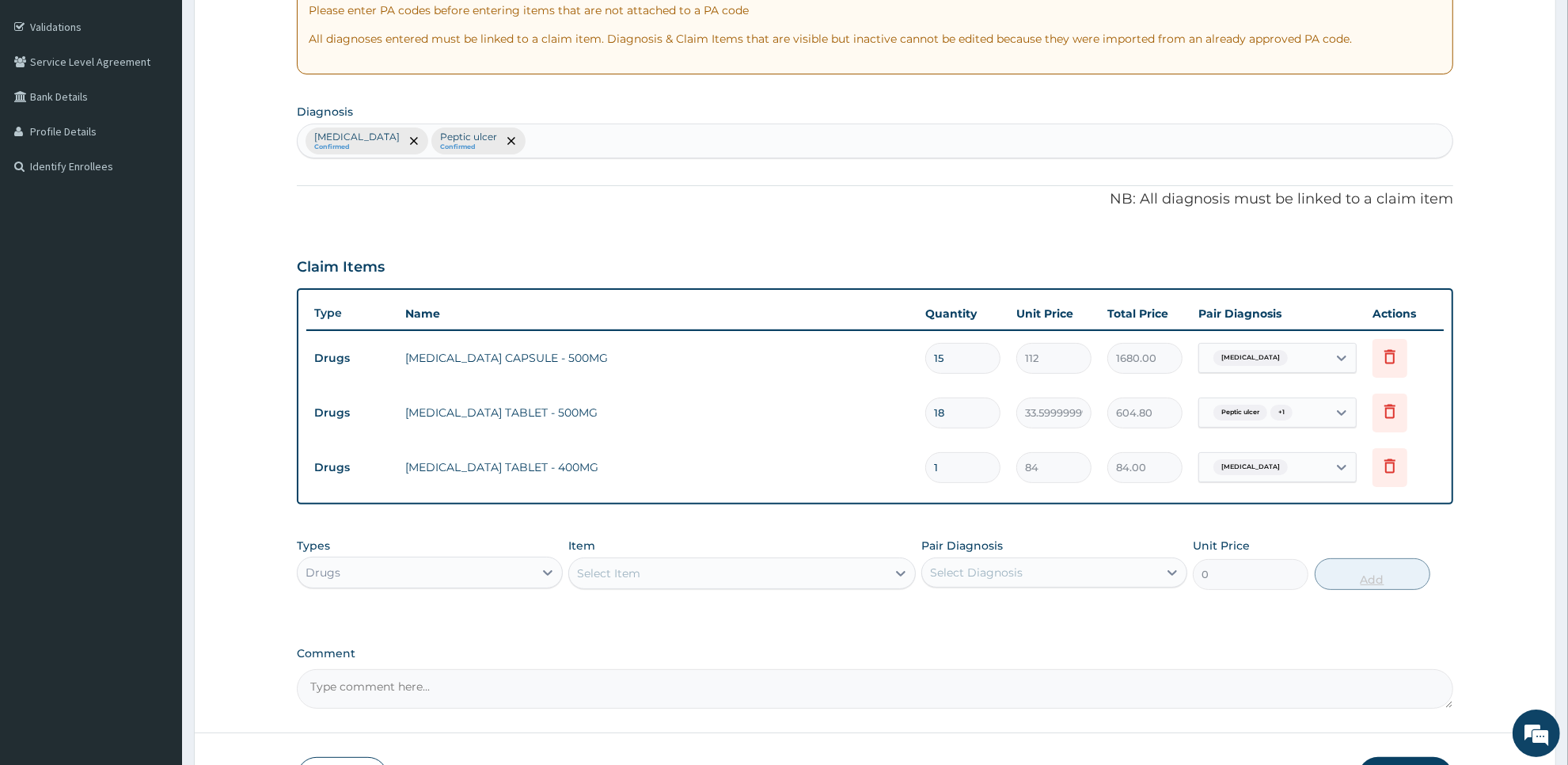
type input "15"
type input "1260.00"
type input "15"
click at [829, 576] on div "Select Item" at bounding box center [727, 572] width 316 height 25
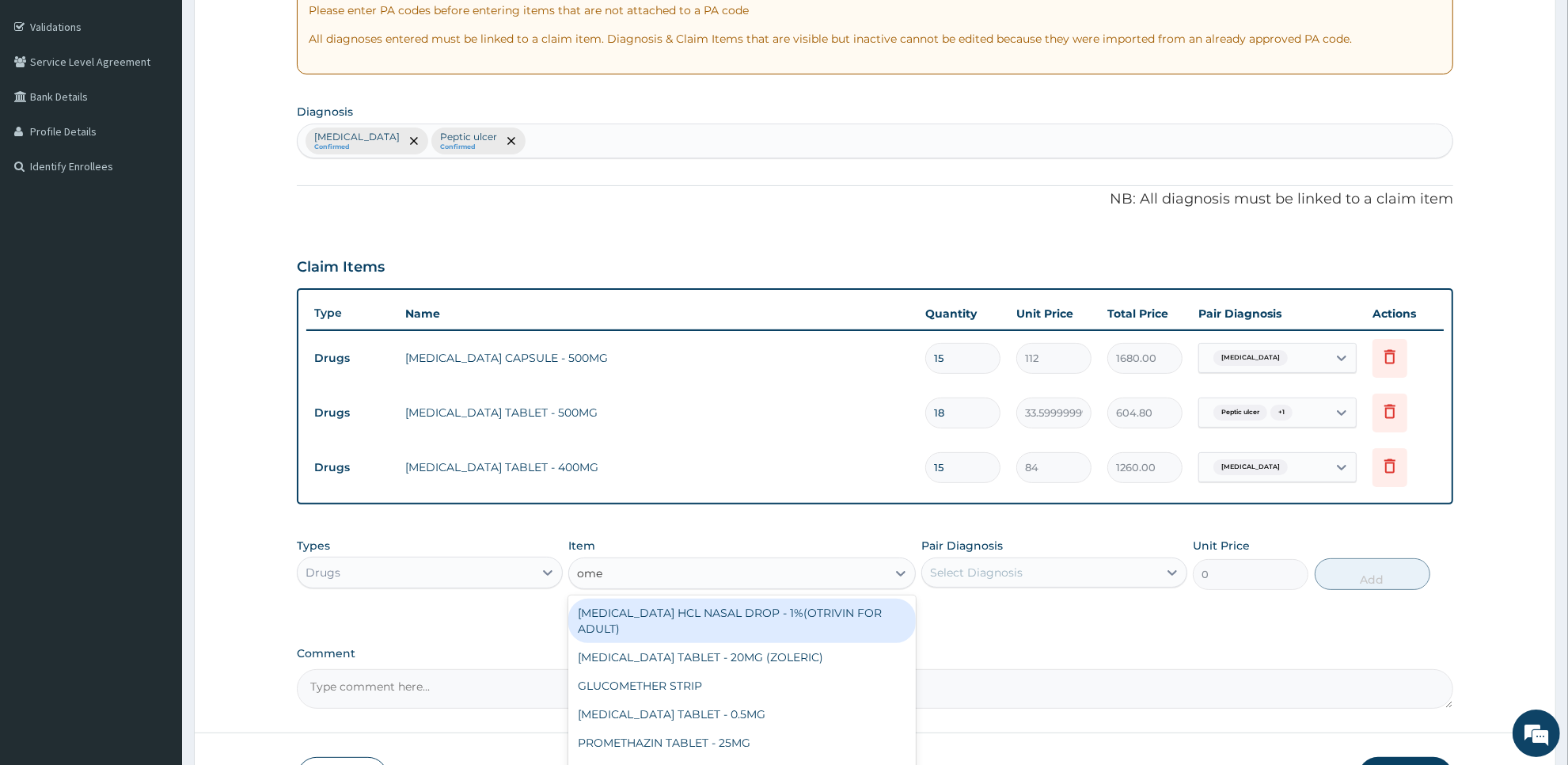
type input "omep"
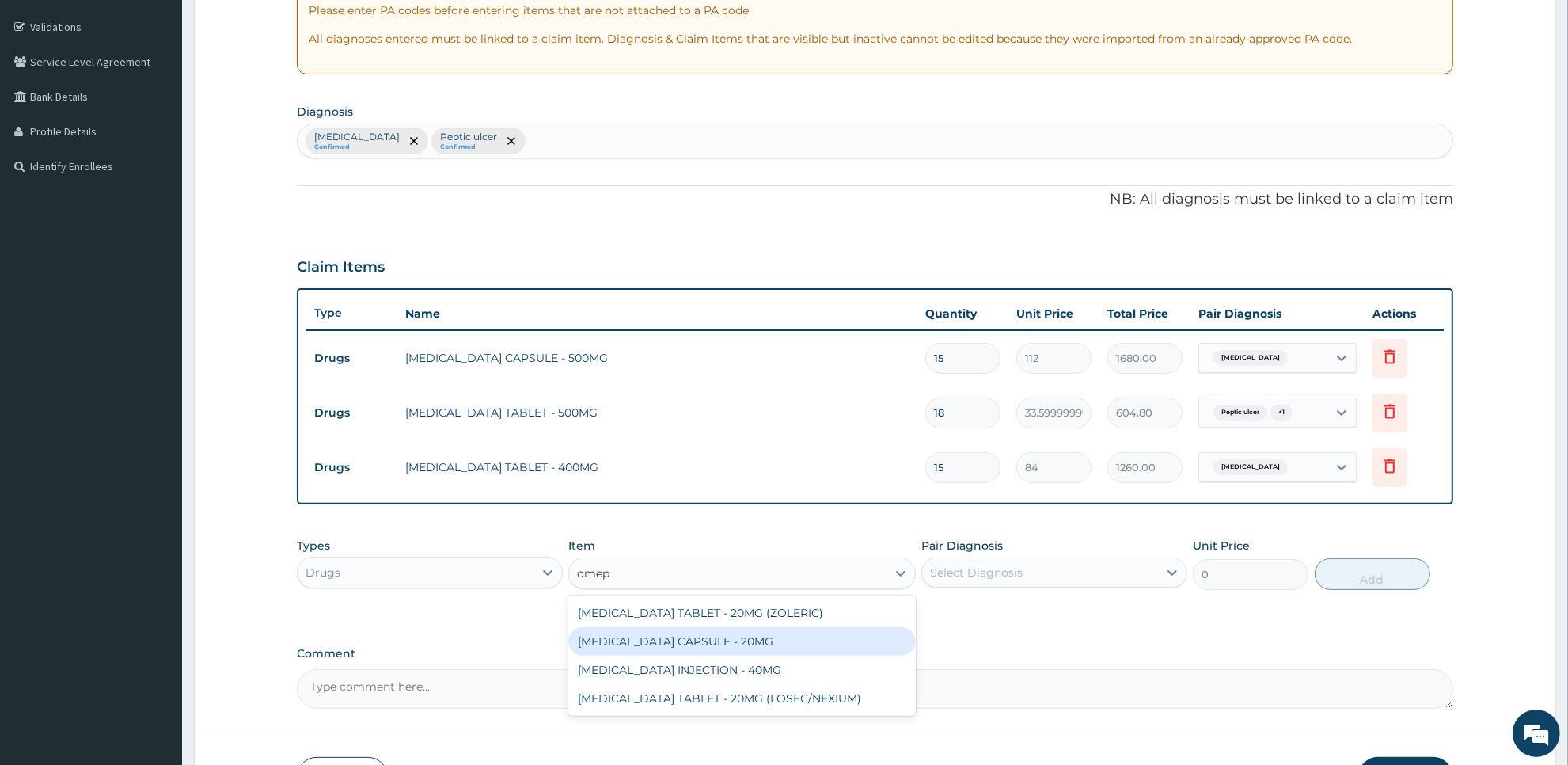
click at [823, 646] on div "[MEDICAL_DATA] CAPSULE - 20MG" at bounding box center [741, 641] width 346 height 28
type input "140"
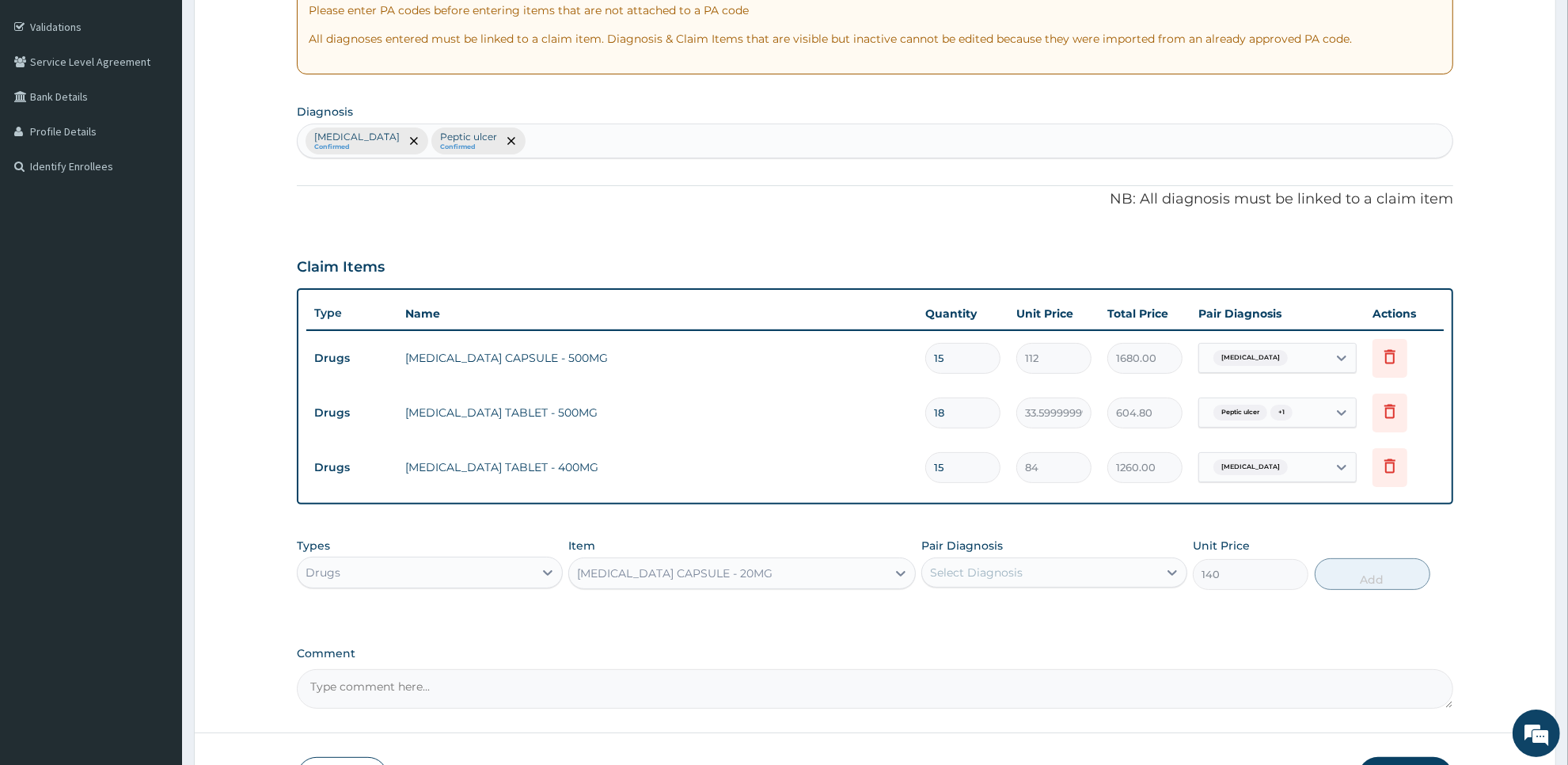
click at [971, 582] on div "Select Diagnosis" at bounding box center [1040, 572] width 236 height 25
click at [969, 656] on div "Peptic ulcer" at bounding box center [1054, 646] width 266 height 33
checkbox input "true"
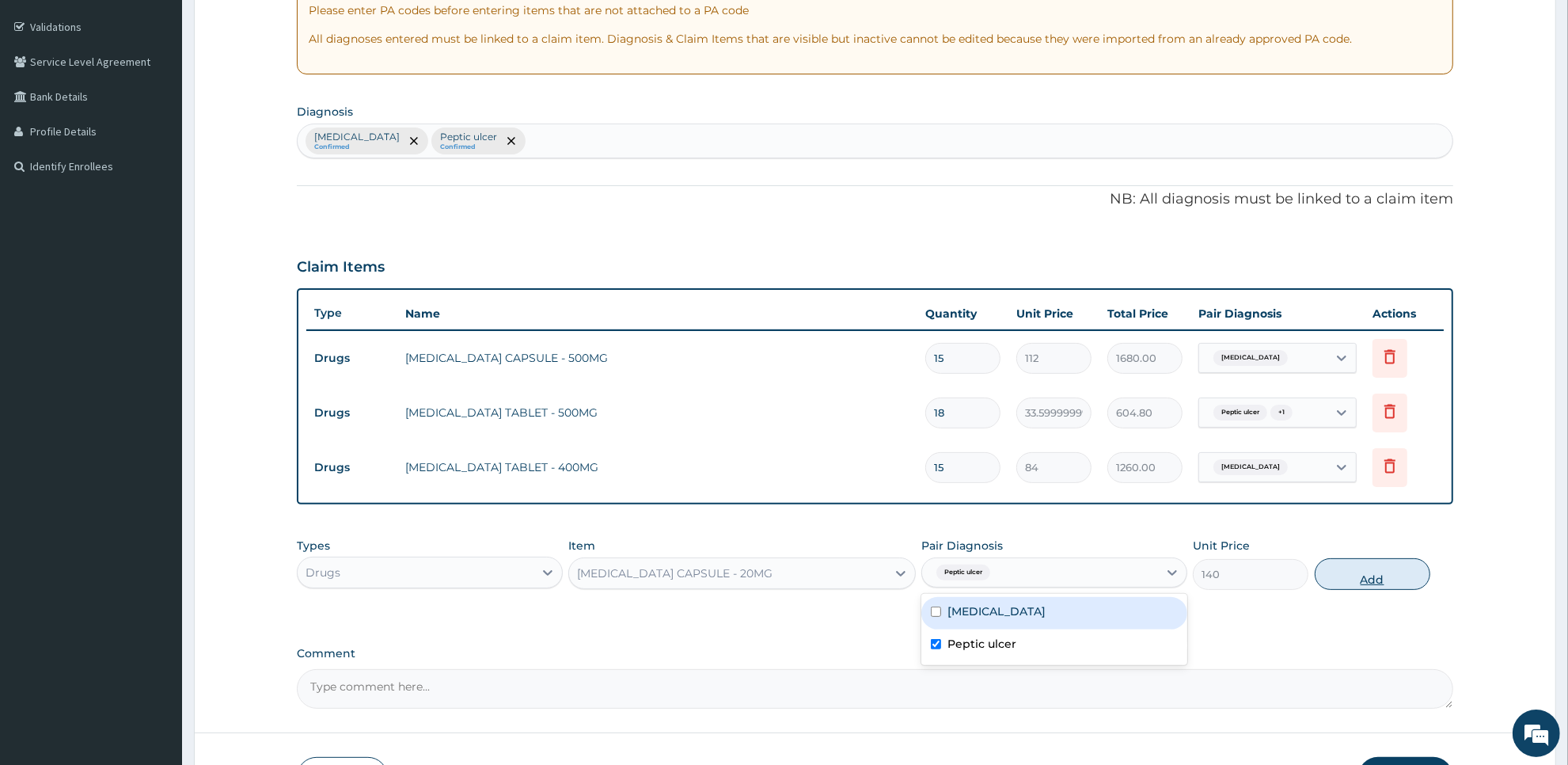
click at [1381, 580] on button "Add" at bounding box center [1372, 573] width 115 height 32
type input "0"
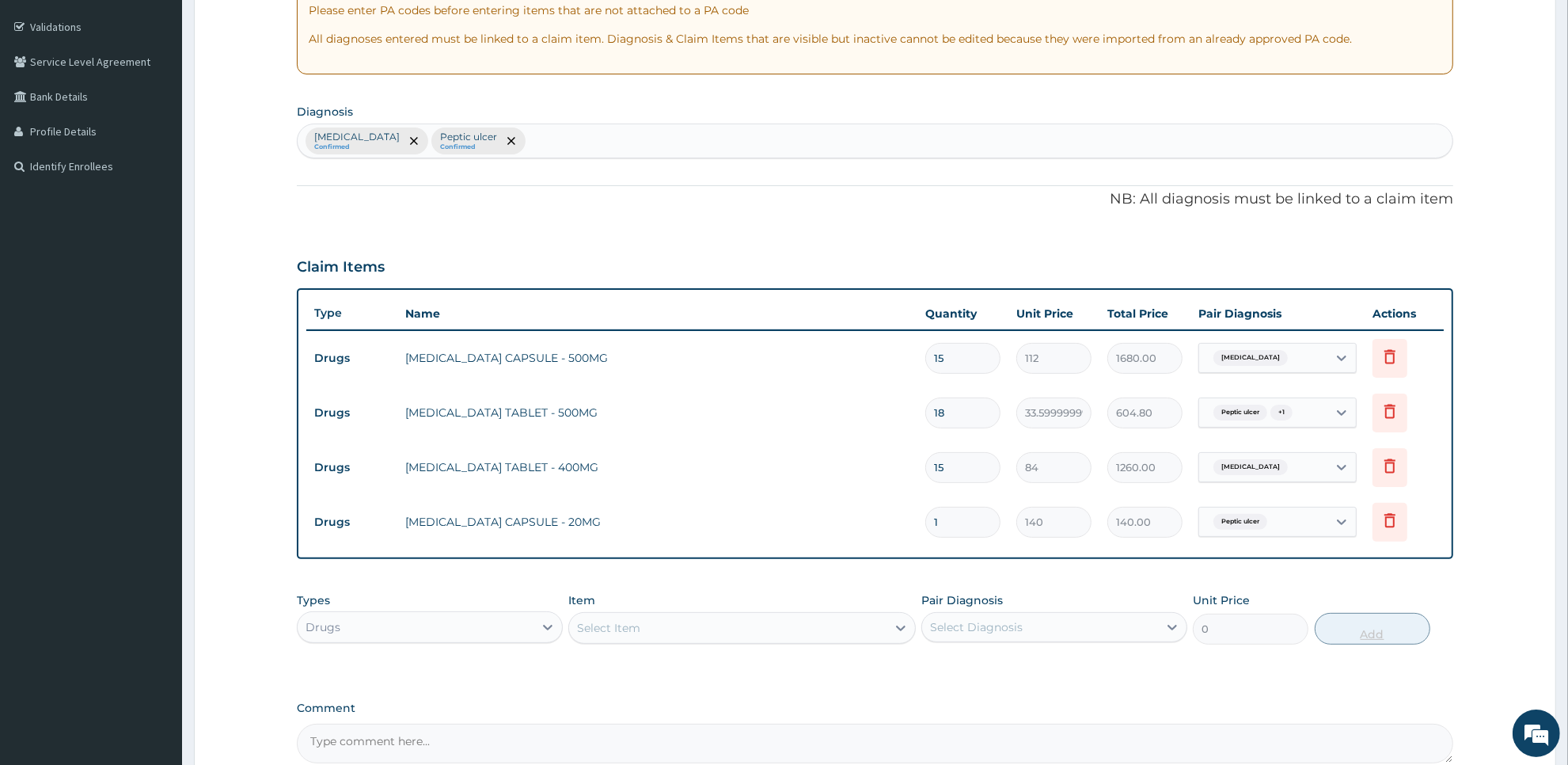
type input "10"
type input "1400.00"
type input "10"
click at [808, 622] on div "Select Item" at bounding box center [727, 627] width 316 height 25
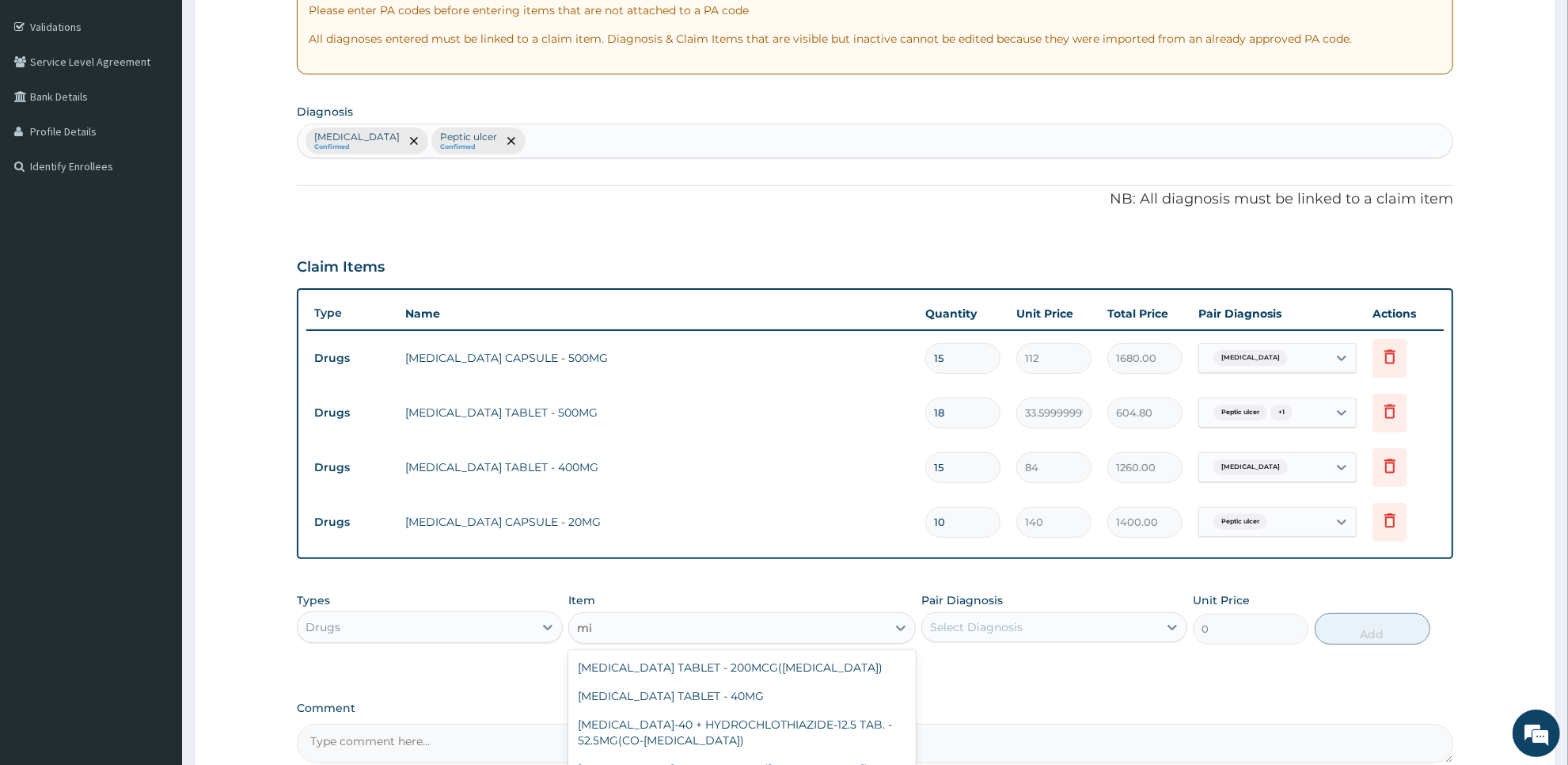
type input "m"
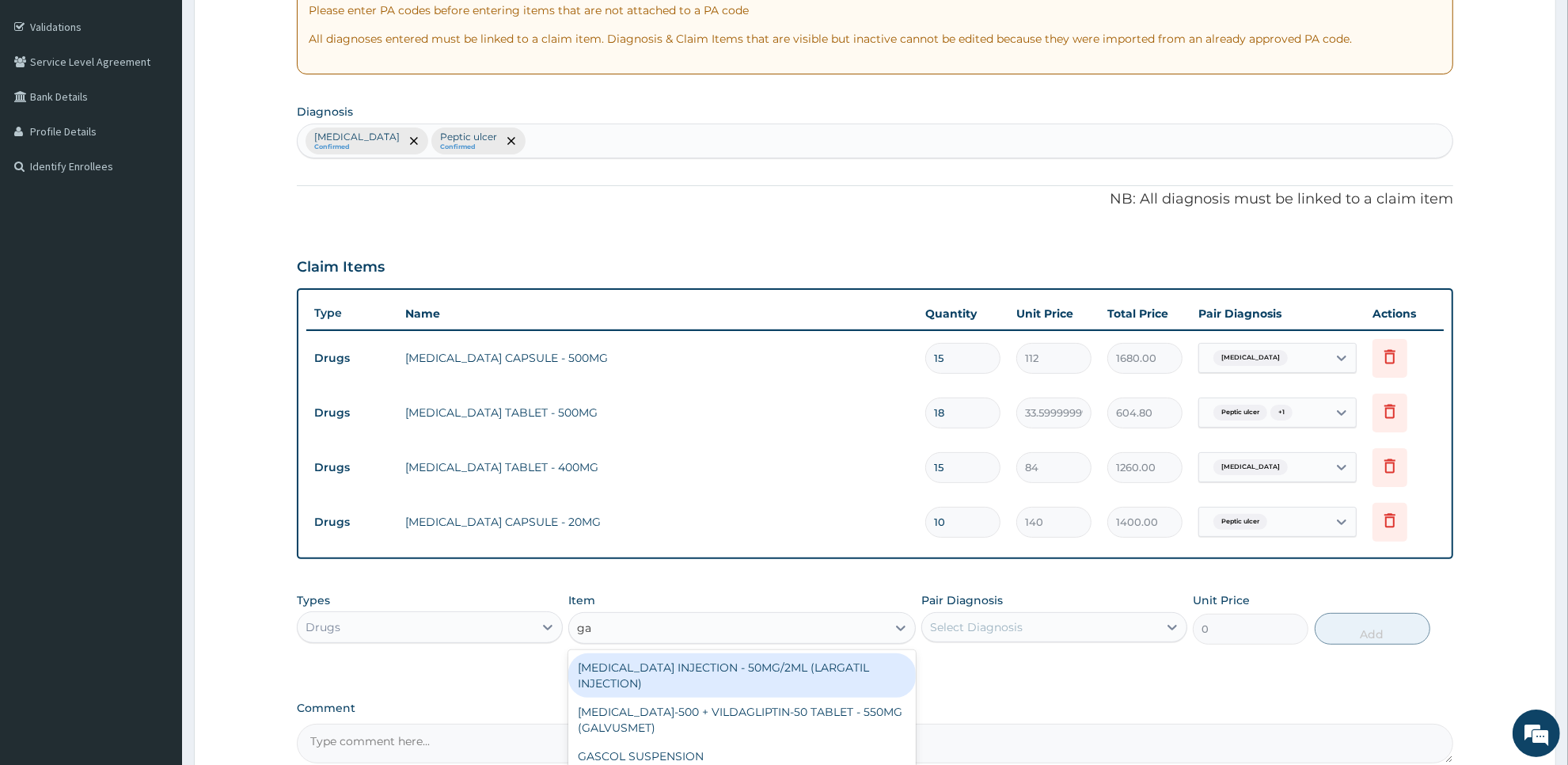
type input "gav"
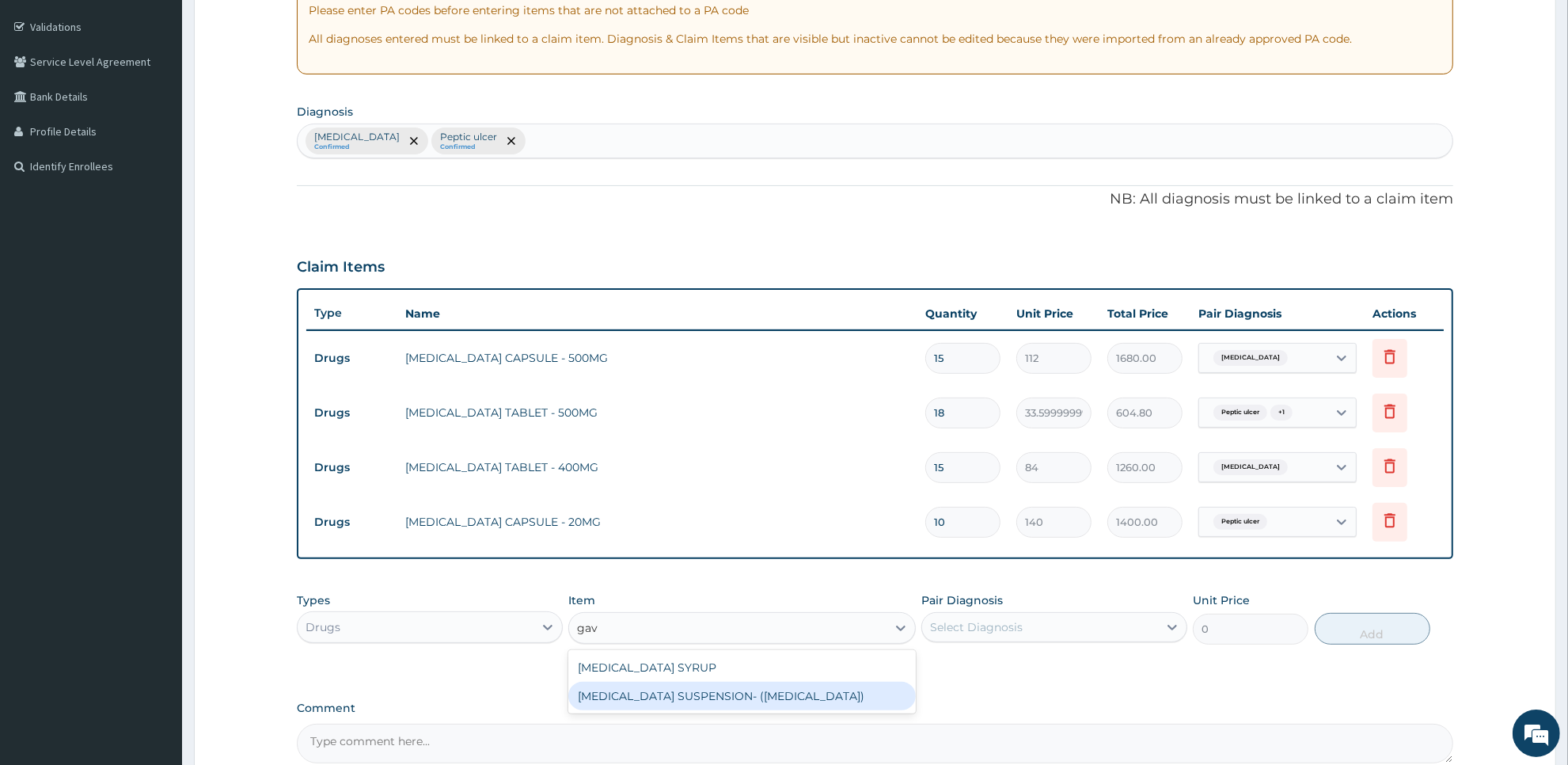
click at [816, 685] on div "ANTACID SUSPENSION- (GAVISCON)" at bounding box center [741, 695] width 346 height 28
type input "7839.999999999999"
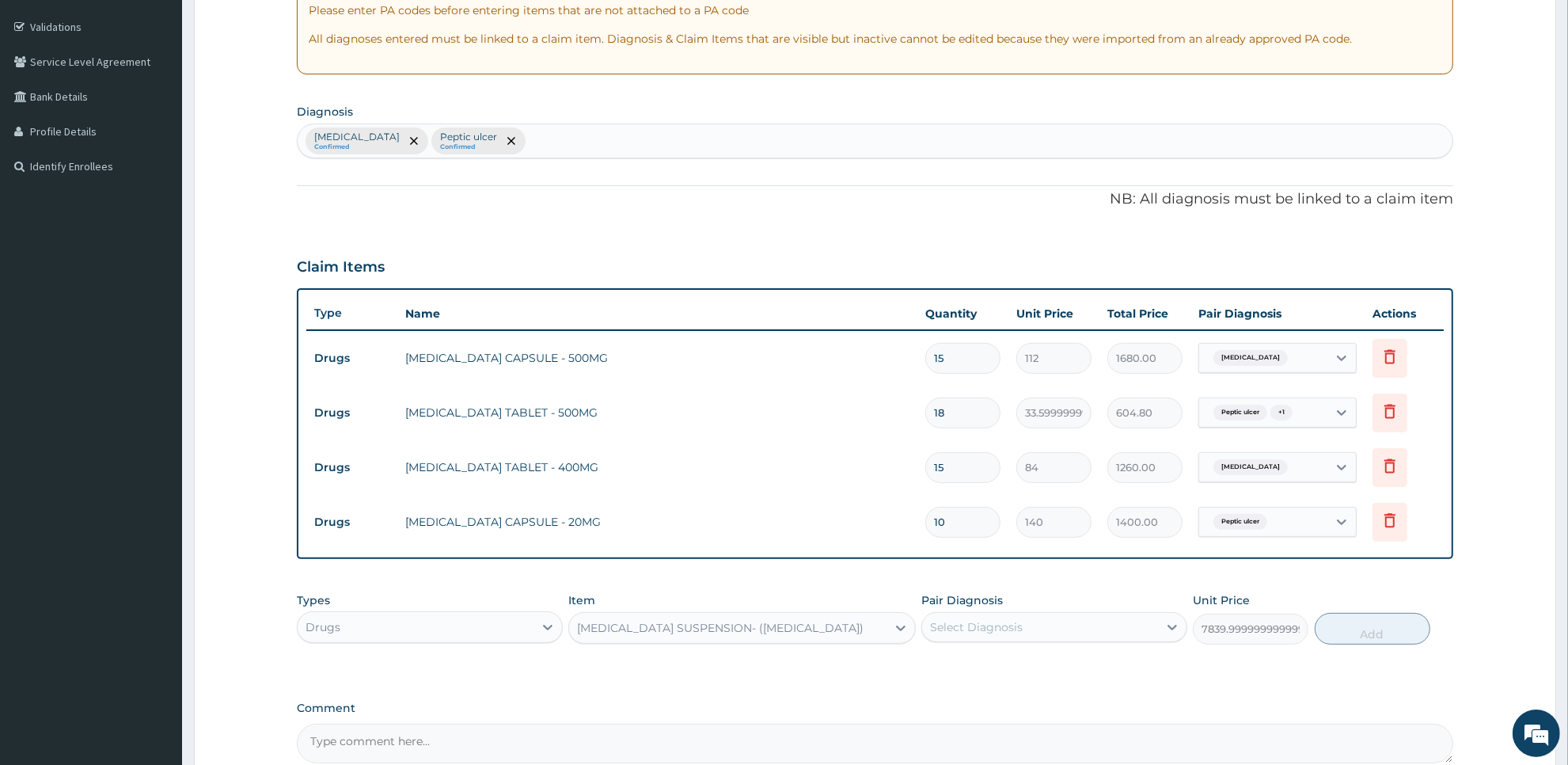
click at [976, 629] on div "Select Diagnosis" at bounding box center [976, 627] width 93 height 15
click at [981, 697] on label "Peptic ulcer" at bounding box center [982, 698] width 69 height 15
checkbox input "true"
click at [1359, 639] on button "Add" at bounding box center [1372, 628] width 115 height 32
type input "0"
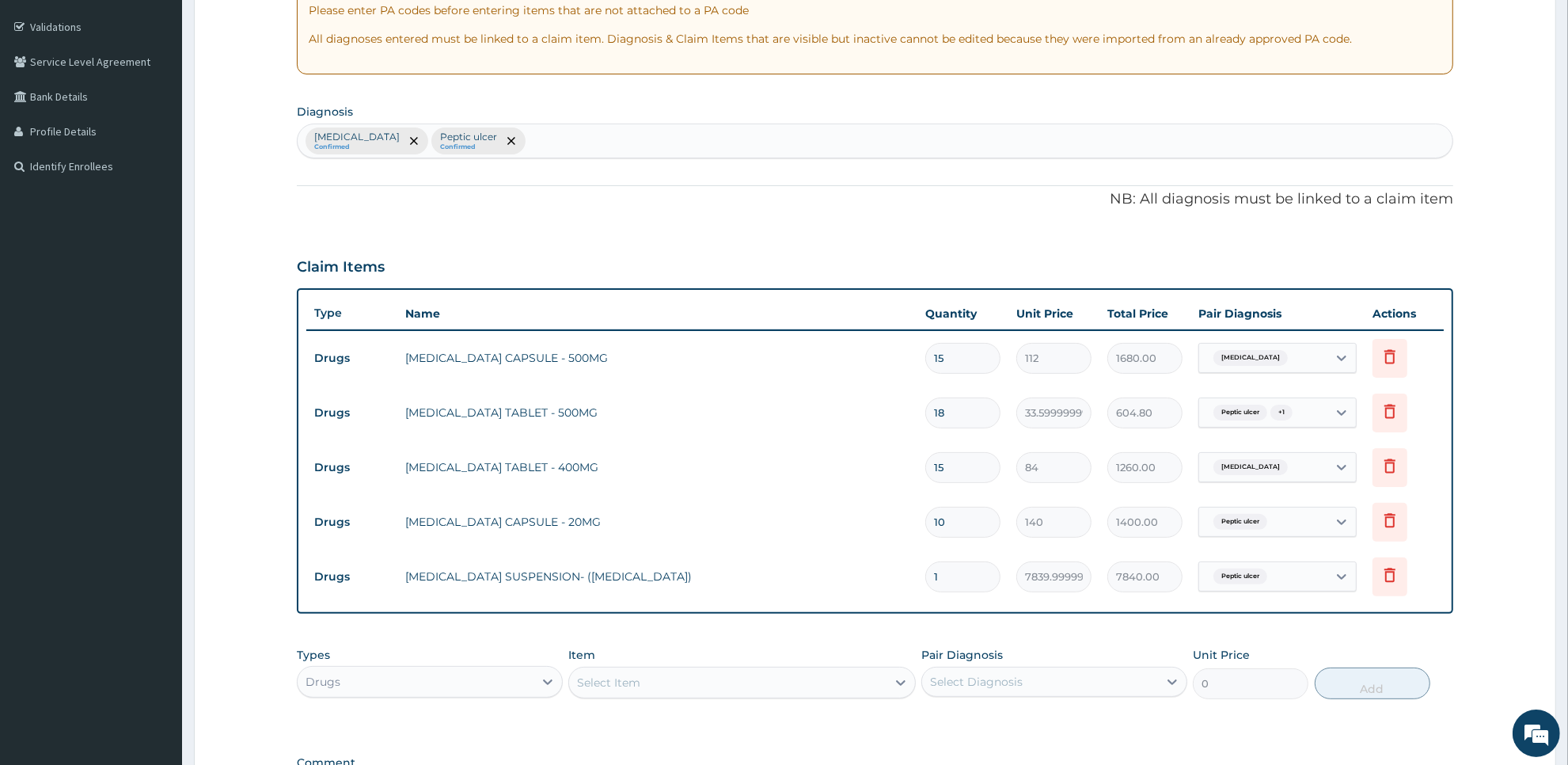
click at [861, 693] on div "Select Item" at bounding box center [727, 682] width 316 height 25
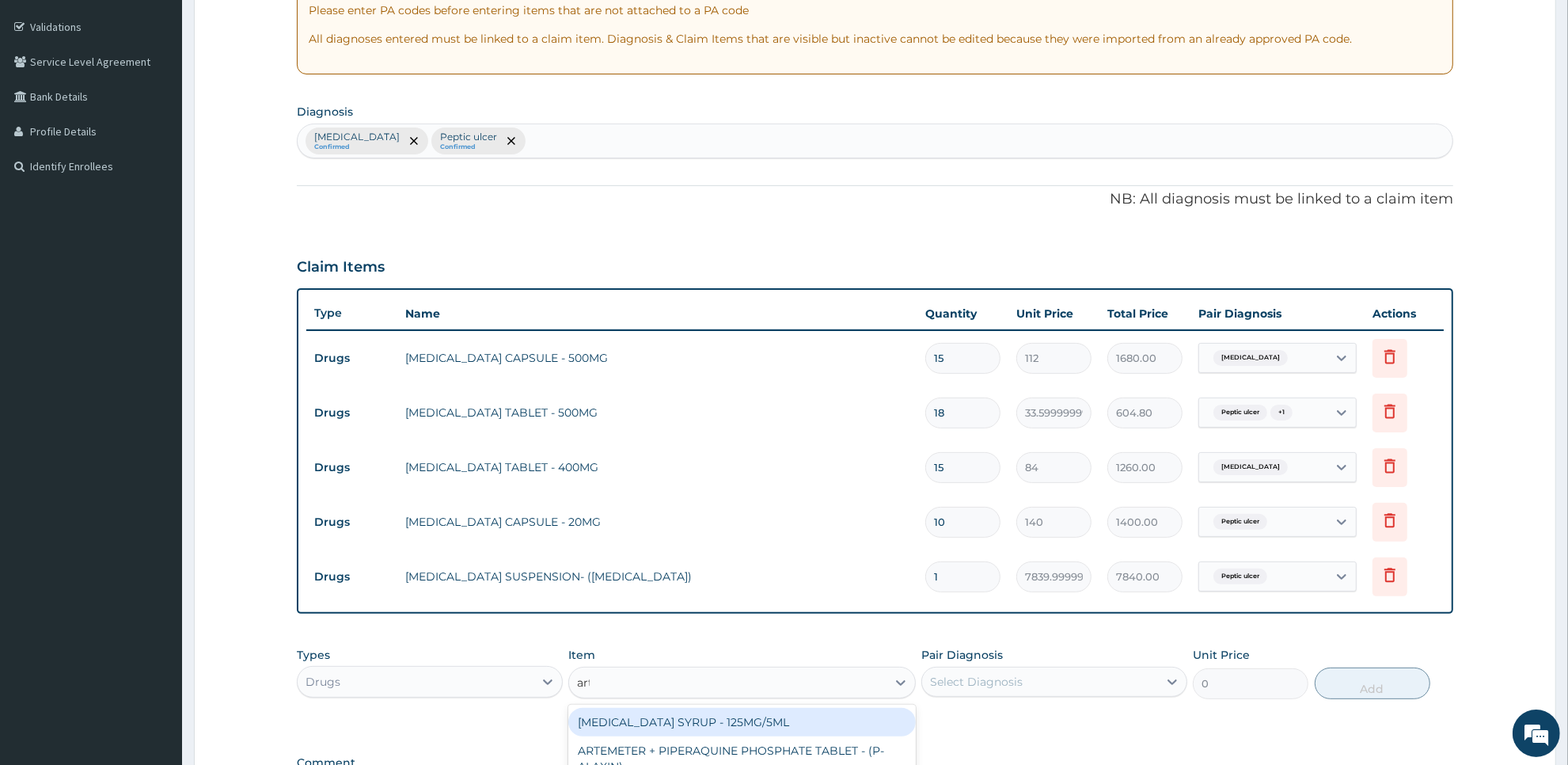
type input "arte"
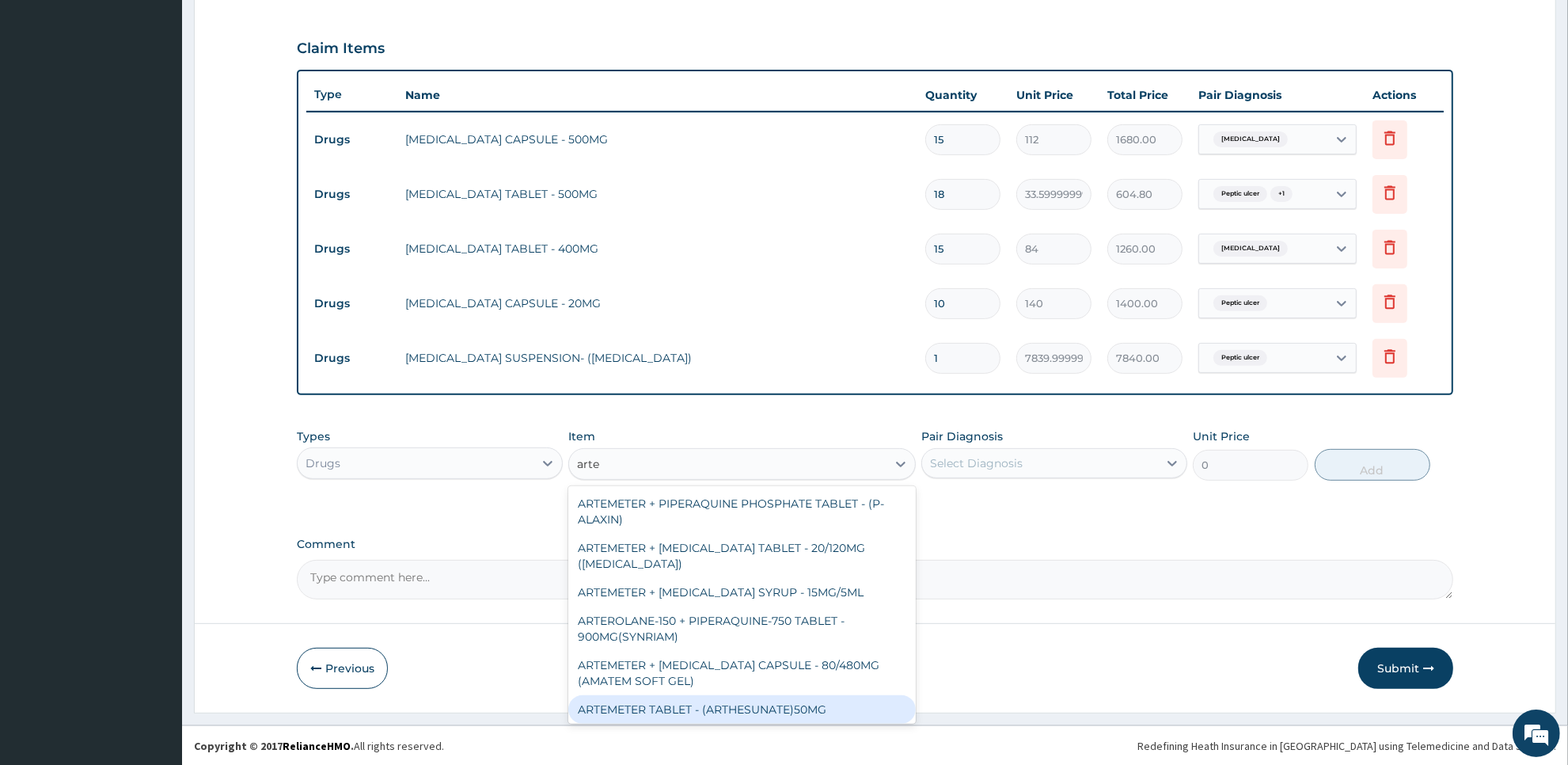
scroll to position [207, 0]
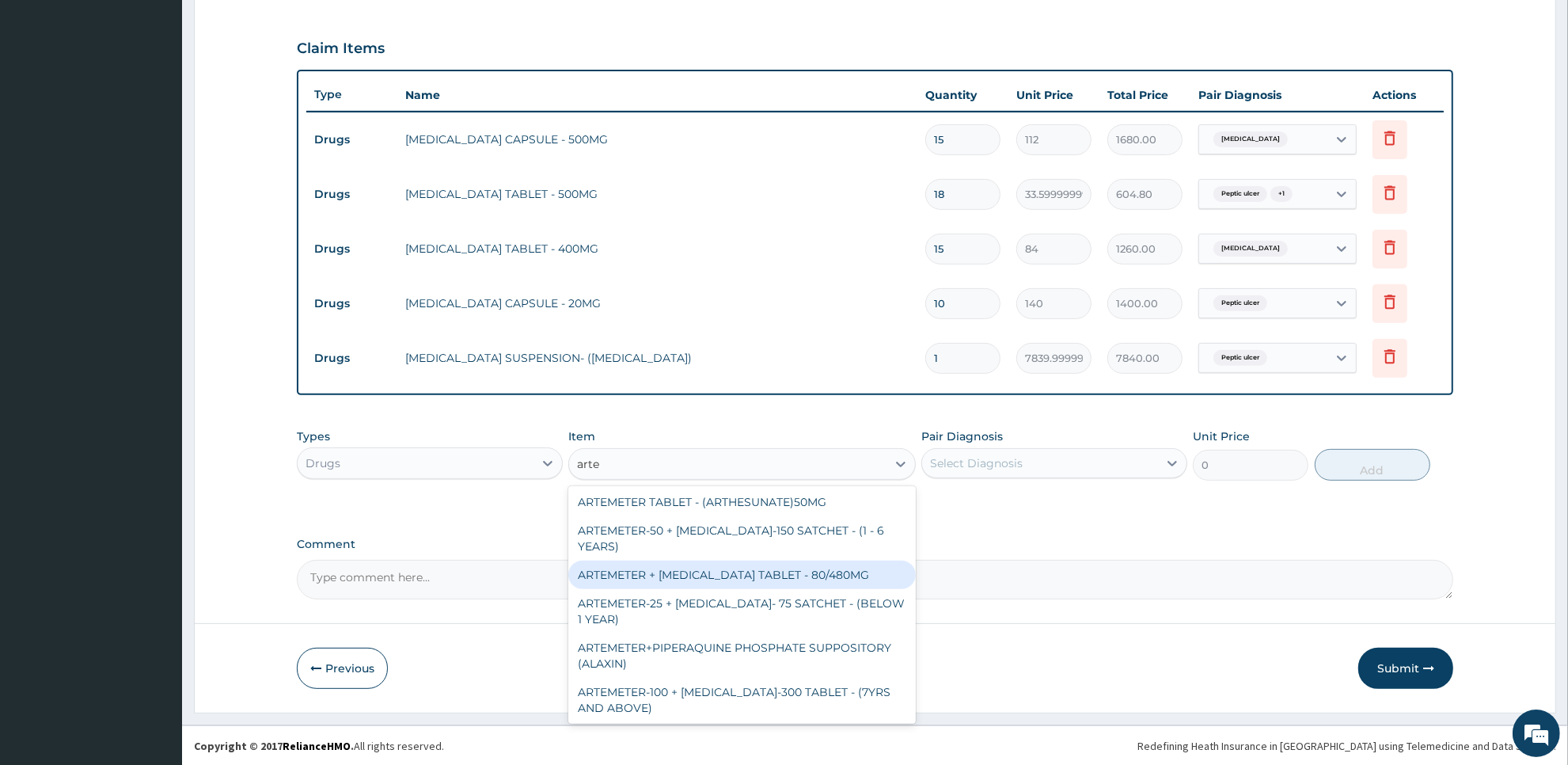
click at [804, 572] on div "ARTEMETER + LUMEFANTRINE TABLET - 80/480MG" at bounding box center [741, 574] width 346 height 28
type input "364"
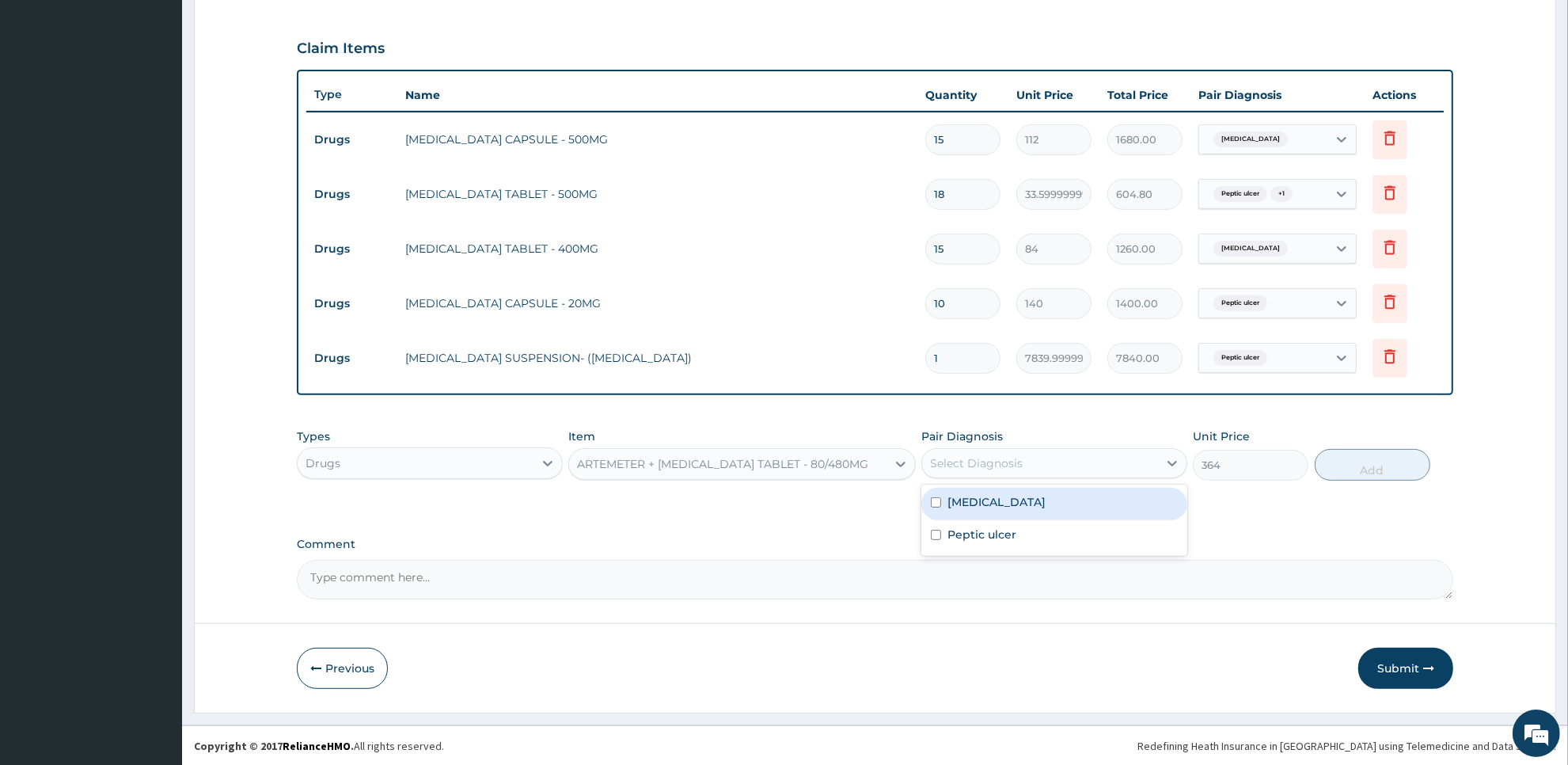
click at [1041, 456] on div "Select Diagnosis" at bounding box center [1040, 462] width 236 height 25
click at [1039, 493] on div "Malaria" at bounding box center [1054, 504] width 266 height 33
checkbox input "true"
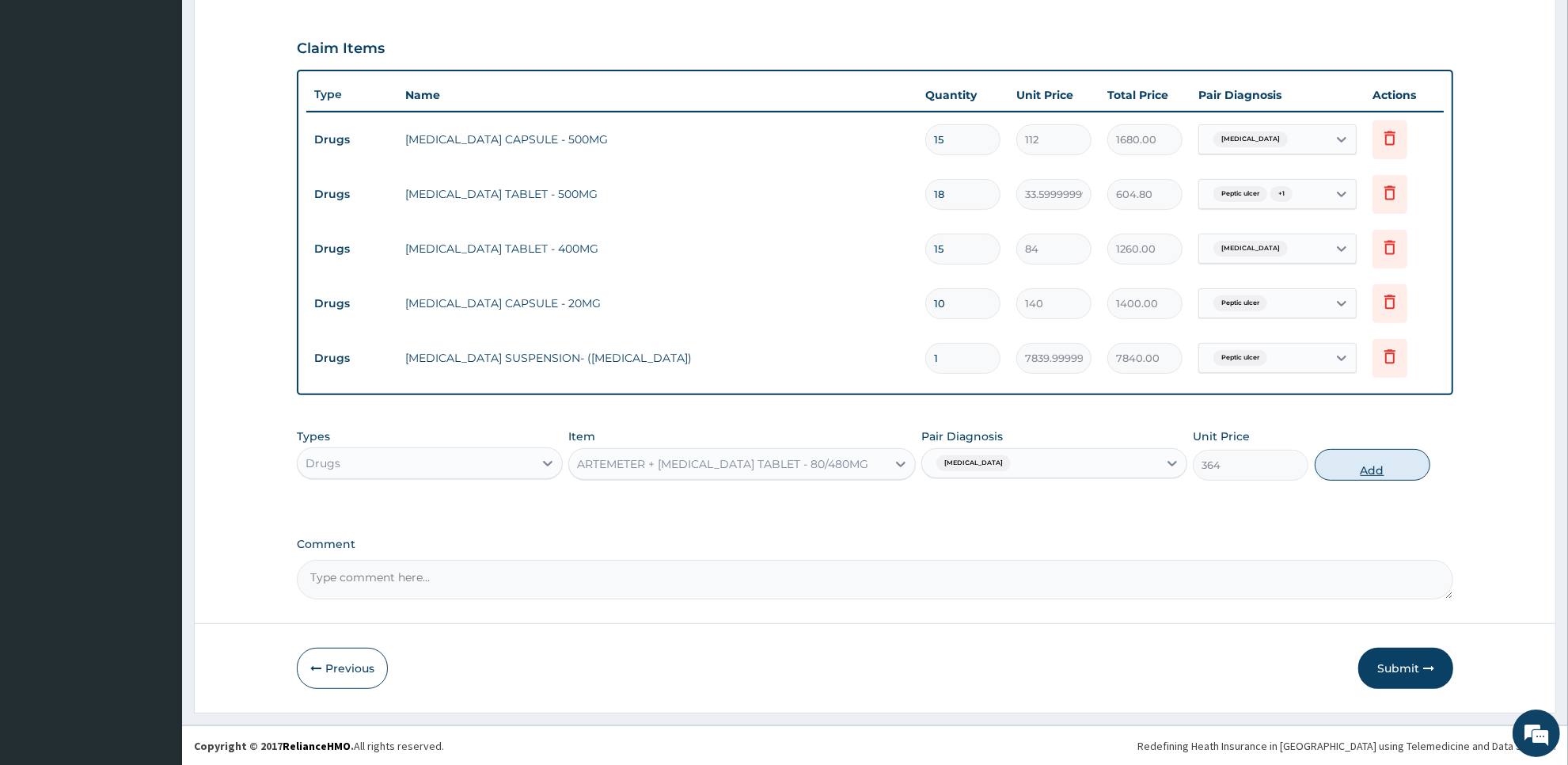
click at [1361, 460] on button "Add" at bounding box center [1372, 464] width 115 height 32
type input "0"
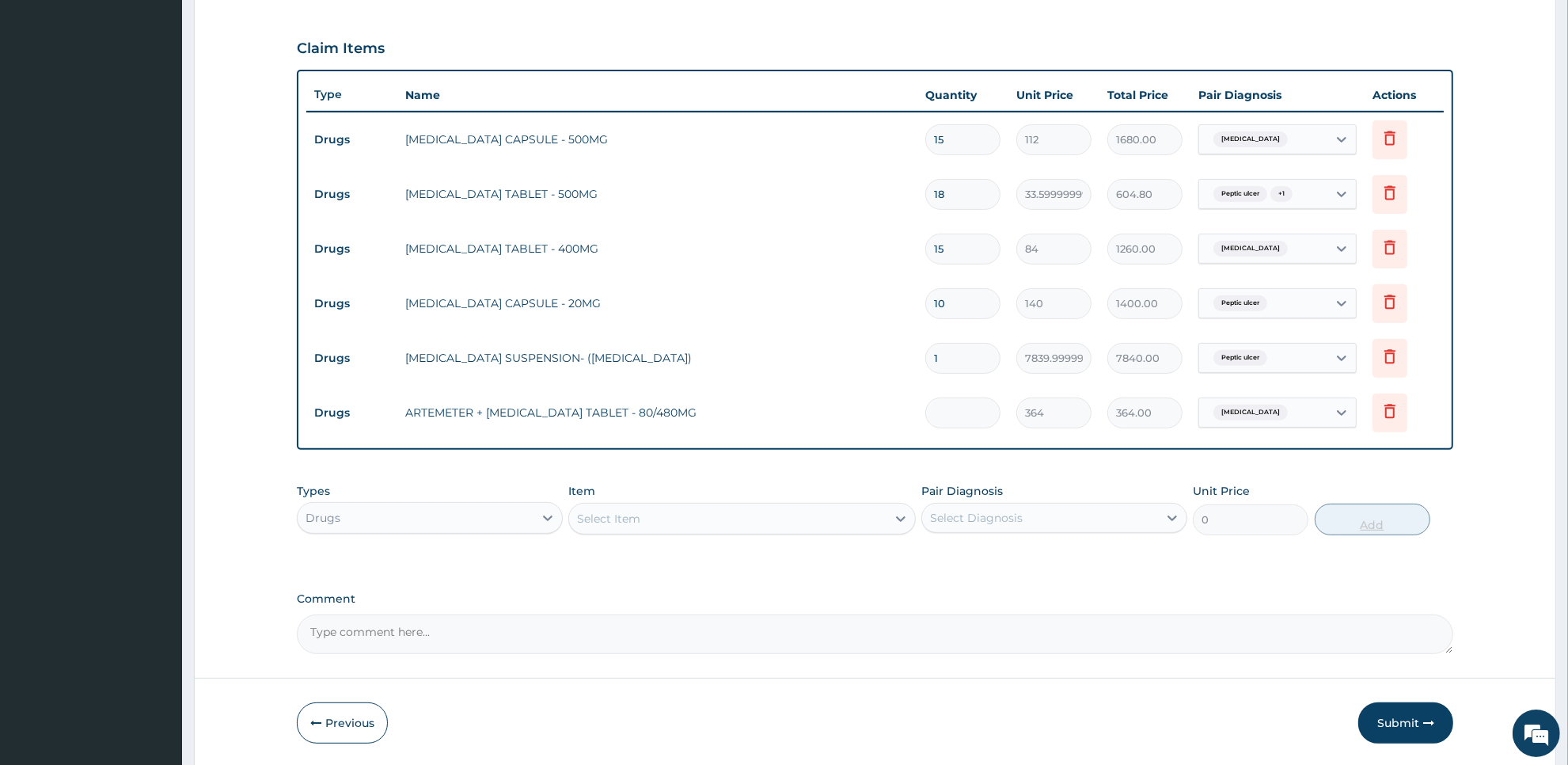
type input "0.00"
type input "6"
type input "2184.00"
type input "6"
click at [752, 524] on div "Select Item" at bounding box center [727, 518] width 316 height 25
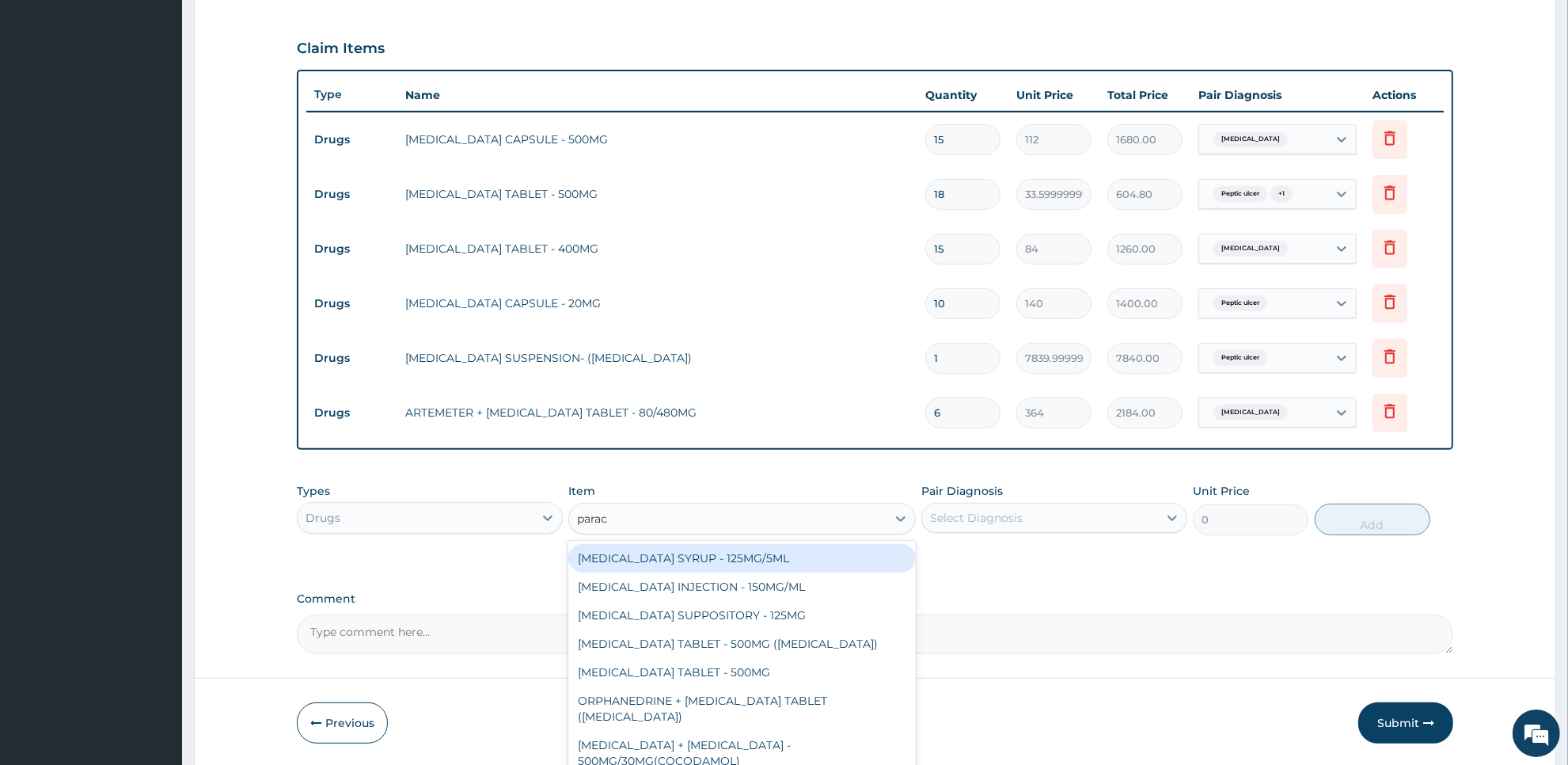
type input "parace"
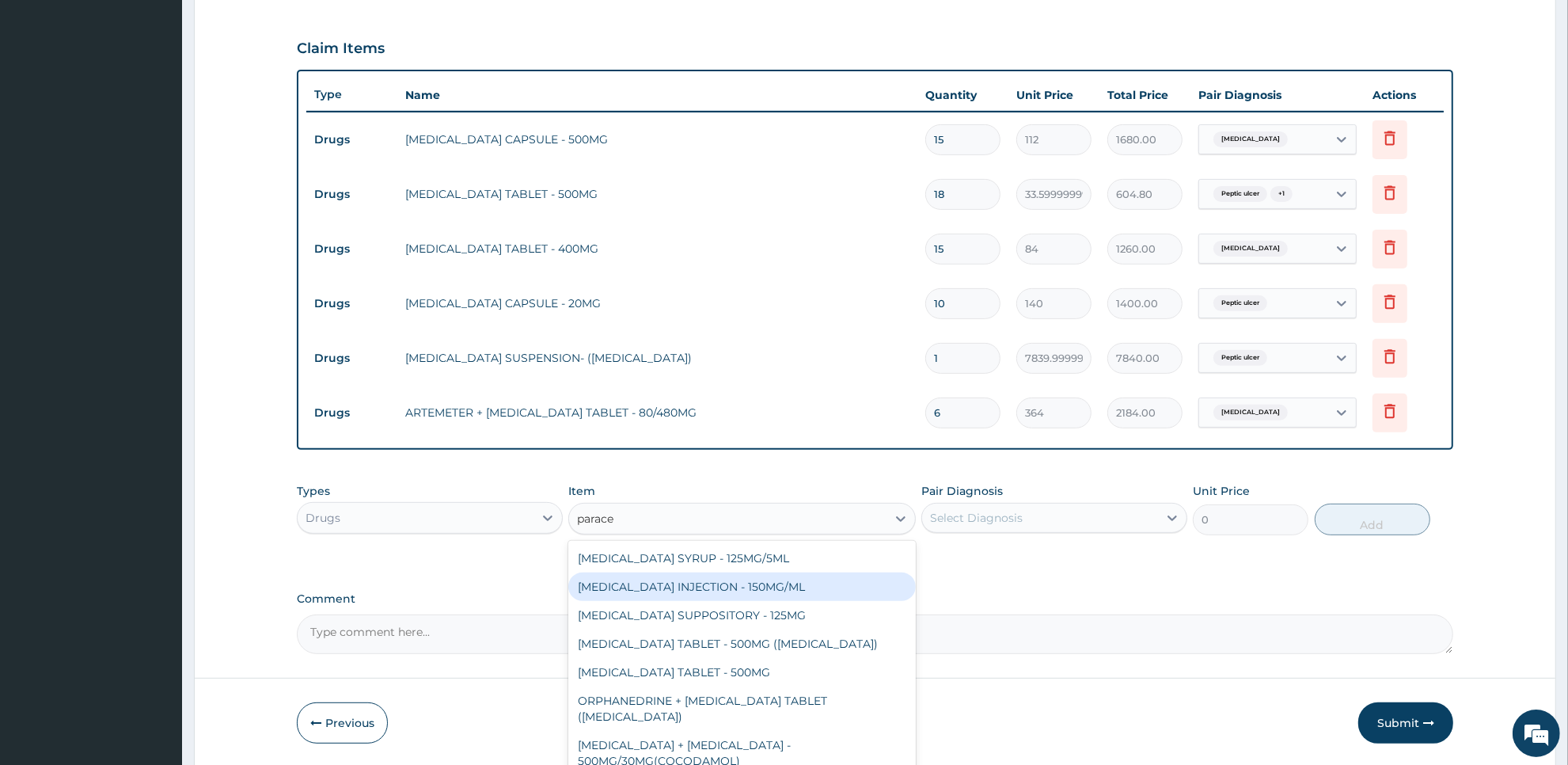
click at [758, 594] on div "PARACETAMOL INJECTION - 150MG/ML" at bounding box center [741, 586] width 346 height 28
type input "560"
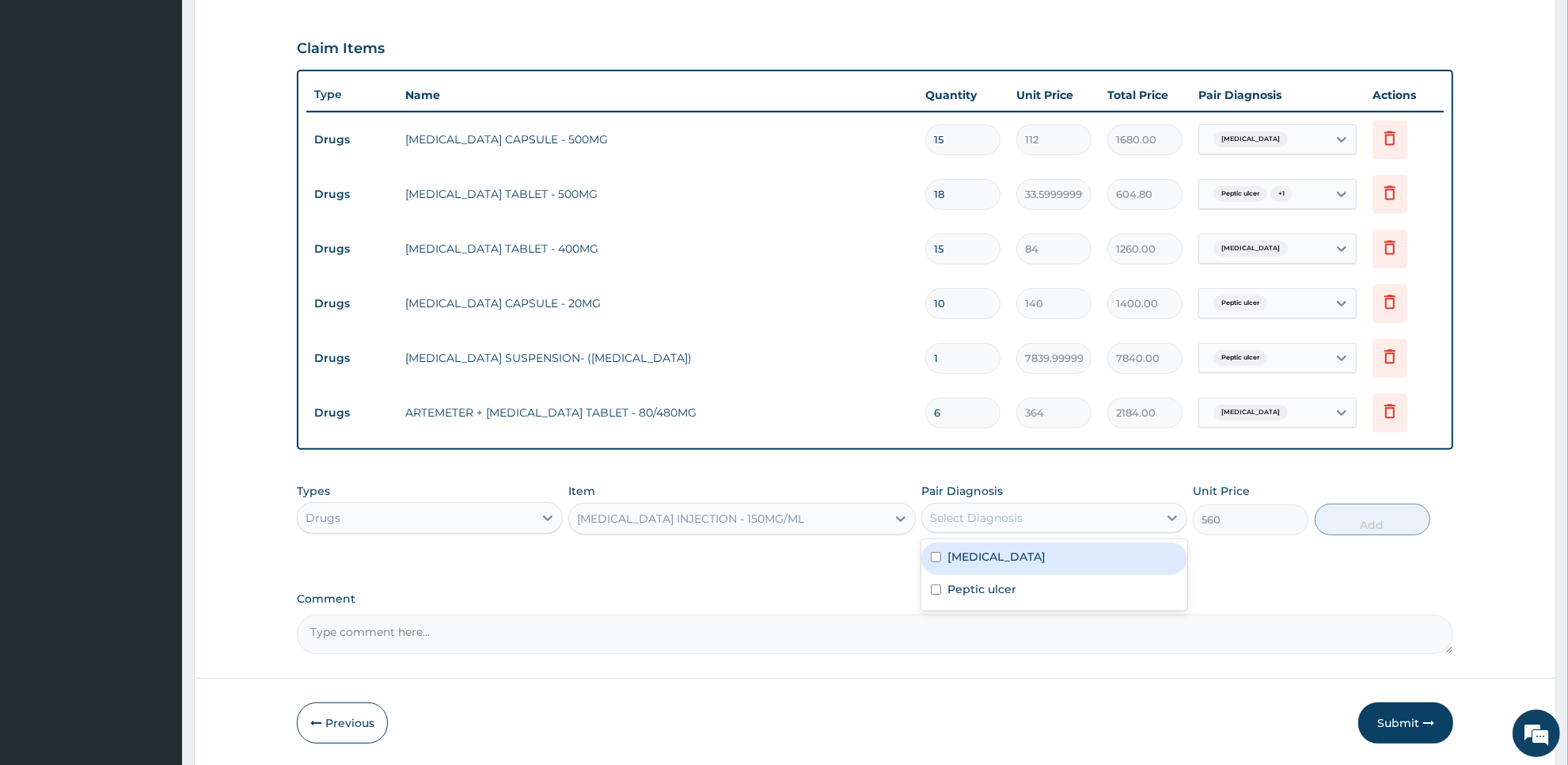
click at [999, 523] on div "Select Diagnosis" at bounding box center [976, 517] width 93 height 15
click at [999, 558] on div "Malaria" at bounding box center [1054, 559] width 266 height 33
checkbox input "true"
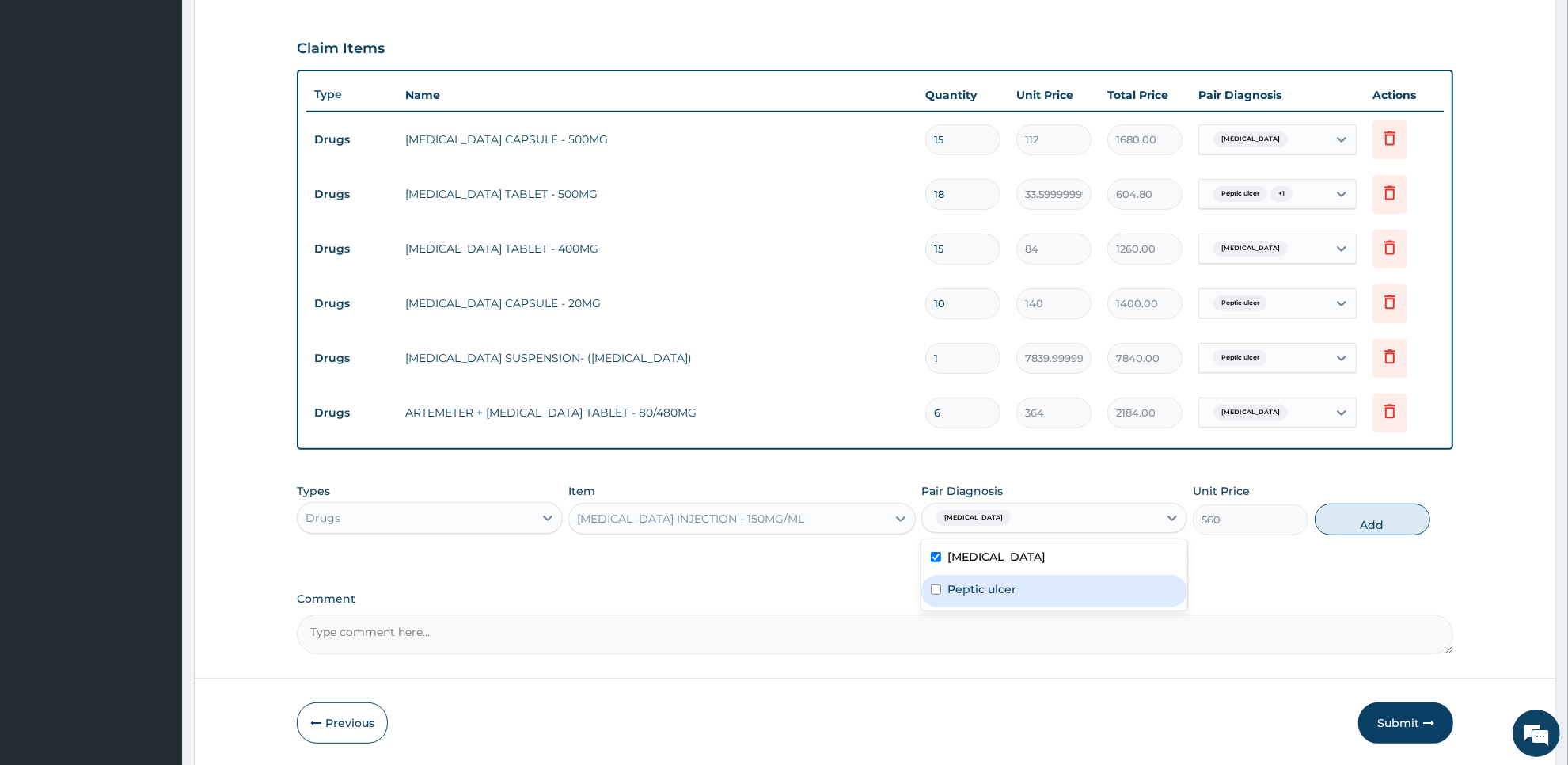
click at [999, 586] on label "Peptic ulcer" at bounding box center [982, 589] width 69 height 15
checkbox input "true"
click at [1359, 524] on button "Add" at bounding box center [1372, 519] width 115 height 32
type input "0"
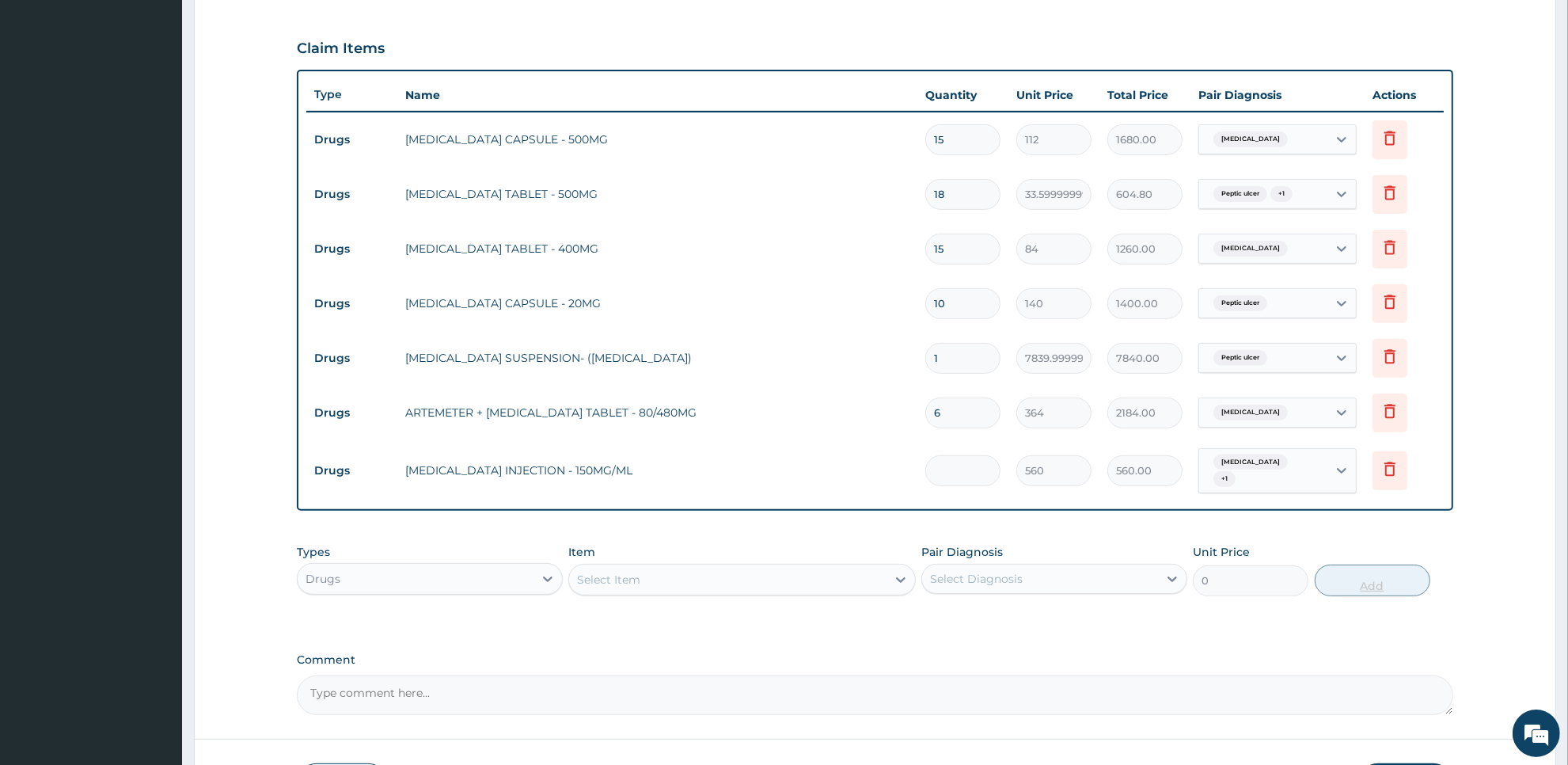
type input "0.00"
type input "4"
type input "2240.00"
type input "4"
click at [841, 578] on div "Select Item" at bounding box center [727, 579] width 316 height 25
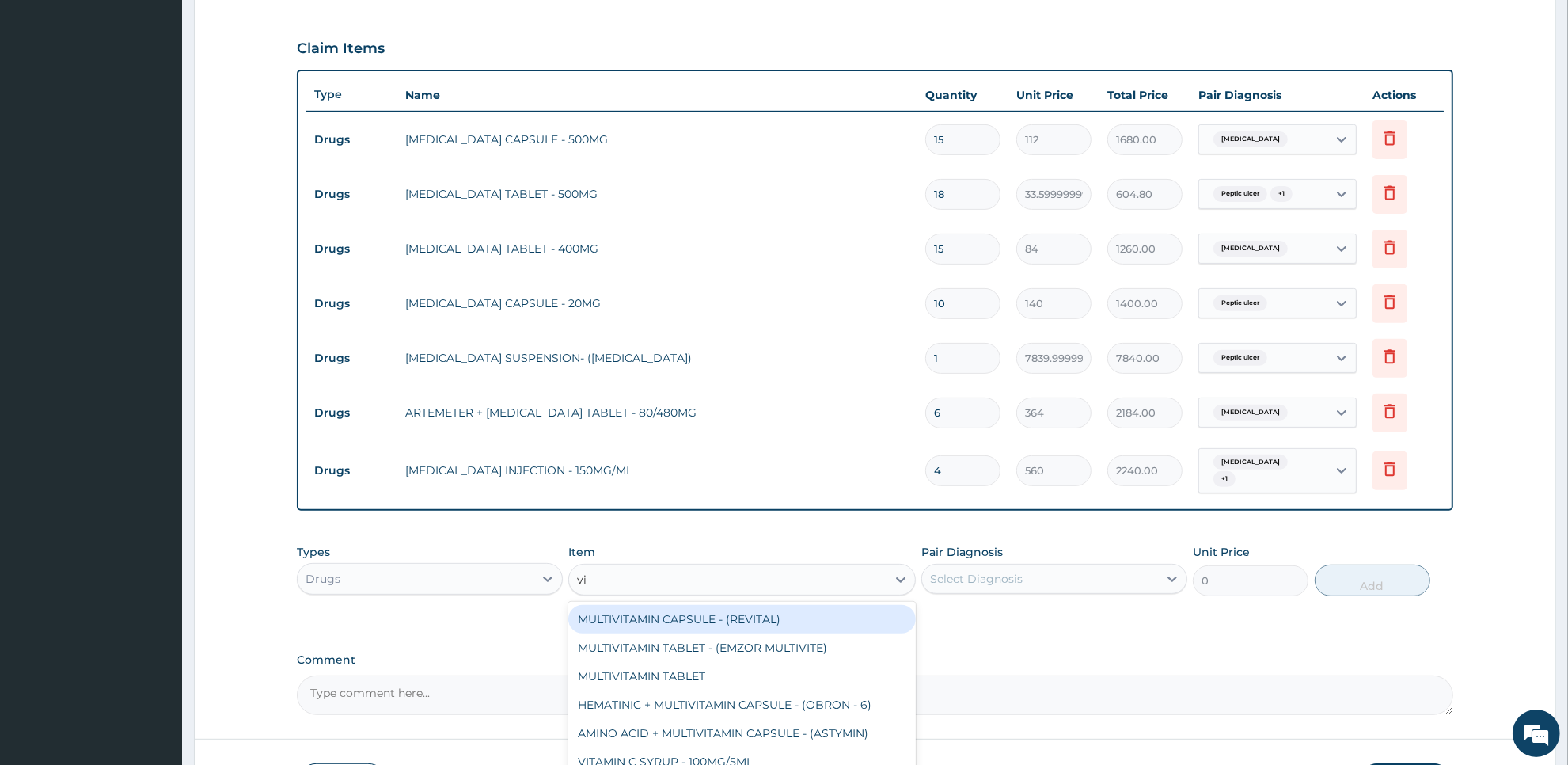
type input "v"
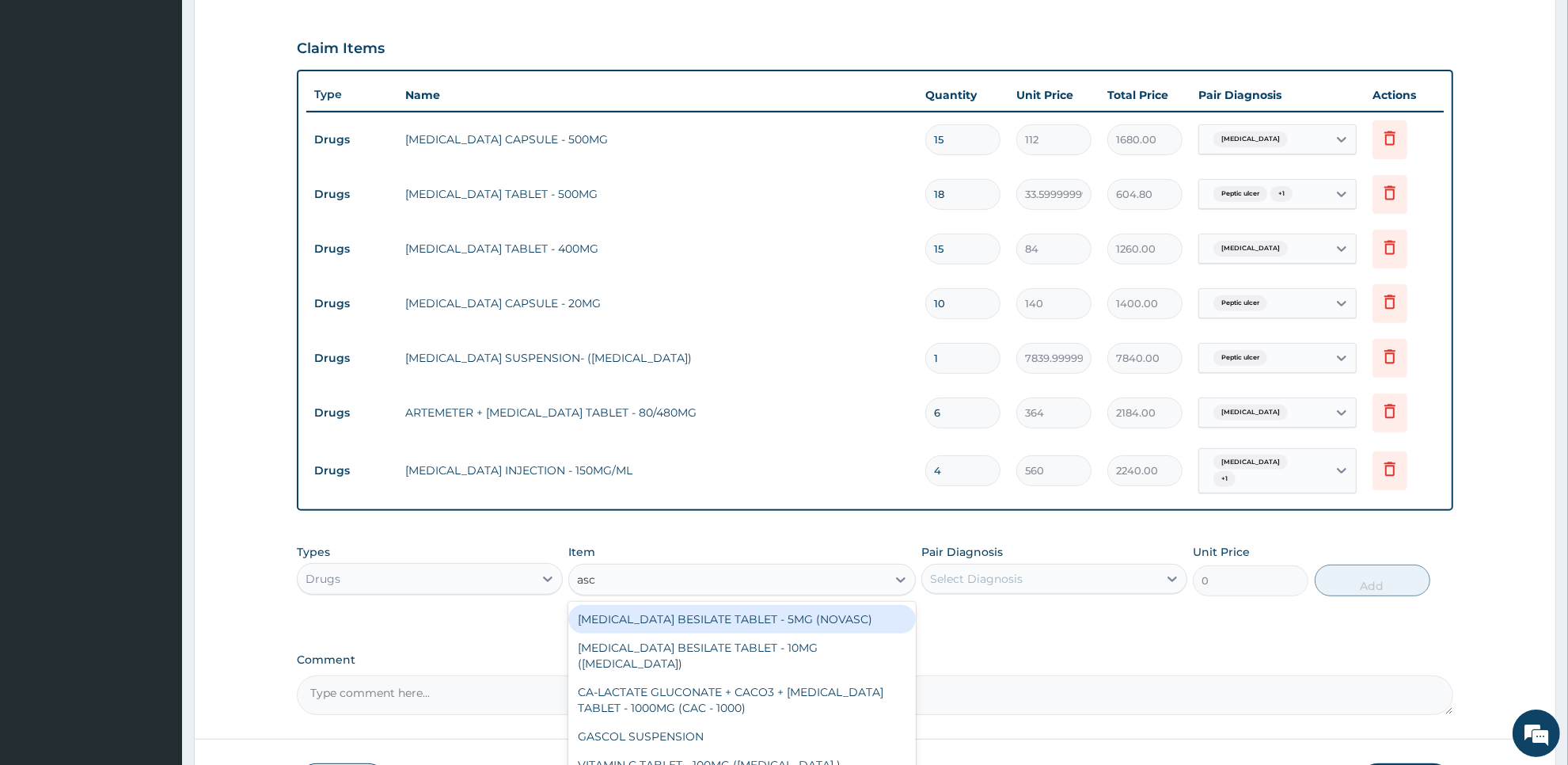
type input "asco"
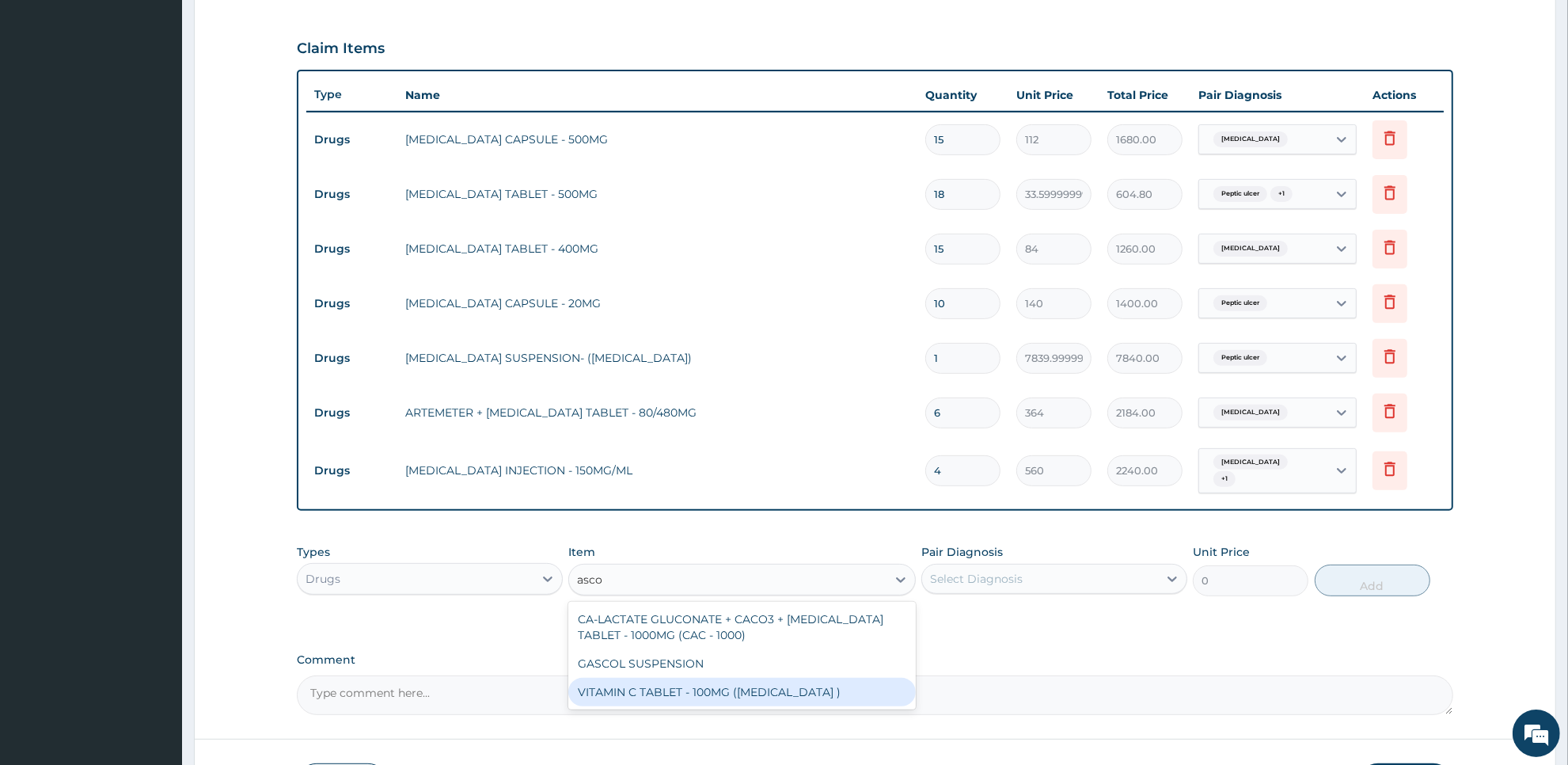
click at [849, 693] on div "VITAMIN C TABLET - 100MG (ASCORBIC ACID )" at bounding box center [741, 692] width 346 height 28
type input "16.799999999999997"
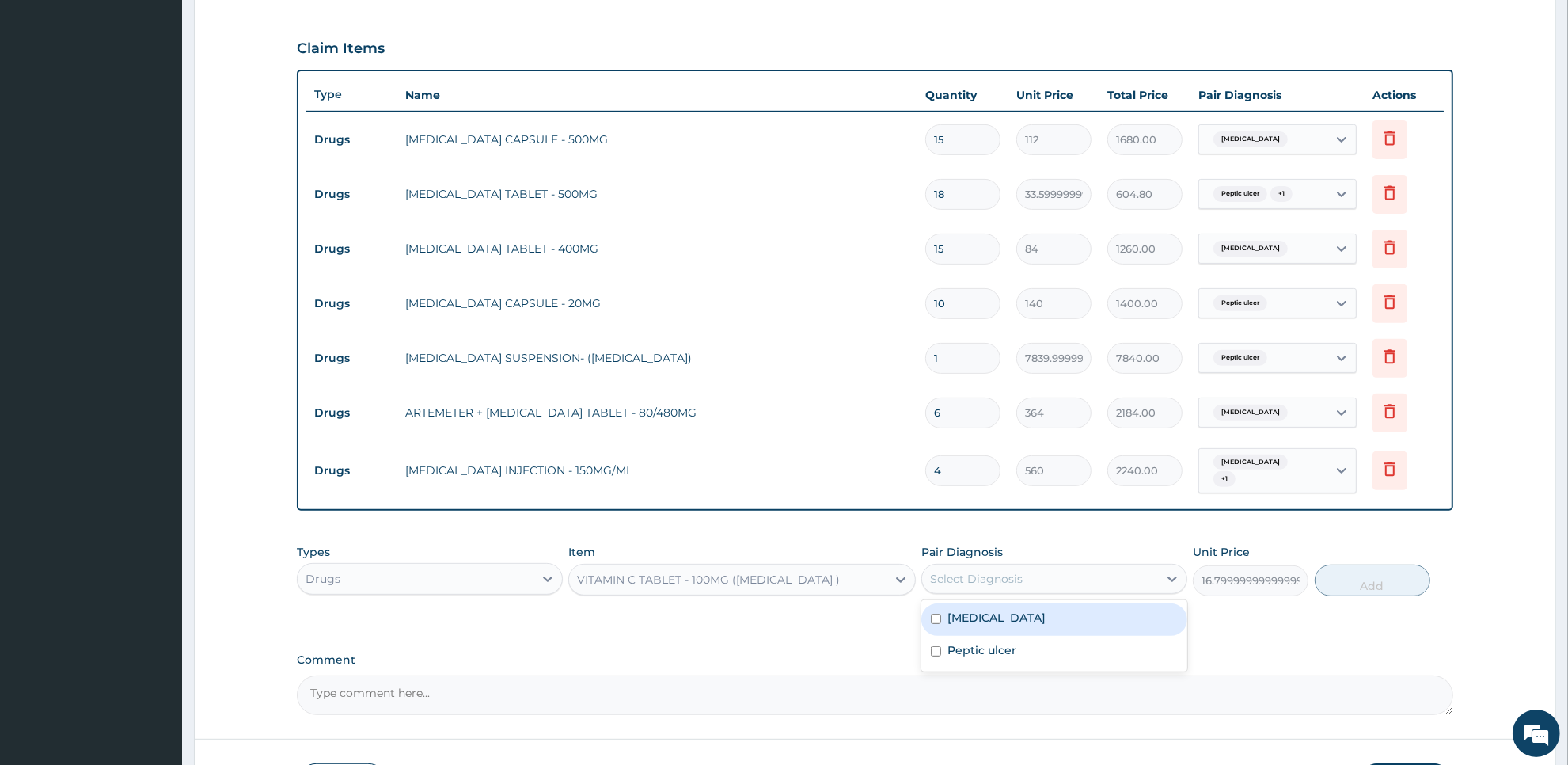
click at [1061, 566] on div "Select Diagnosis" at bounding box center [1040, 578] width 236 height 25
click at [1051, 604] on div "Malaria" at bounding box center [1054, 620] width 266 height 33
checkbox input "true"
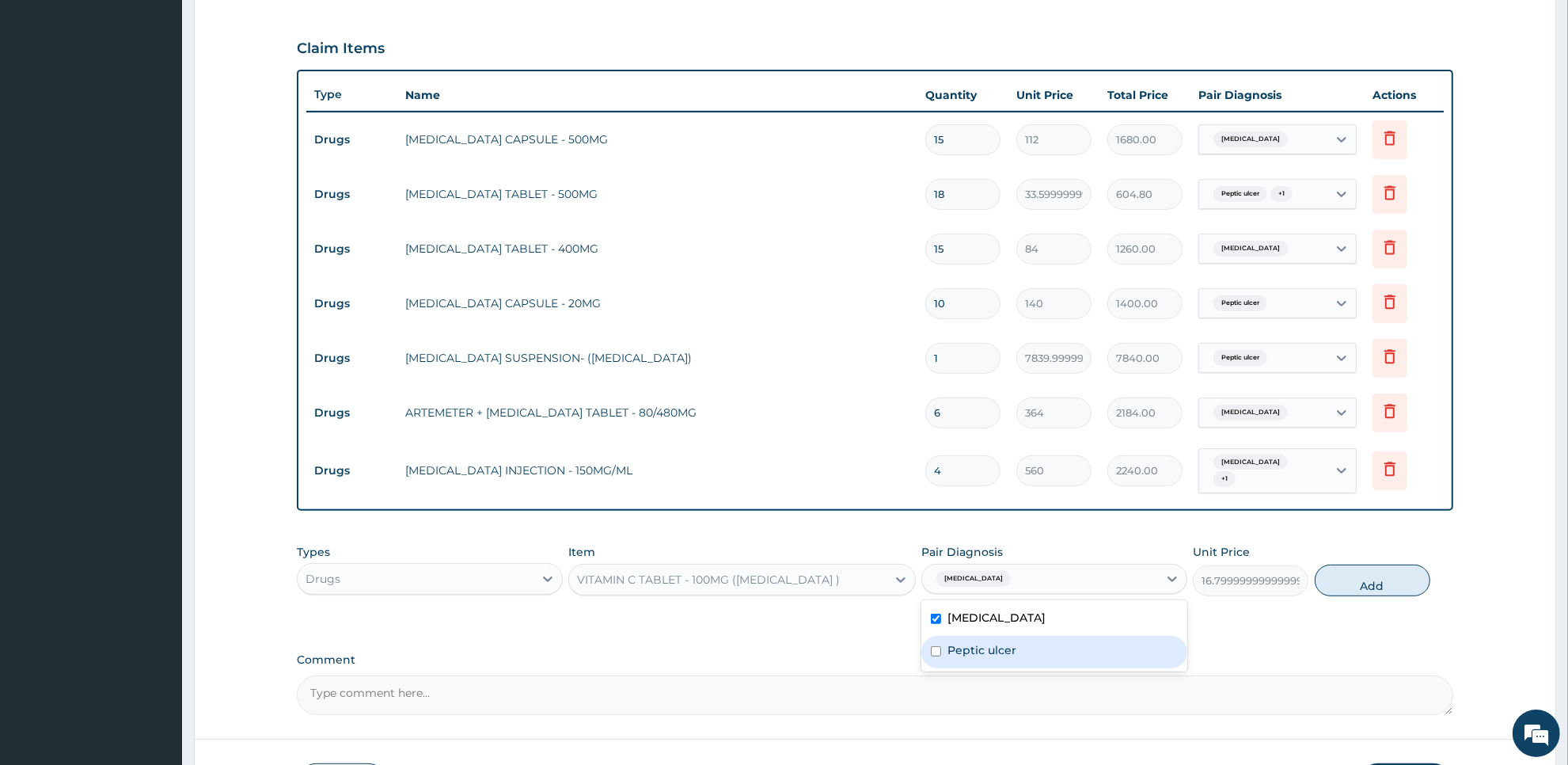
click at [1051, 636] on div "Peptic ulcer" at bounding box center [1054, 652] width 266 height 33
checkbox input "true"
click at [1375, 576] on button "Add" at bounding box center [1372, 580] width 115 height 32
type input "0"
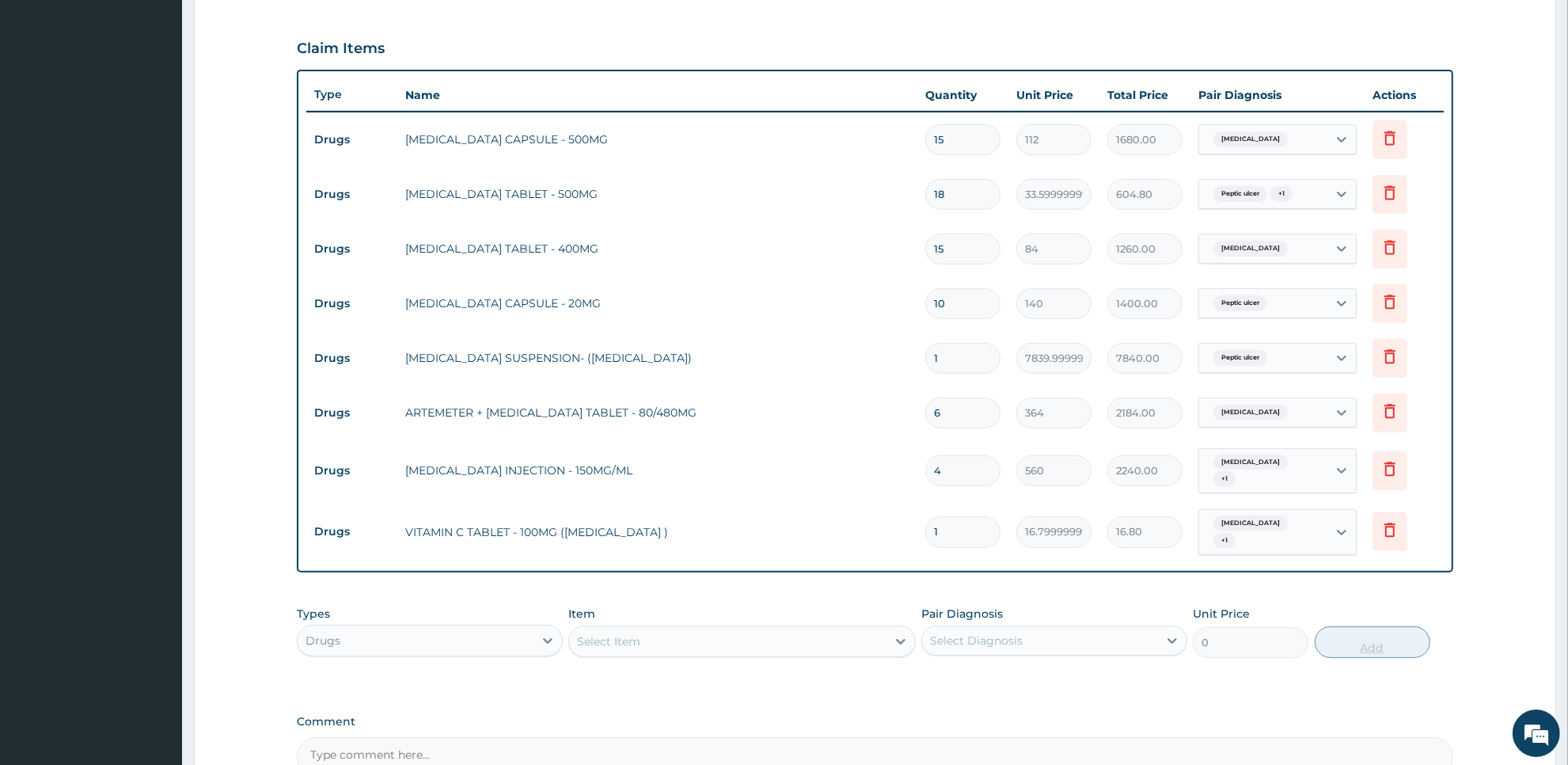
type input "0.00"
type input "3"
type input "50.40"
type input "30"
type input "504.00"
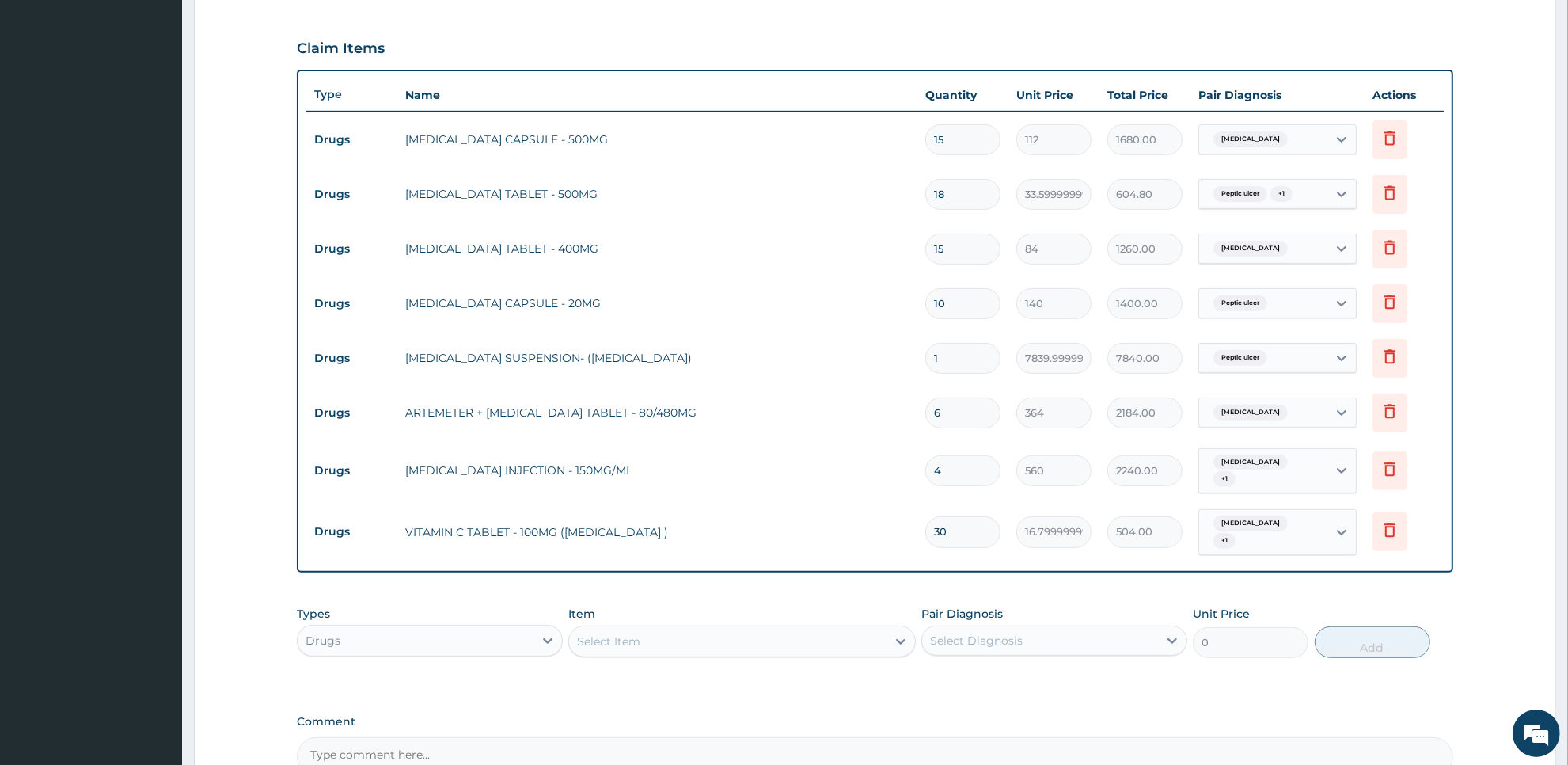
type input "30"
click at [525, 638] on div "Drugs" at bounding box center [415, 640] width 236 height 25
click at [505, 723] on div "Procedures" at bounding box center [430, 737] width 266 height 28
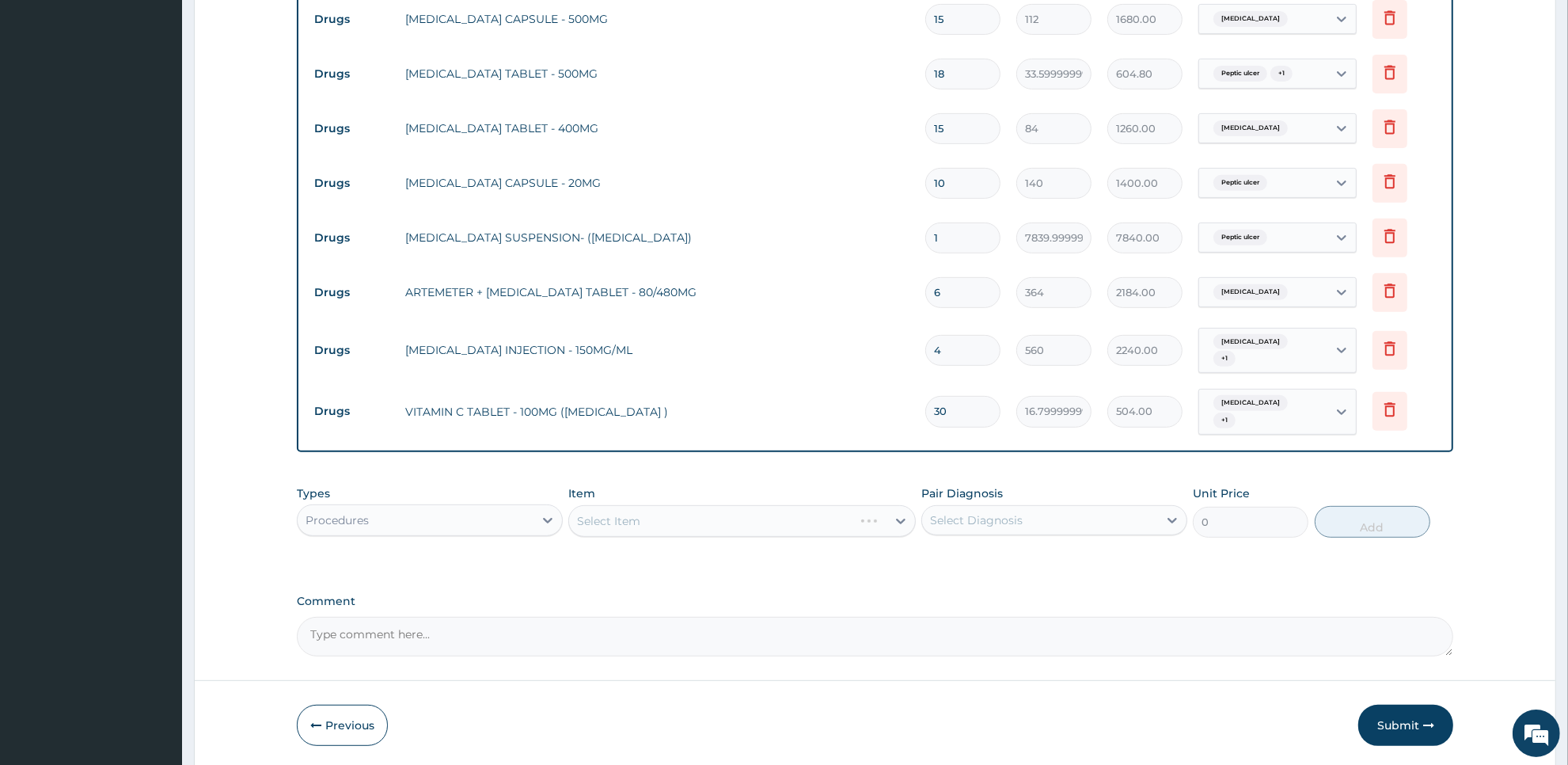
scroll to position [668, 0]
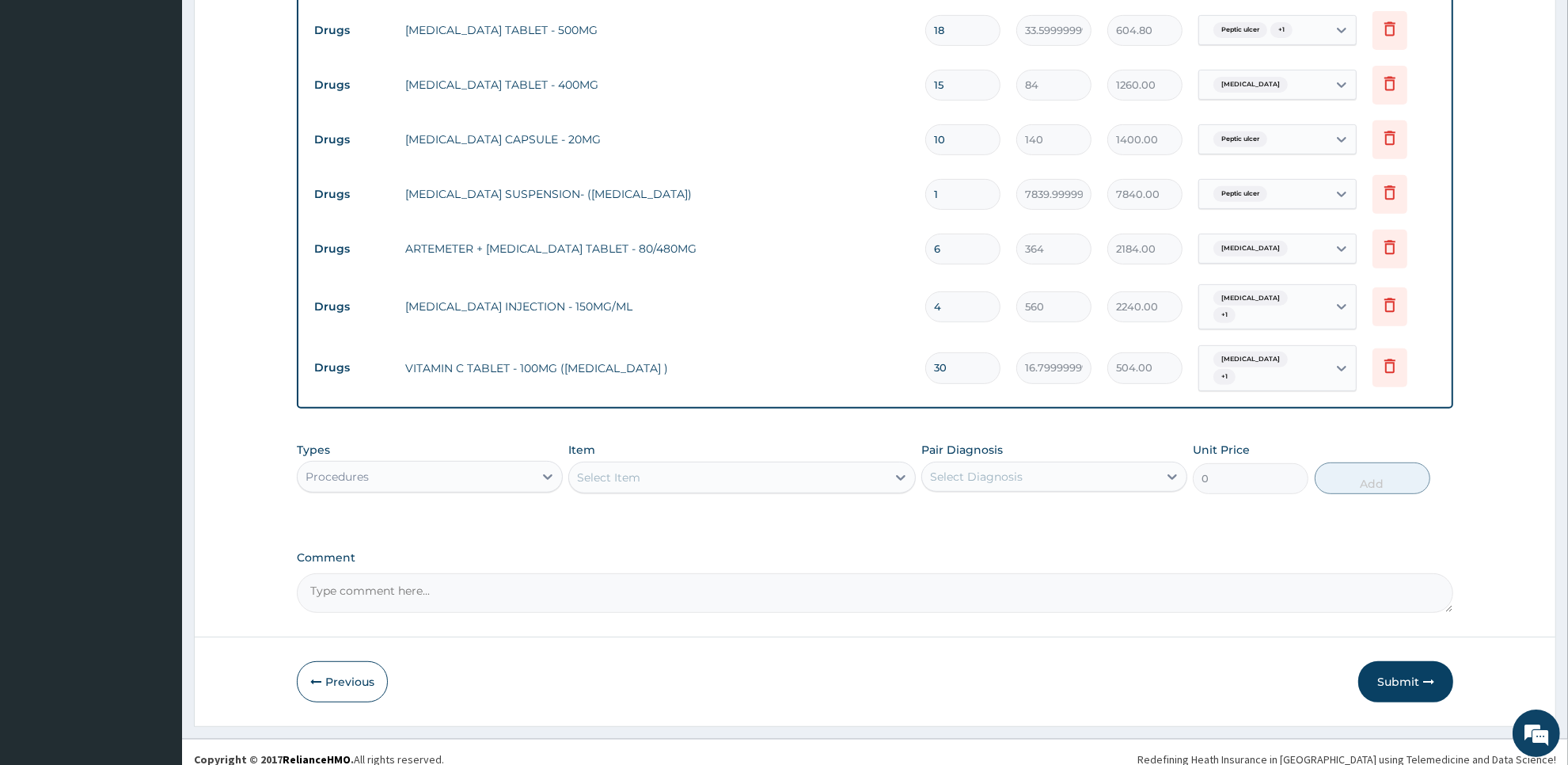
click at [816, 465] on div "Select Item" at bounding box center [727, 477] width 316 height 25
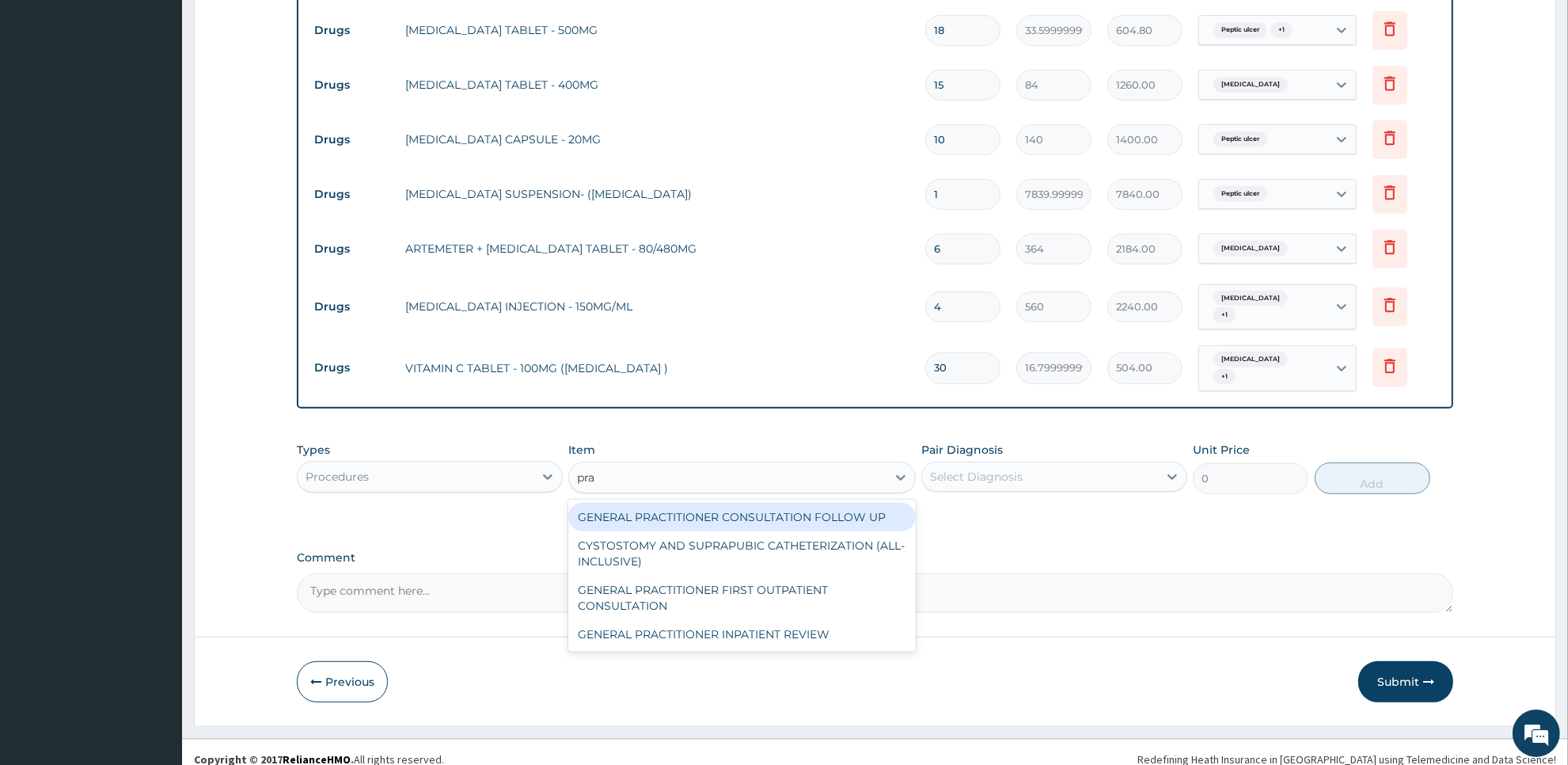
type input "prac"
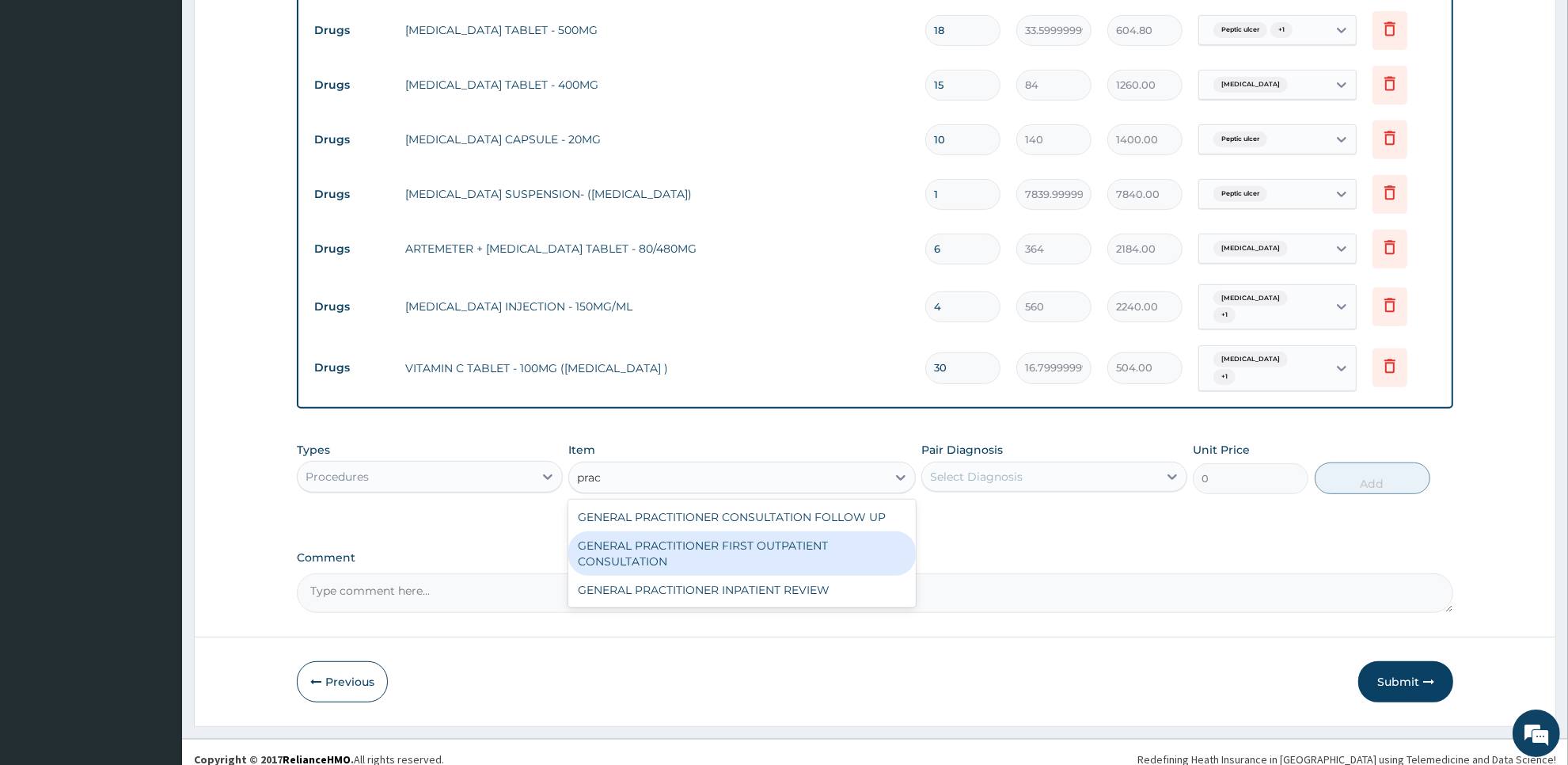
click at [818, 539] on div "GENERAL PRACTITIONER FIRST OUTPATIENT CONSULTATION" at bounding box center [741, 554] width 346 height 45
type input "3750"
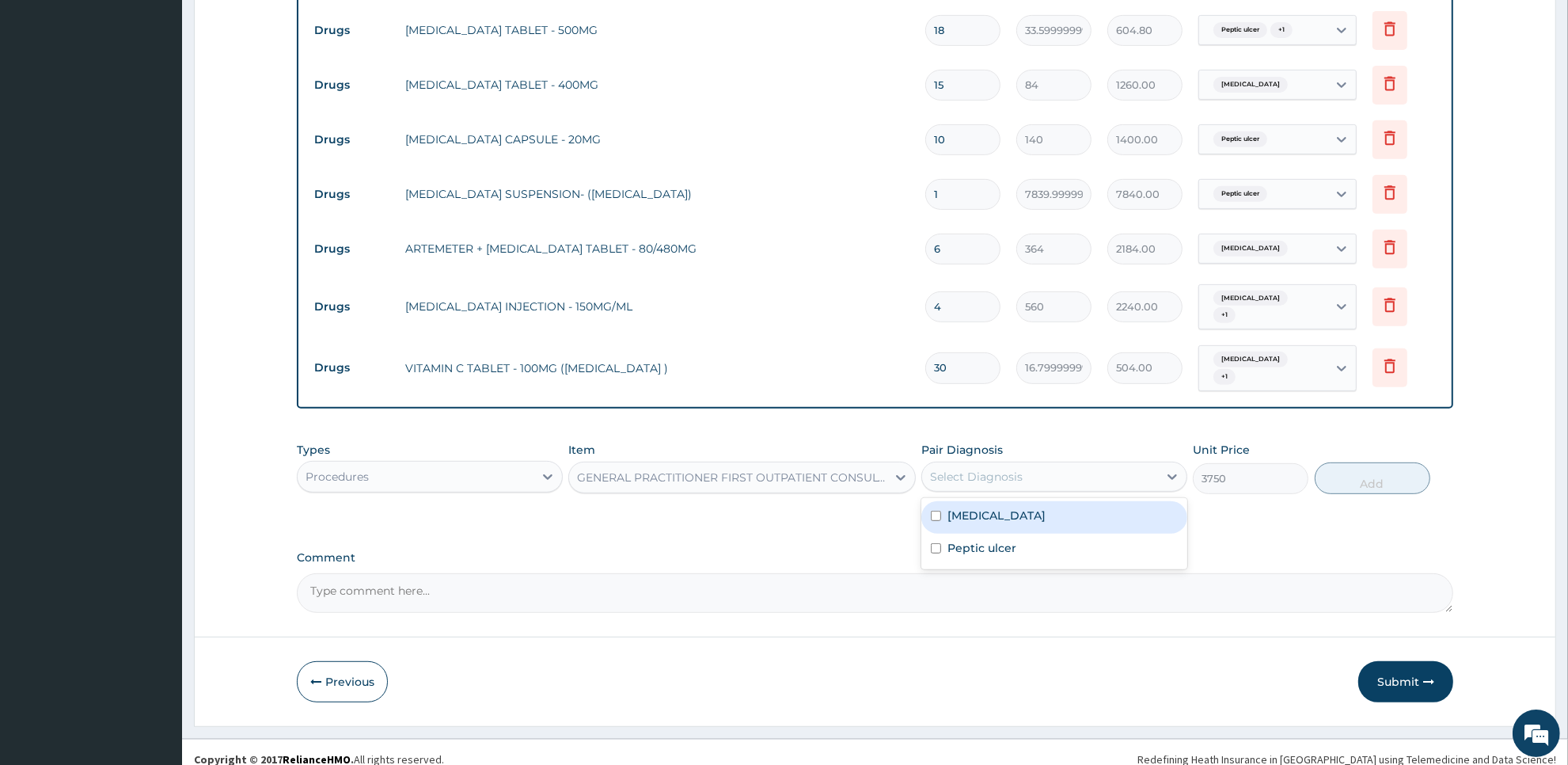
click at [1010, 468] on div "Select Diagnosis" at bounding box center [976, 476] width 93 height 15
click at [1008, 501] on div "Malaria" at bounding box center [1054, 517] width 266 height 33
checkbox input "true"
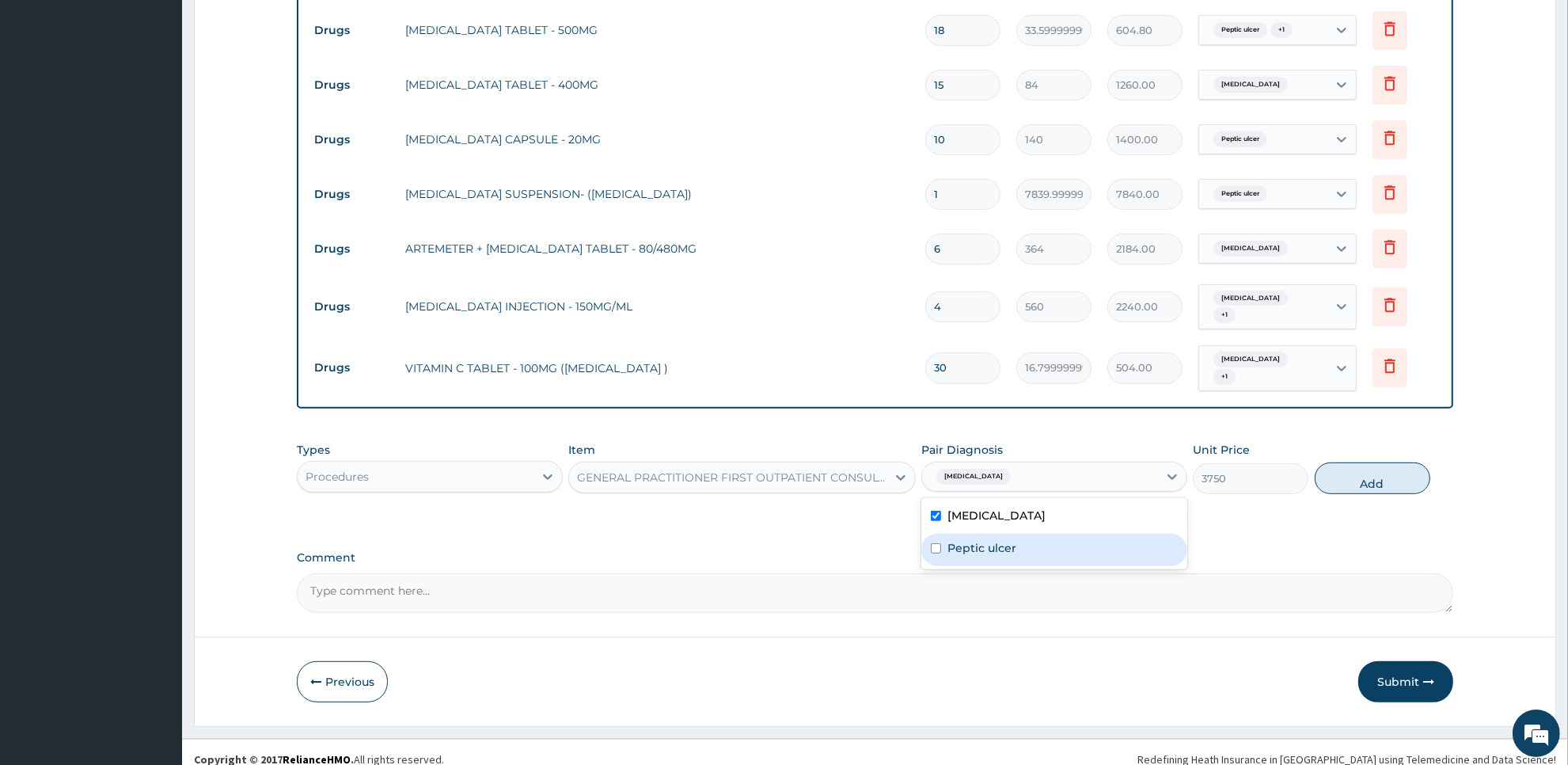
click at [1010, 534] on div "Peptic ulcer" at bounding box center [1054, 550] width 266 height 33
checkbox input "true"
click at [1335, 465] on button "Add" at bounding box center [1372, 478] width 115 height 32
type input "0"
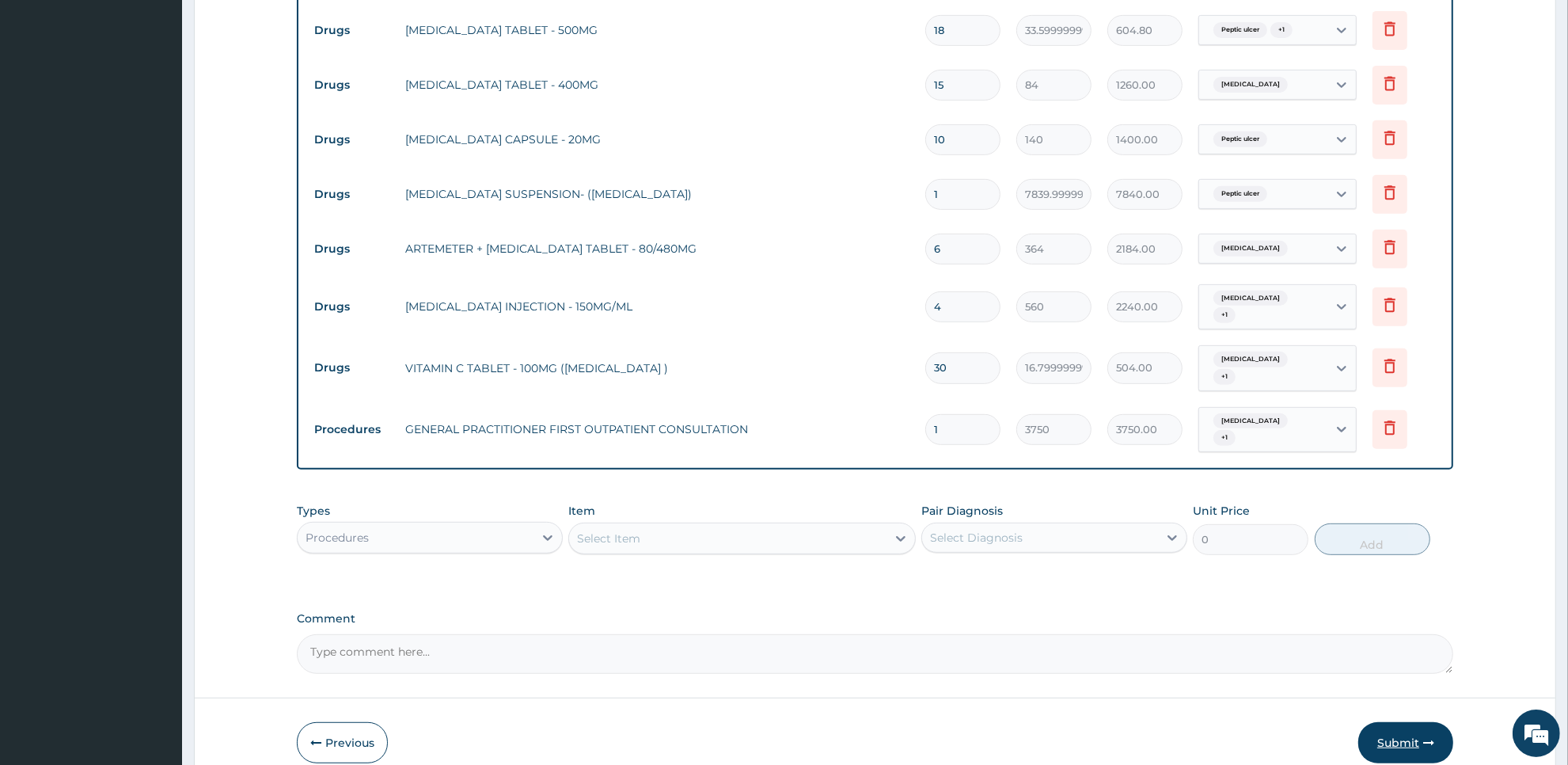
click at [1394, 732] on button "Submit" at bounding box center [1406, 743] width 95 height 41
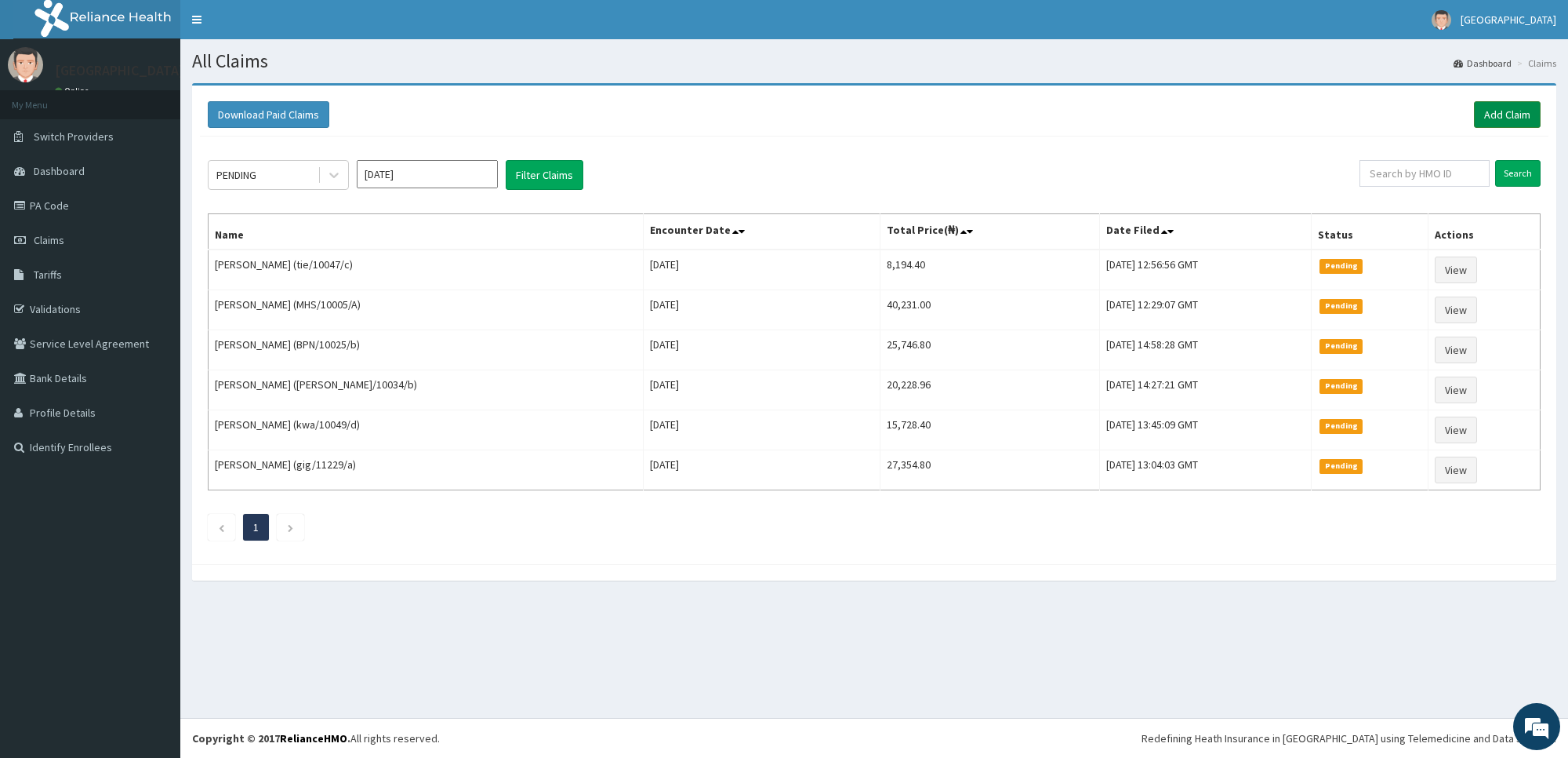
click at [1506, 106] on link "Add Claim" at bounding box center [1508, 114] width 66 height 26
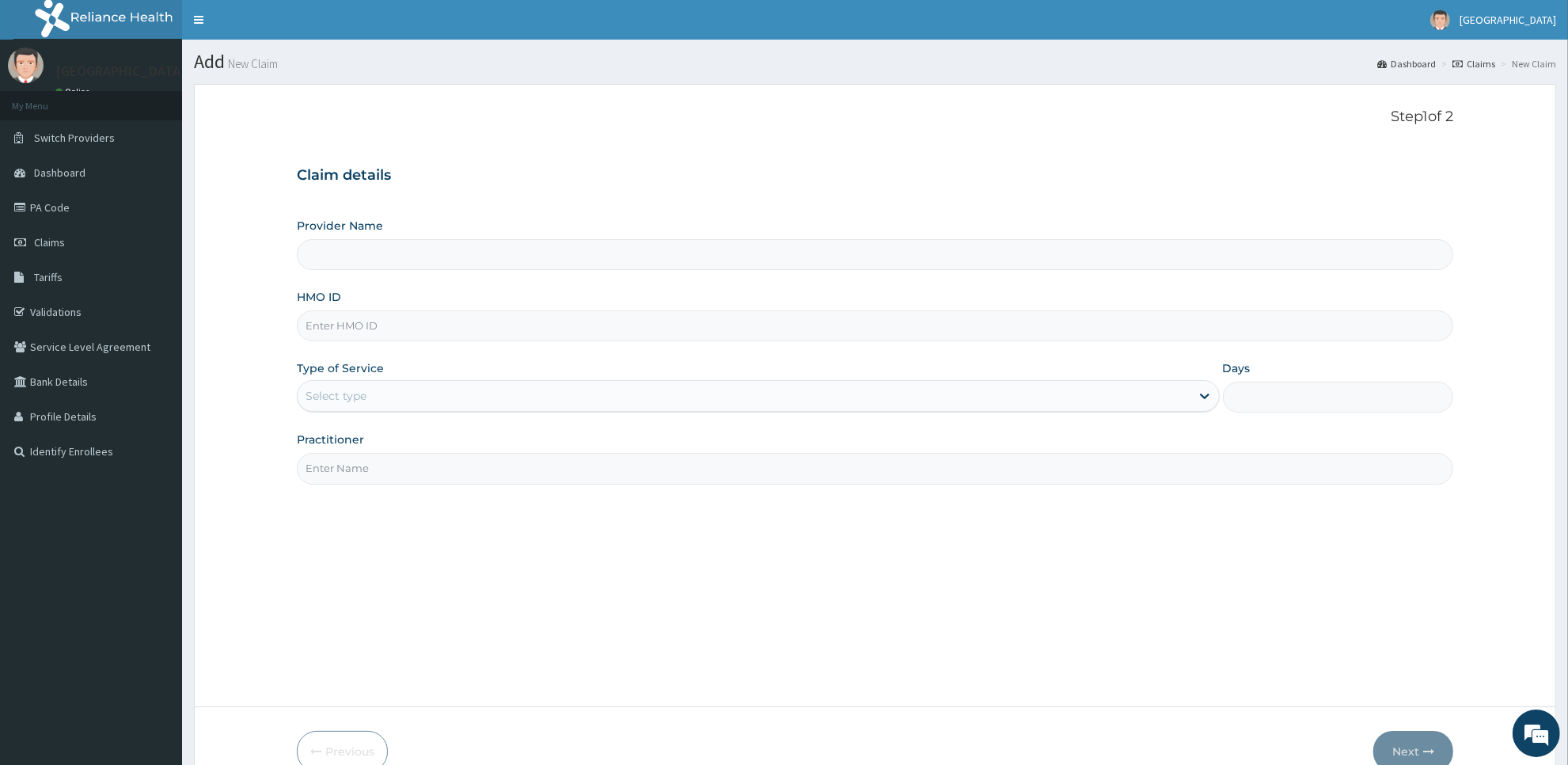
type input "[GEOGRAPHIC_DATA]"
click at [864, 326] on input "HMO ID" at bounding box center [875, 326] width 1156 height 31
type input "bpn/10025/a"
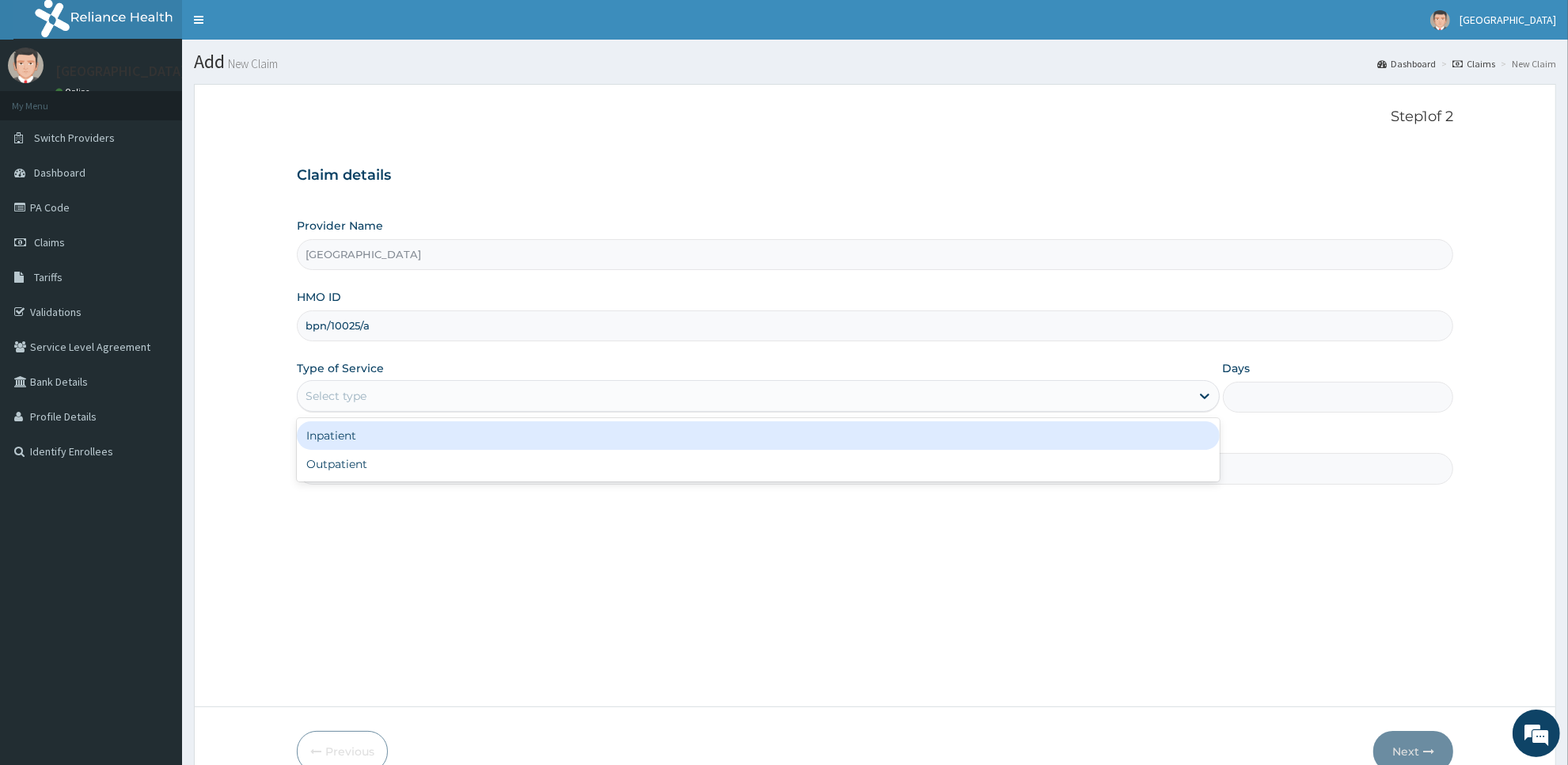
click at [865, 393] on div "Select type" at bounding box center [743, 395] width 893 height 25
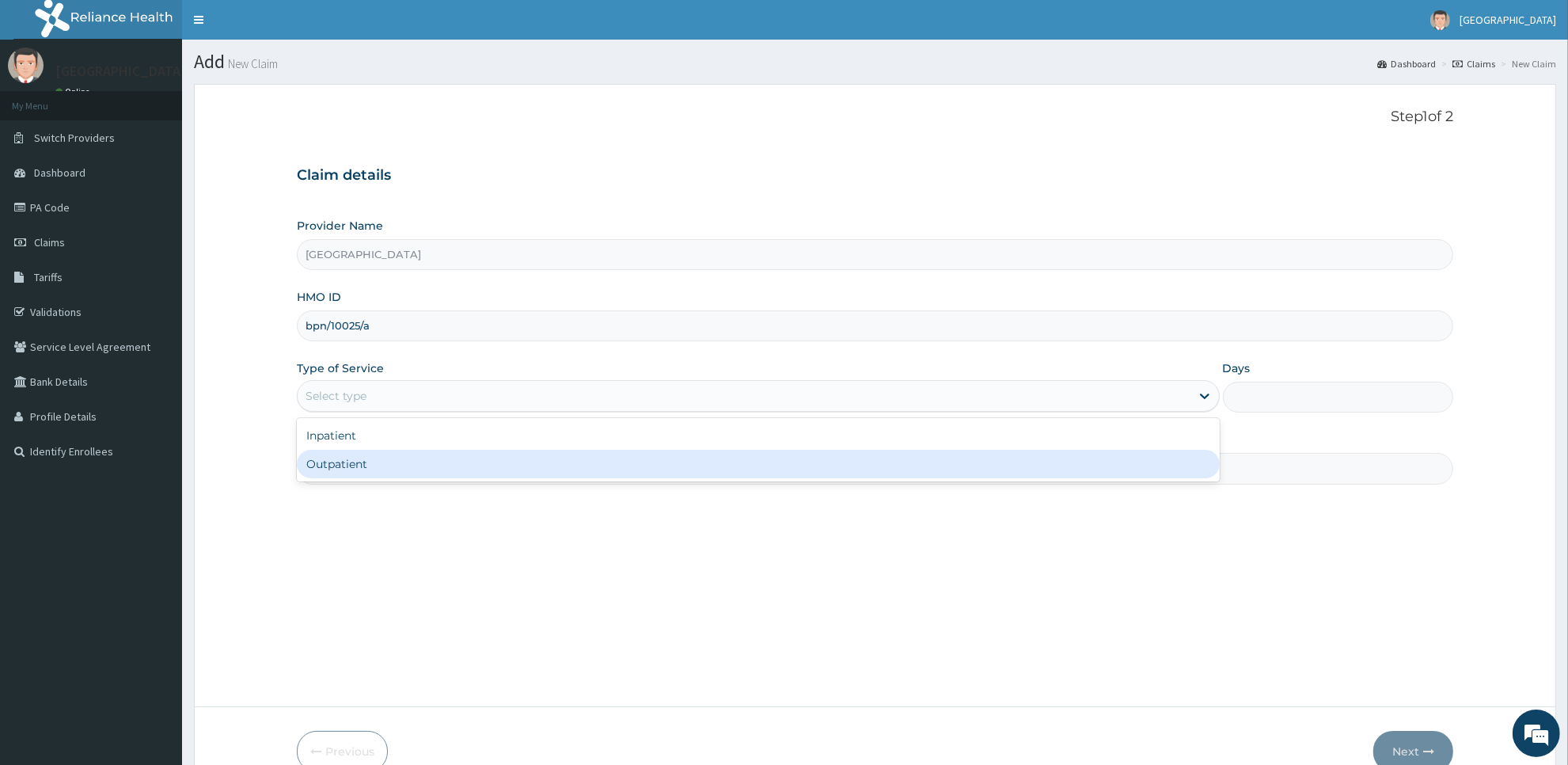
click at [859, 480] on div "Inpatient Outpatient" at bounding box center [758, 450] width 923 height 64
click at [843, 468] on div "Outpatient" at bounding box center [758, 463] width 923 height 28
type input "1"
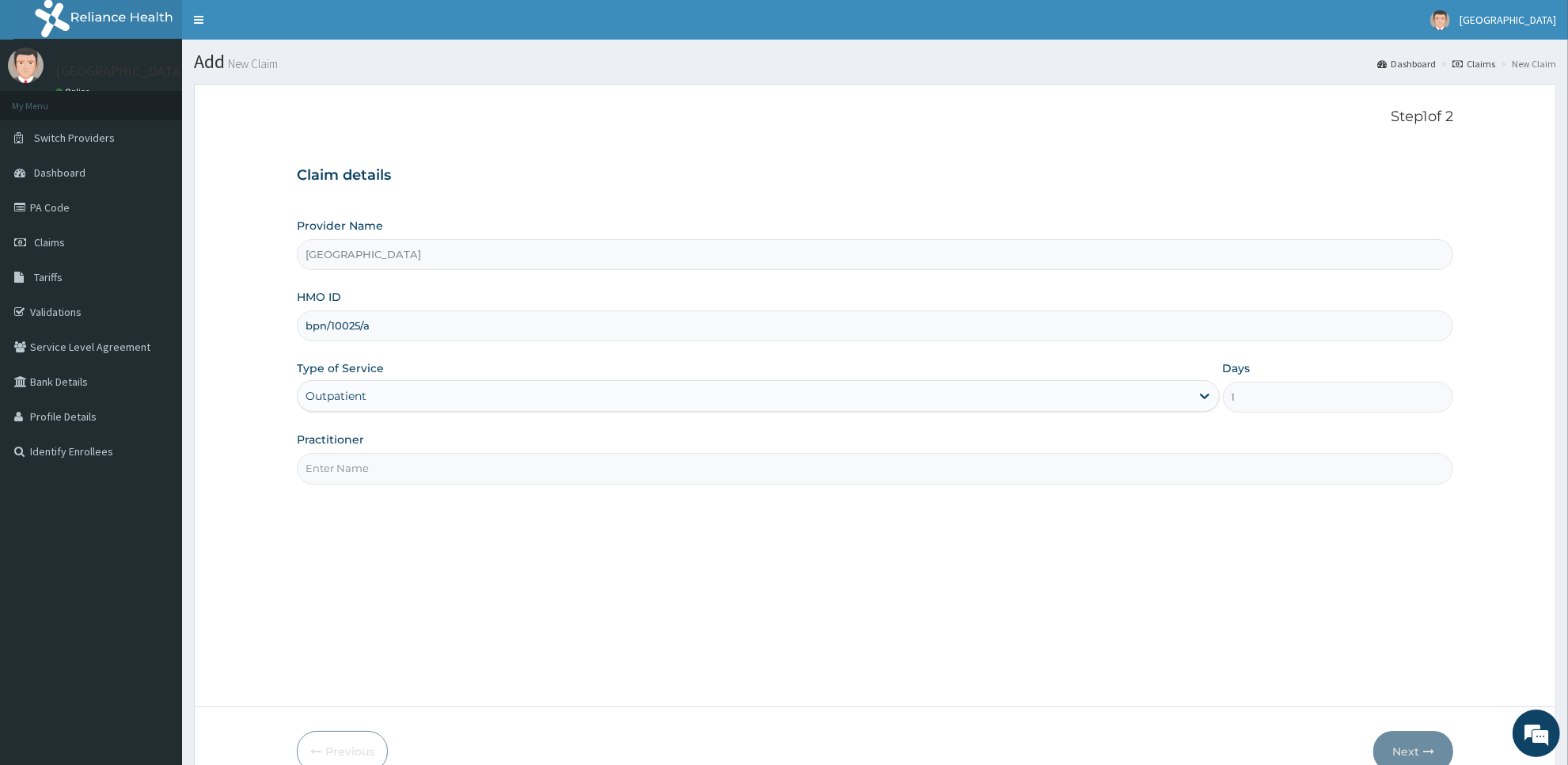
click at [828, 471] on input "Practitioner" at bounding box center [875, 468] width 1156 height 31
type input "[PERSON_NAME]"
click at [1413, 747] on button "Next" at bounding box center [1412, 751] width 80 height 41
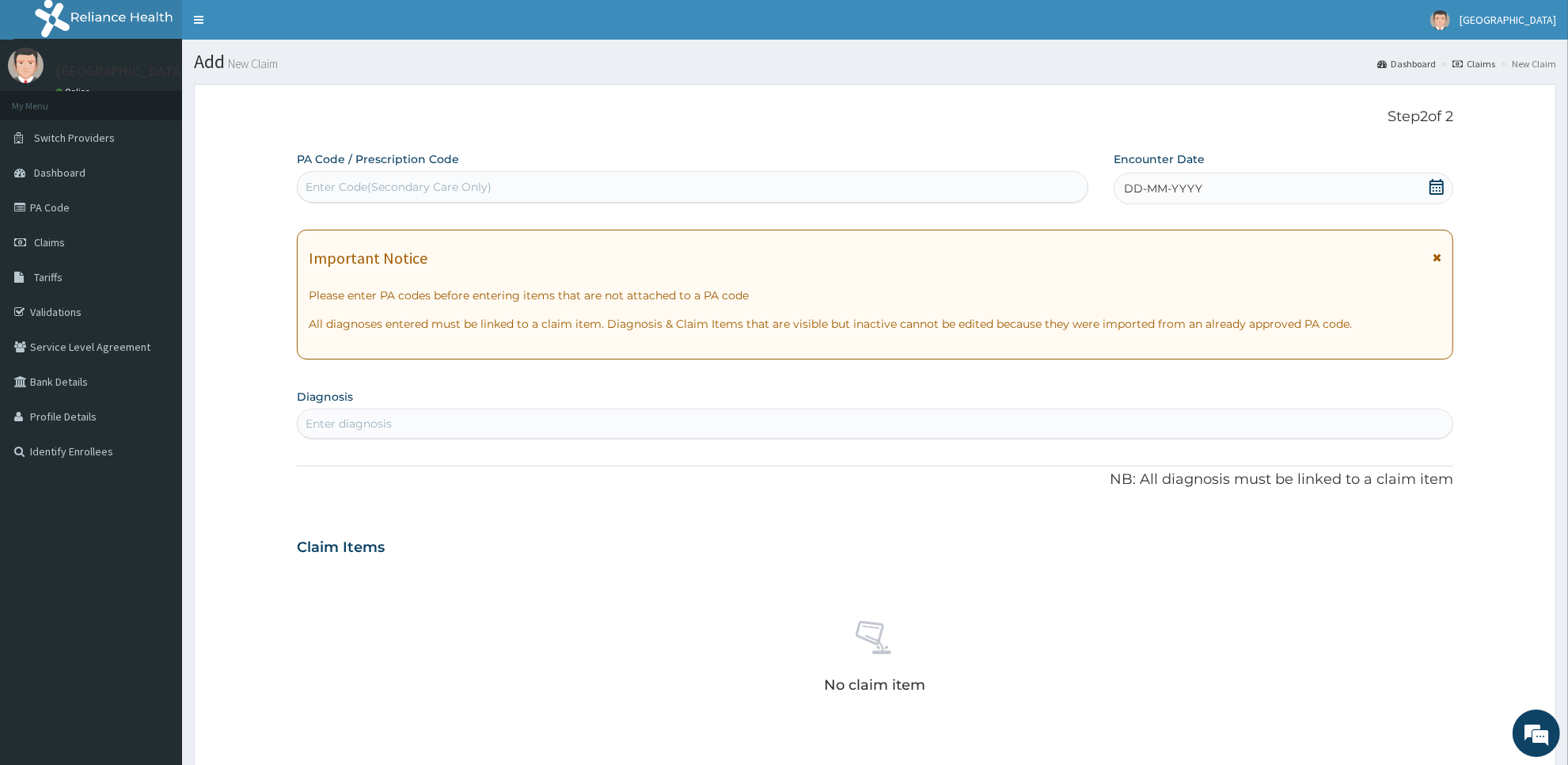
click at [879, 181] on div "Enter Code(Secondary Care Only)" at bounding box center [692, 187] width 790 height 25
type input "PA/331491"
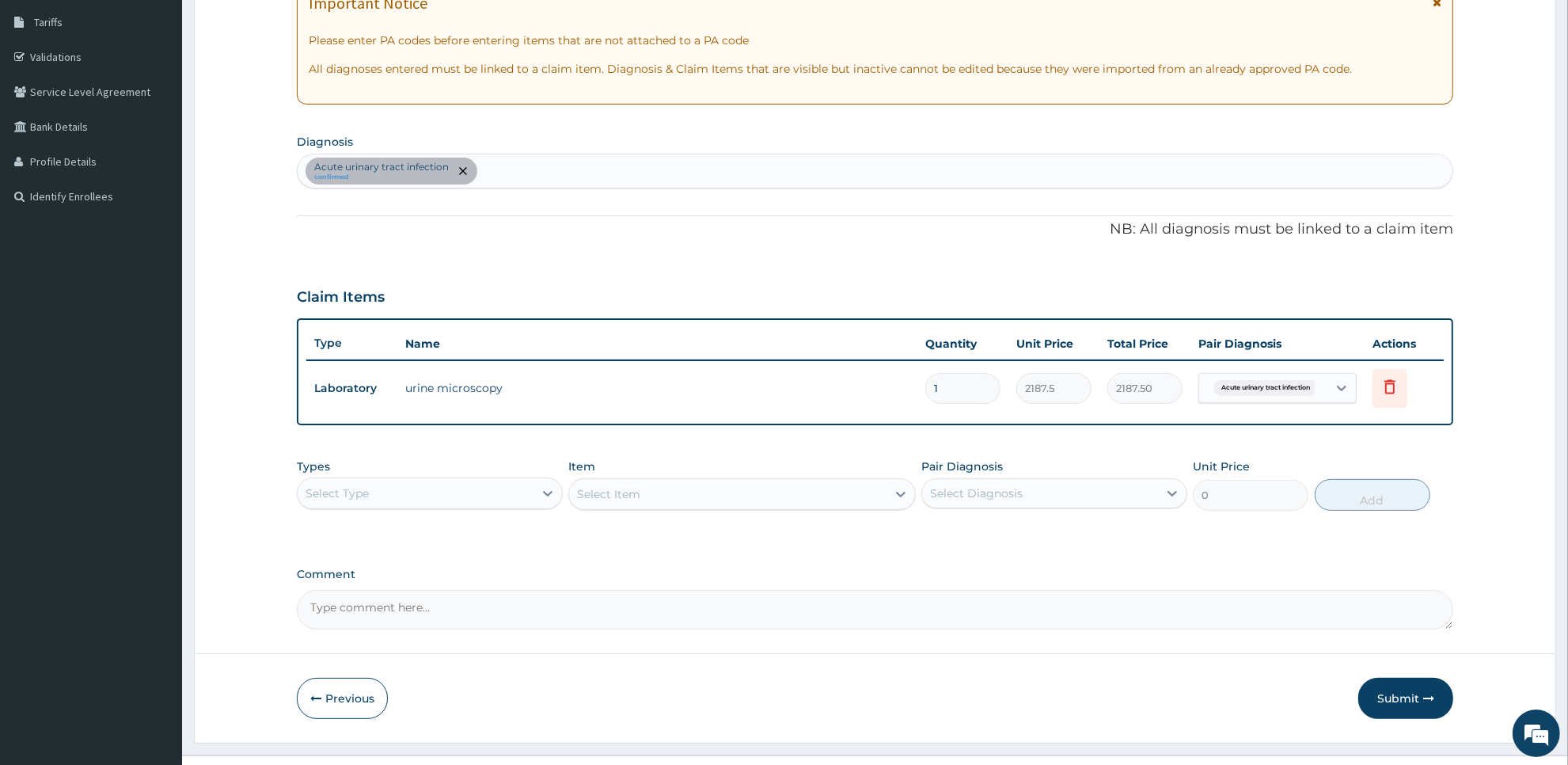
scroll to position [285, 0]
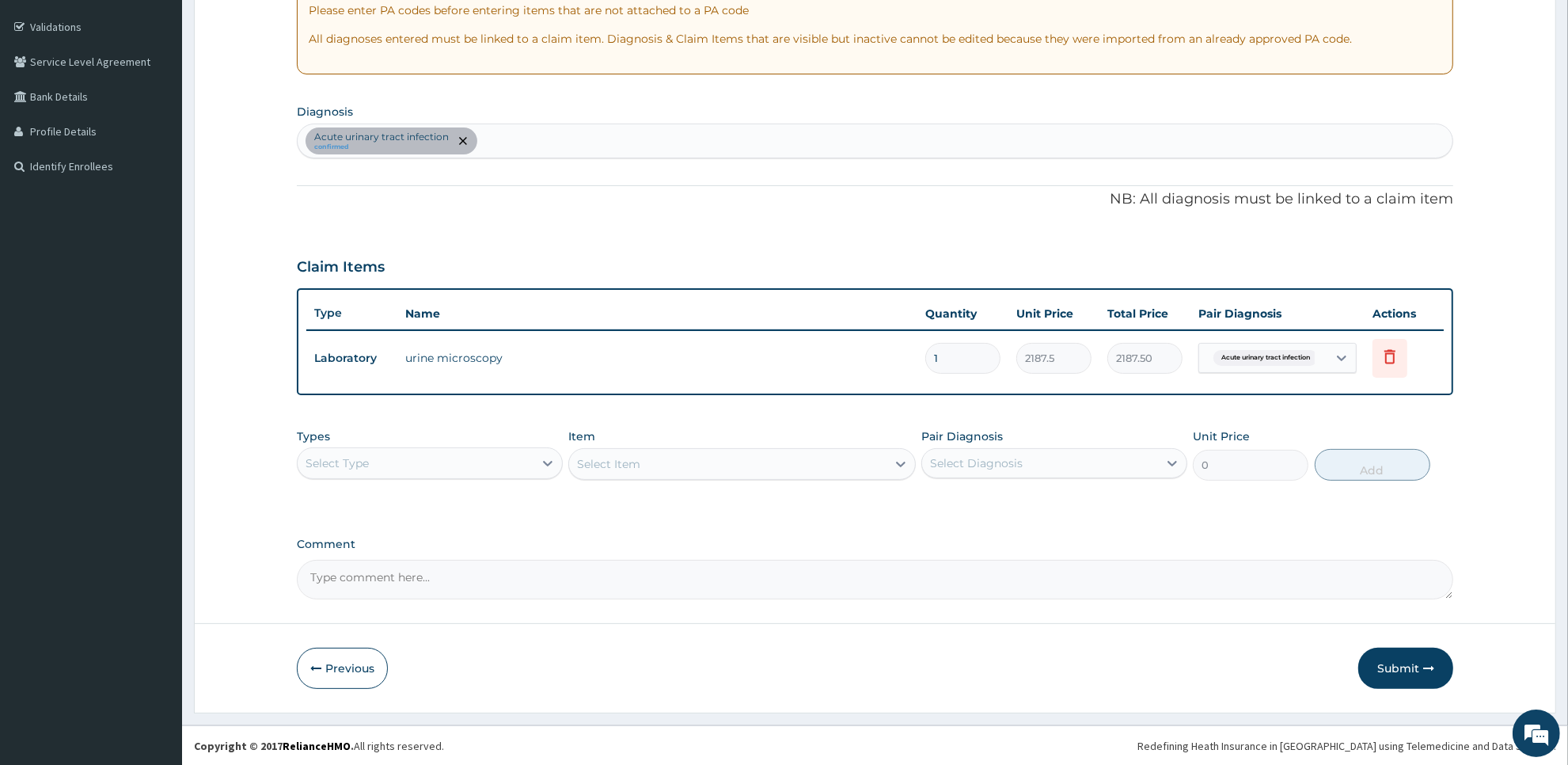
click at [1104, 422] on div "Types Select Type Item Select Item Pair Diagnosis Select Diagnosis Unit Price 0…" at bounding box center [875, 454] width 1156 height 68
click at [638, 144] on div "Acute [MEDICAL_DATA] confirmed" at bounding box center [875, 141] width 1155 height 34
type input "plasm"
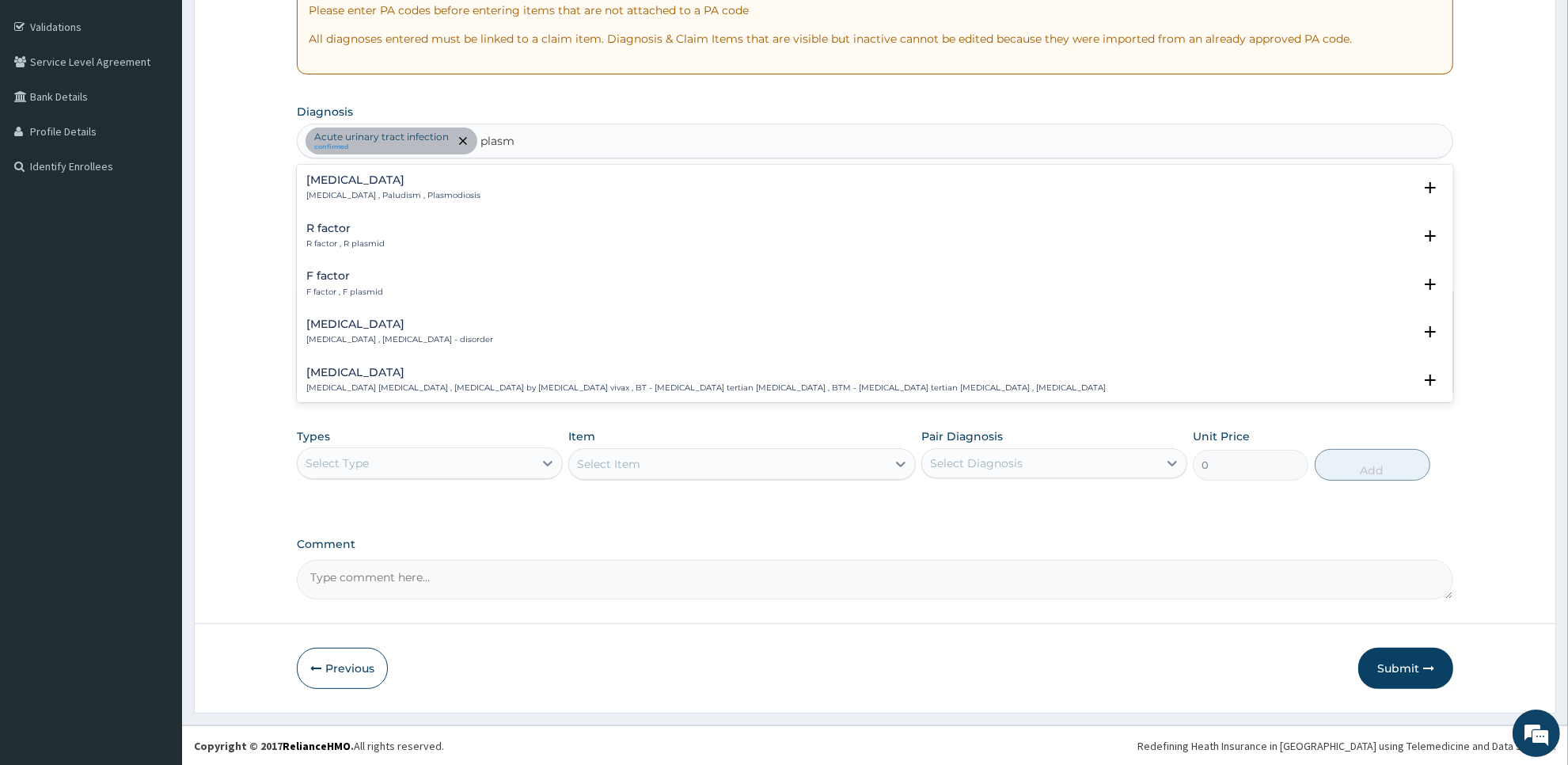
click at [430, 199] on p "[MEDICAL_DATA] , Paludism , Plasmodiosis" at bounding box center [393, 195] width 174 height 11
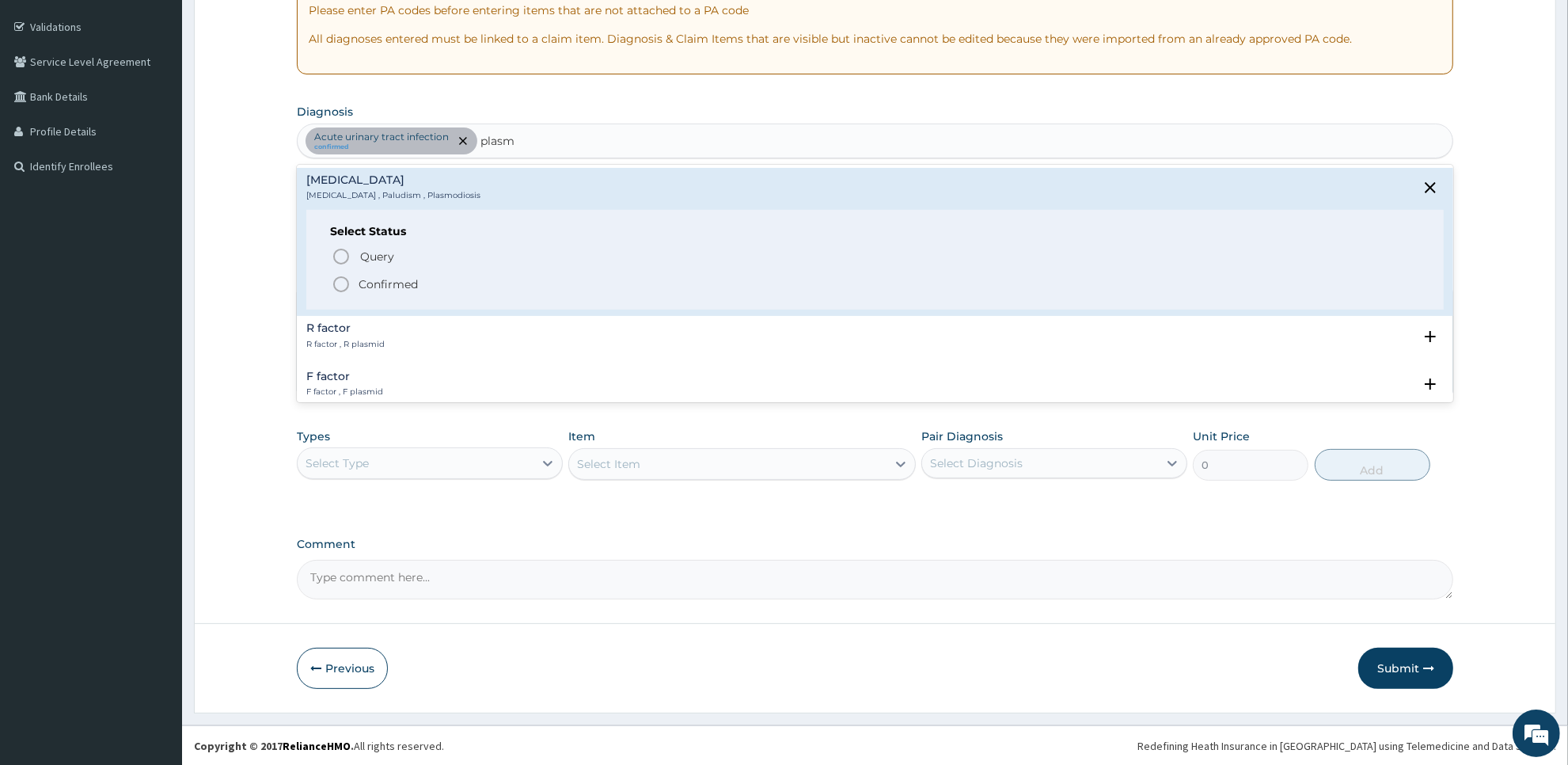
click at [424, 278] on span "Confirmed" at bounding box center [876, 285] width 1089 height 19
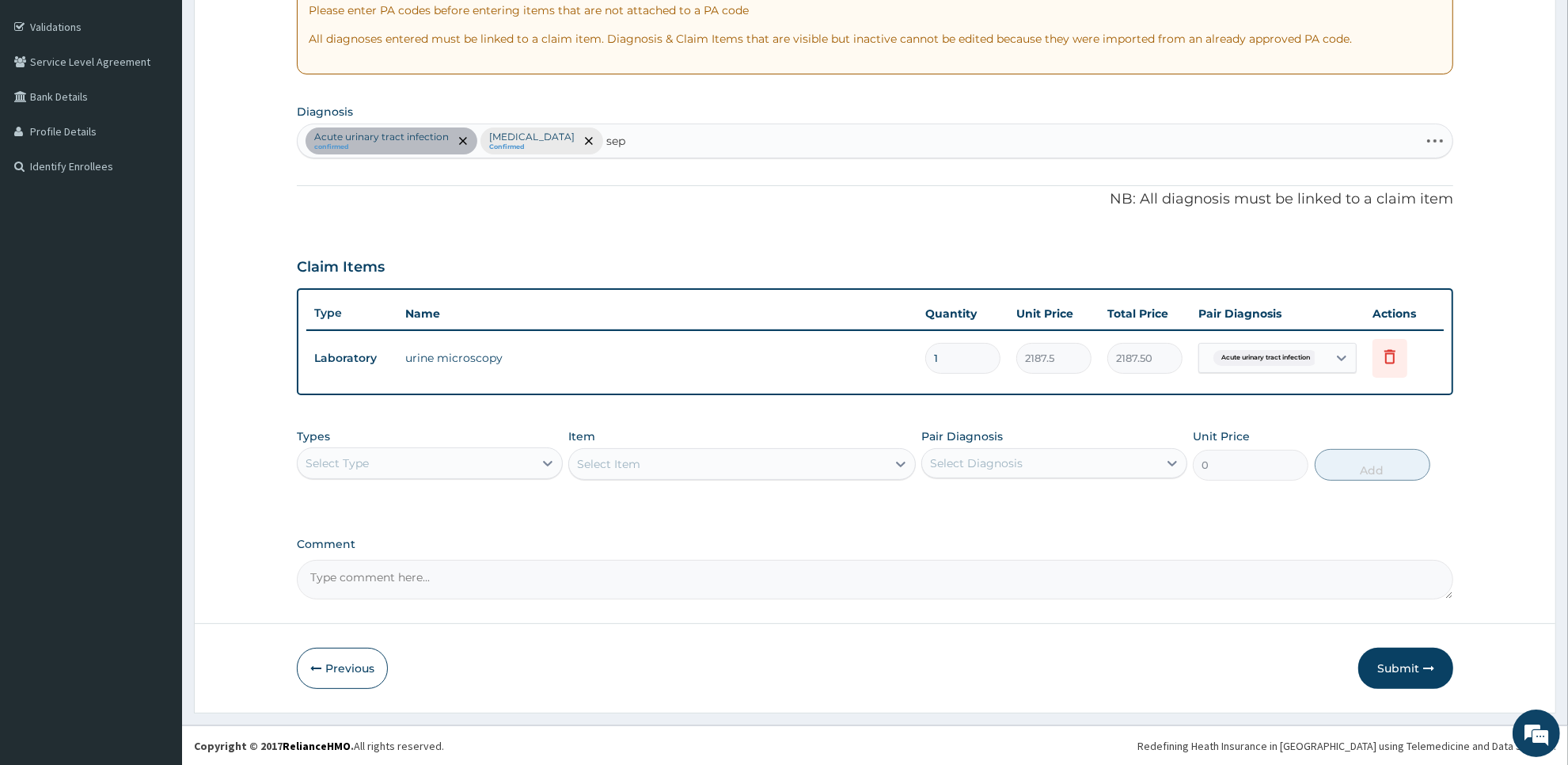
type input "seps"
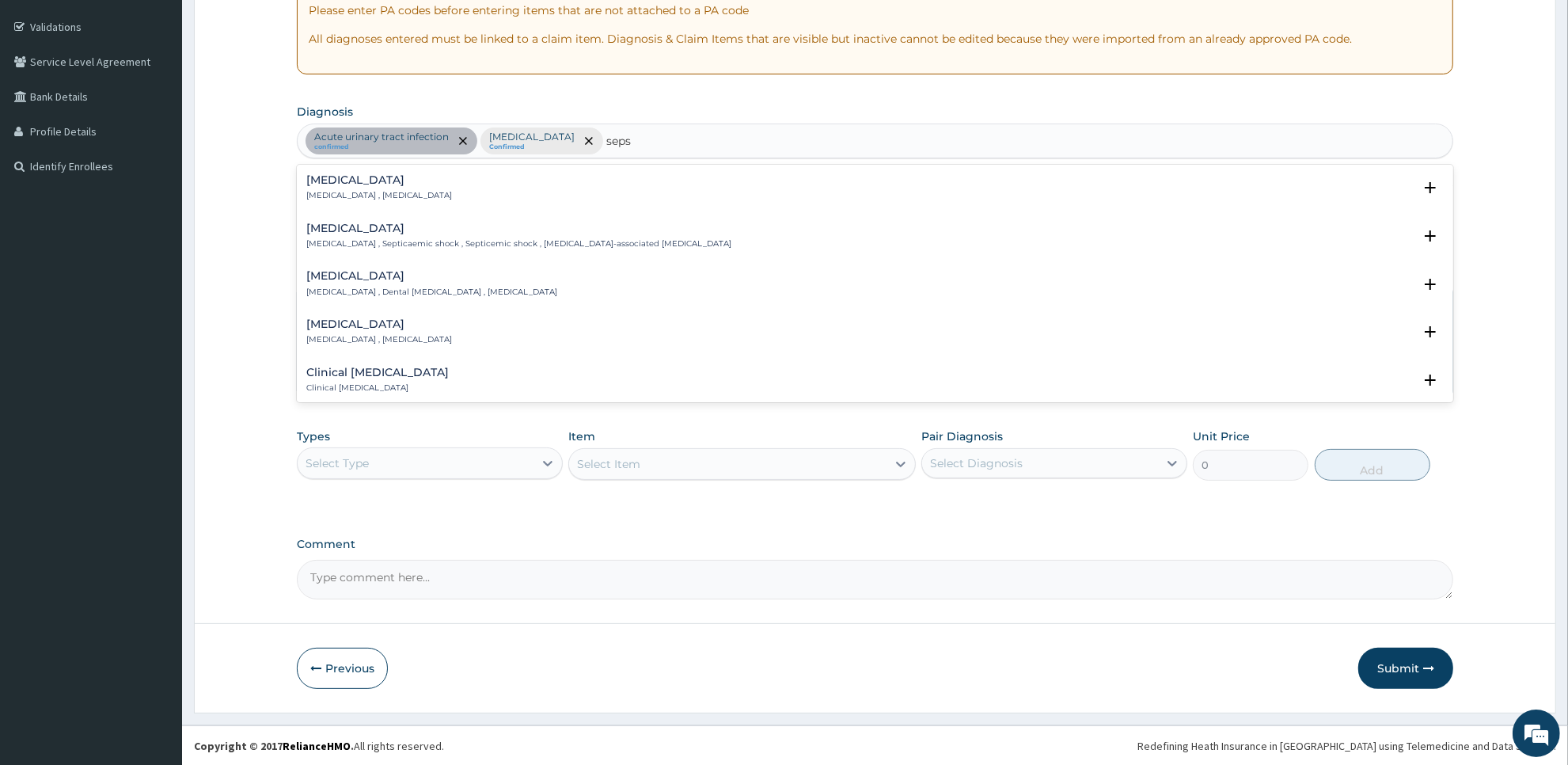
click at [405, 187] on div "[MEDICAL_DATA] [MEDICAL_DATA] , [MEDICAL_DATA]" at bounding box center [378, 188] width 145 height 28
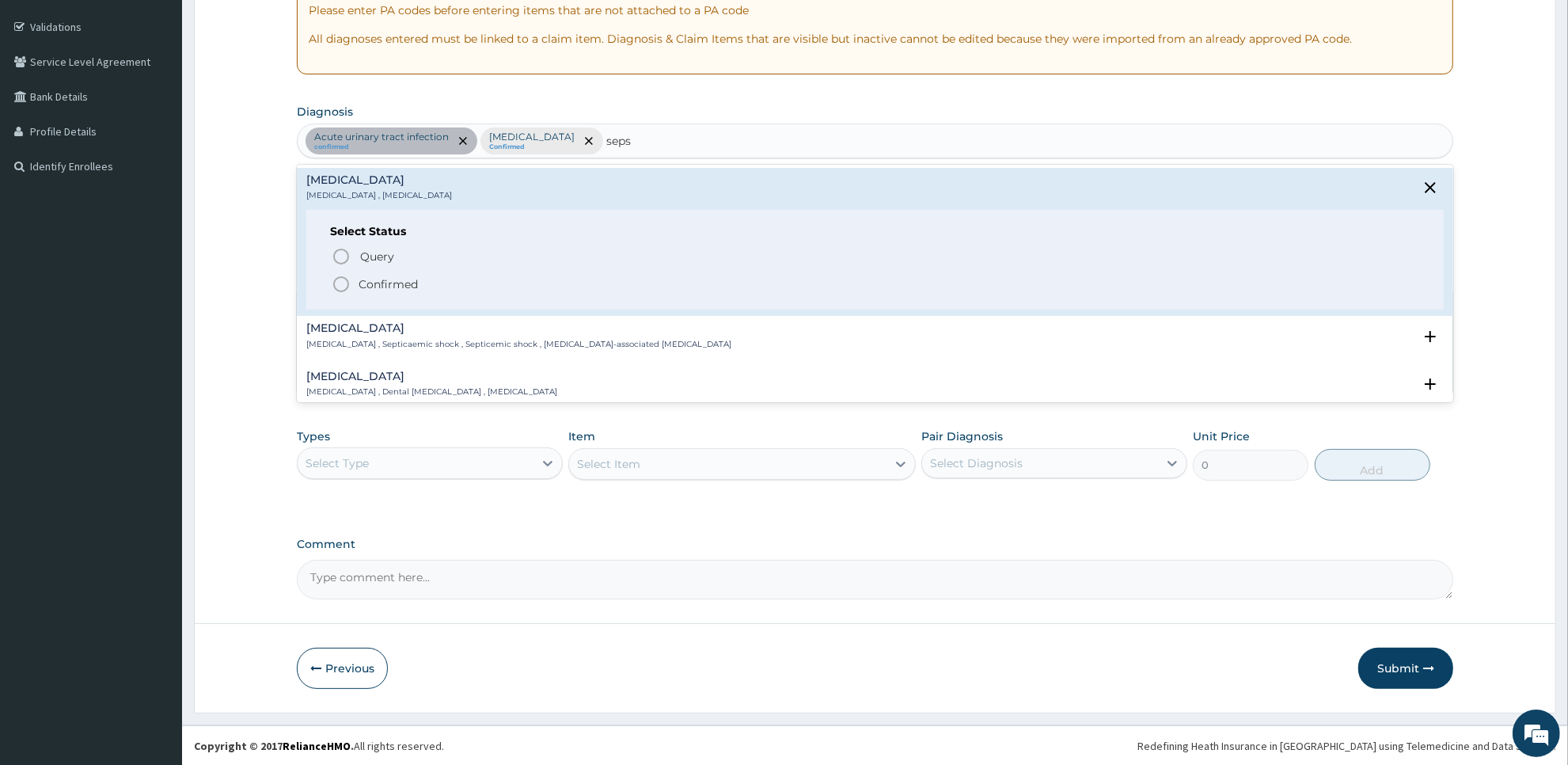
click at [409, 277] on p "Confirmed" at bounding box center [387, 284] width 59 height 15
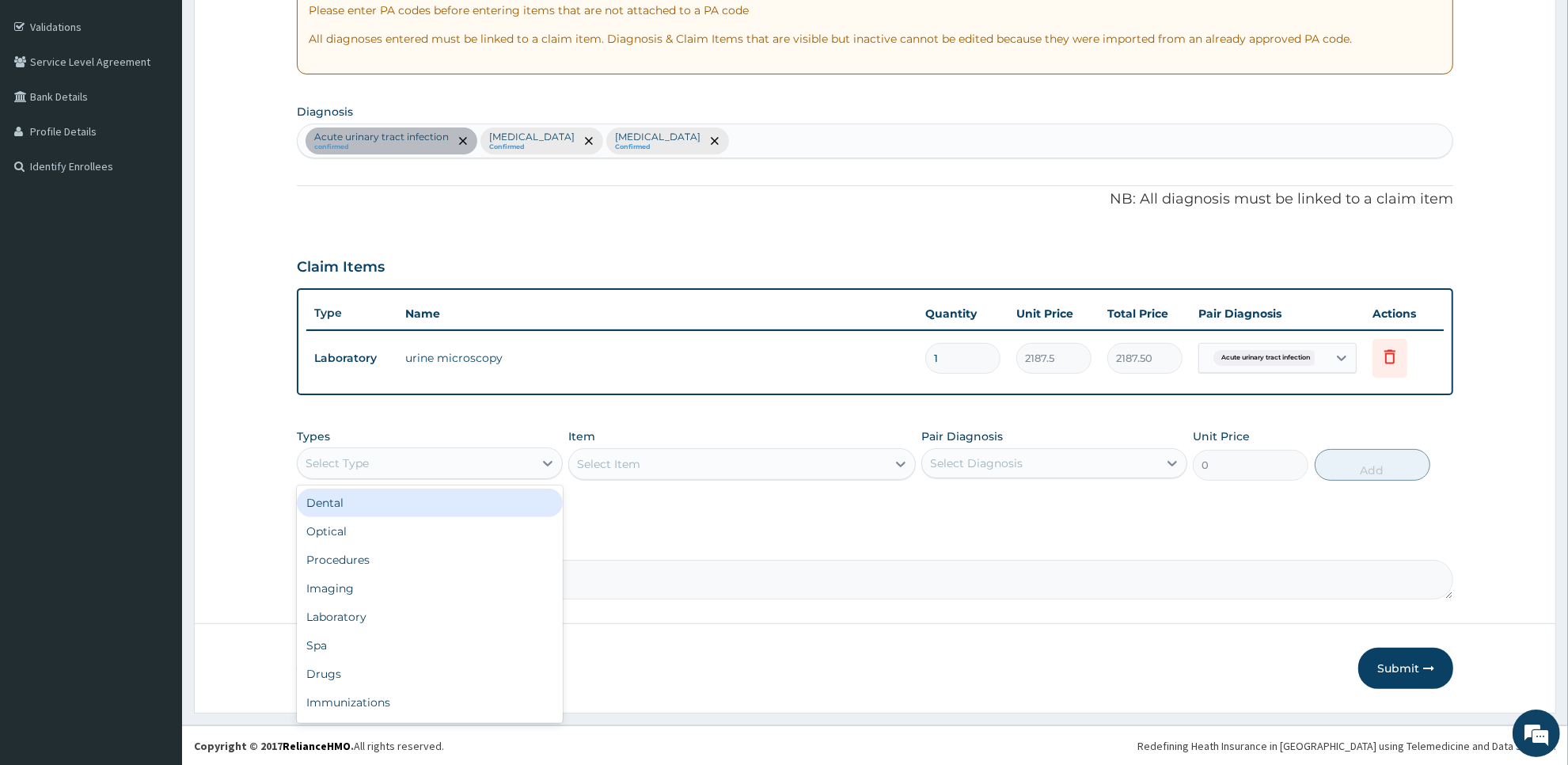
click at [479, 457] on div "Select Type" at bounding box center [415, 462] width 236 height 25
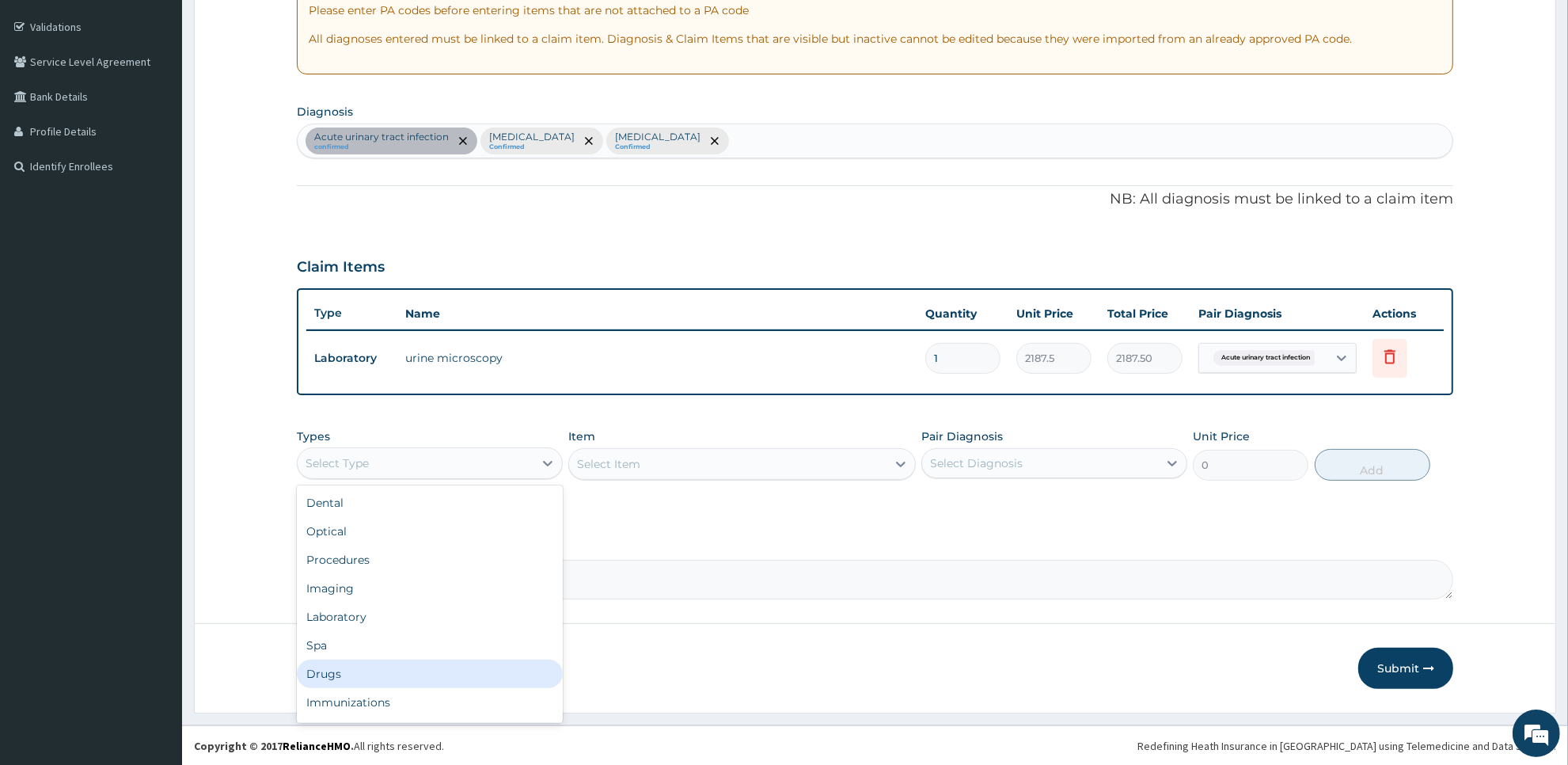
click at [457, 669] on div "Drugs" at bounding box center [430, 673] width 266 height 28
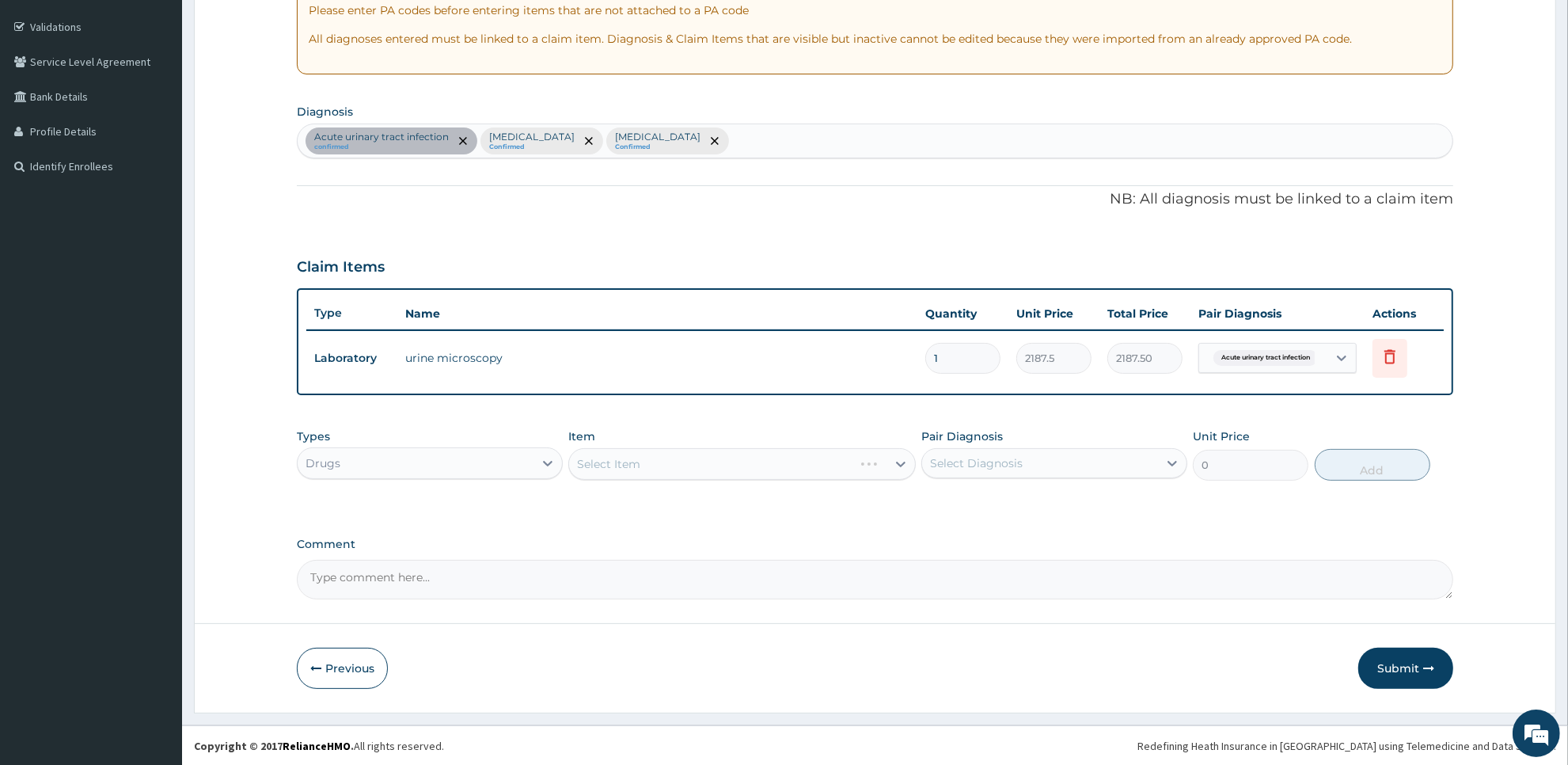
click at [1049, 673] on div "Previous Submit" at bounding box center [875, 669] width 1156 height 41
click at [809, 484] on div "Types Drugs Item Select Item Pair Diagnosis Select Diagnosis Unit Price 0 Add" at bounding box center [875, 454] width 1156 height 68
click at [798, 467] on div "Select Item" at bounding box center [727, 463] width 316 height 25
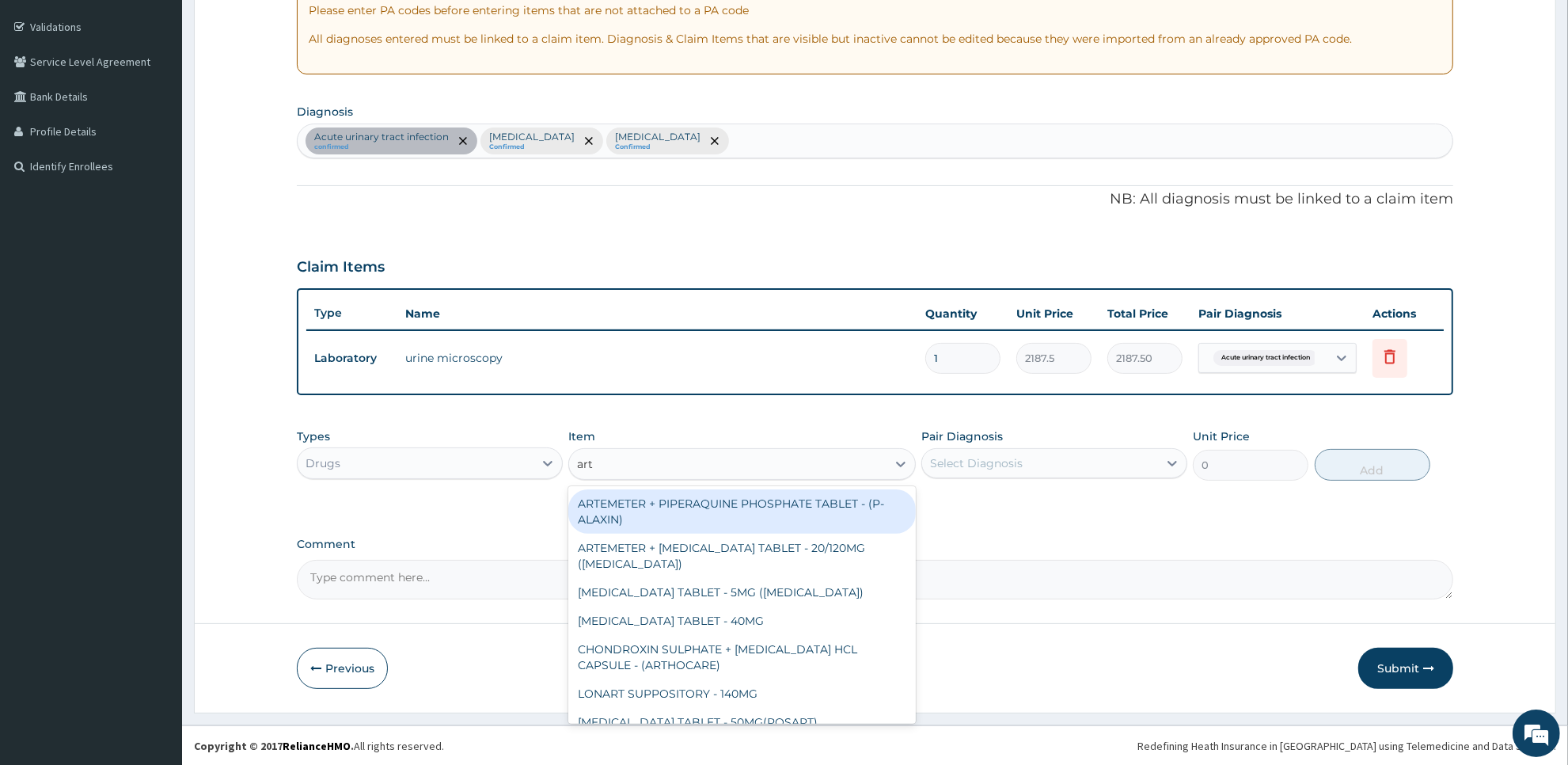
type input "arte"
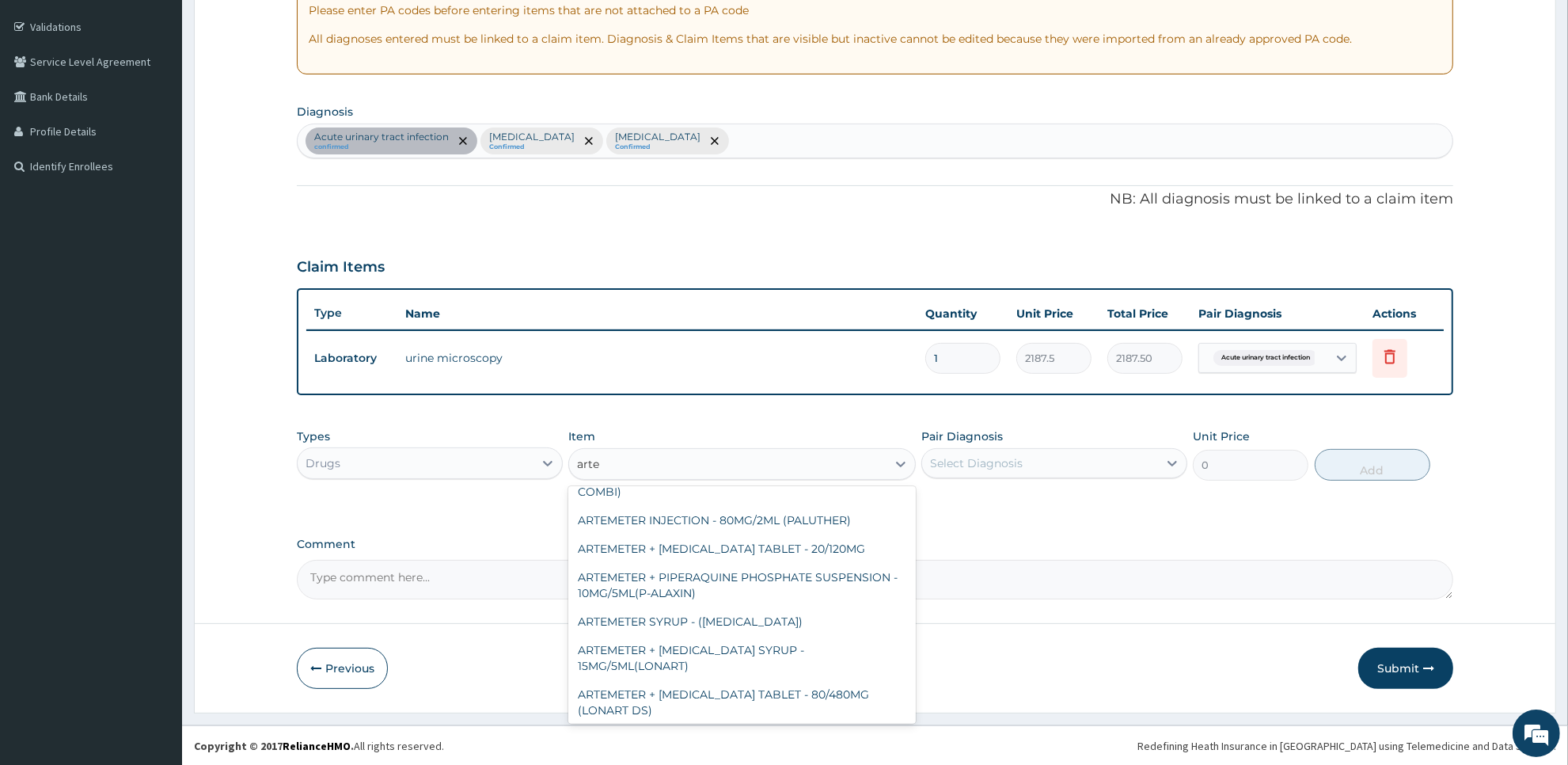
scroll to position [548, 0]
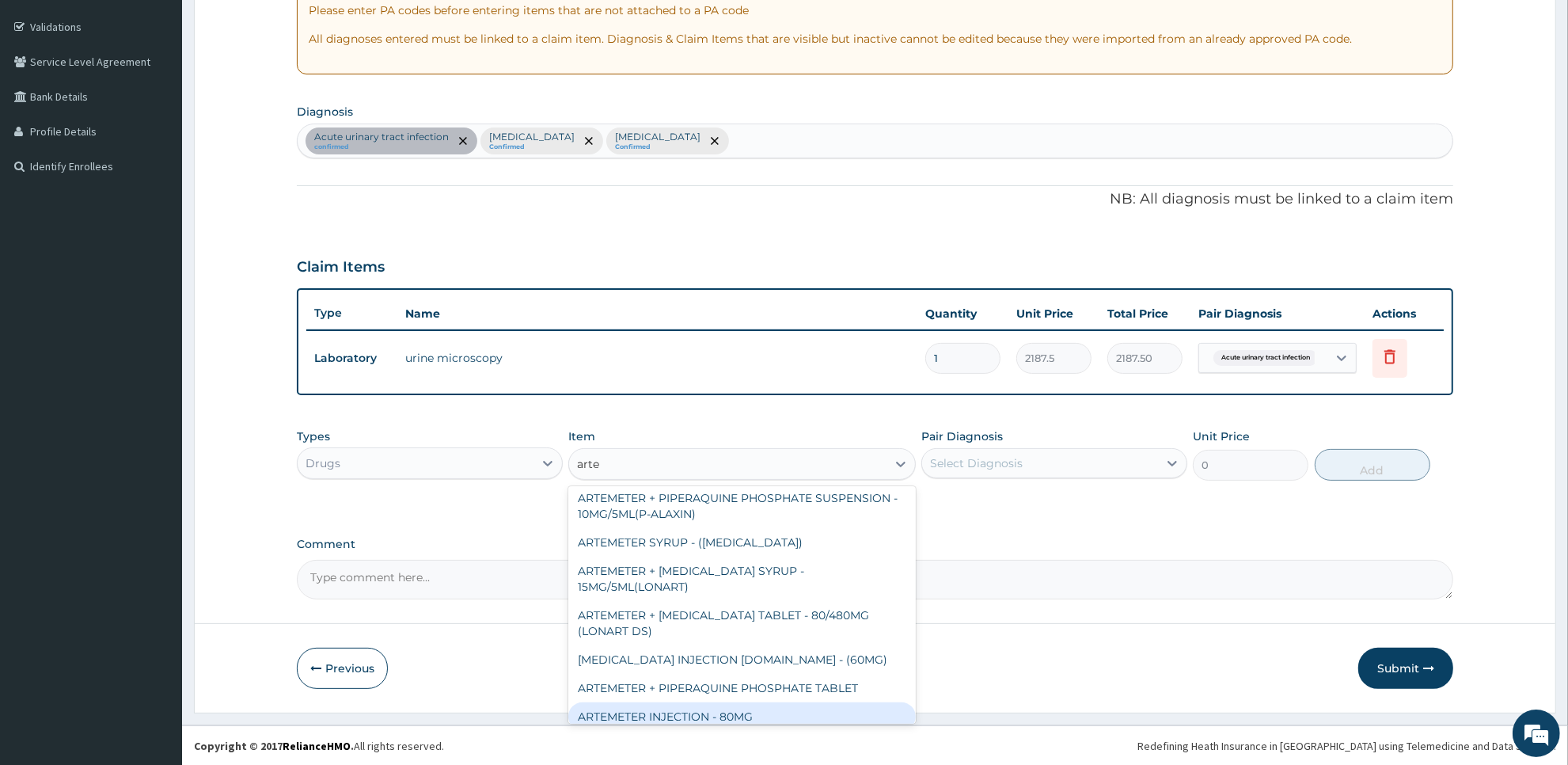
click at [869, 713] on div "ARTEMETER INJECTION - 80MG" at bounding box center [741, 716] width 346 height 28
type input "475.99999999999994"
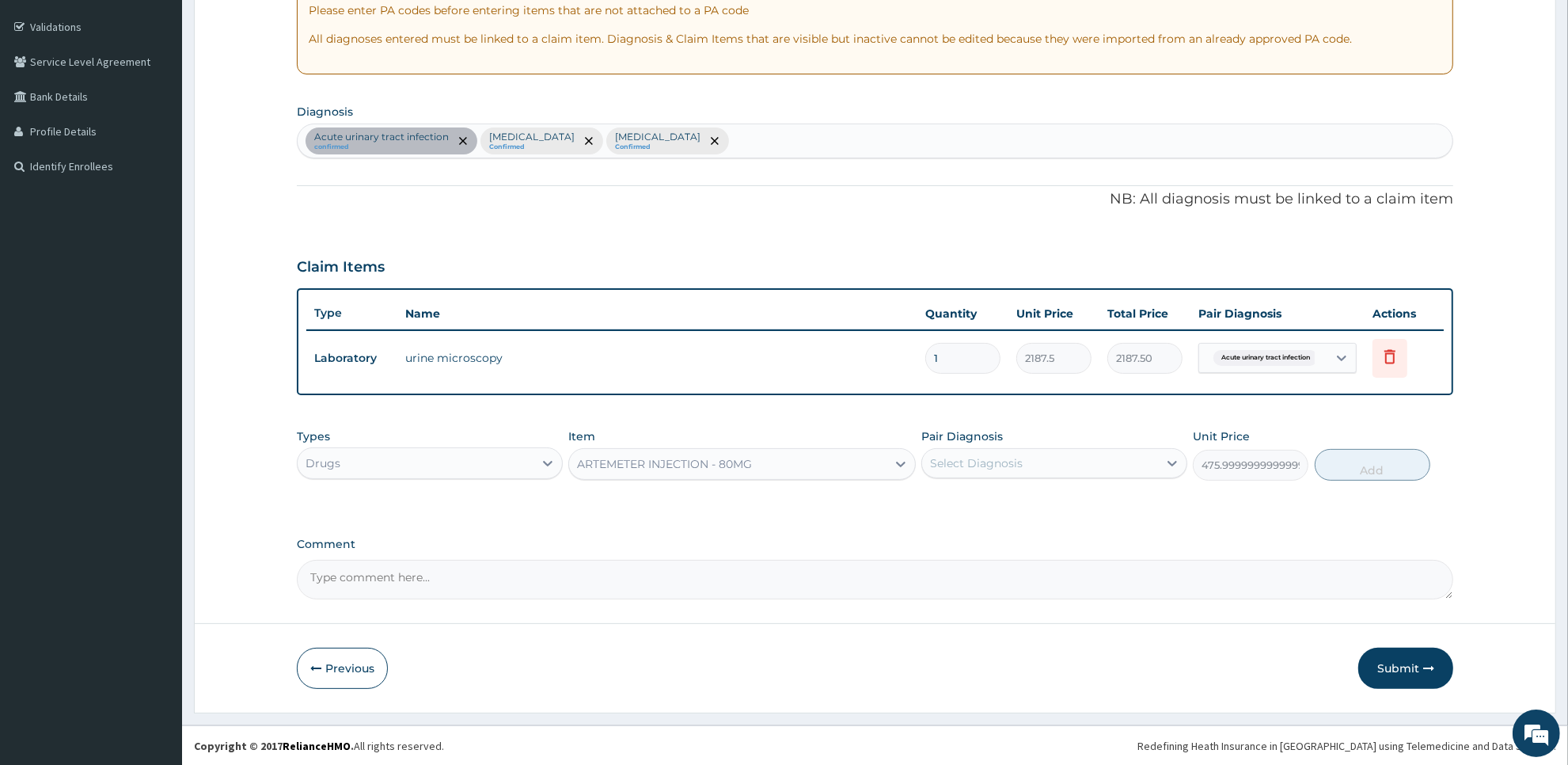
click at [1101, 477] on div "Select Diagnosis" at bounding box center [1054, 462] width 266 height 30
click at [1089, 536] on div "Malaria" at bounding box center [1054, 536] width 266 height 33
checkbox input "true"
click at [1331, 468] on button "Add" at bounding box center [1372, 464] width 115 height 32
type input "0"
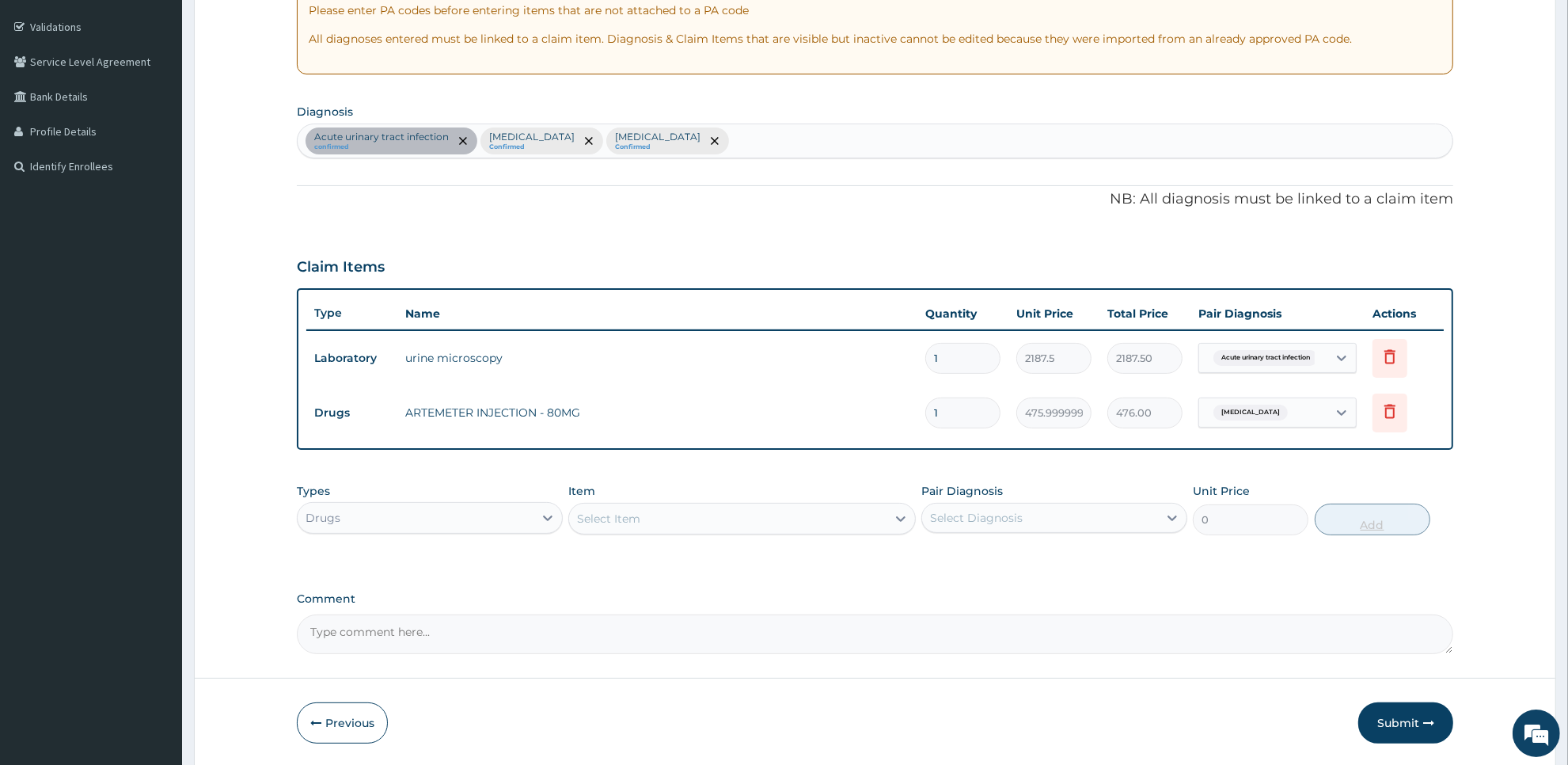
type input "0.00"
type input "6"
type input "2856.00"
type input "6"
click at [869, 527] on div "Select Item" at bounding box center [727, 518] width 316 height 25
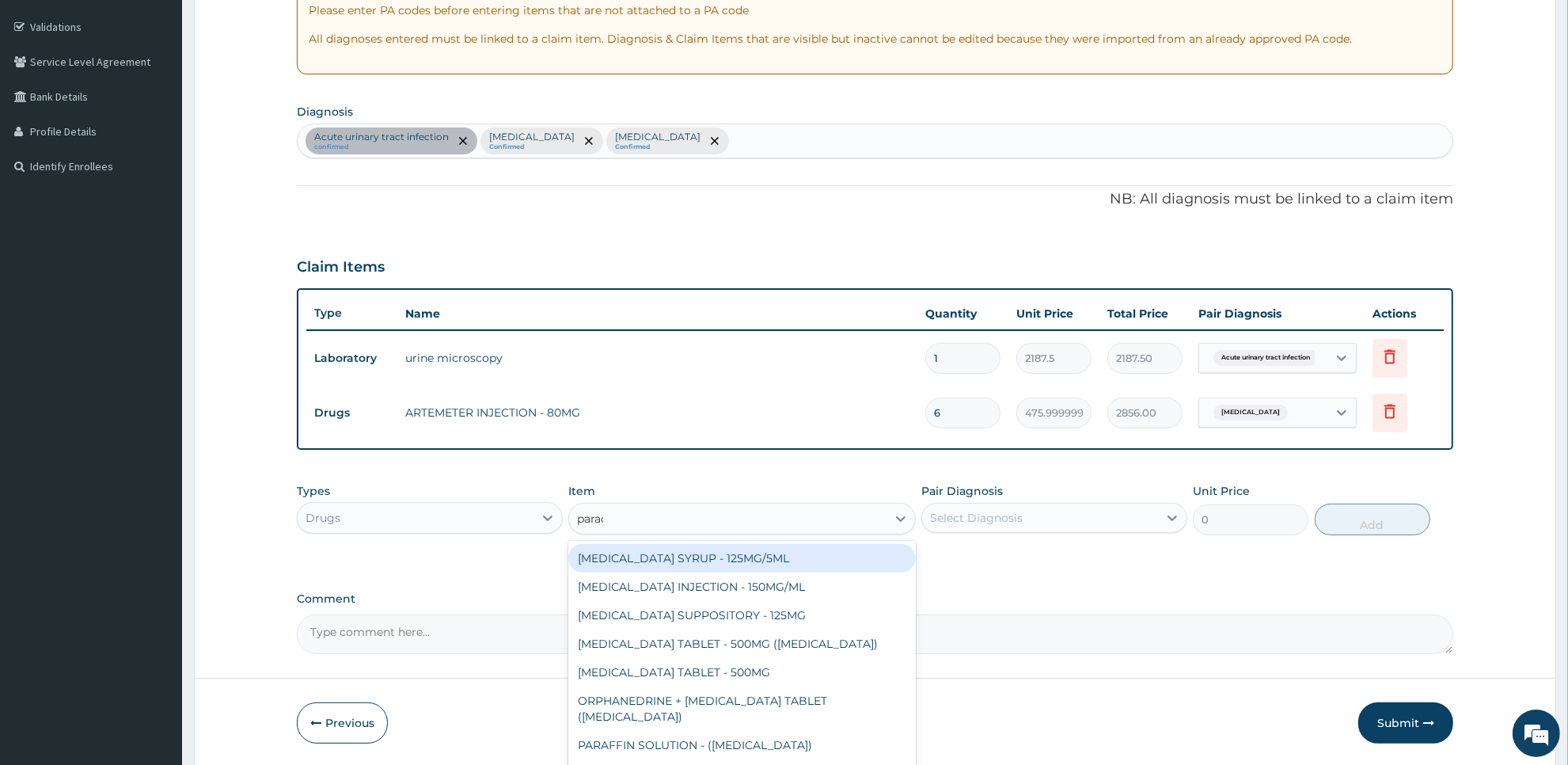
type input "parace"
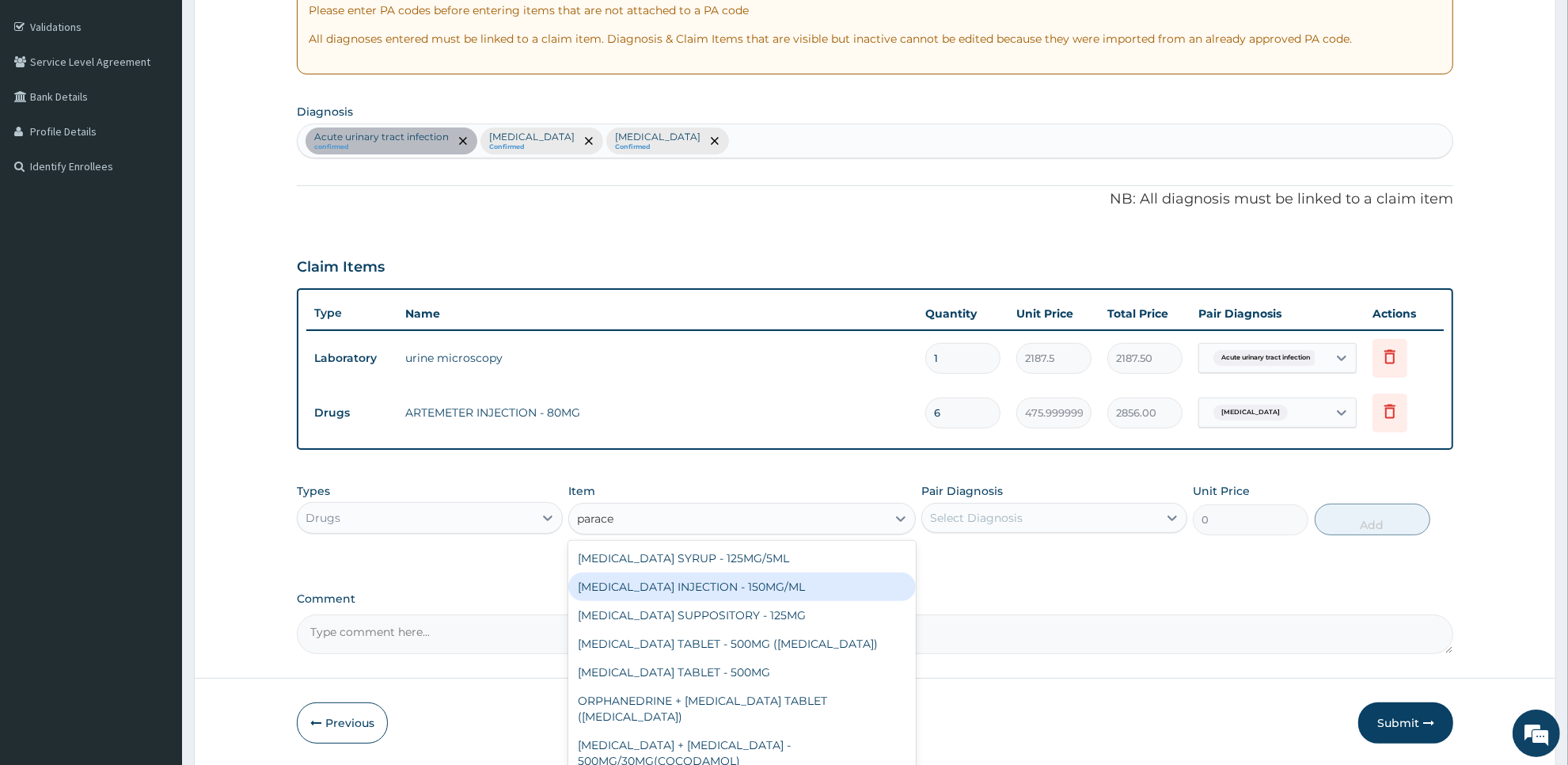
click at [849, 588] on div "[MEDICAL_DATA] INJECTION - 150MG/ML" at bounding box center [741, 586] width 346 height 28
type input "560"
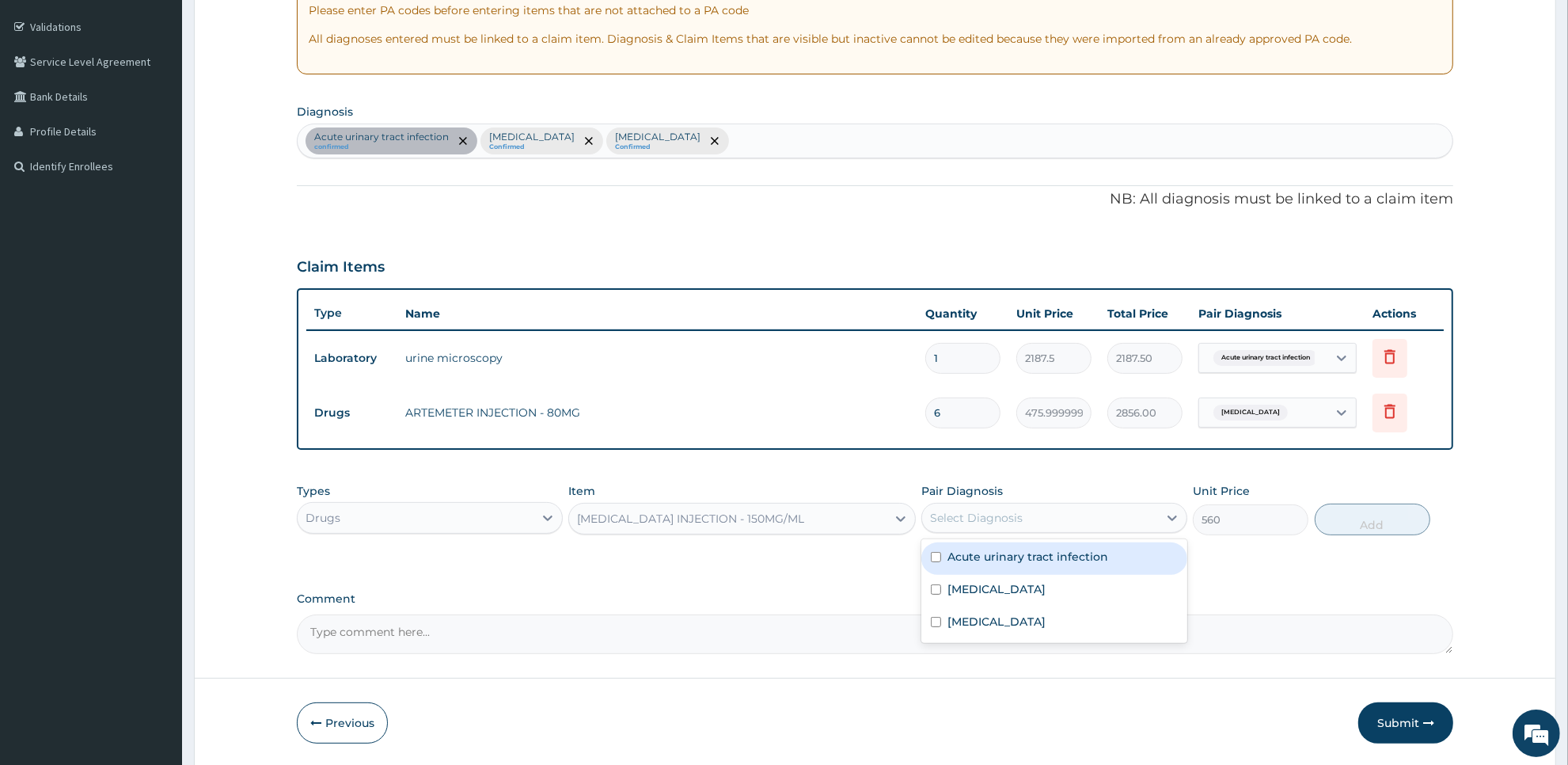
click at [1025, 512] on div "Select Diagnosis" at bounding box center [1040, 517] width 236 height 25
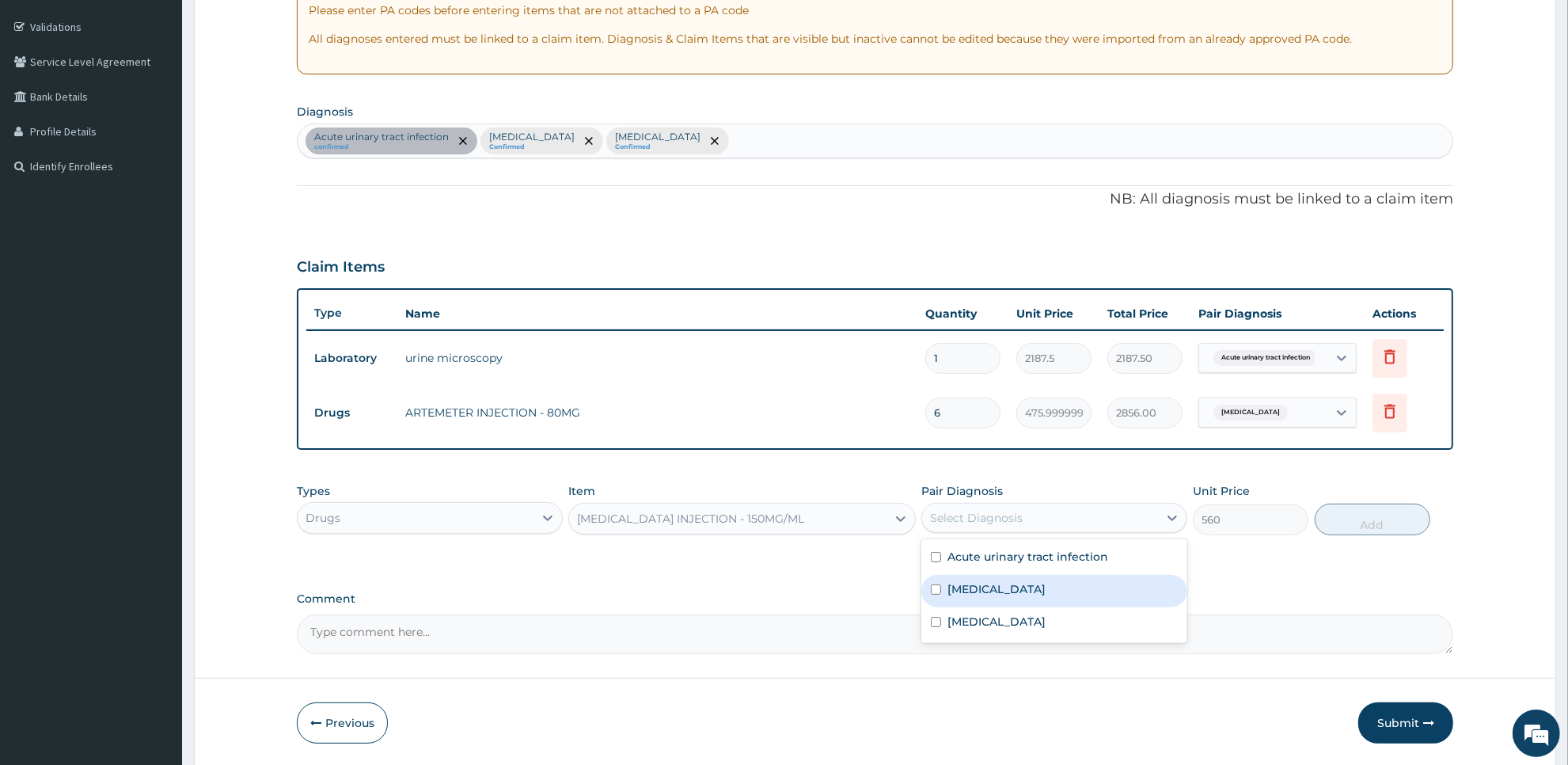
click at [1022, 577] on div "[MEDICAL_DATA]" at bounding box center [1054, 591] width 266 height 33
checkbox input "true"
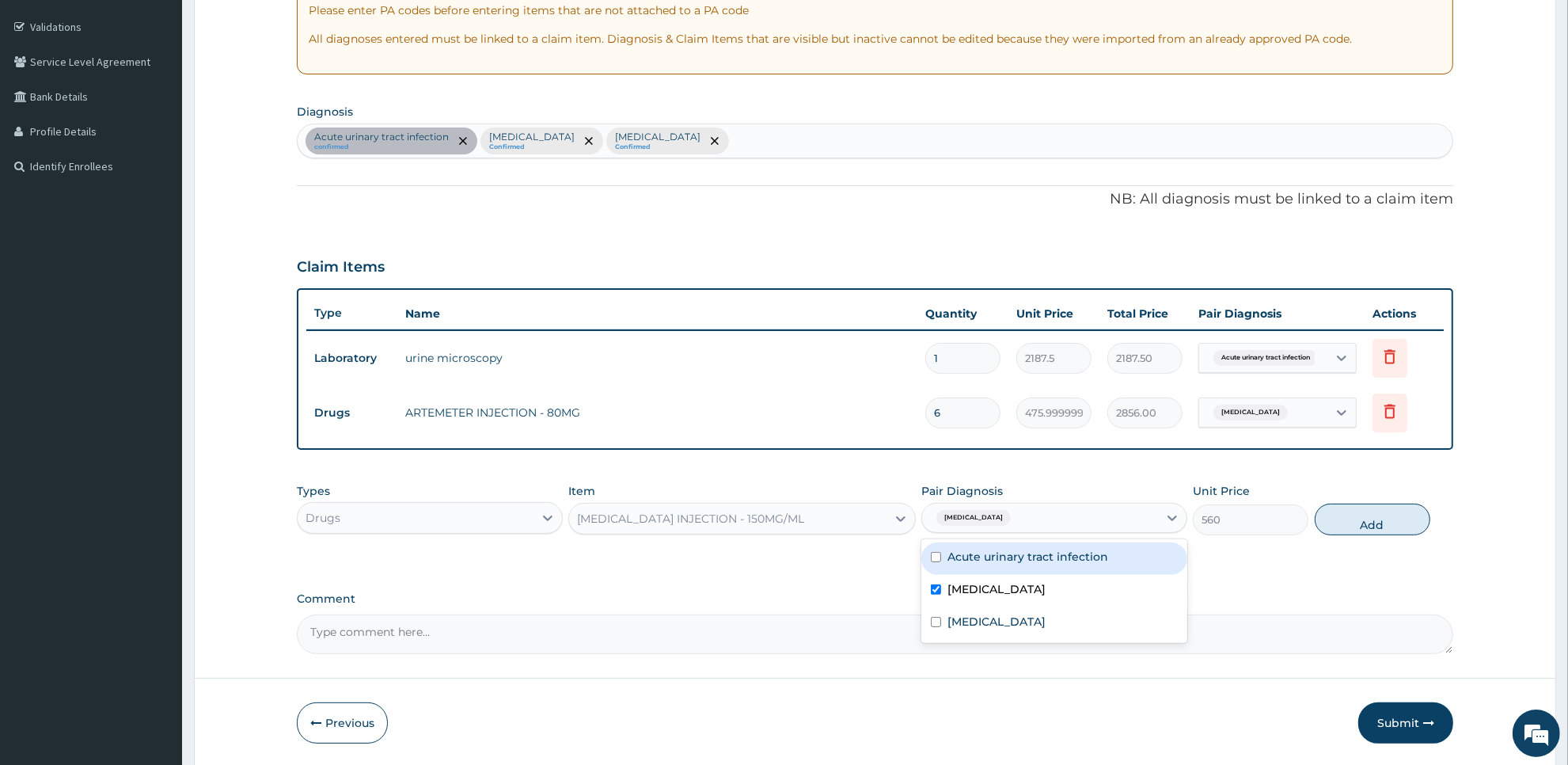
click at [1038, 557] on label "Acute urinary tract infection" at bounding box center [1028, 556] width 161 height 15
checkbox input "true"
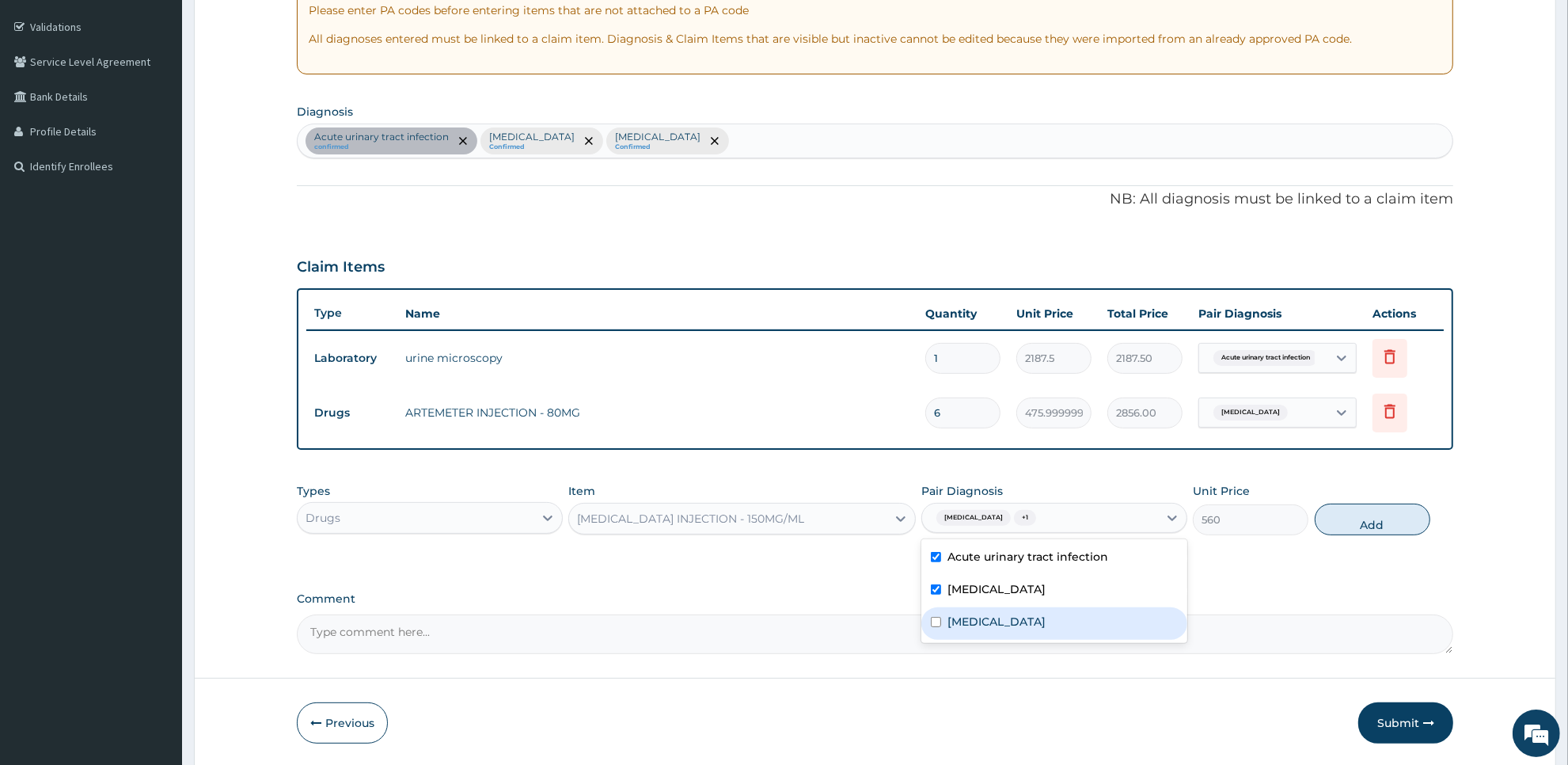
click at [1029, 620] on div "[MEDICAL_DATA]" at bounding box center [1054, 624] width 266 height 33
checkbox input "true"
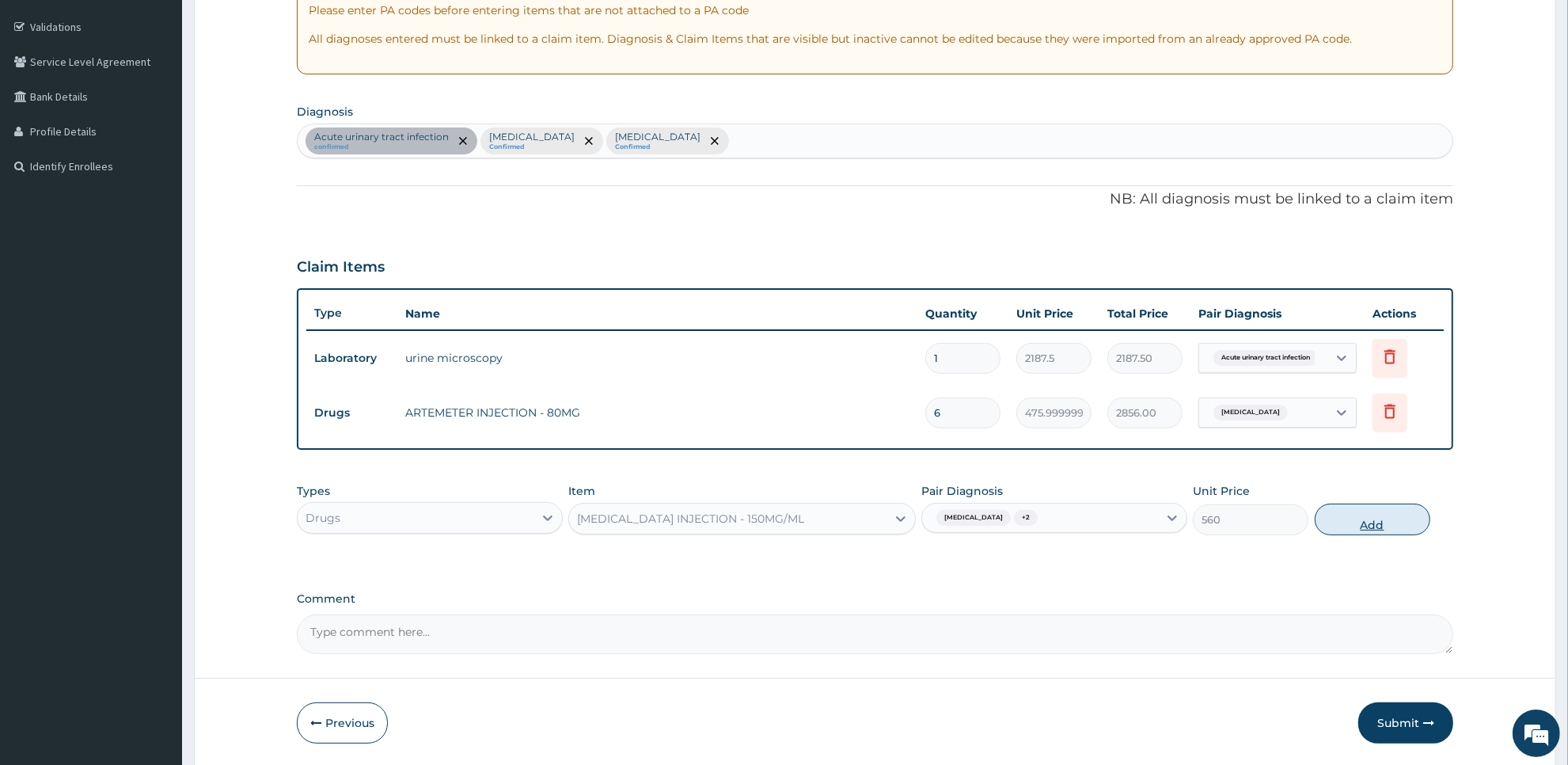
click at [1339, 523] on button "Add" at bounding box center [1372, 519] width 115 height 32
type input "0"
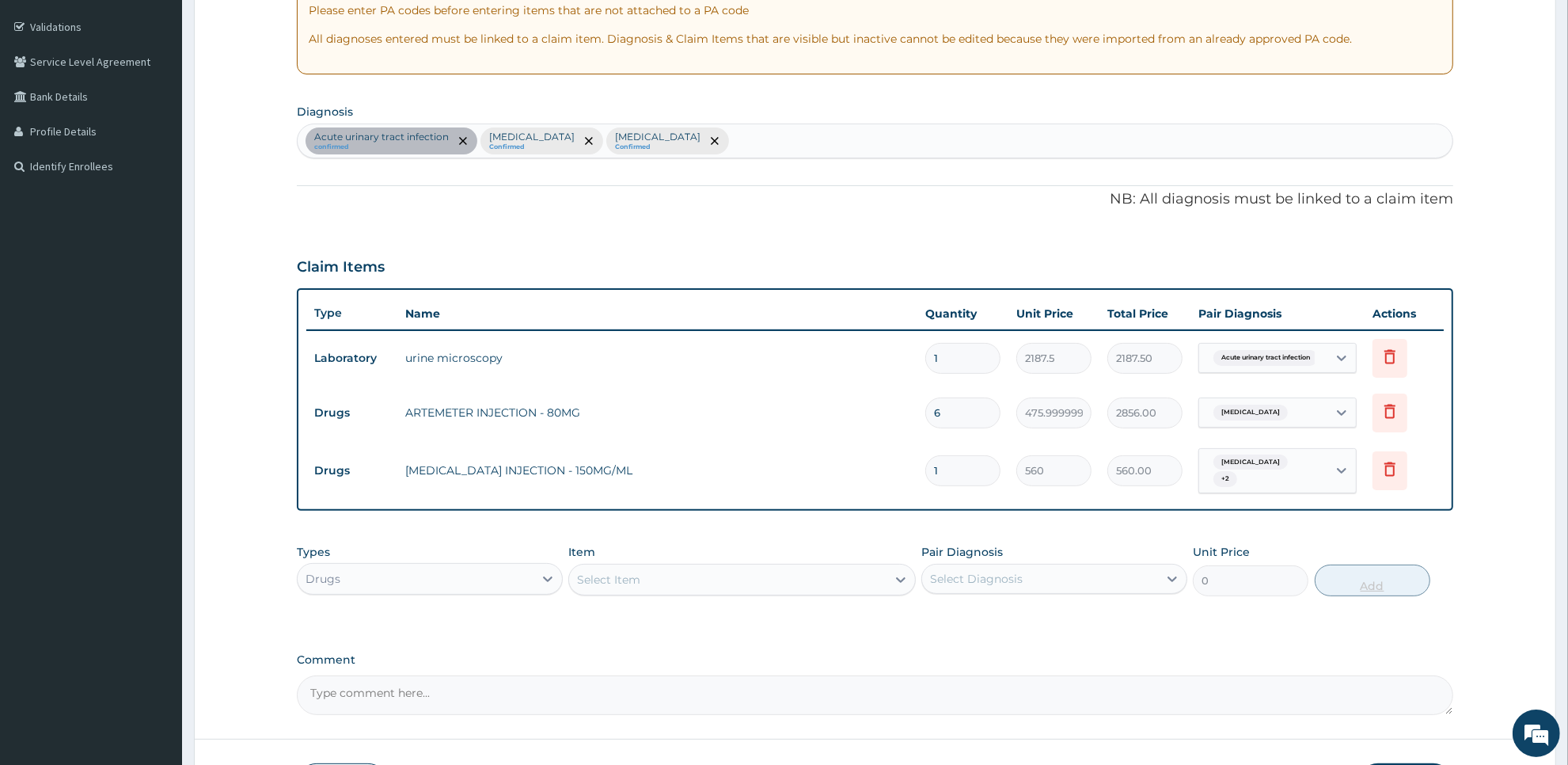
type input "0.00"
type input "4"
type input "2240.00"
type input "4"
click at [813, 567] on div "Select Item" at bounding box center [727, 579] width 316 height 25
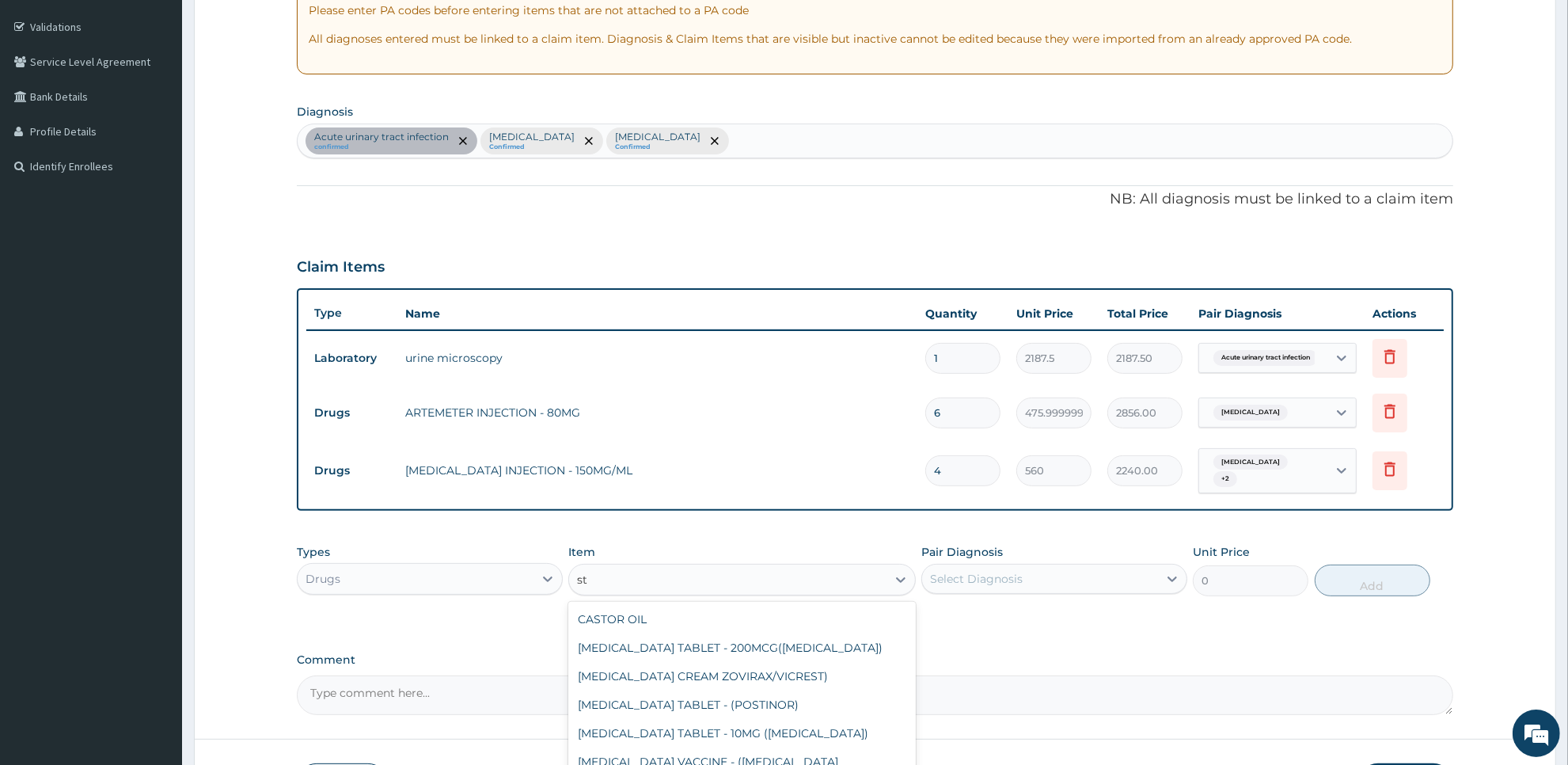
type input "s"
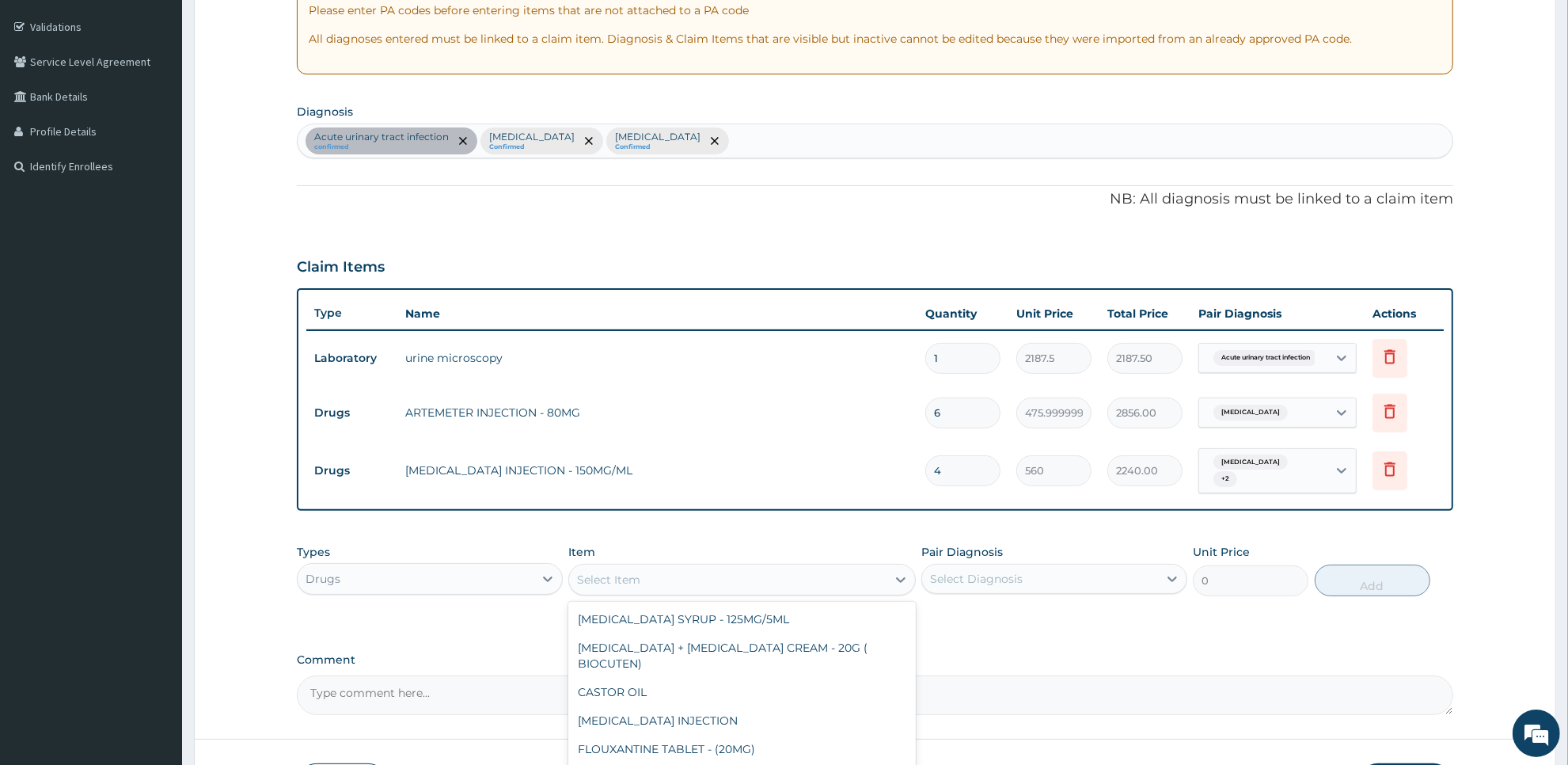
type input "l"
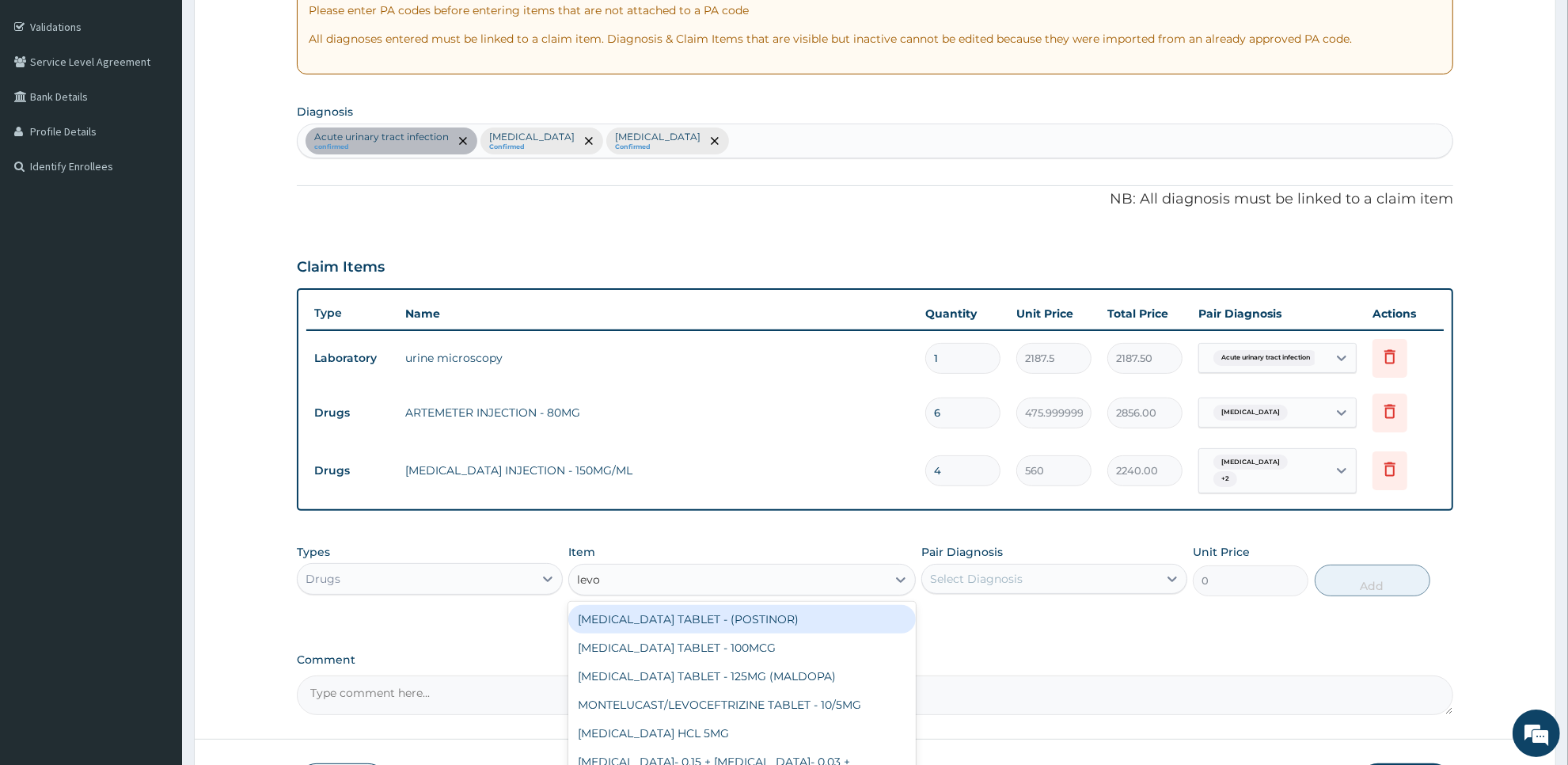
type input "levof"
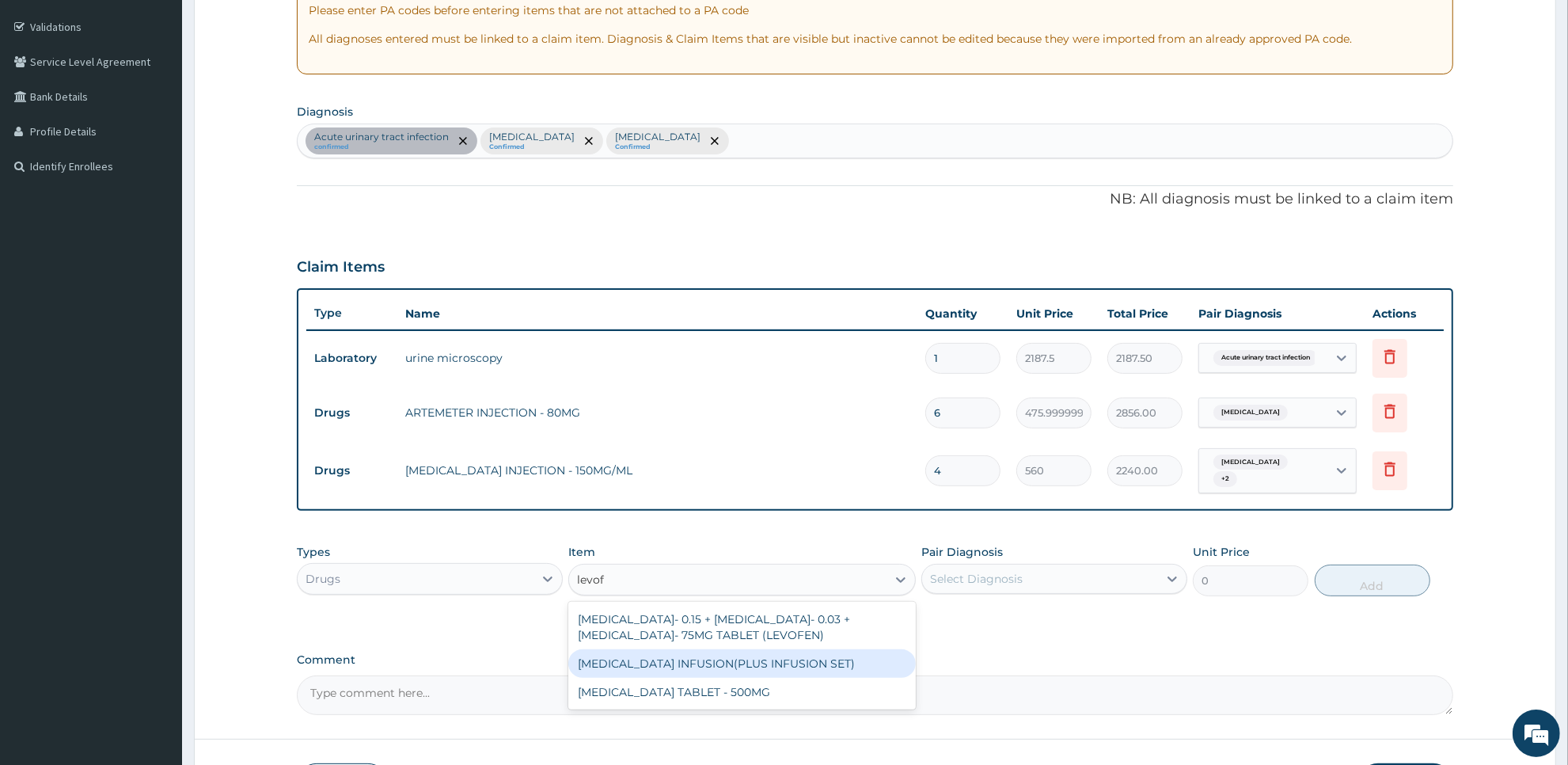
click at [662, 658] on div "[MEDICAL_DATA] INFUSION(PLUS INFUSION SET)" at bounding box center [741, 663] width 346 height 28
type input "2240"
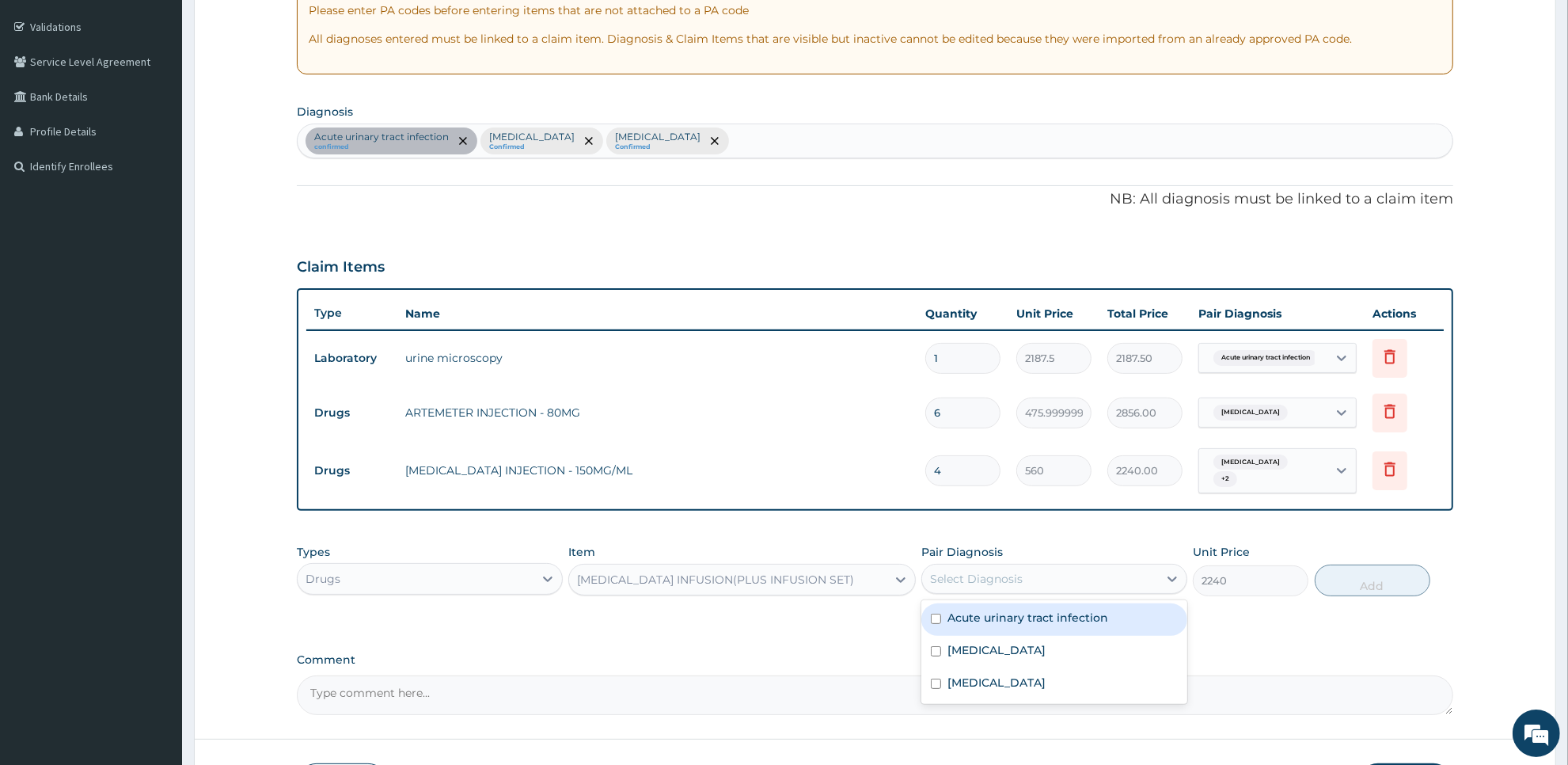
click at [1040, 578] on div "Select Diagnosis" at bounding box center [1040, 578] width 236 height 25
click at [1039, 609] on label "Acute urinary tract infection" at bounding box center [1028, 617] width 161 height 15
checkbox input "true"
click at [1351, 574] on button "Add" at bounding box center [1372, 580] width 115 height 32
type input "0"
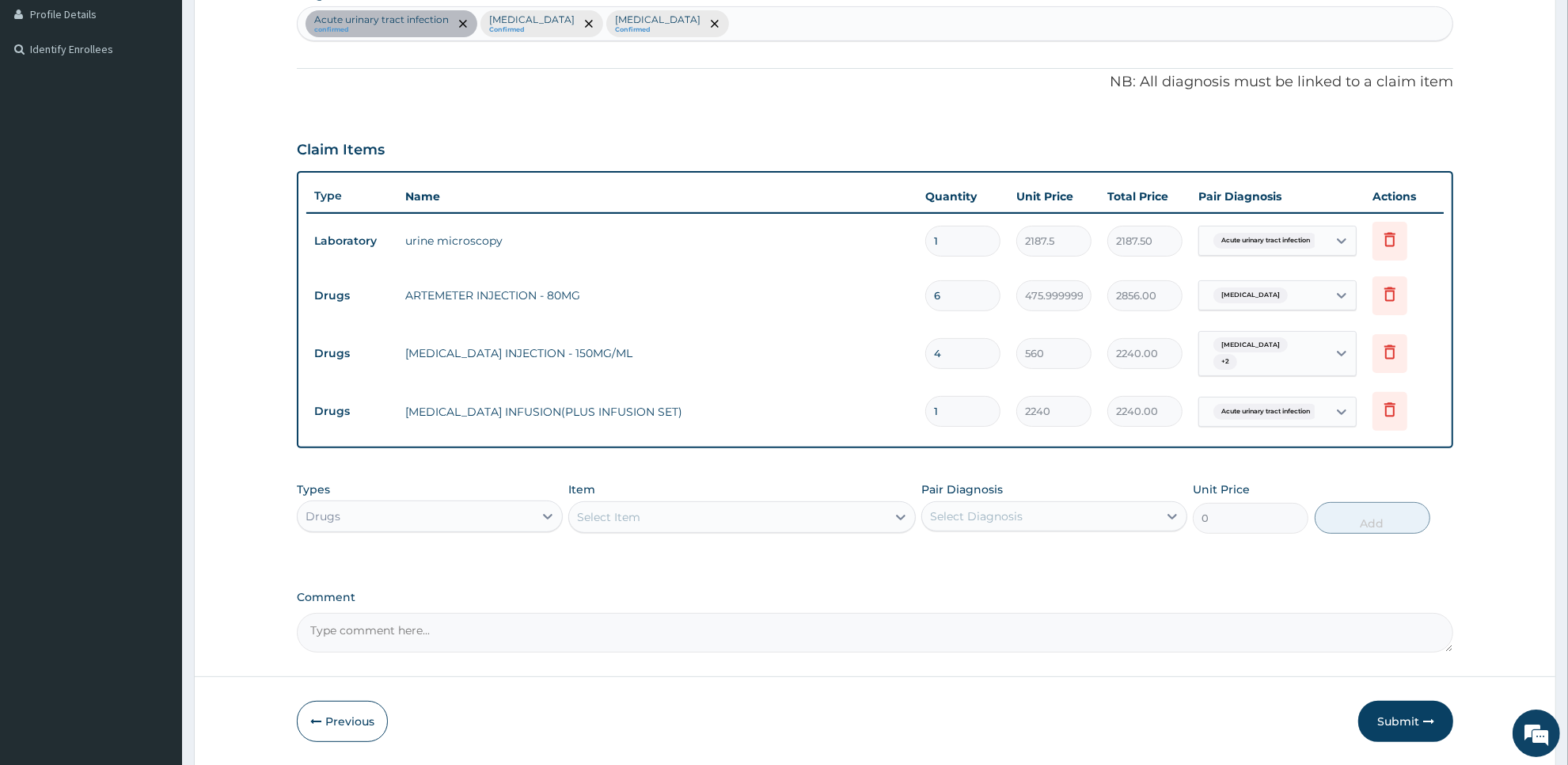
scroll to position [449, 0]
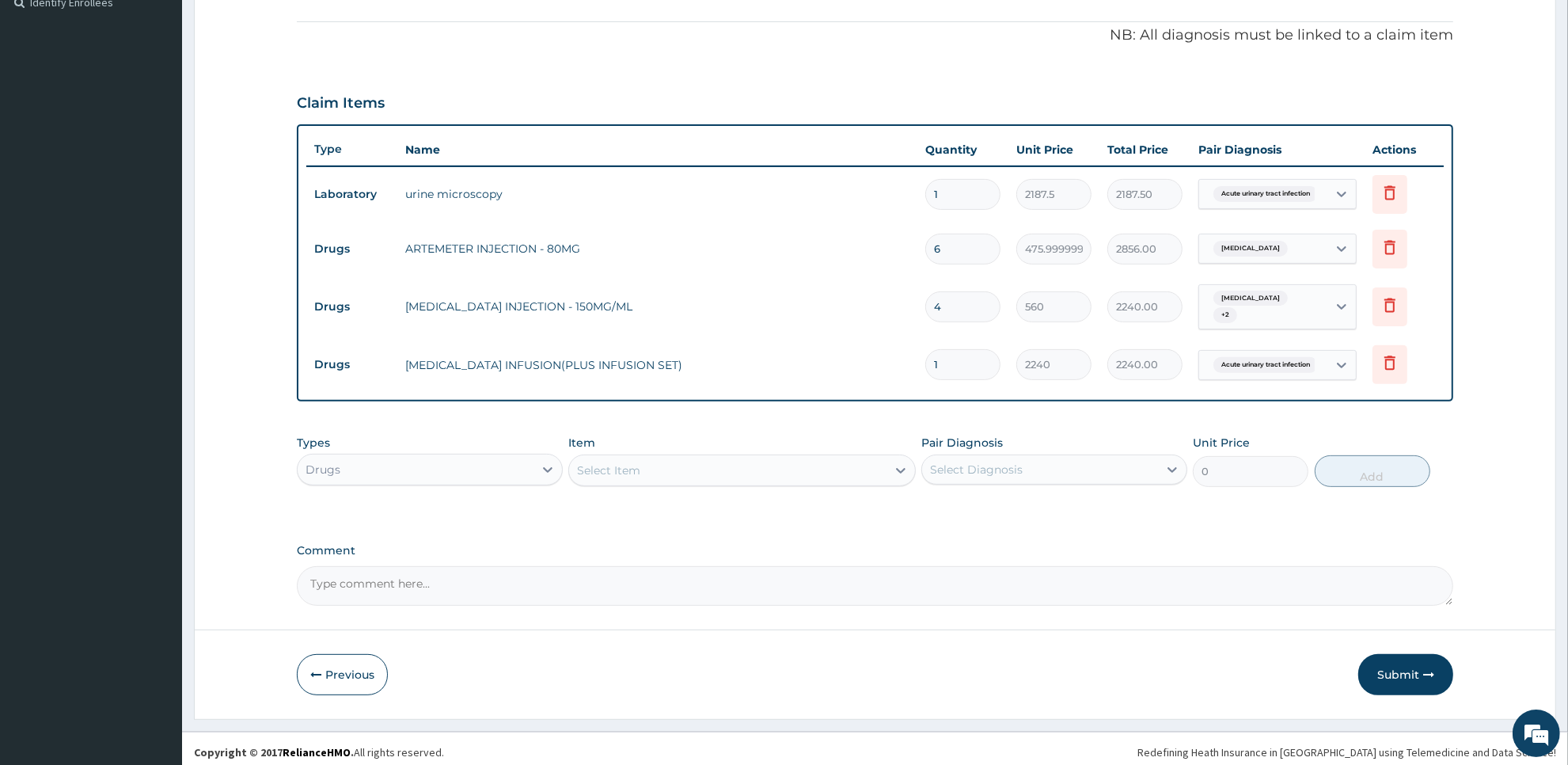
click at [869, 469] on div "Select Item" at bounding box center [727, 469] width 316 height 25
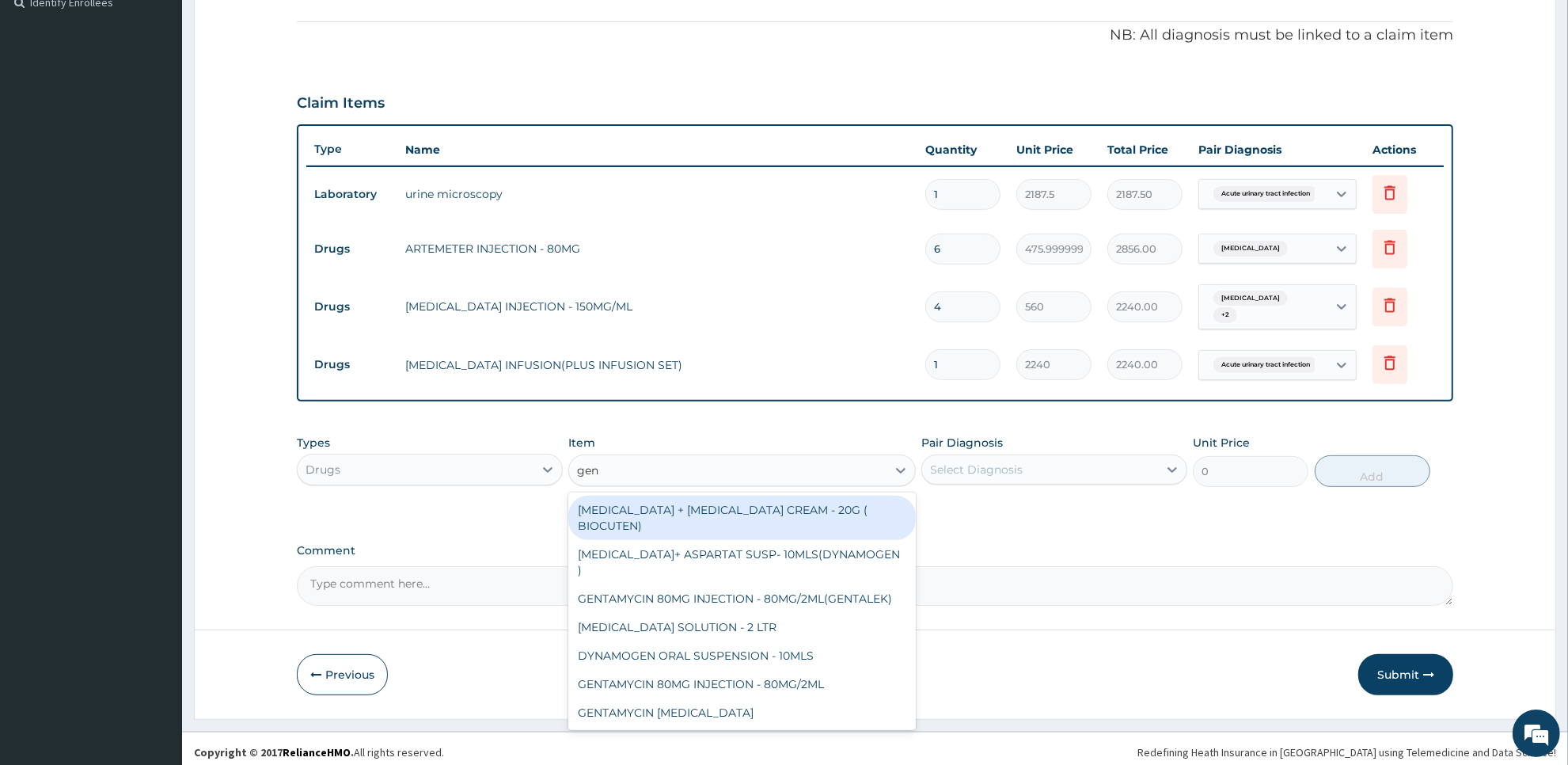
type input "gent"
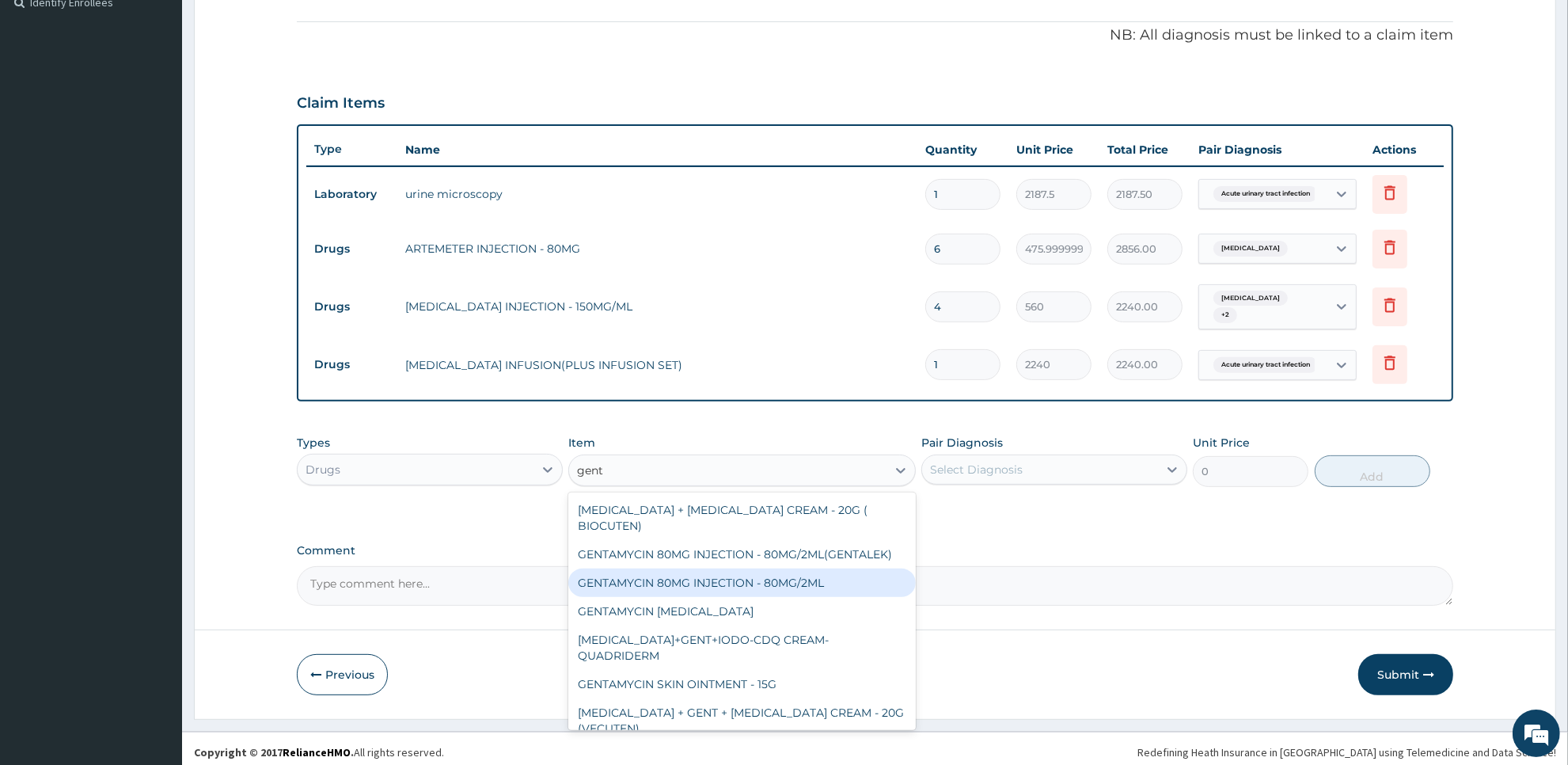
click at [870, 588] on div "GENTAMYCIN 80MG INJECTION - 80MG/2ML" at bounding box center [741, 582] width 346 height 28
type input "280"
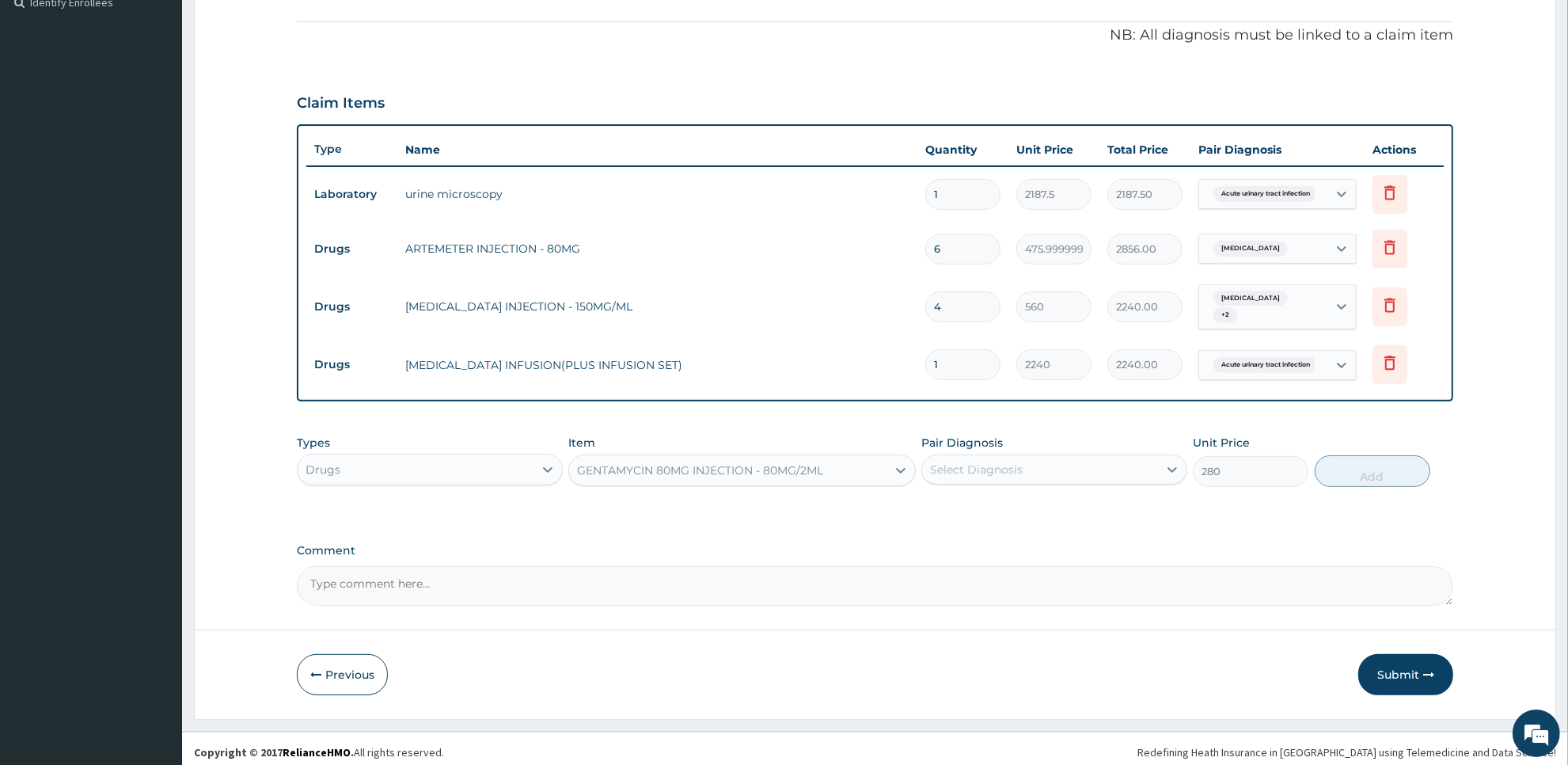
click at [1113, 468] on div "Select Diagnosis" at bounding box center [1040, 469] width 236 height 25
click at [1110, 501] on div "Acute urinary tract infection" at bounding box center [1054, 511] width 266 height 33
checkbox input "true"
click at [1362, 471] on button "Add" at bounding box center [1372, 471] width 115 height 32
type input "0"
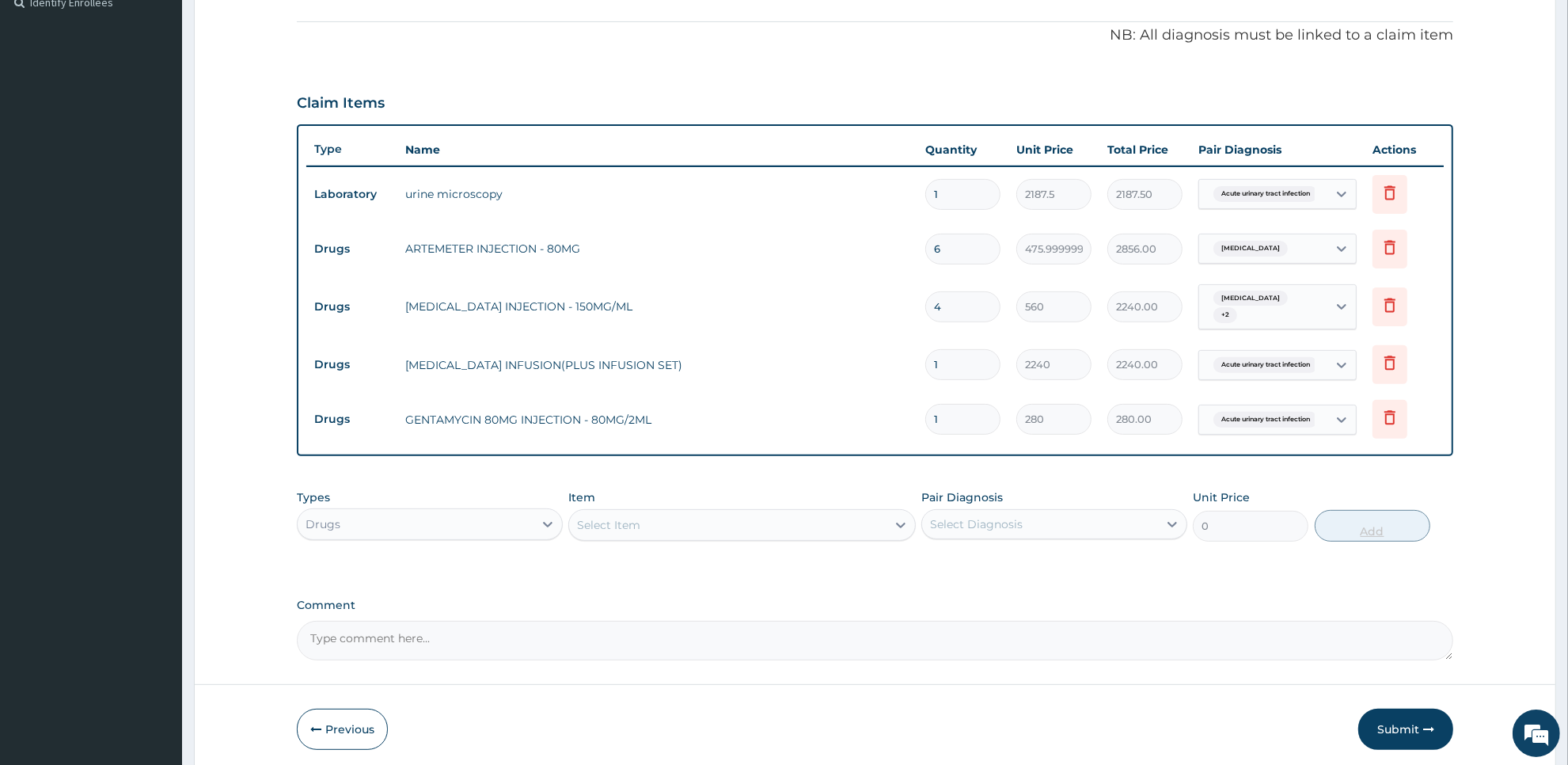
type input "0.00"
type input "6"
type input "1680.00"
type input "6"
click at [946, 366] on input "1" at bounding box center [963, 364] width 76 height 31
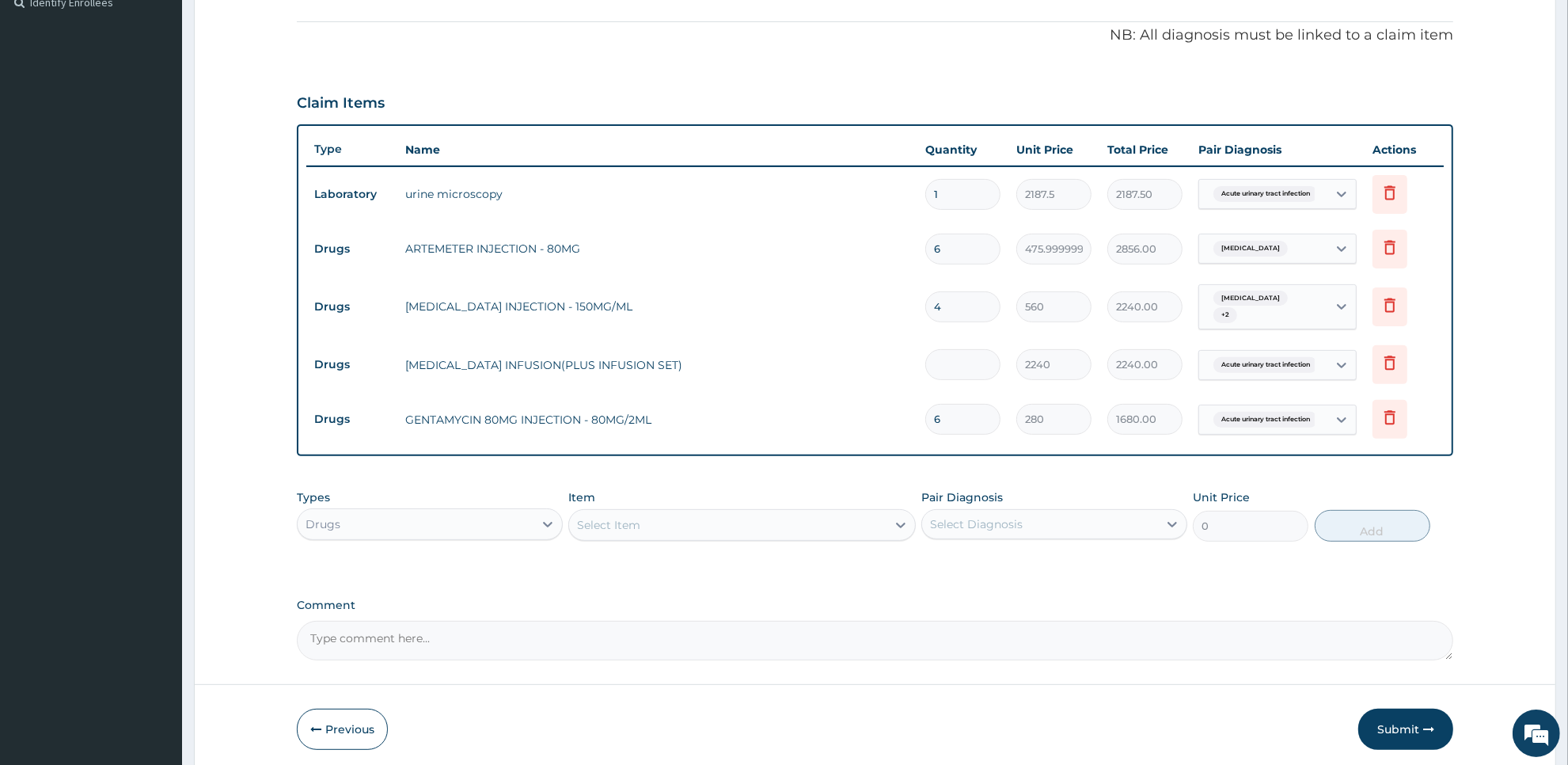
type input "0.00"
type input "2"
type input "4480.00"
type input "2"
click at [695, 517] on div "Select Item" at bounding box center [727, 524] width 316 height 25
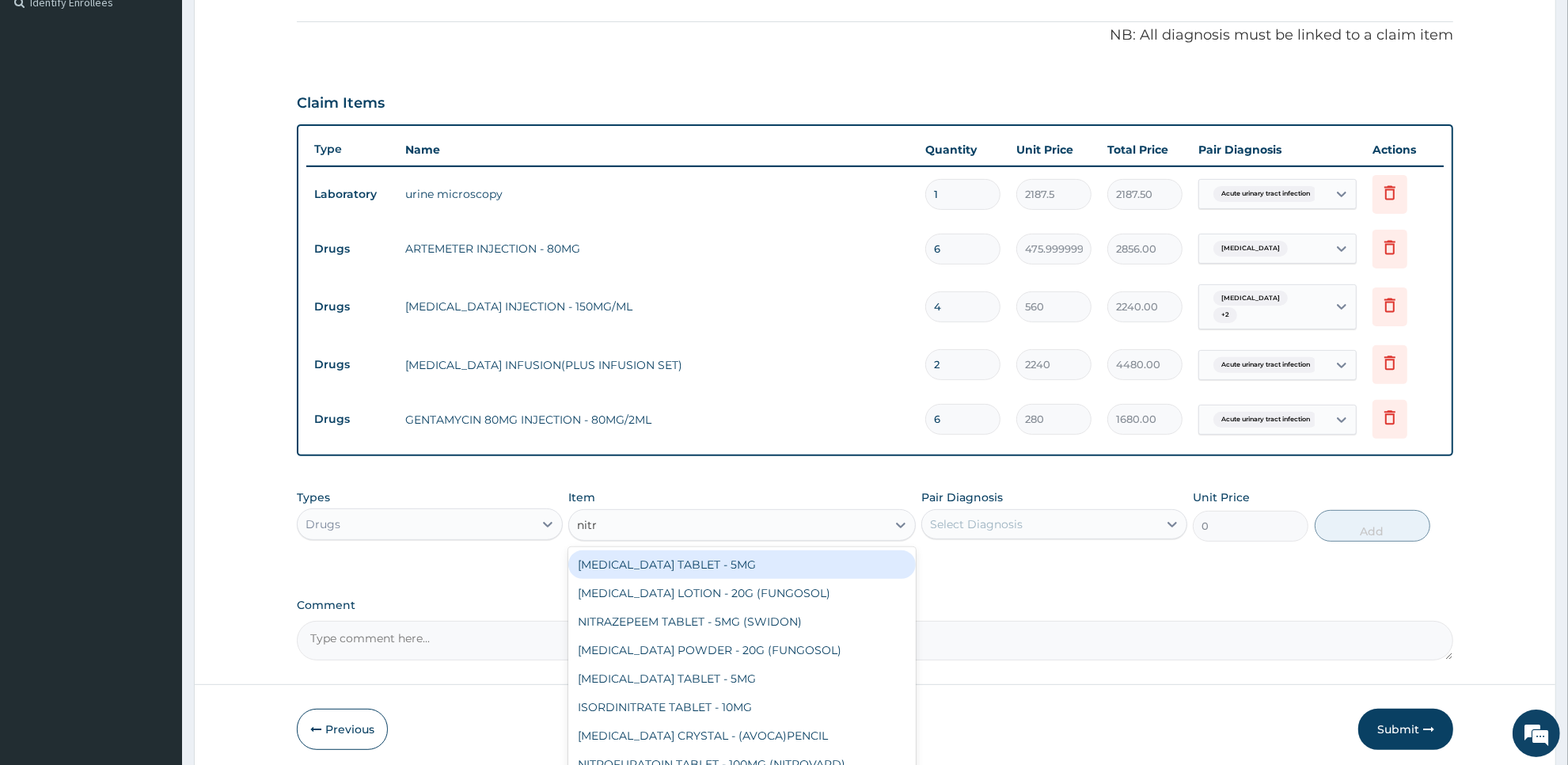
type input "nitro"
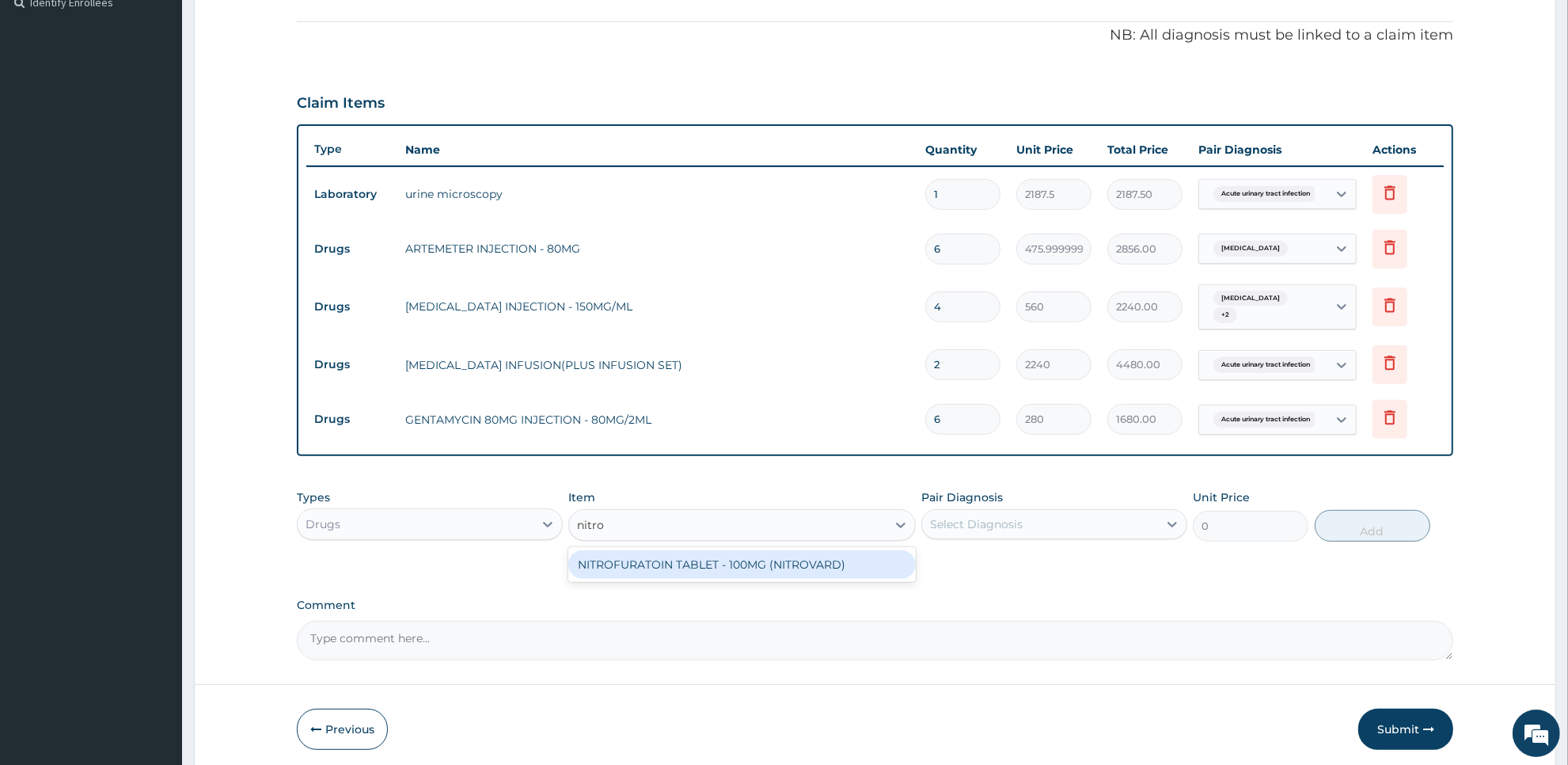
click at [736, 555] on div "NITROFURATOIN TABLET - 100MG (NITROVARD)" at bounding box center [741, 564] width 346 height 28
type input "53.199999999999996"
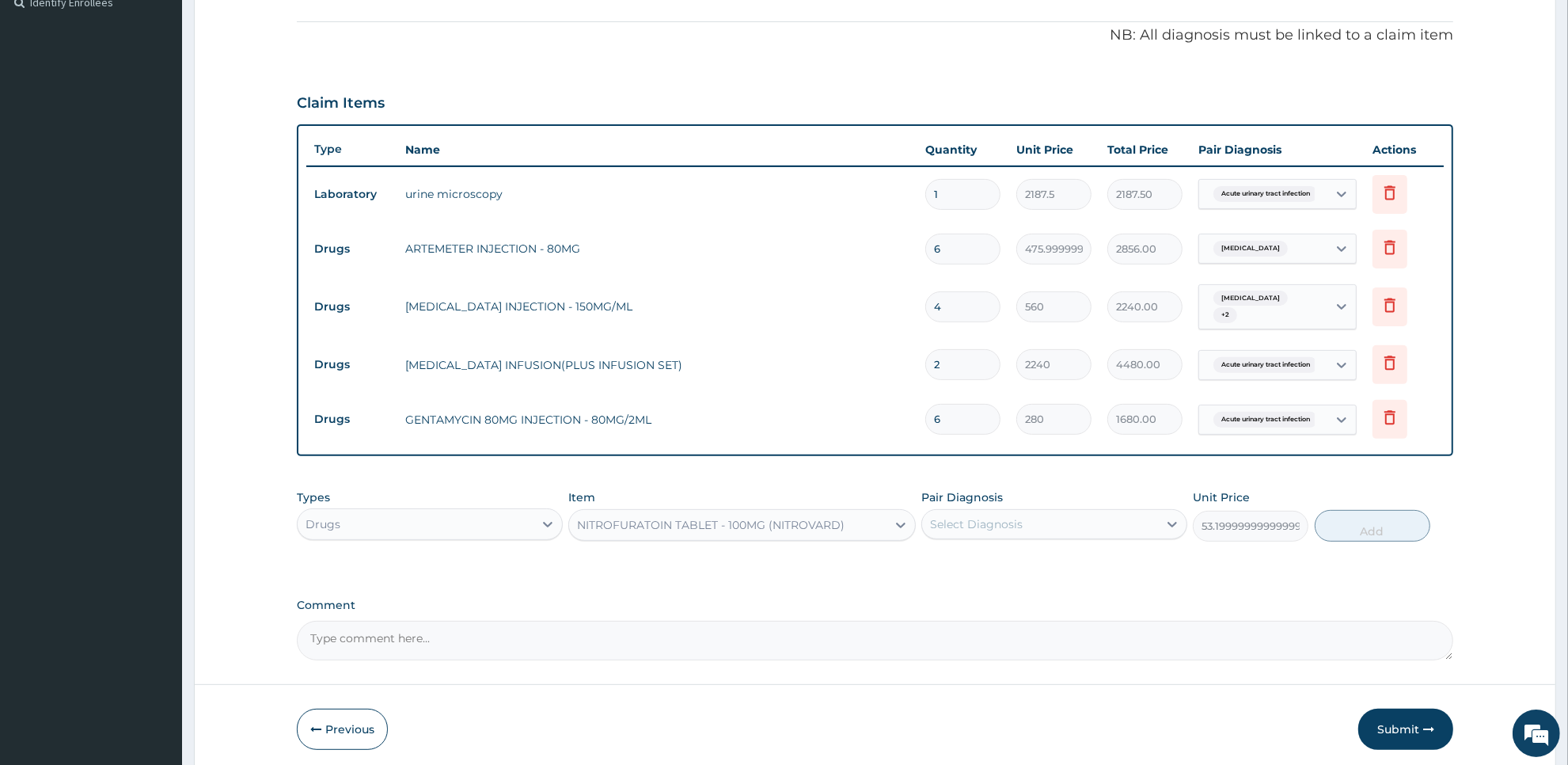
click at [994, 517] on div "Select Diagnosis" at bounding box center [976, 524] width 93 height 15
click at [993, 555] on label "Acute urinary tract infection" at bounding box center [1028, 563] width 161 height 15
checkbox input "true"
click at [1341, 523] on button "Add" at bounding box center [1372, 525] width 115 height 32
type input "0"
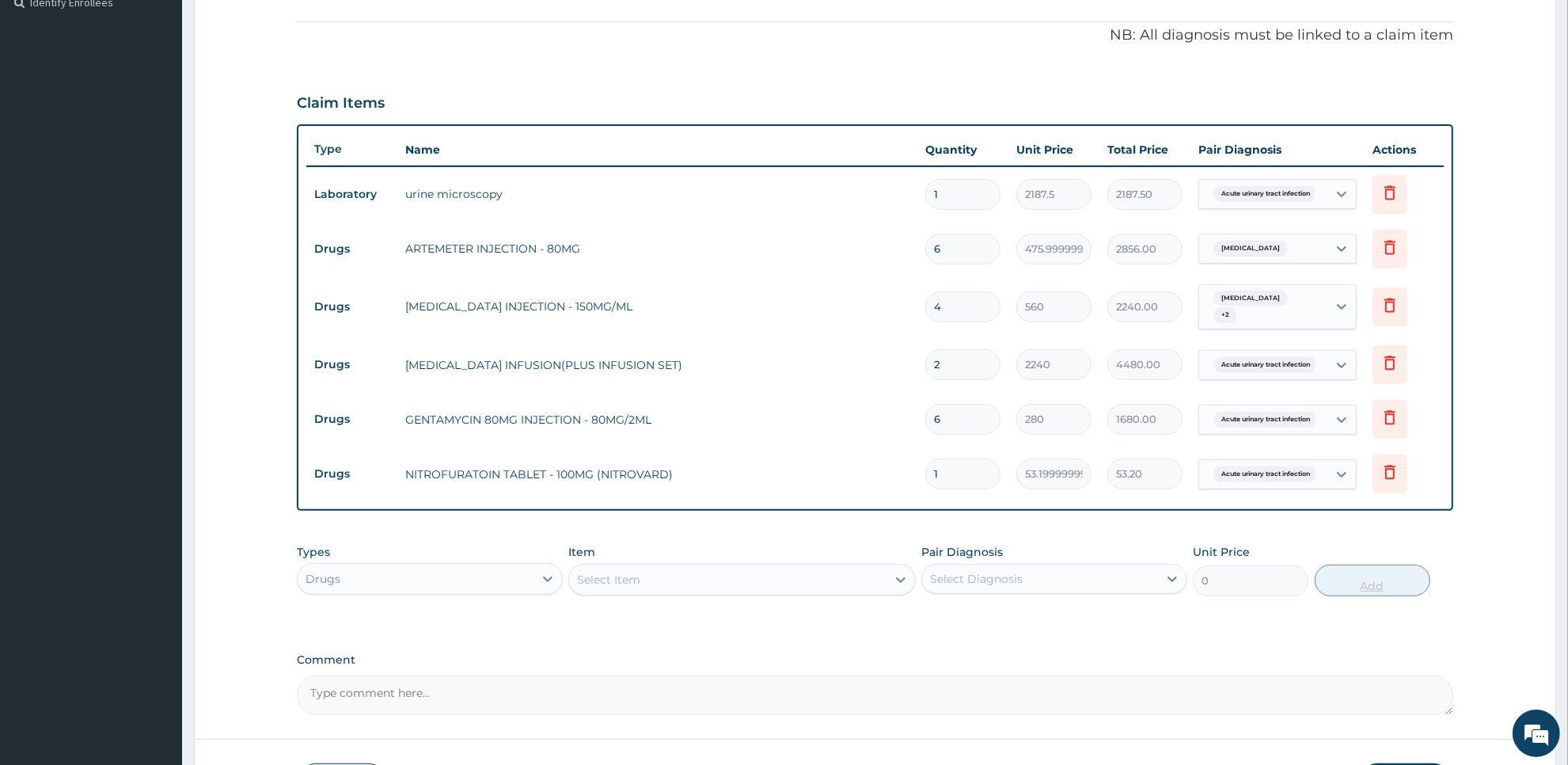
type input "10"
type input "532.00"
type input "10"
click at [821, 580] on div "Select Item" at bounding box center [727, 579] width 316 height 25
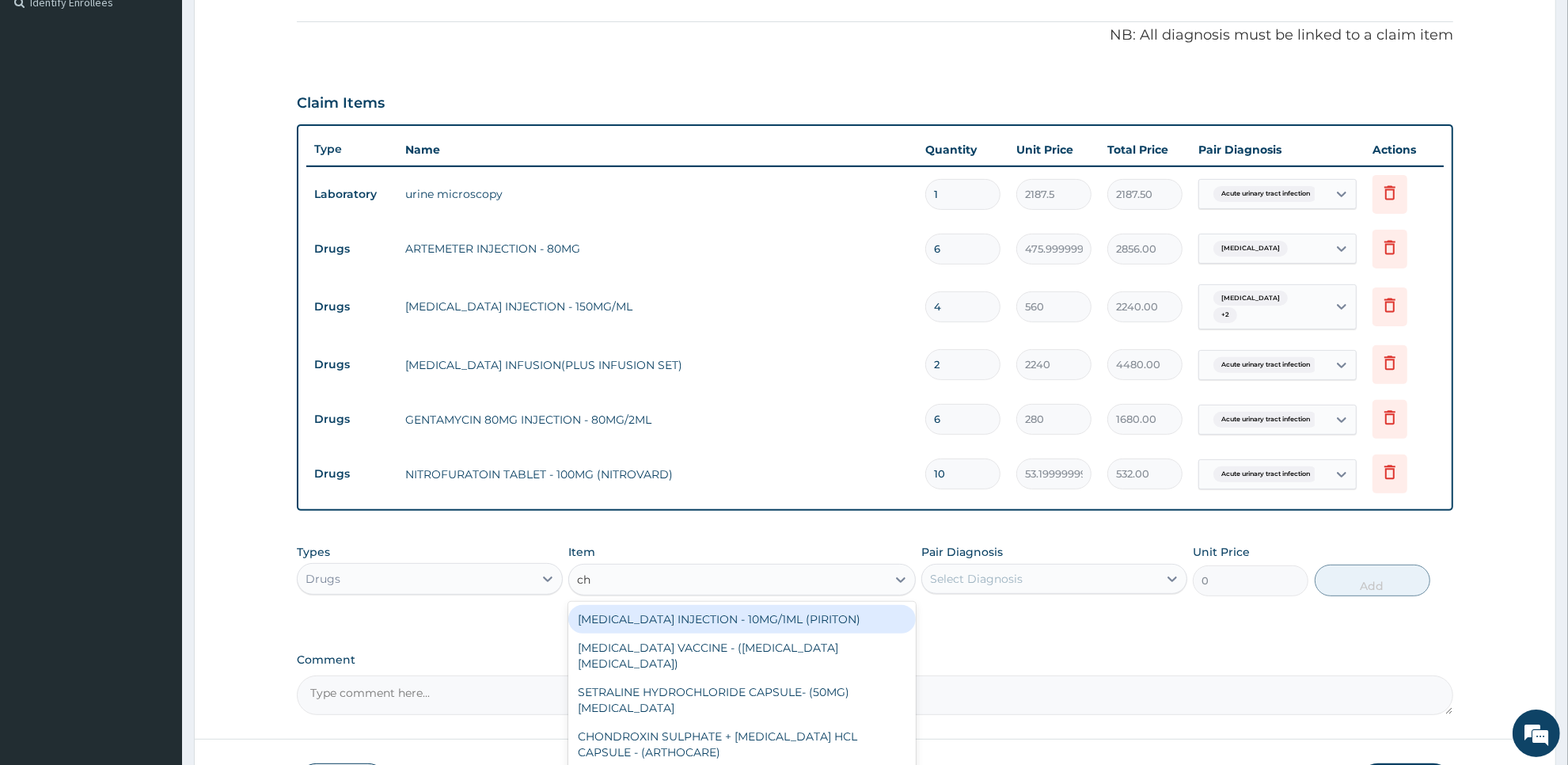
type input "chy"
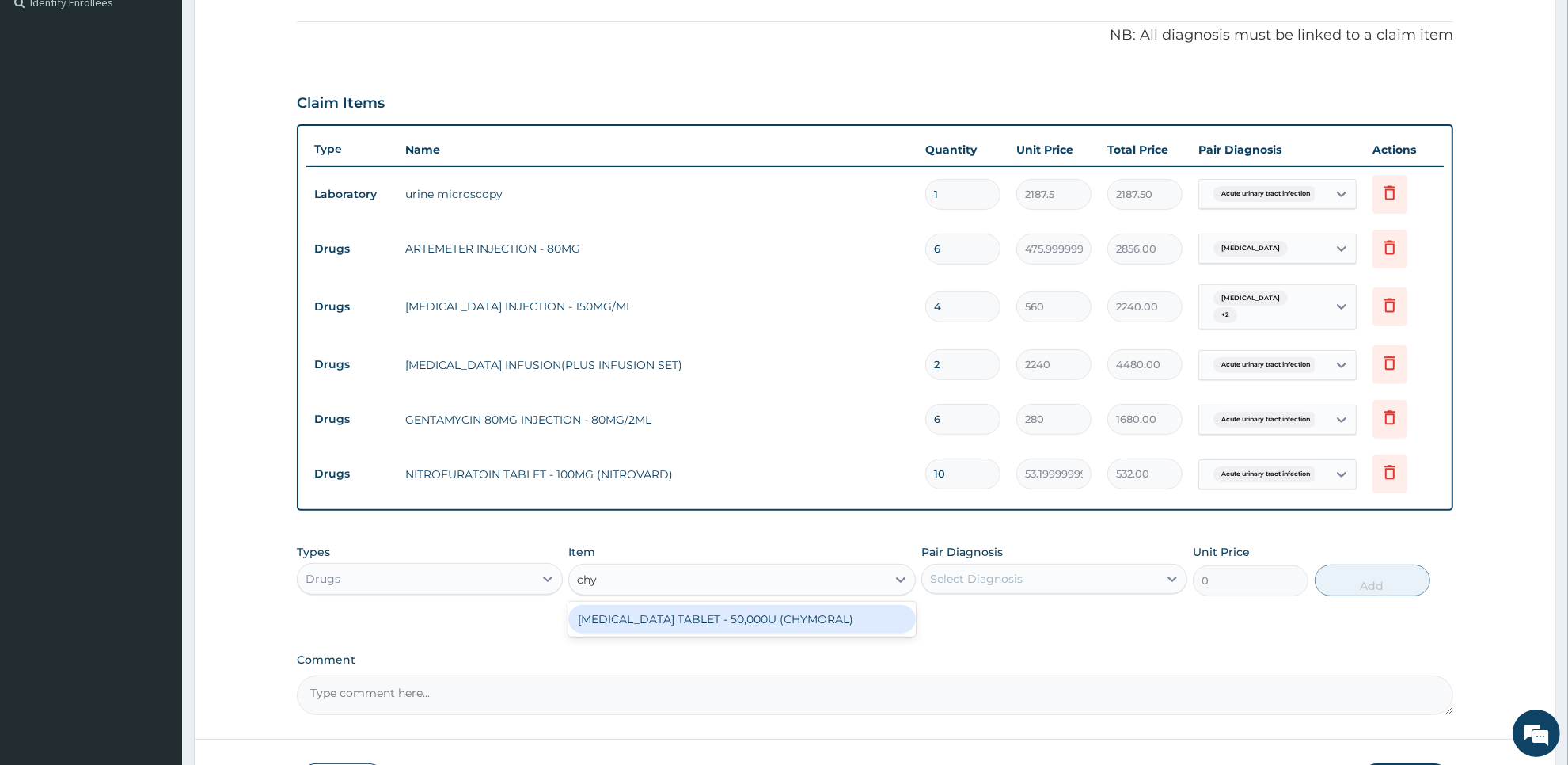
click at [821, 622] on div "[MEDICAL_DATA] TABLET - 50,000U (CHYMORAL)" at bounding box center [741, 619] width 346 height 28
type input "112"
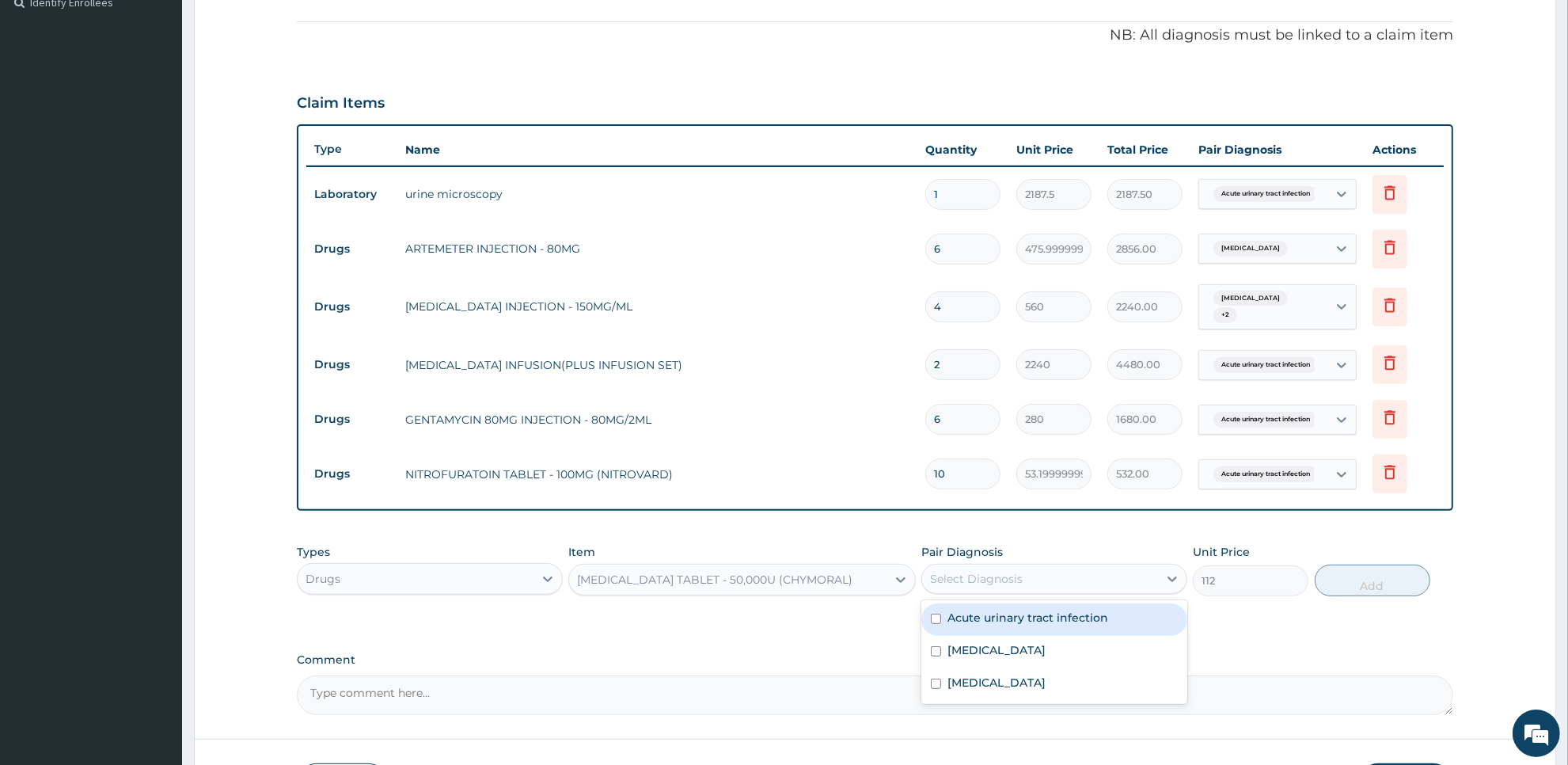
click at [1041, 567] on div "Select Diagnosis" at bounding box center [1040, 578] width 236 height 25
click at [1037, 609] on label "Acute urinary tract infection" at bounding box center [1028, 617] width 161 height 15
checkbox input "true"
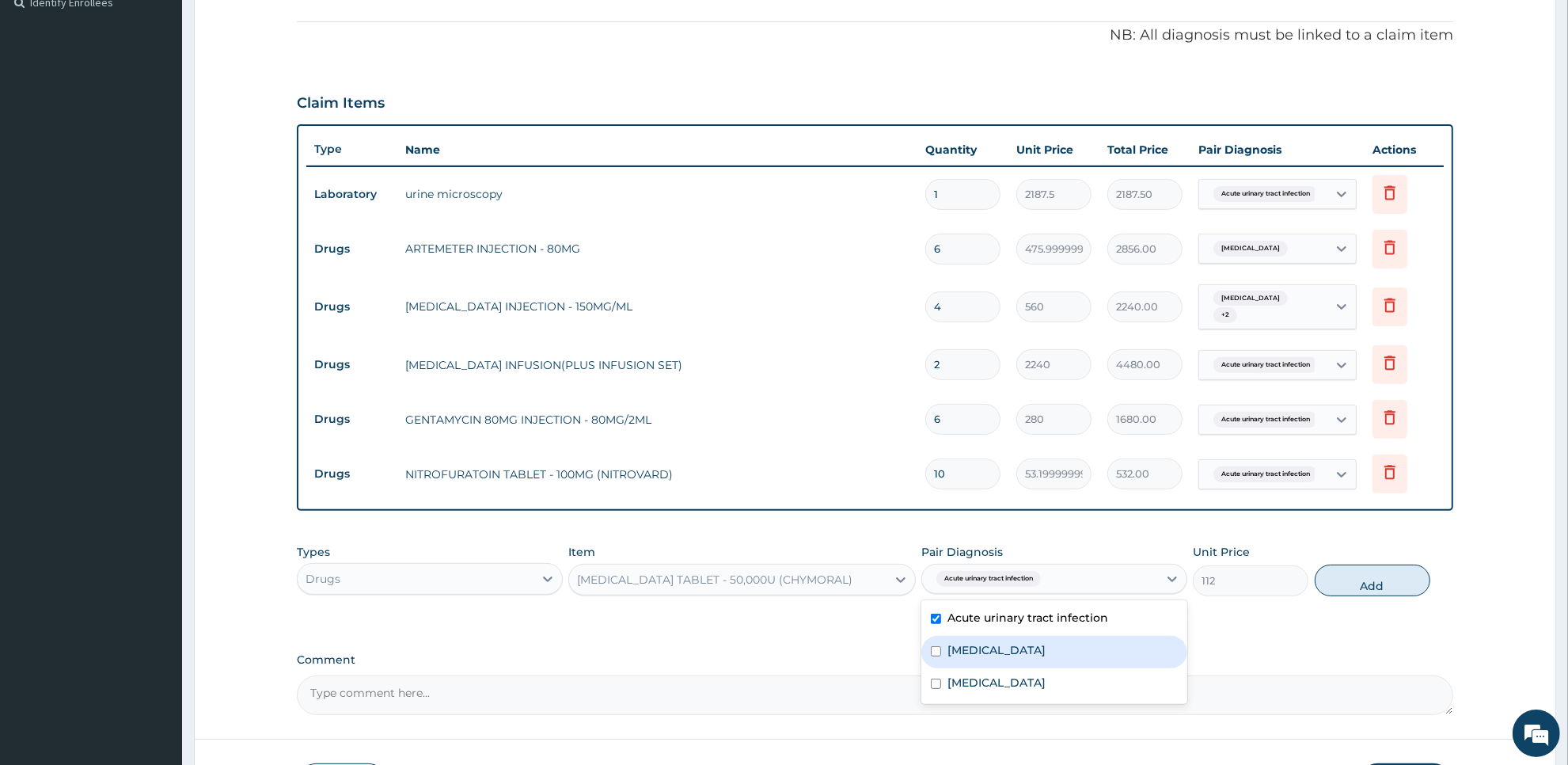
click at [1037, 636] on div "[MEDICAL_DATA]" at bounding box center [1054, 652] width 266 height 33
click at [1037, 654] on div "[MEDICAL_DATA]" at bounding box center [1054, 652] width 266 height 33
checkbox input "true"
click at [1295, 572] on div "Types Drugs Item CHYMOTRYPSIN TABLET - 50,000U (CHYMORAL) Pair Diagnosis option…" at bounding box center [875, 570] width 1156 height 68
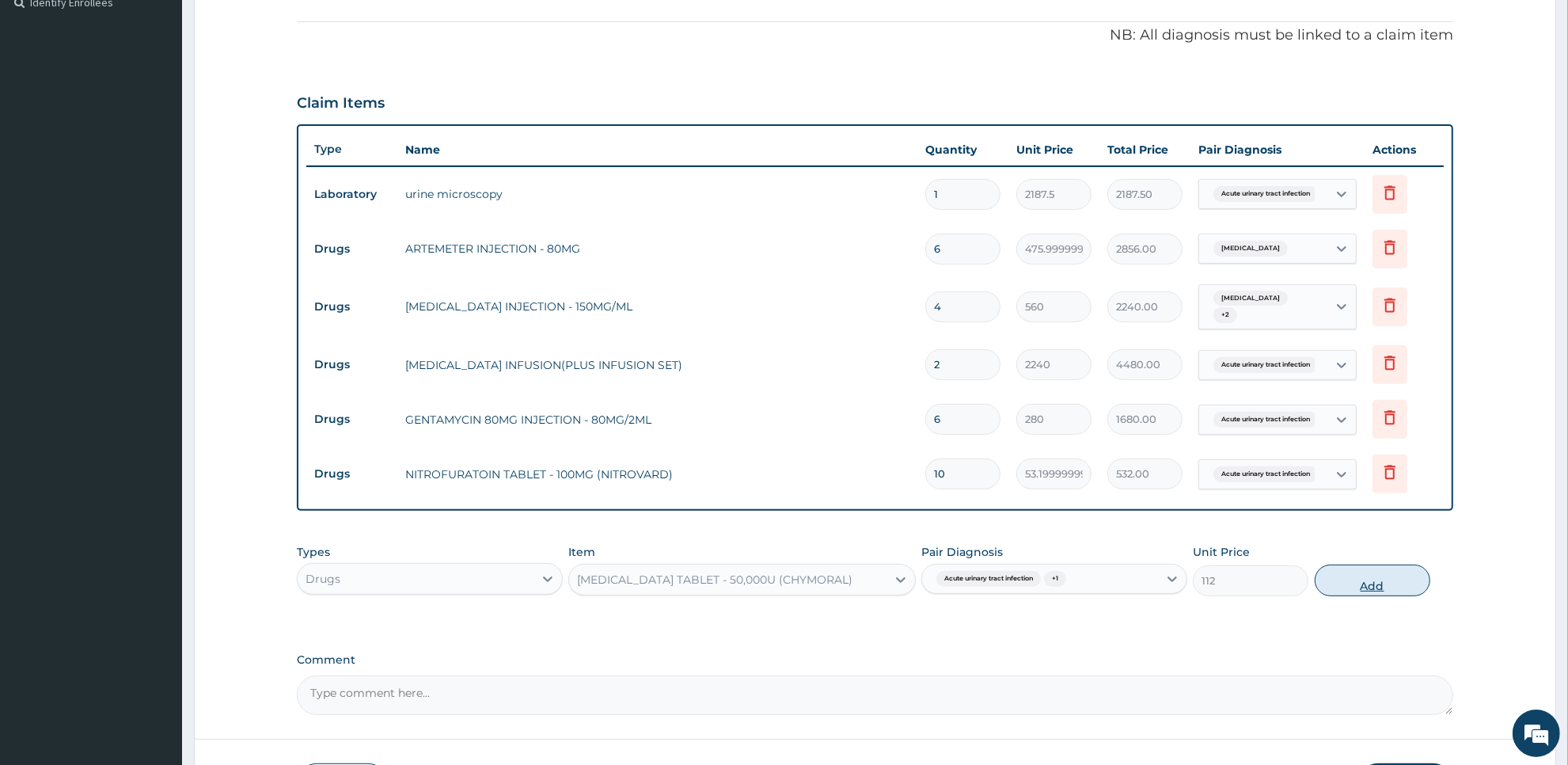
click at [1374, 572] on button "Add" at bounding box center [1372, 580] width 115 height 32
type input "0"
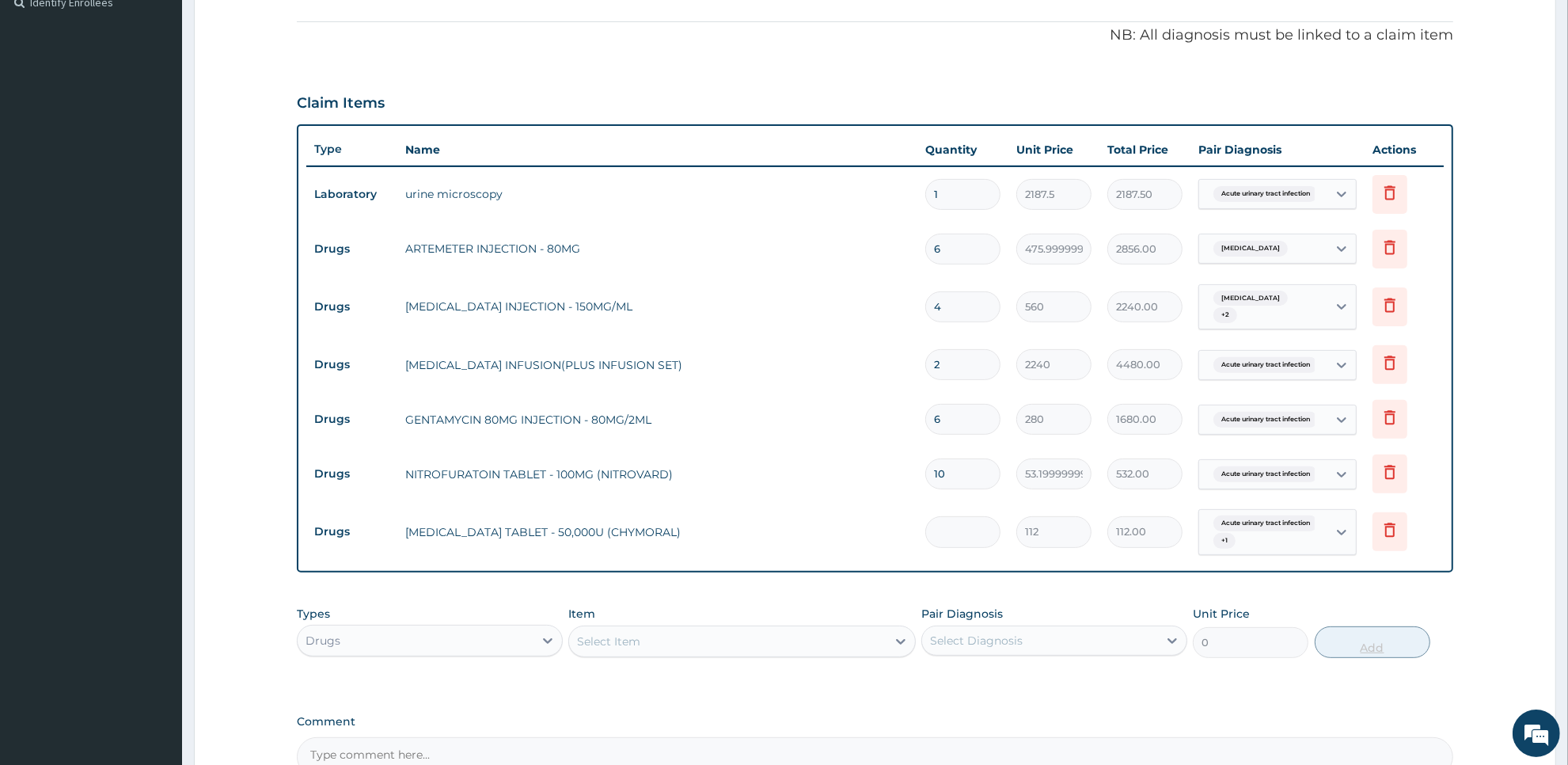
type input "0.00"
type input "3"
type input "336.00"
type input "30"
type input "3360.00"
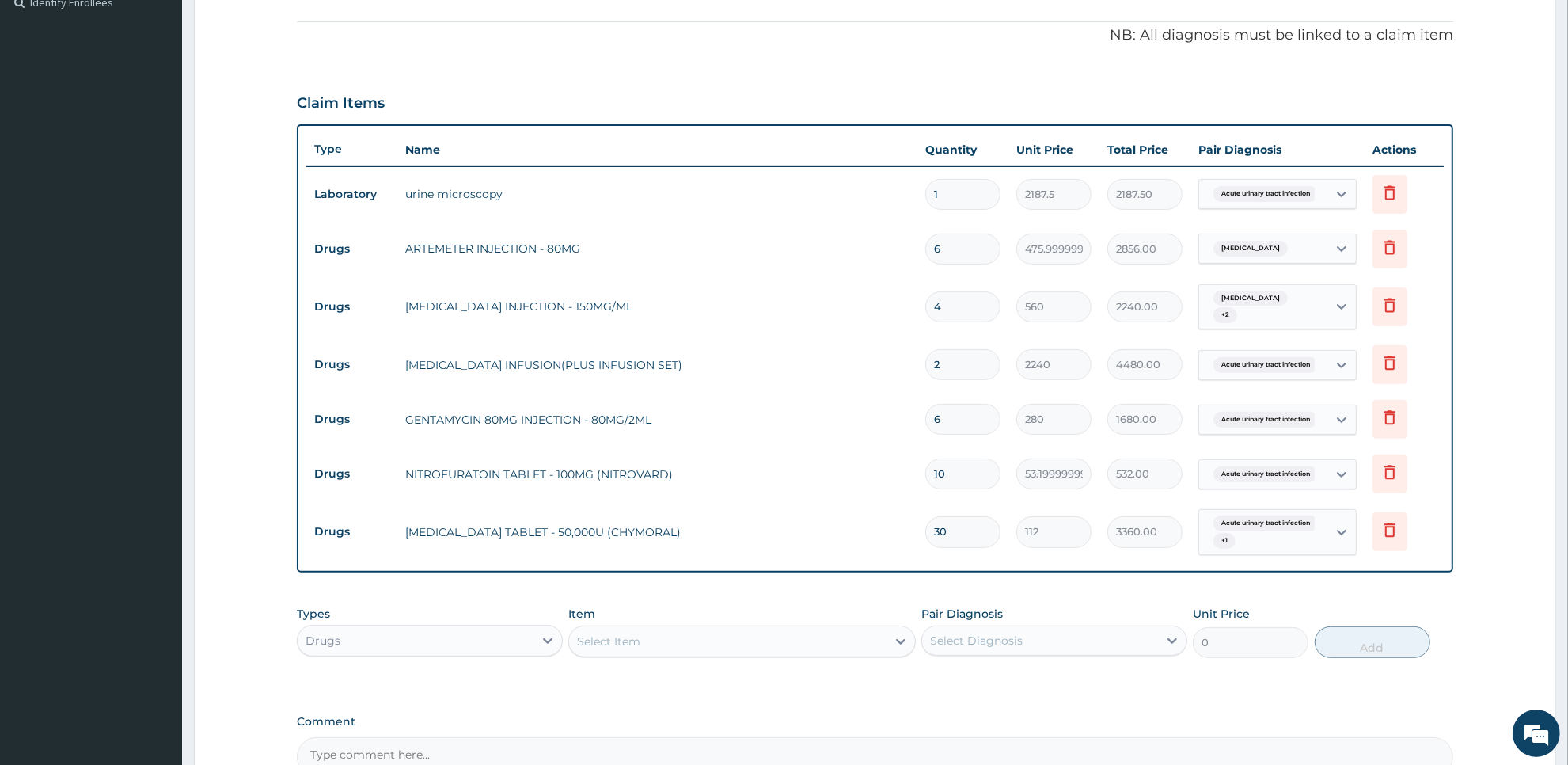
type input "30"
click at [808, 636] on div "Select Item" at bounding box center [727, 640] width 316 height 25
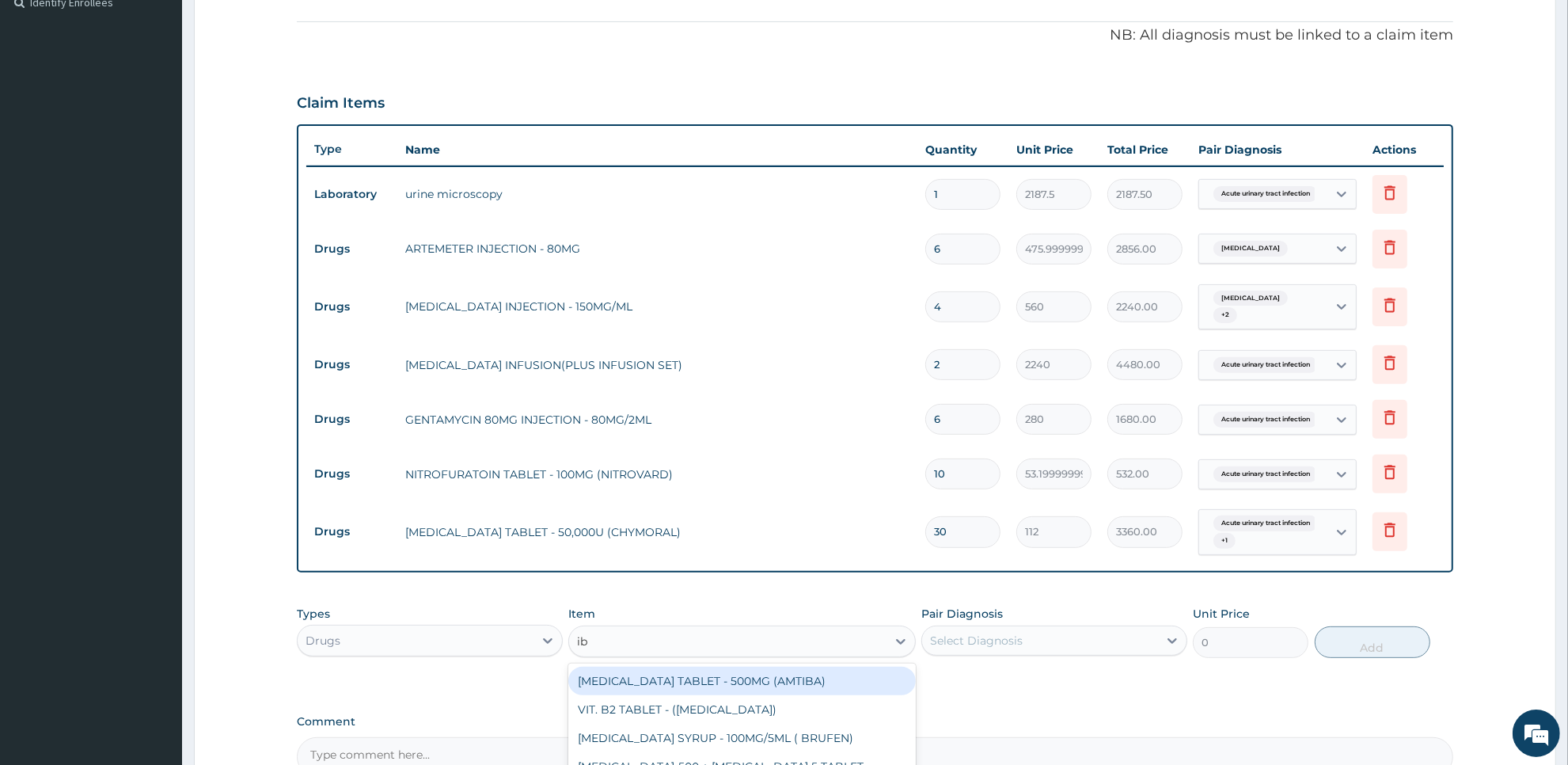
type input "ibu"
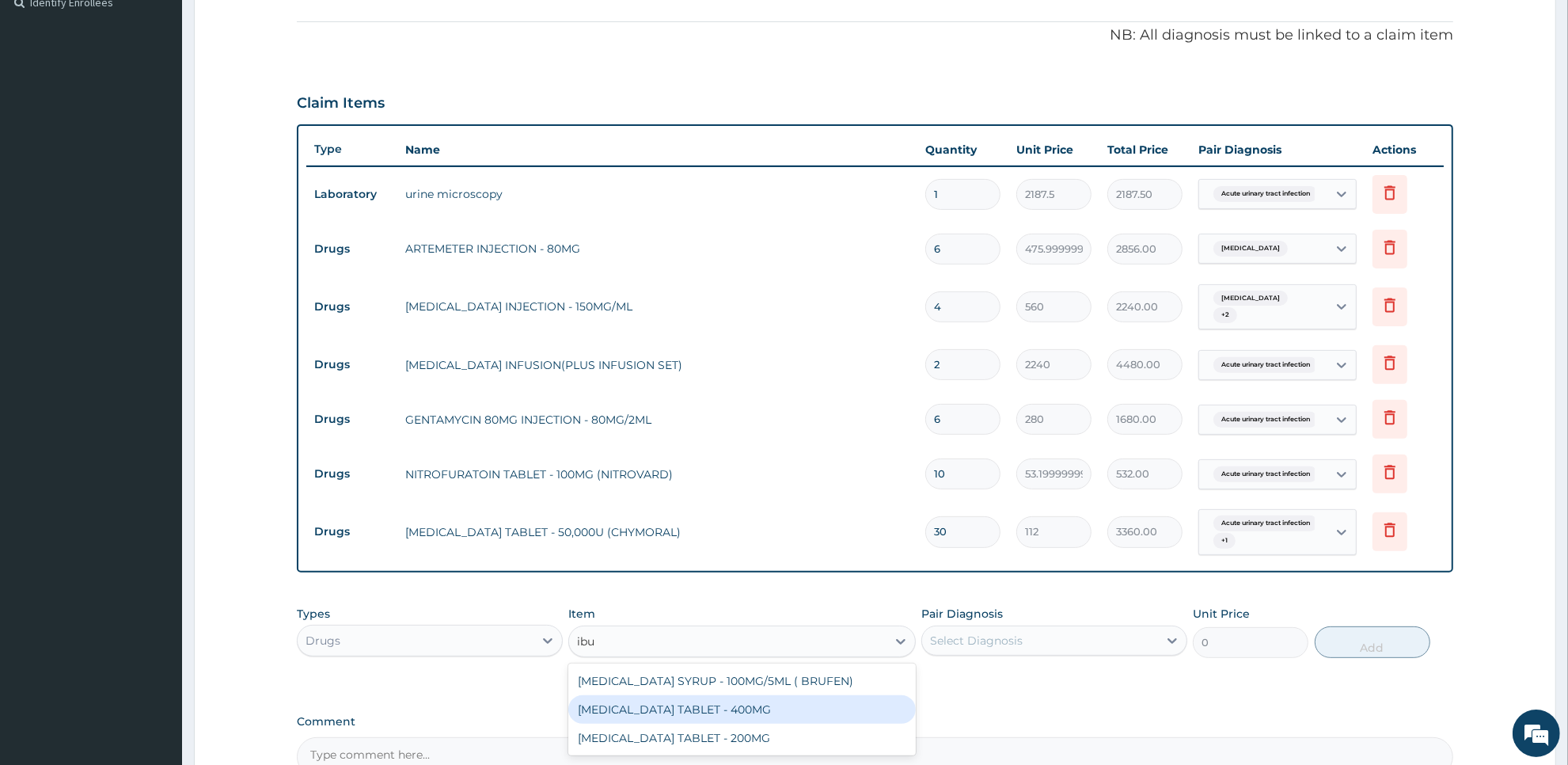
click at [808, 698] on div "[MEDICAL_DATA] TABLET - 400MG" at bounding box center [741, 709] width 346 height 28
type input "560"
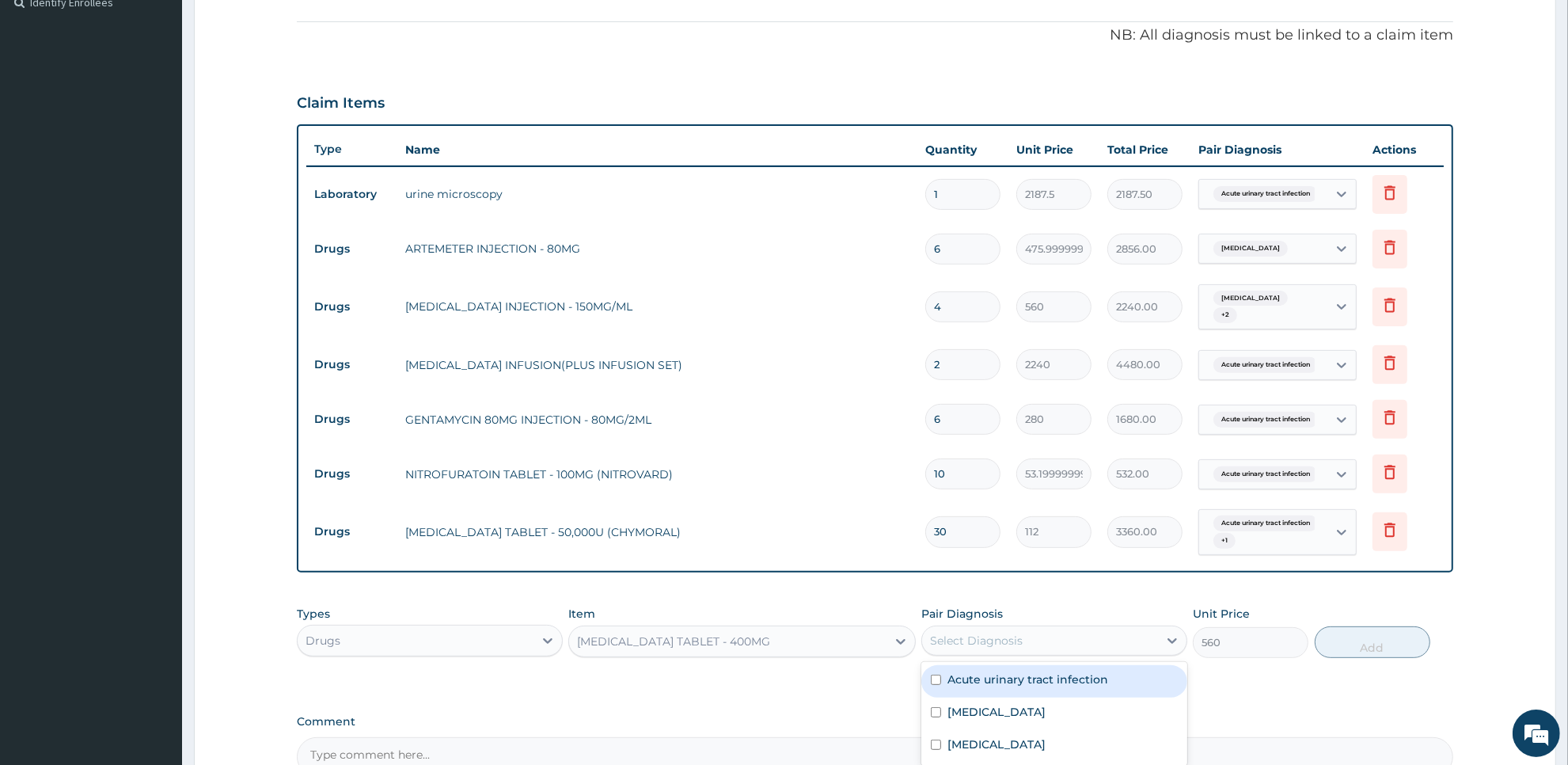
click at [1003, 627] on div "Select Diagnosis" at bounding box center [1040, 640] width 236 height 25
click at [1010, 671] on label "Acute urinary tract infection" at bounding box center [1028, 679] width 161 height 15
checkbox input "true"
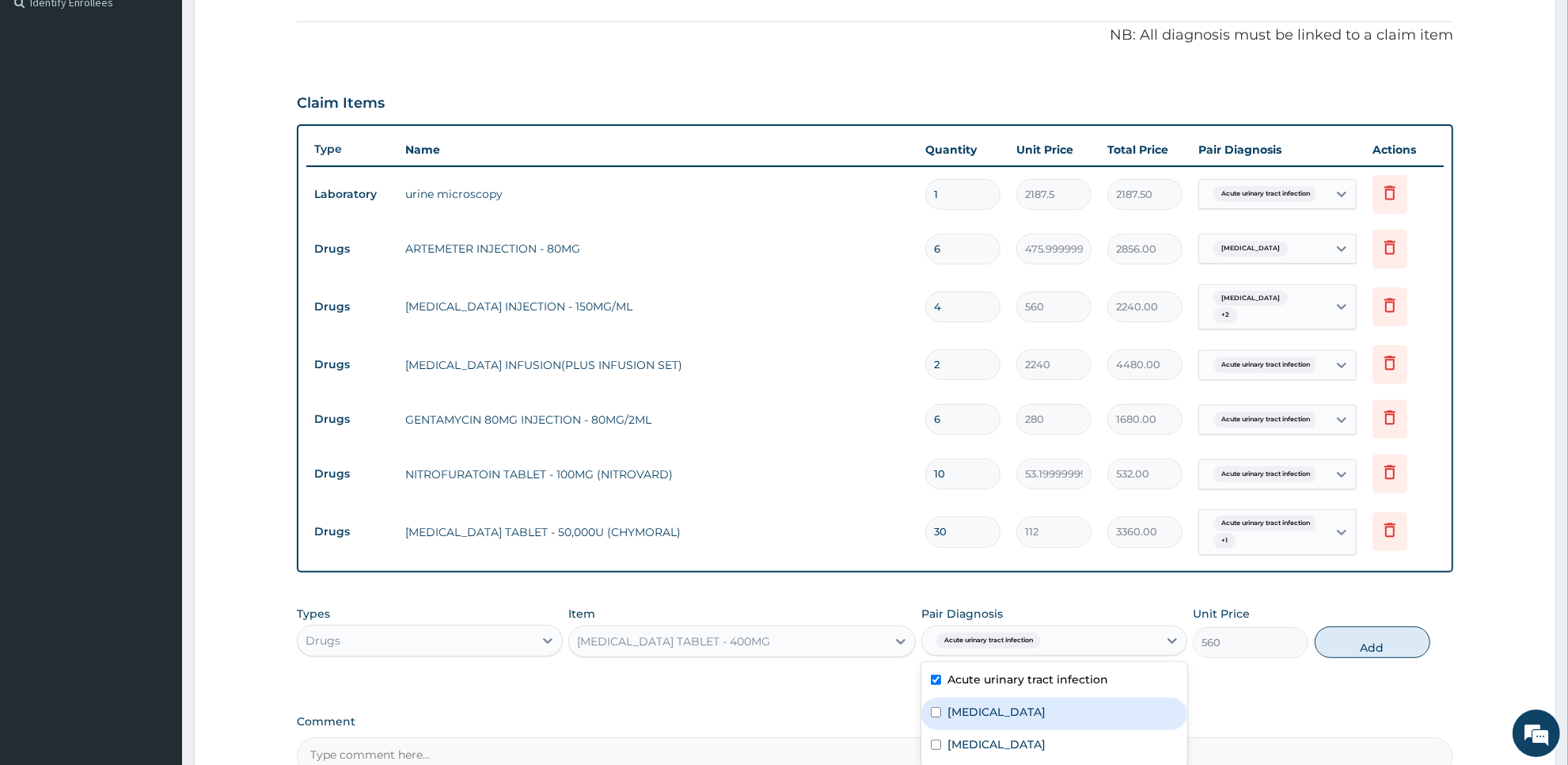
click at [1007, 701] on div "[MEDICAL_DATA]" at bounding box center [1054, 714] width 266 height 33
checkbox input "true"
click at [1007, 731] on div "[MEDICAL_DATA]" at bounding box center [1054, 746] width 266 height 33
checkbox input "true"
click at [1377, 632] on button "Add" at bounding box center [1372, 642] width 115 height 32
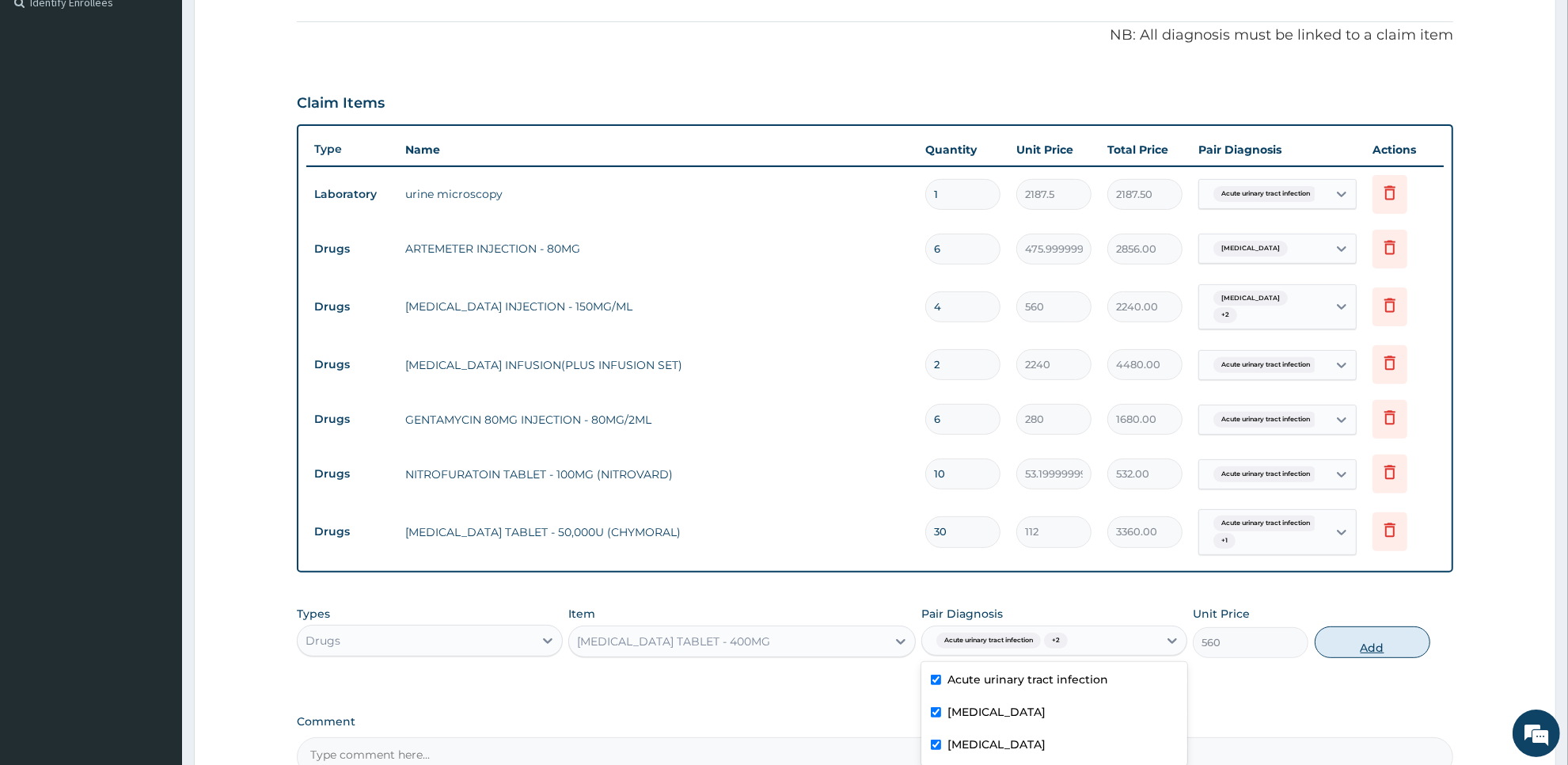
type input "0"
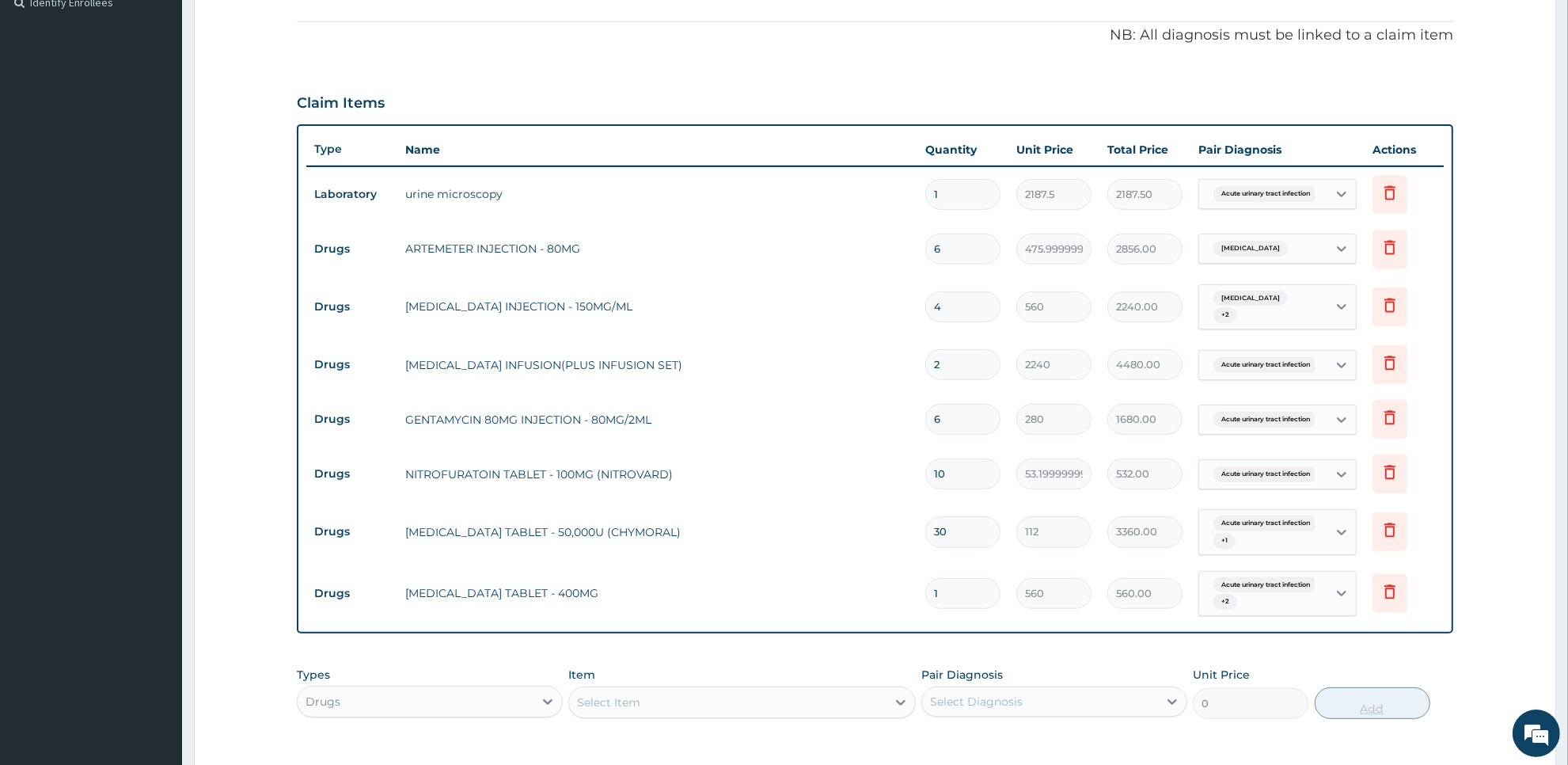
type input "0.00"
type input "2"
type input "1120.00"
type input "20"
type input "11200.00"
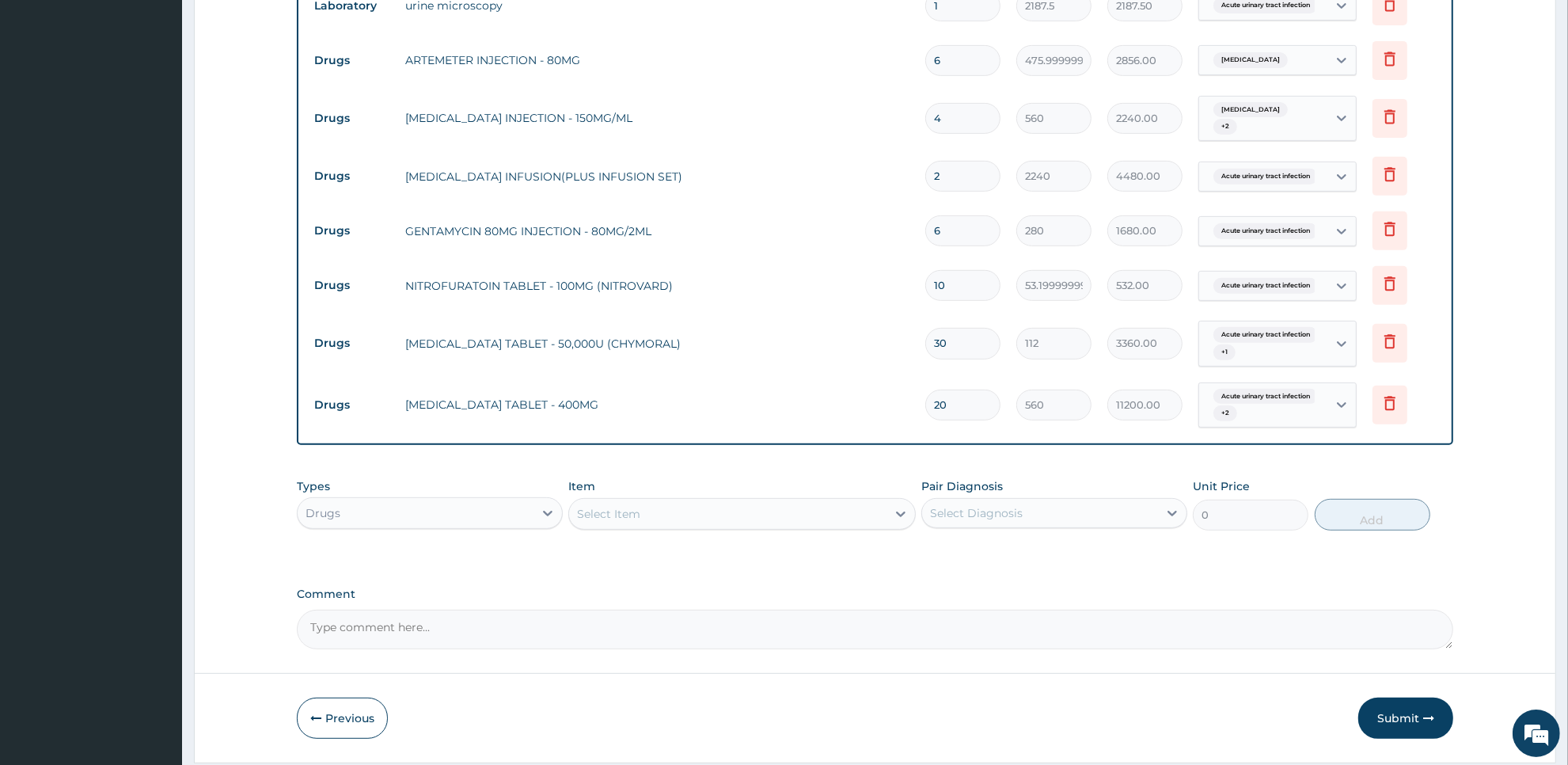
scroll to position [682, 0]
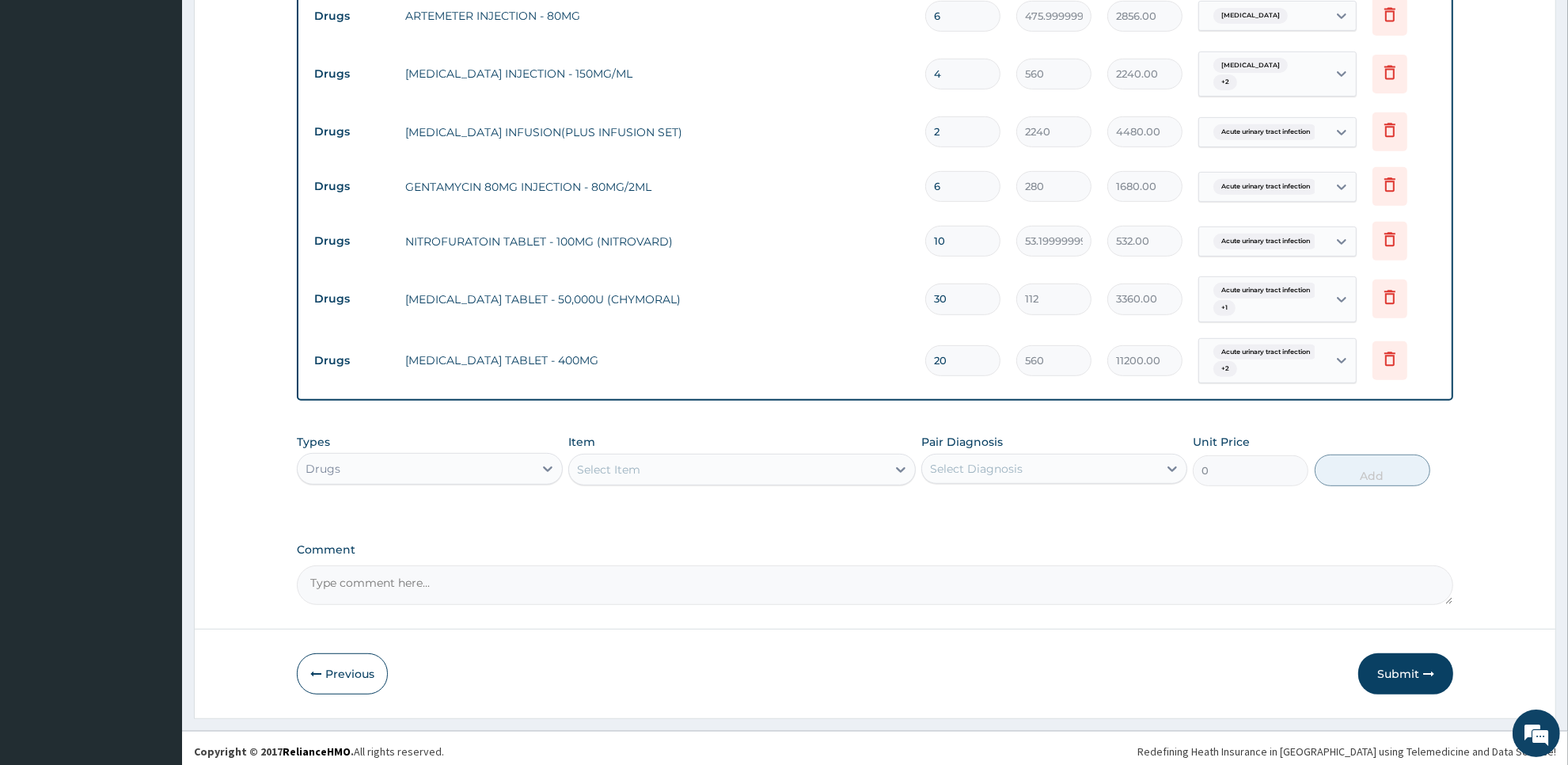
type input "20"
click at [817, 467] on div "Select Item" at bounding box center [727, 469] width 316 height 25
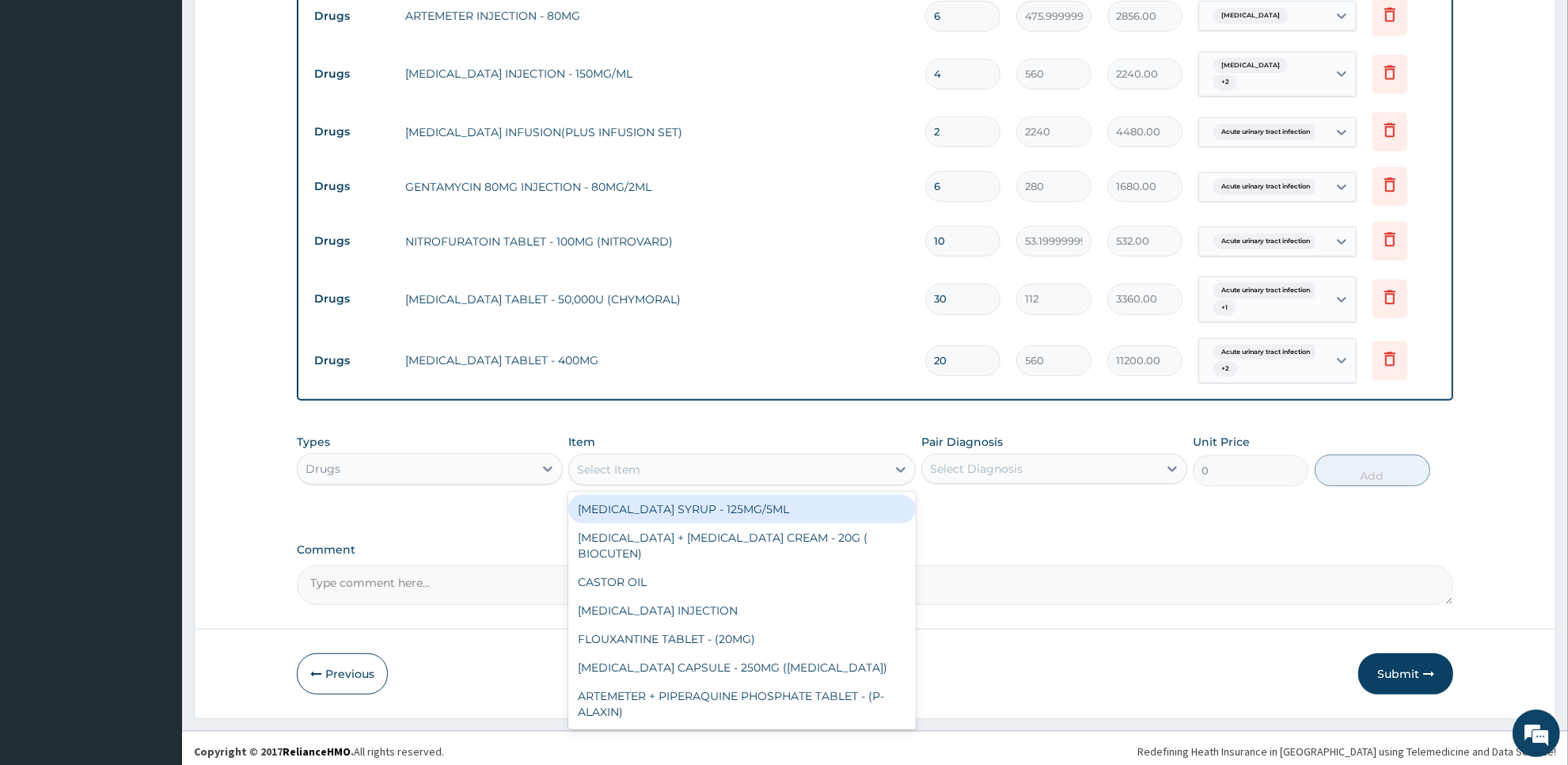
type input "f"
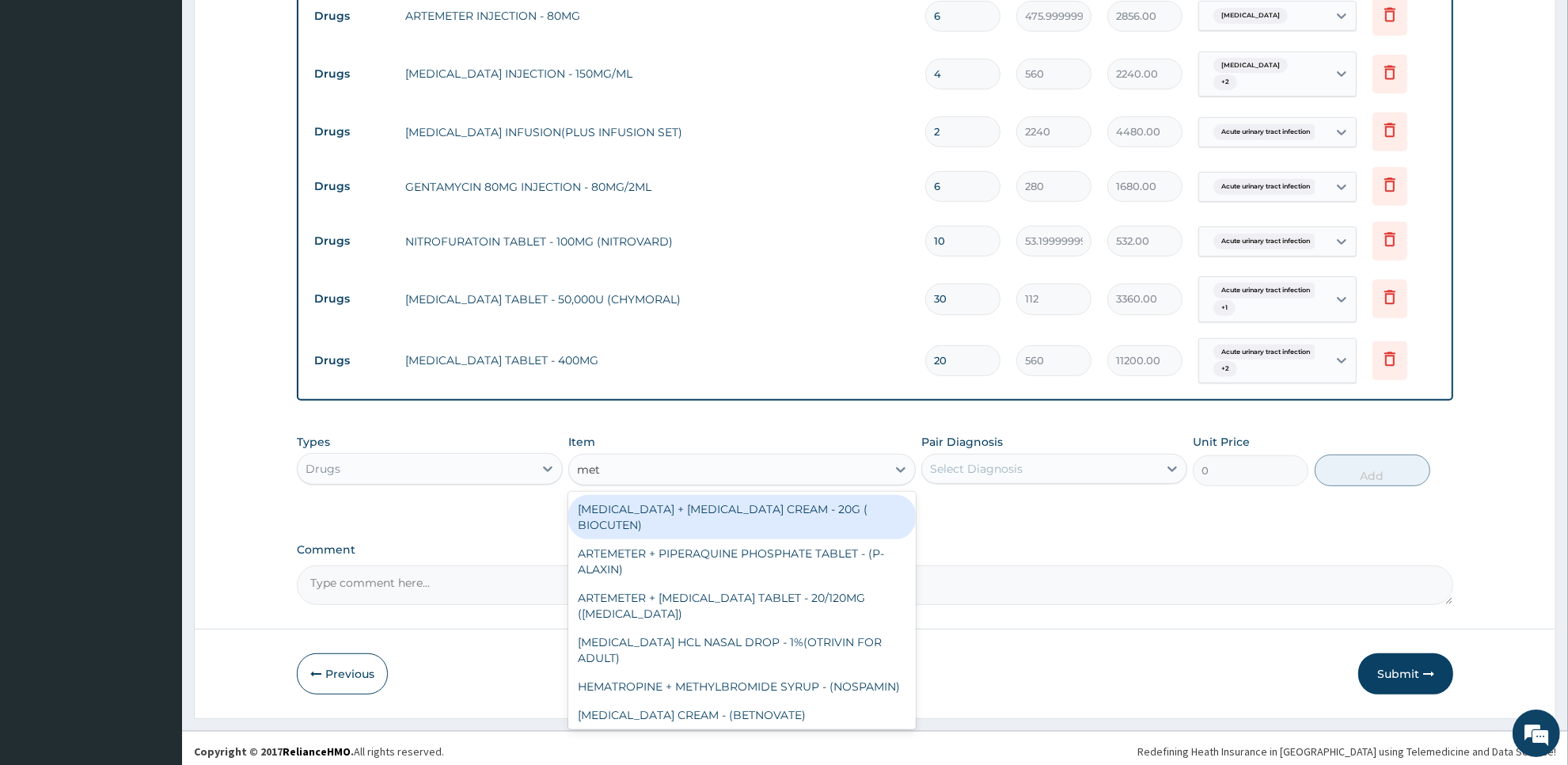
type input "metr"
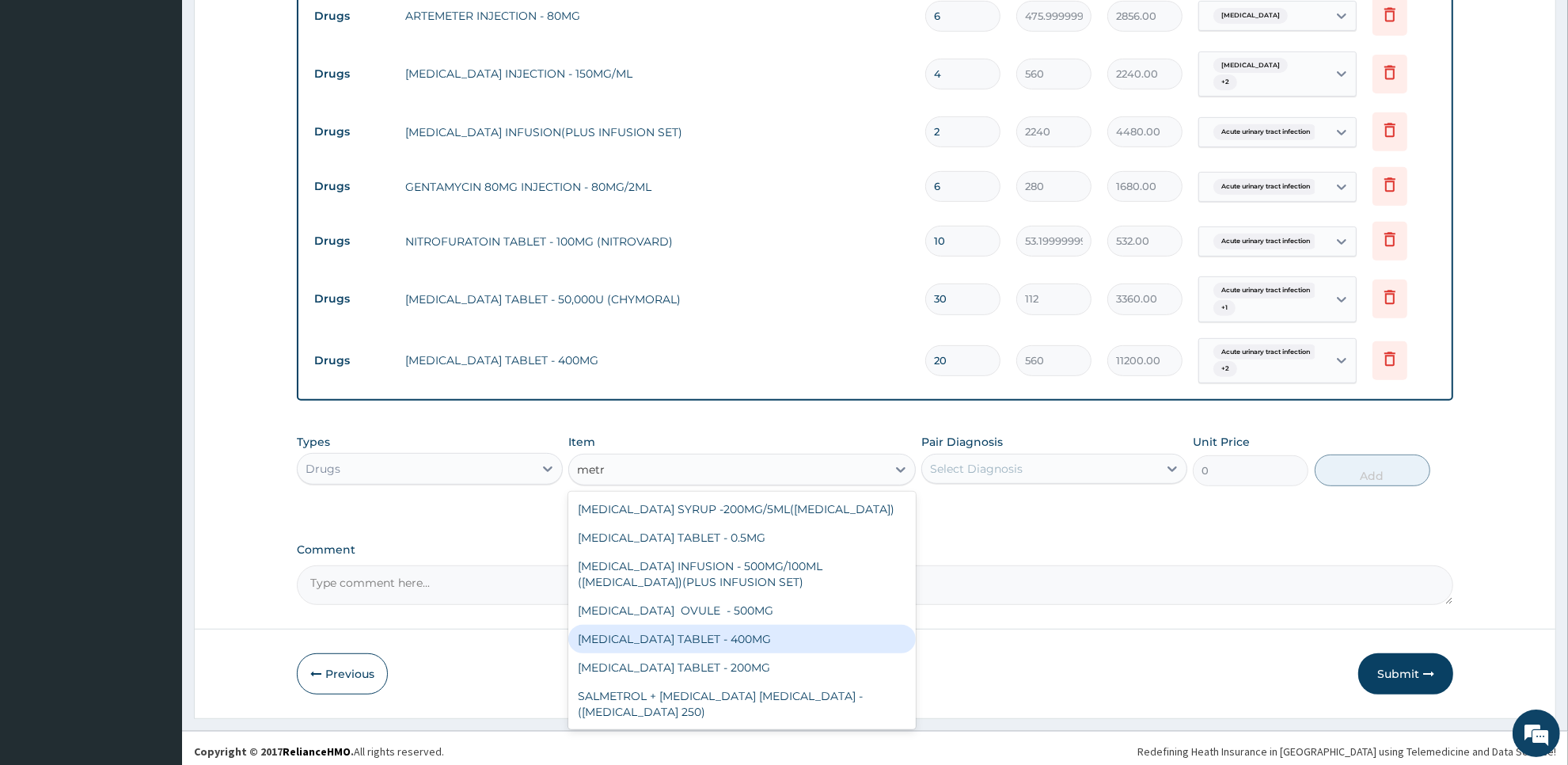
click at [821, 625] on div "[MEDICAL_DATA] TABLET - 400MG" at bounding box center [741, 639] width 346 height 28
type input "84"
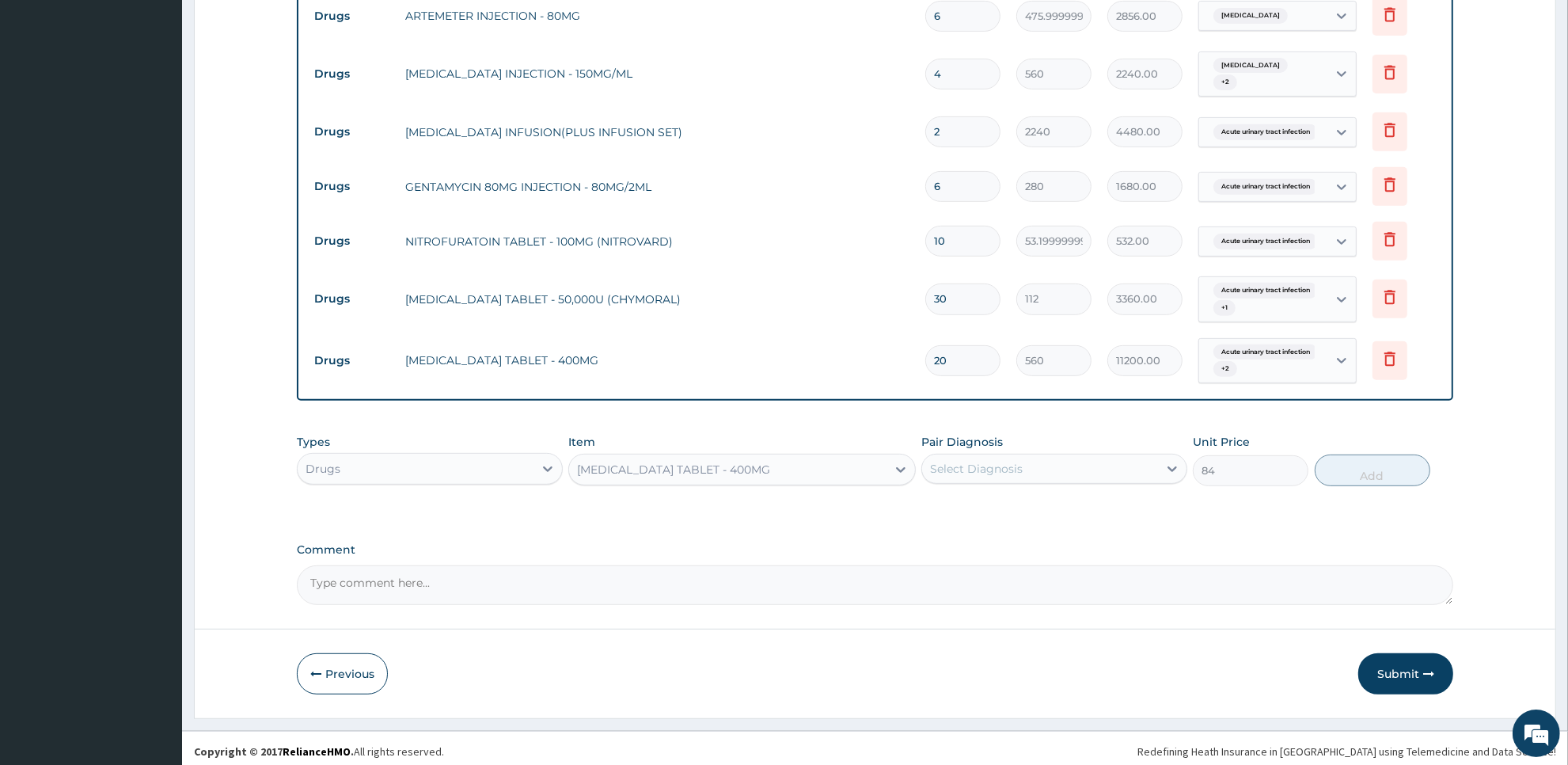
click at [1069, 462] on div "Select Diagnosis" at bounding box center [1040, 468] width 236 height 25
click at [1065, 499] on label "Acute urinary tract infection" at bounding box center [1028, 507] width 161 height 15
checkbox input "true"
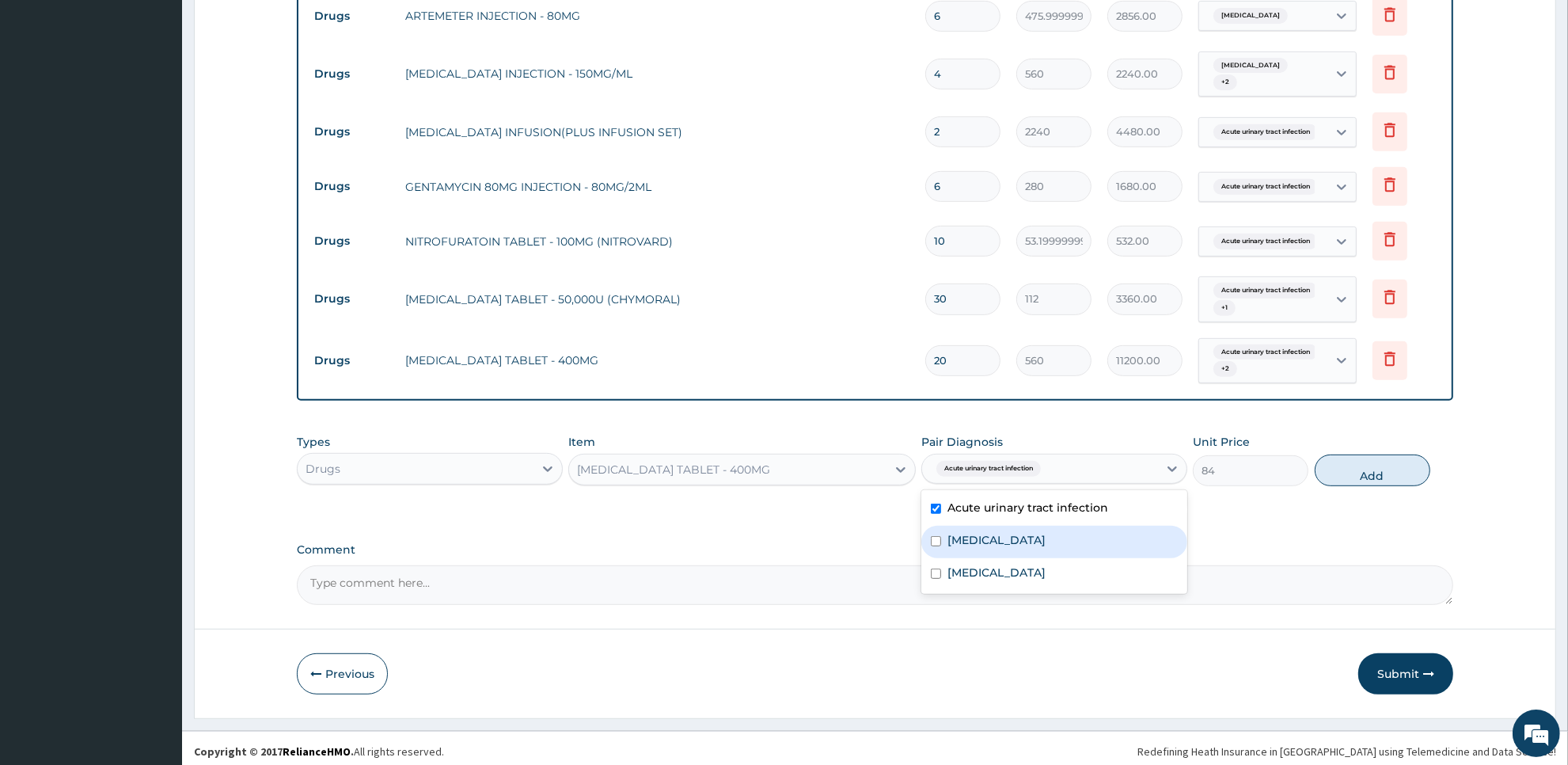
click at [1061, 526] on div "[MEDICAL_DATA]" at bounding box center [1054, 542] width 266 height 33
checkbox input "true"
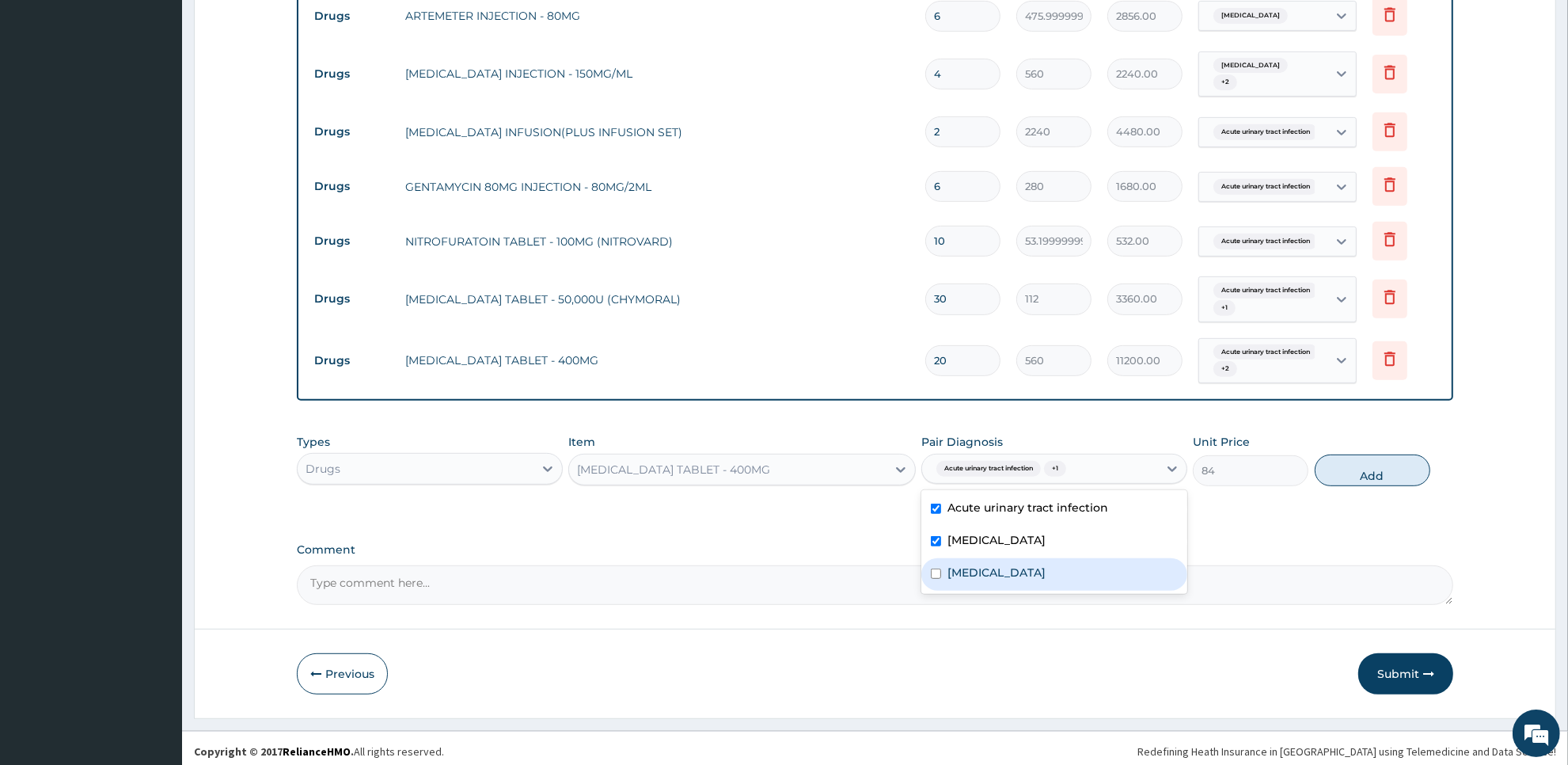
click at [1062, 560] on div "[MEDICAL_DATA]" at bounding box center [1054, 574] width 266 height 33
checkbox input "true"
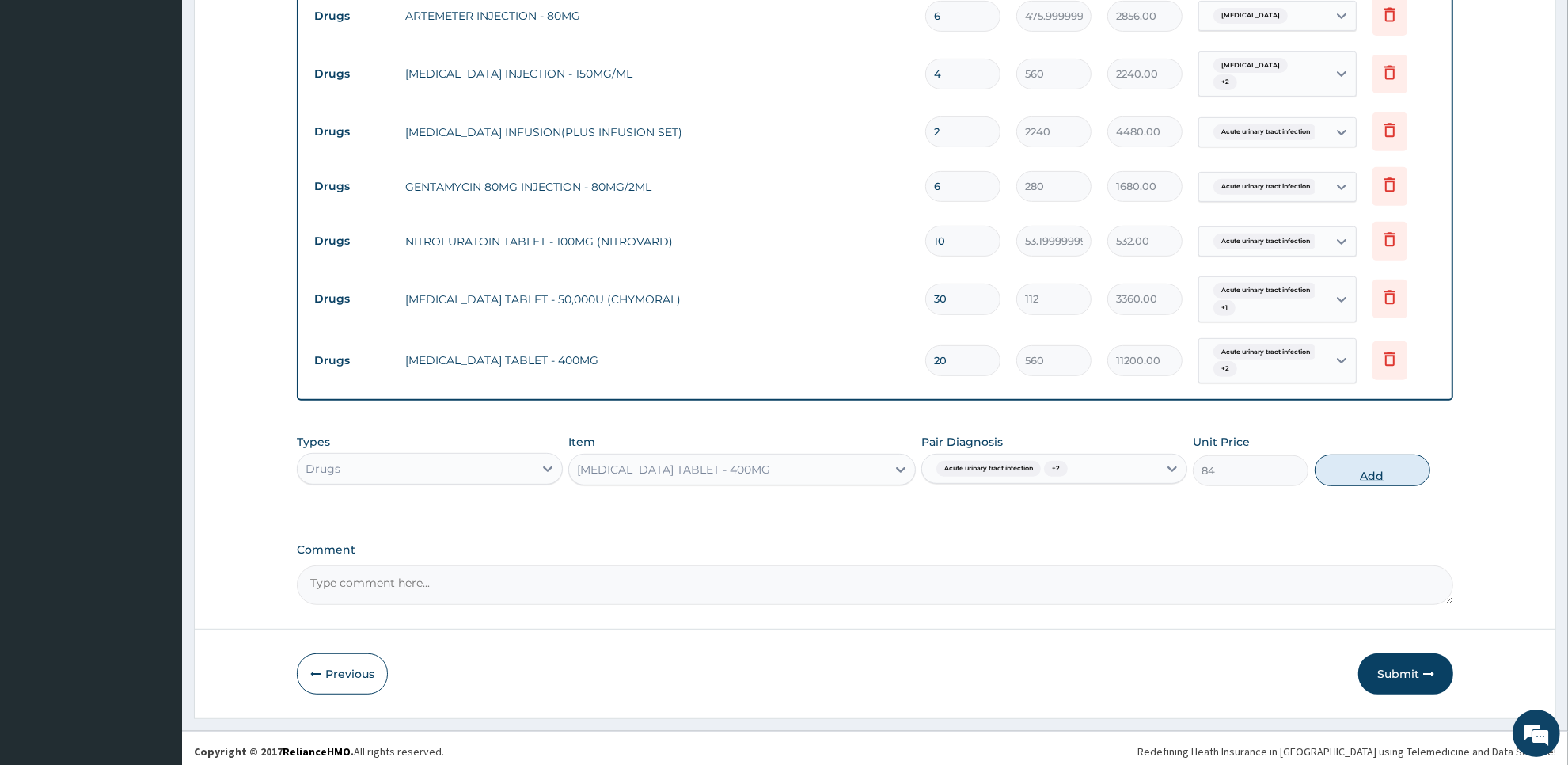
click at [1382, 460] on button "Add" at bounding box center [1372, 470] width 115 height 32
type input "0"
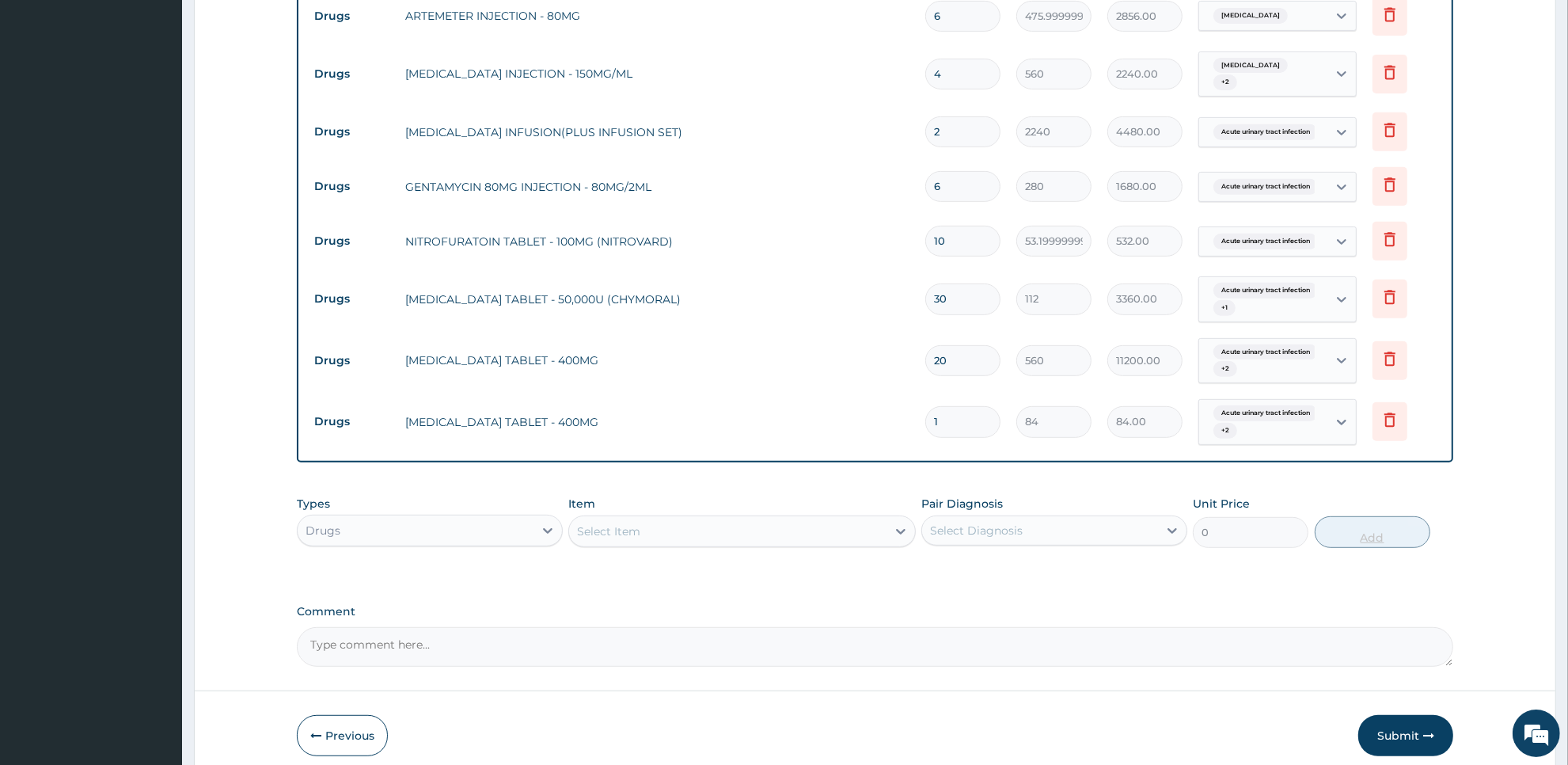
type input "15"
type input "1260.00"
type input "15"
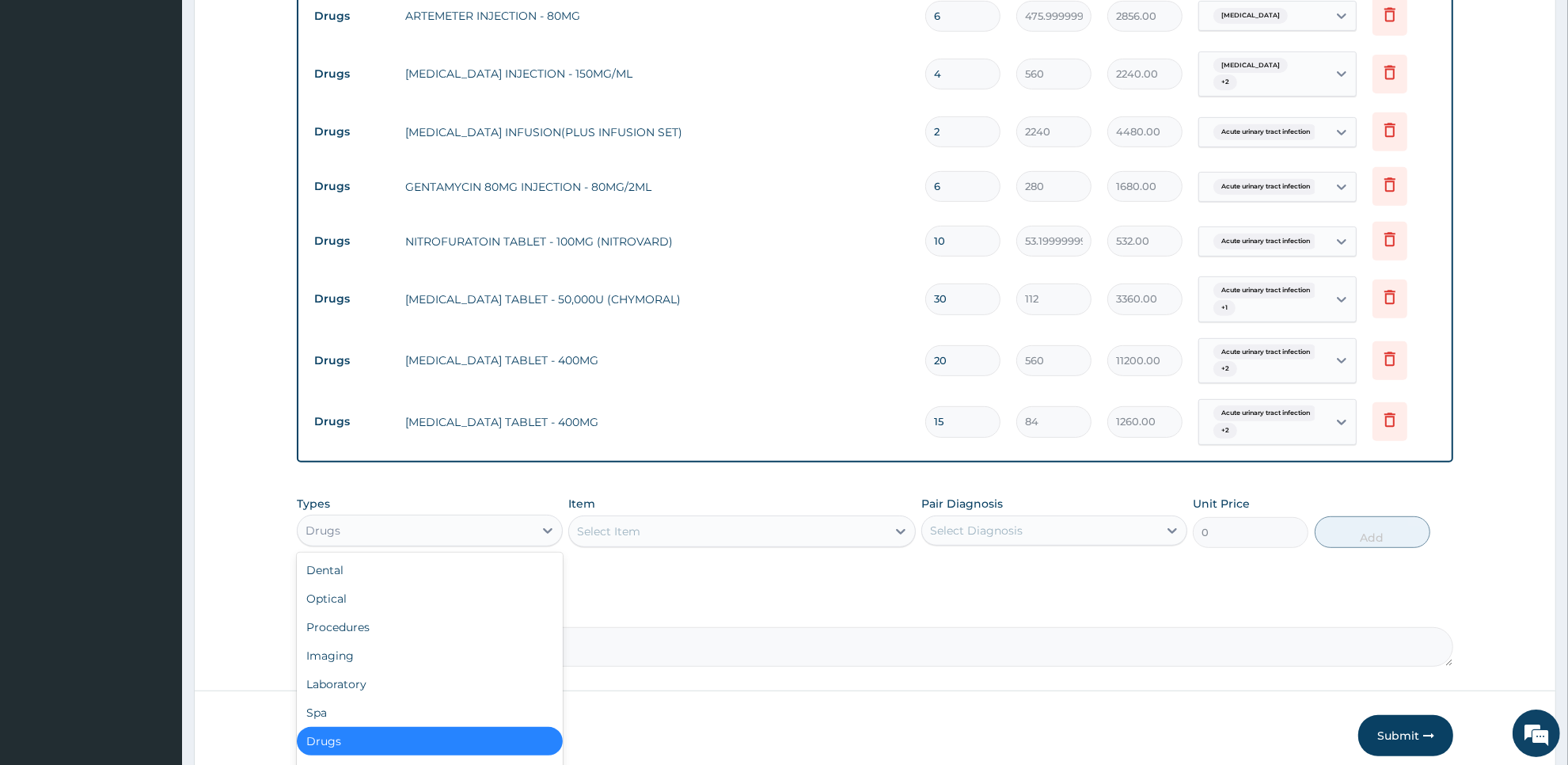
click at [480, 520] on div "Drugs" at bounding box center [415, 529] width 236 height 25
click at [492, 618] on div "Procedures" at bounding box center [430, 627] width 266 height 28
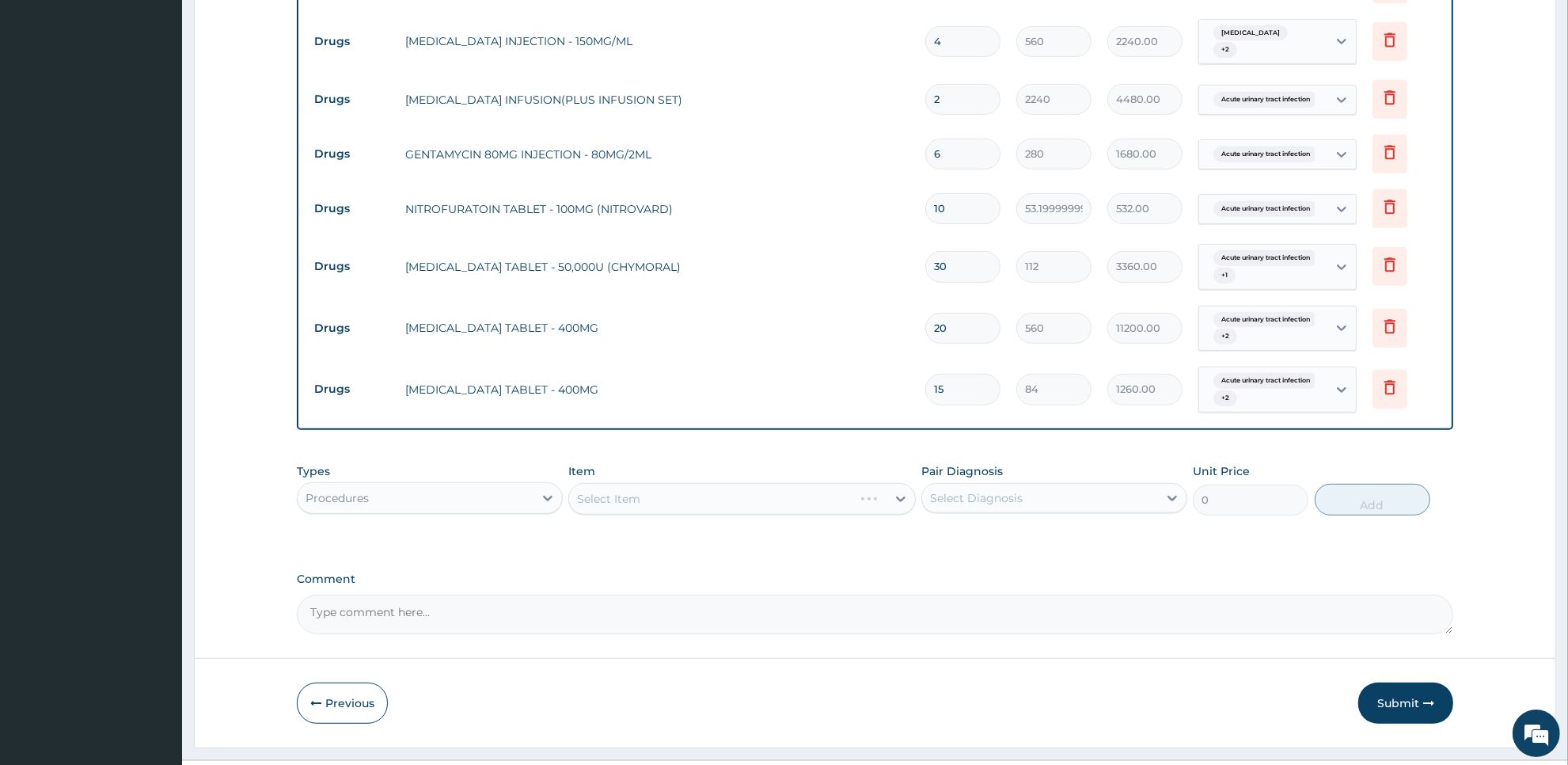
scroll to position [743, 0]
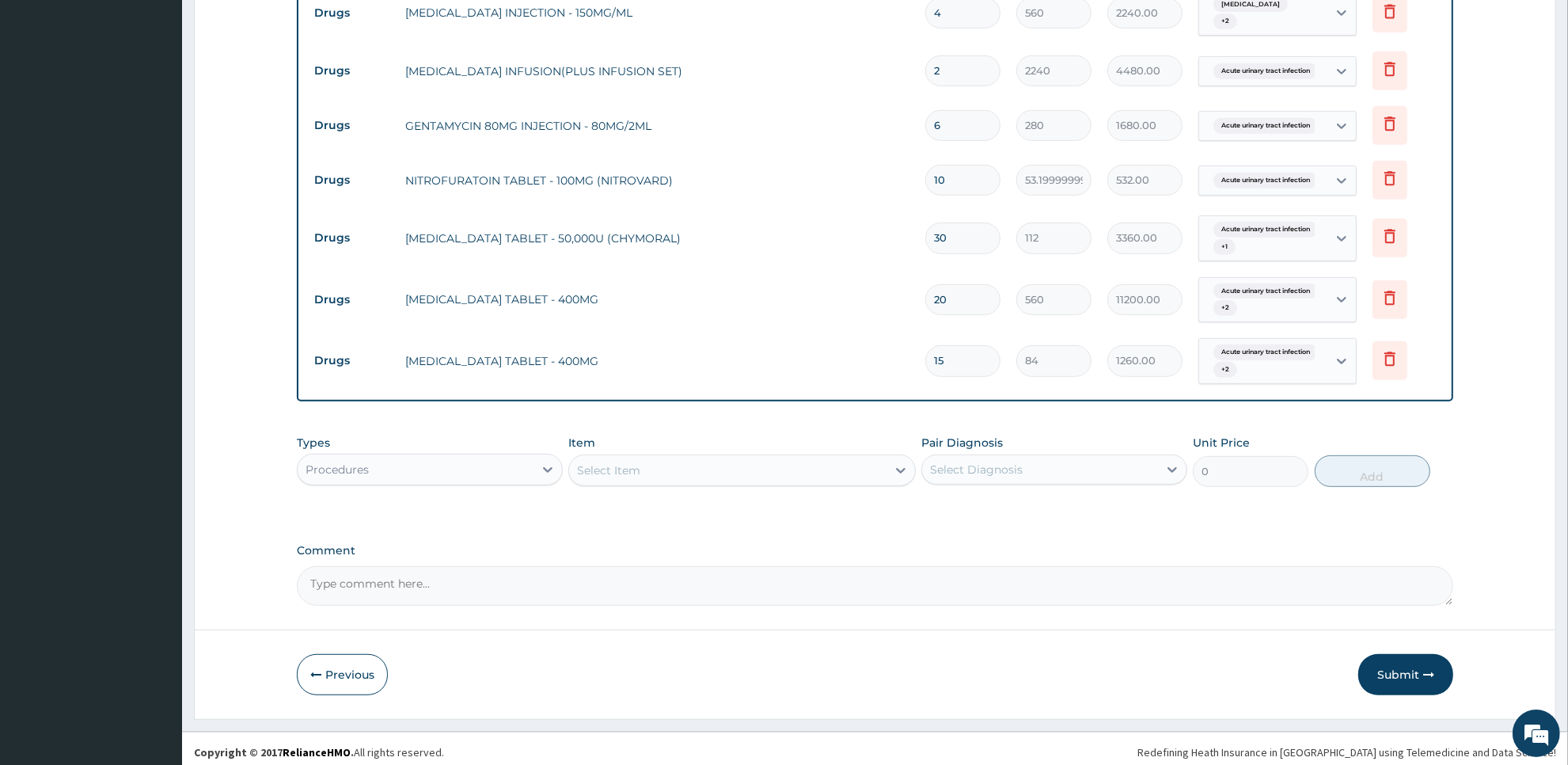
click at [870, 468] on div "Select Item" at bounding box center [727, 469] width 316 height 25
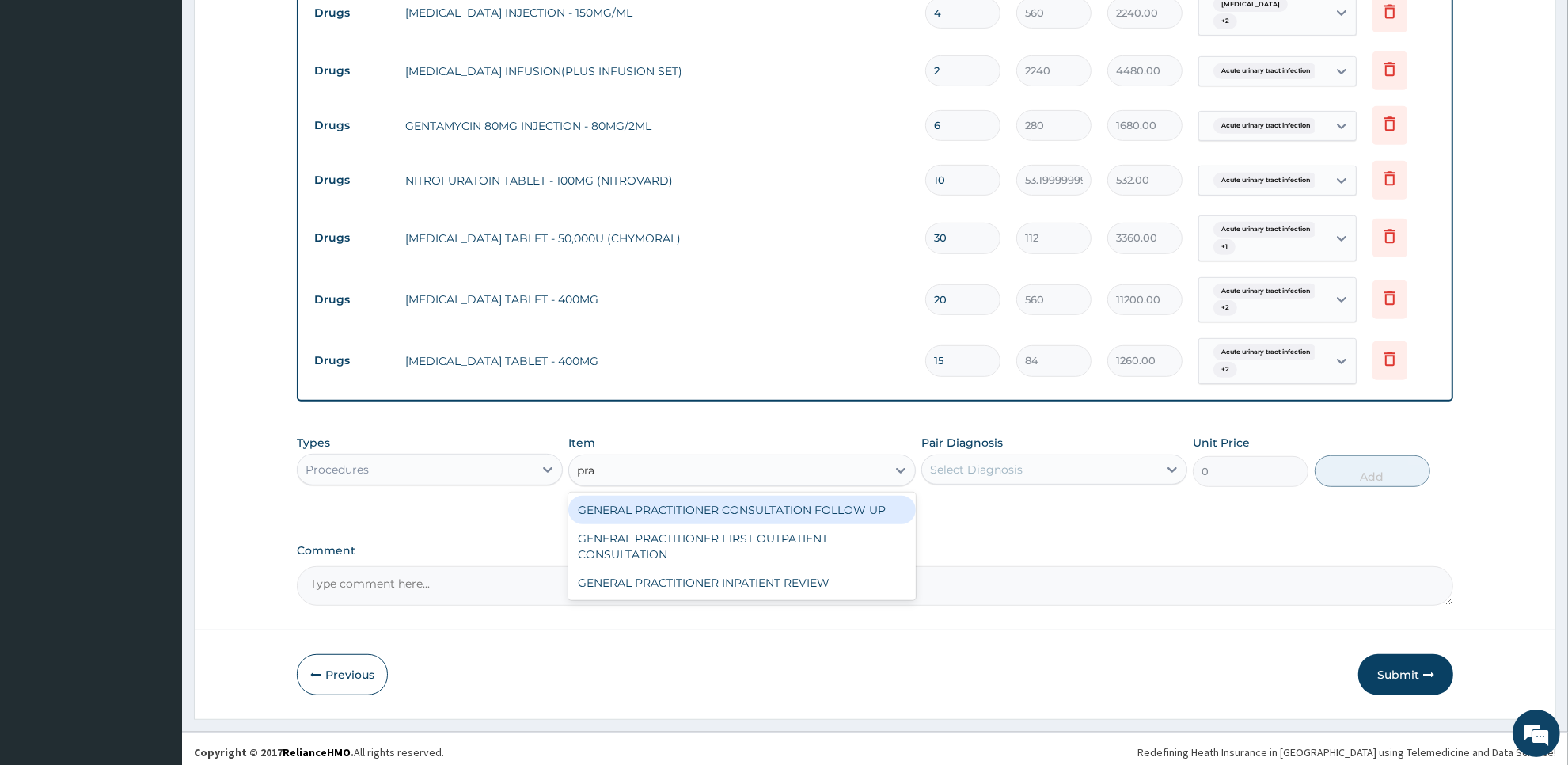
type input "prac"
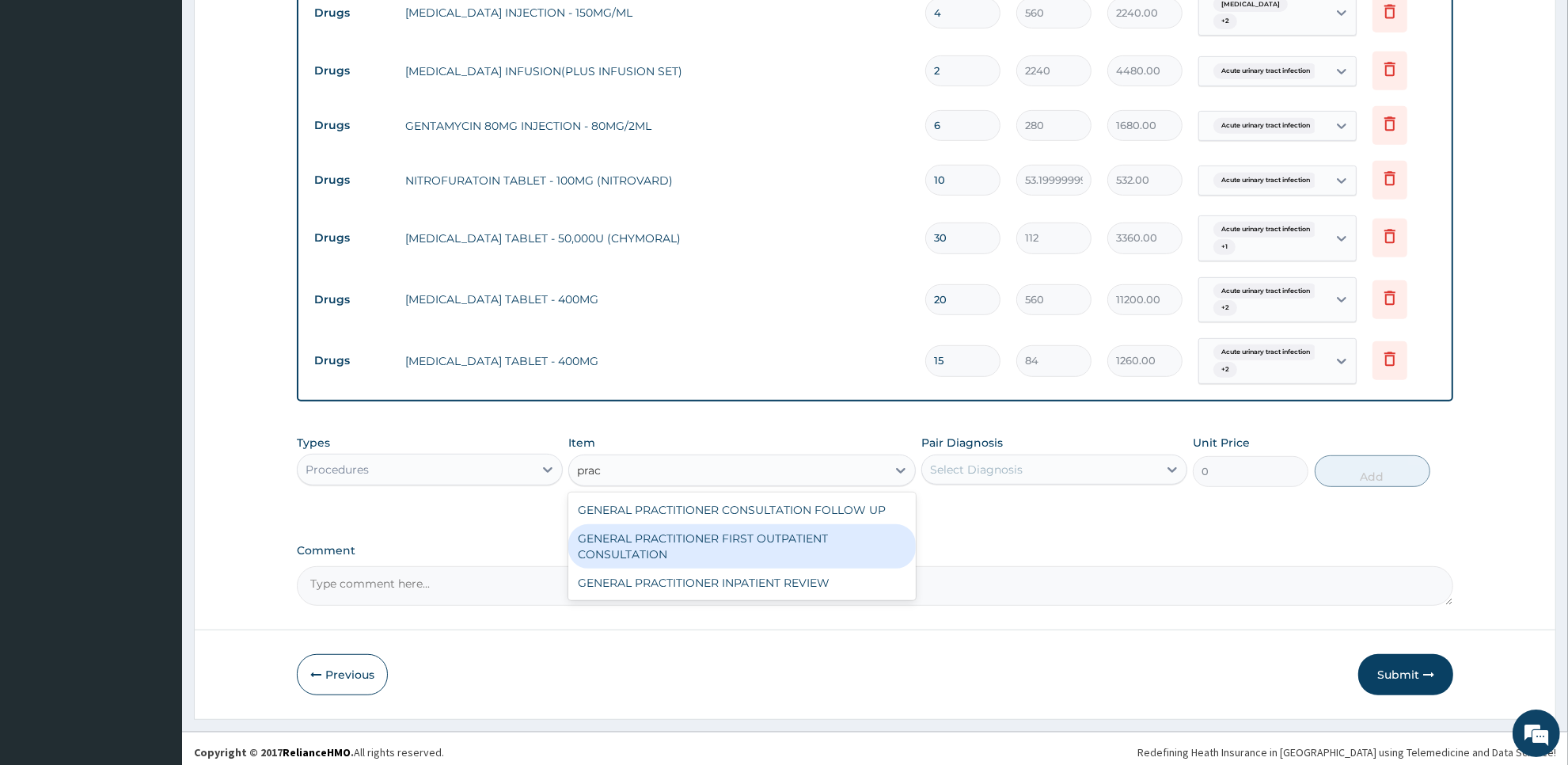
click at [871, 532] on div "GENERAL PRACTITIONER FIRST OUTPATIENT CONSULTATION" at bounding box center [741, 547] width 346 height 45
type input "3750"
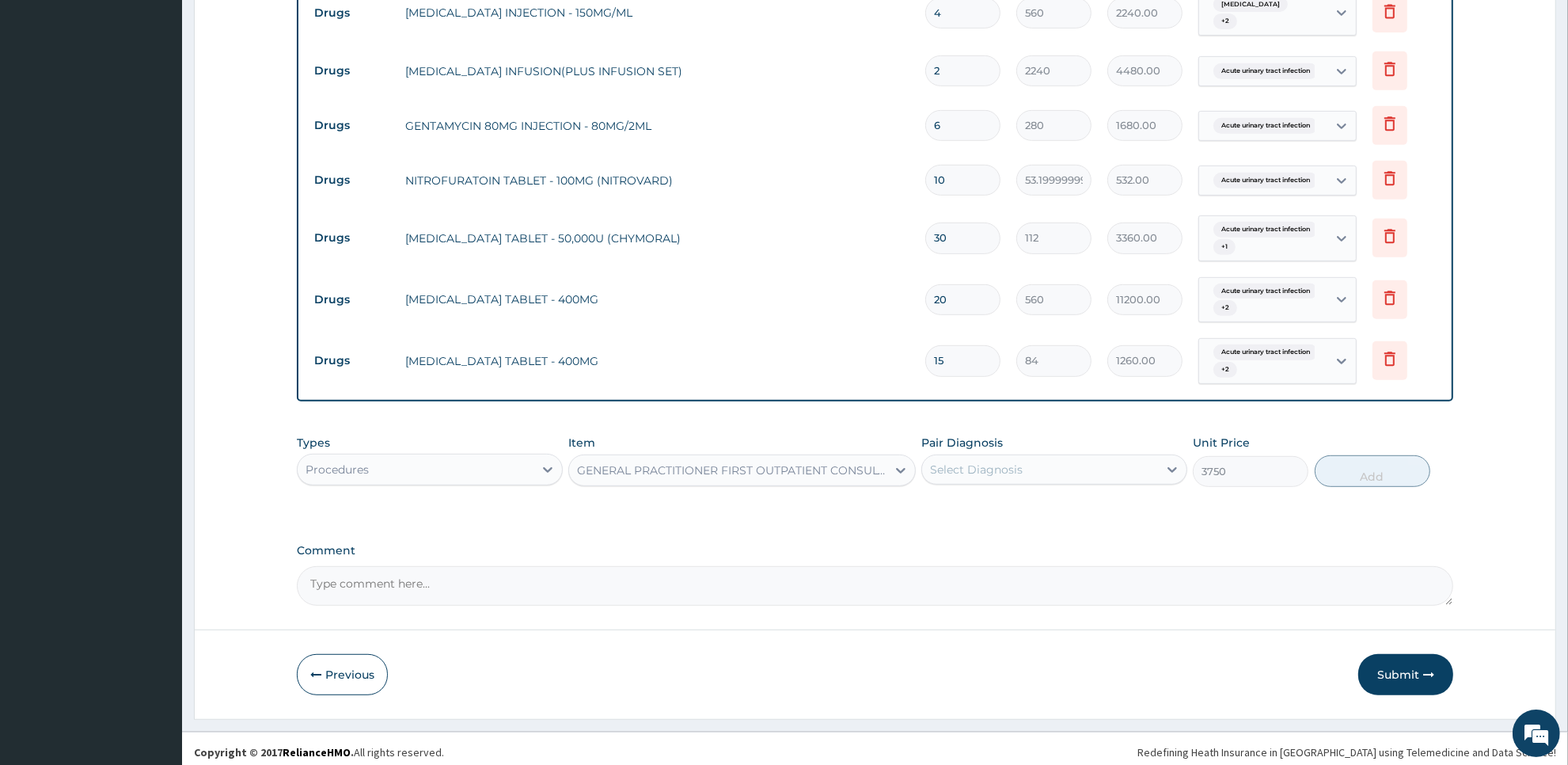
click at [1092, 457] on div "Select Diagnosis" at bounding box center [1040, 469] width 236 height 25
click at [1092, 500] on label "Acute urinary tract infection" at bounding box center [1028, 508] width 161 height 15
checkbox input "true"
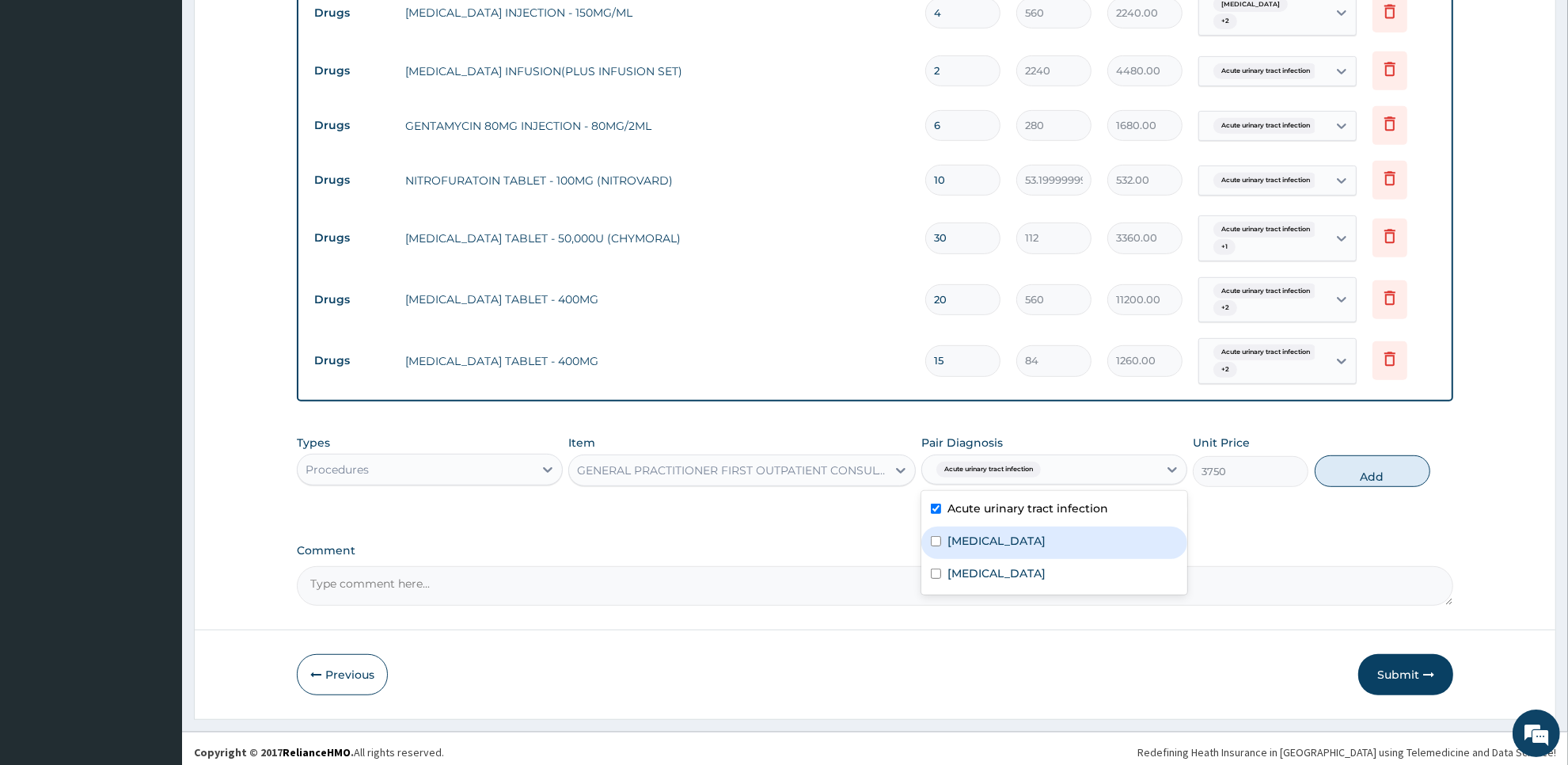
click at [1089, 539] on div "Malaria" at bounding box center [1054, 543] width 266 height 33
checkbox input "true"
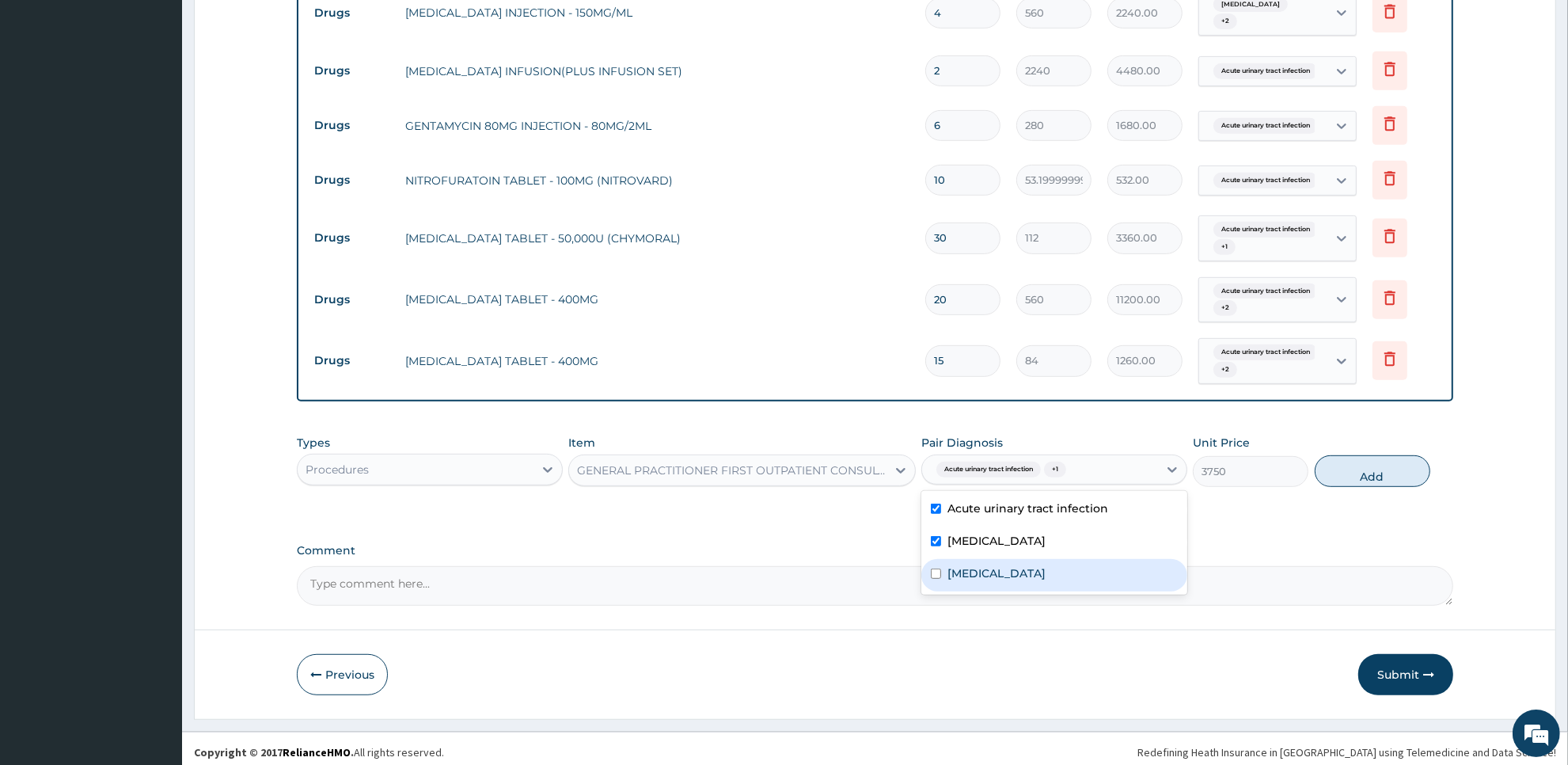
click at [1089, 571] on div "Sepsis" at bounding box center [1054, 575] width 266 height 33
checkbox input "true"
click at [1380, 456] on button "Add" at bounding box center [1372, 471] width 115 height 32
type input "0"
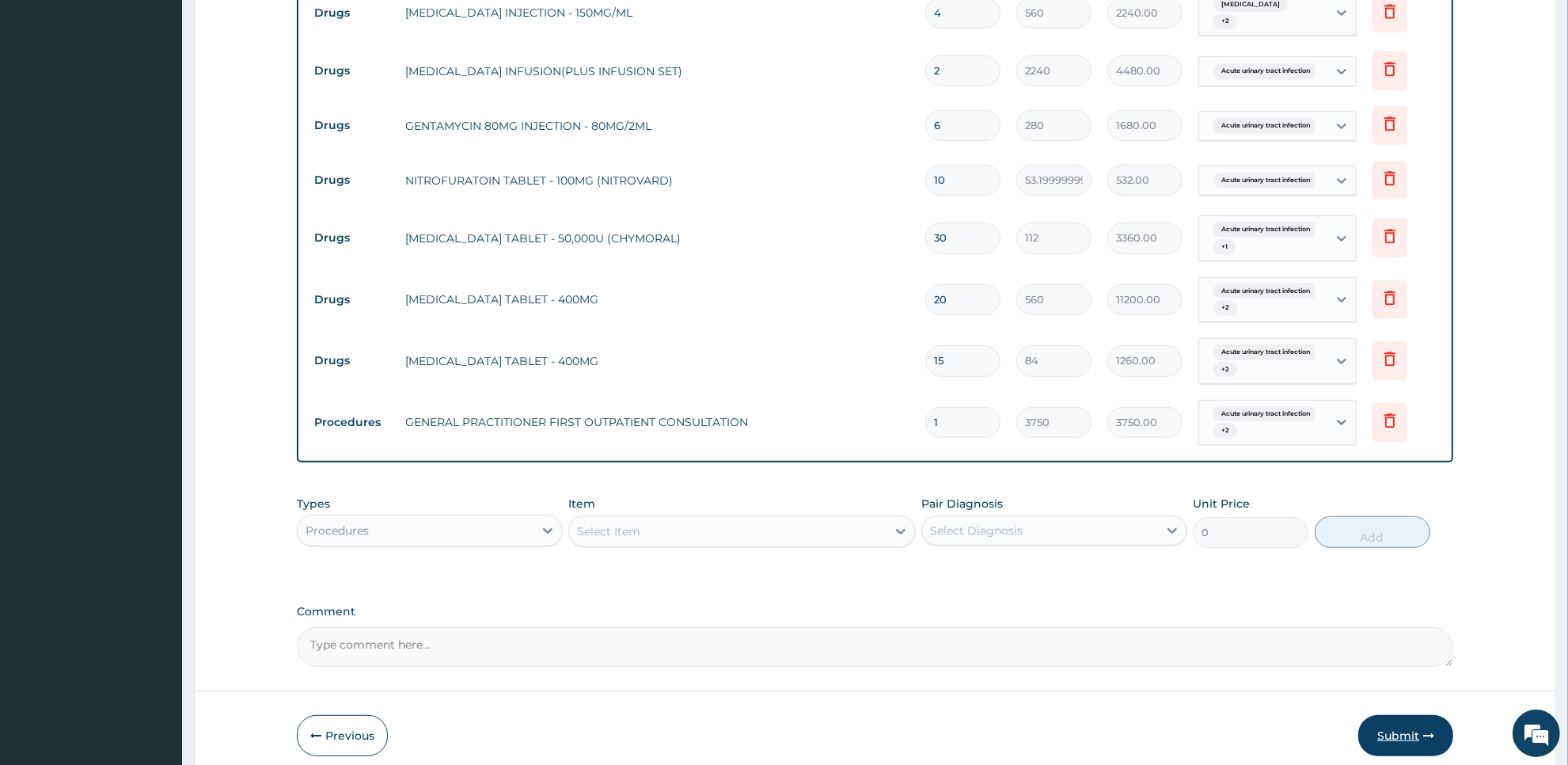
click at [1412, 731] on button "Submit" at bounding box center [1406, 736] width 95 height 41
click at [1412, 727] on button "Submit" at bounding box center [1406, 736] width 95 height 41
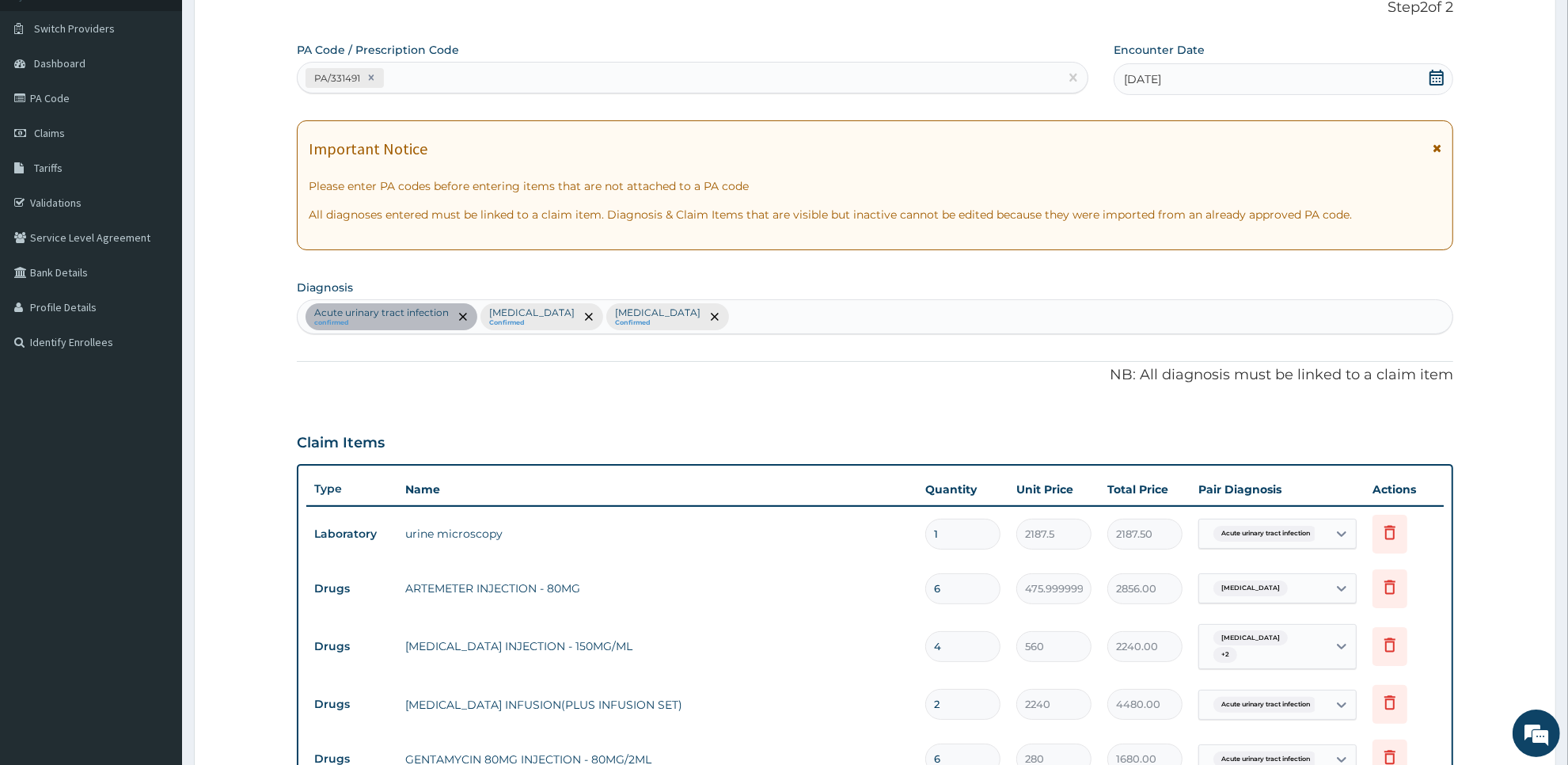
scroll to position [115, 0]
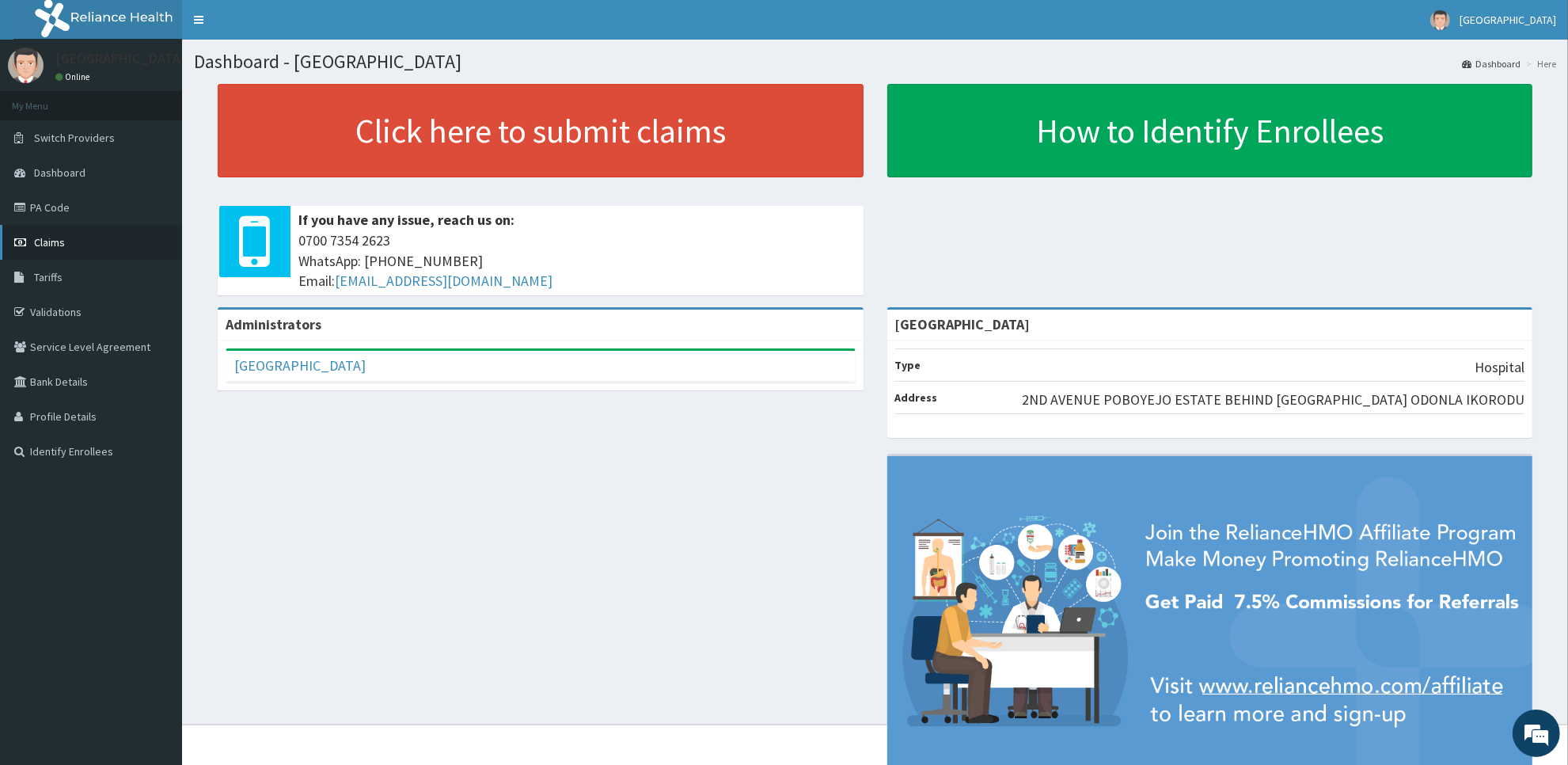
click at [132, 246] on link "Claims" at bounding box center [91, 242] width 182 height 35
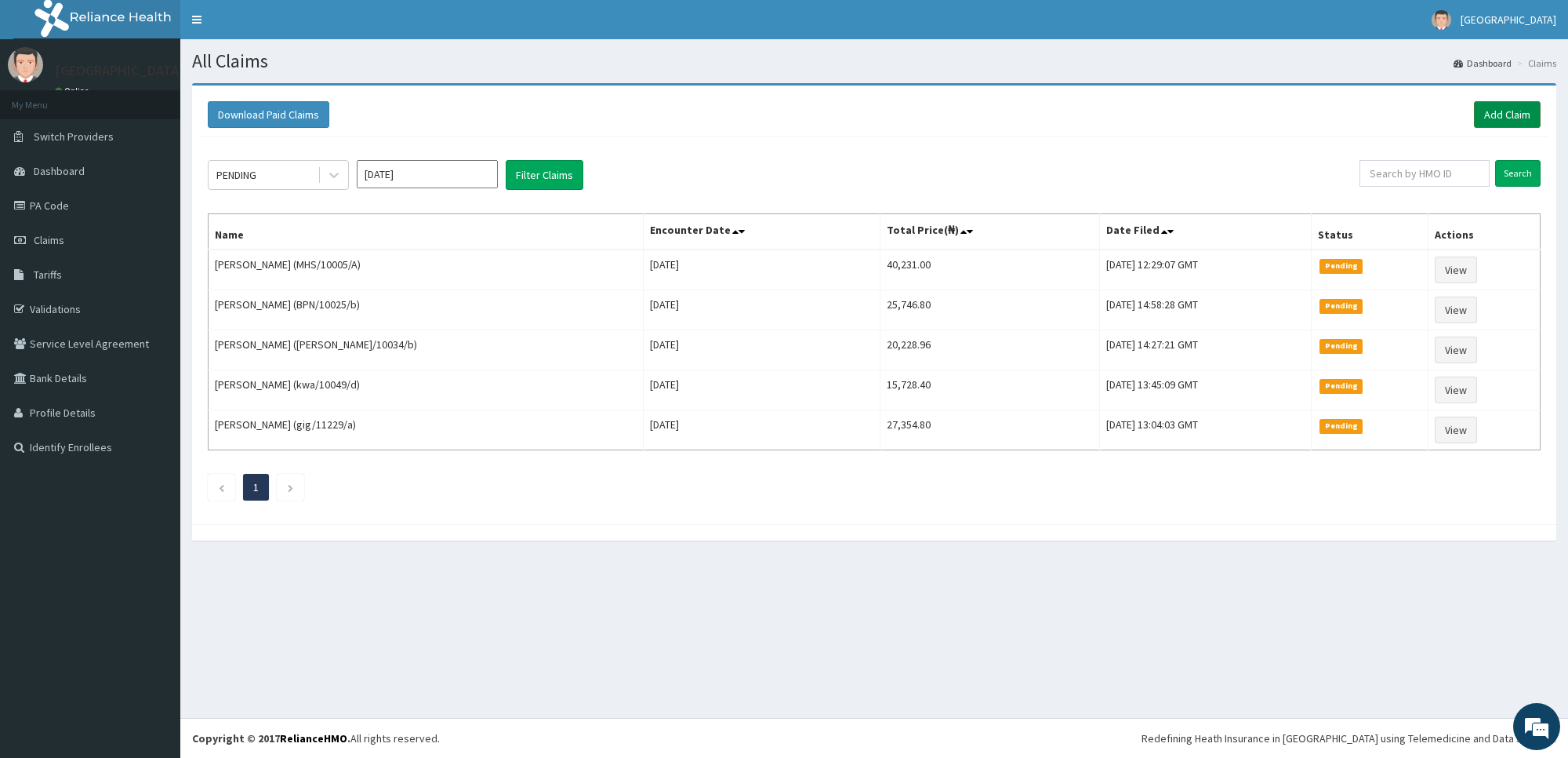
click at [1510, 116] on link "Add Claim" at bounding box center [1508, 114] width 66 height 26
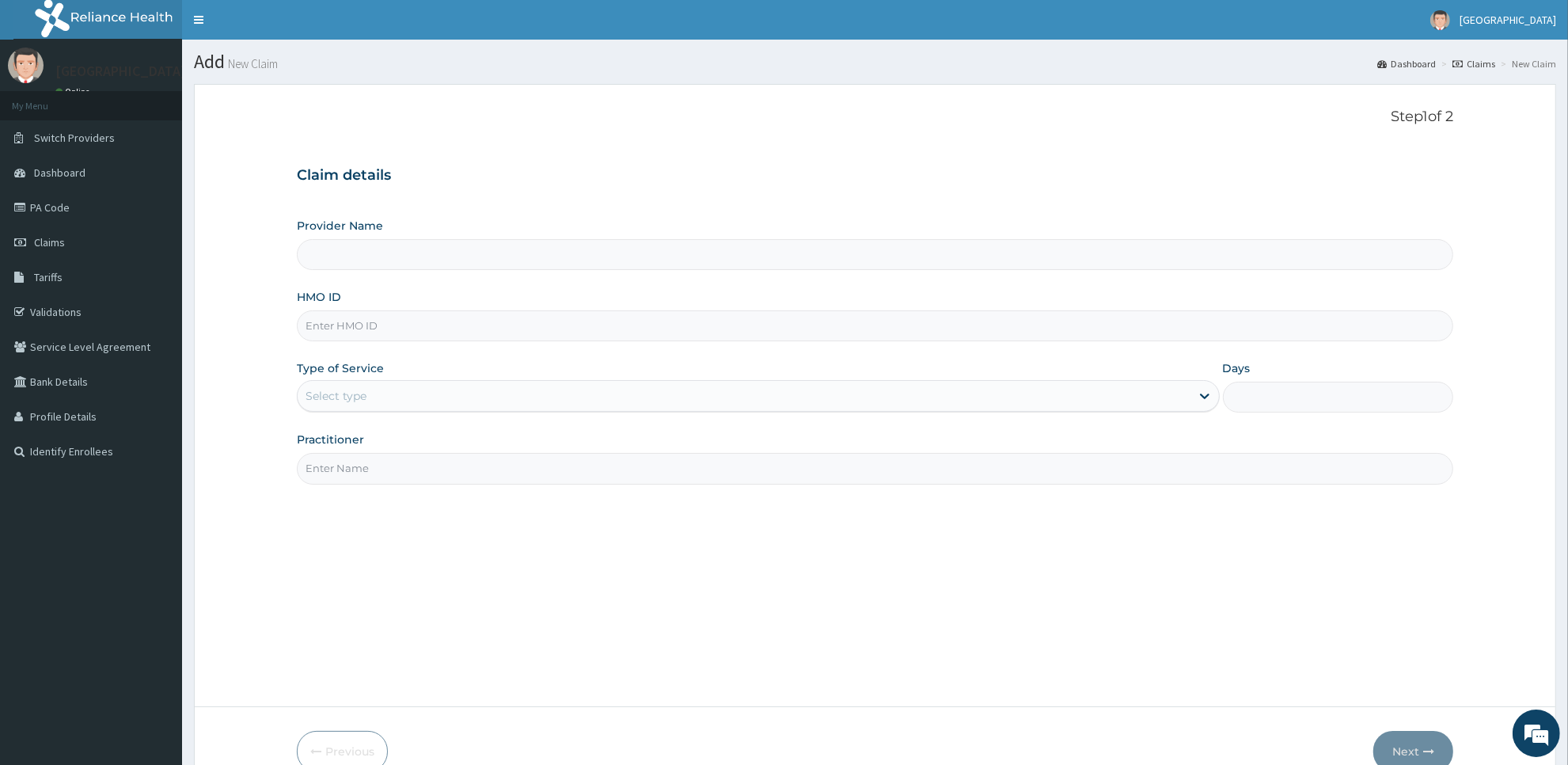
type input "[GEOGRAPHIC_DATA]"
click at [939, 337] on input "HMO ID" at bounding box center [875, 326] width 1156 height 31
type input "bpn/10025/a"
click at [944, 400] on div "Select type" at bounding box center [743, 395] width 893 height 25
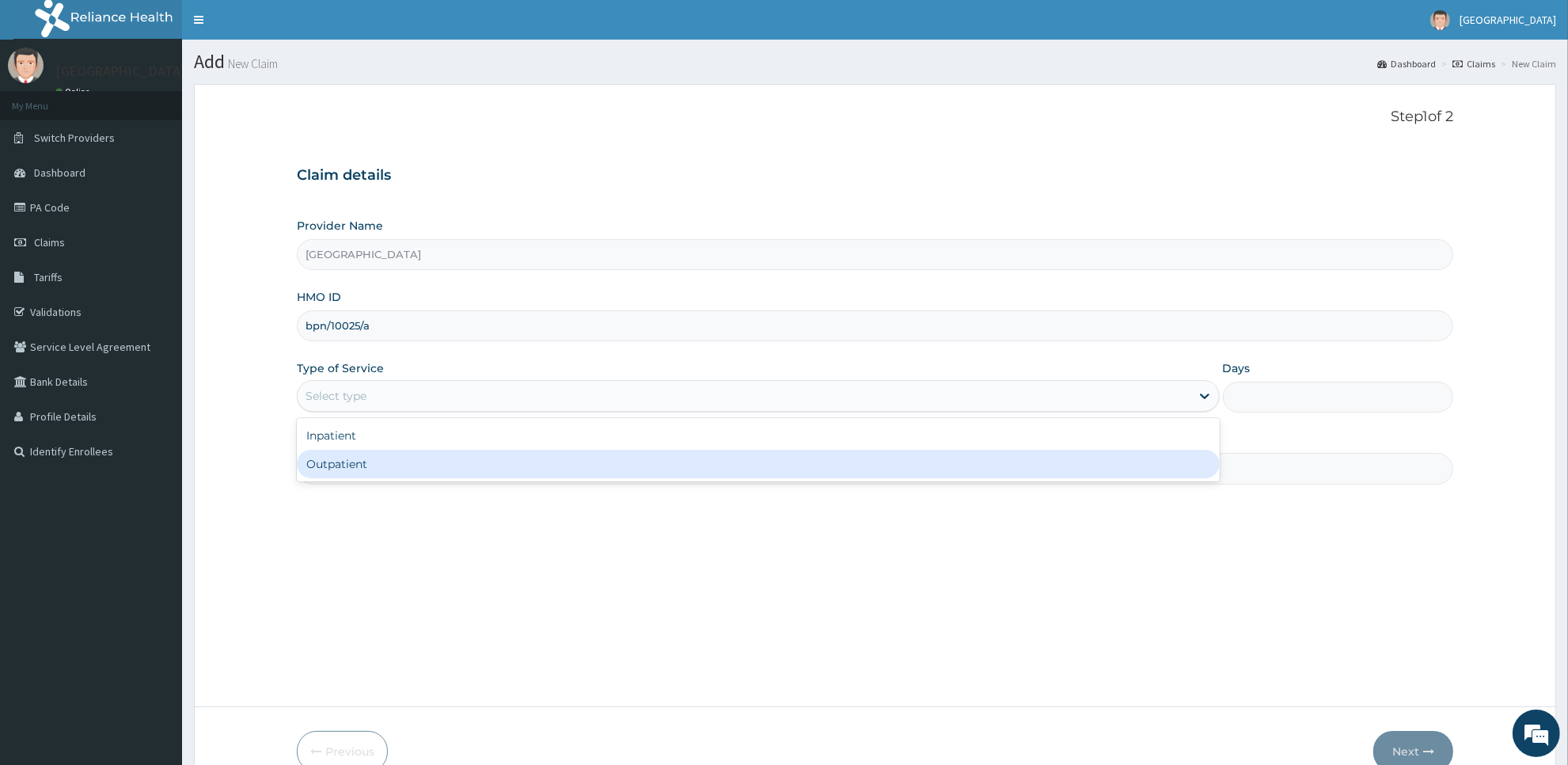
click at [943, 464] on div "Outpatient" at bounding box center [758, 463] width 923 height 28
type input "1"
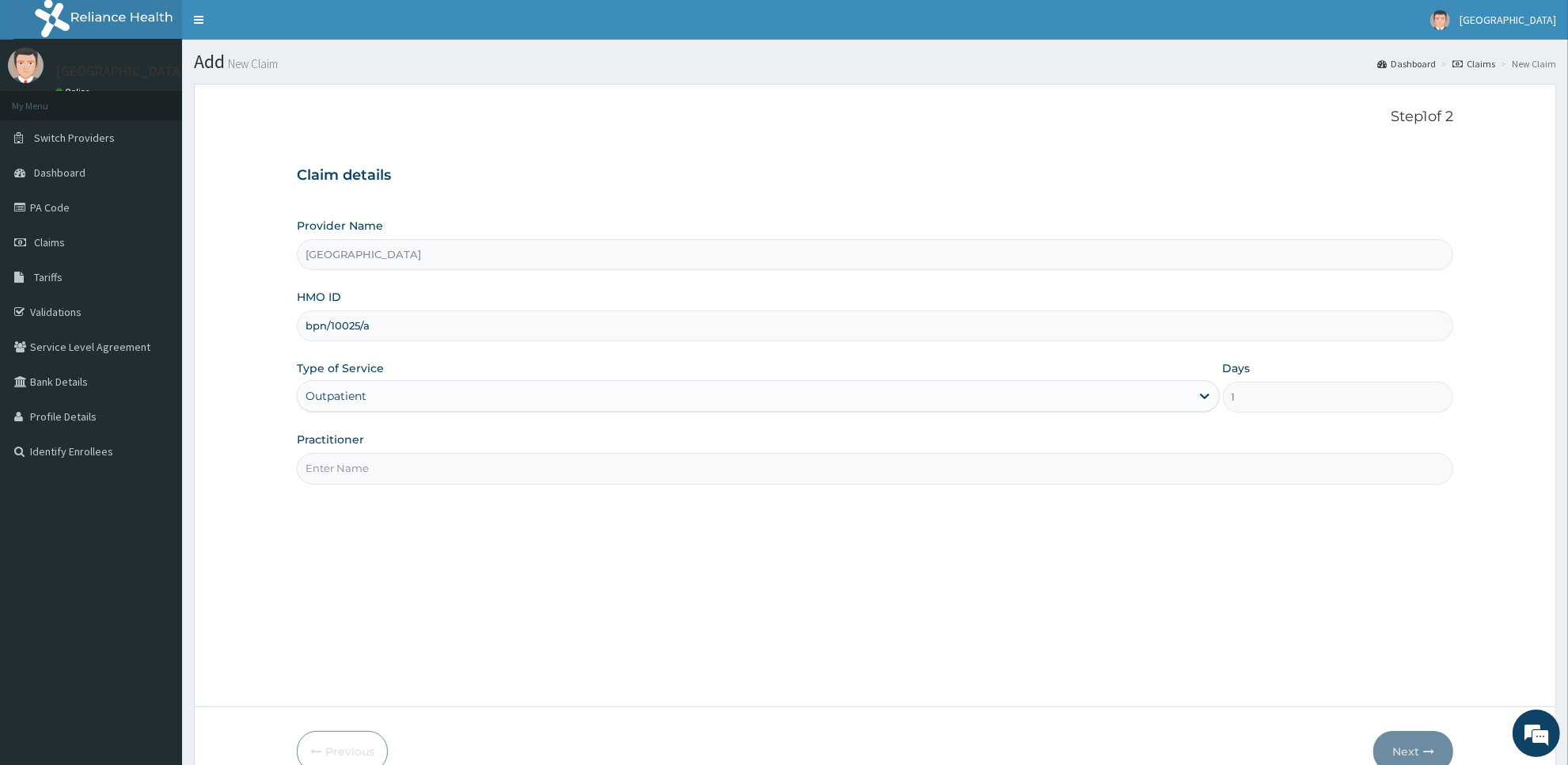
click at [943, 464] on input "Practitioner" at bounding box center [875, 468] width 1156 height 31
type input "[PERSON_NAME]"
click at [1421, 756] on button "Next" at bounding box center [1412, 751] width 80 height 41
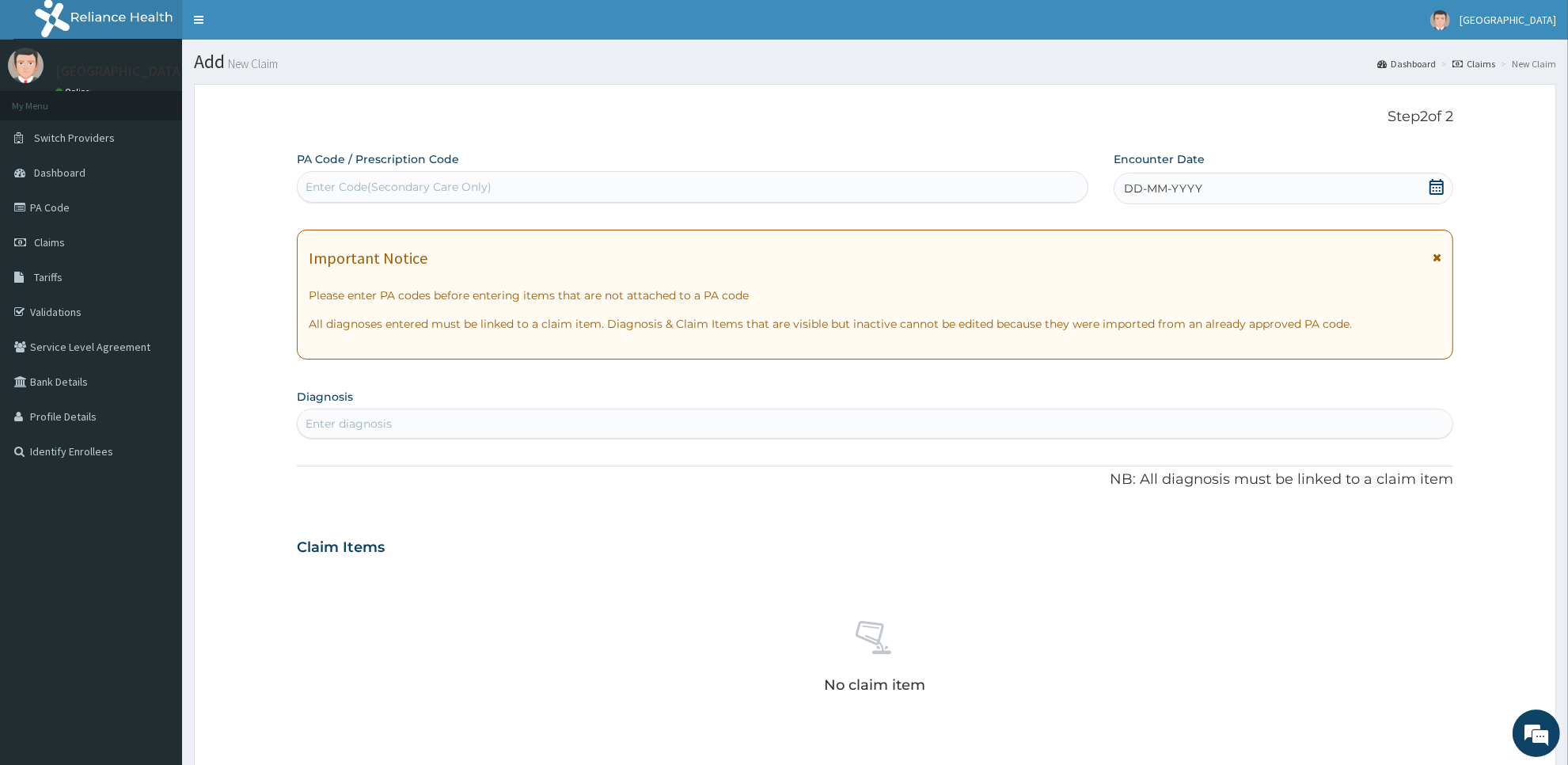
click at [1010, 183] on div "Enter Code(Secondary Care Only)" at bounding box center [692, 187] width 790 height 25
type input "PA/331491"
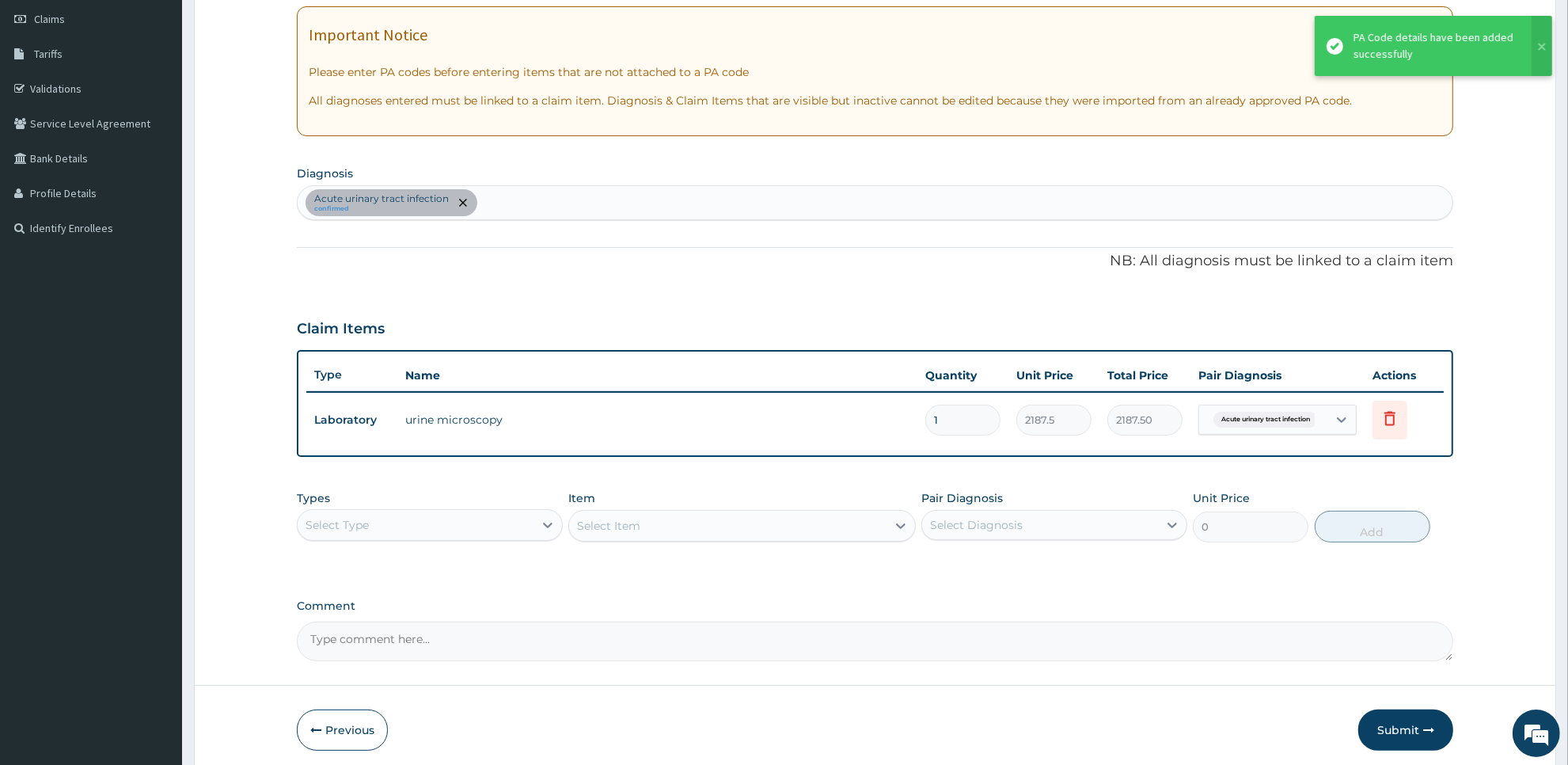
scroll to position [285, 0]
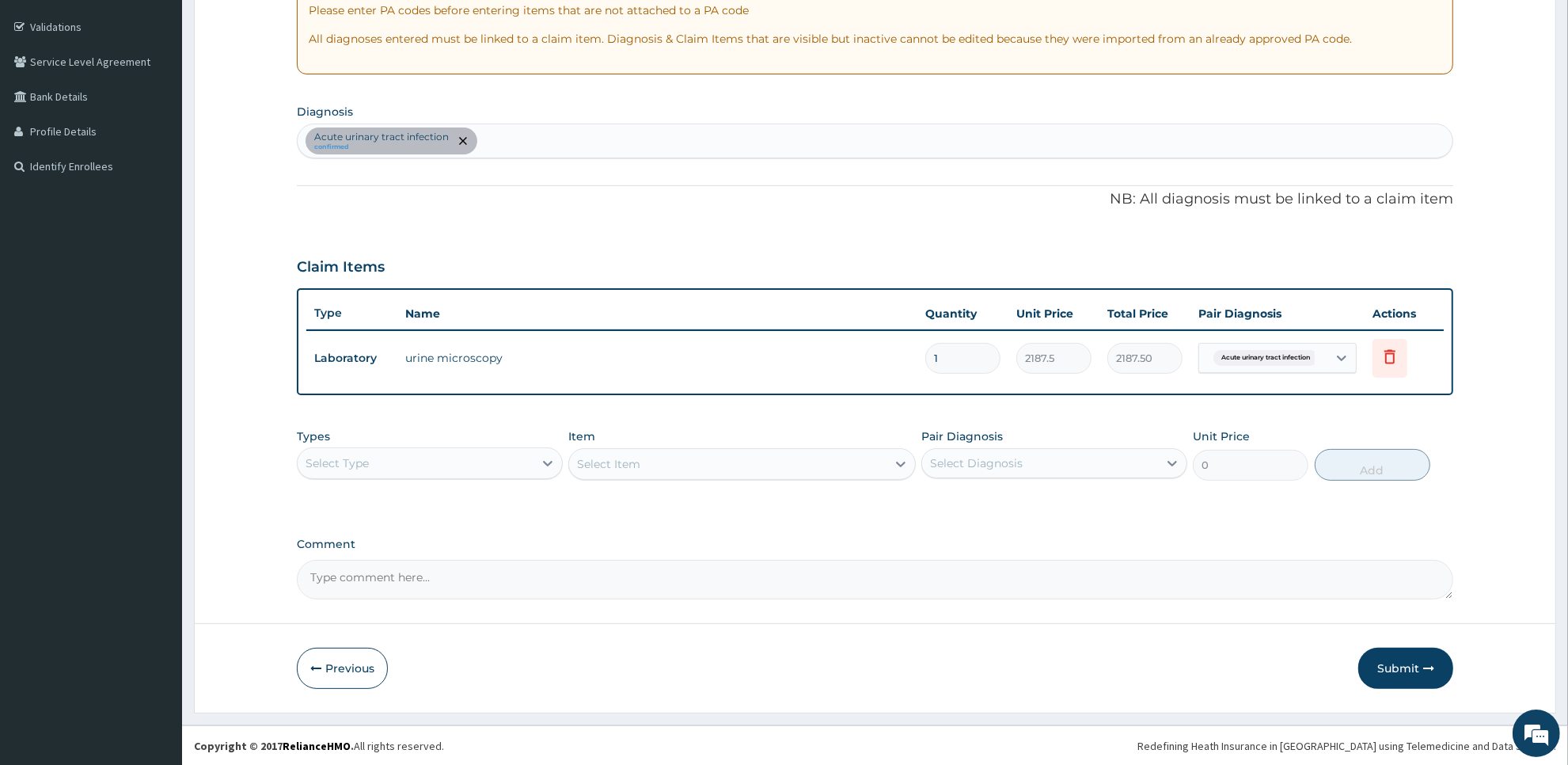
click at [658, 144] on div "Acute [MEDICAL_DATA] confirmed" at bounding box center [875, 141] width 1155 height 34
type input "plasm"
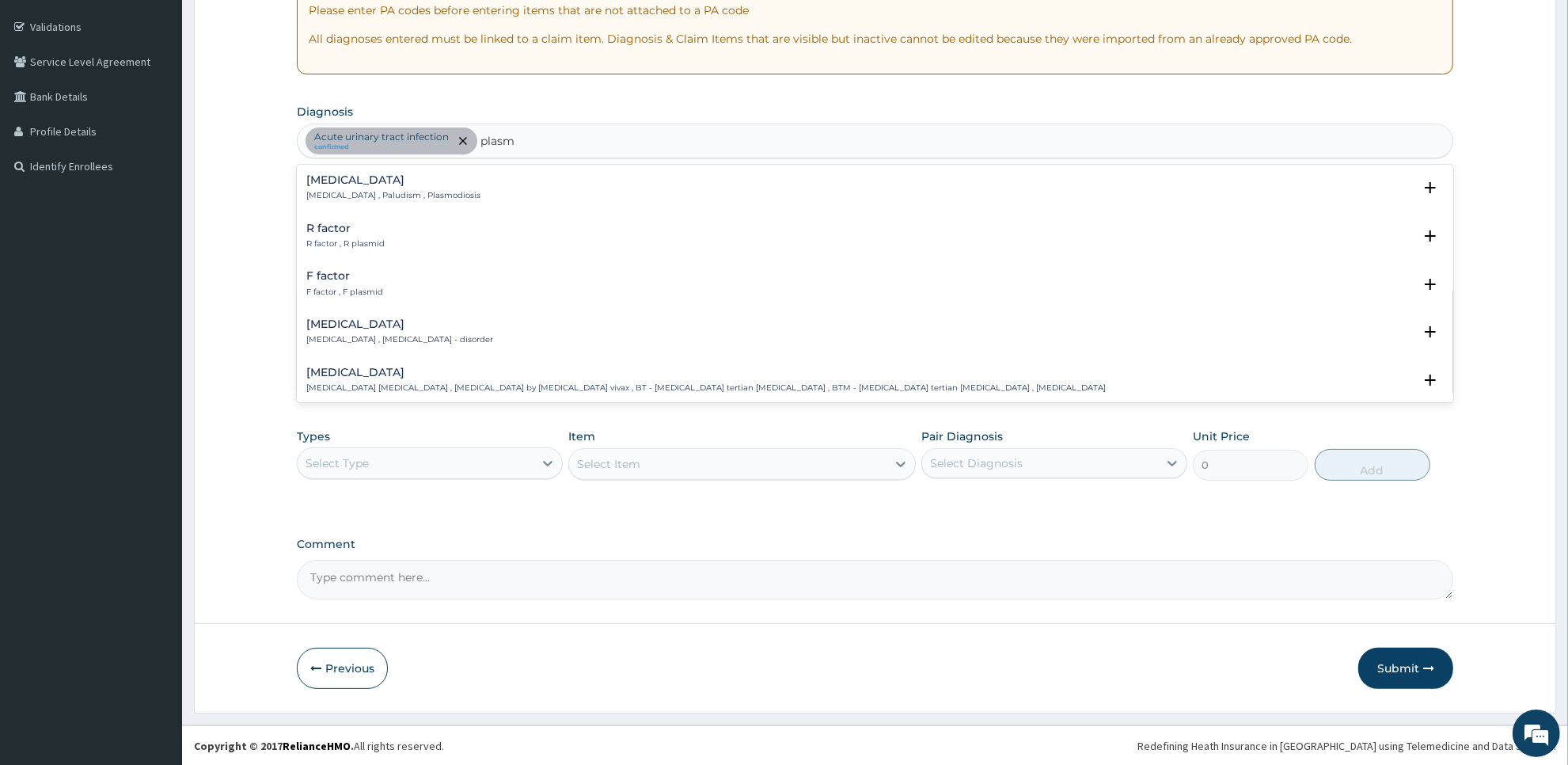
click at [386, 193] on p "[MEDICAL_DATA] , Paludism , Plasmodiosis" at bounding box center [393, 195] width 174 height 11
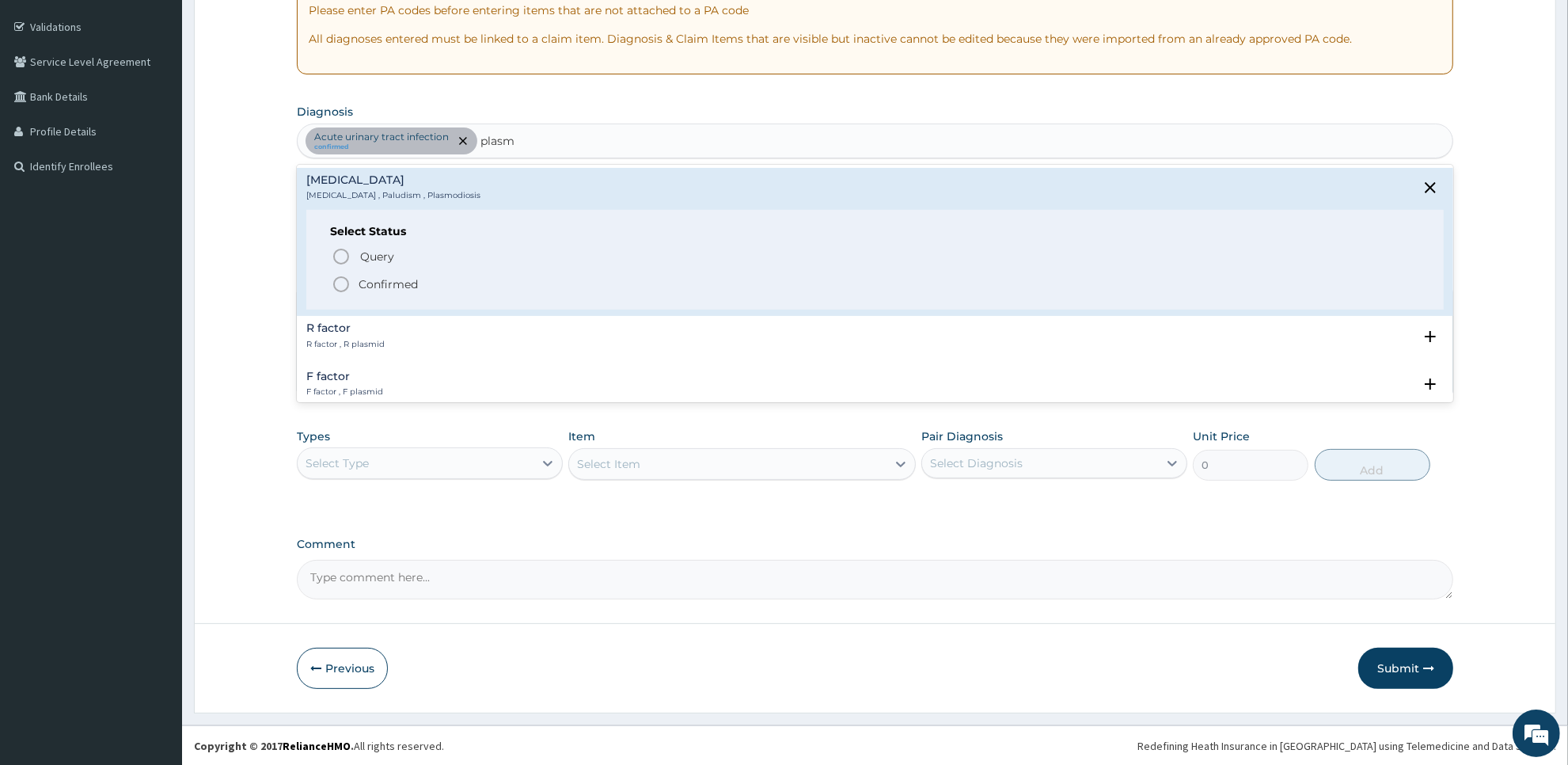
click at [406, 273] on div "Query Query covers suspected (?), Keep in view (kiv), Ruled out (r/o) Confirmed" at bounding box center [875, 270] width 1089 height 48
click at [406, 286] on p "Confirmed" at bounding box center [387, 284] width 59 height 15
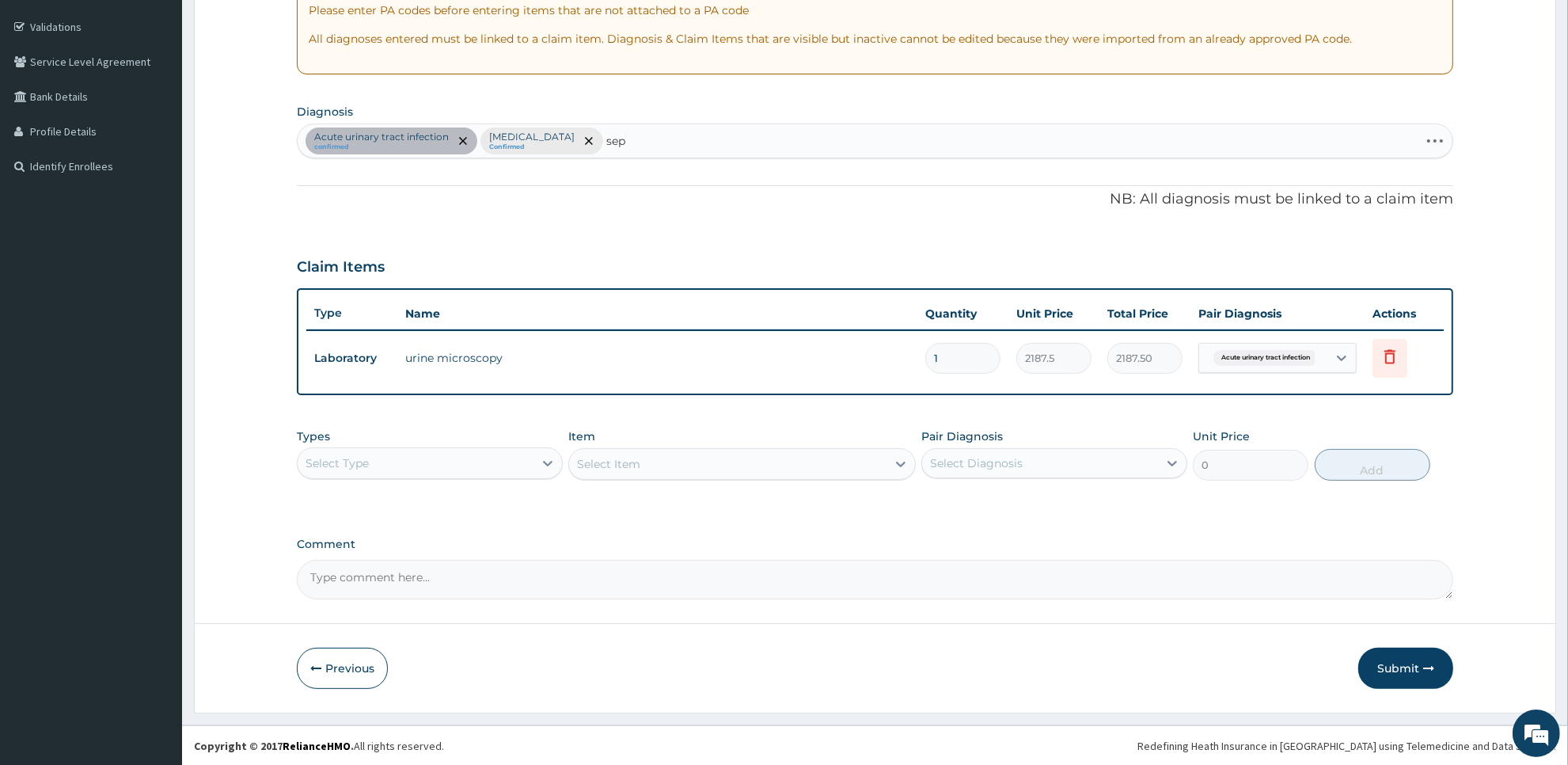
type input "seps"
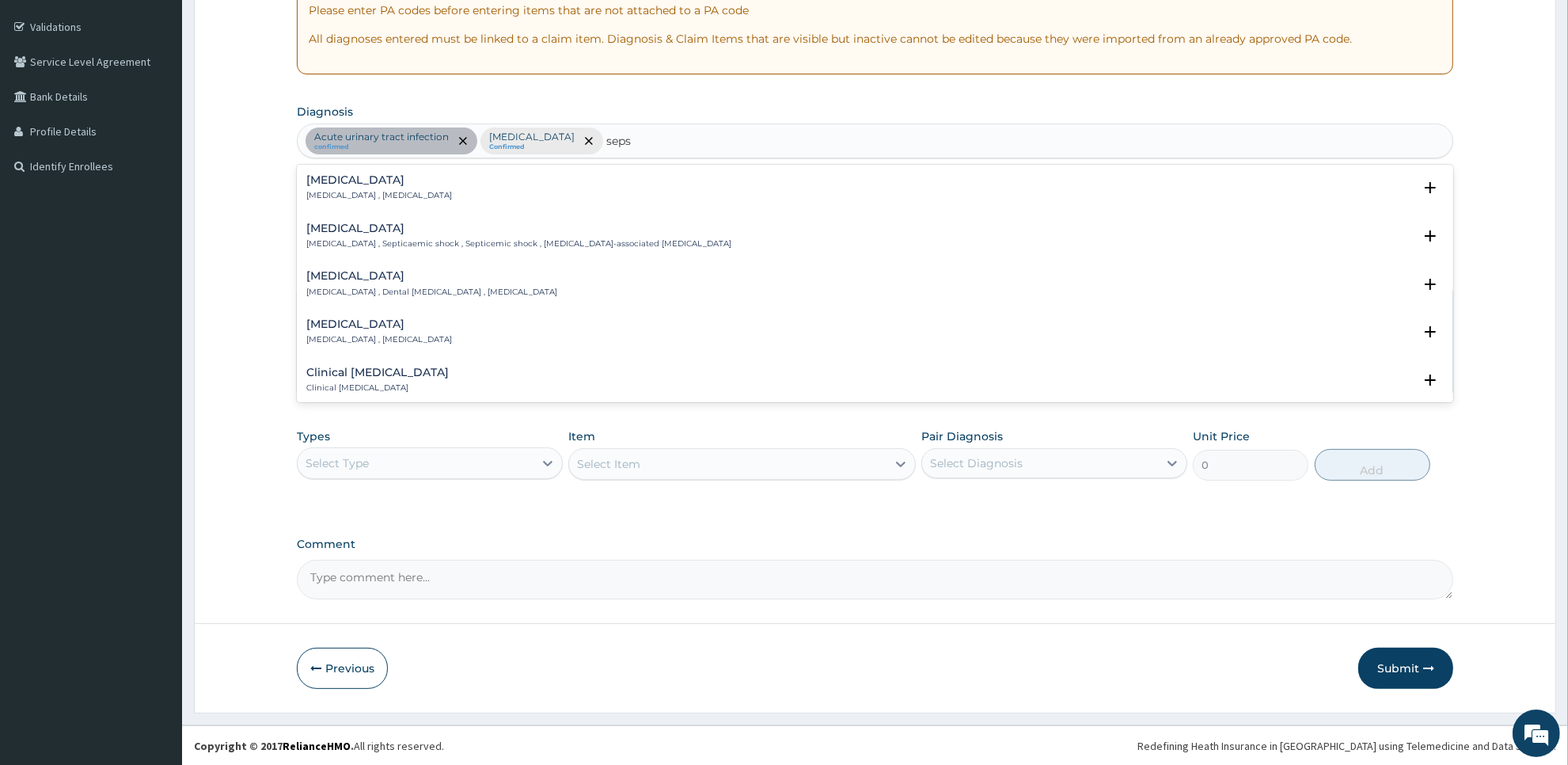
click at [384, 201] on p "[MEDICAL_DATA] , [MEDICAL_DATA]" at bounding box center [378, 195] width 145 height 11
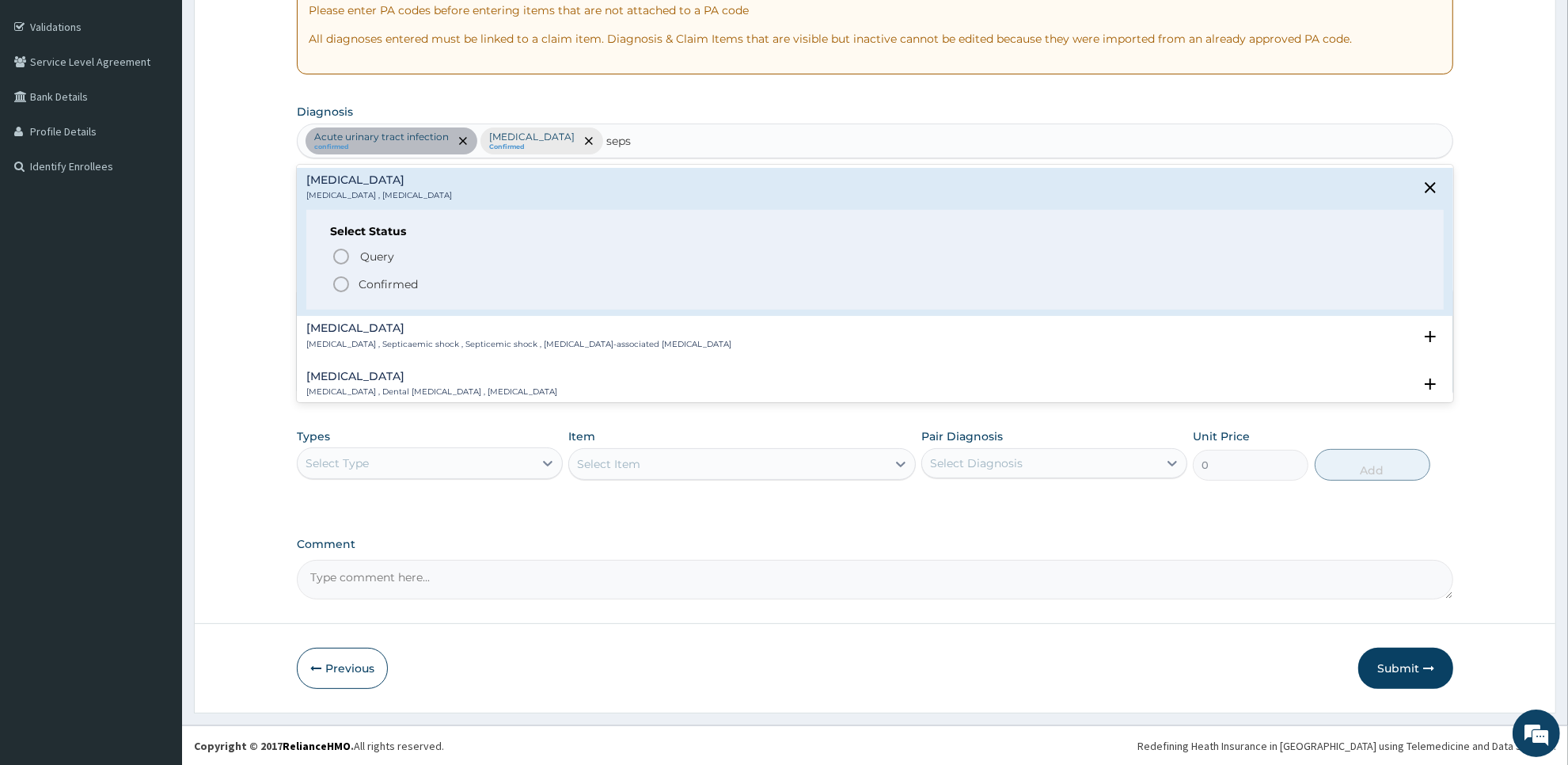
click at [384, 279] on p "Confirmed" at bounding box center [387, 284] width 59 height 15
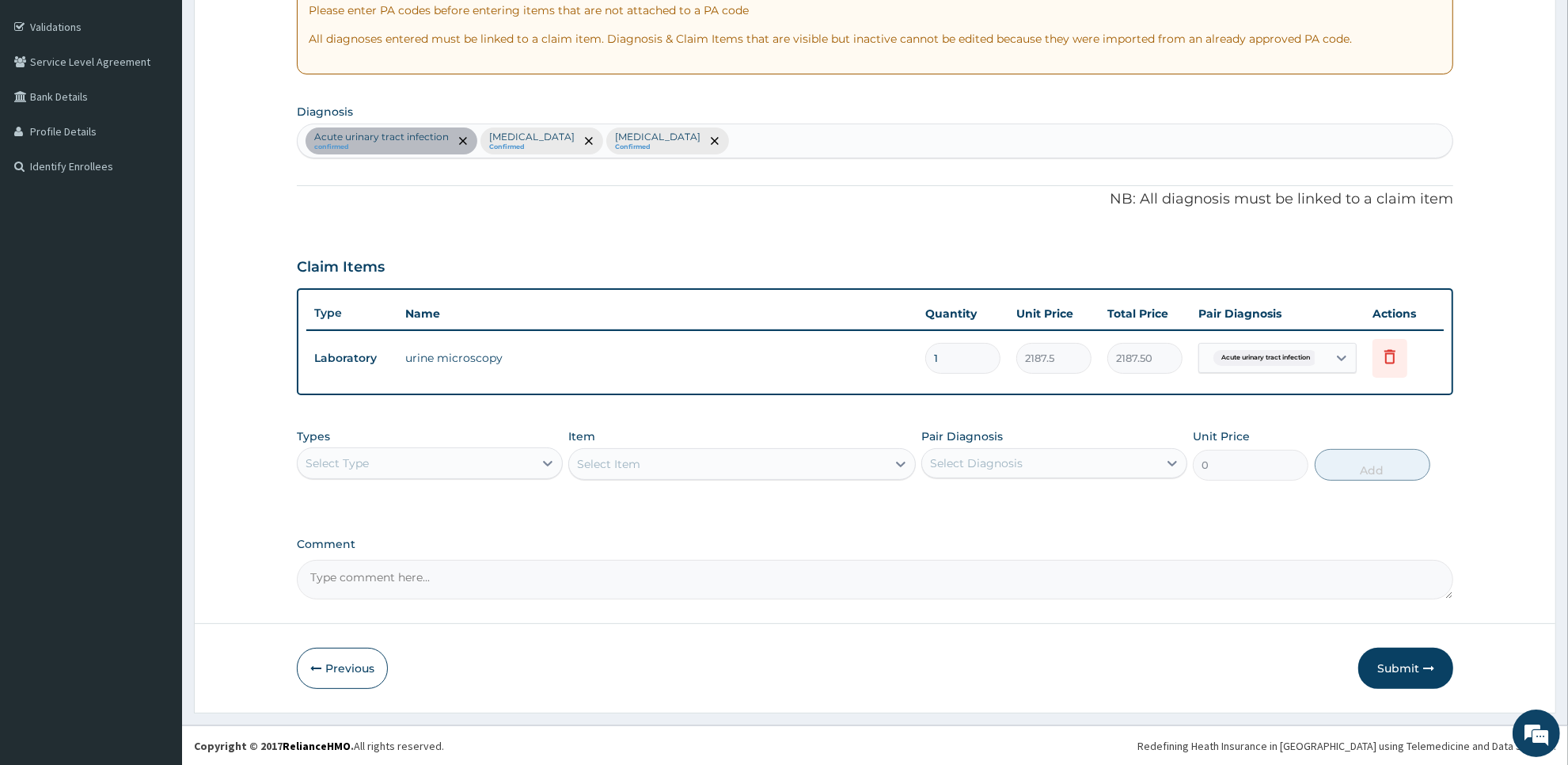
click at [454, 479] on div "Types Select Type" at bounding box center [430, 454] width 266 height 52
click at [471, 463] on div "Select Type" at bounding box center [415, 462] width 236 height 25
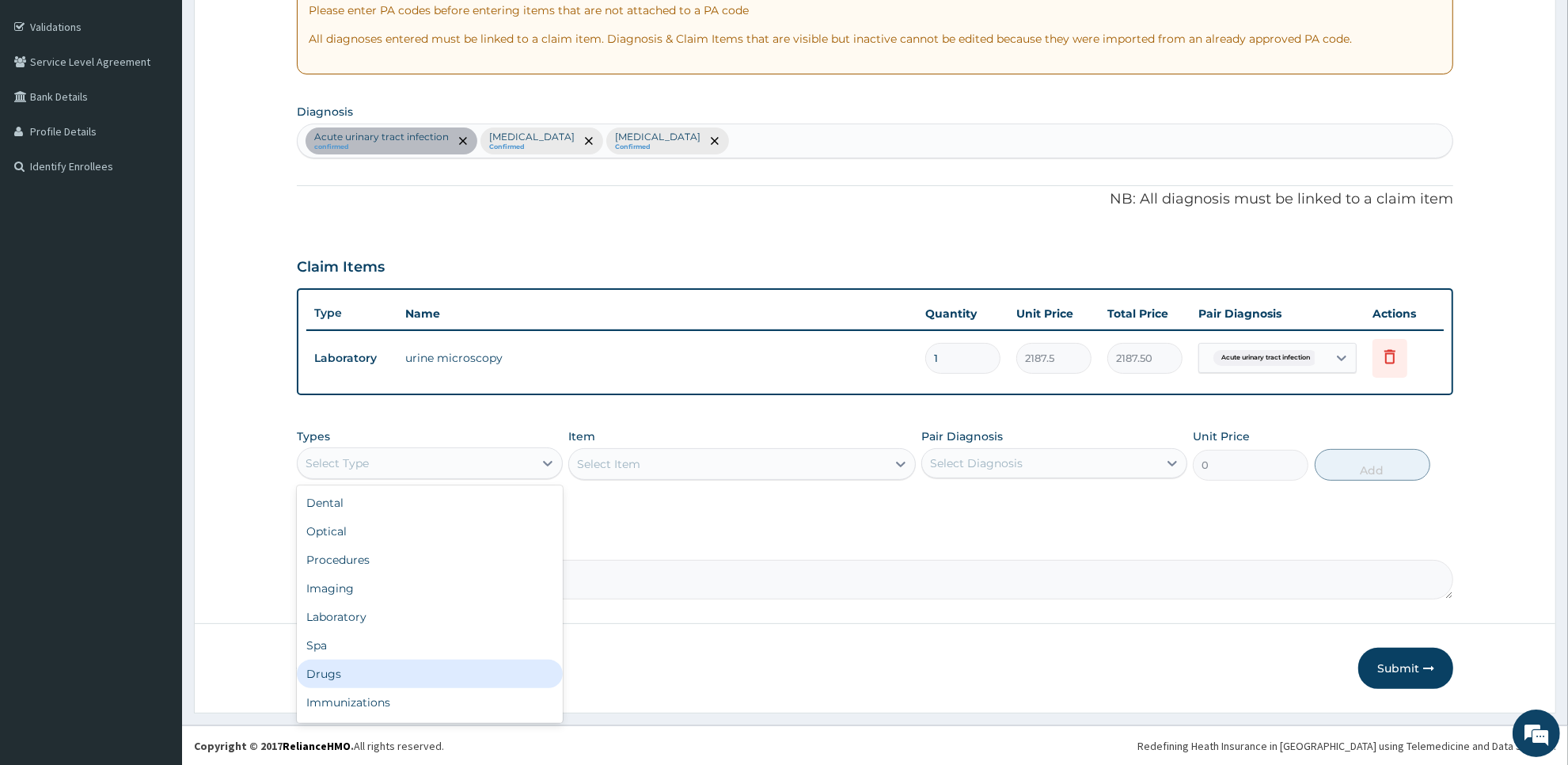
click at [446, 659] on div "Drugs" at bounding box center [430, 673] width 266 height 28
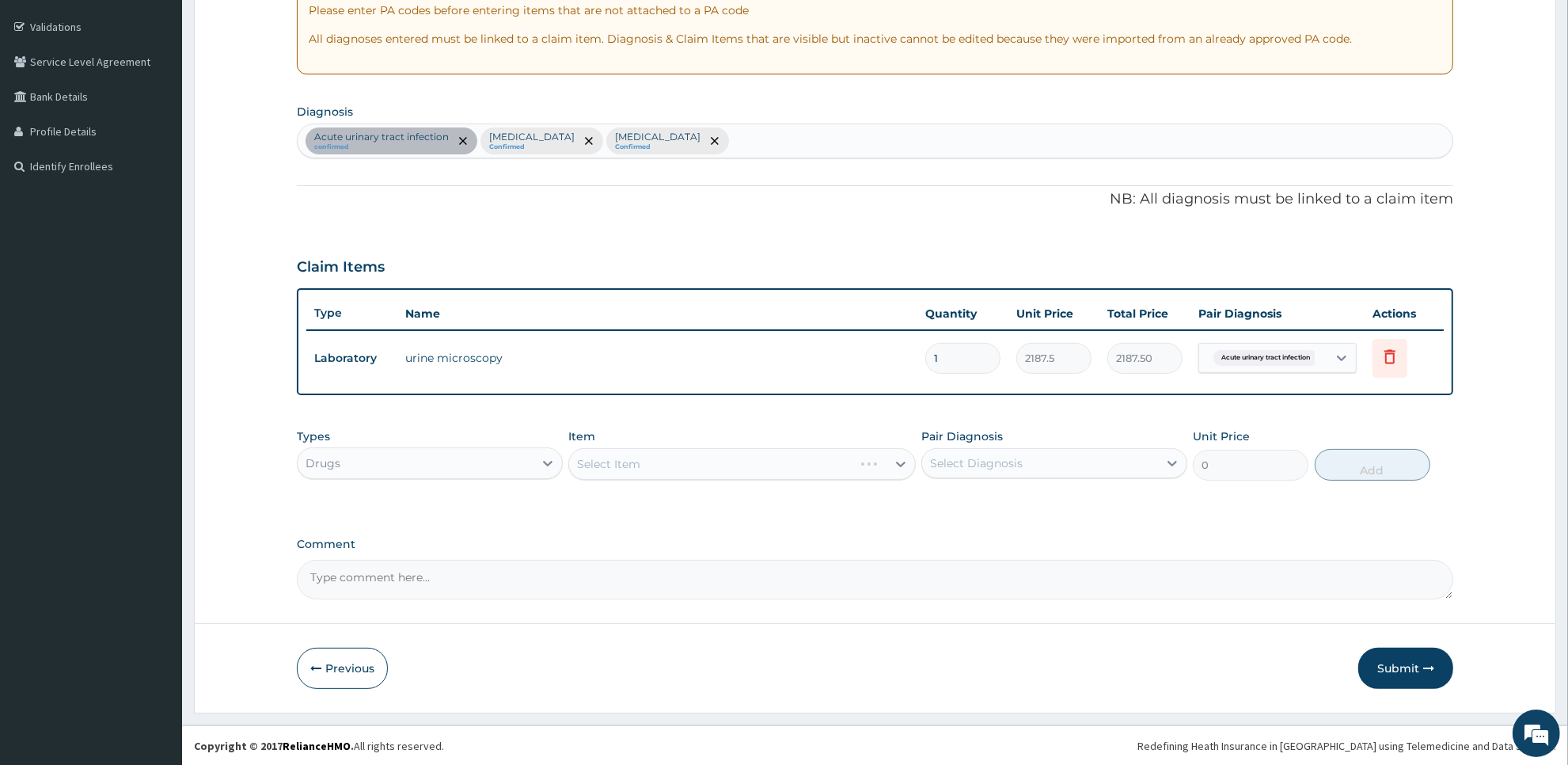
click at [811, 468] on div "Select Item" at bounding box center [741, 463] width 346 height 32
click at [811, 468] on div "Select Item" at bounding box center [727, 463] width 316 height 25
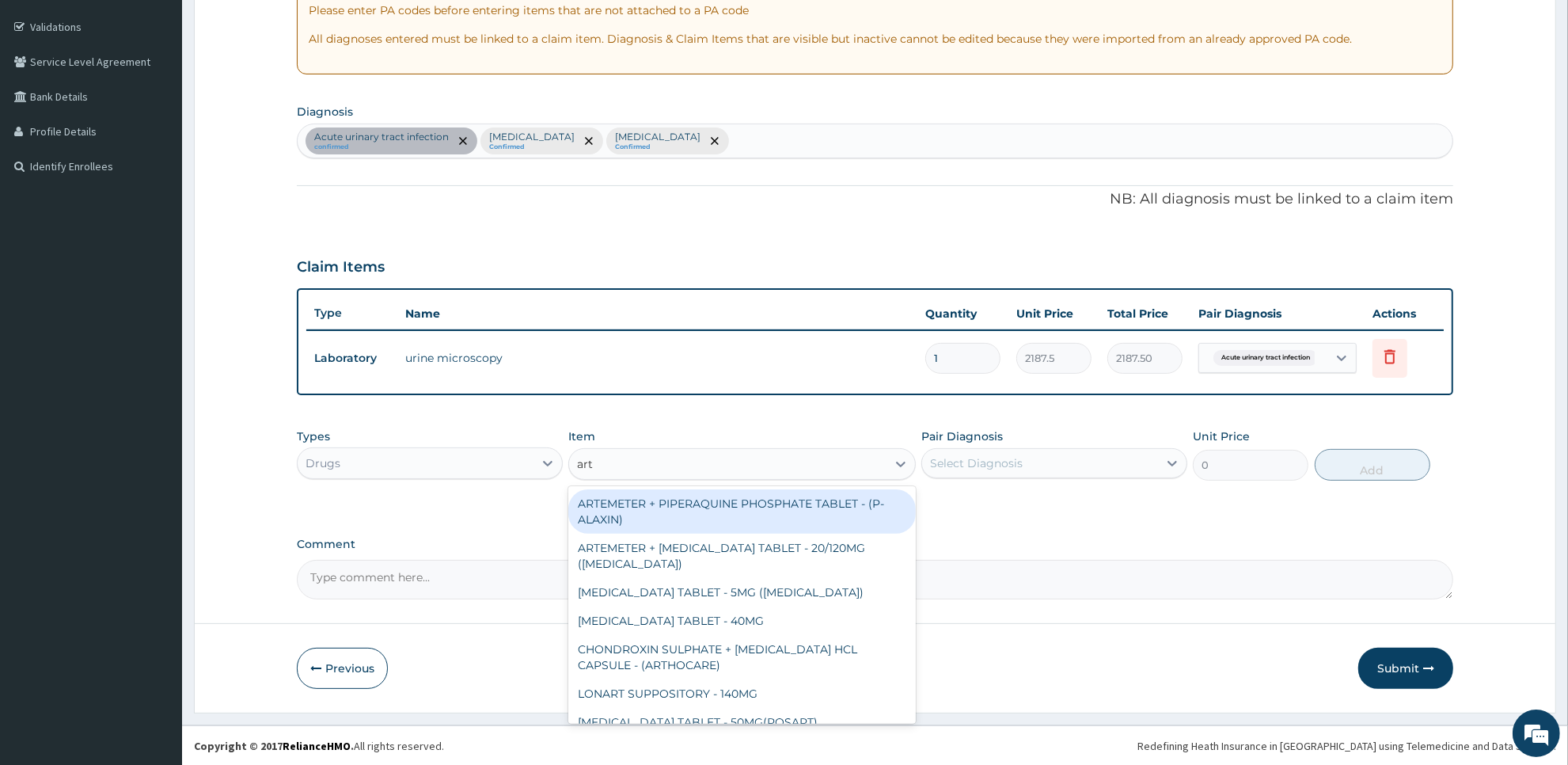
type input "arte"
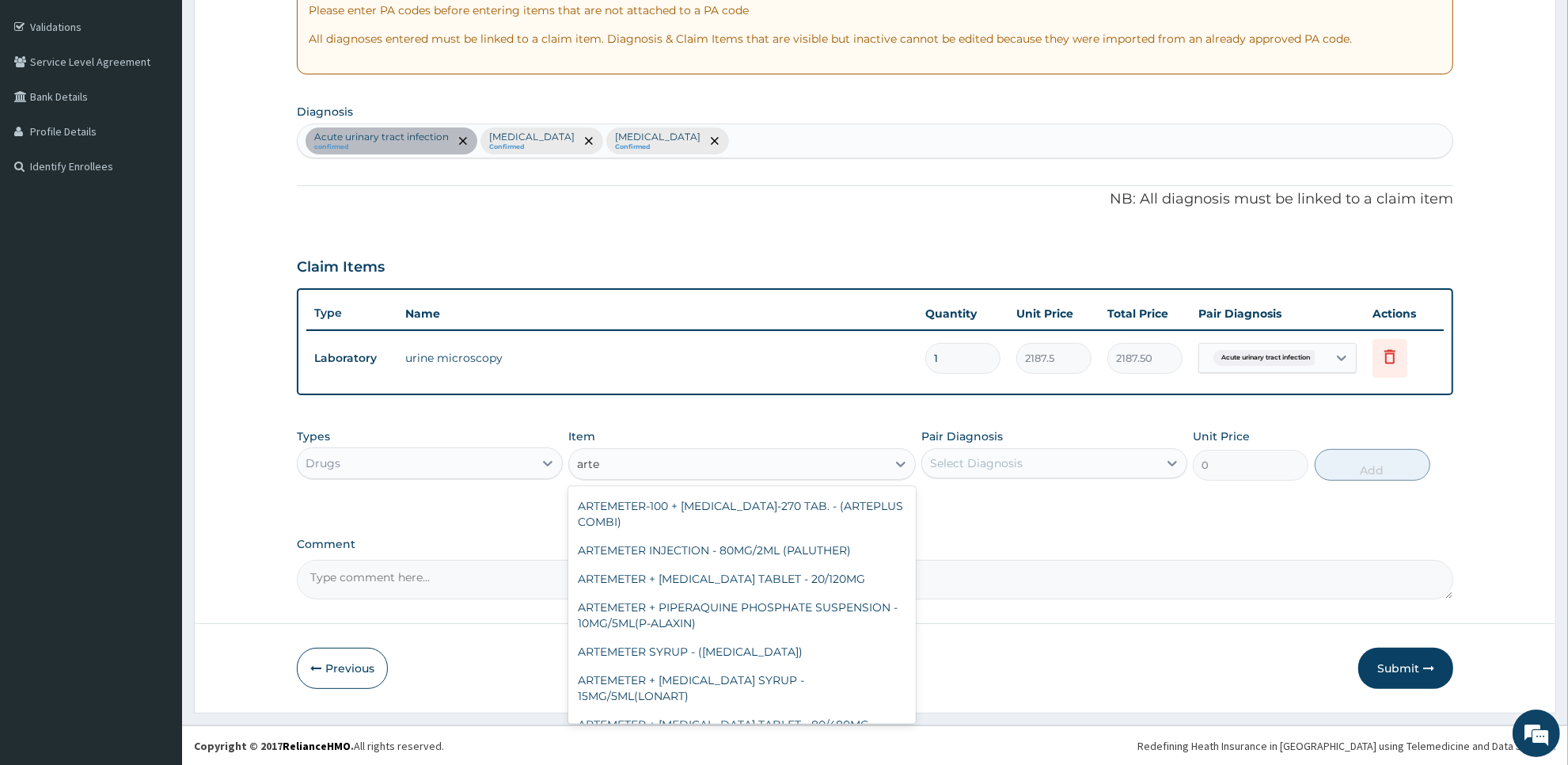
scroll to position [548, 0]
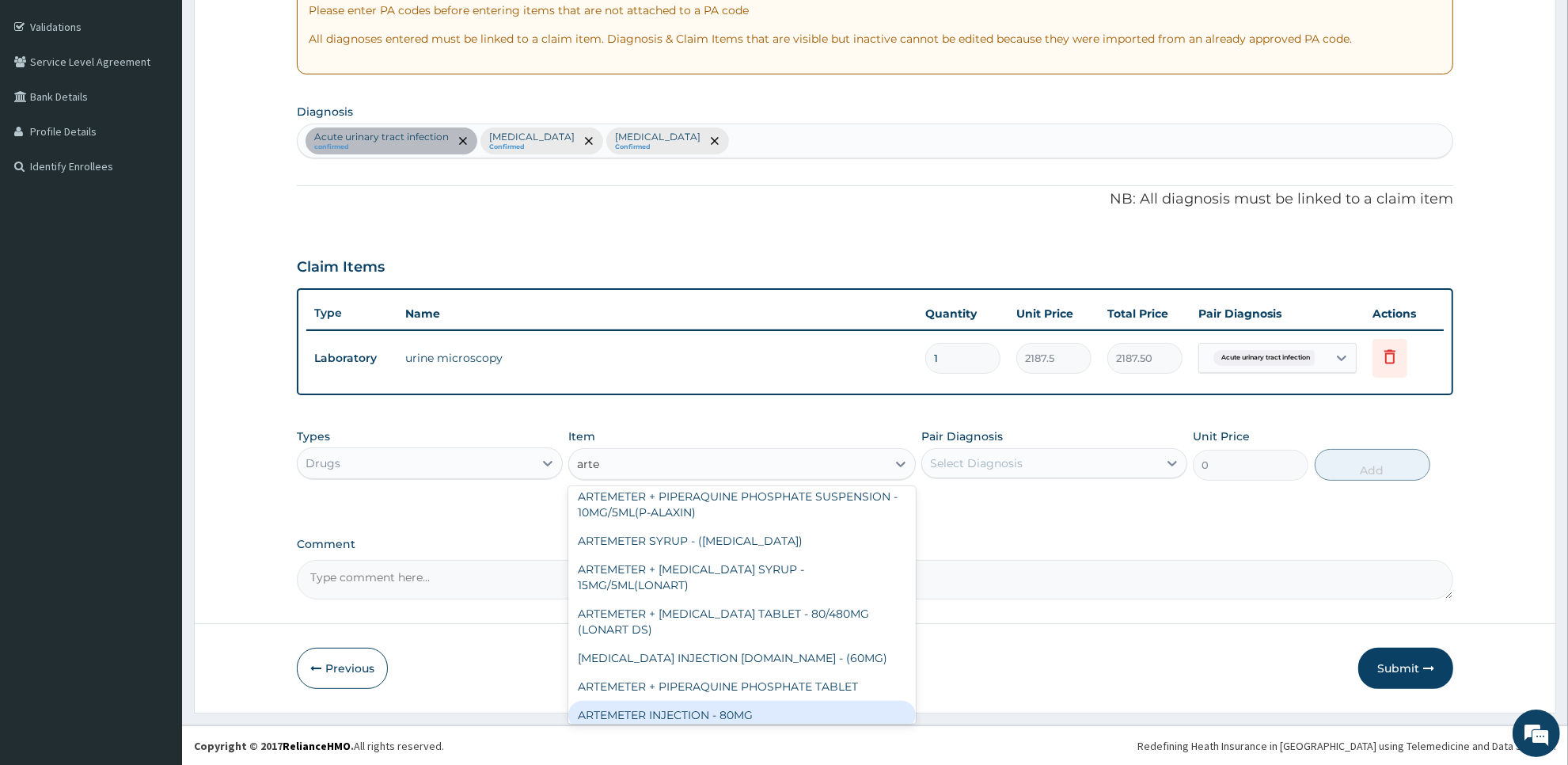
click at [884, 703] on div "ARTEMETER INJECTION - 80MG" at bounding box center [741, 714] width 346 height 28
type input "475.99999999999994"
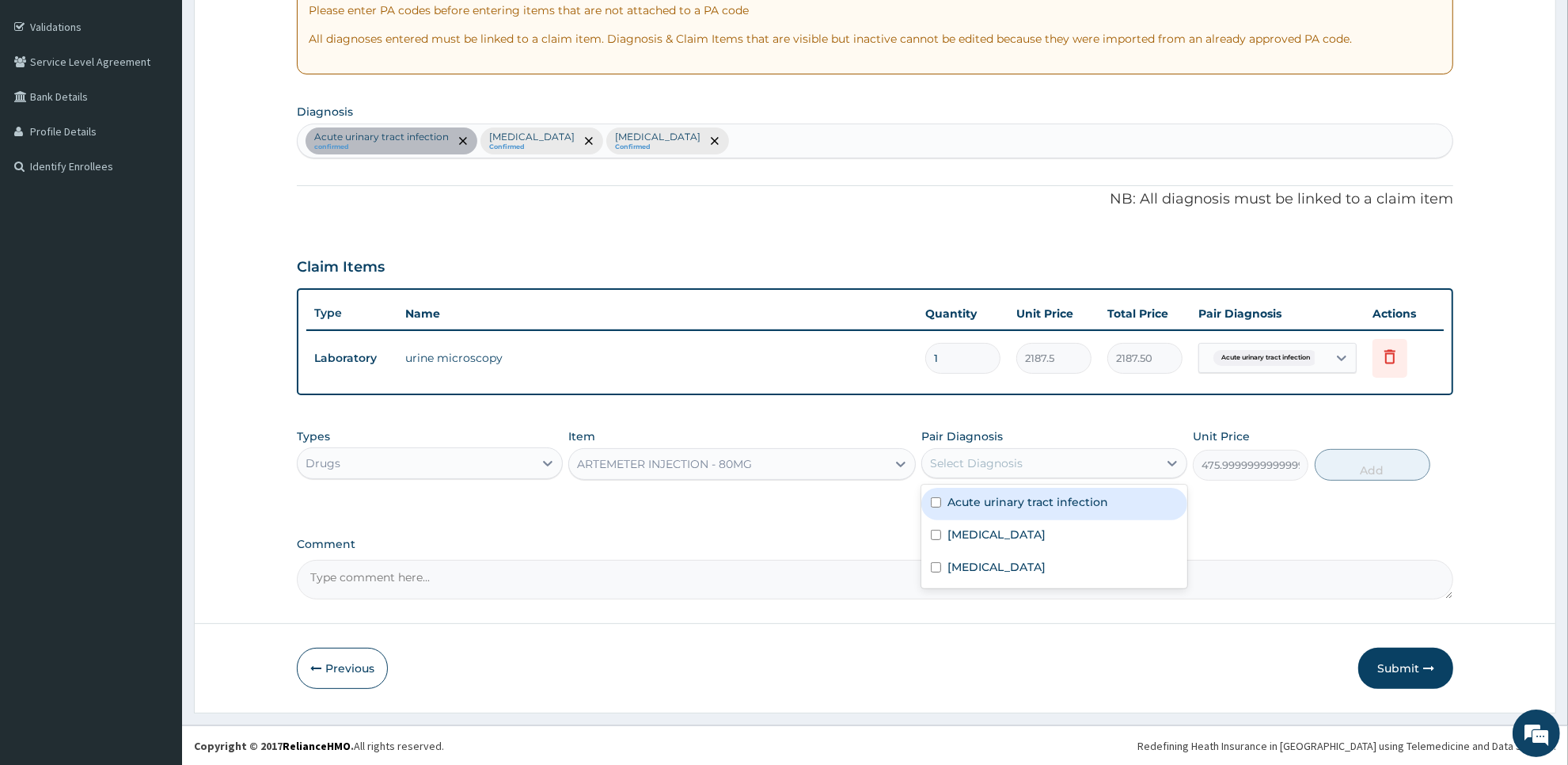
click at [1116, 474] on div "Select Diagnosis" at bounding box center [1040, 462] width 236 height 25
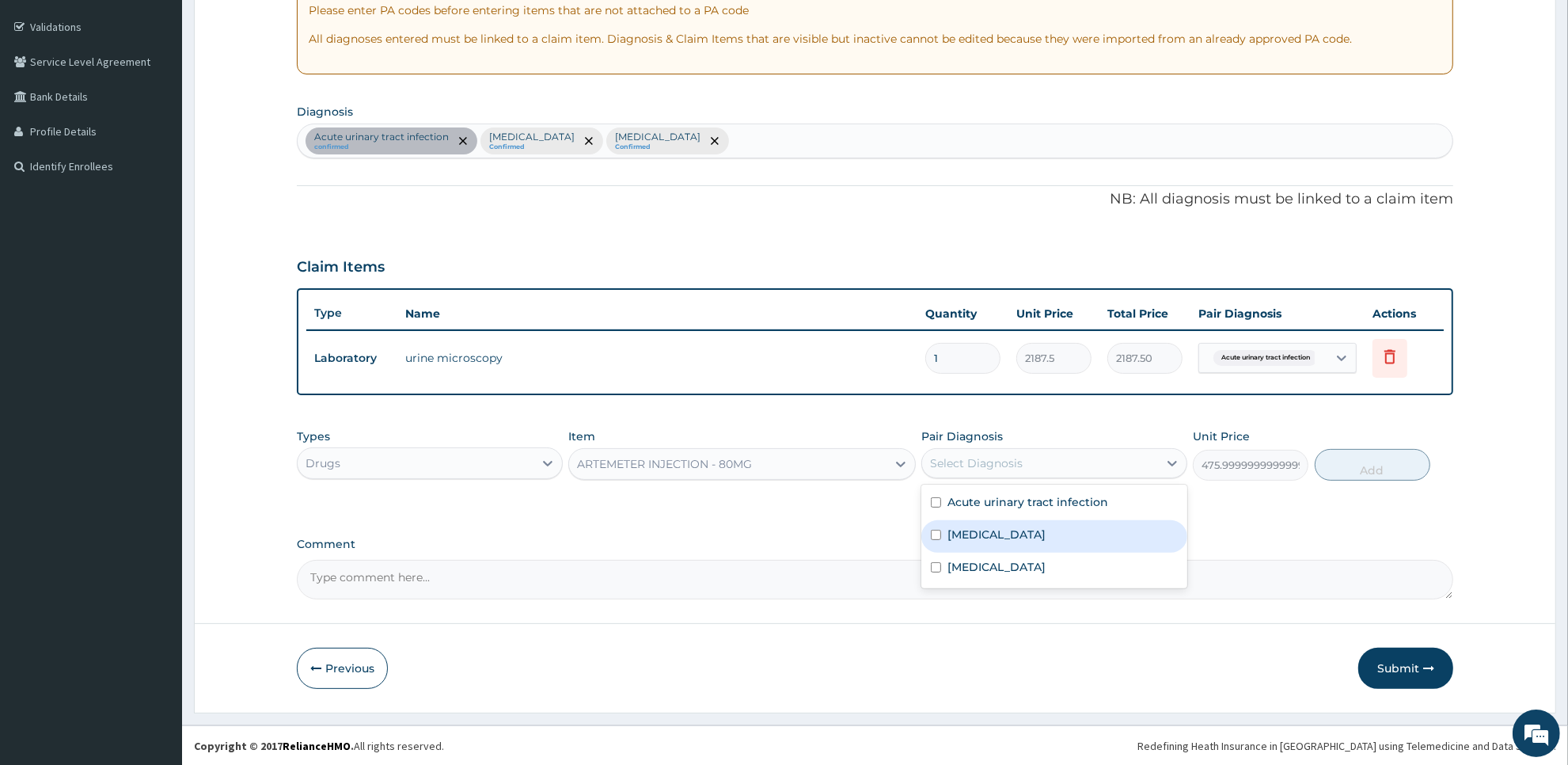
click at [1110, 536] on div "[MEDICAL_DATA]" at bounding box center [1054, 536] width 266 height 33
checkbox input "true"
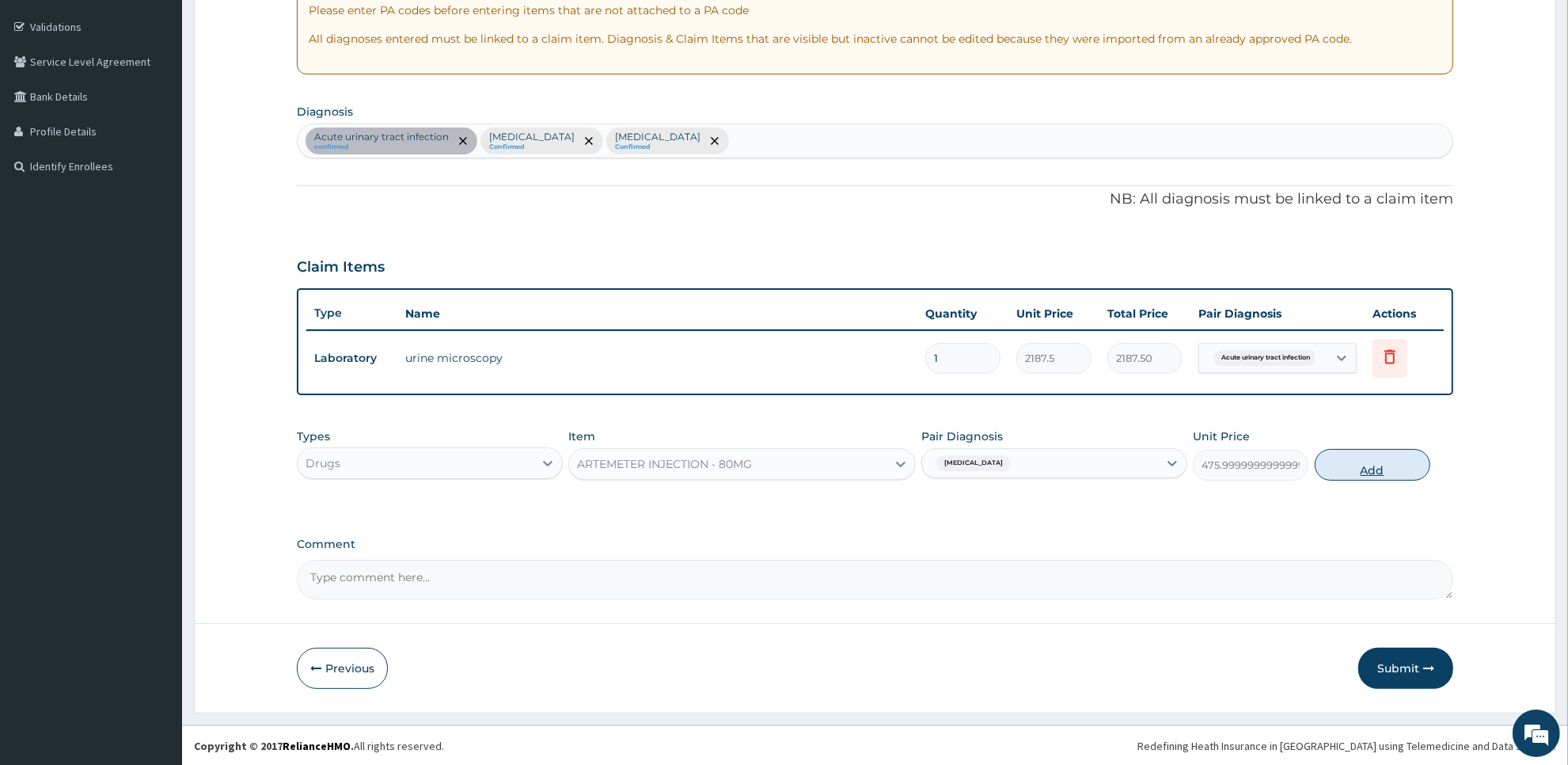
click at [1346, 474] on button "Add" at bounding box center [1372, 464] width 115 height 32
type input "0"
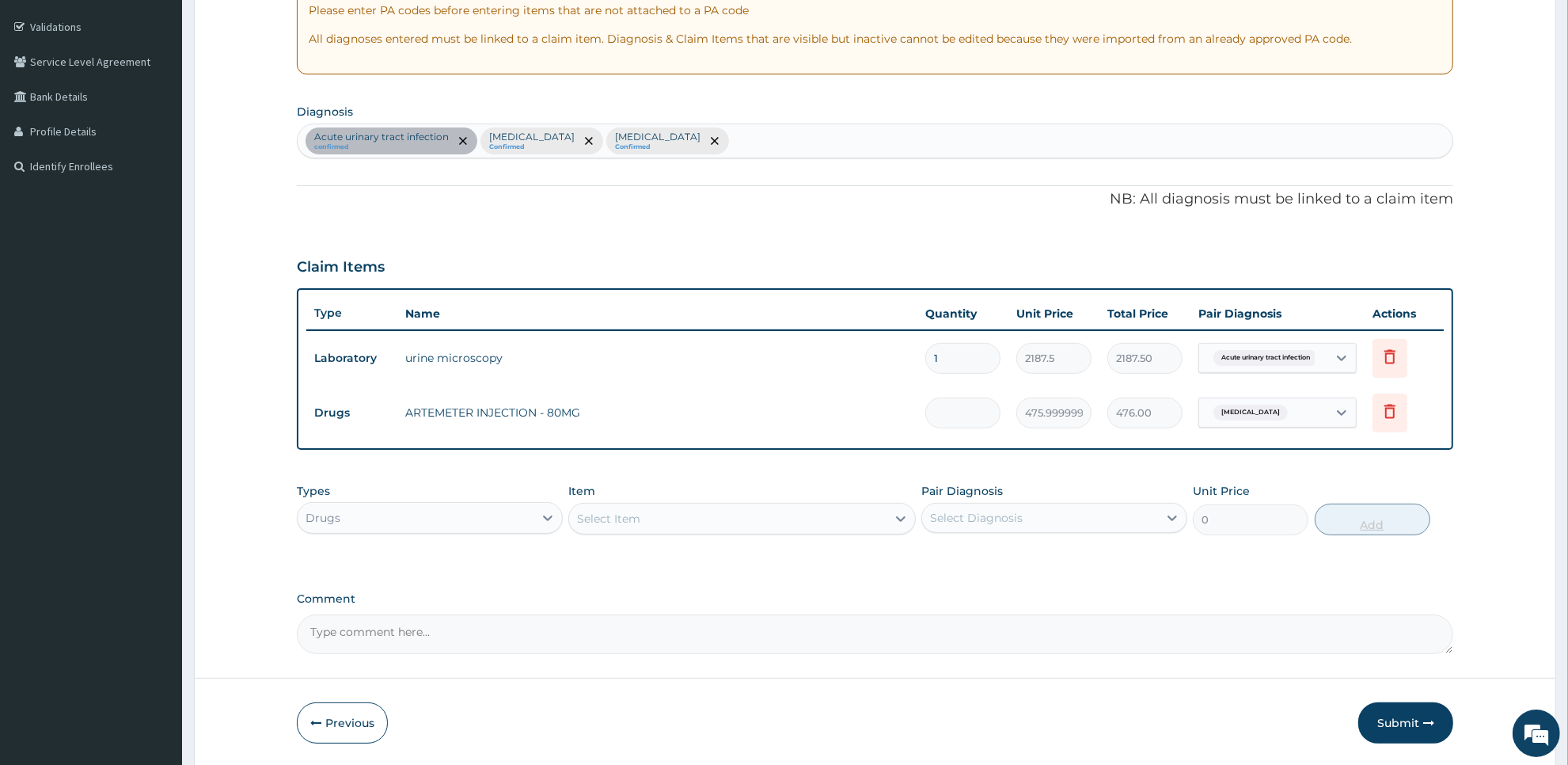
type input "0.00"
type input "6"
type input "2856.00"
type input "6"
click at [856, 525] on div "Select Item" at bounding box center [727, 518] width 316 height 25
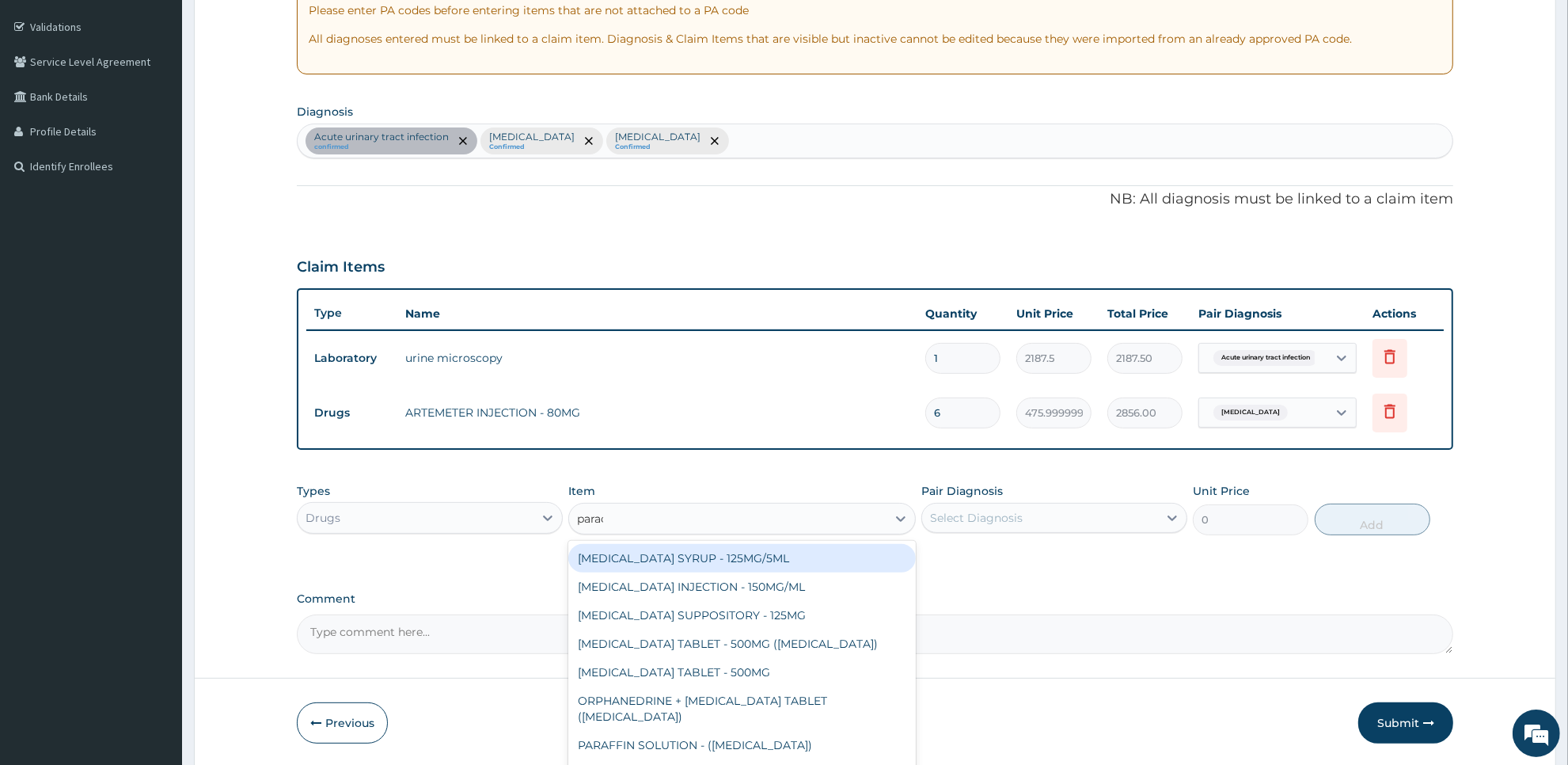
type input "parace"
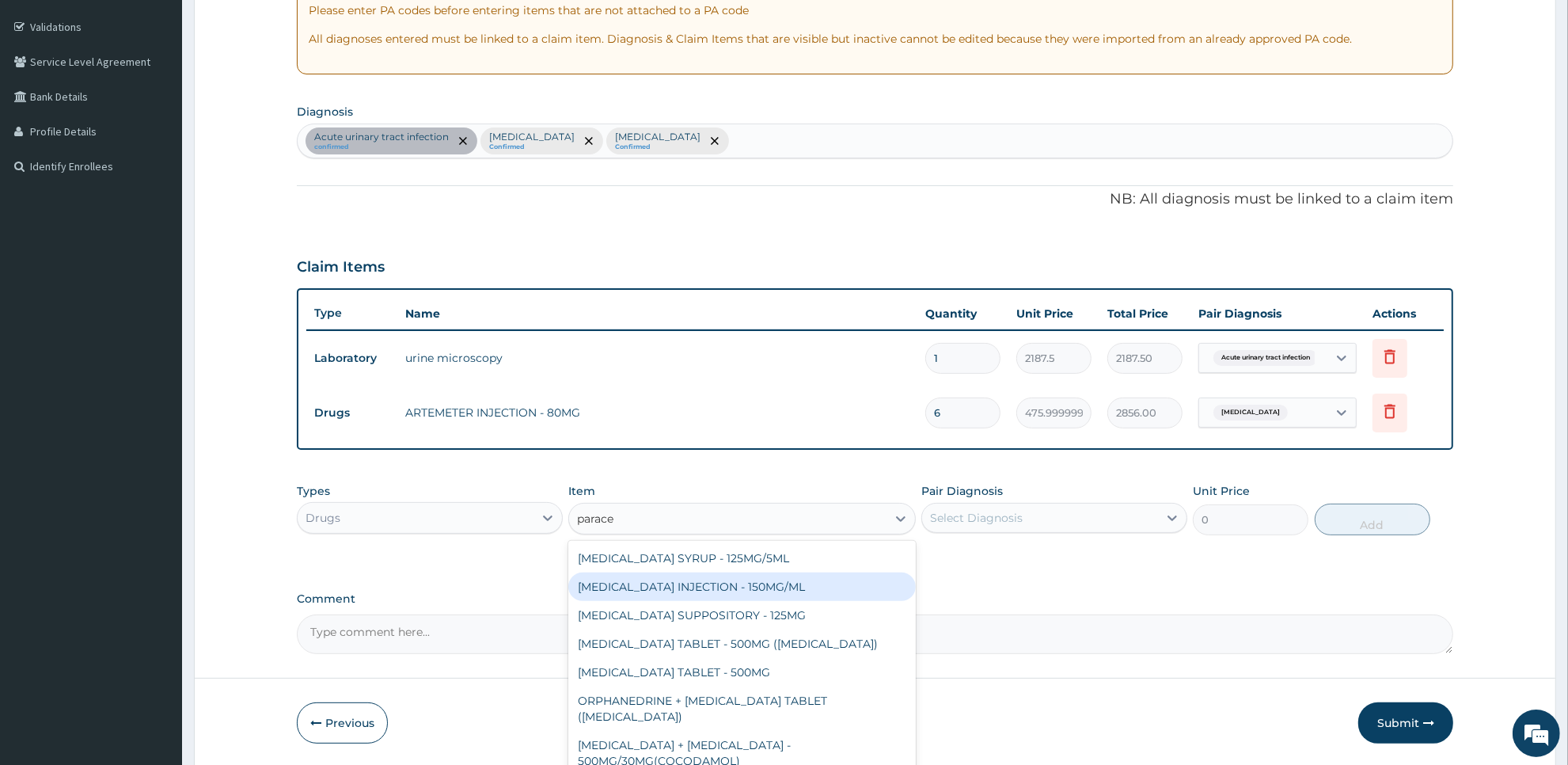
click at [851, 597] on div "[MEDICAL_DATA] INJECTION - 150MG/ML" at bounding box center [741, 586] width 346 height 28
type input "560"
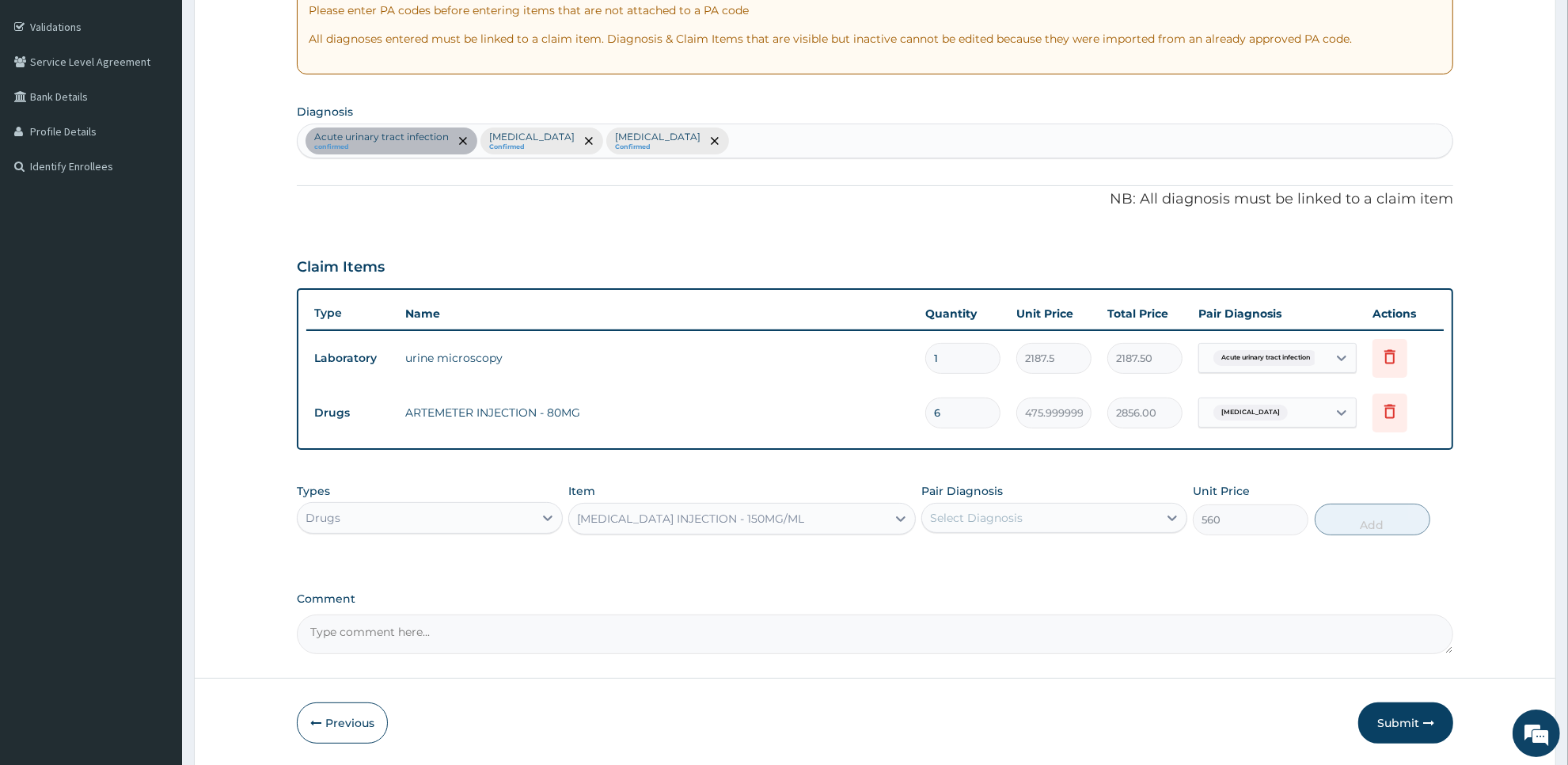
click at [1040, 508] on div "Select Diagnosis" at bounding box center [1040, 517] width 236 height 25
click at [1033, 558] on label "Acute urinary tract infection" at bounding box center [1028, 556] width 161 height 15
checkbox input "true"
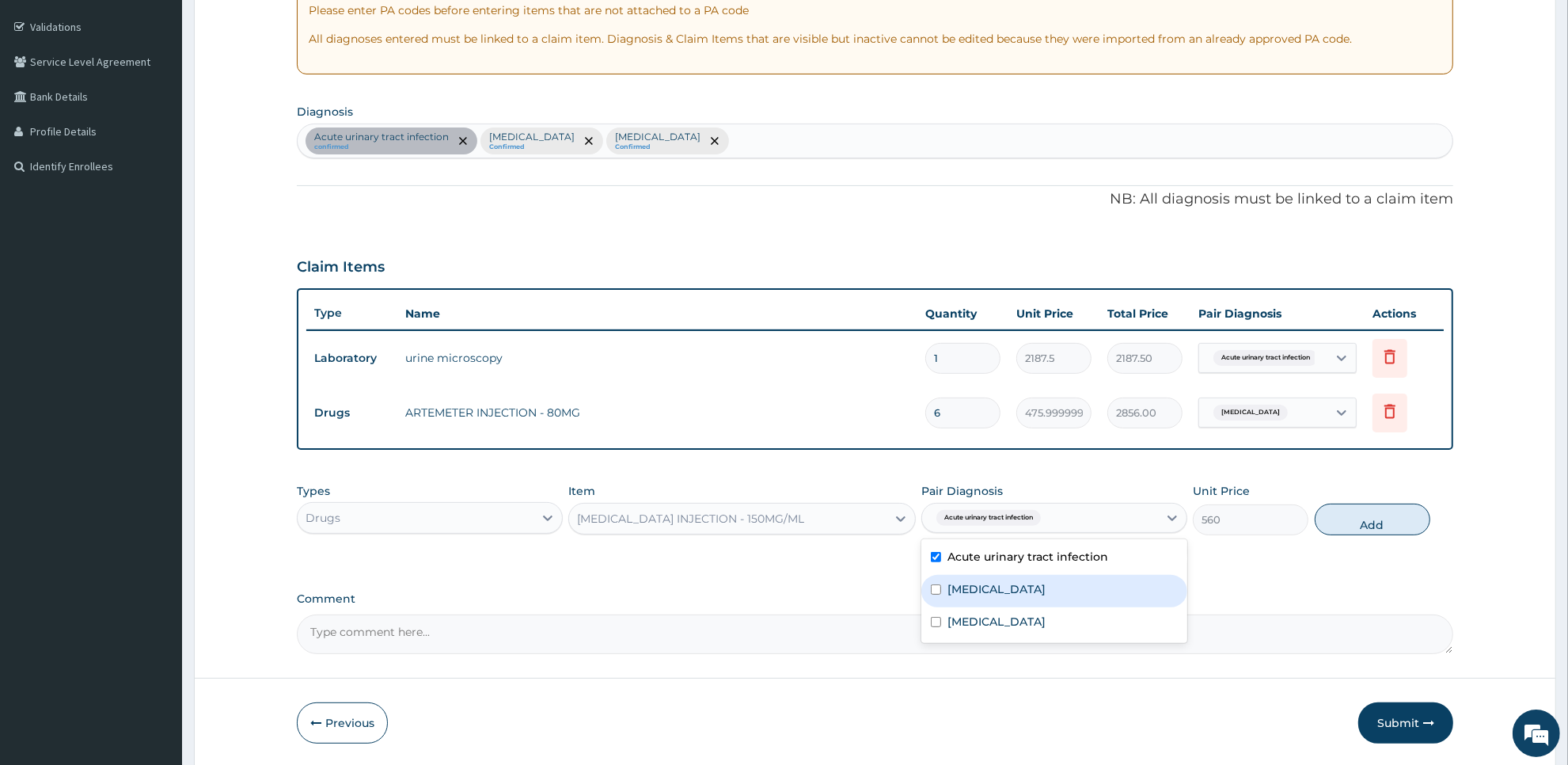
click at [1027, 602] on div "[MEDICAL_DATA]" at bounding box center [1054, 591] width 266 height 33
checkbox input "true"
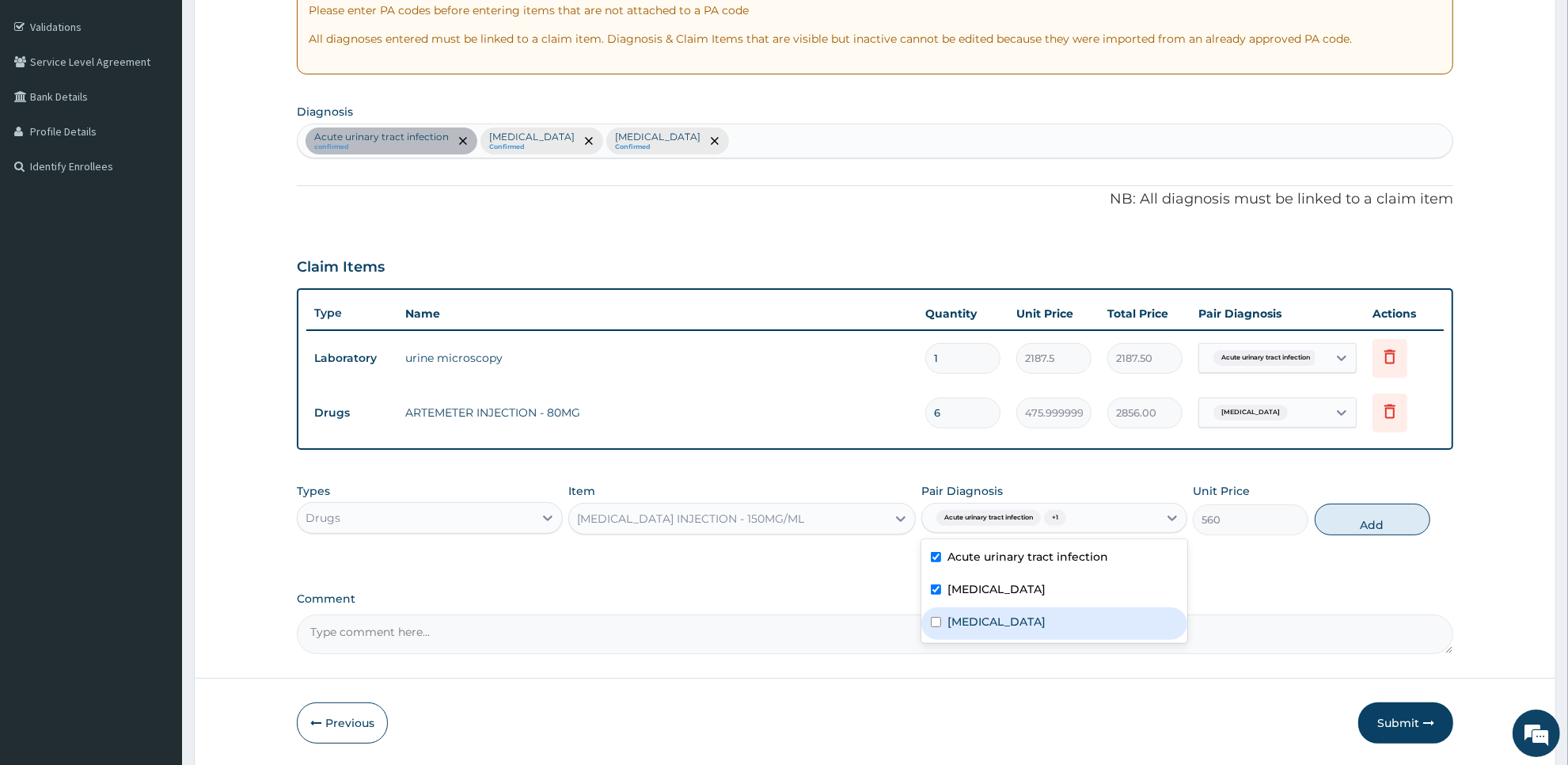
click at [1023, 622] on div "[MEDICAL_DATA]" at bounding box center [1054, 624] width 266 height 33
checkbox input "true"
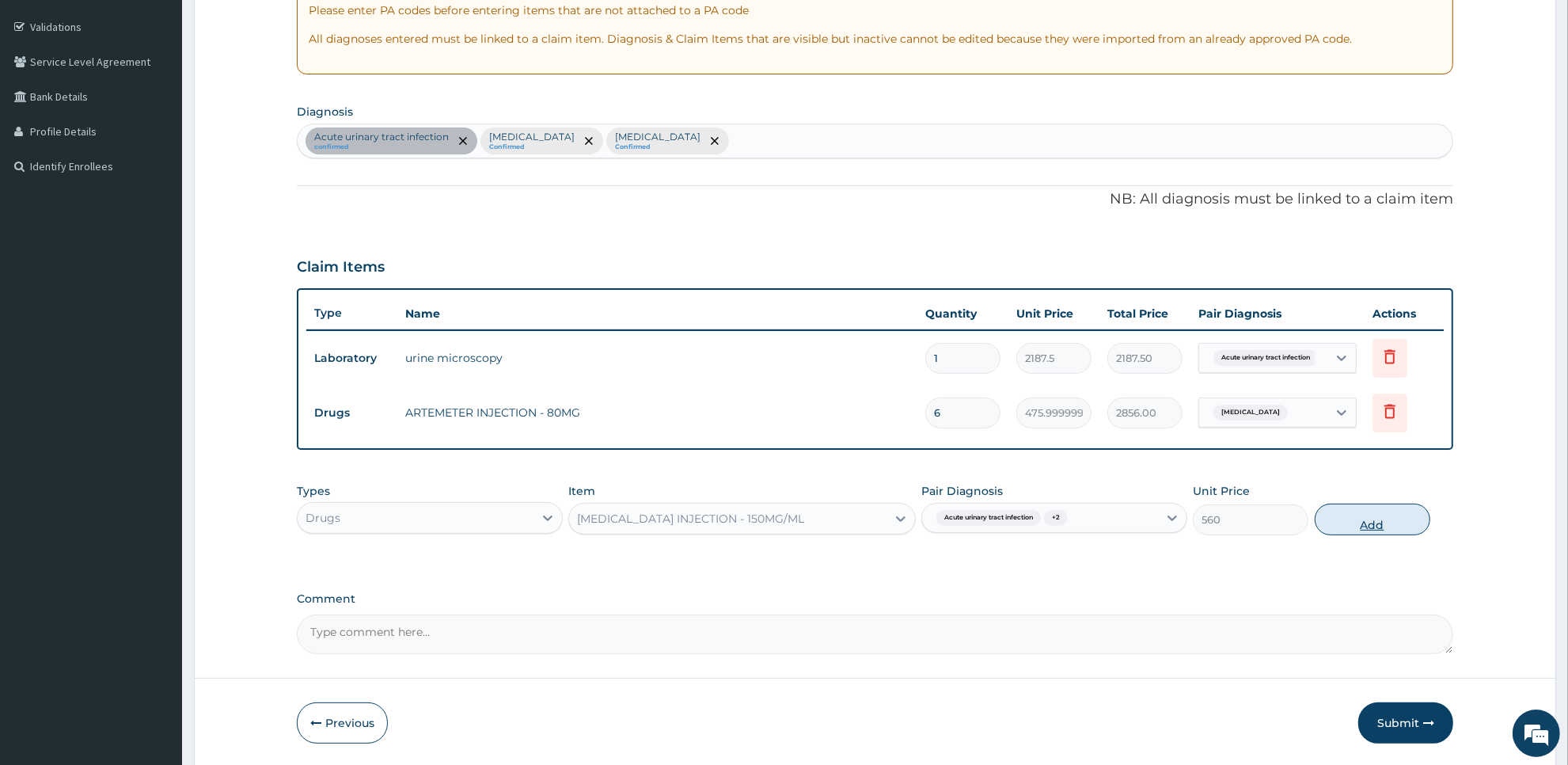
click at [1380, 517] on button "Add" at bounding box center [1372, 519] width 115 height 32
type input "0"
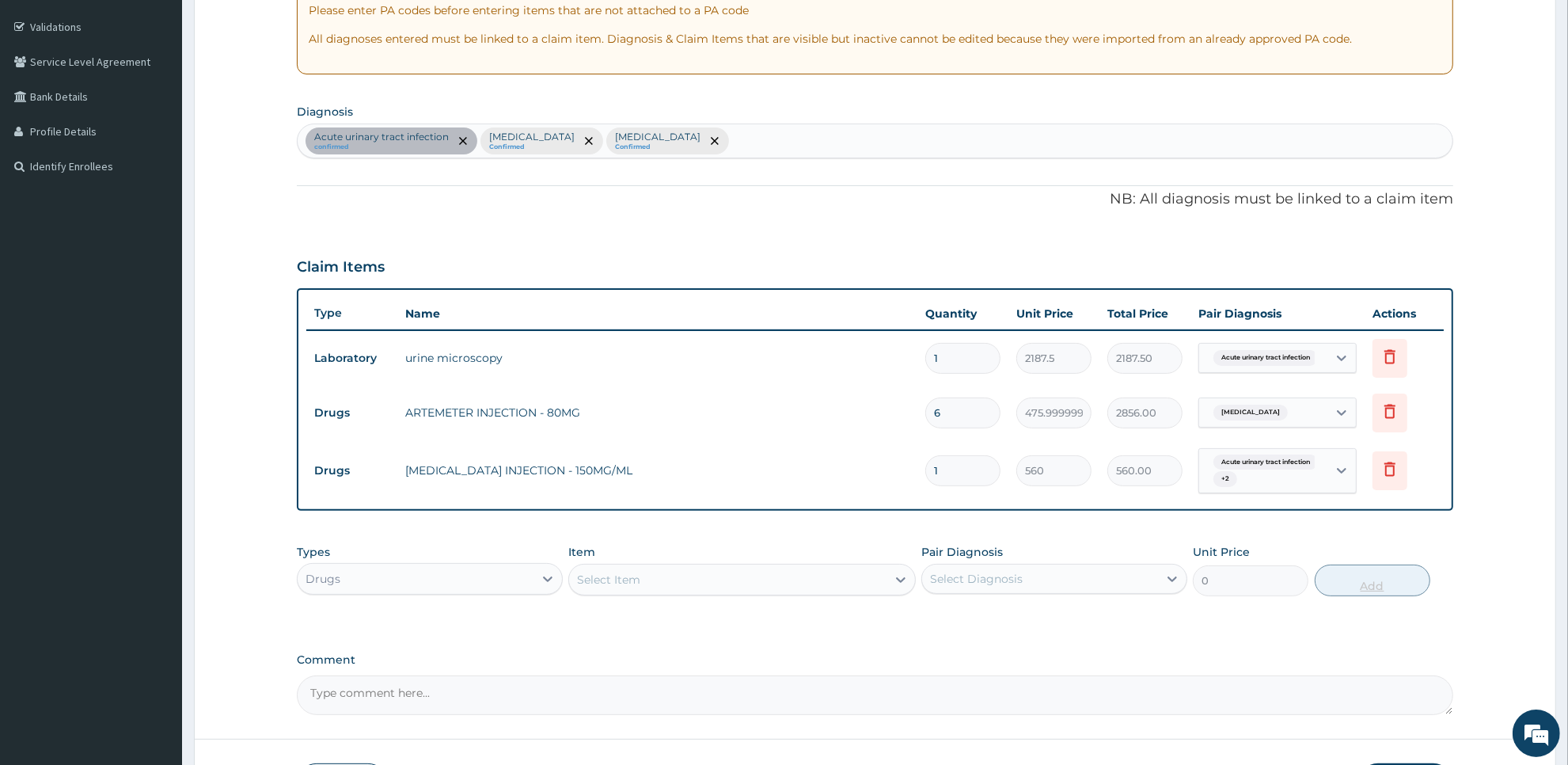
type input "0.00"
type input "4"
type input "2240.00"
type input "4"
click at [808, 584] on div "Select Item" at bounding box center [727, 579] width 316 height 25
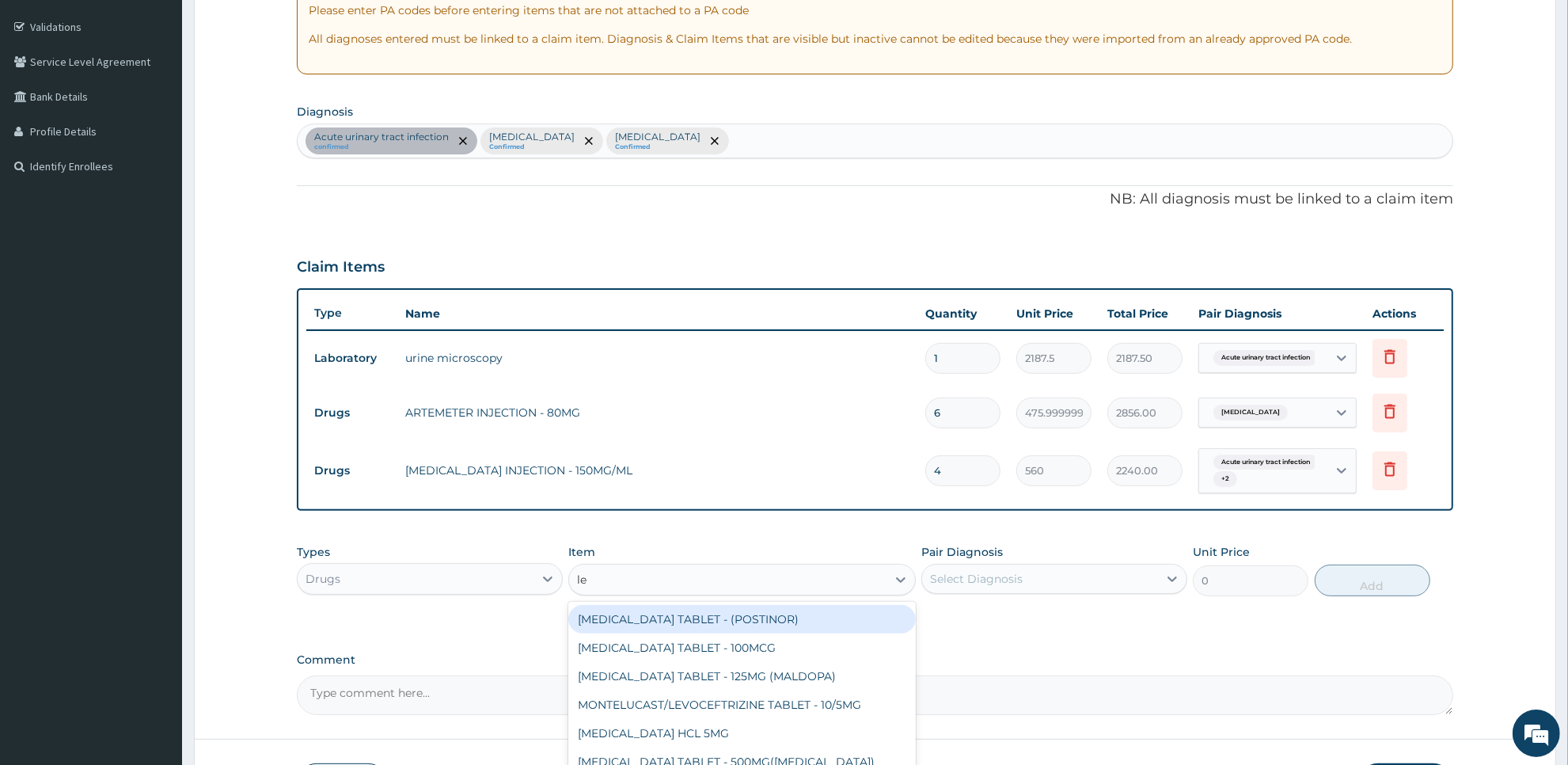
type input "l"
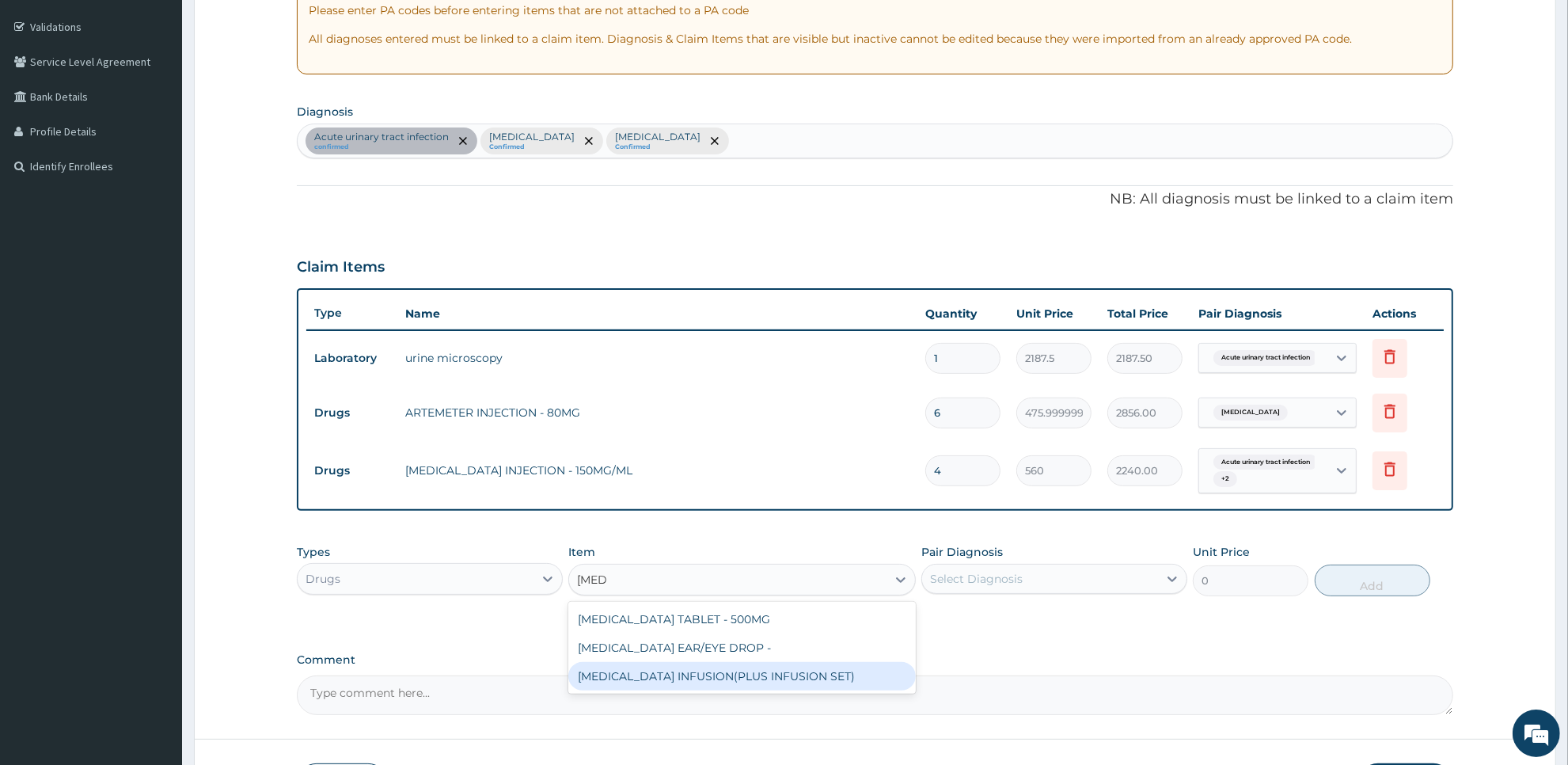
type input "[MEDICAL_DATA]"
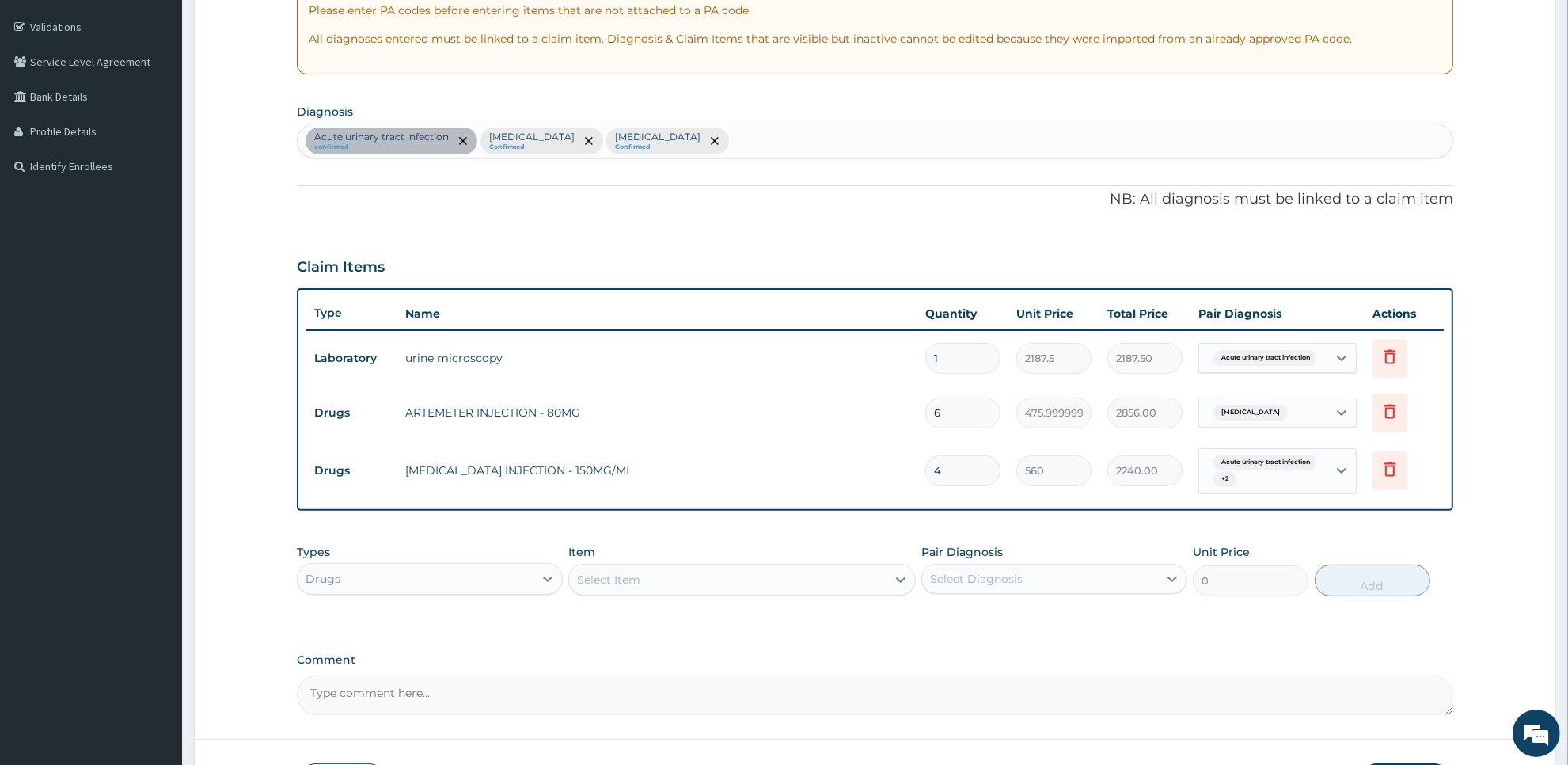
click at [802, 695] on textarea "Comment" at bounding box center [875, 695] width 1156 height 40
click at [792, 588] on div "Select Item" at bounding box center [727, 579] width 316 height 25
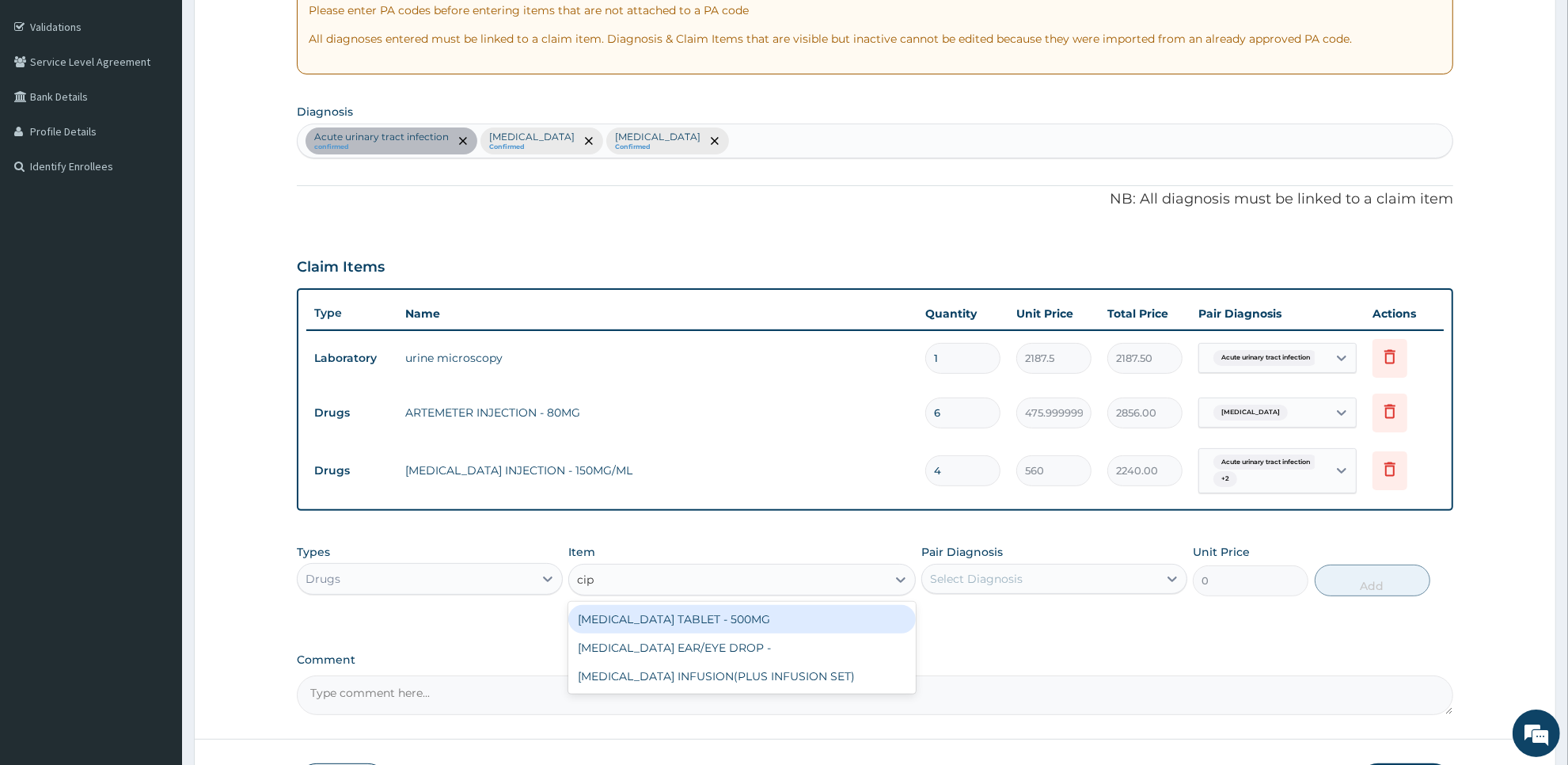
type input "cipr"
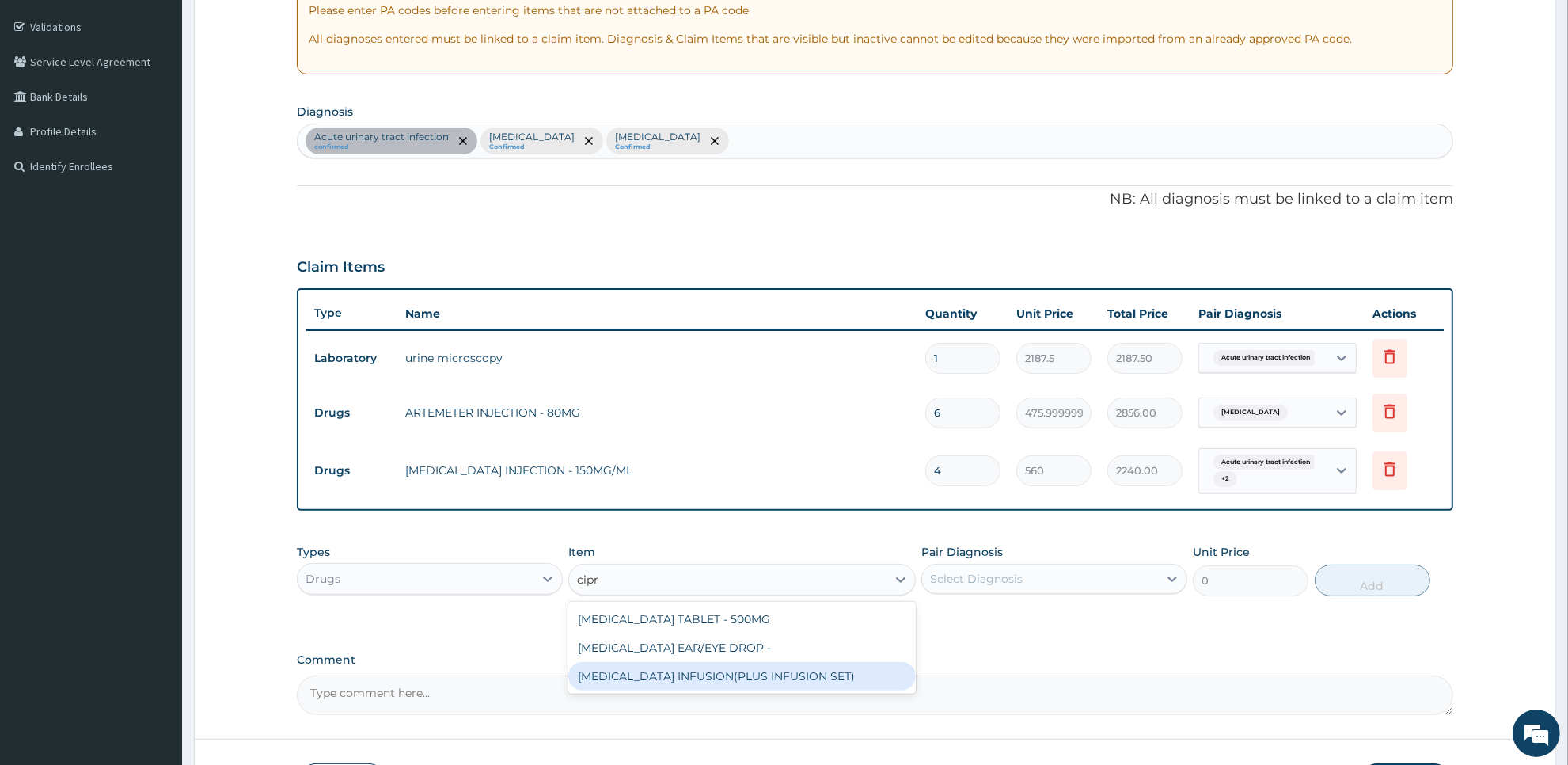
click at [796, 668] on div "[MEDICAL_DATA] INFUSION(PLUS INFUSION SET)" at bounding box center [741, 676] width 346 height 28
type input "1092"
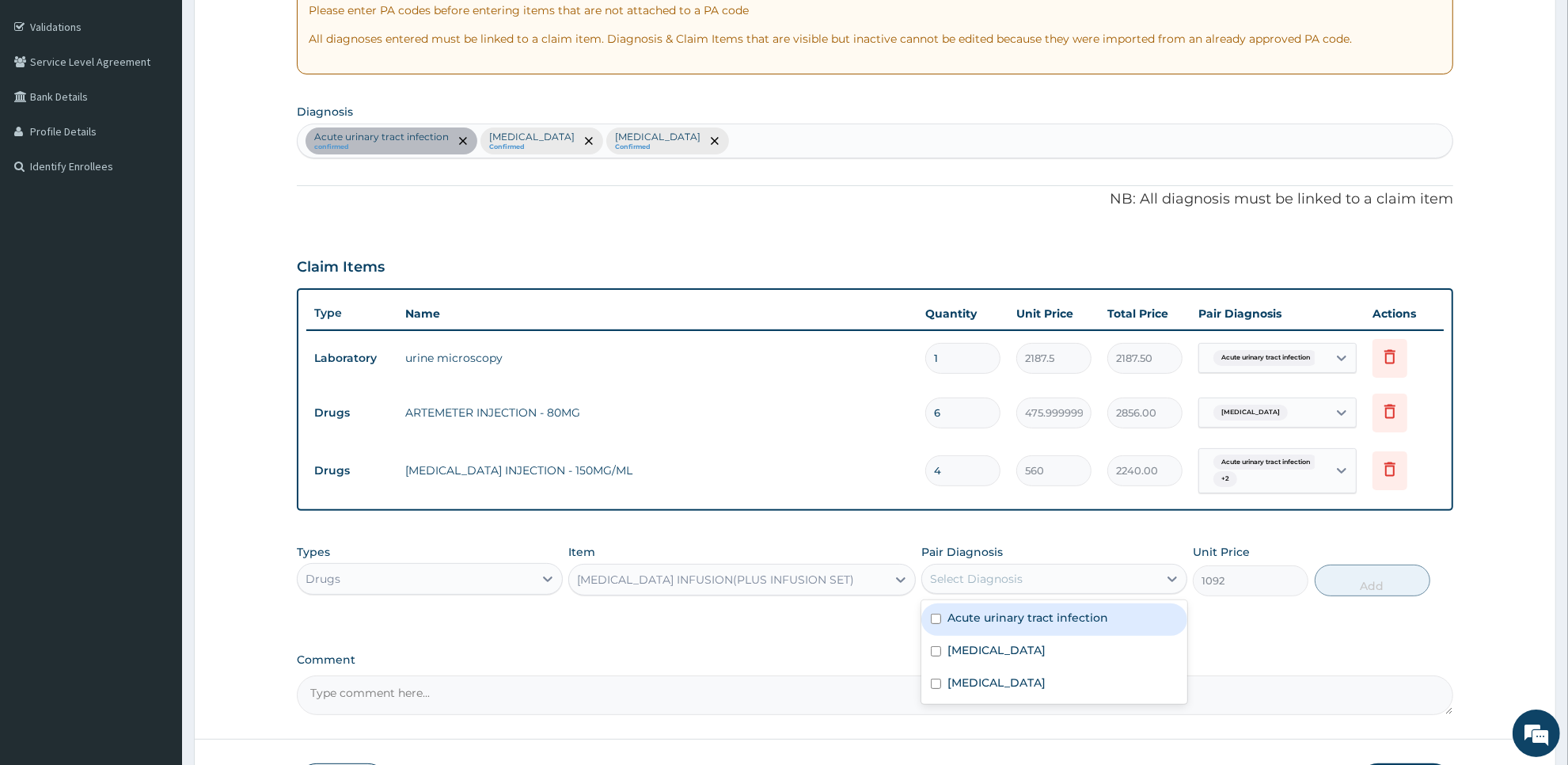
click at [1010, 574] on div "Select Diagnosis" at bounding box center [976, 578] width 93 height 15
click at [1003, 631] on div "Acute urinary tract infection" at bounding box center [1054, 620] width 266 height 33
checkbox input "true"
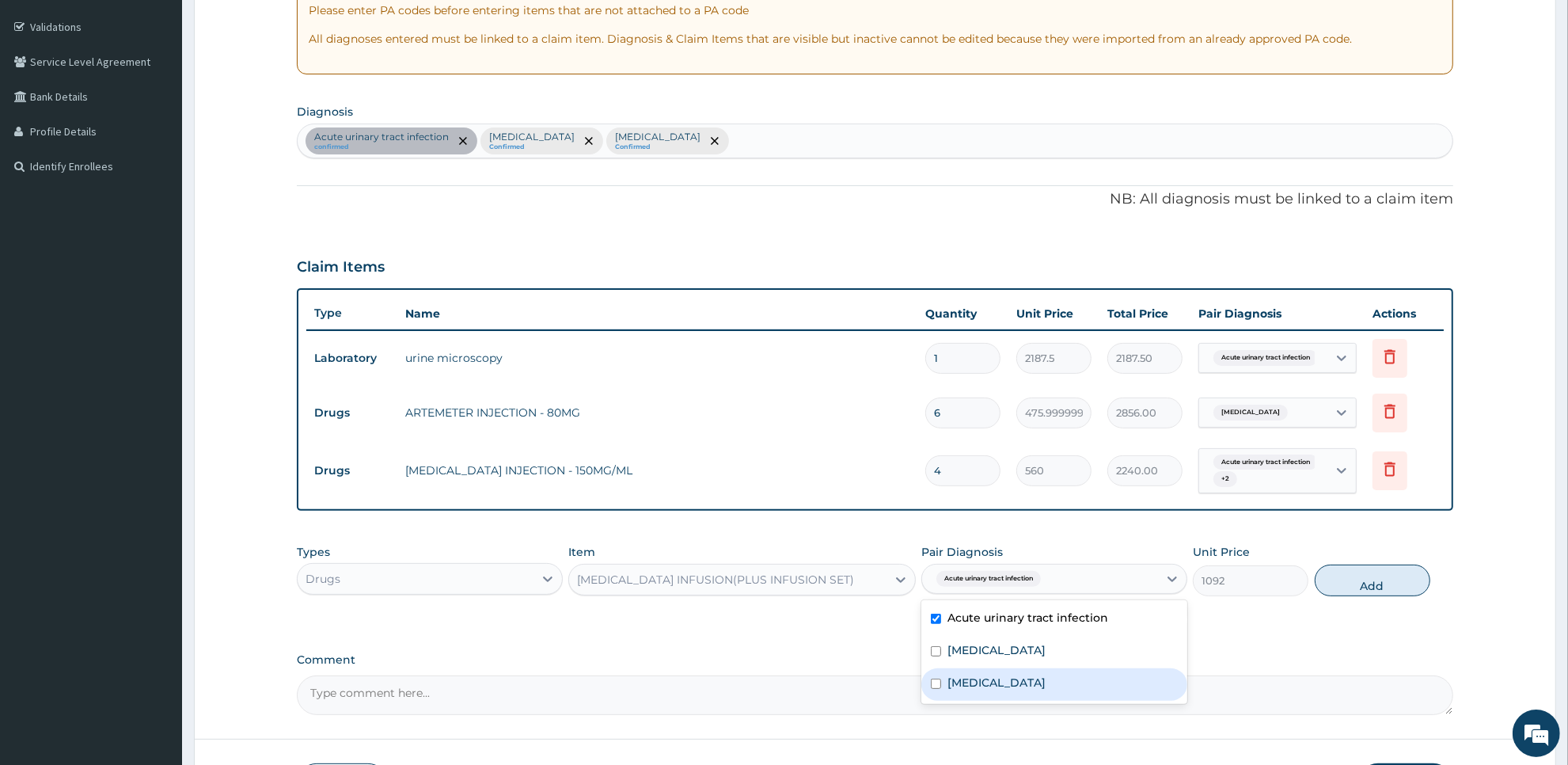
click at [989, 679] on div "[MEDICAL_DATA]" at bounding box center [1054, 684] width 266 height 33
checkbox input "true"
click at [998, 664] on div "[MEDICAL_DATA]" at bounding box center [1054, 652] width 266 height 33
checkbox input "true"
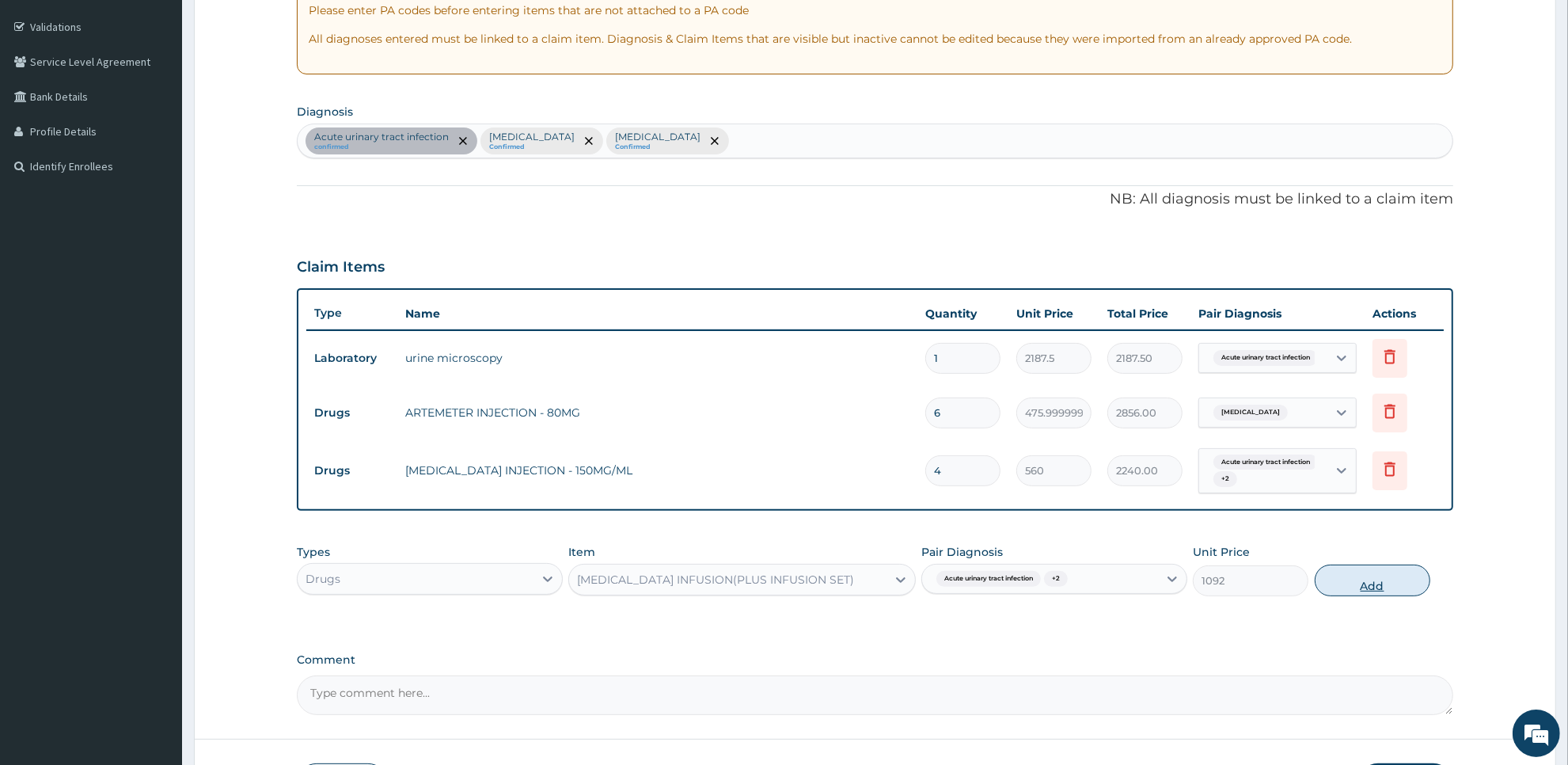
click at [1347, 583] on button "Add" at bounding box center [1372, 580] width 115 height 32
type input "0"
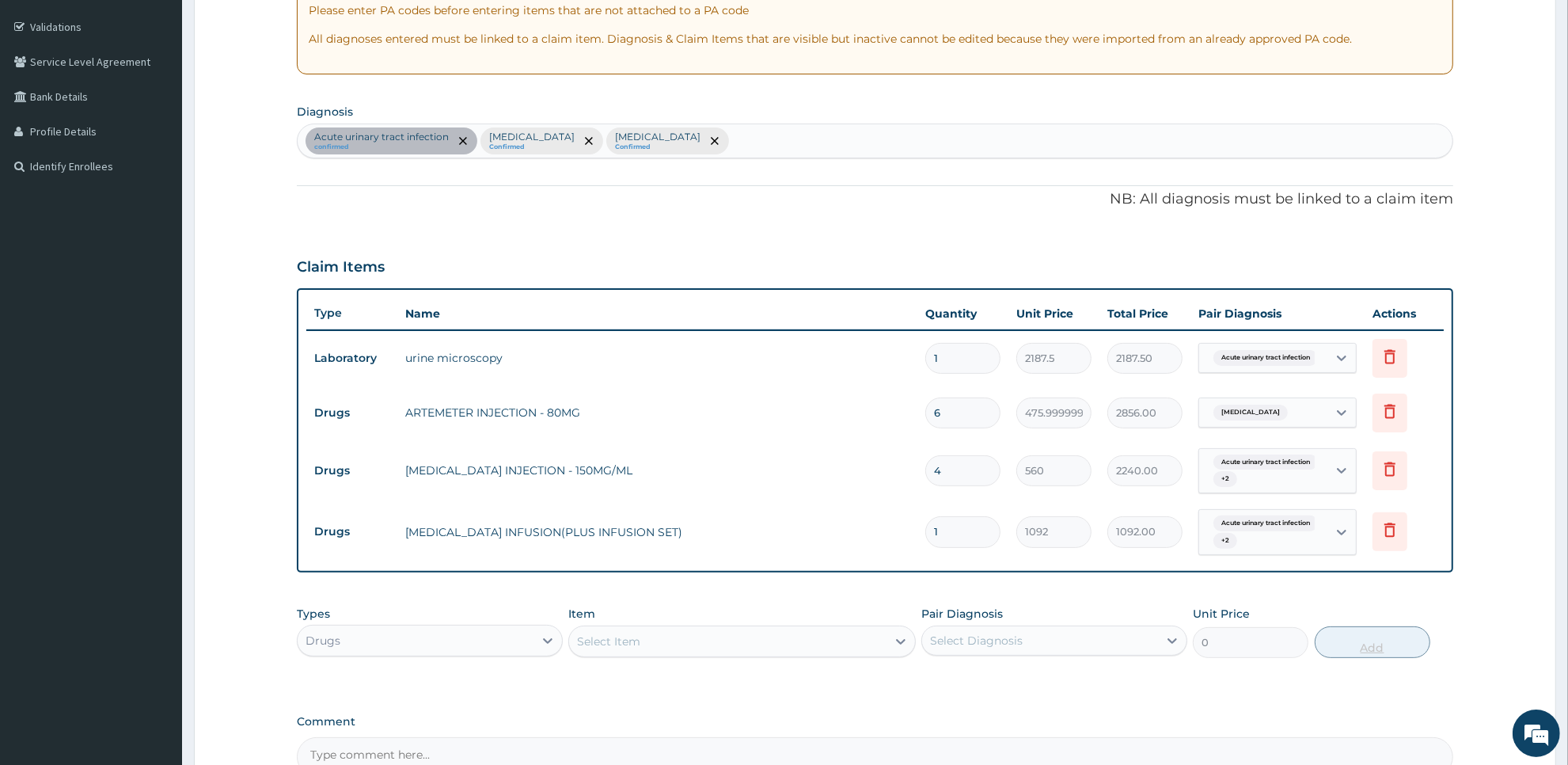
type input "0.00"
type input "2"
type input "2184.00"
type input "2"
click at [813, 642] on div "Select Item" at bounding box center [727, 640] width 316 height 25
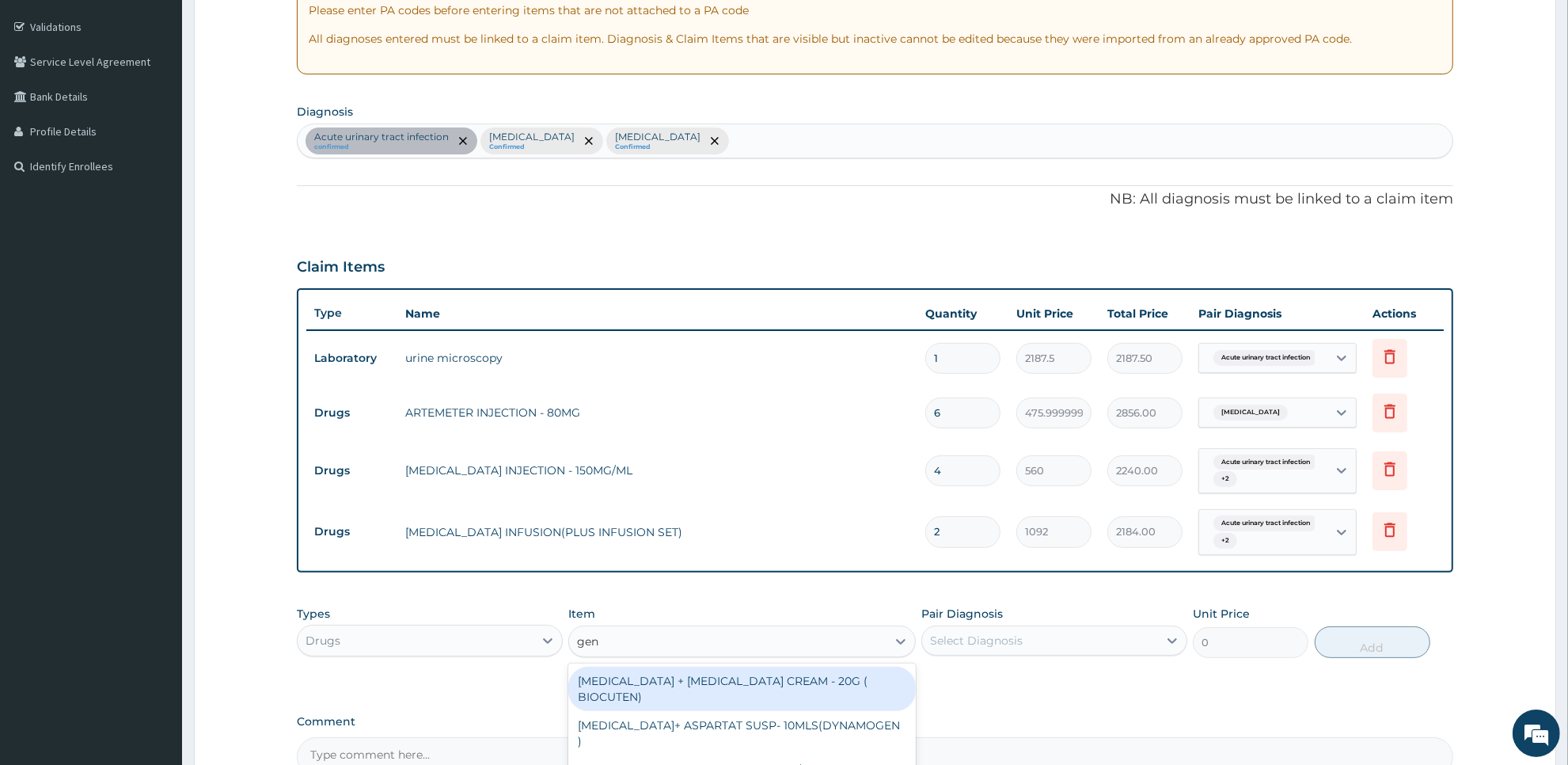
type input "gent"
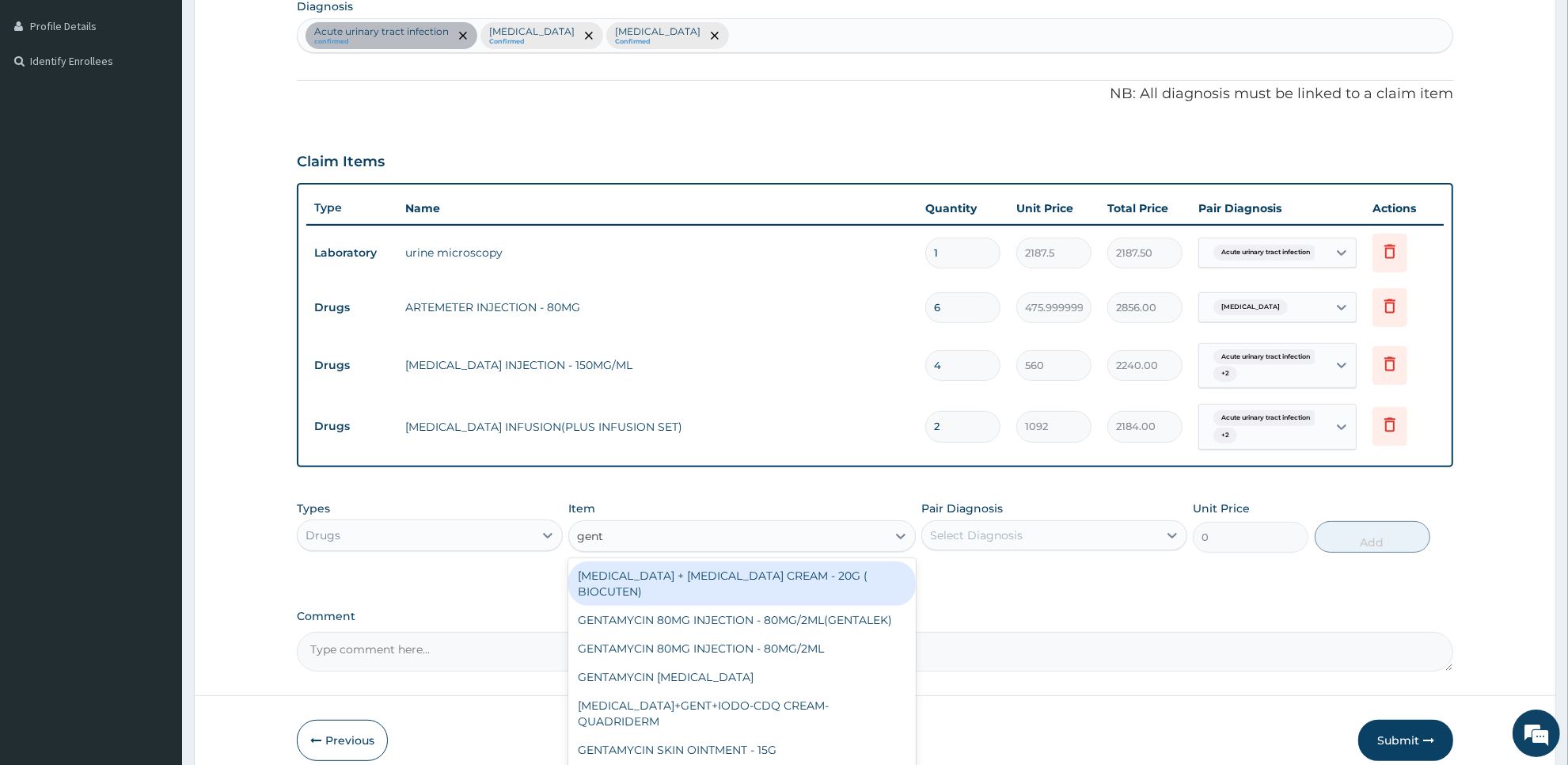
scroll to position [463, 0]
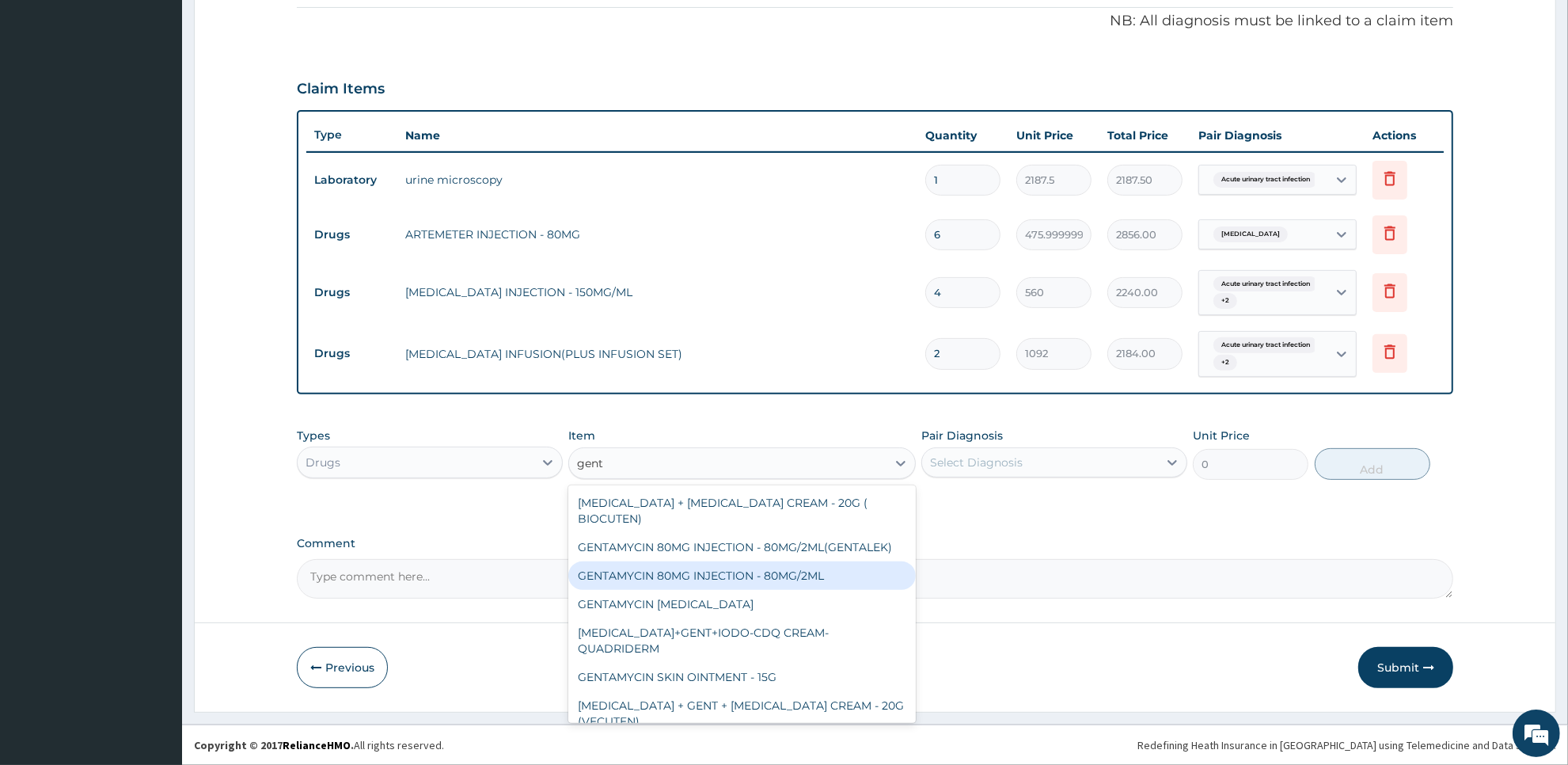
click at [820, 584] on div "GENTAMYCIN 80MG INJECTION - 80MG/2ML" at bounding box center [741, 575] width 346 height 28
type input "280"
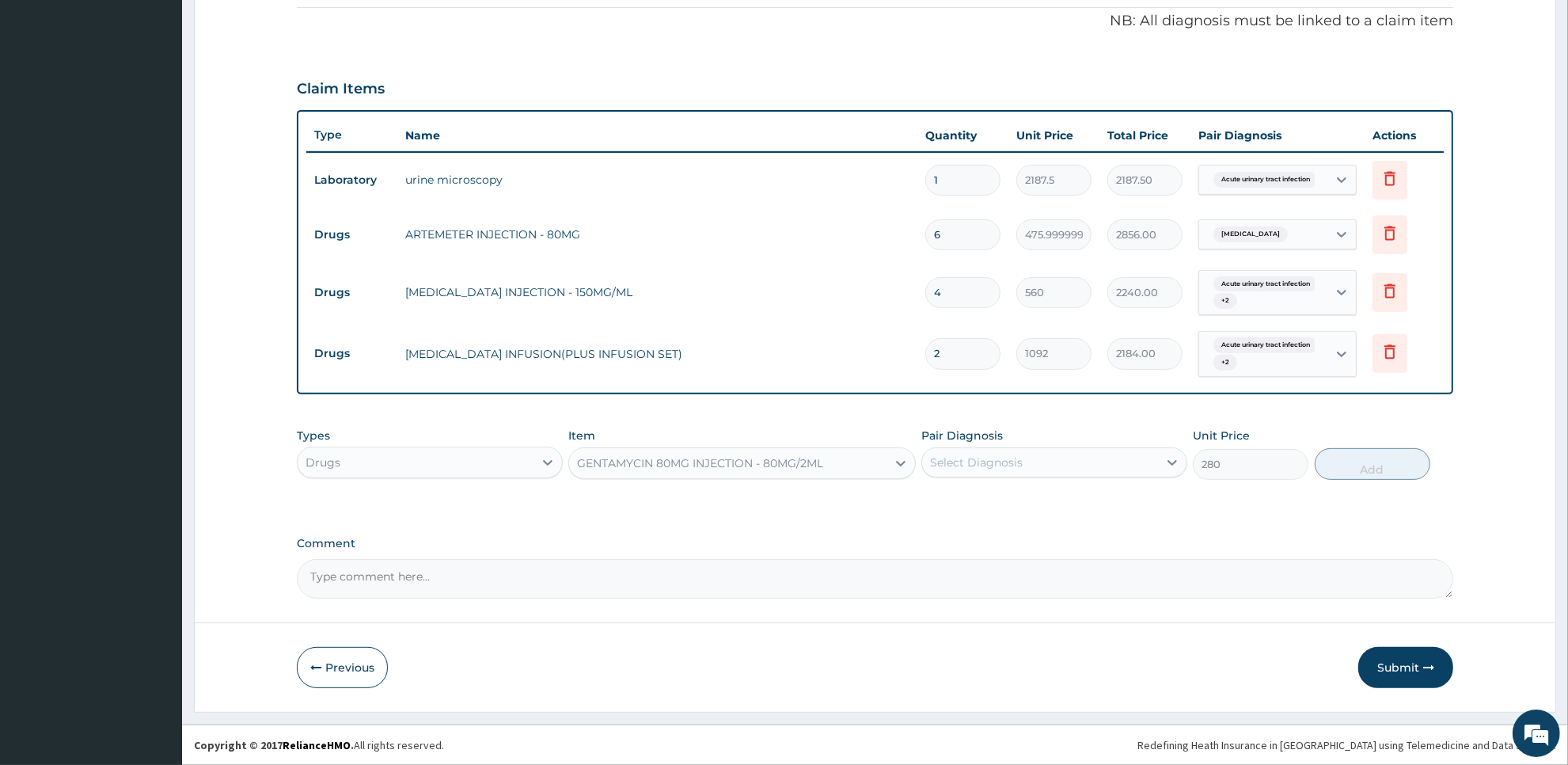
click at [1098, 457] on div "Select Diagnosis" at bounding box center [1040, 462] width 236 height 25
click at [1078, 516] on div "Acute urinary tract infection" at bounding box center [1054, 504] width 266 height 33
checkbox input "true"
click at [1348, 475] on button "Add" at bounding box center [1372, 463] width 115 height 32
type input "0"
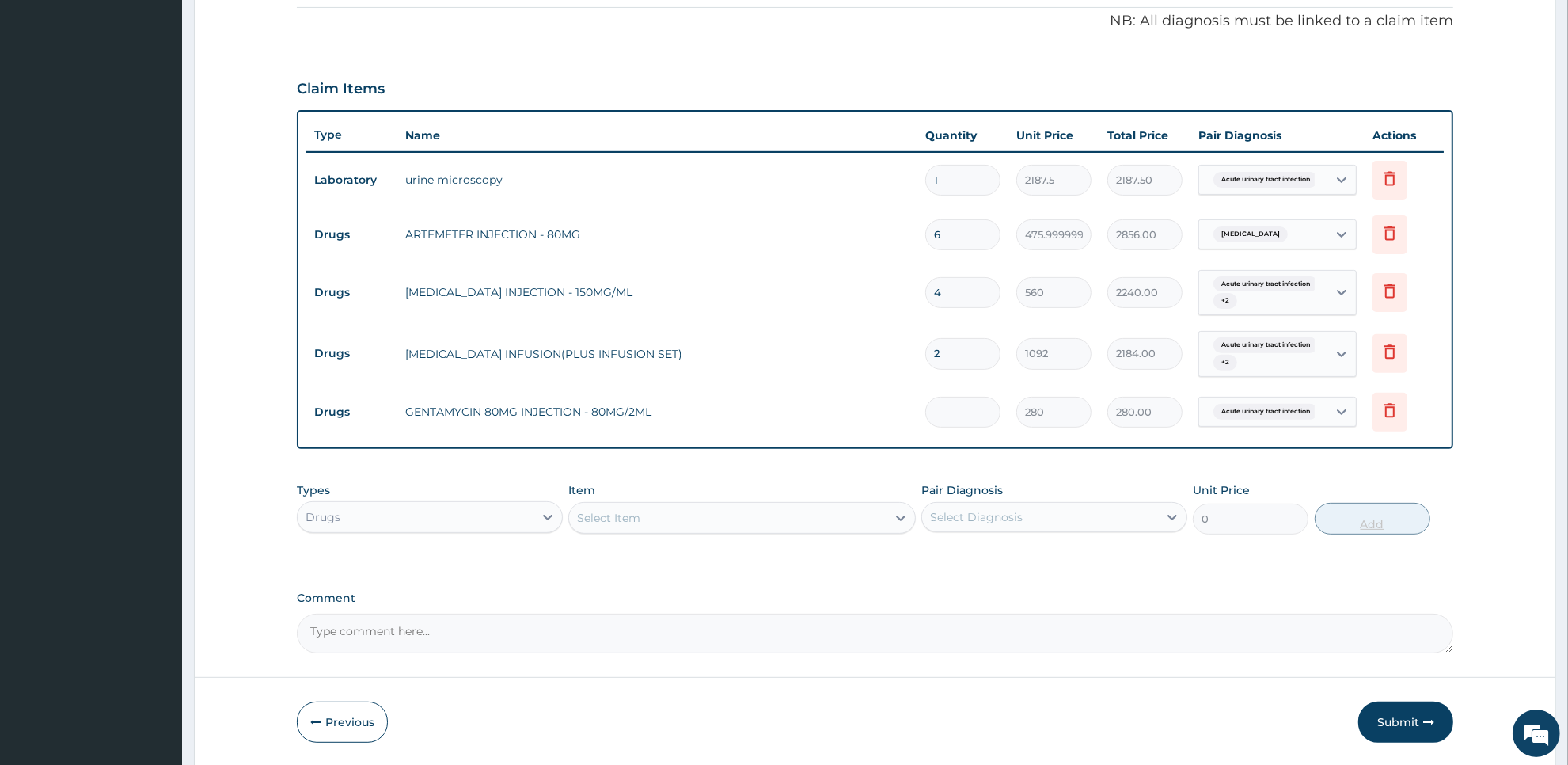
type input "0.00"
type input "6"
type input "1680.00"
type input "6"
click at [758, 516] on div "Select Item" at bounding box center [727, 517] width 316 height 25
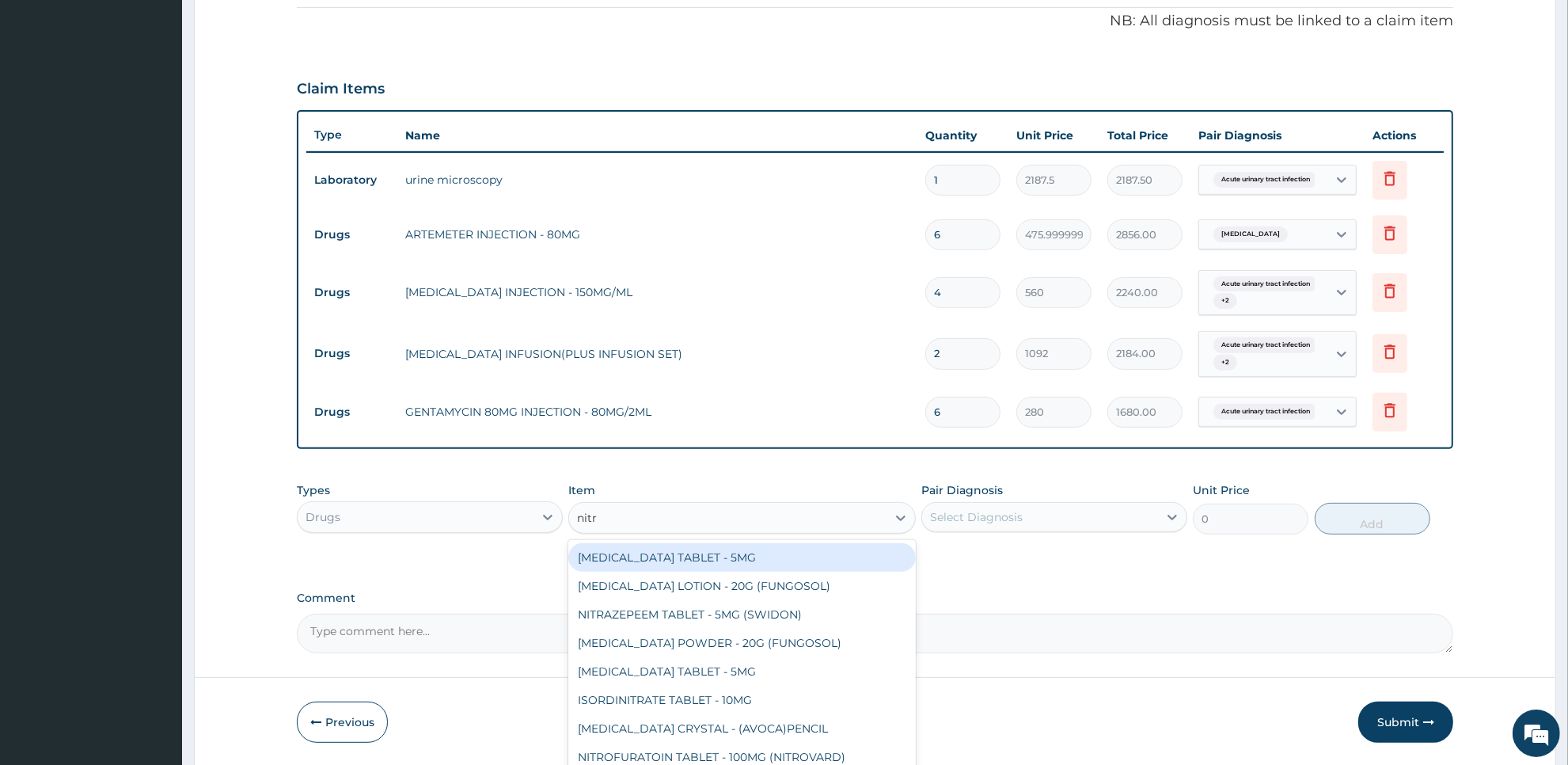
type input "nitro"
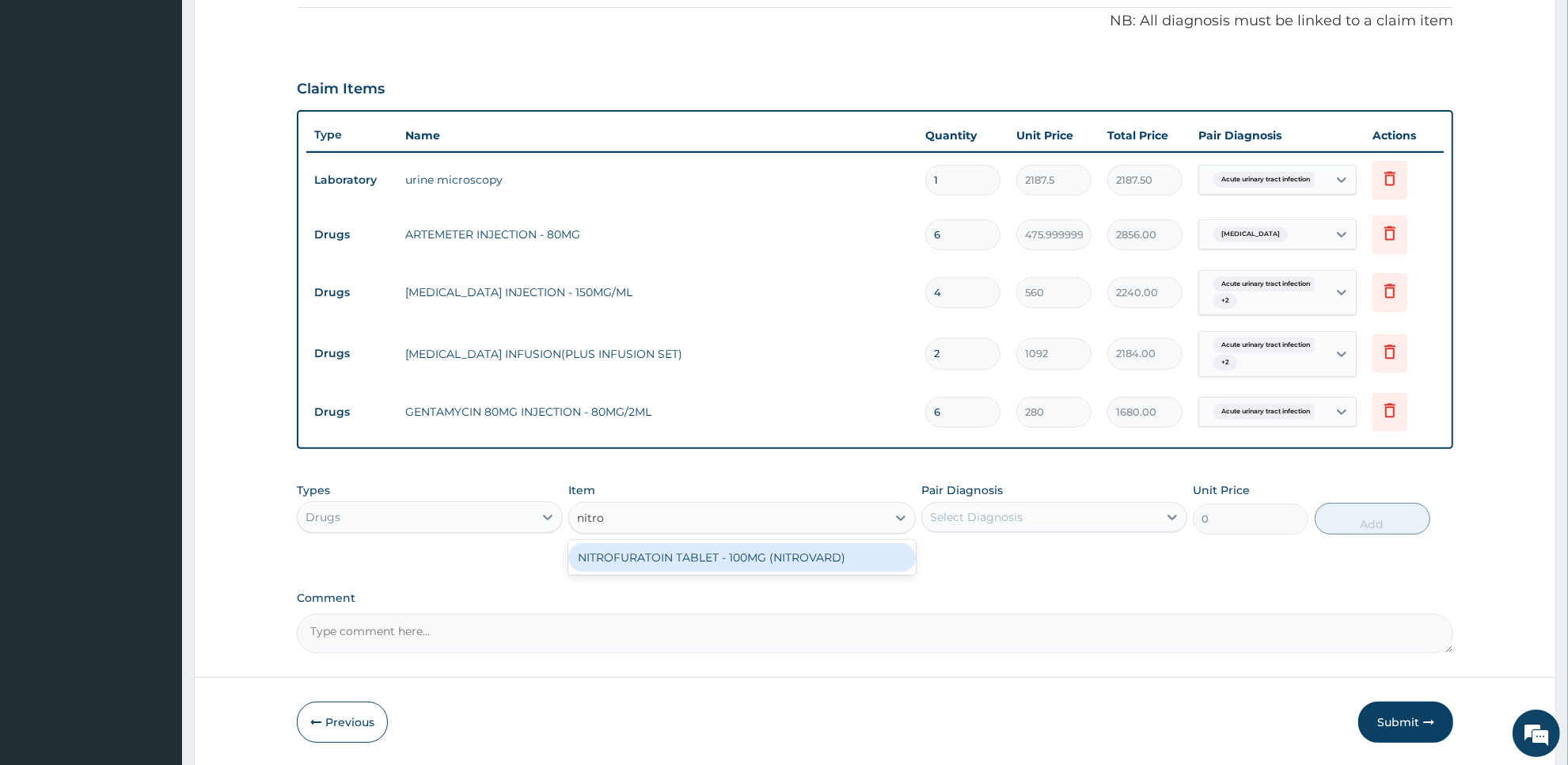
click at [796, 551] on div "NITROFURATOIN TABLET - 100MG (NITROVARD)" at bounding box center [741, 557] width 346 height 28
type input "53.199999999999996"
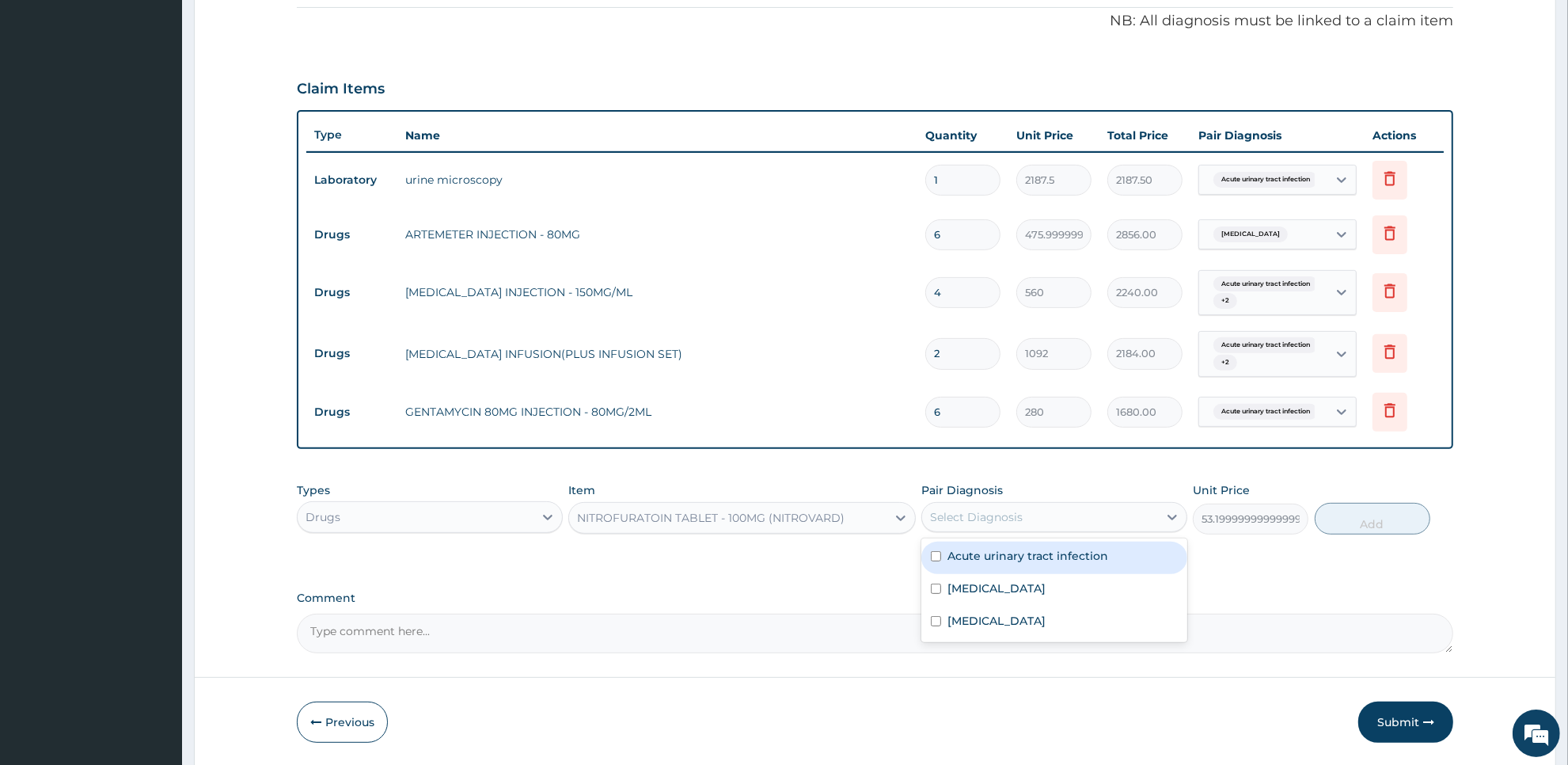
click at [1018, 516] on div "Select Diagnosis" at bounding box center [976, 517] width 93 height 15
click at [1019, 547] on div "Acute urinary tract infection" at bounding box center [1054, 558] width 266 height 33
checkbox input "true"
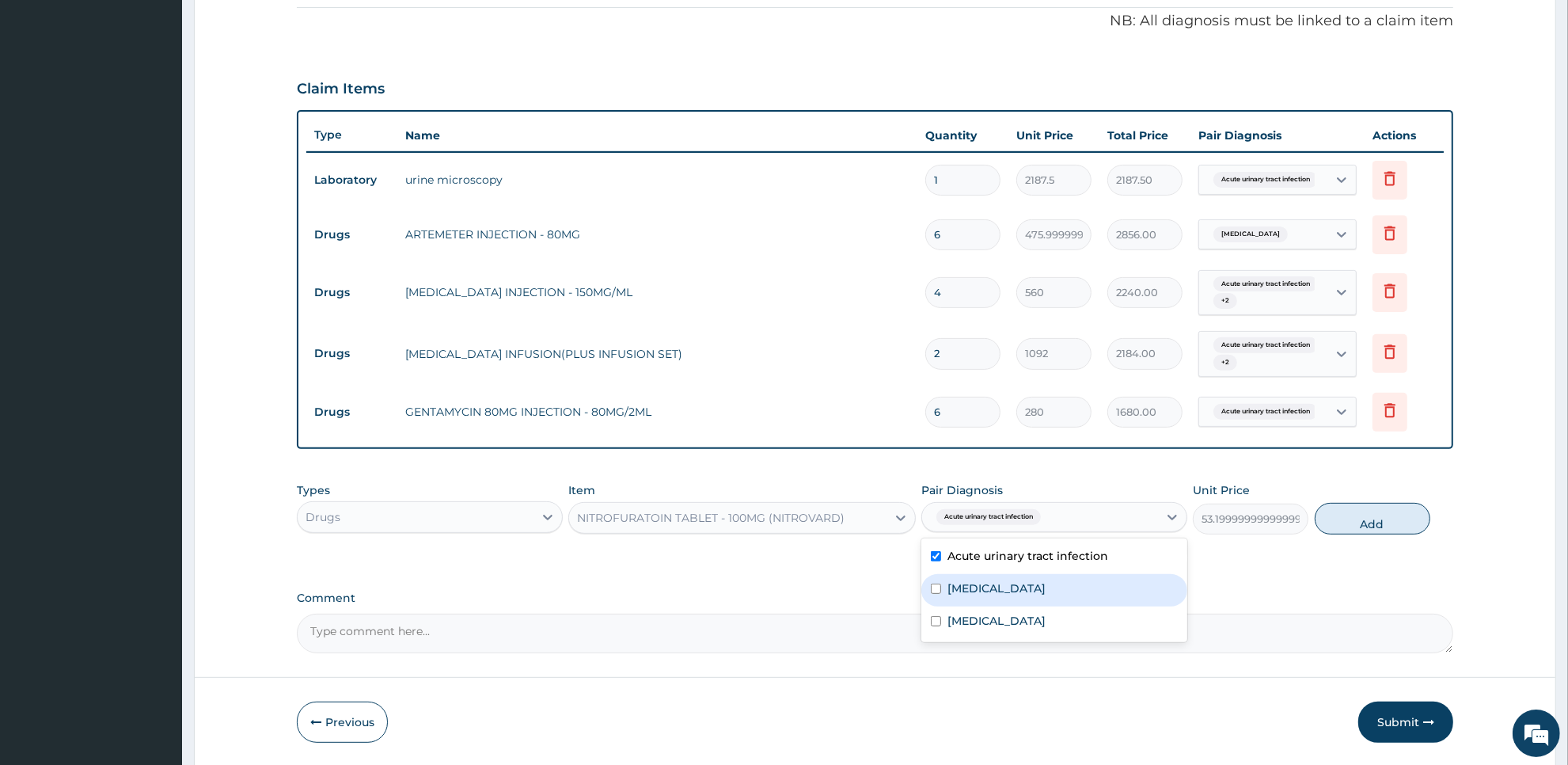
click at [1023, 588] on div "[MEDICAL_DATA]" at bounding box center [1054, 591] width 266 height 33
checkbox input "true"
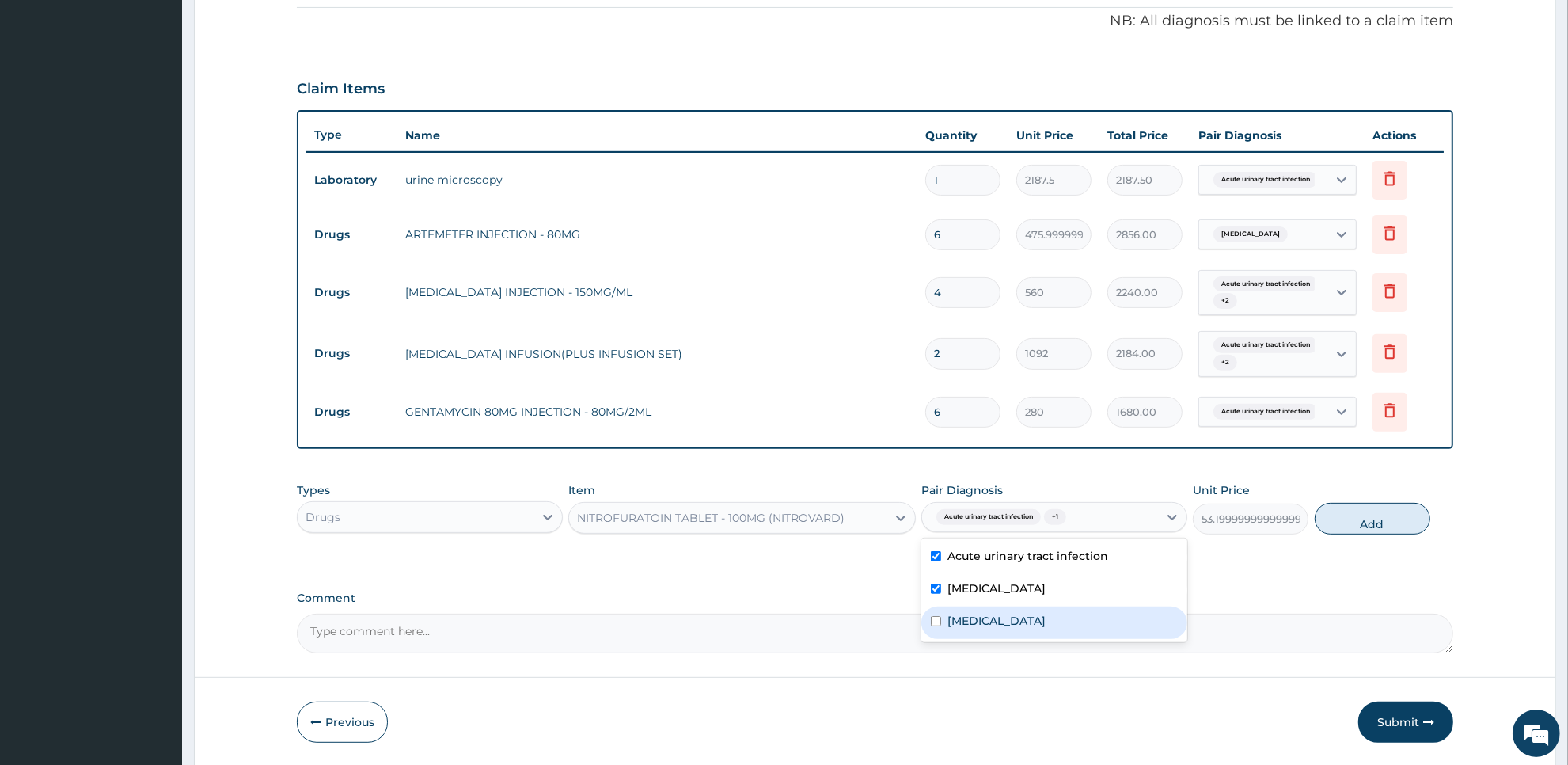
click at [1025, 615] on div "[MEDICAL_DATA]" at bounding box center [1054, 623] width 266 height 33
checkbox input "true"
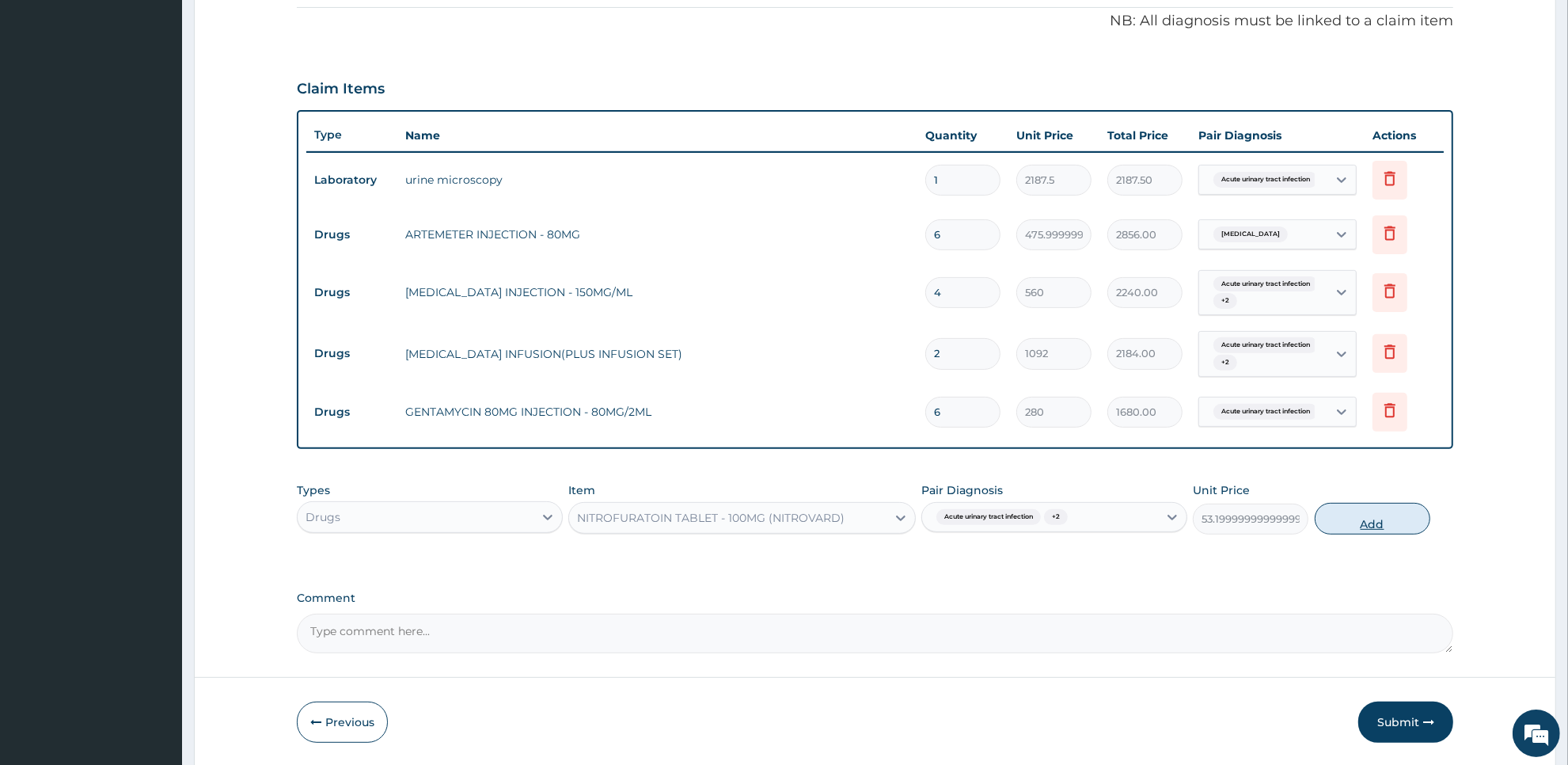
click at [1370, 529] on button "Add" at bounding box center [1372, 518] width 115 height 32
type input "0"
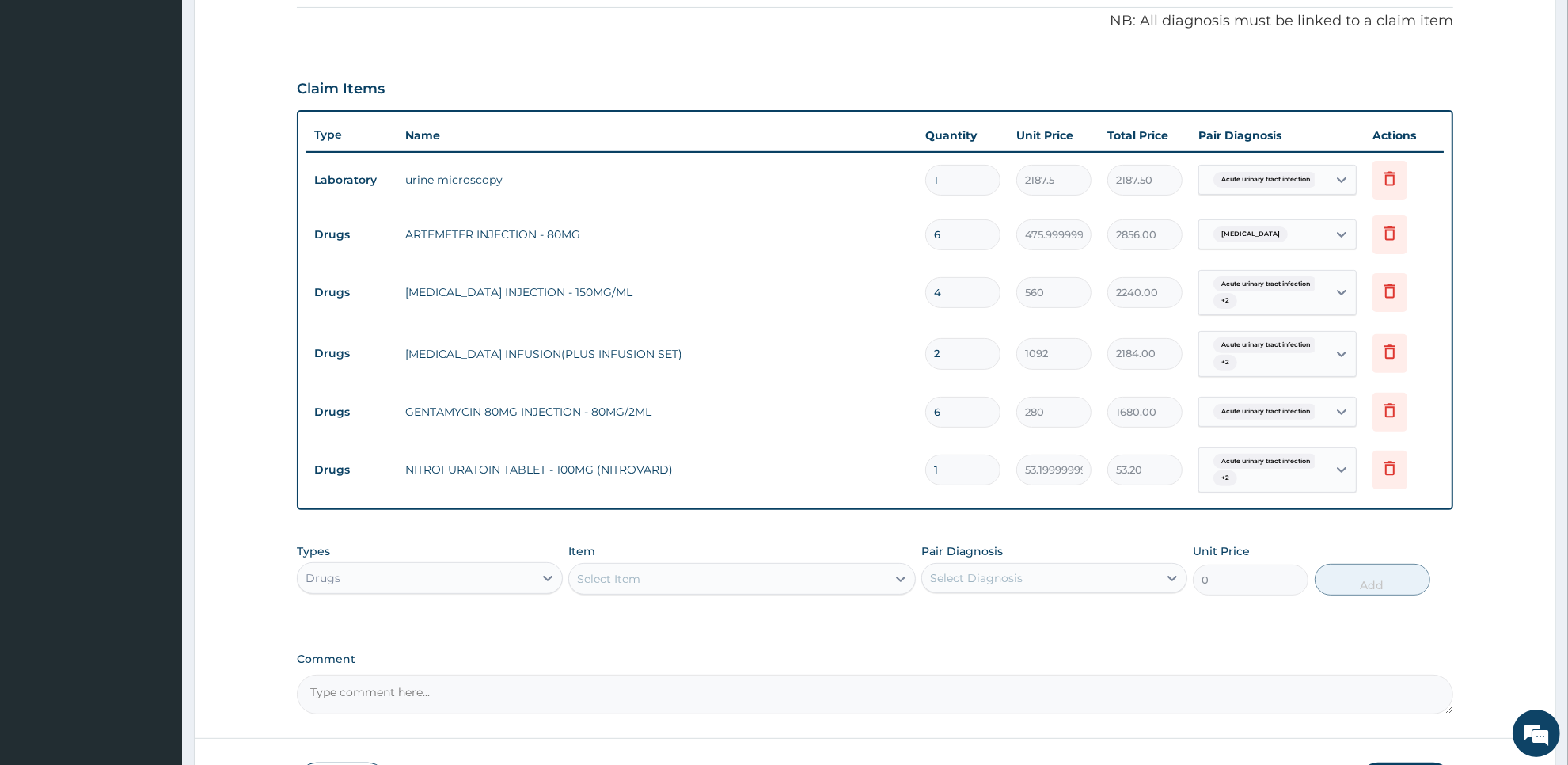
type input "10"
type input "532.00"
type input "10"
click at [761, 576] on div "Select Item" at bounding box center [727, 578] width 316 height 25
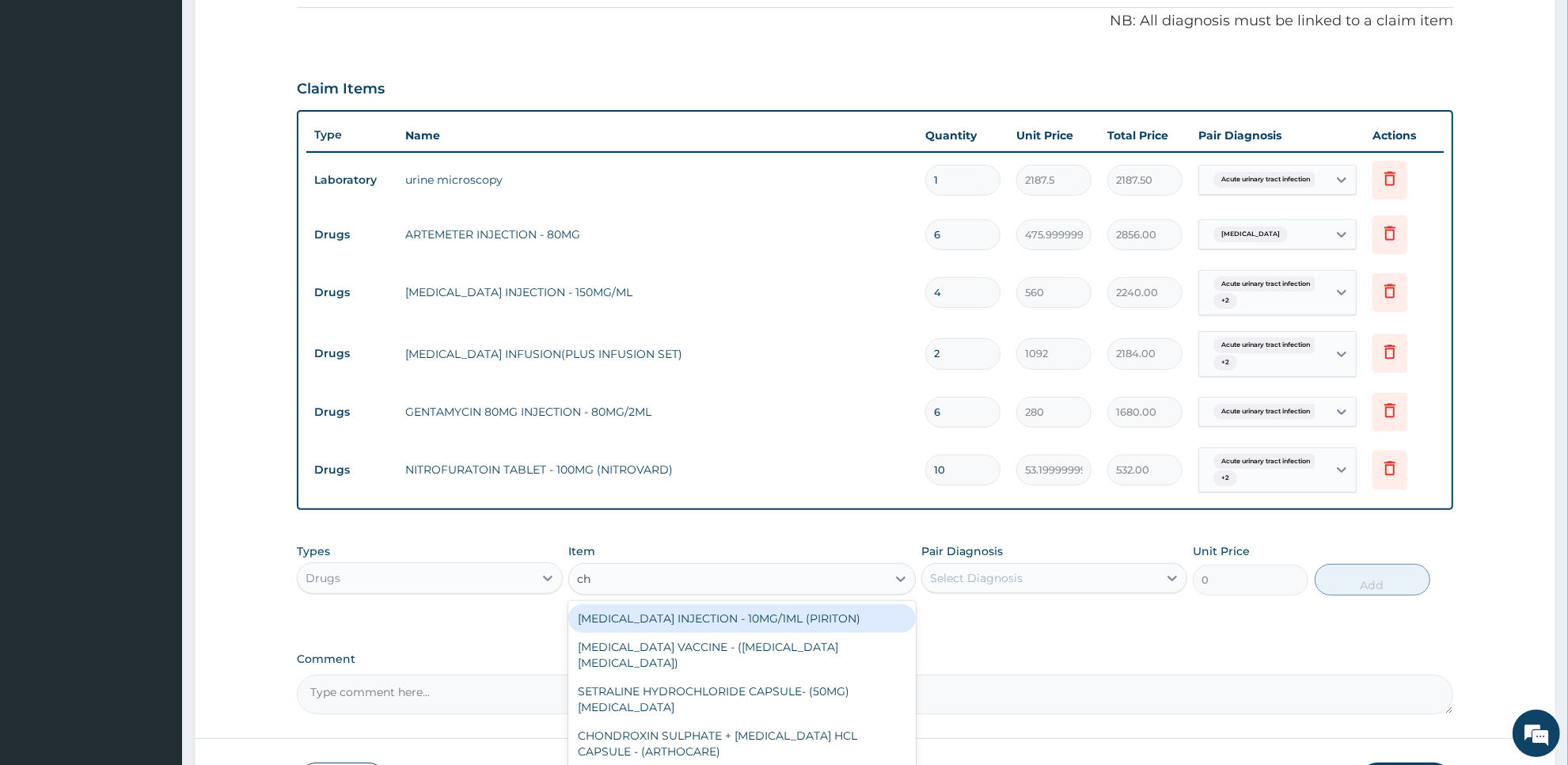
type input "chy"
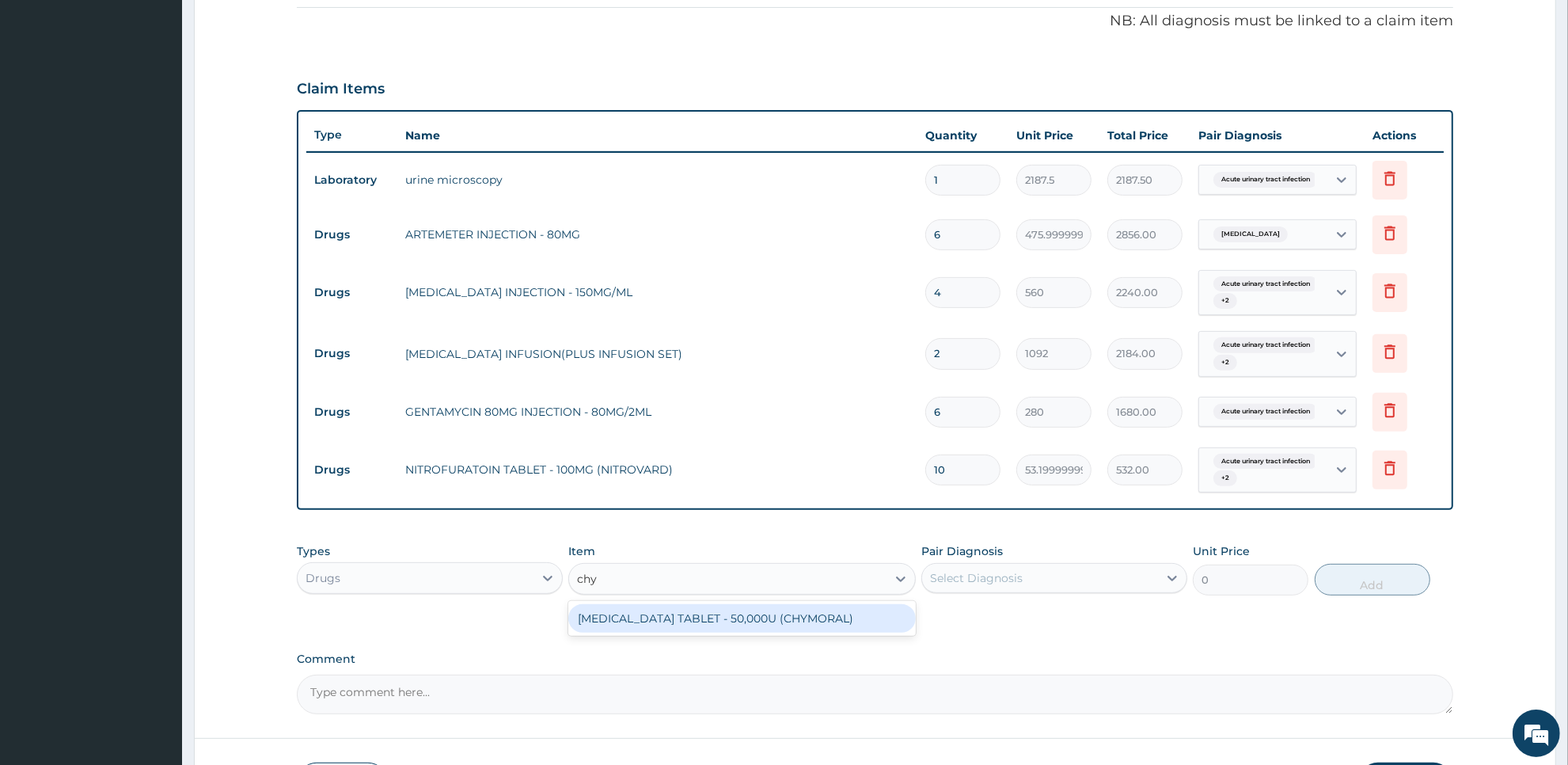
click at [762, 622] on div "[MEDICAL_DATA] TABLET - 50,000U (CHYMORAL)" at bounding box center [741, 618] width 346 height 28
type input "112"
click at [973, 584] on div "Select Diagnosis" at bounding box center [976, 578] width 93 height 15
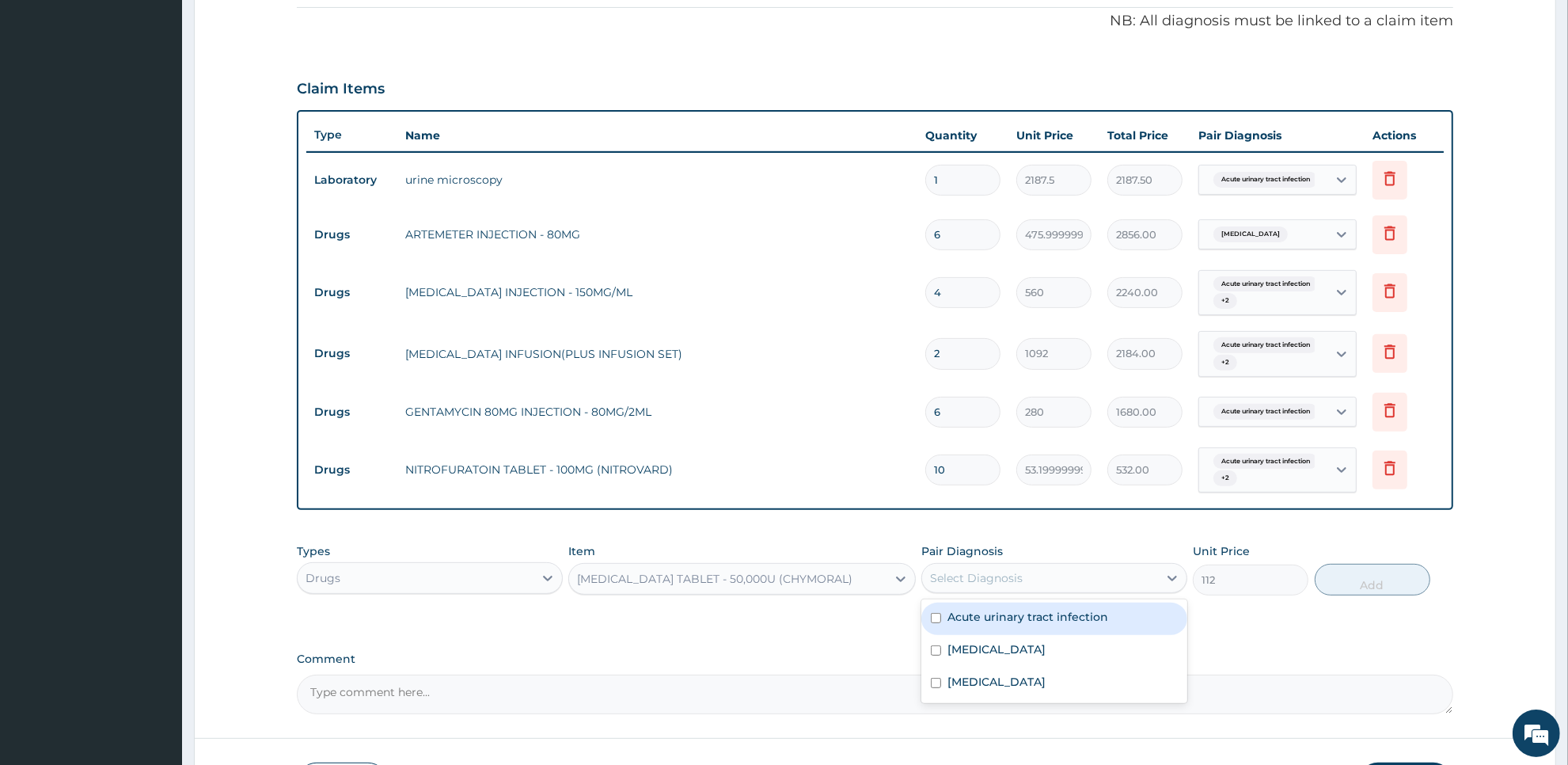
click at [972, 615] on label "Acute urinary tract infection" at bounding box center [1028, 616] width 161 height 15
checkbox input "true"
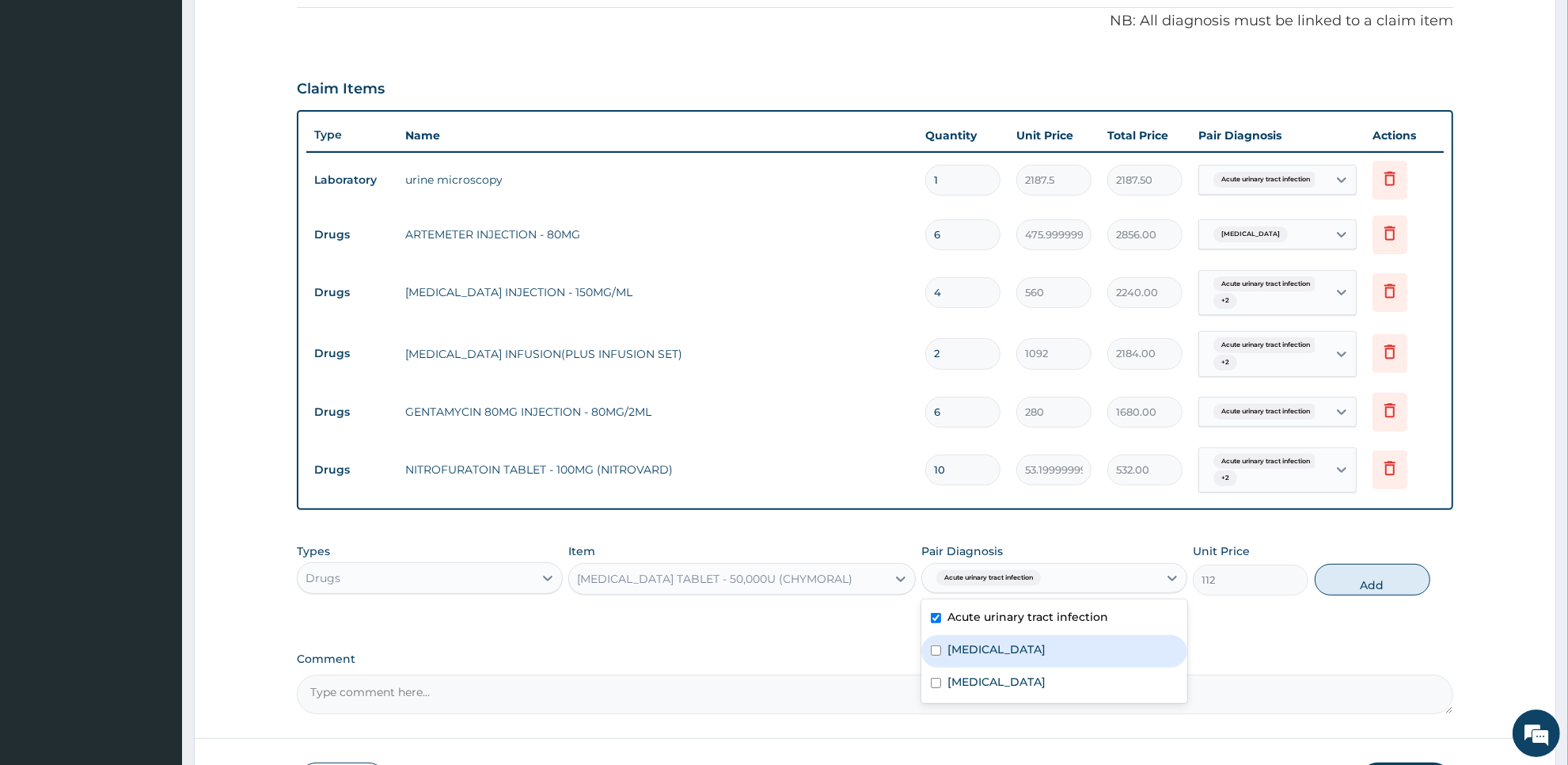
click at [972, 639] on div "[MEDICAL_DATA]" at bounding box center [1054, 652] width 266 height 33
checkbox input "true"
click at [973, 682] on label "[MEDICAL_DATA]" at bounding box center [997, 682] width 98 height 15
checkbox input "true"
click at [1338, 577] on button "Add" at bounding box center [1372, 579] width 115 height 32
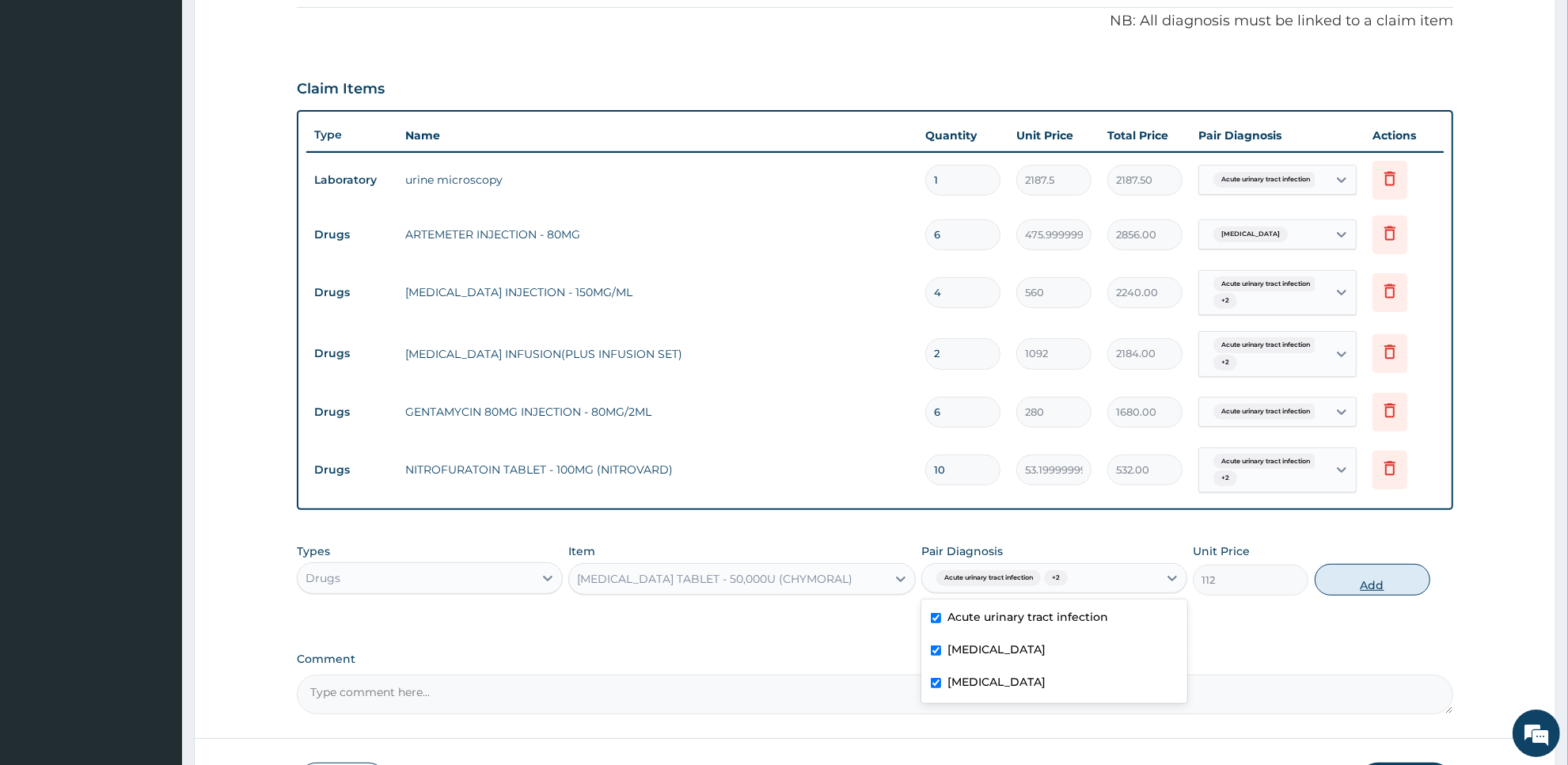
type input "0"
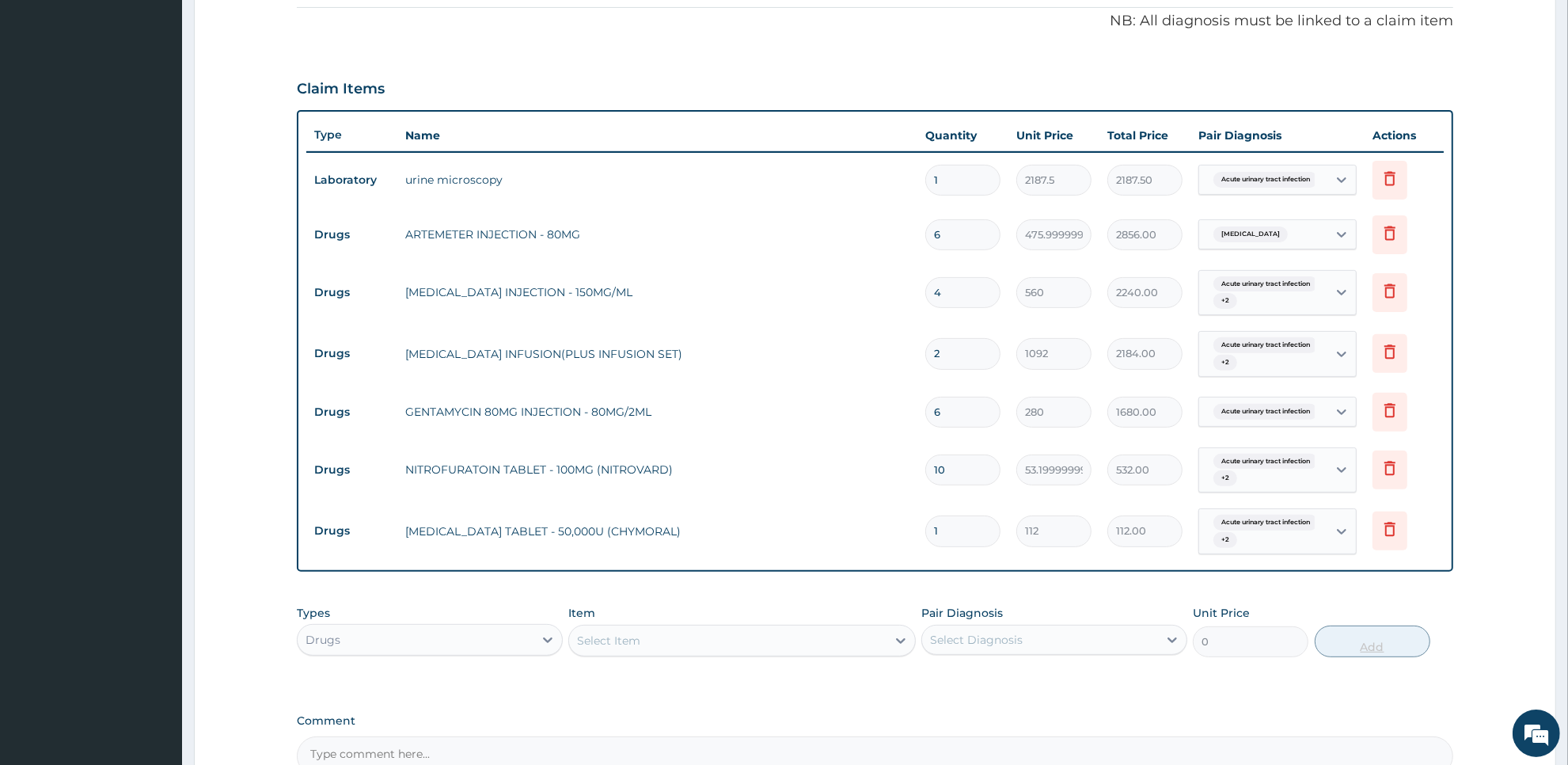
type input "0.00"
type input "3"
type input "336.00"
type input "30"
type input "3360.00"
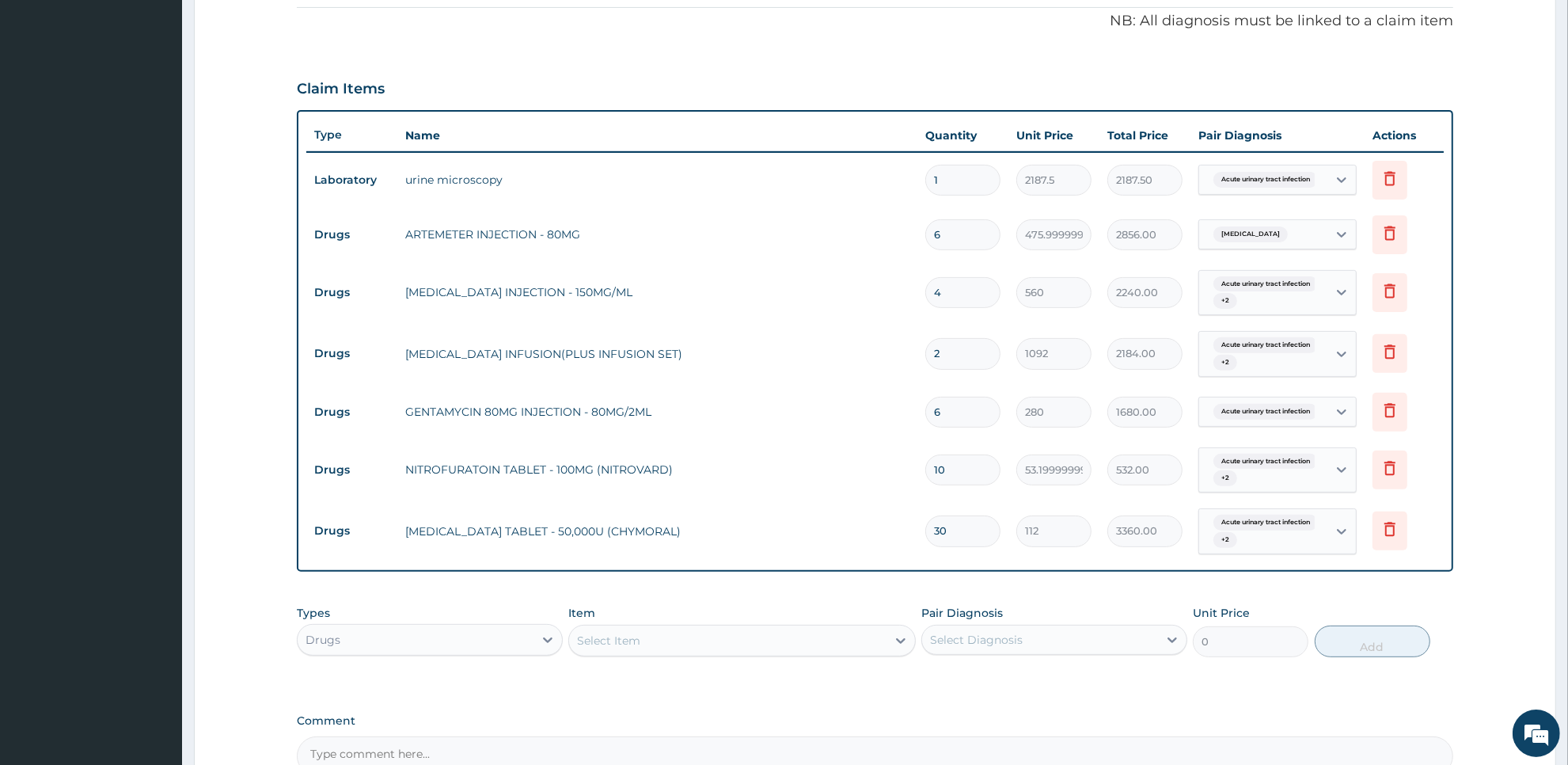
type input "30"
click at [809, 640] on div "Select Item" at bounding box center [727, 640] width 316 height 25
type input "ibup"
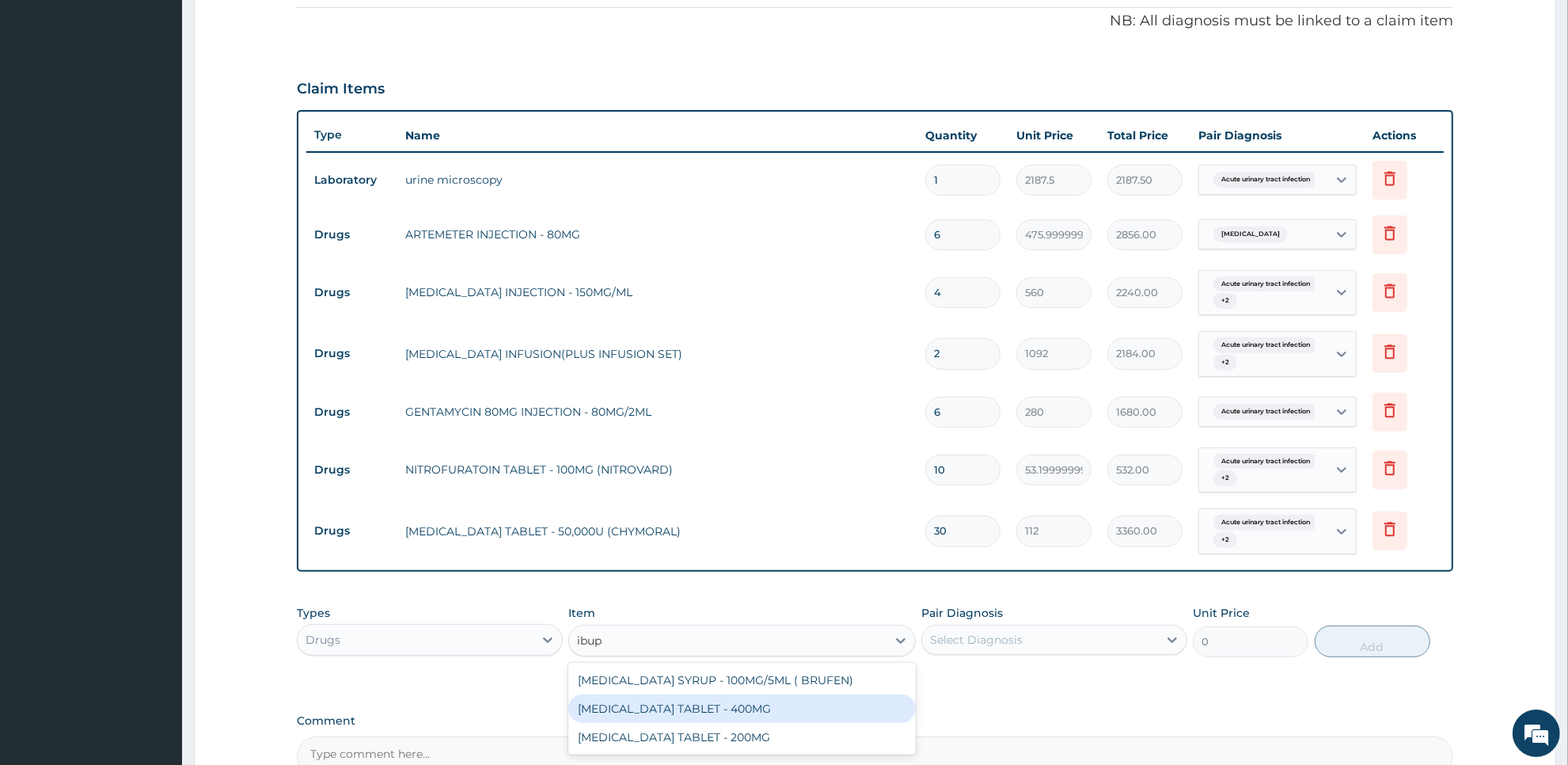
click at [801, 721] on div "[MEDICAL_DATA] TABLET - 400MG" at bounding box center [741, 708] width 346 height 28
type input "560"
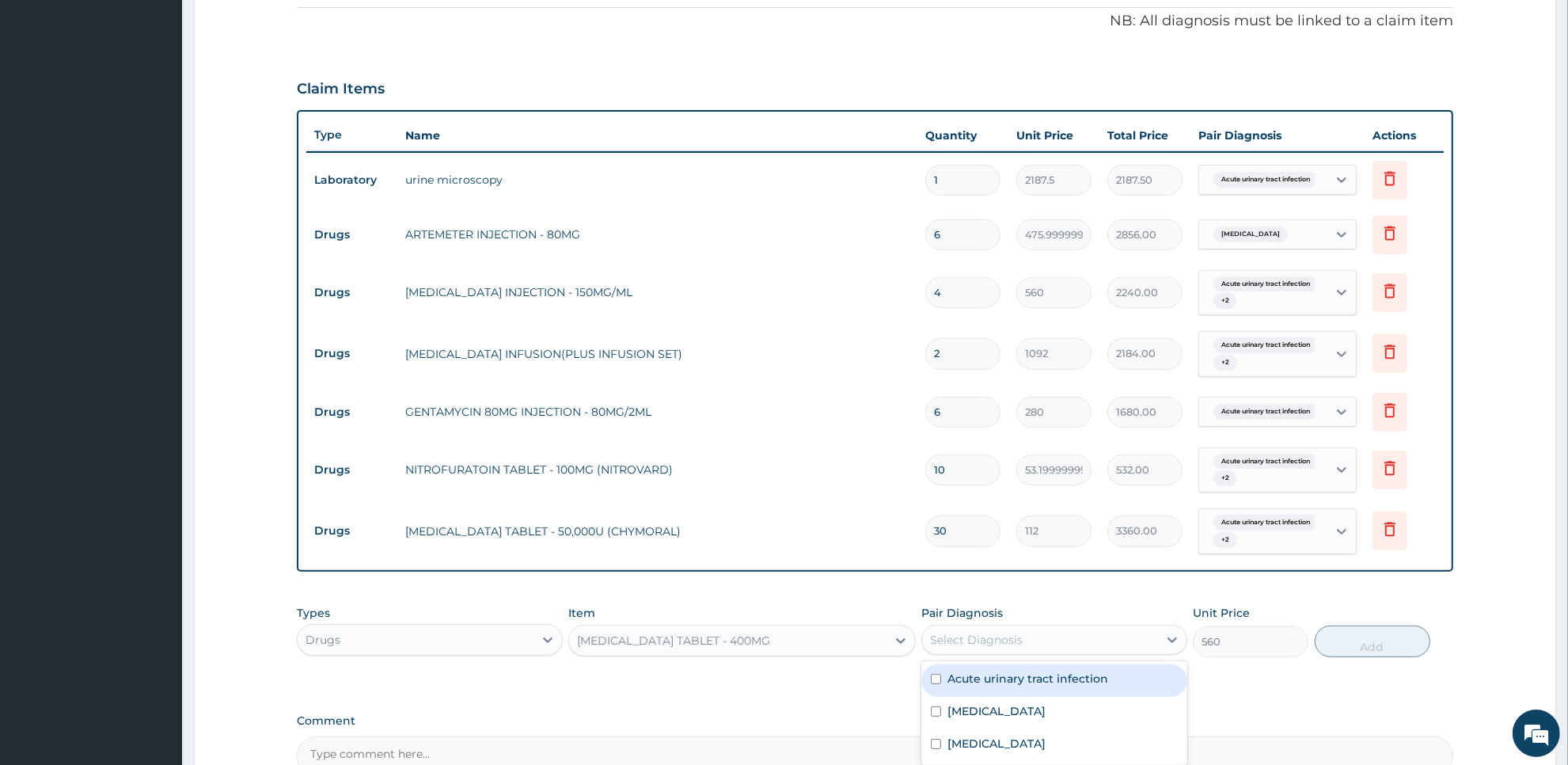
click at [1034, 638] on div "Select Diagnosis" at bounding box center [1040, 640] width 236 height 25
click at [1057, 683] on label "Acute urinary tract infection" at bounding box center [1028, 678] width 161 height 15
checkbox input "true"
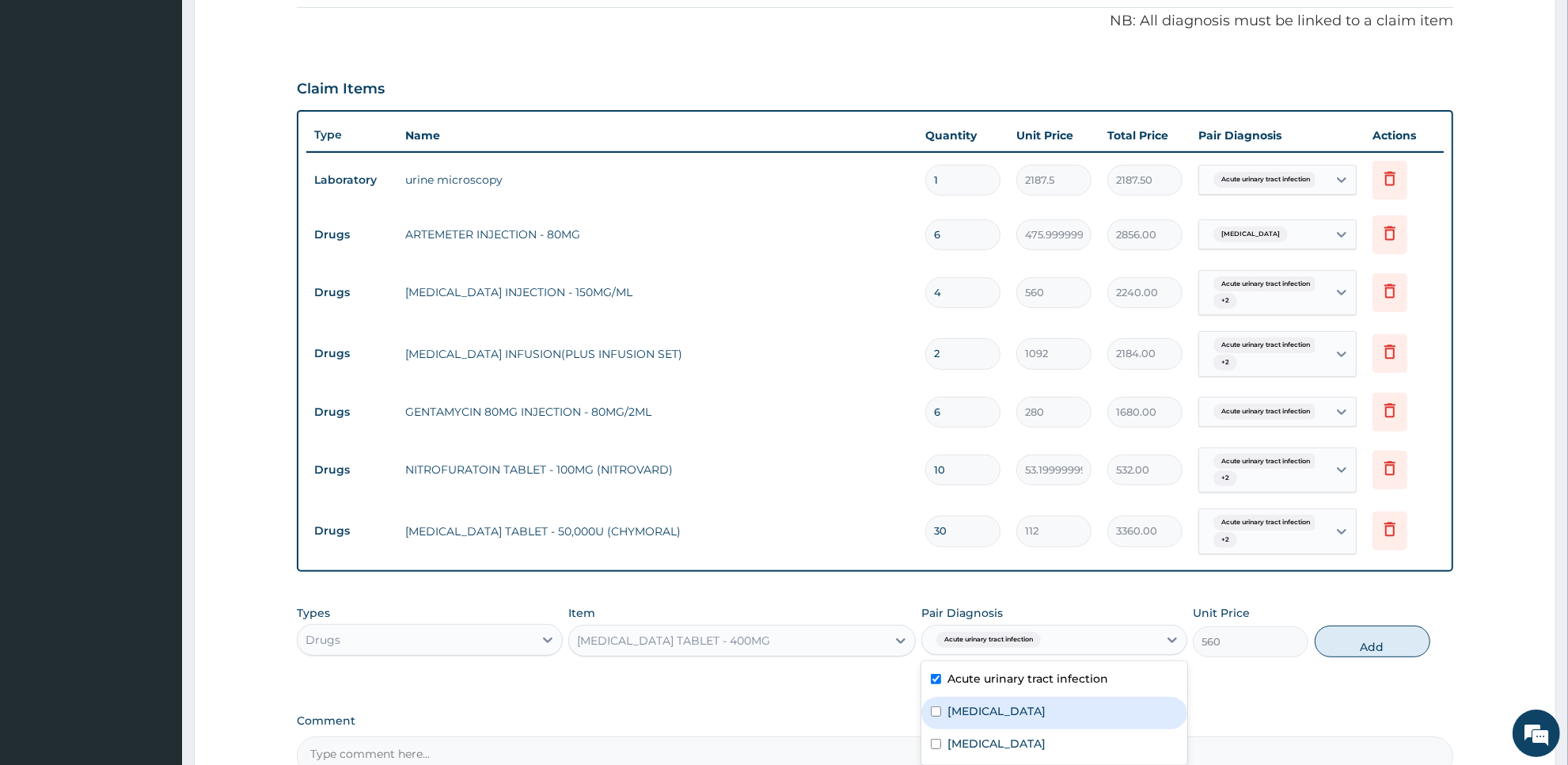
click at [1051, 713] on div "[MEDICAL_DATA]" at bounding box center [1054, 713] width 266 height 33
checkbox input "true"
click at [1046, 733] on div "[MEDICAL_DATA]" at bounding box center [1054, 745] width 266 height 33
checkbox input "true"
click at [1380, 655] on button "Add" at bounding box center [1372, 641] width 115 height 32
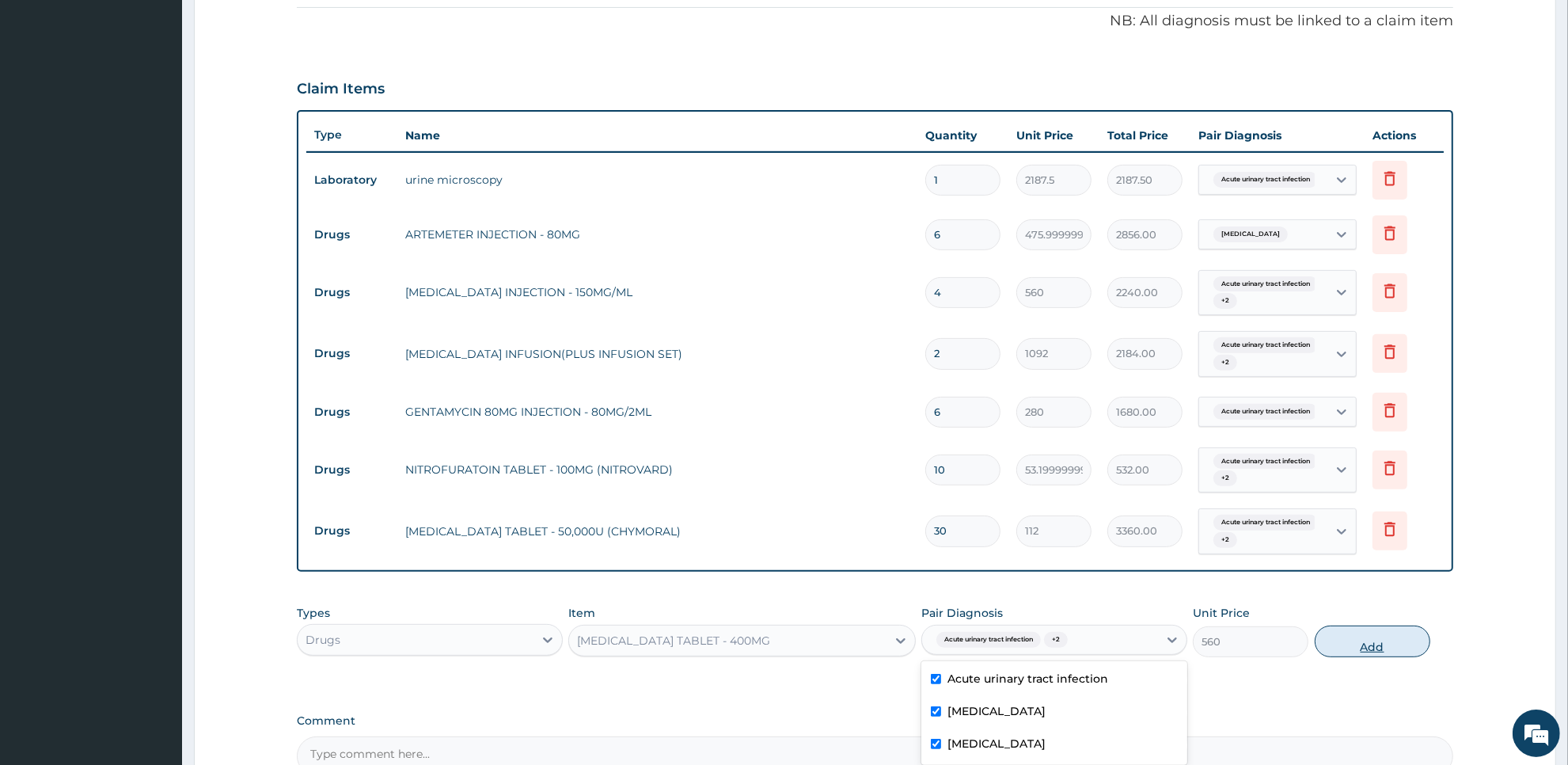
type input "0"
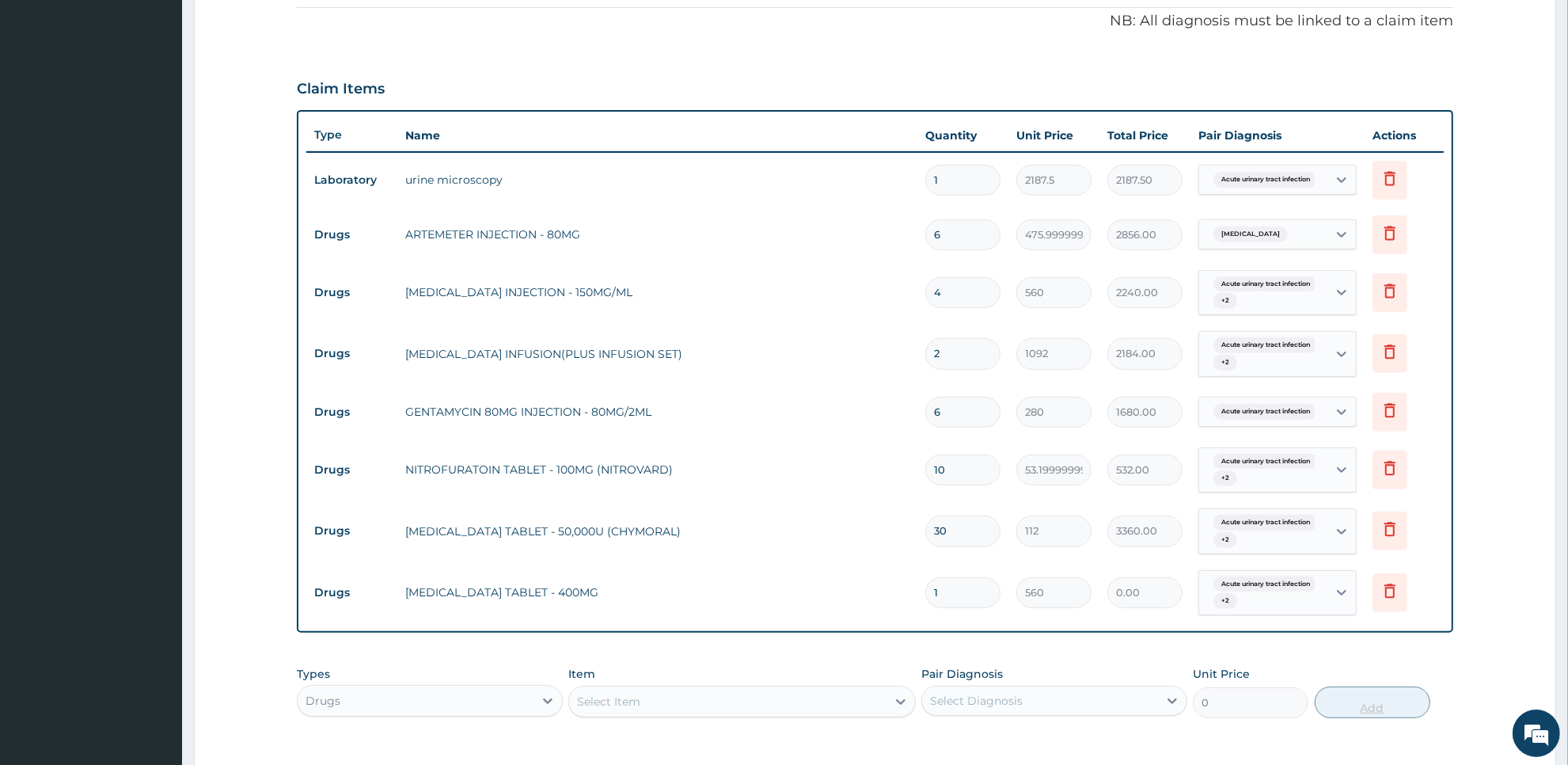
type input "0.00"
type input "2"
type input "1120.00"
type input "20"
type input "11200.00"
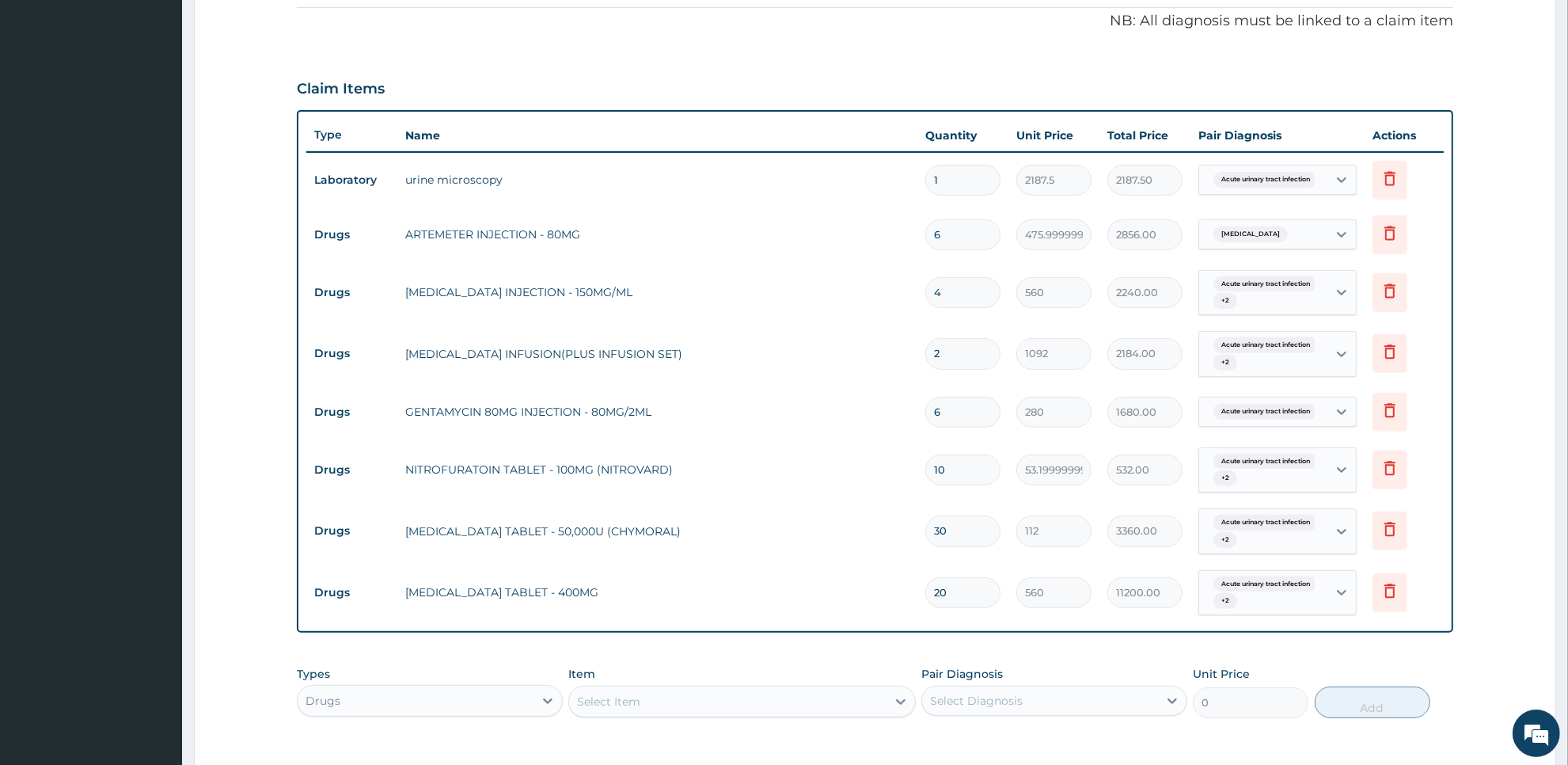
scroll to position [702, 0]
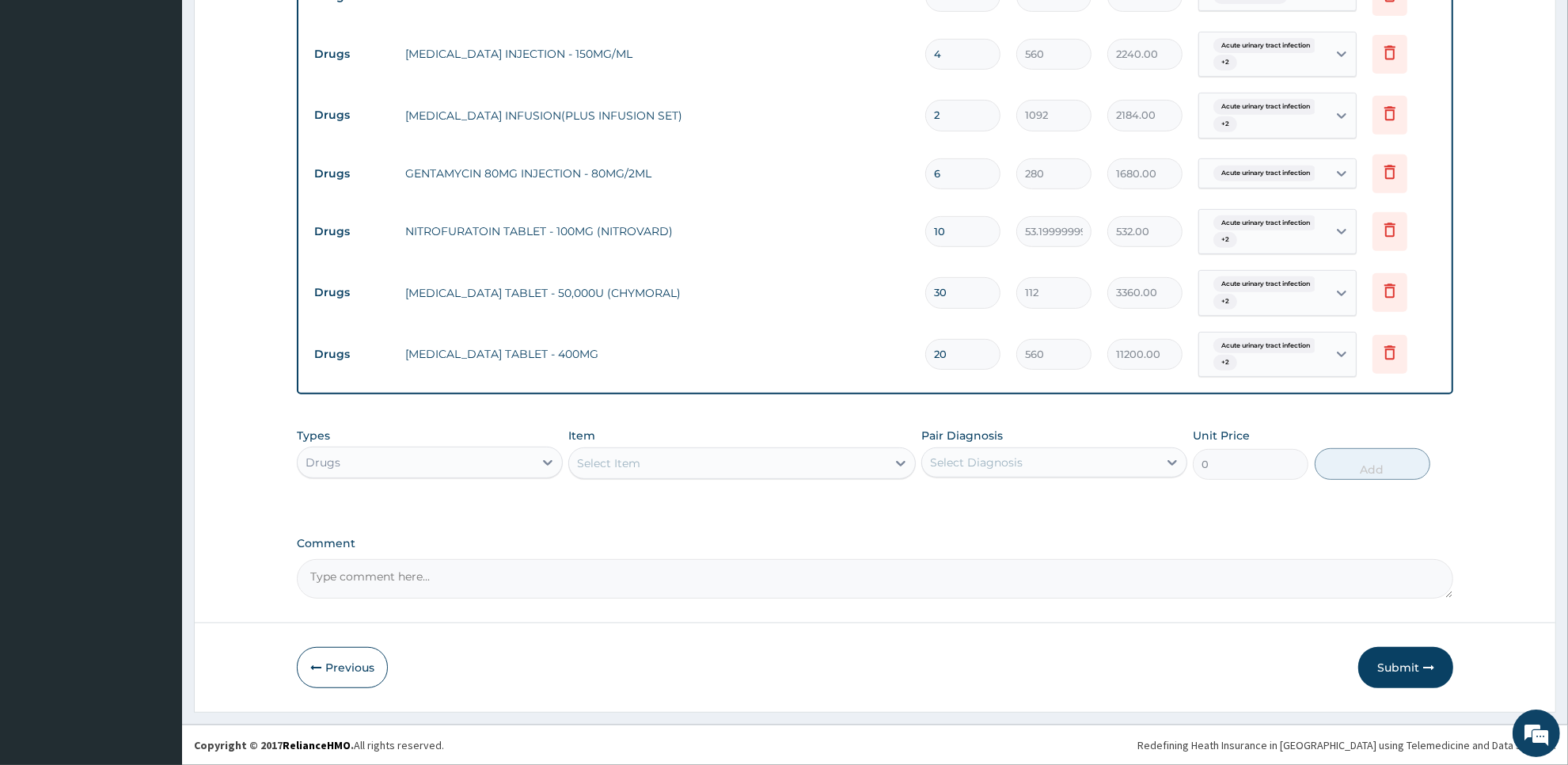
type input "20"
click at [849, 459] on div "Select Item" at bounding box center [727, 462] width 316 height 25
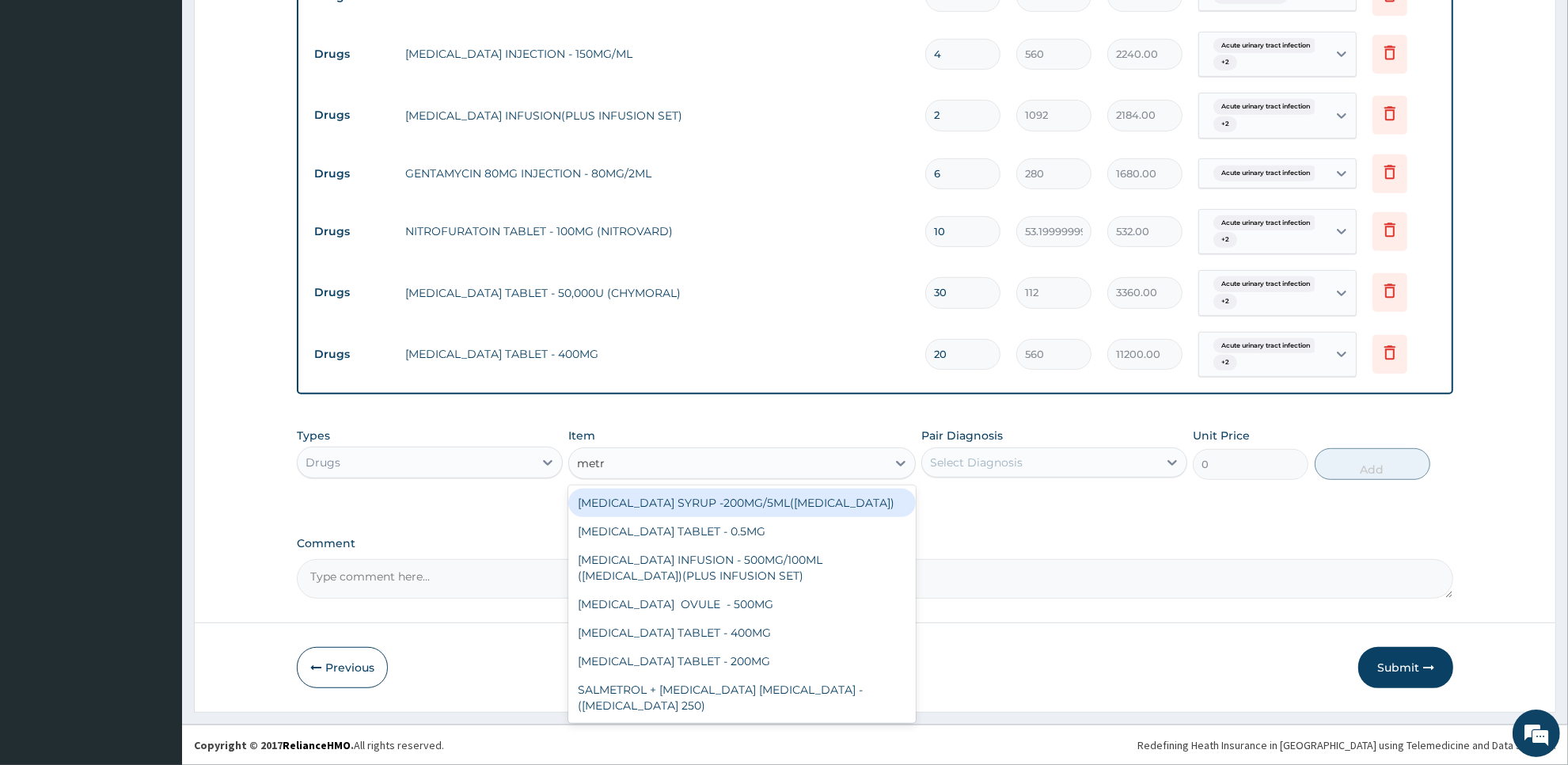
type input "metro"
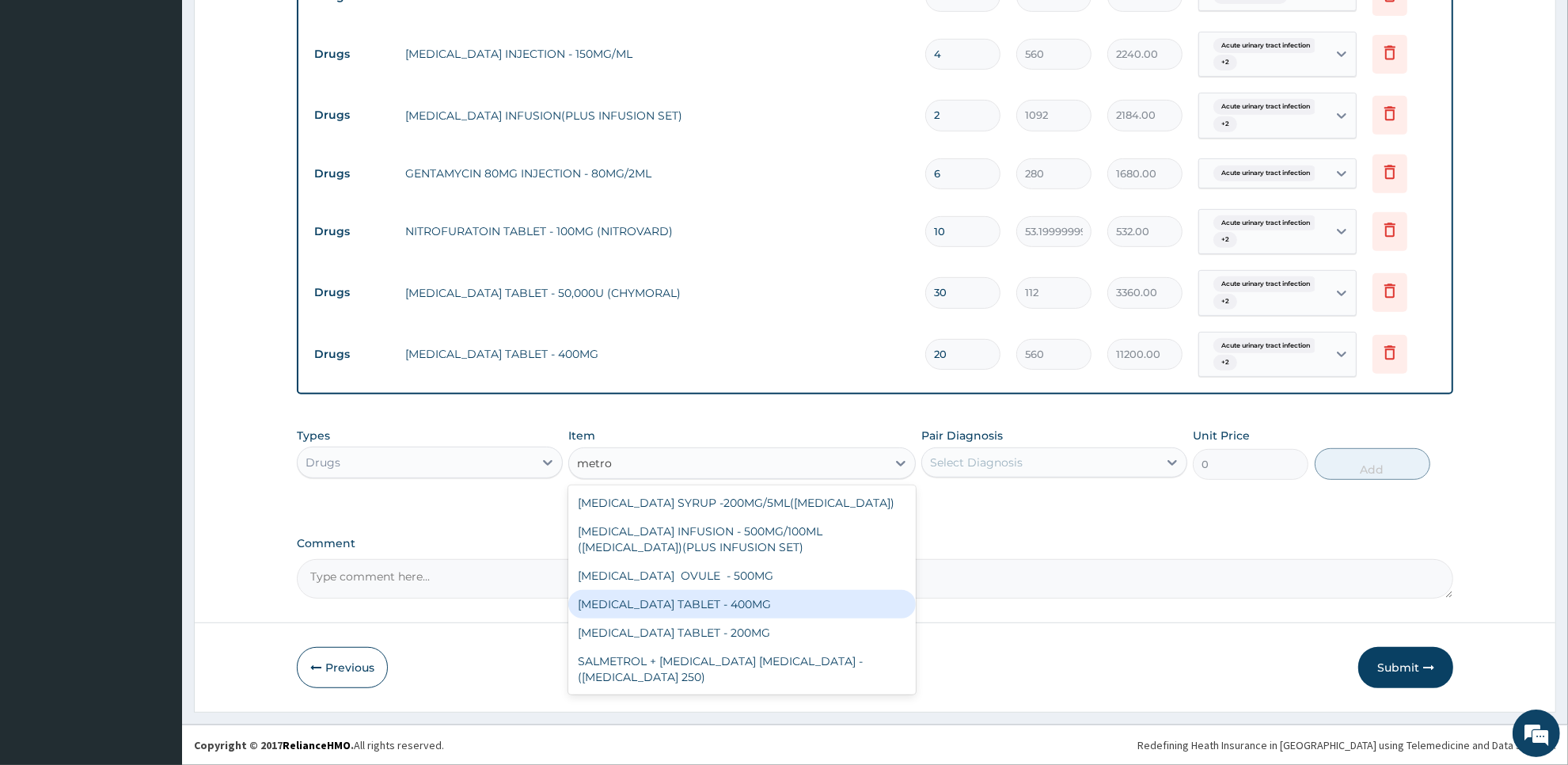
click at [825, 603] on div "[MEDICAL_DATA] TABLET - 400MG" at bounding box center [741, 603] width 346 height 28
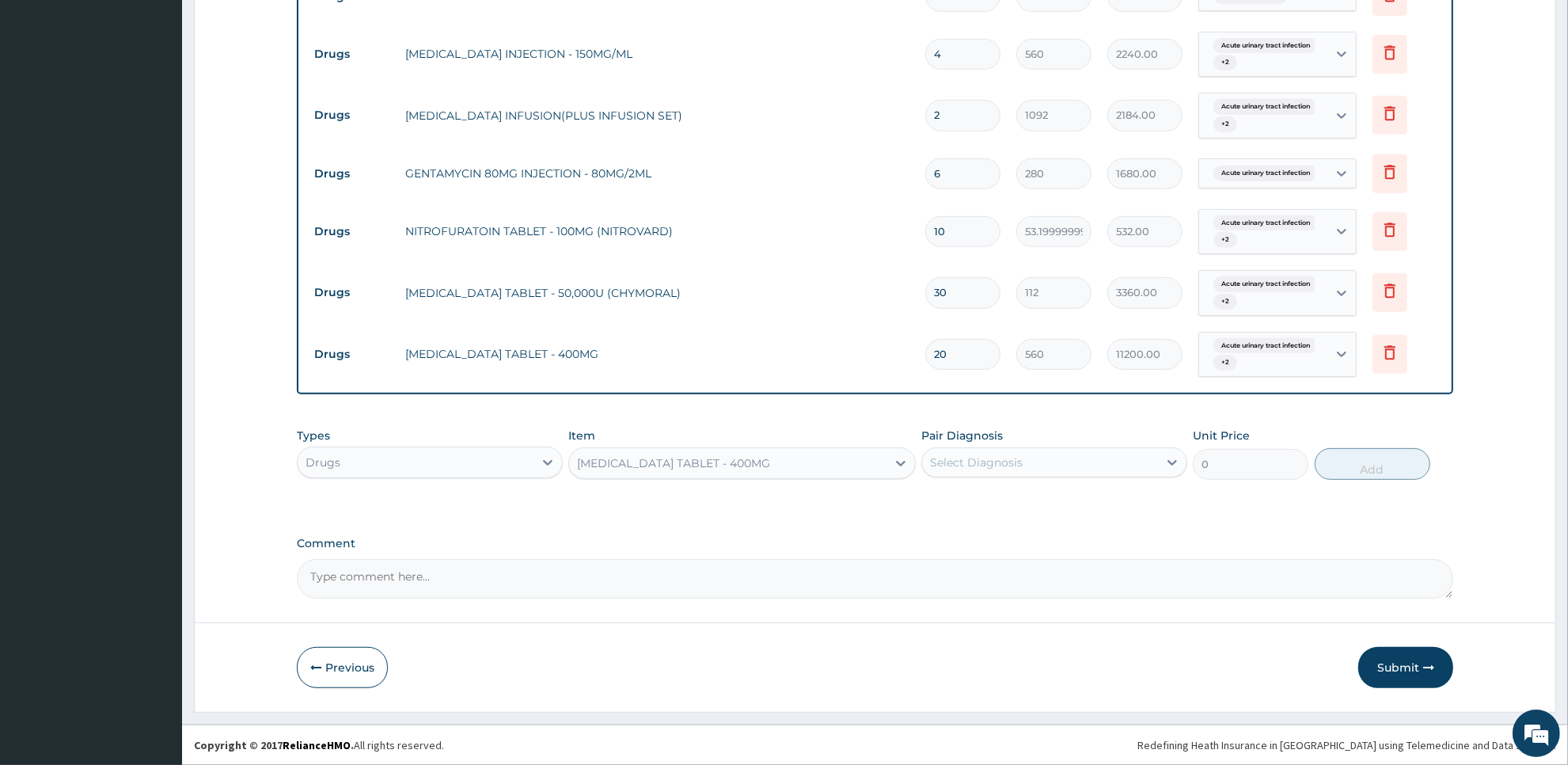
type input "84"
click at [1073, 472] on div "Select Diagnosis" at bounding box center [1040, 462] width 236 height 25
click at [1069, 498] on label "Acute urinary tract infection" at bounding box center [1028, 501] width 161 height 15
checkbox input "true"
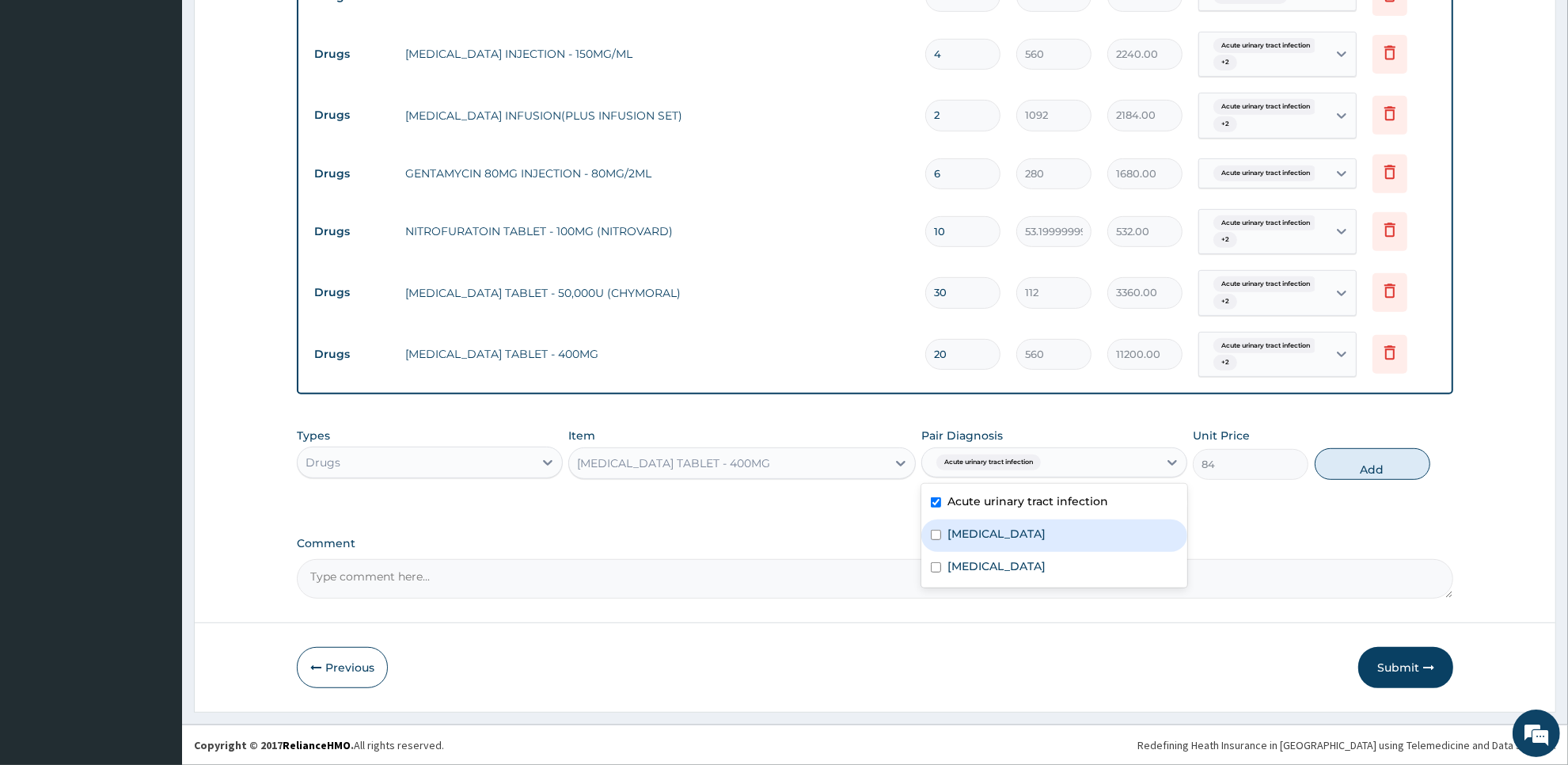
click at [1069, 536] on div "[MEDICAL_DATA]" at bounding box center [1054, 536] width 266 height 33
checkbox input "true"
click at [1066, 559] on div "[MEDICAL_DATA]" at bounding box center [1054, 568] width 266 height 33
checkbox input "true"
click at [1366, 456] on button "Add" at bounding box center [1372, 463] width 115 height 32
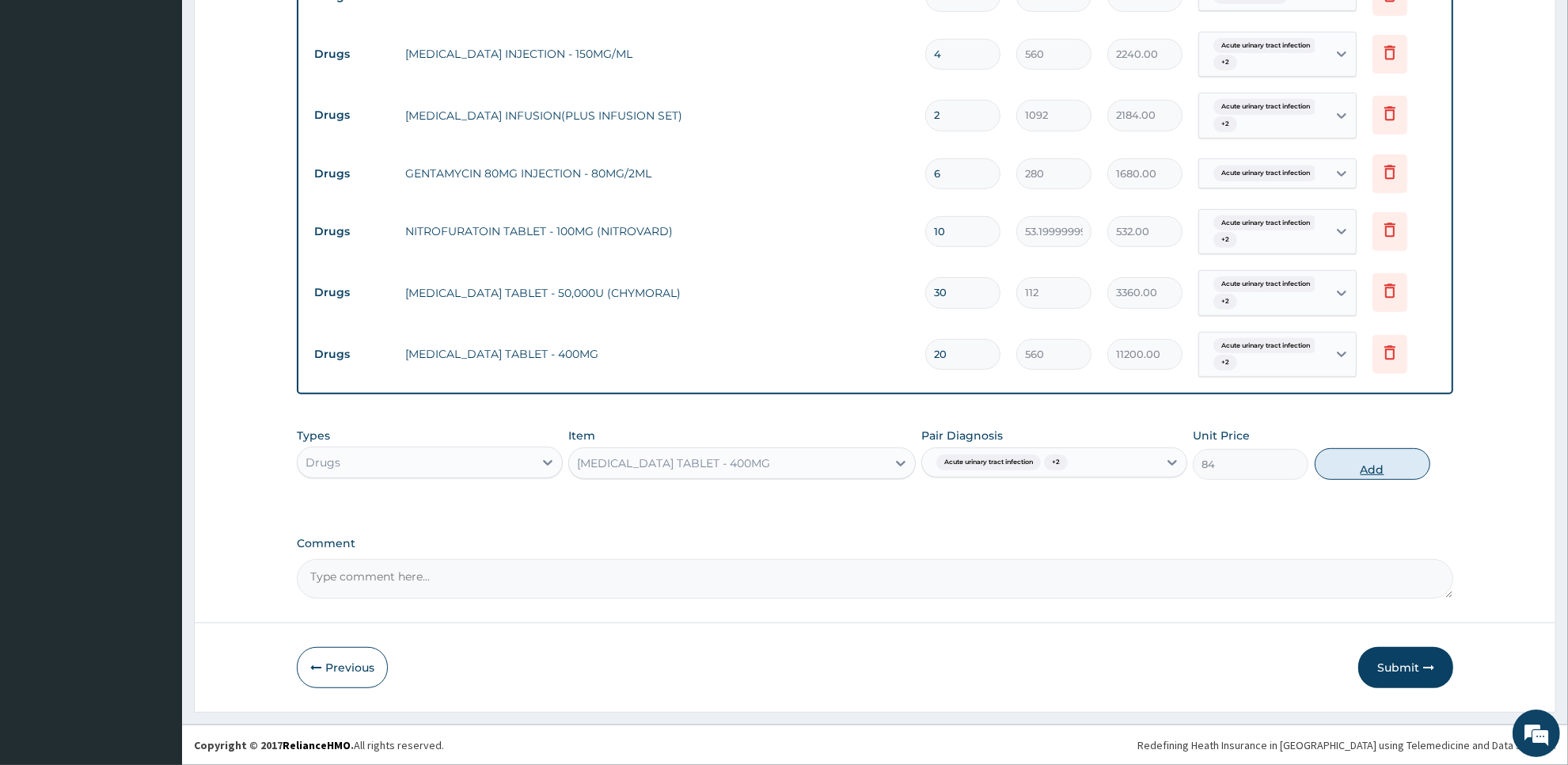
type input "0"
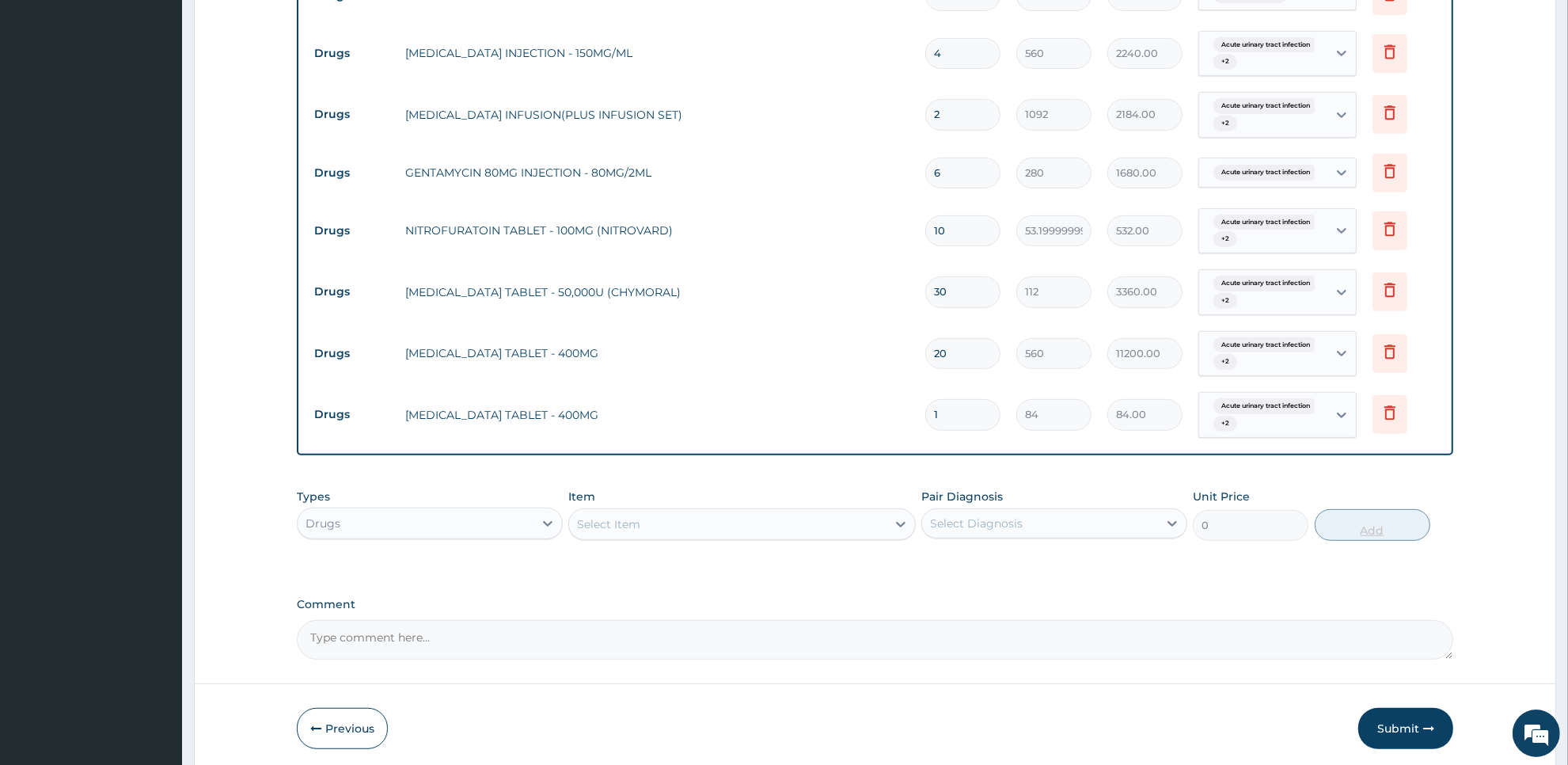
type input "15"
type input "1260.00"
type input "15"
click at [479, 519] on div "Drugs" at bounding box center [415, 523] width 236 height 25
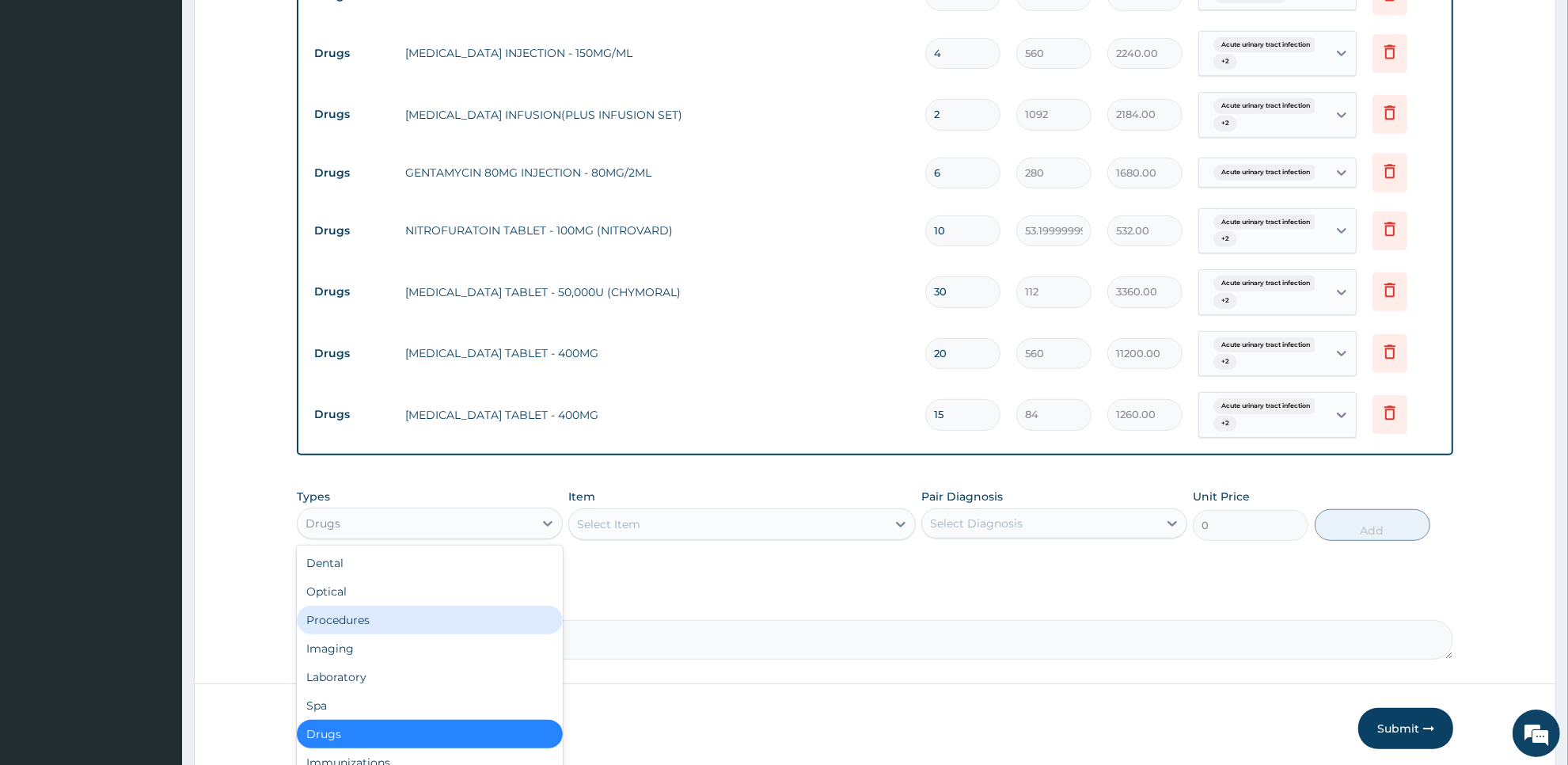
click at [485, 627] on div "Procedures" at bounding box center [430, 620] width 266 height 28
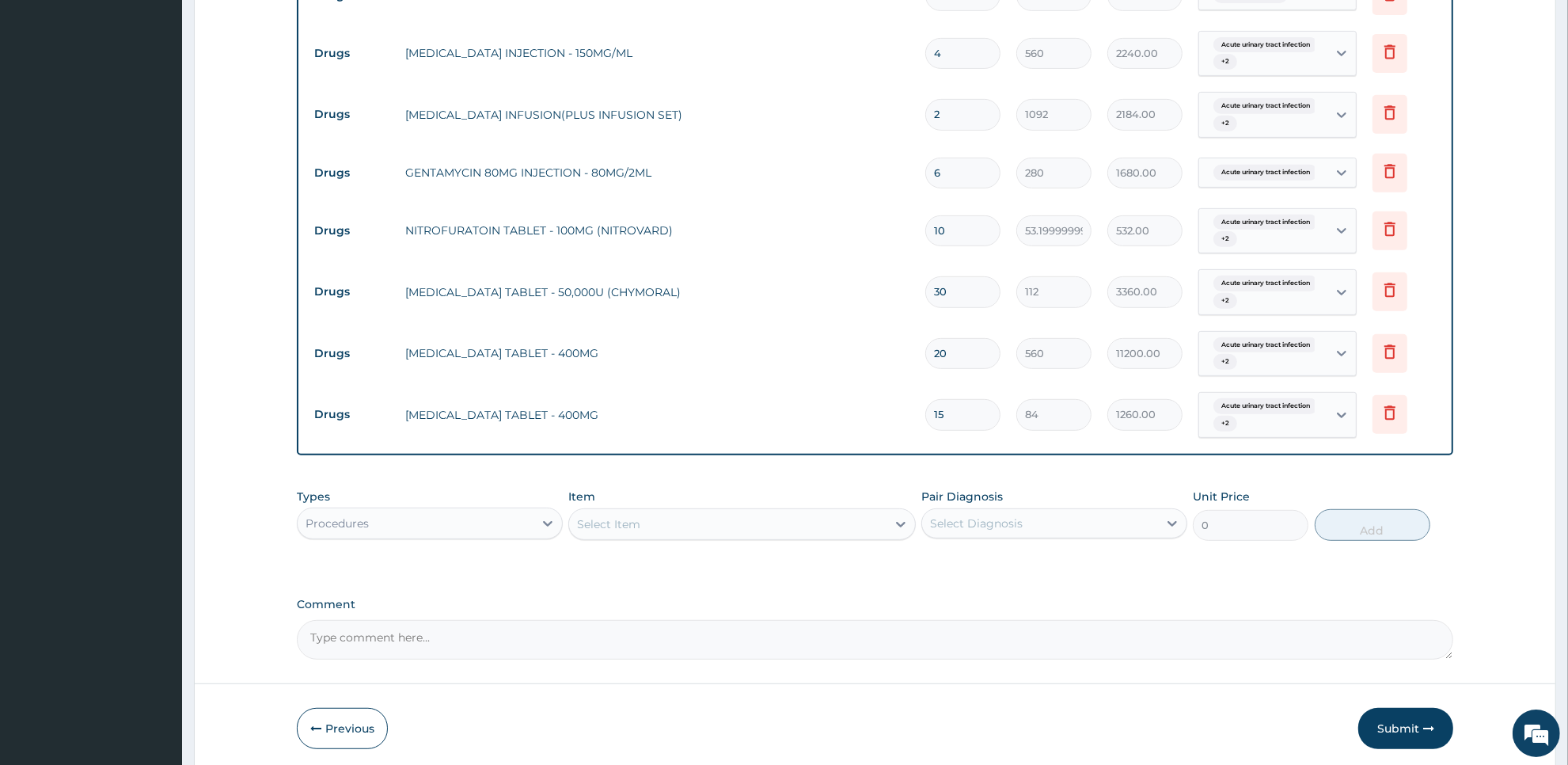
click at [1132, 597] on div "PA Code / Prescription Code PA/331491 Encounter Date [DATE] Important Notice Pl…" at bounding box center [875, 54] width 1156 height 1210
click at [831, 523] on div "Select Item" at bounding box center [727, 523] width 316 height 25
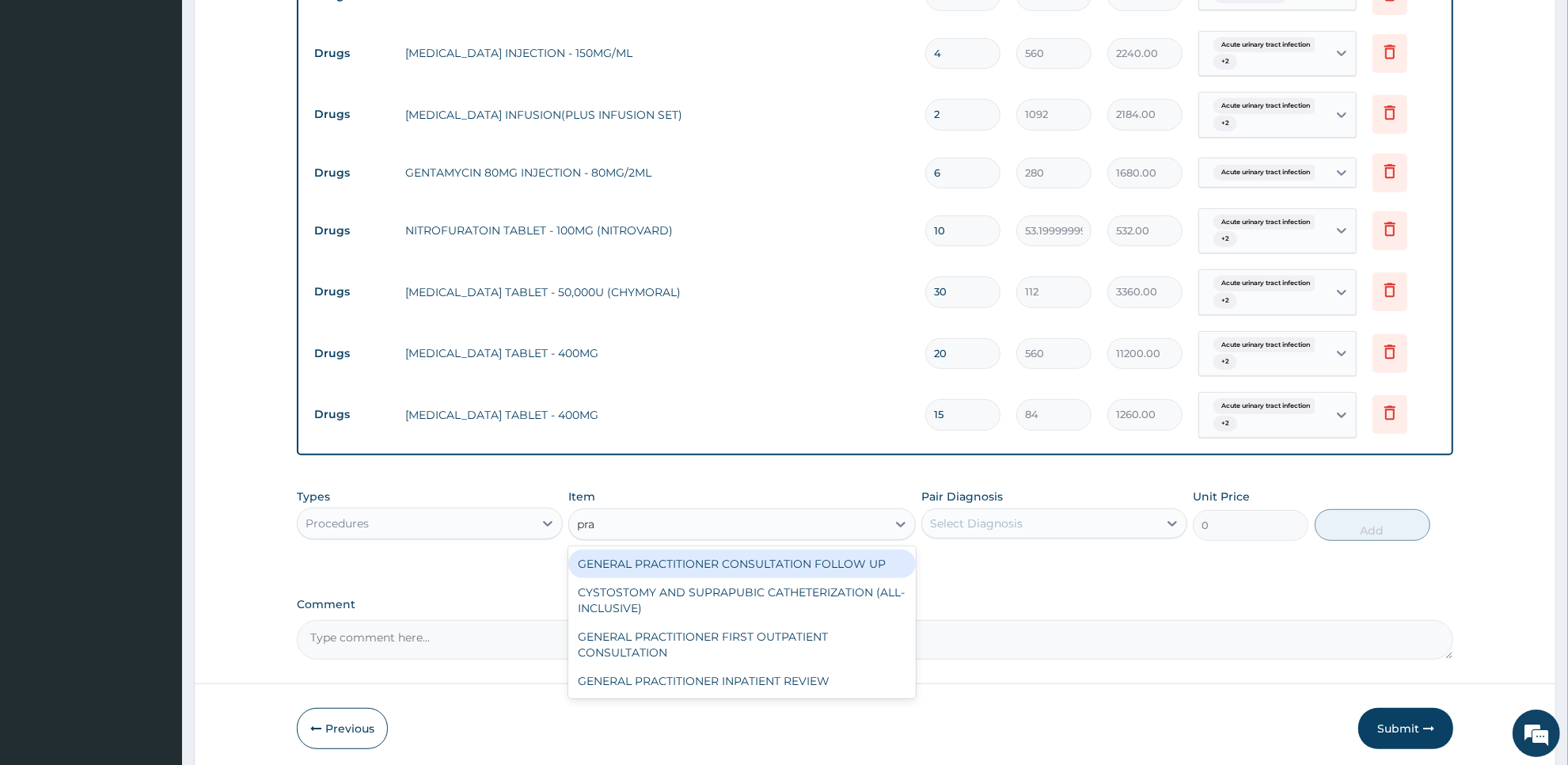
type input "prac"
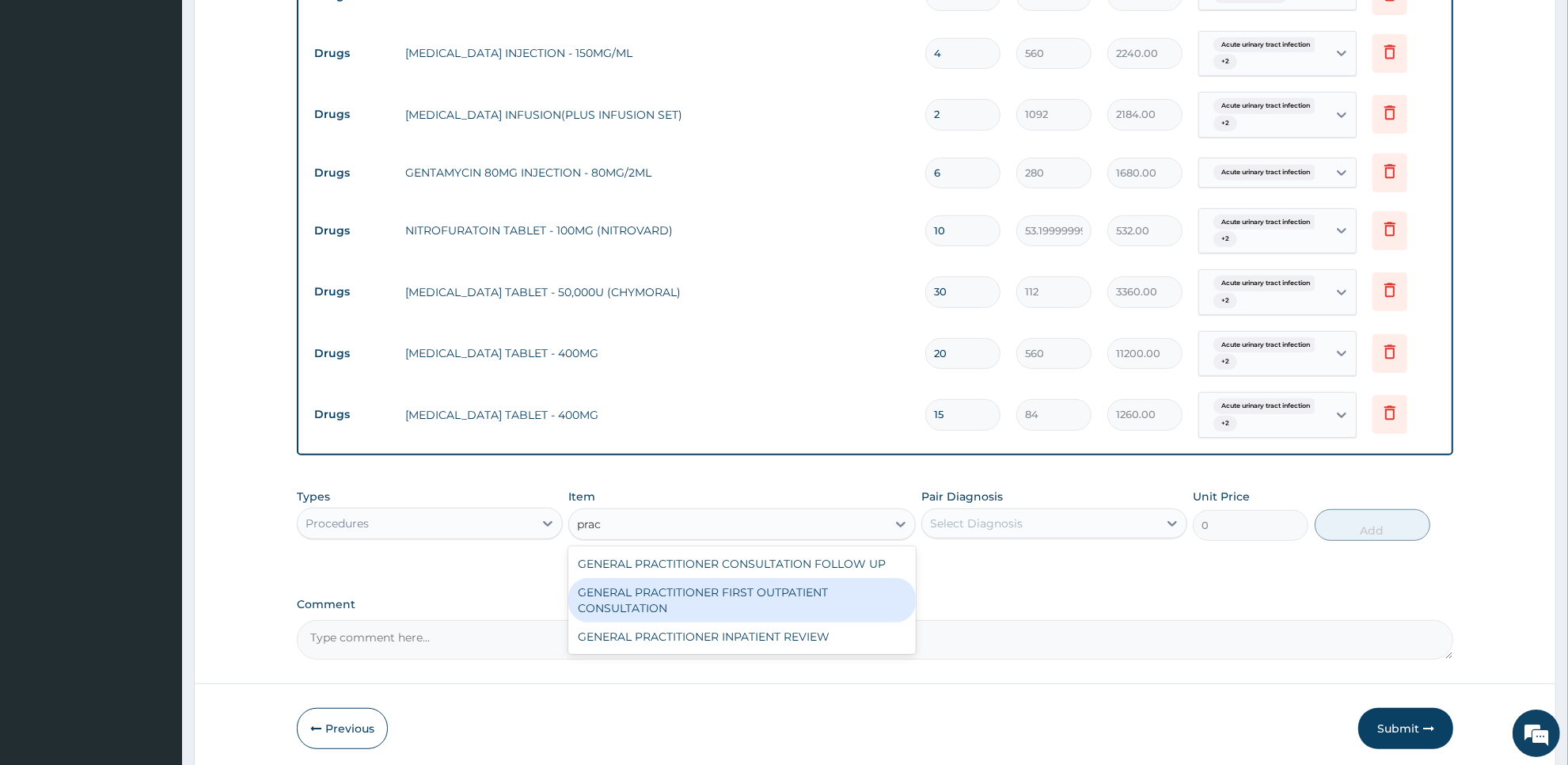
click at [798, 591] on div "GENERAL PRACTITIONER FIRST OUTPATIENT CONSULTATION" at bounding box center [741, 600] width 346 height 45
type input "3750"
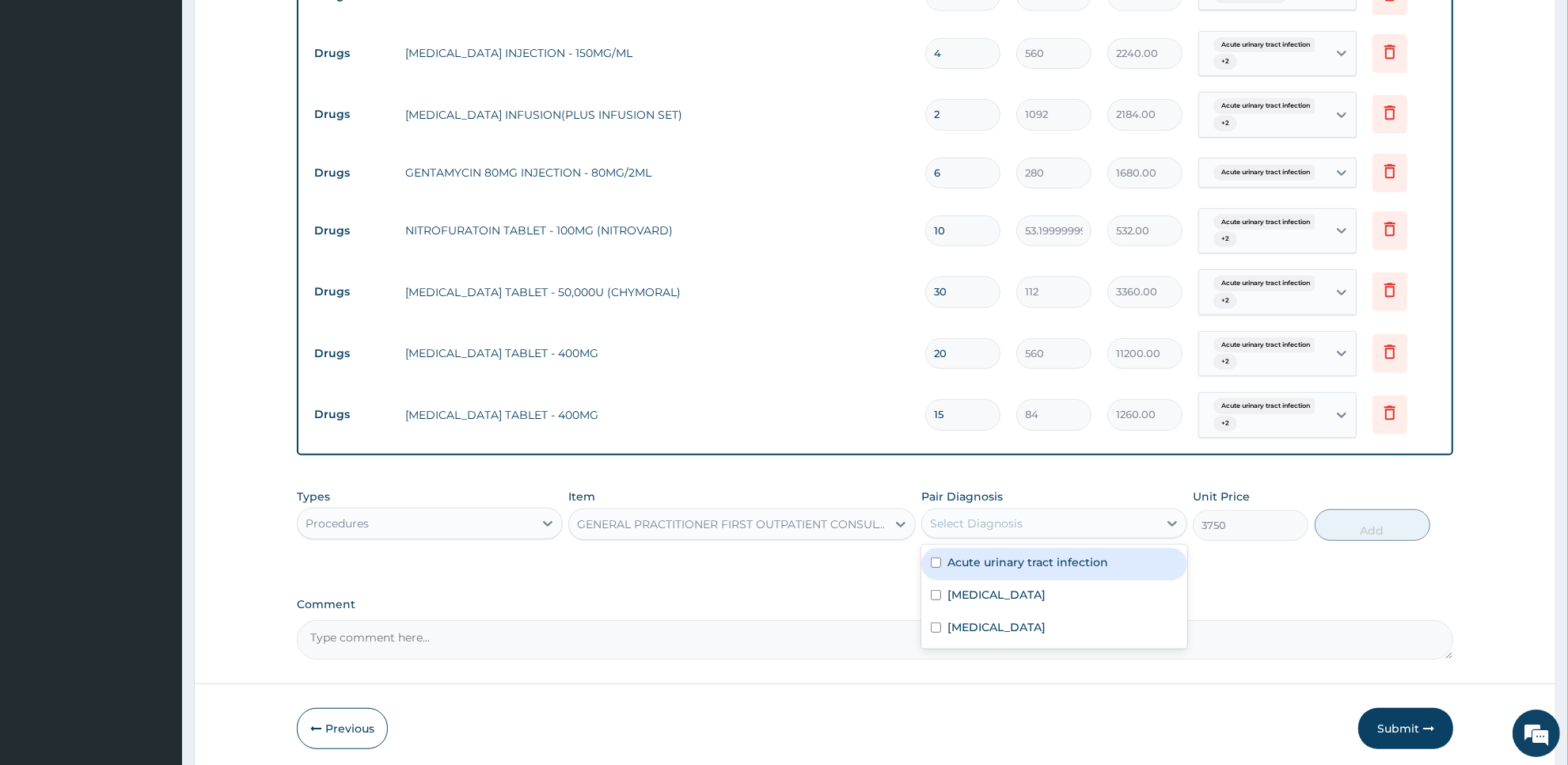
click at [1090, 520] on div "Select Diagnosis" at bounding box center [1040, 523] width 236 height 25
click at [1089, 557] on label "Acute urinary tract infection" at bounding box center [1028, 562] width 161 height 15
checkbox input "true"
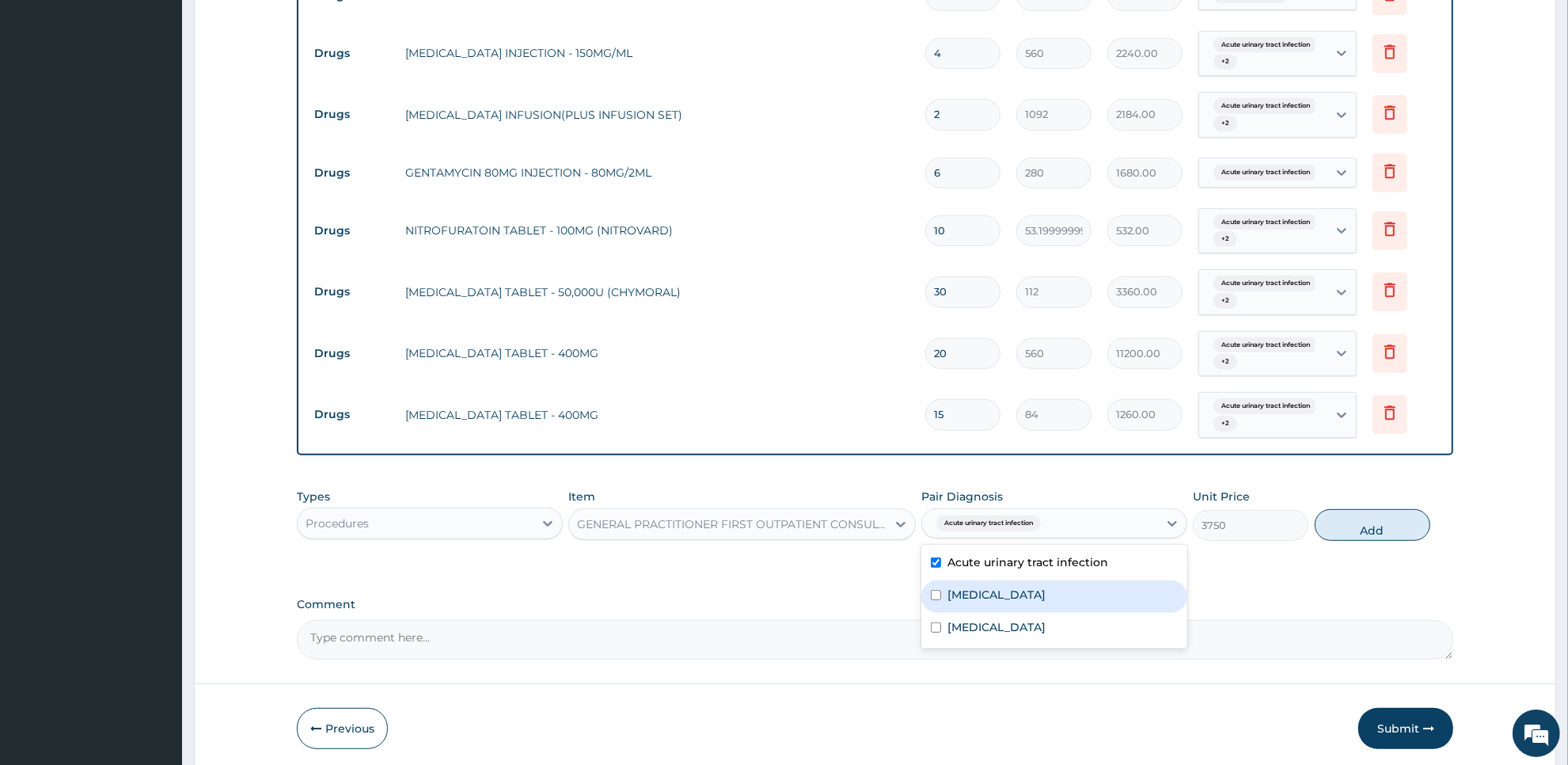
click at [1087, 594] on div "[MEDICAL_DATA]" at bounding box center [1054, 597] width 266 height 33
checkbox input "true"
click at [1083, 640] on div "[MEDICAL_DATA]" at bounding box center [1054, 629] width 266 height 33
checkbox input "true"
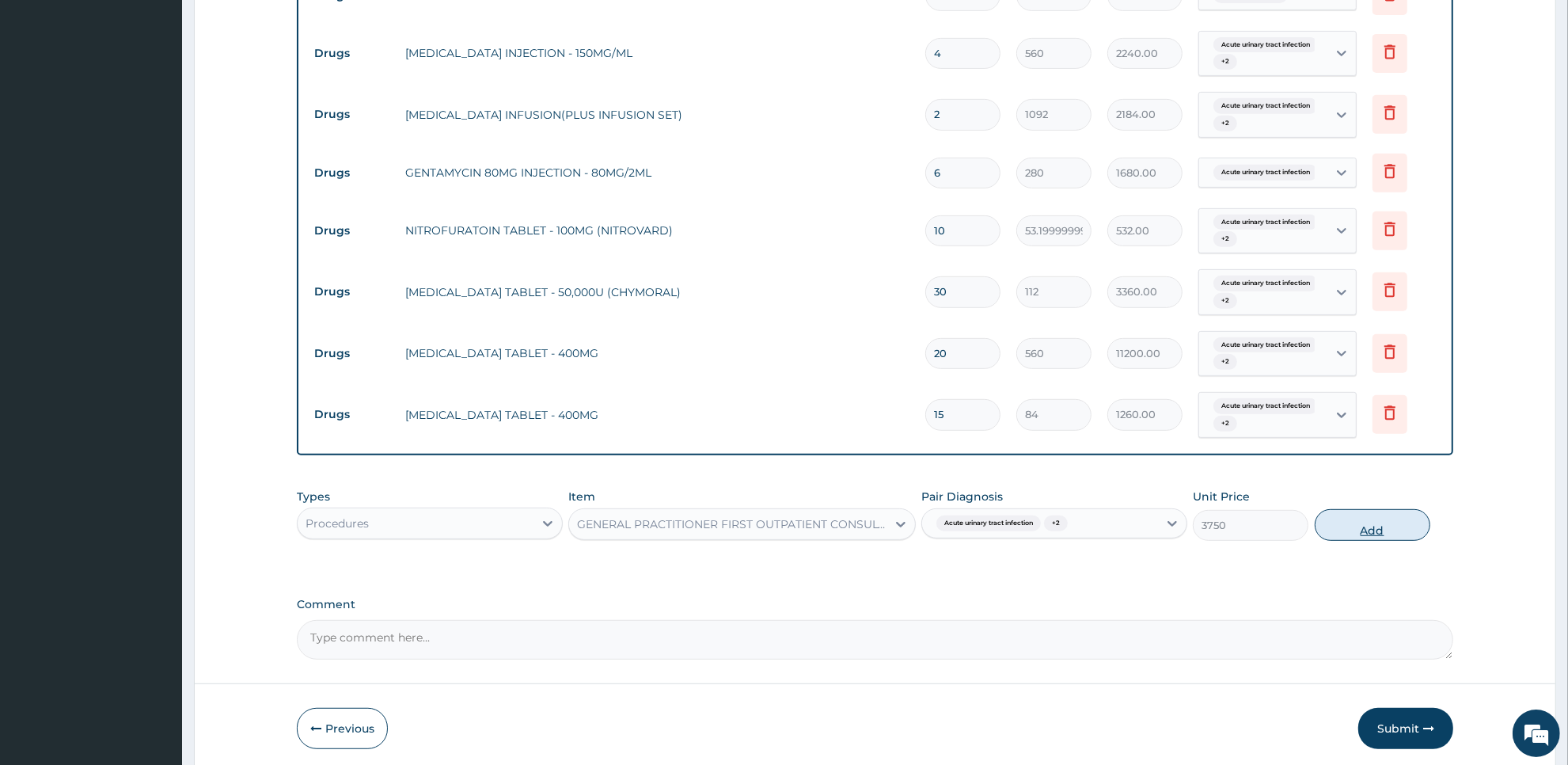
click at [1403, 523] on button "Add" at bounding box center [1372, 524] width 115 height 32
type input "0"
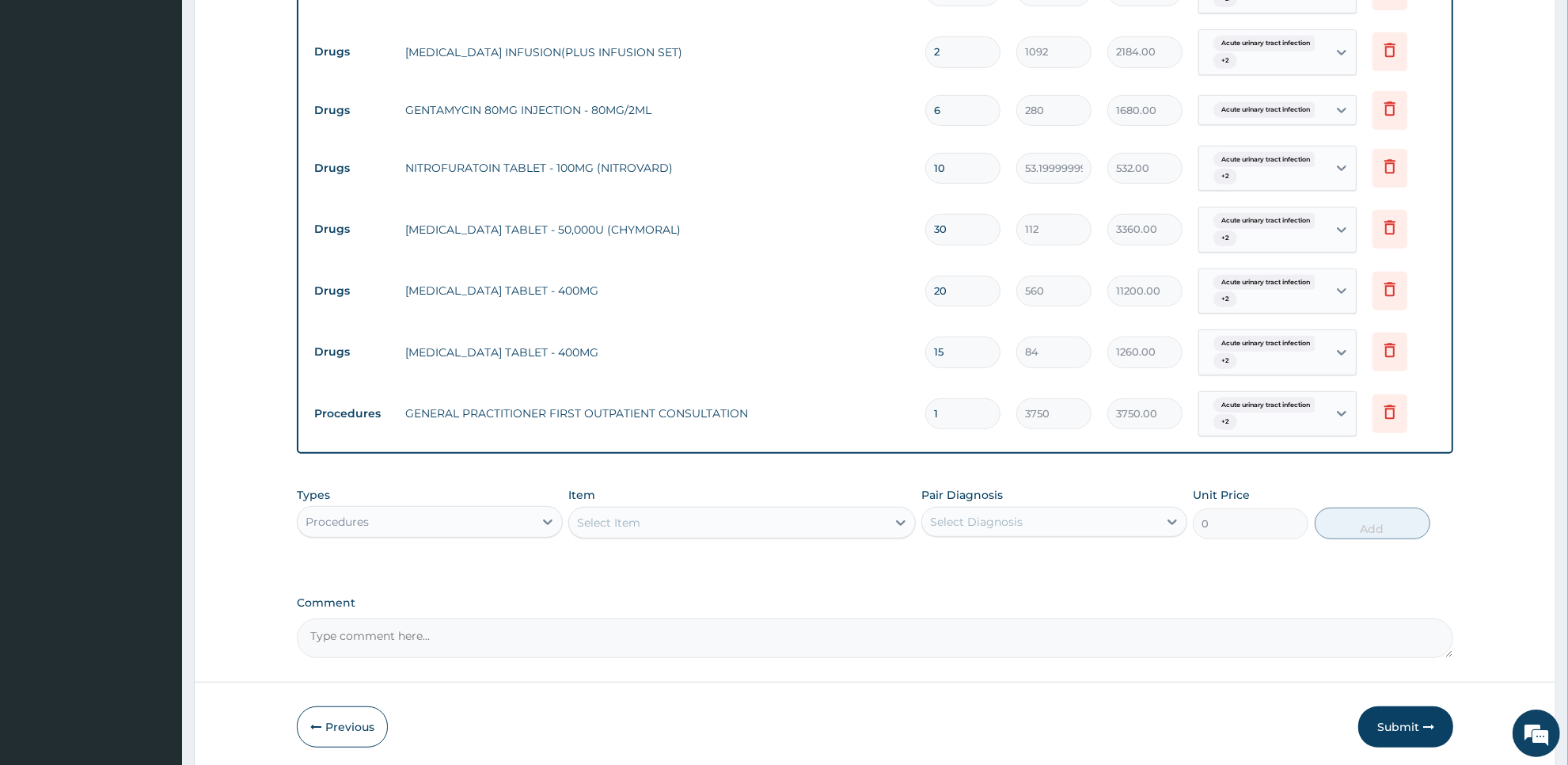
scroll to position [826, 0]
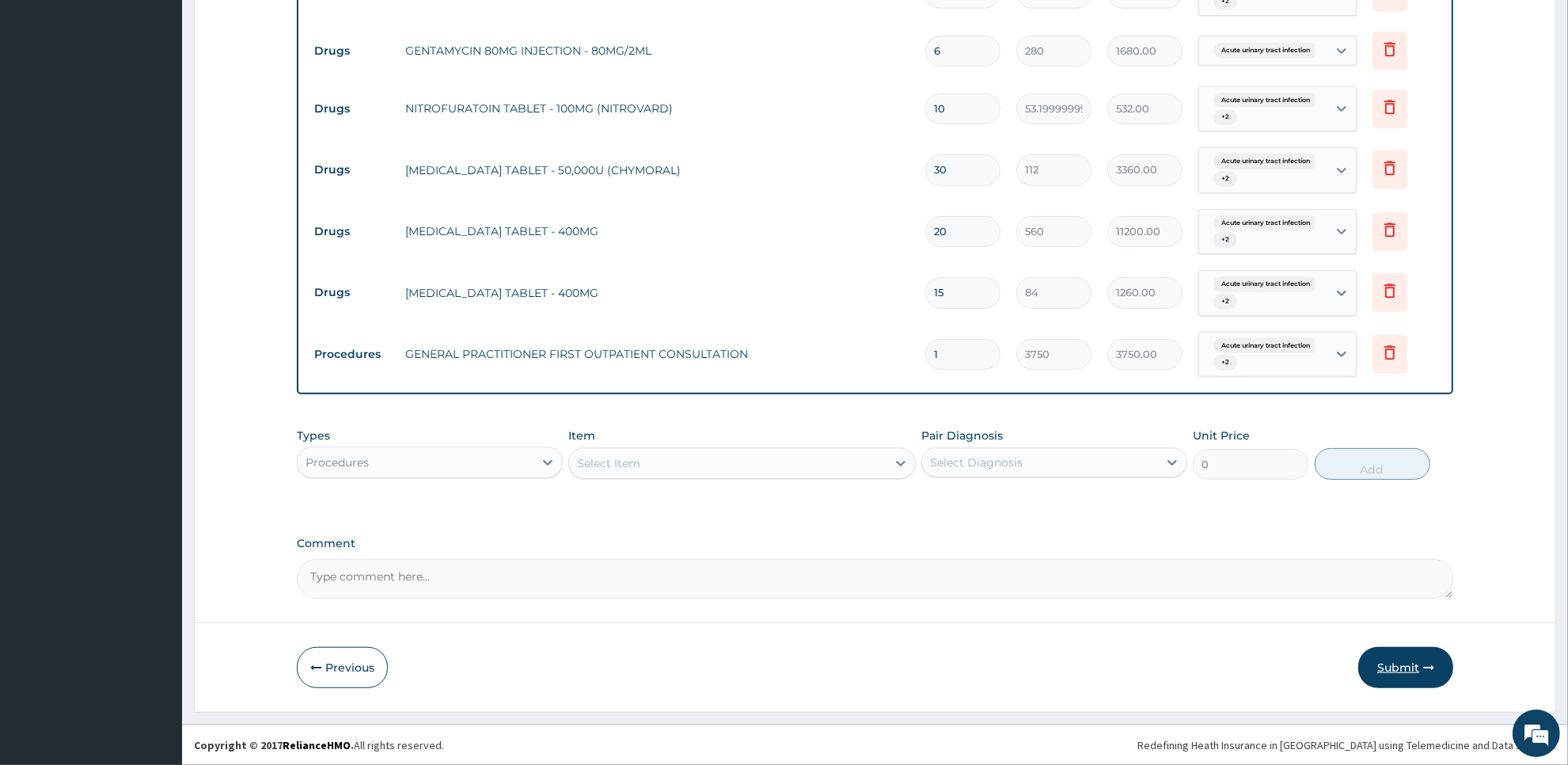
click at [1409, 669] on button "Submit" at bounding box center [1406, 668] width 95 height 41
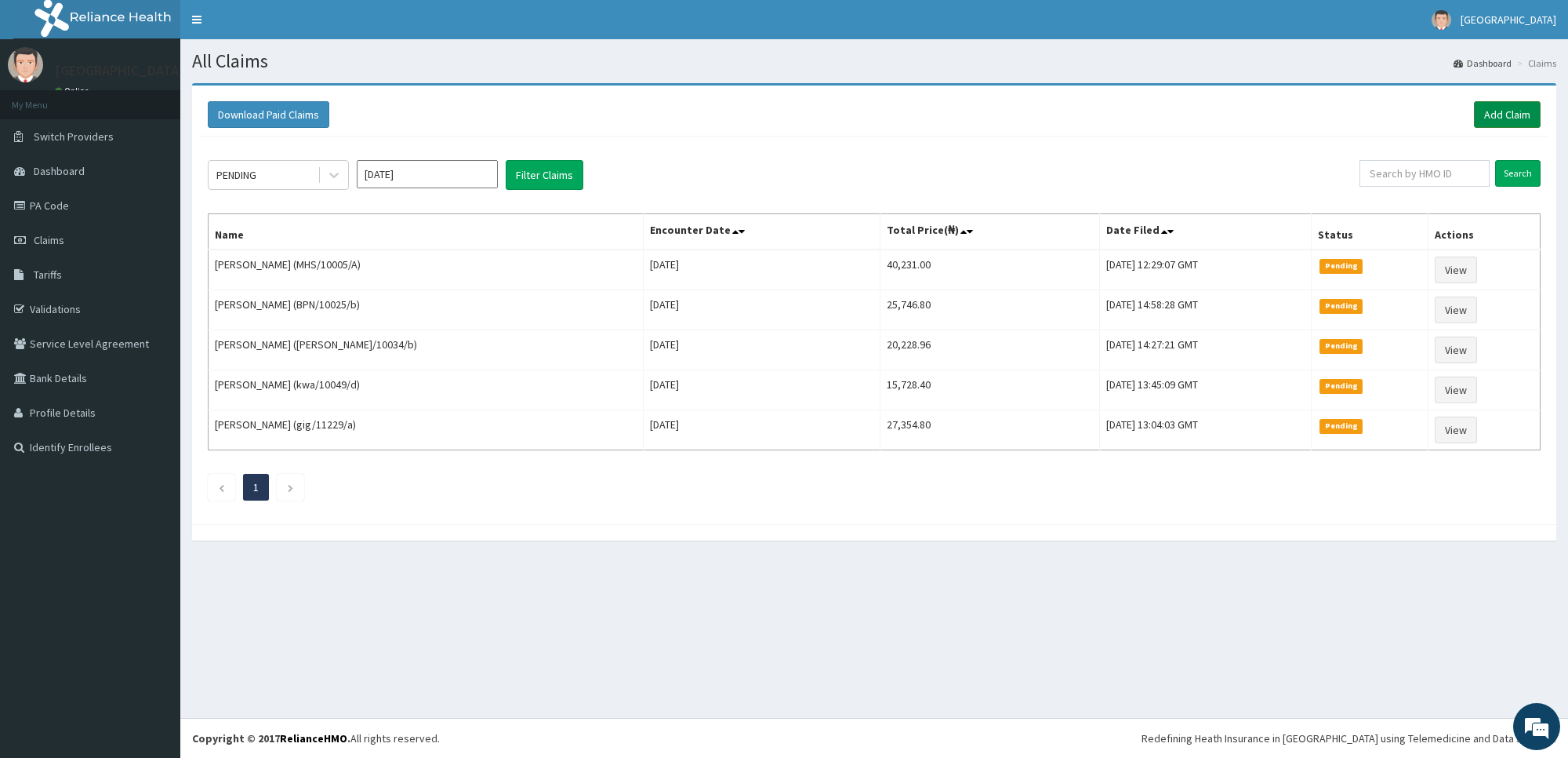
click at [1509, 119] on link "Add Claim" at bounding box center [1508, 114] width 66 height 26
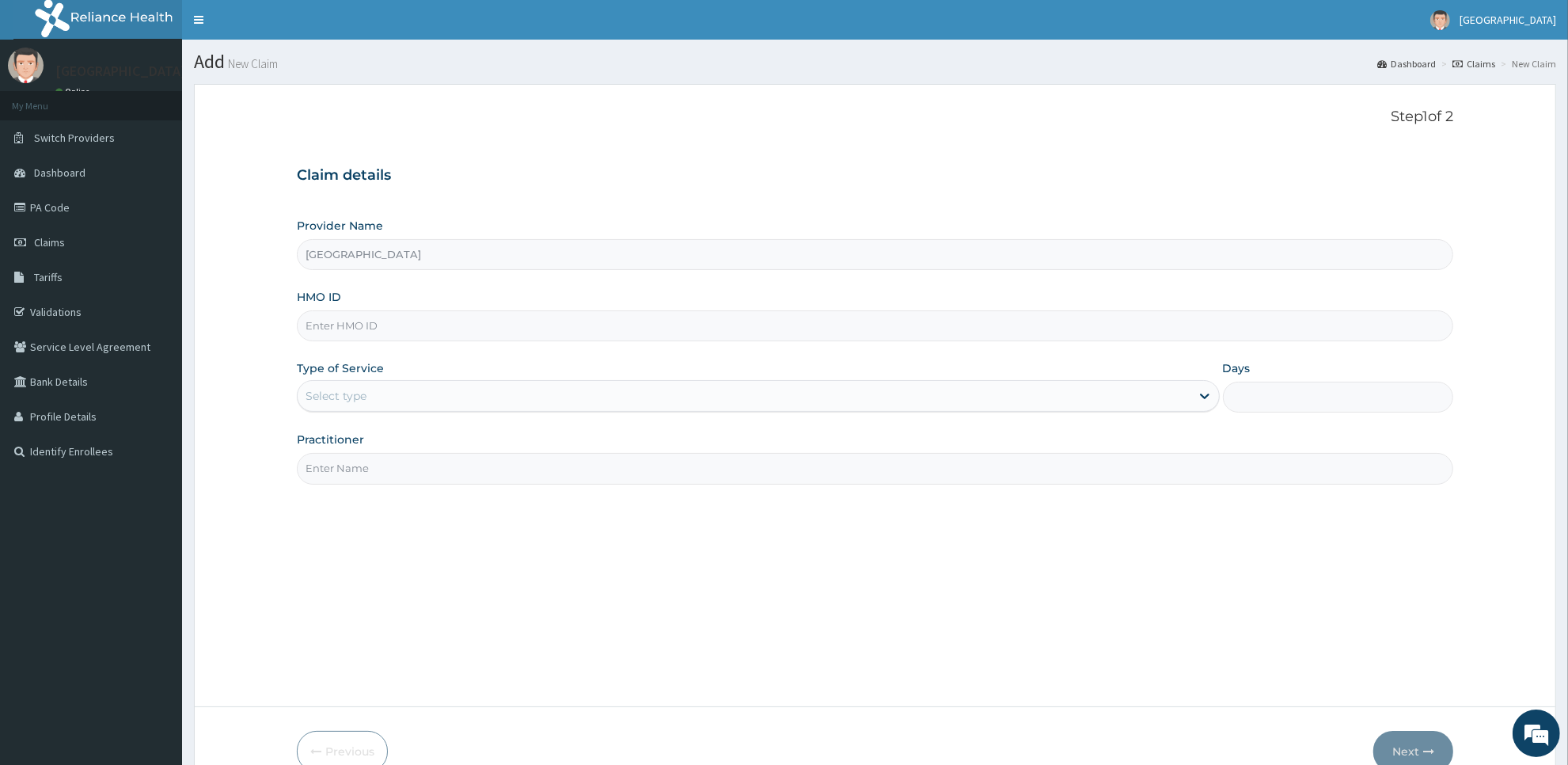
click at [493, 331] on input "HMO ID" at bounding box center [875, 326] width 1156 height 31
type input "[DEMOGRAPHIC_DATA]/10202/a"
click at [485, 392] on div "Select type" at bounding box center [743, 395] width 893 height 25
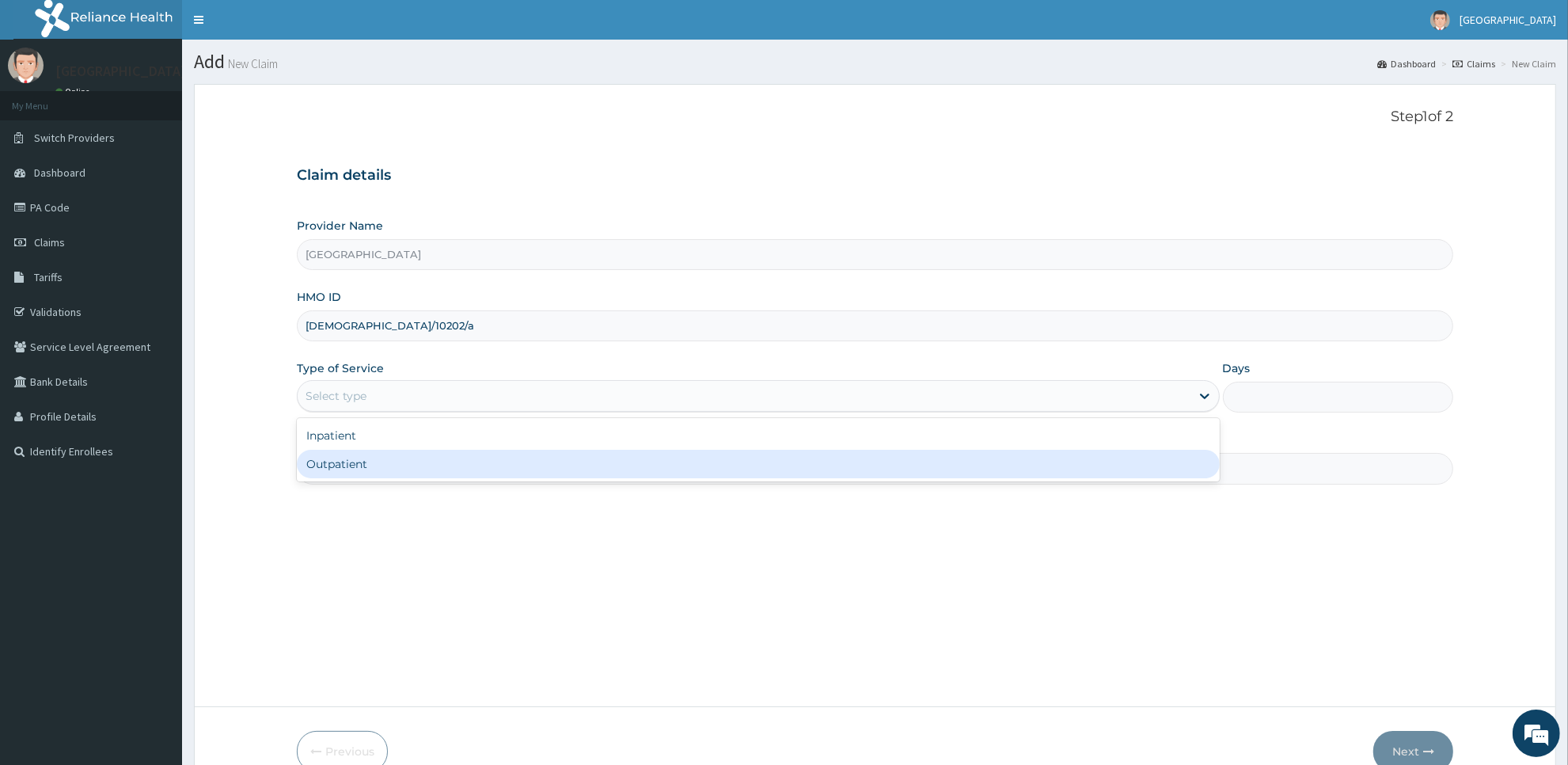
click at [493, 467] on div "Outpatient" at bounding box center [758, 463] width 923 height 28
type input "1"
